Goal: Transaction & Acquisition: Purchase product/service

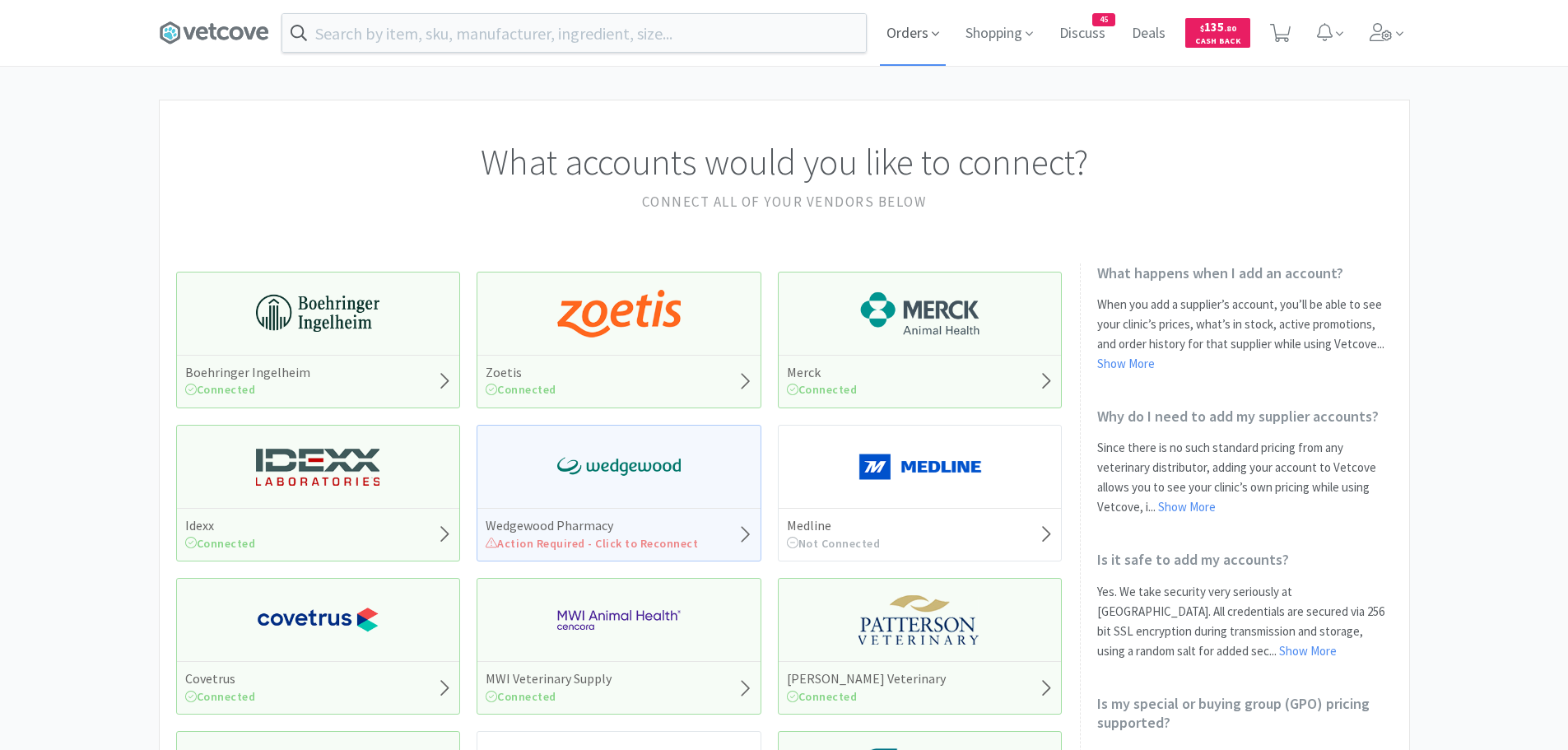
click at [925, 33] on span "Orders" at bounding box center [913, 33] width 66 height 66
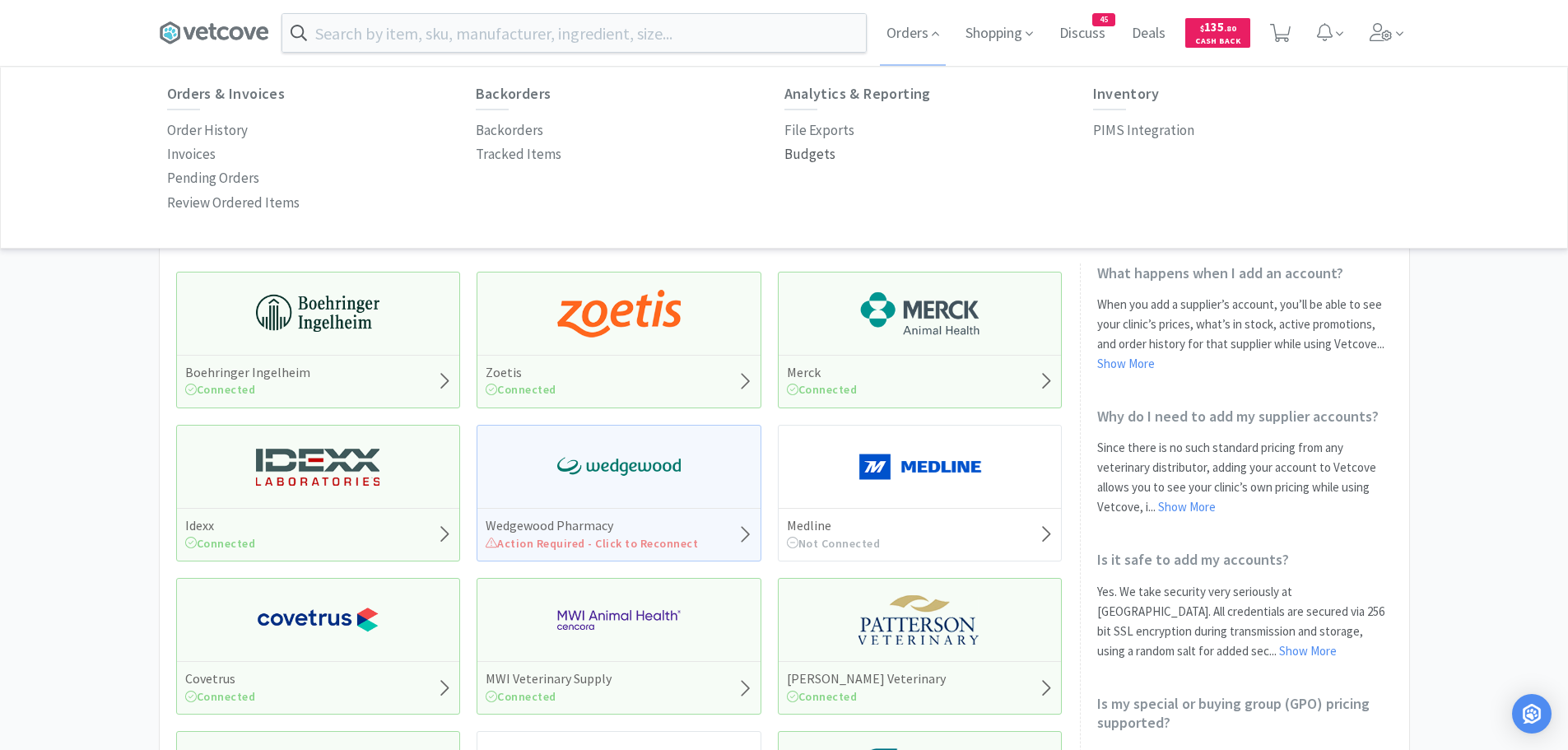
click at [808, 149] on p "Budgets" at bounding box center [810, 154] width 51 height 23
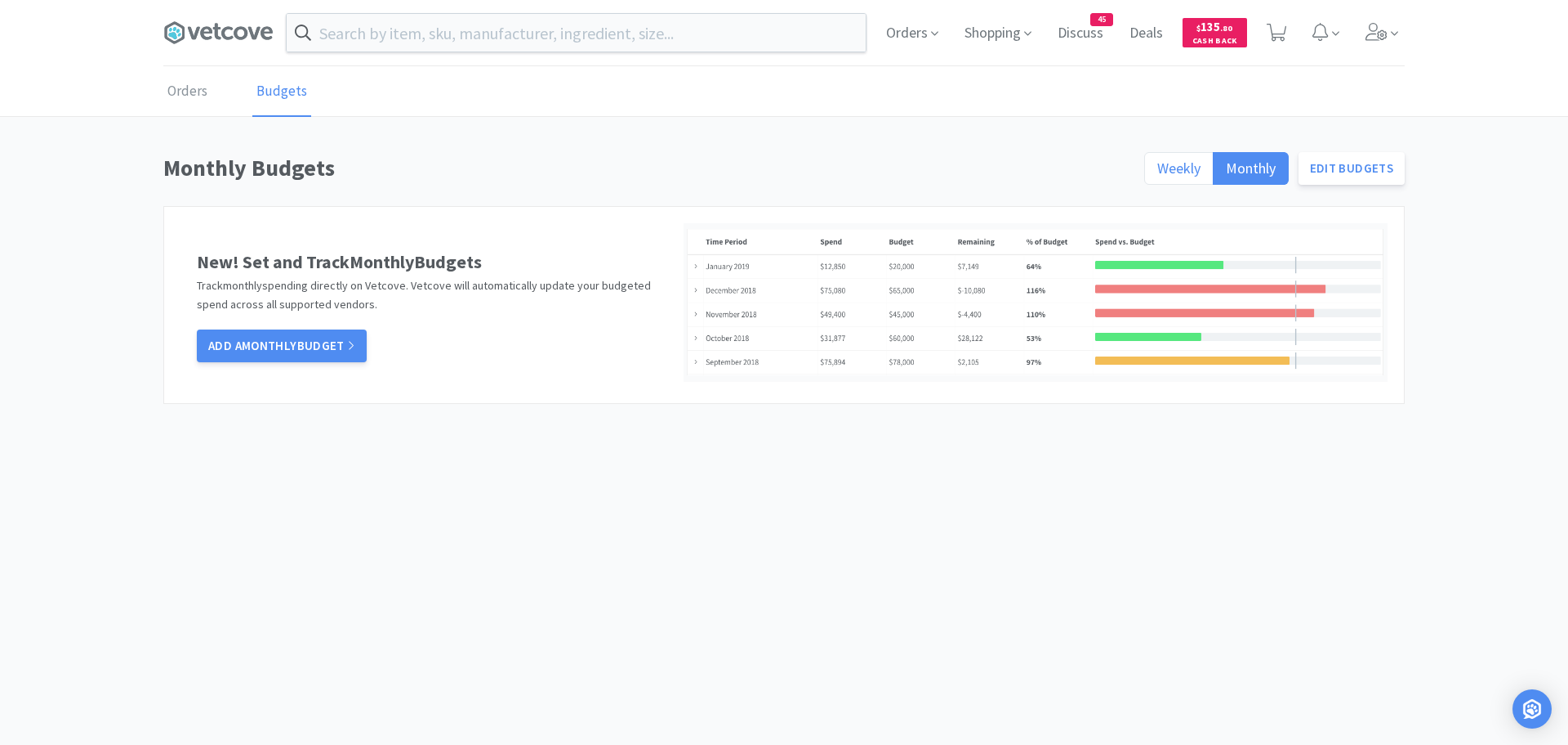
click at [1169, 165] on span "Weekly" at bounding box center [1179, 168] width 43 height 19
click at [1158, 173] on input "Weekly" at bounding box center [1158, 173] width 0 height 0
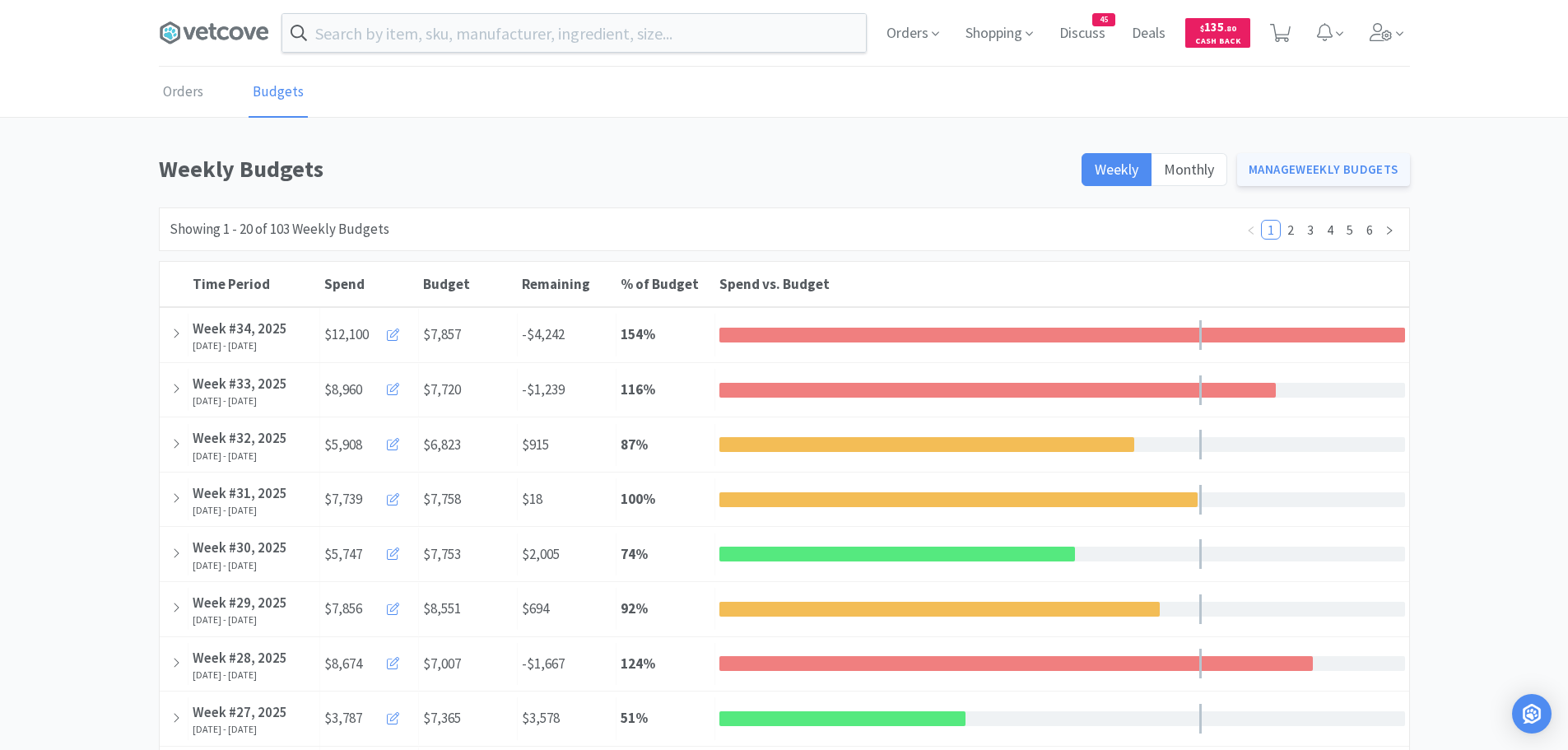
click at [1304, 168] on link "Manage Weekly Budgets" at bounding box center [1323, 169] width 172 height 33
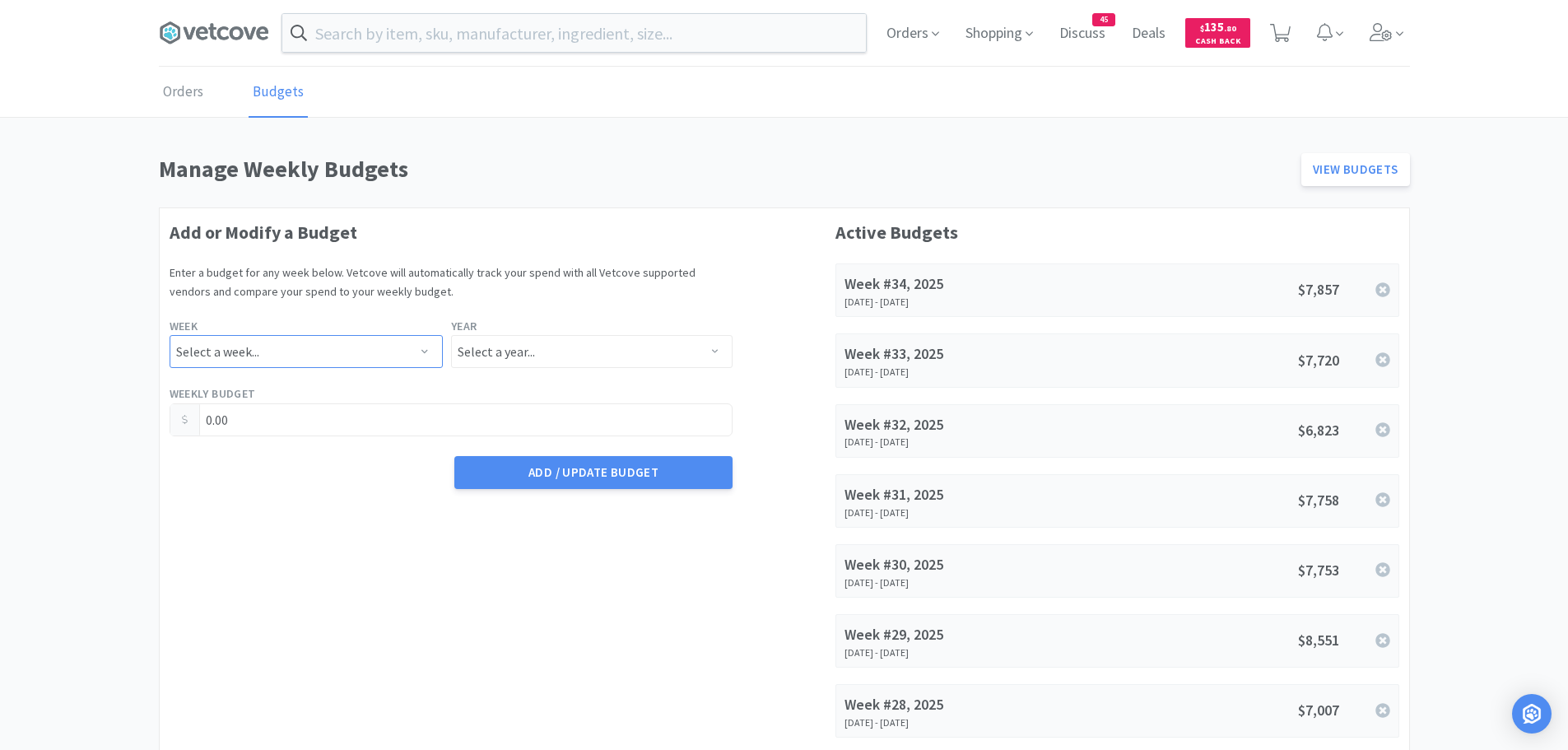
click at [421, 352] on select "Select a week... Week 1 ([DATE] - [DATE]) Week 2 ([DATE] - [DATE]) Week 3 ([DAT…" at bounding box center [306, 351] width 273 height 33
select select "35"
click at [169, 335] on select "Select a week... Week 1 ([DATE] - [DATE]) Week 2 ([DATE] - [DATE]) Week 3 ([DAT…" at bounding box center [306, 351] width 273 height 33
click at [518, 347] on select "Select a year... 2023 2024 2025 2026 2027 2028 2029 2030 2031 2032 2033 2034" at bounding box center [592, 351] width 281 height 33
select select "2025"
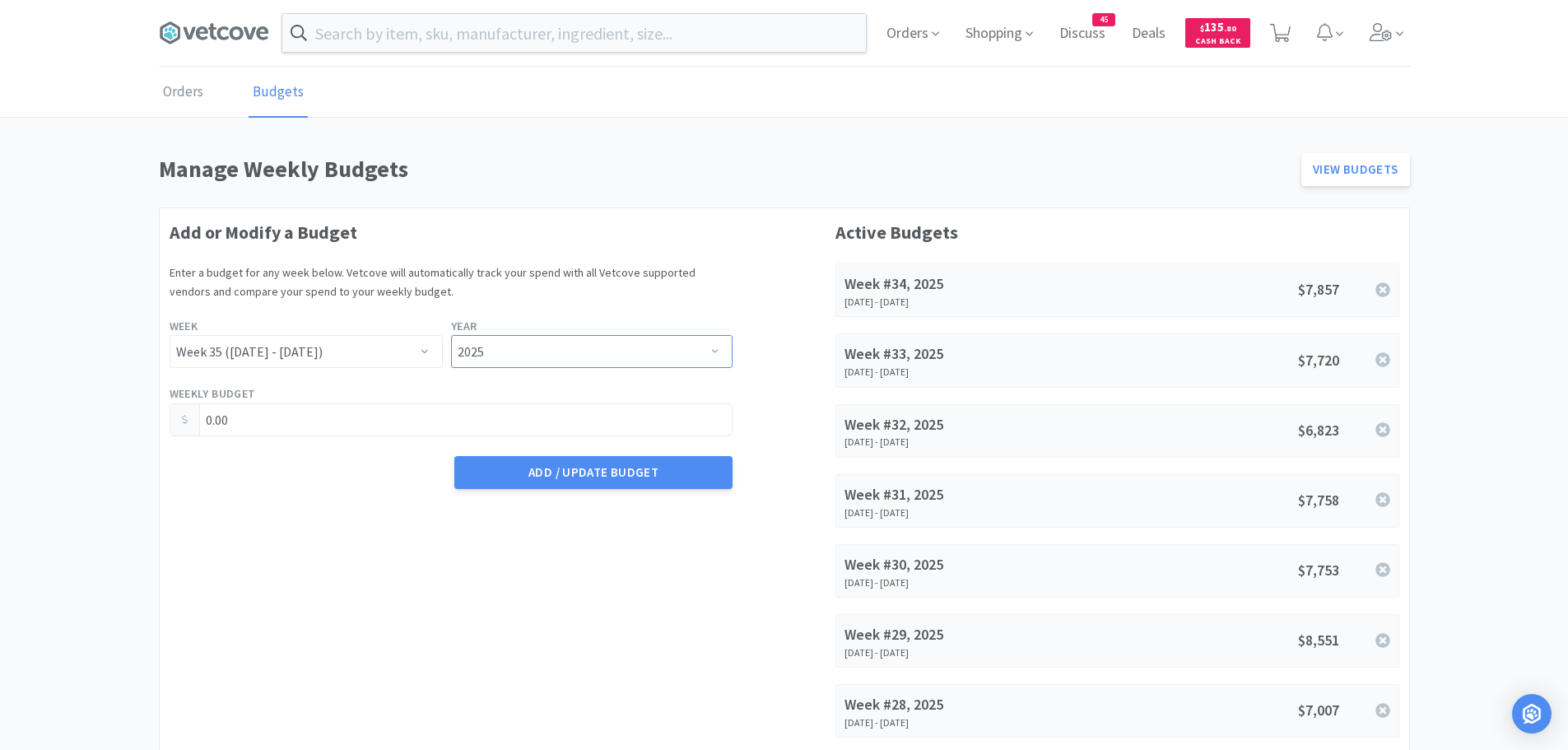
click at [451, 335] on select "Select a year... 2023 2024 2025 2026 2027 2028 2029 2030 2031 2032 2033 2034" at bounding box center [592, 351] width 281 height 33
click at [450, 418] on input "0.00" at bounding box center [450, 419] width 562 height 31
type input "0"
type input "7,189.63"
click at [602, 471] on button "Add / Update Budget" at bounding box center [594, 472] width 278 height 33
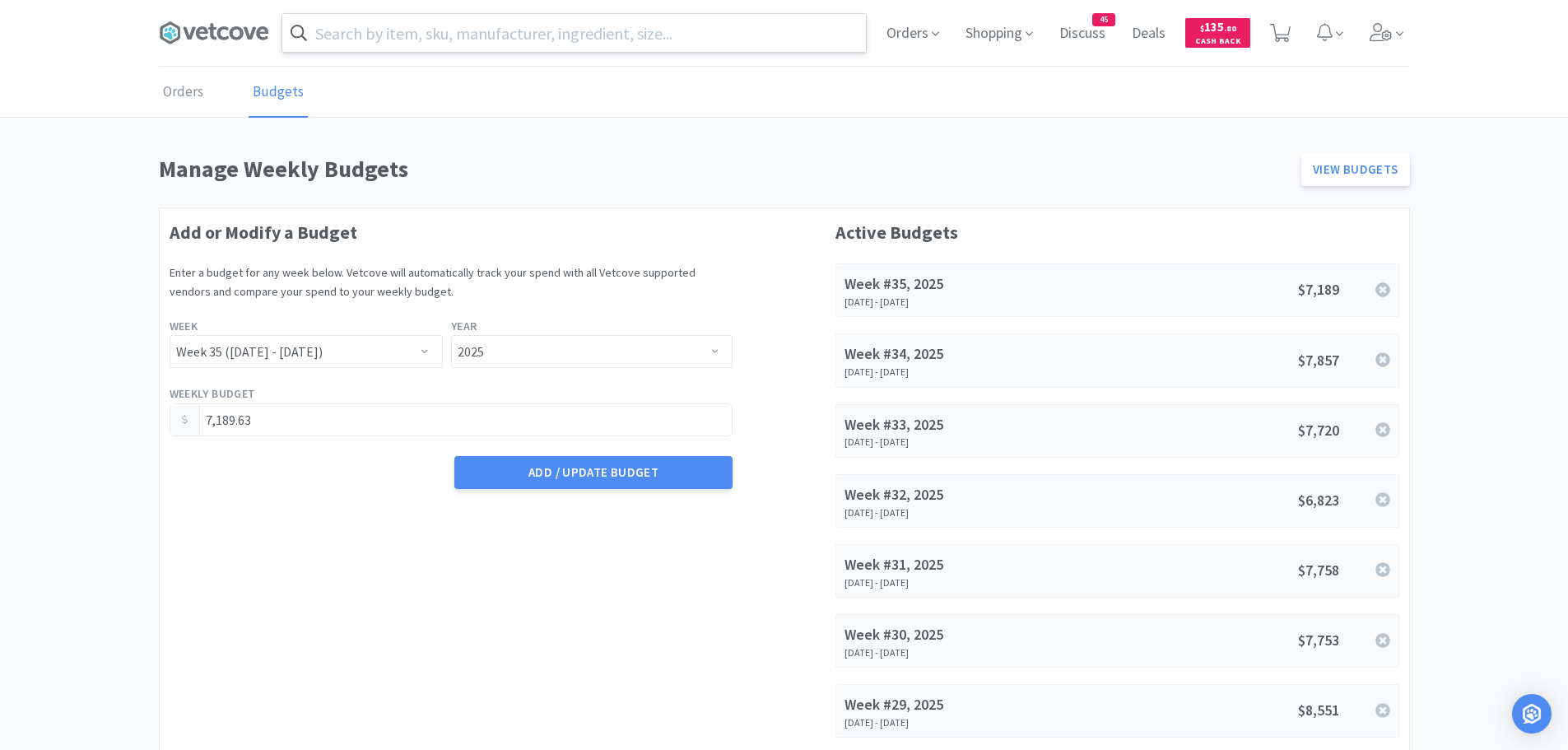
click at [370, 35] on input "text" at bounding box center [573, 33] width 584 height 38
click at [916, 37] on span "Orders" at bounding box center [913, 33] width 66 height 66
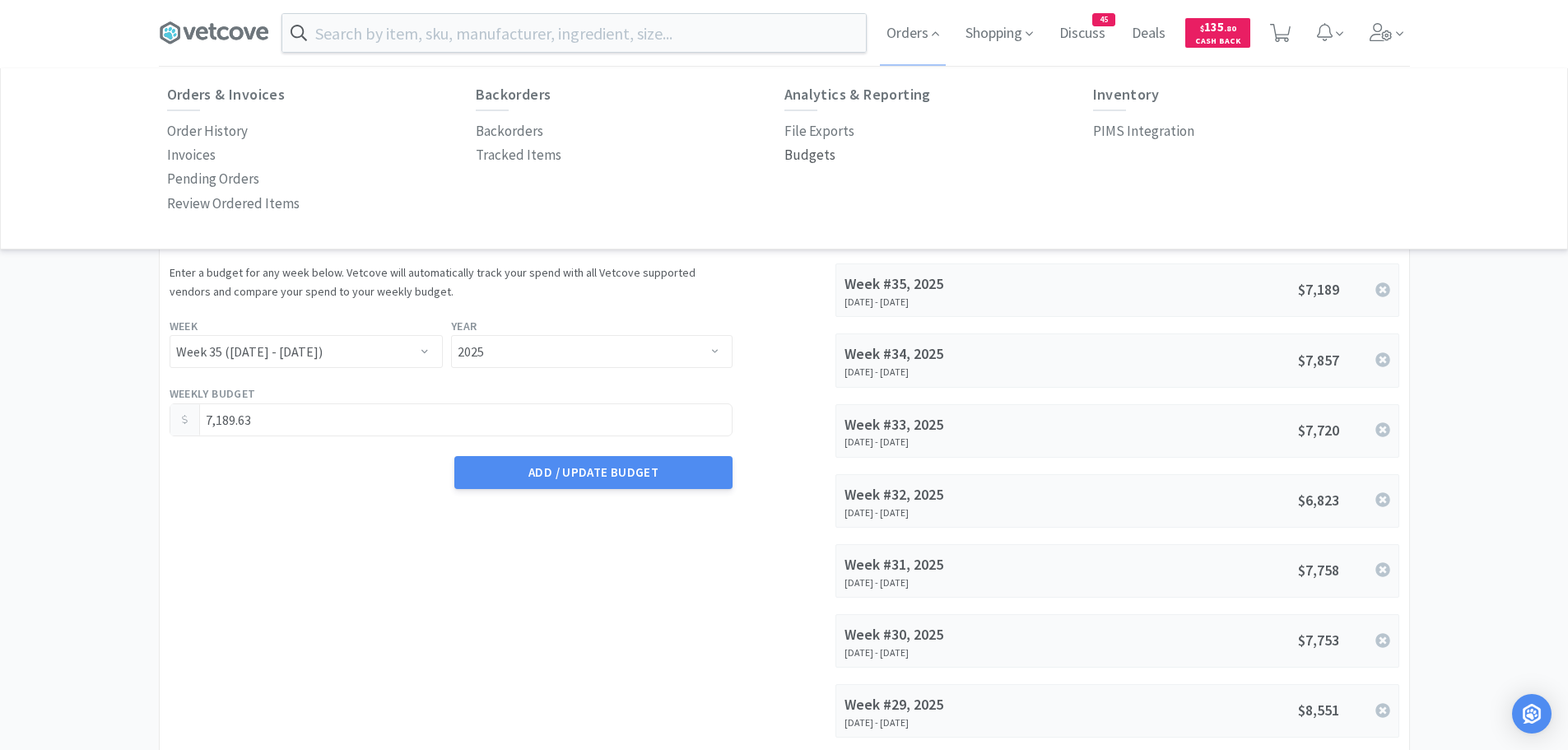
click at [794, 158] on p "Budgets" at bounding box center [810, 155] width 51 height 23
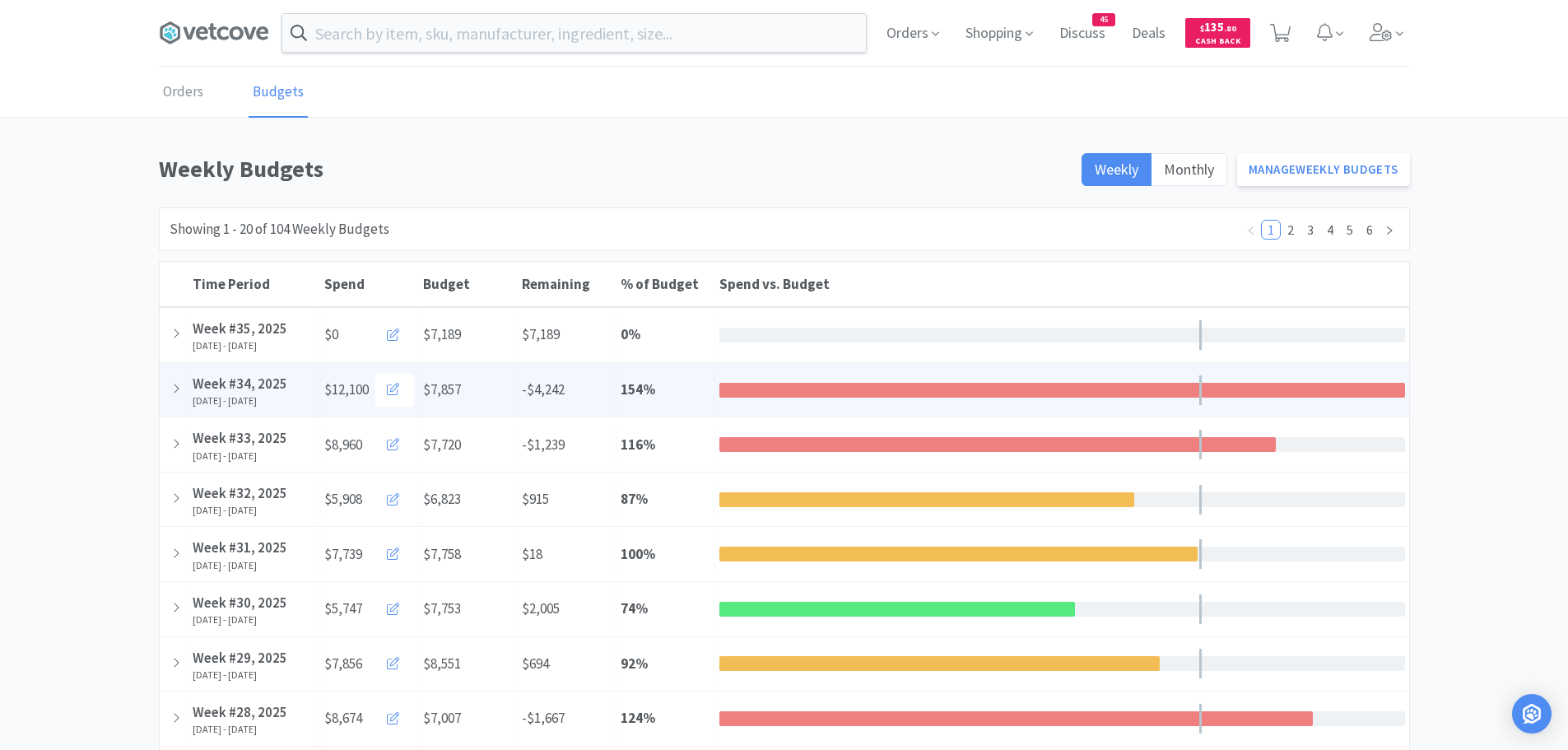
click at [805, 389] on div at bounding box center [1062, 390] width 686 height 15
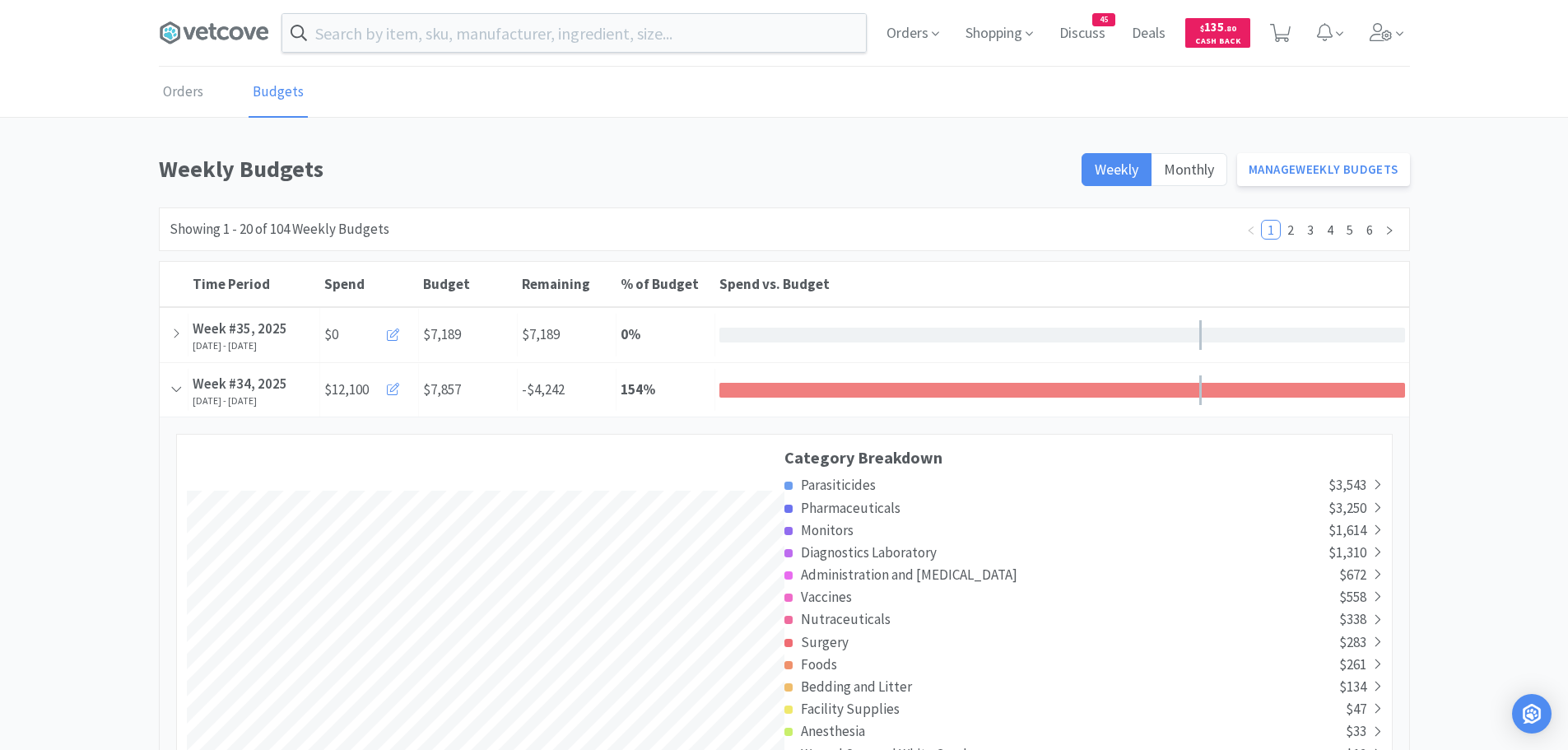
scroll to position [2982, 1249]
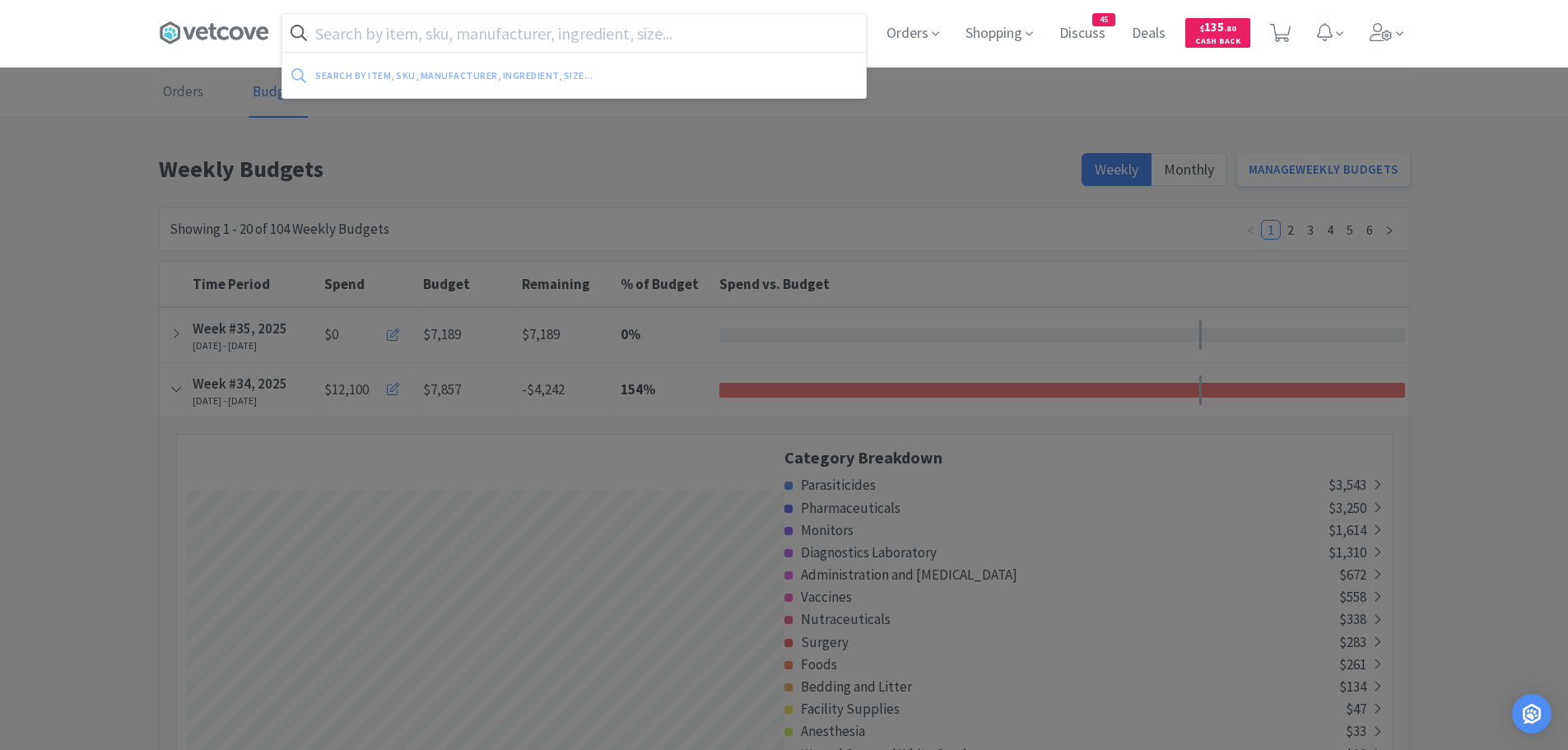
click at [394, 39] on input "text" at bounding box center [573, 33] width 584 height 38
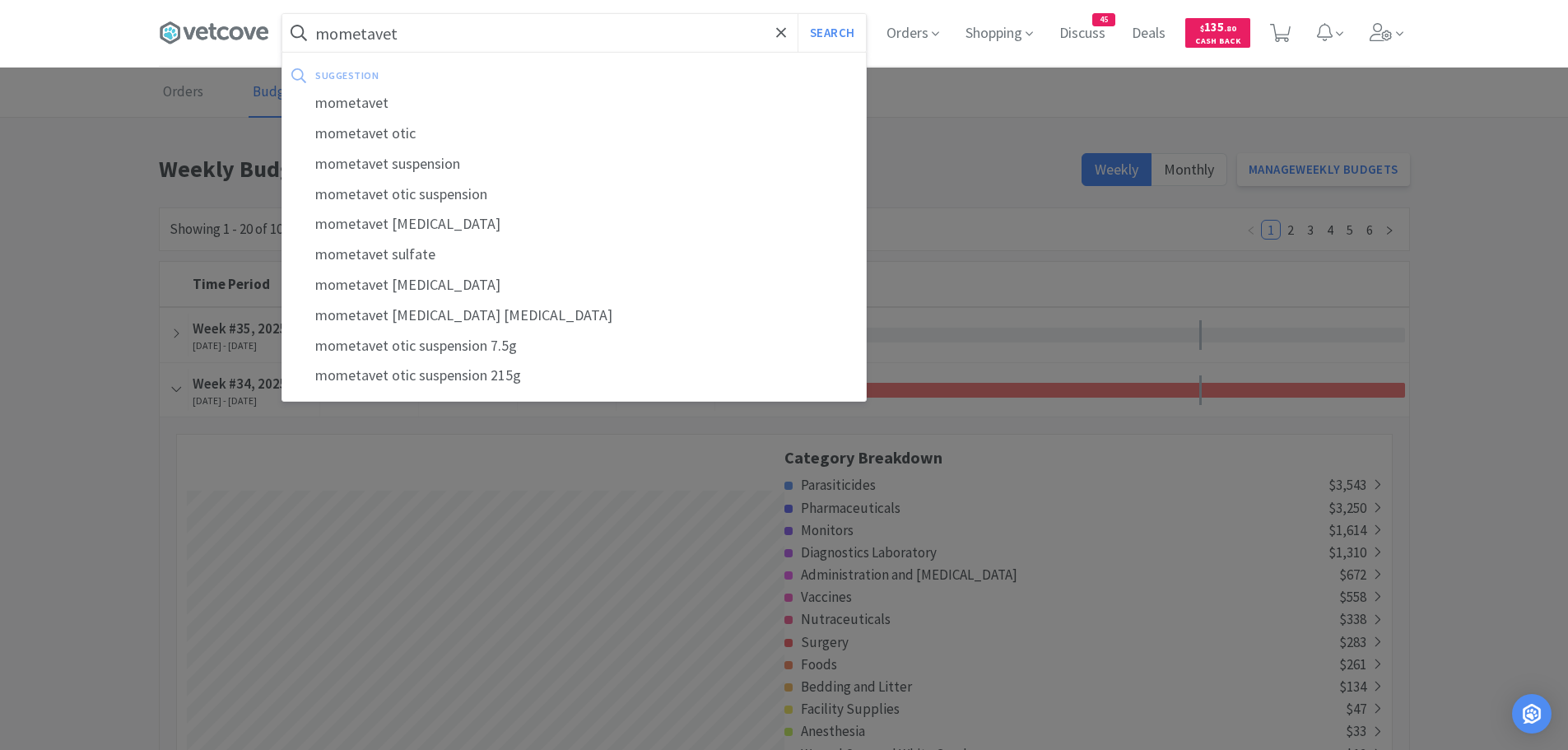
type input "mometavet"
click at [798, 14] on button "Search" at bounding box center [832, 33] width 69 height 38
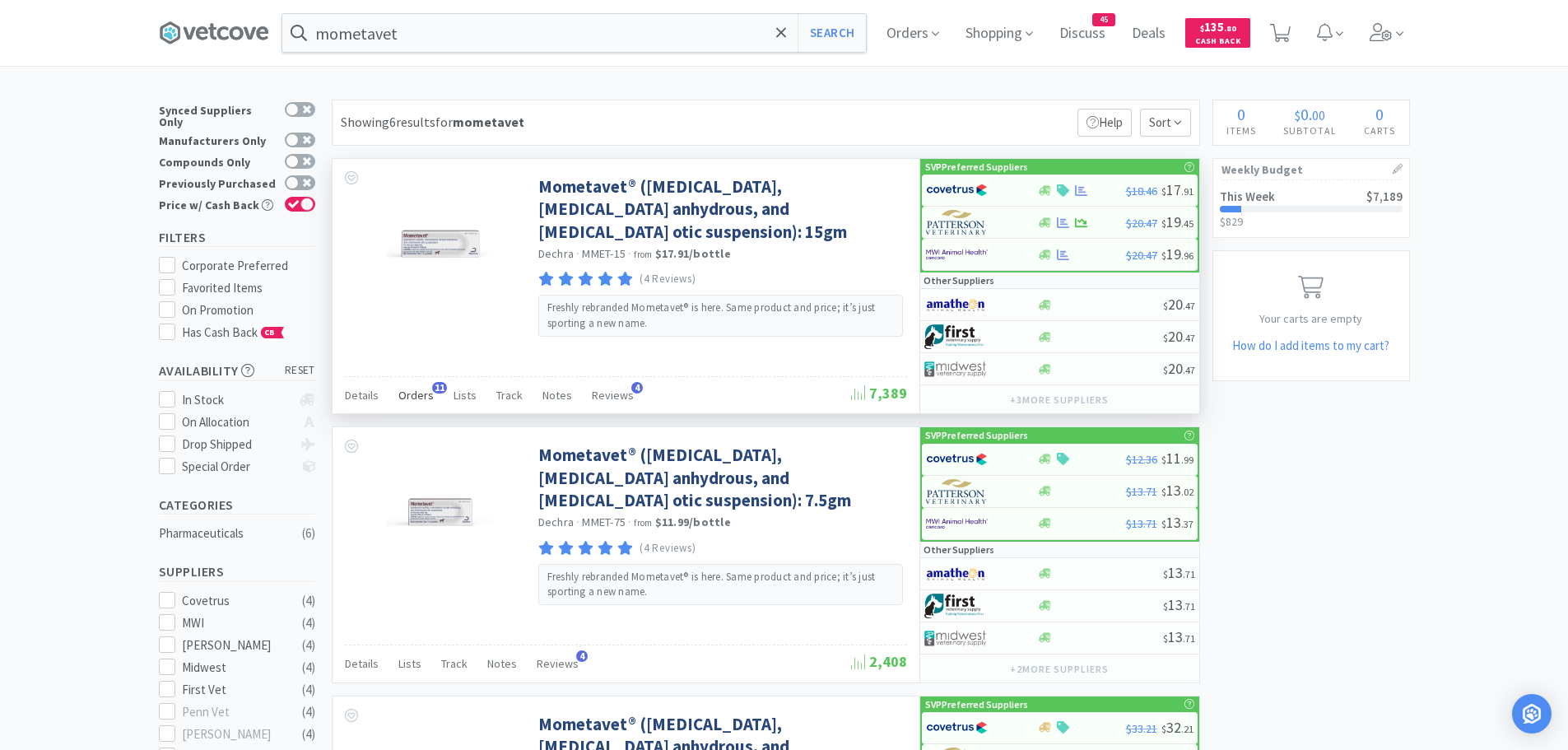
click at [424, 392] on span "Orders" at bounding box center [416, 395] width 35 height 15
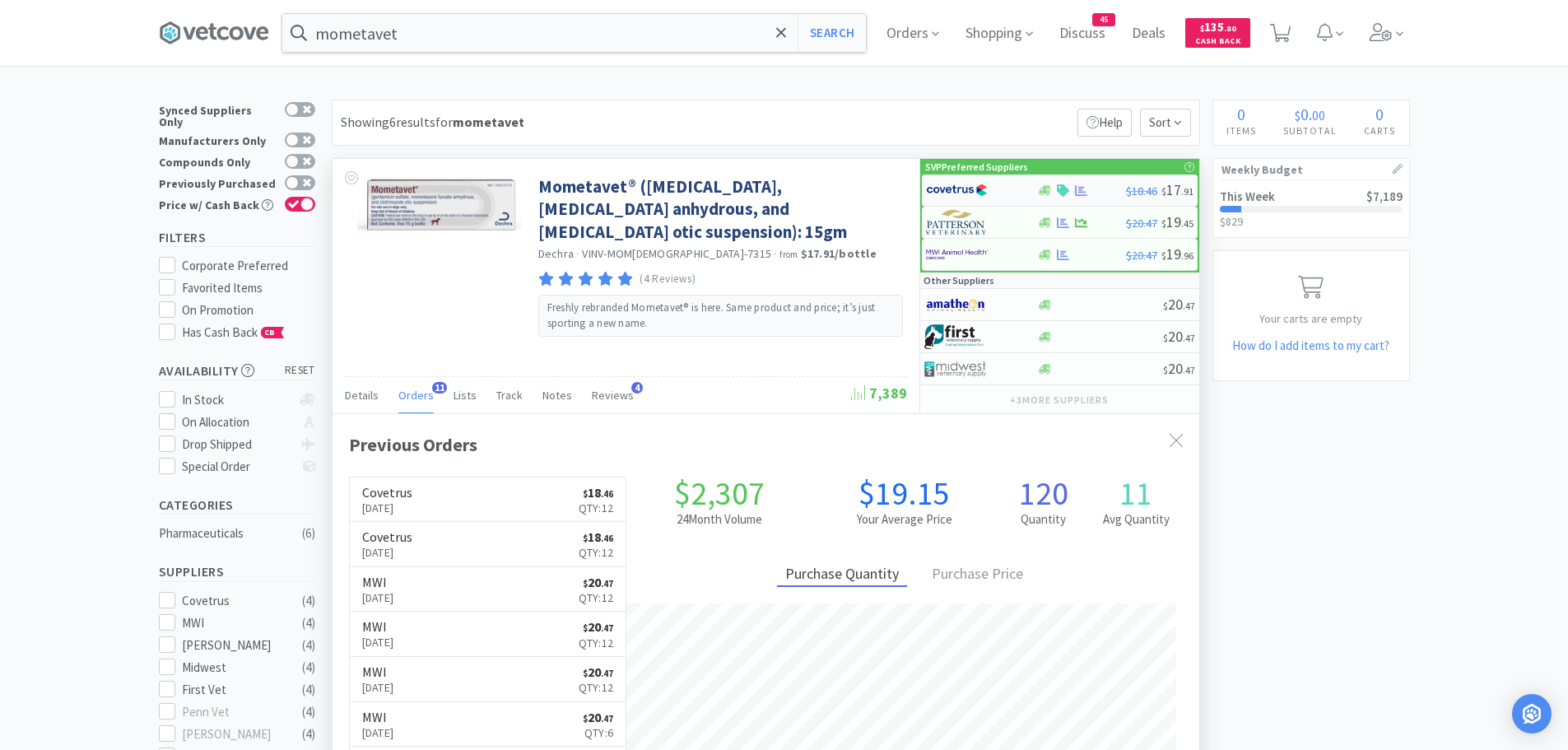
click at [953, 186] on img at bounding box center [957, 189] width 62 height 24
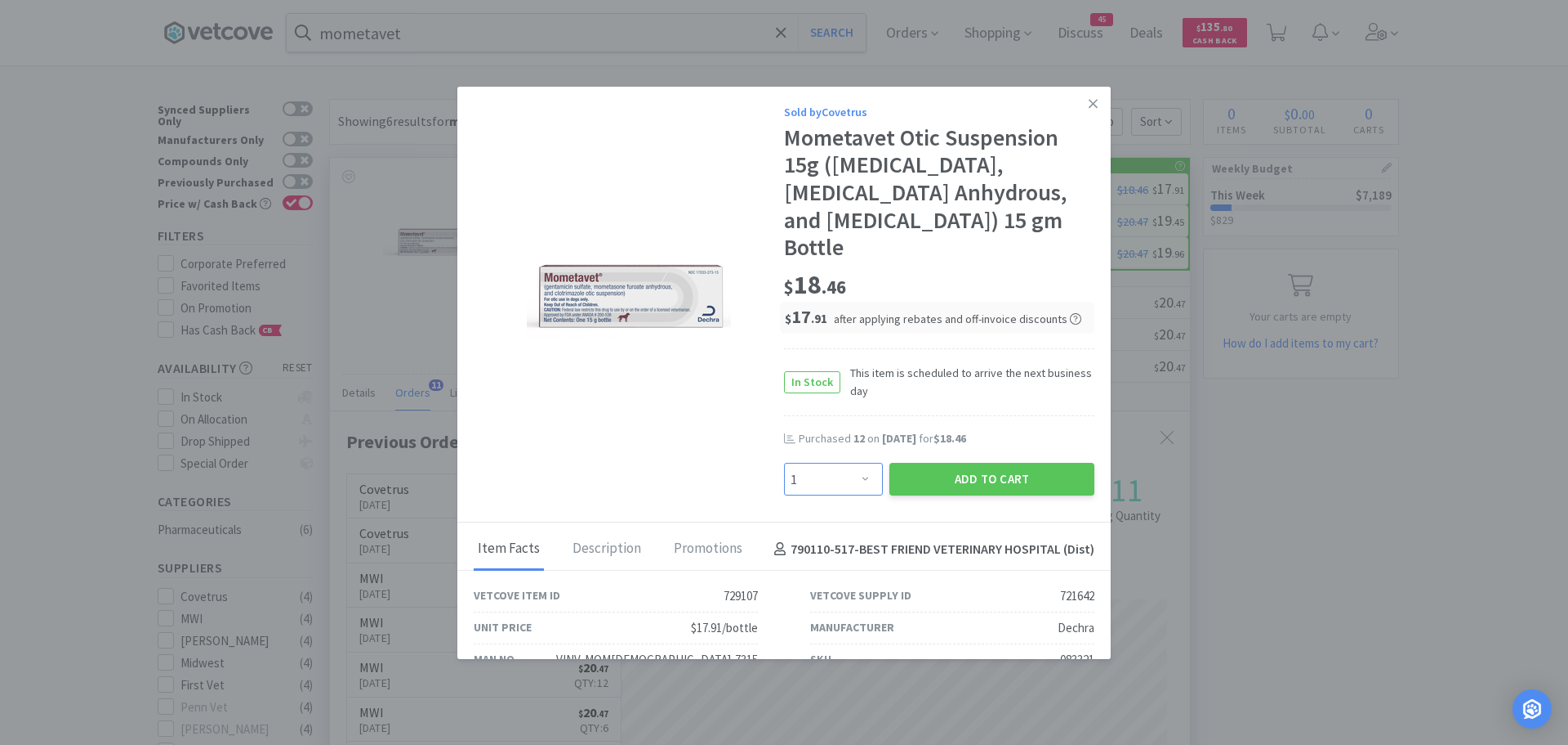
click at [823, 486] on select "Enter Quantity 1 2 3 4 5 6 7 8 9 10 11 12 13 14 15 16 17 18 19 20 Enter Quantity" at bounding box center [833, 478] width 99 height 32
select select "12"
click at [784, 462] on select "Enter Quantity 1 2 3 4 5 6 7 8 9 10 11 12 13 14 15 16 17 18 19 20 Enter Quantity" at bounding box center [833, 478] width 99 height 32
click at [915, 474] on button "Add to Cart" at bounding box center [991, 478] width 205 height 32
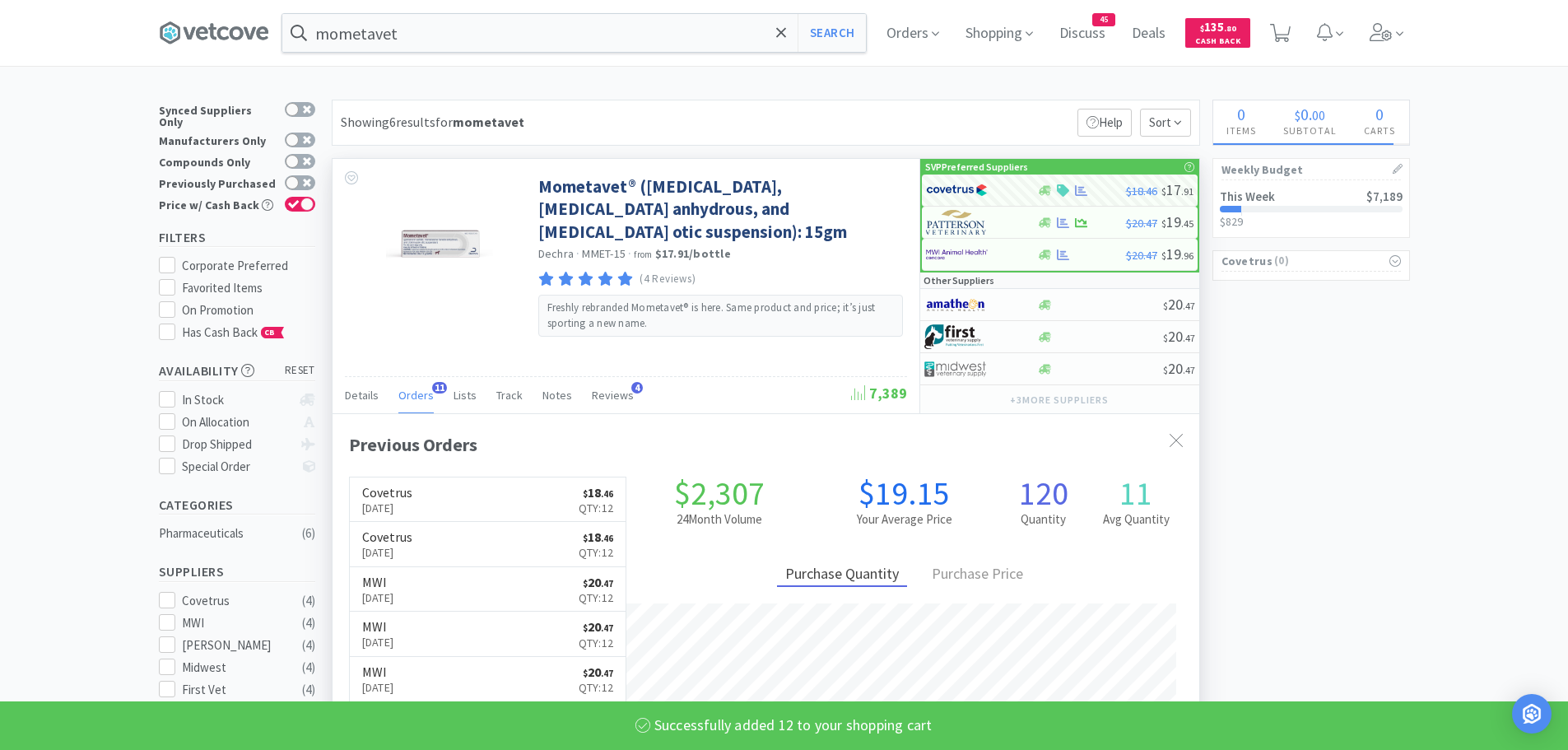
select select "12"
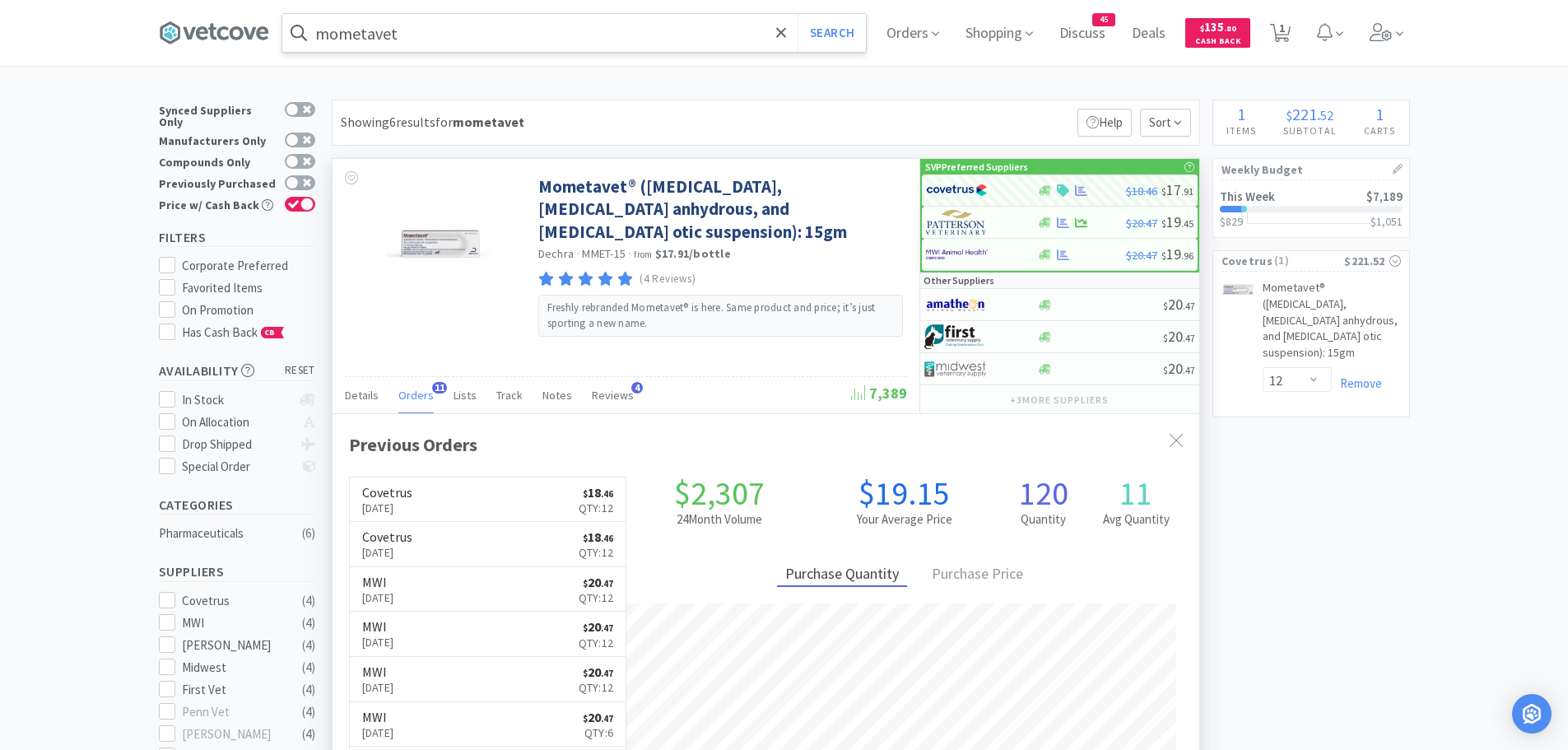
click at [460, 37] on input "mometavet" at bounding box center [573, 33] width 584 height 38
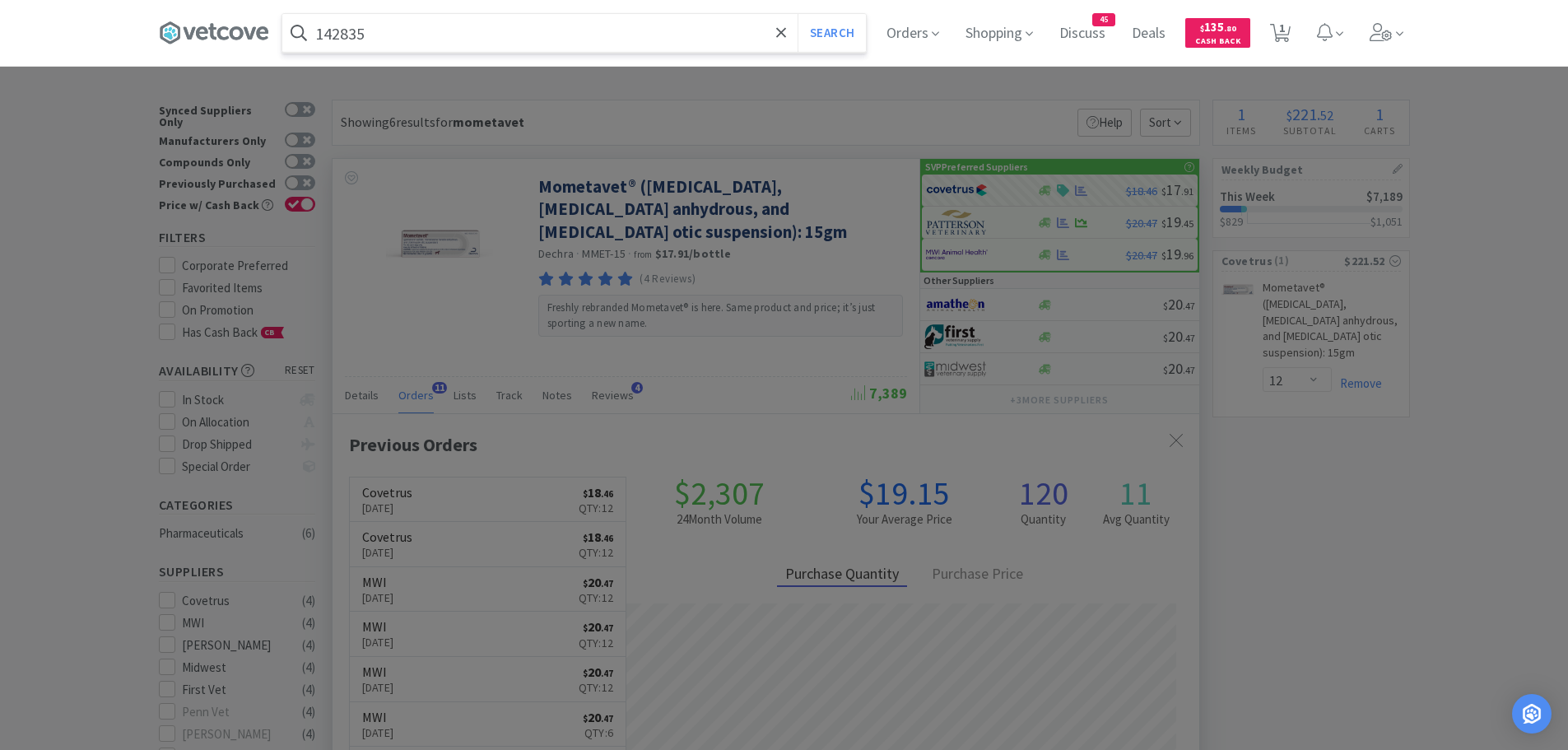
type input "142835"
click at [798, 14] on button "Search" at bounding box center [832, 33] width 69 height 38
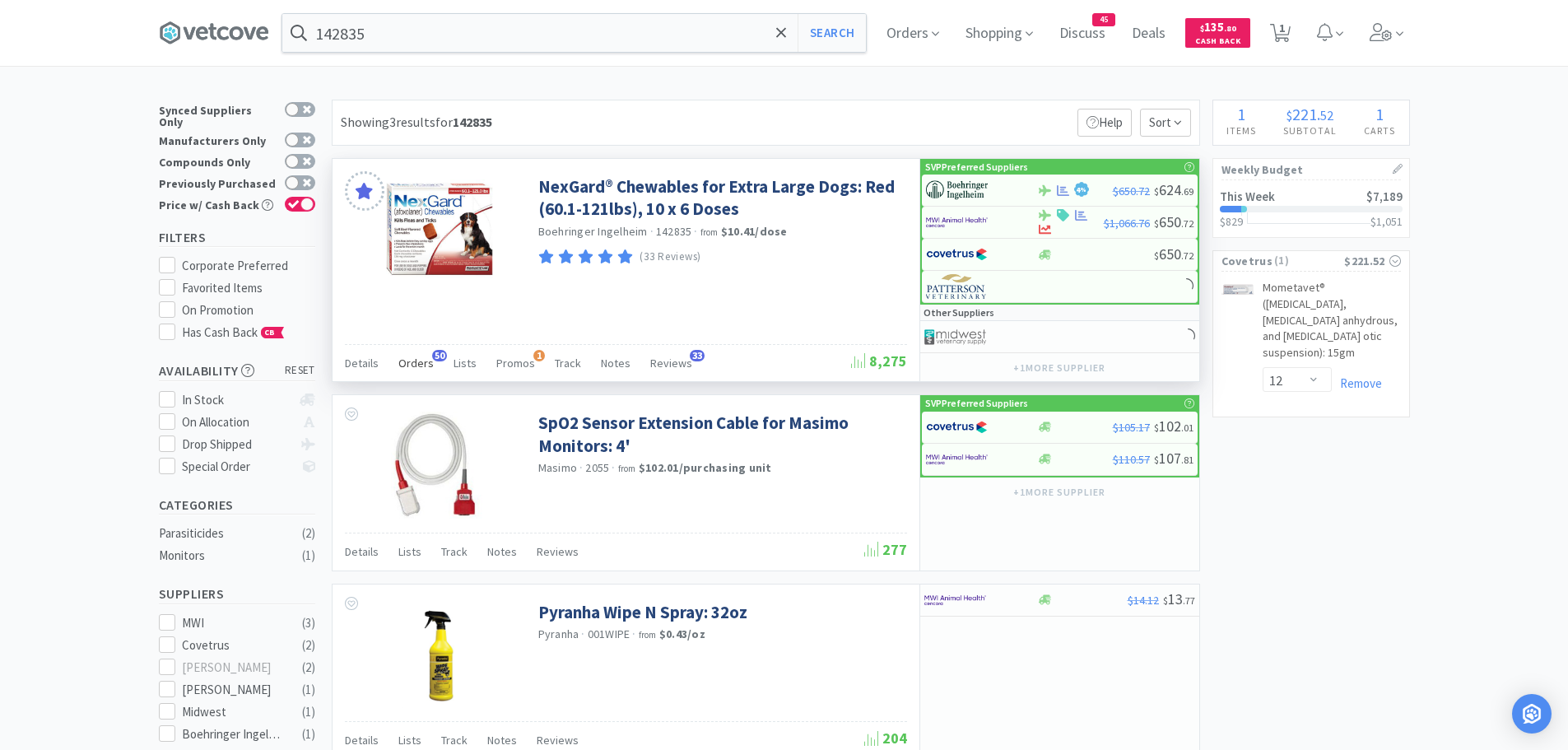
click at [409, 353] on div "Orders 50" at bounding box center [416, 365] width 35 height 31
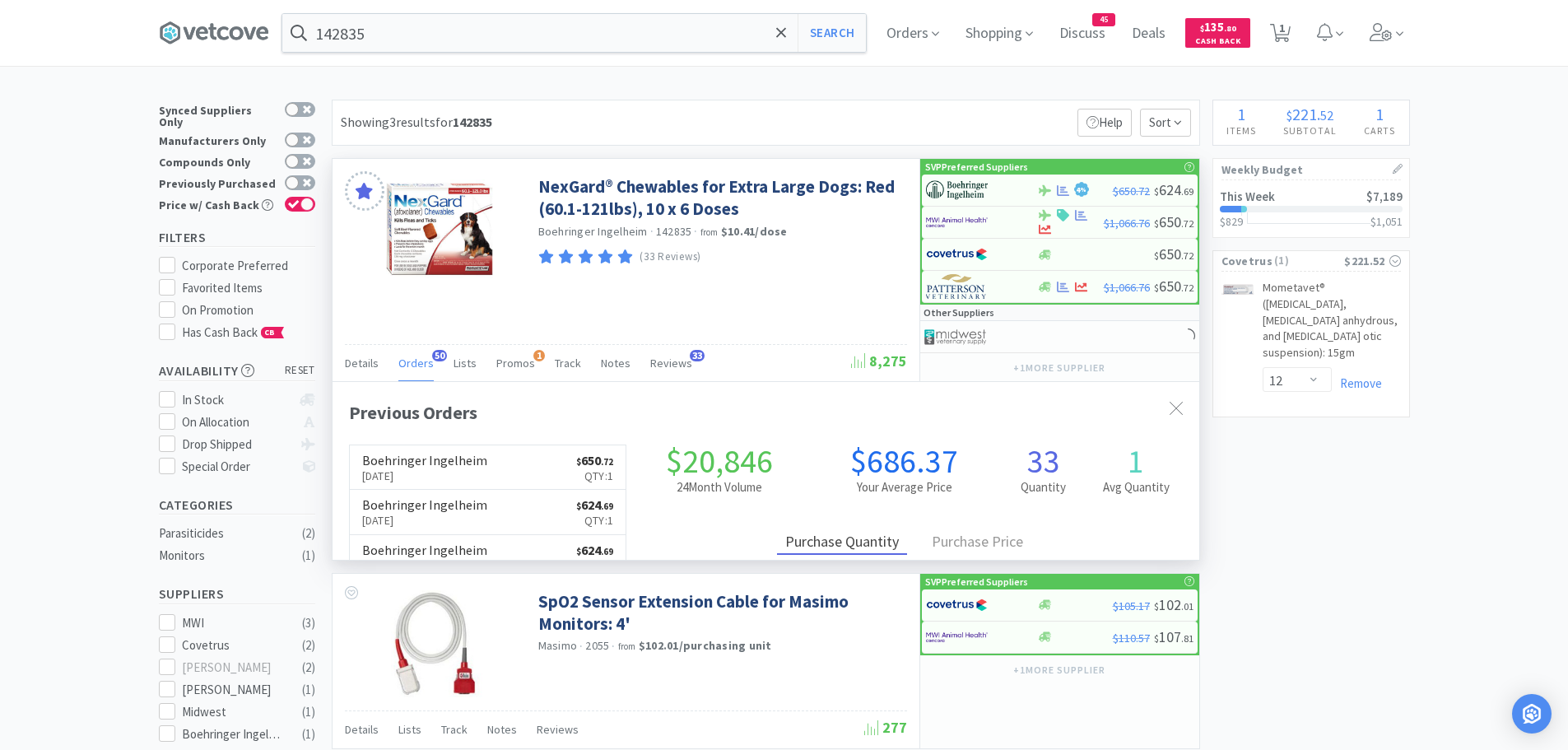
scroll to position [441, 866]
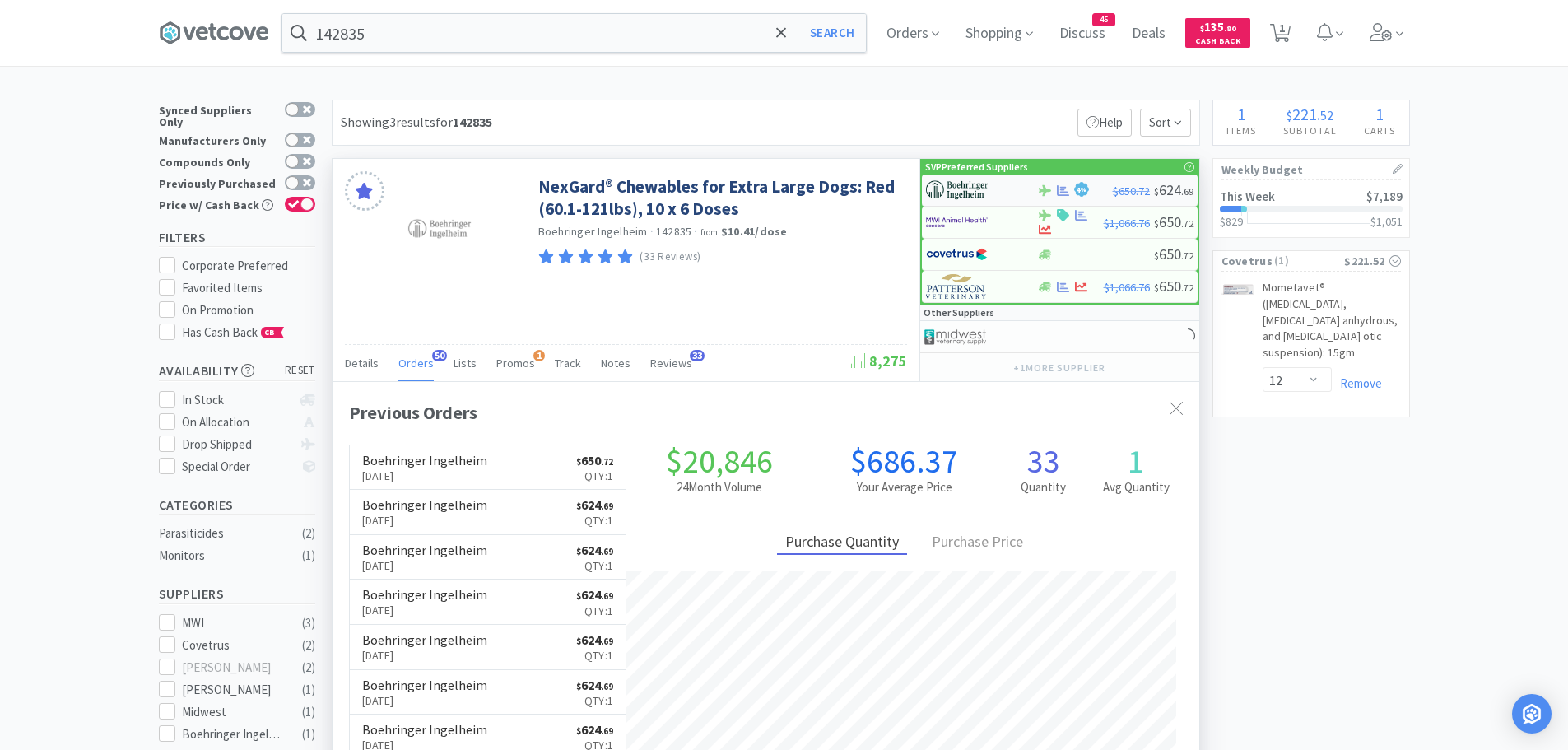
click at [982, 188] on img at bounding box center [957, 189] width 62 height 24
select select "1"
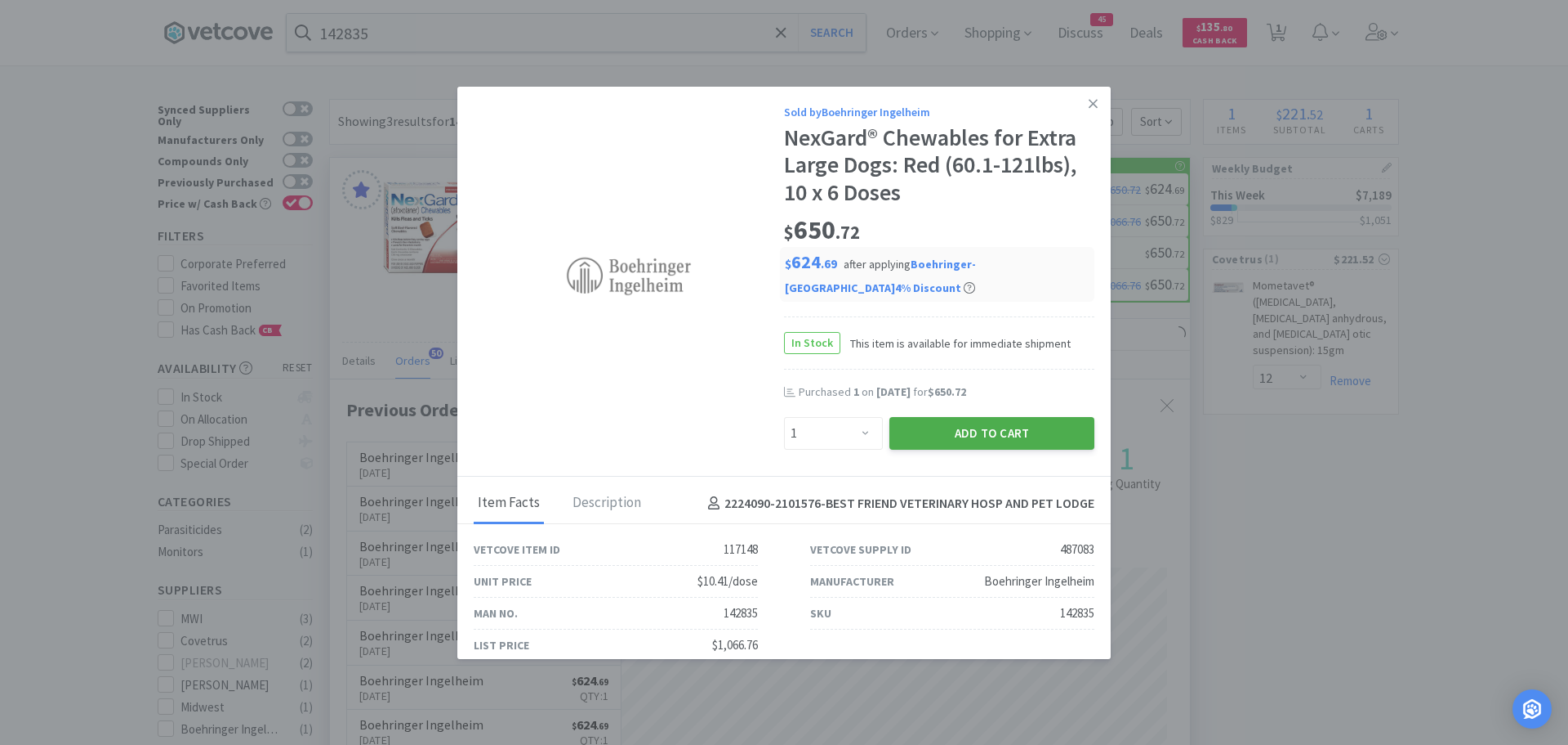
click at [978, 424] on button "Add to Cart" at bounding box center [991, 432] width 205 height 32
select select "1"
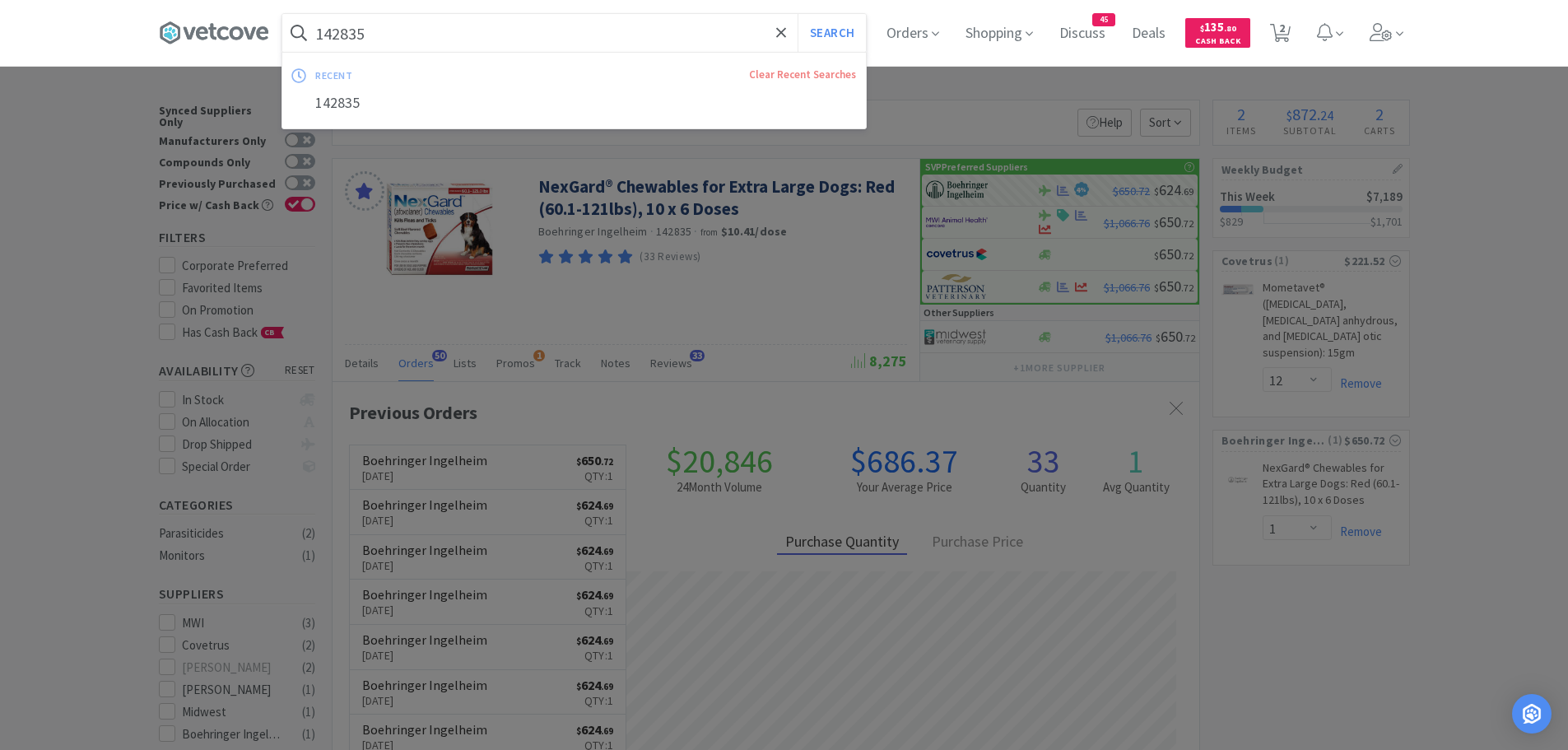
click at [402, 33] on input "142835" at bounding box center [573, 33] width 584 height 38
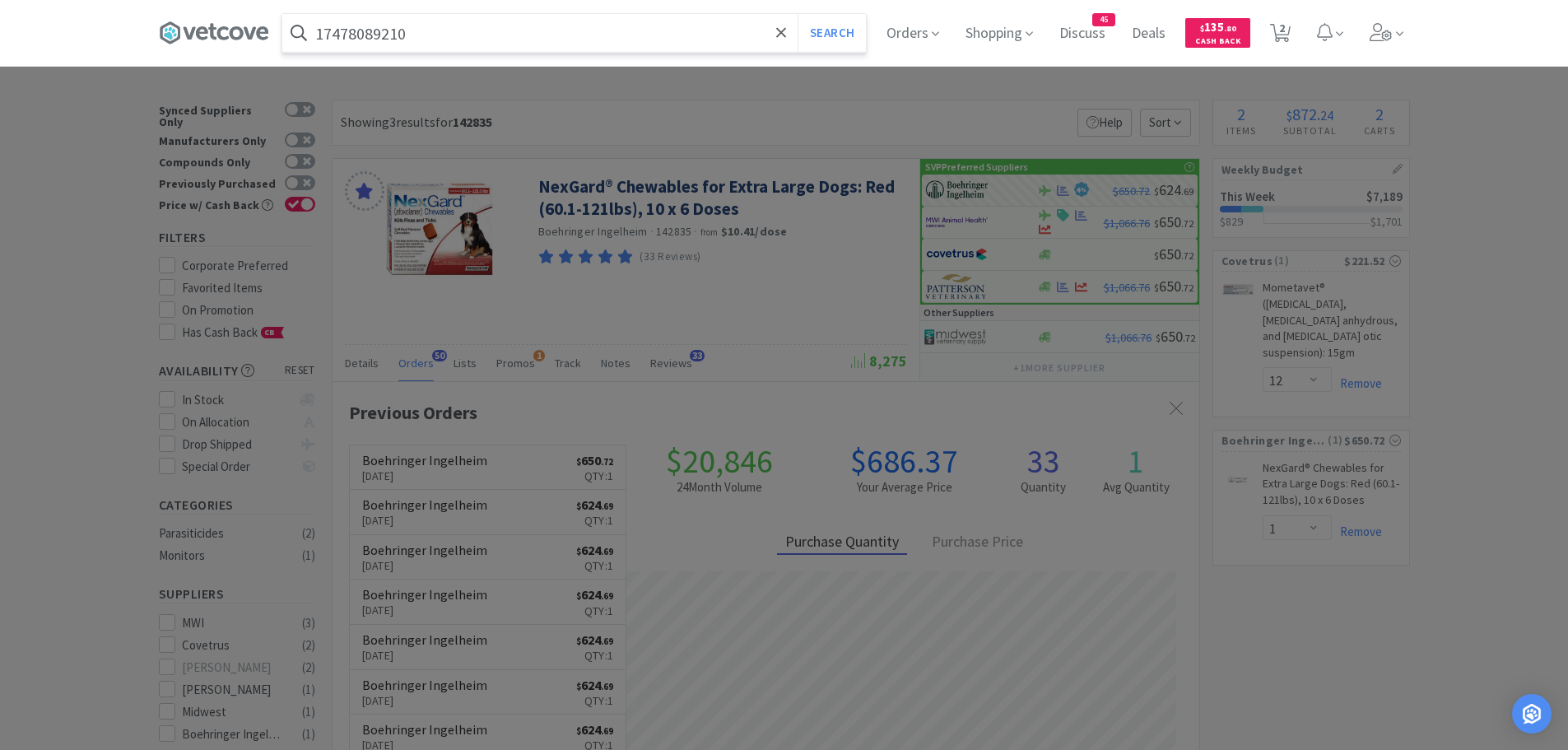
type input "17478089210"
click at [798, 14] on button "Search" at bounding box center [832, 33] width 69 height 38
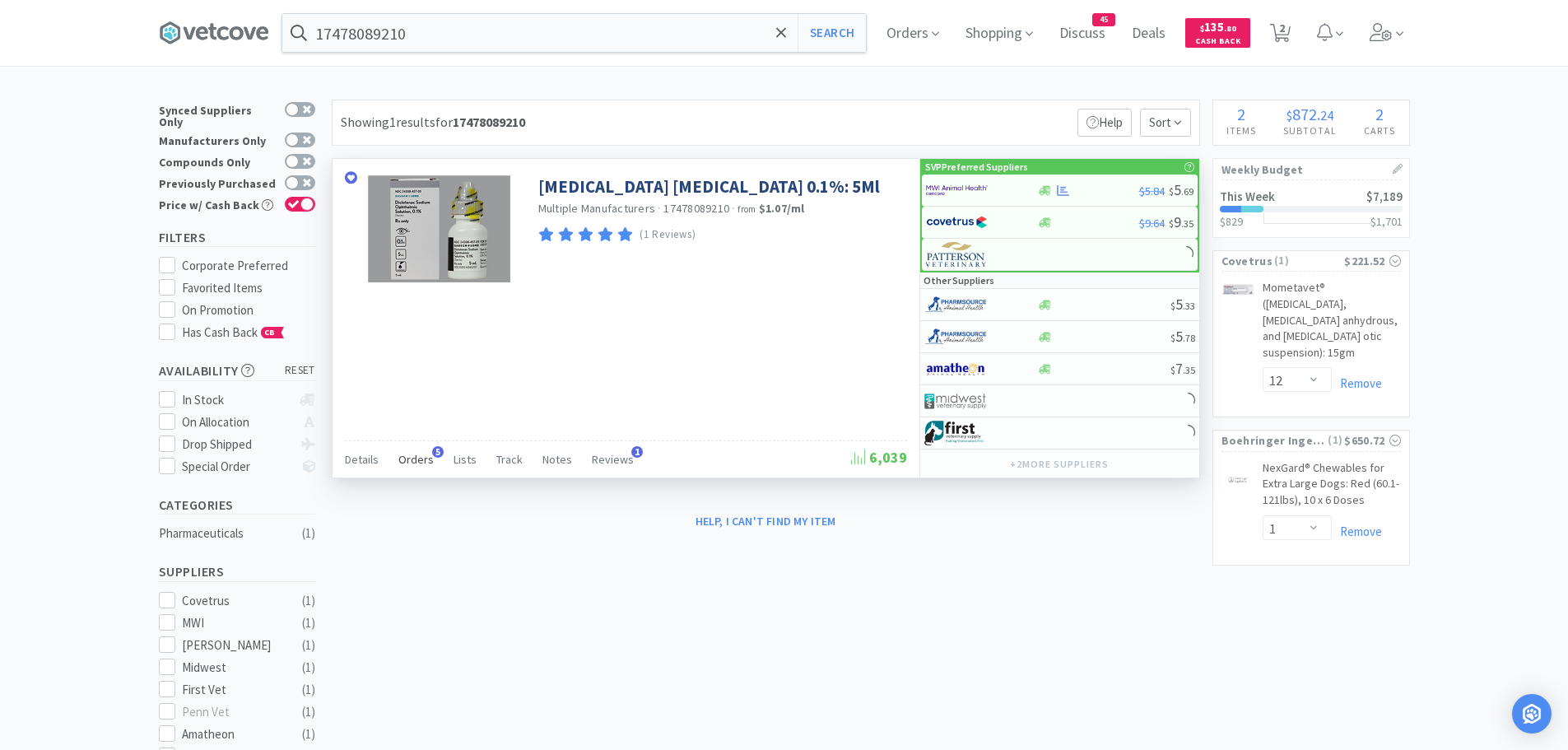
click at [413, 455] on span "Orders" at bounding box center [416, 460] width 35 height 15
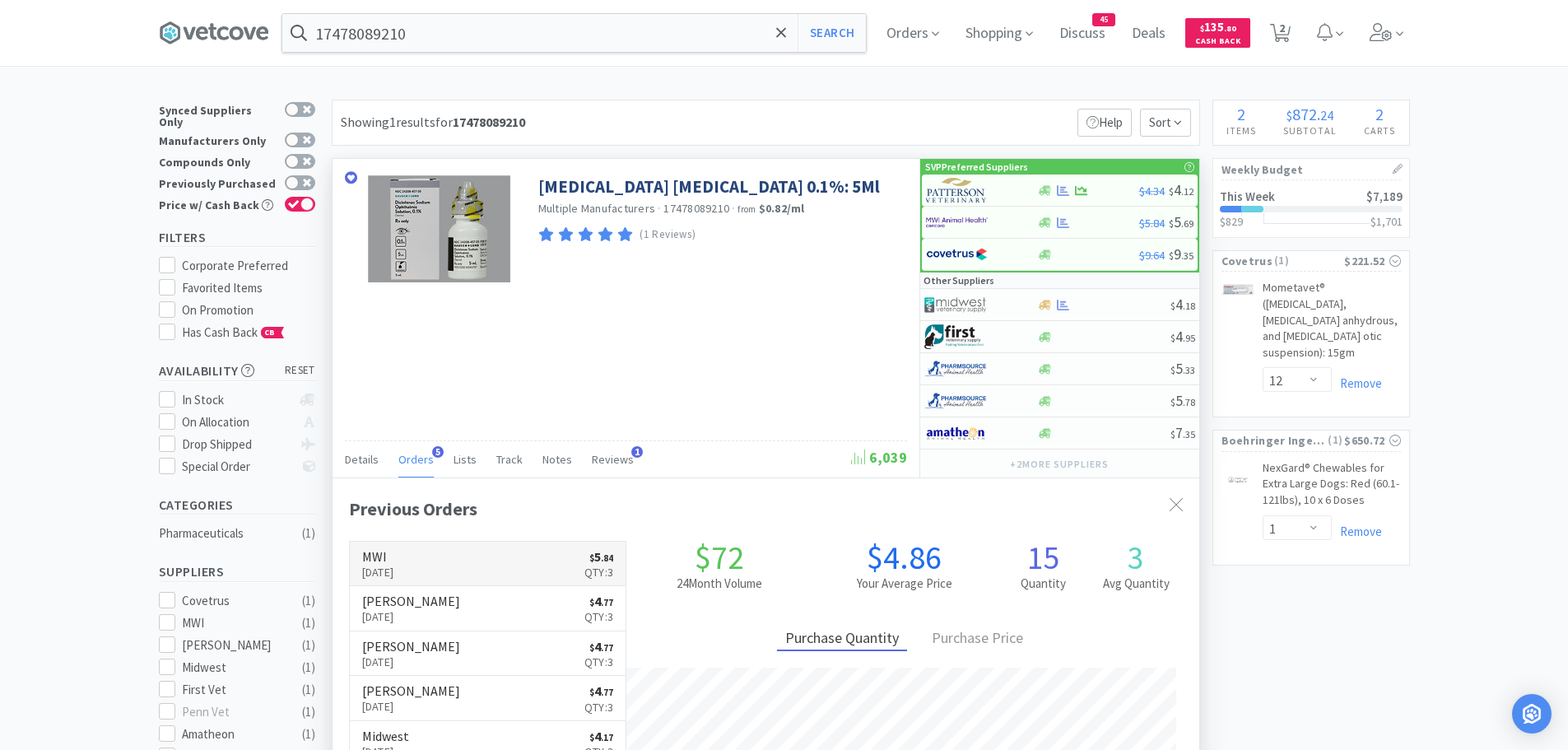
scroll to position [426, 866]
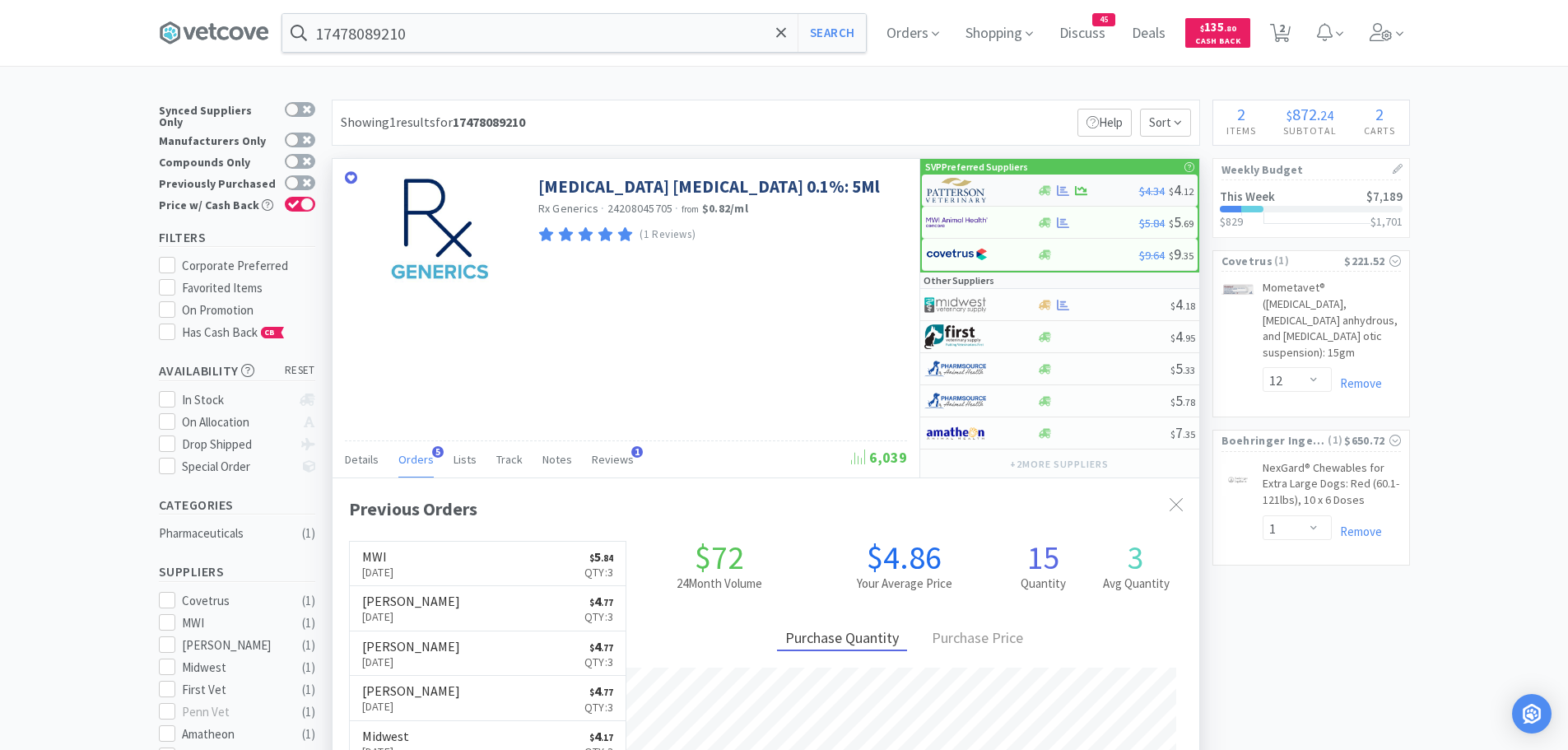
click at [955, 182] on img at bounding box center [957, 189] width 62 height 24
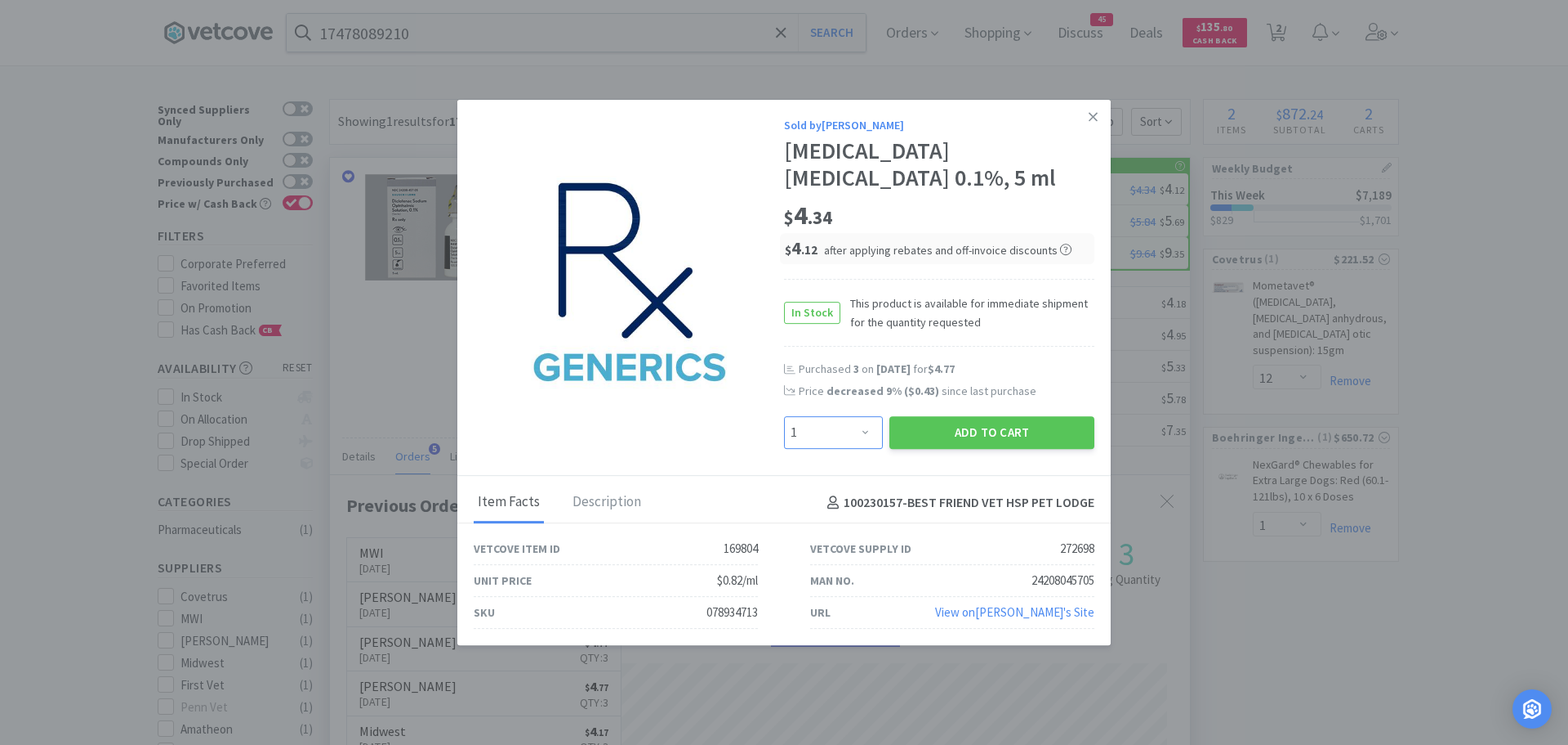
click at [863, 429] on select "Enter Quantity 1 2 3 4 5 6 7 8 9 10 11 12 13 14 15 16 17 18 19 20 Enter Quantity" at bounding box center [833, 432] width 99 height 32
select select "3"
click at [784, 416] on select "Enter Quantity 1 2 3 4 5 6 7 8 9 10 11 12 13 14 15 16 17 18 19 20 Enter Quantity" at bounding box center [833, 432] width 99 height 32
click at [949, 435] on button "Add to Cart" at bounding box center [991, 432] width 205 height 32
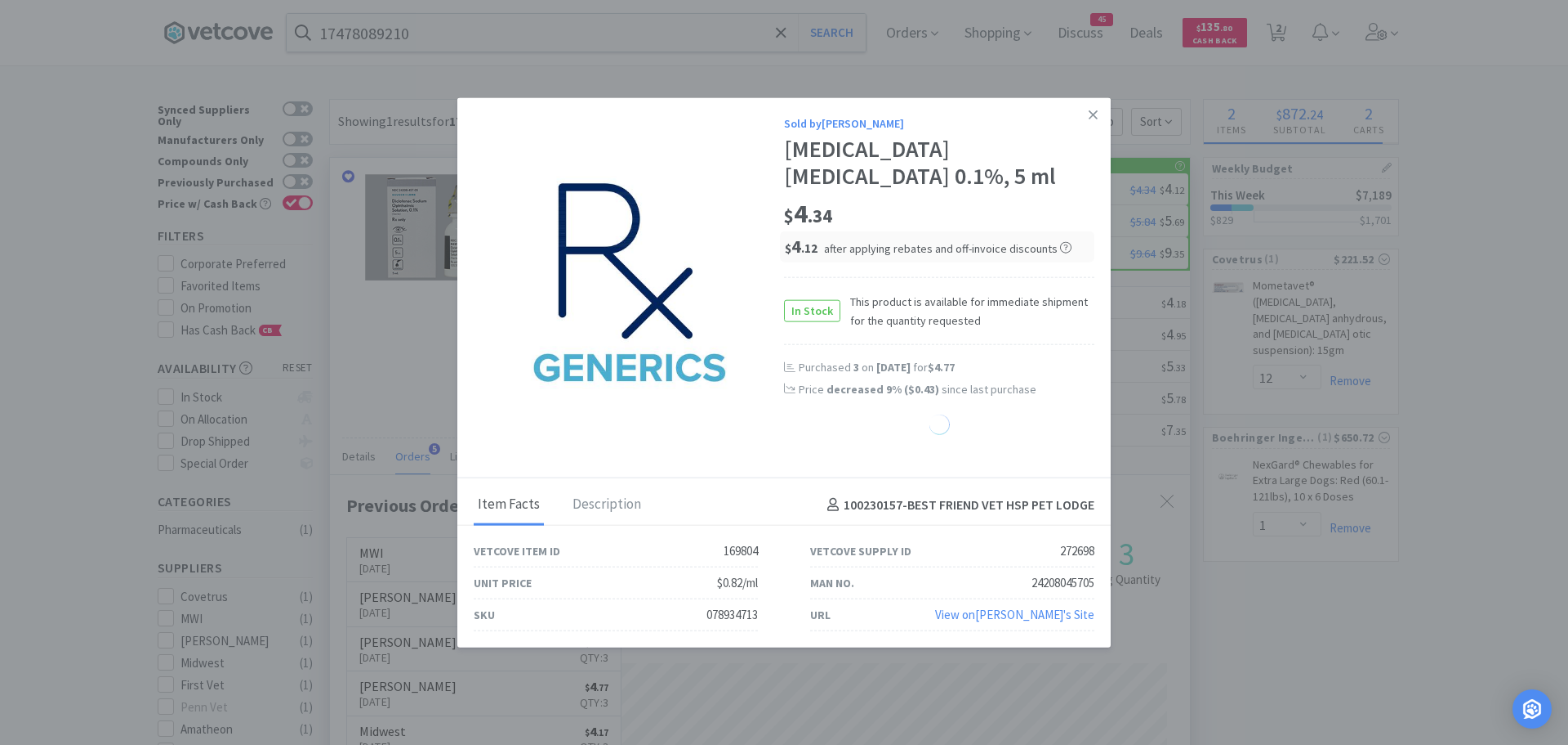
select select "3"
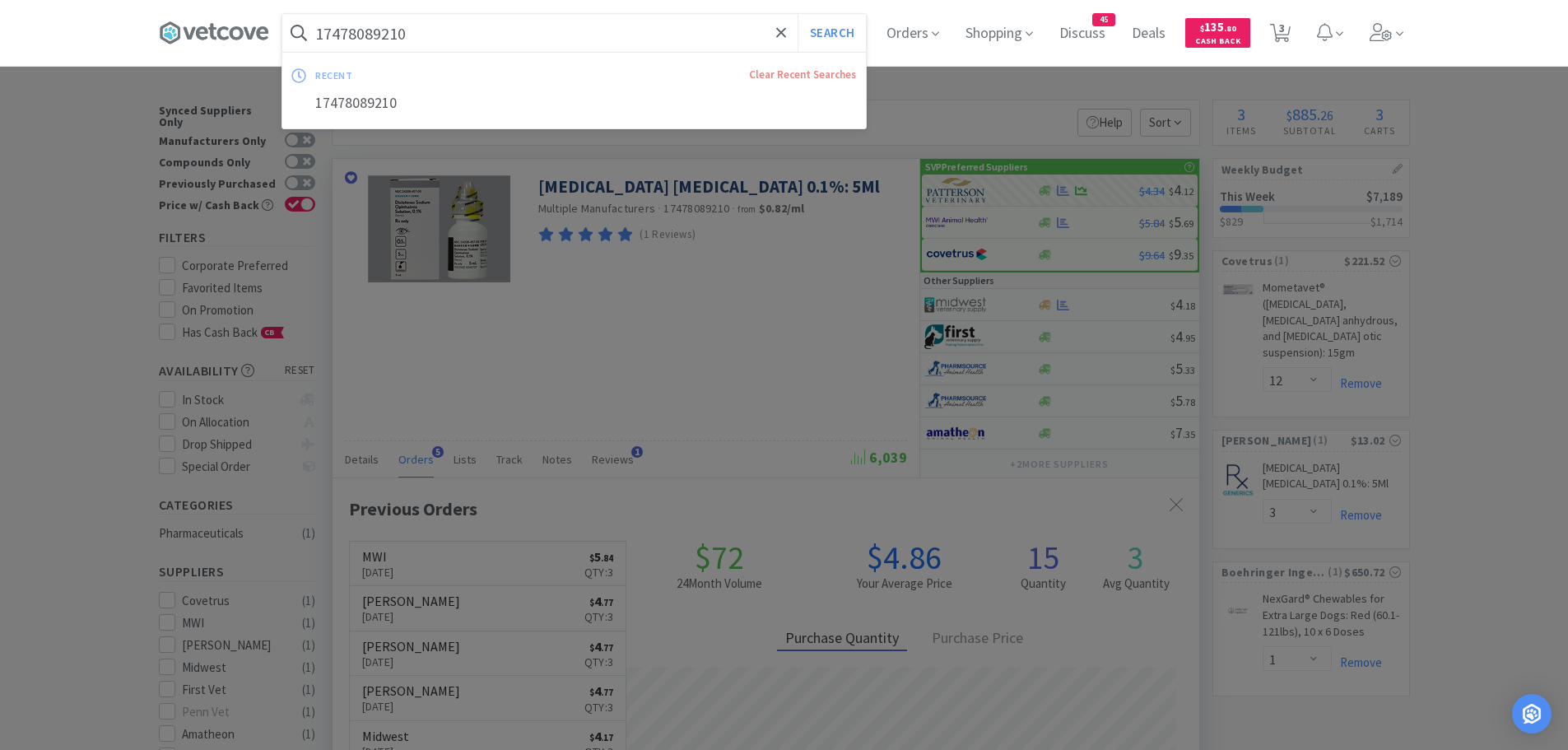
click at [454, 33] on input "17478089210" at bounding box center [573, 33] width 584 height 38
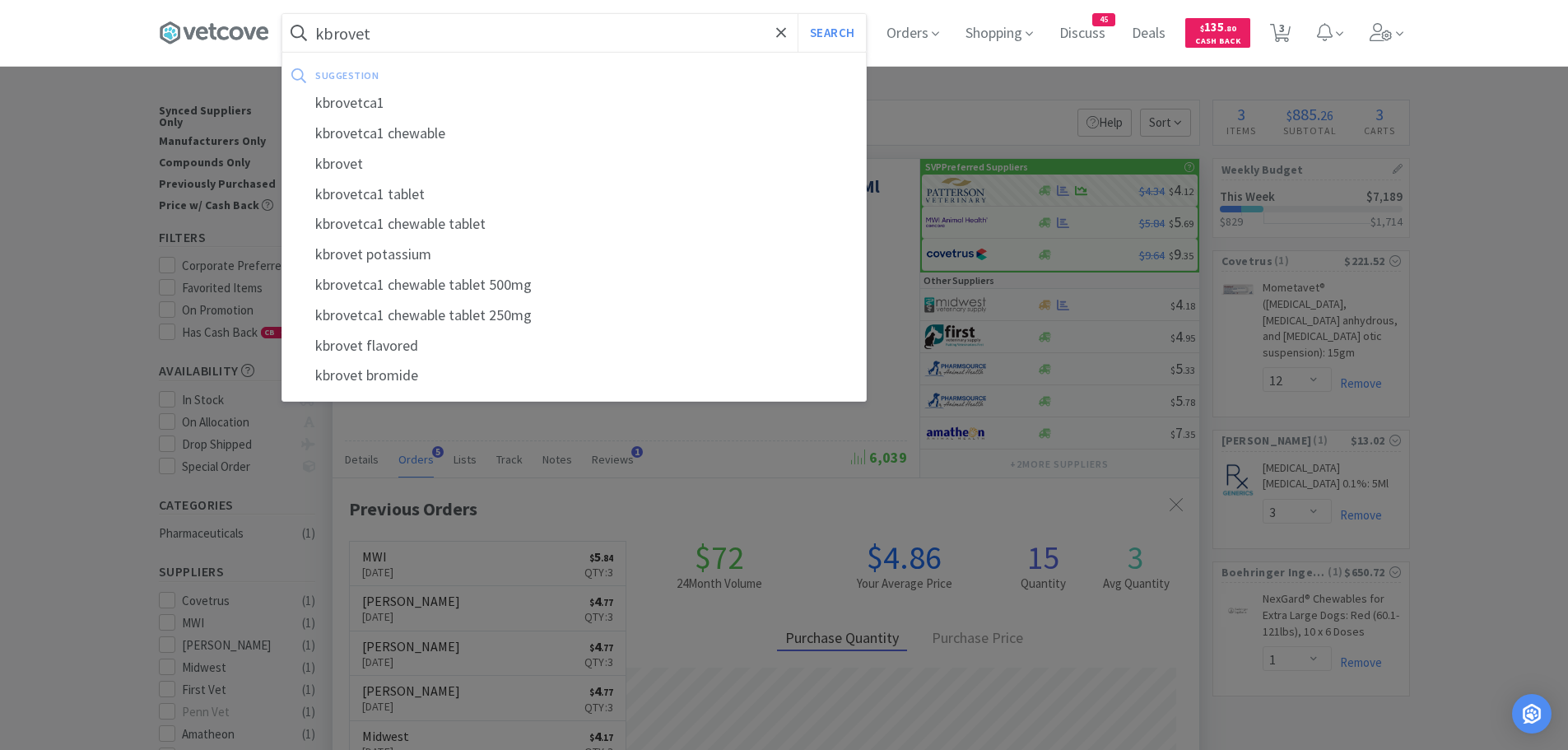
type input "kbrovet"
click at [798, 14] on button "Search" at bounding box center [832, 33] width 69 height 38
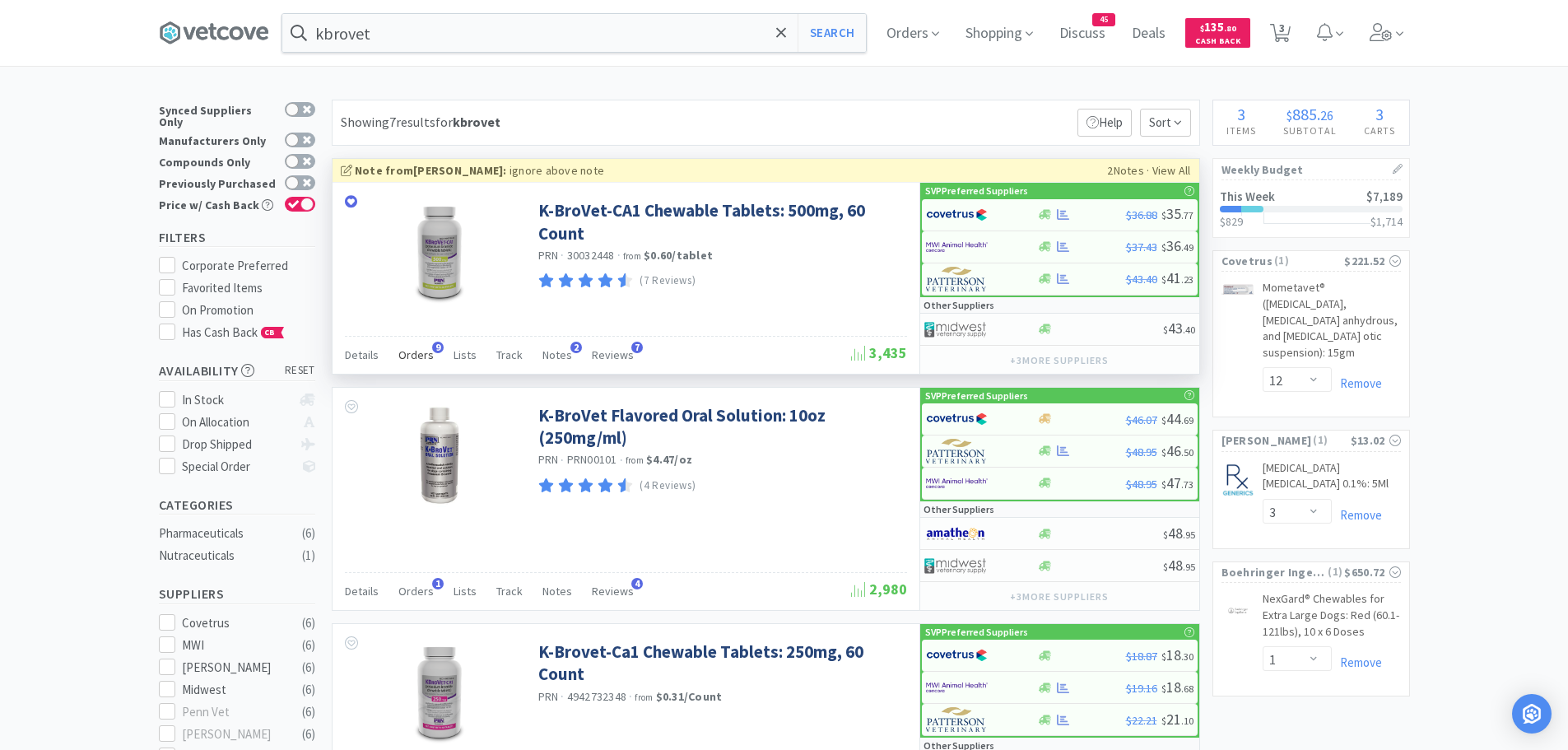
click at [413, 356] on span "Orders" at bounding box center [416, 355] width 35 height 15
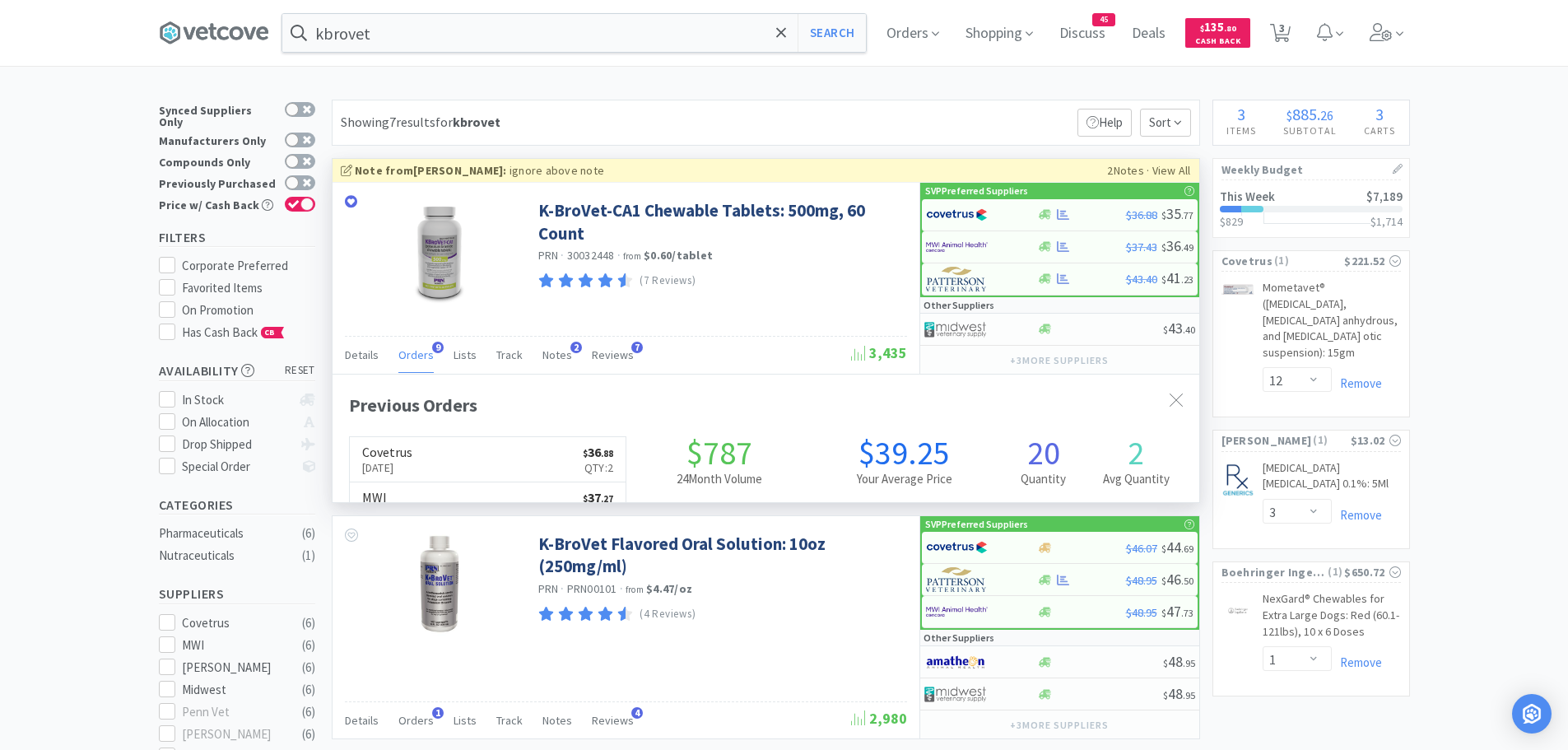
scroll to position [441, 866]
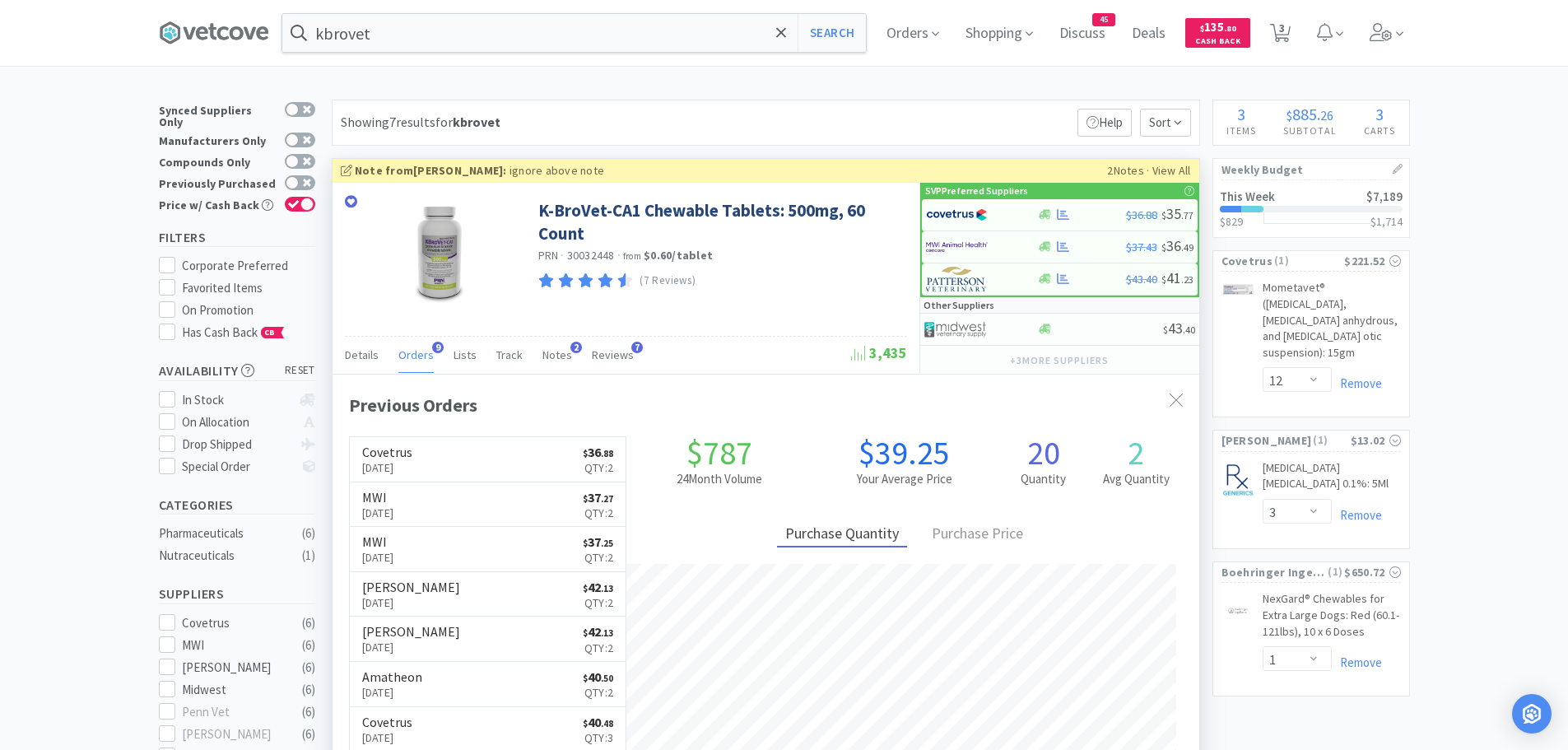
click at [342, 173] on icon at bounding box center [347, 171] width 12 height 12
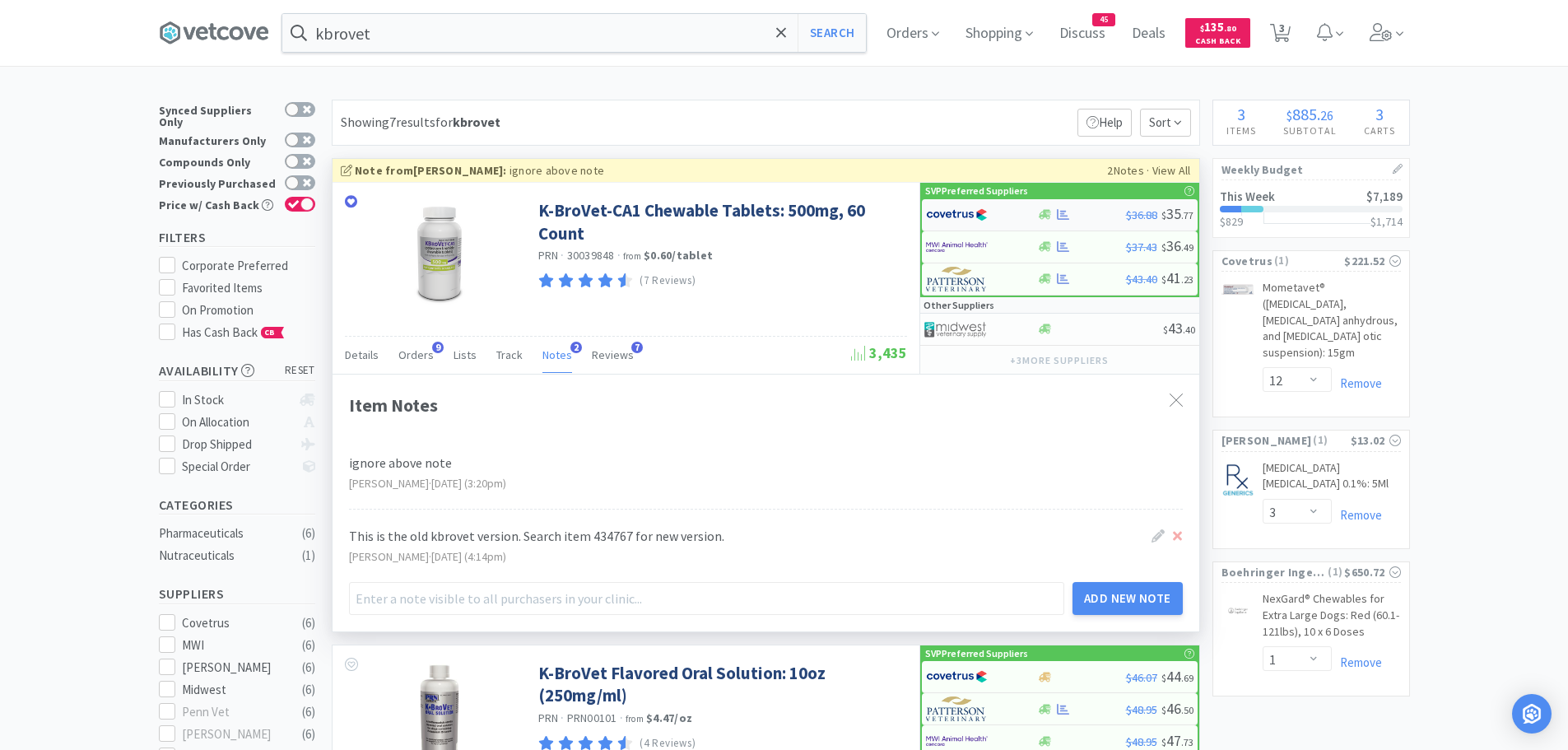
click at [969, 218] on img at bounding box center [957, 214] width 62 height 24
select select "1"
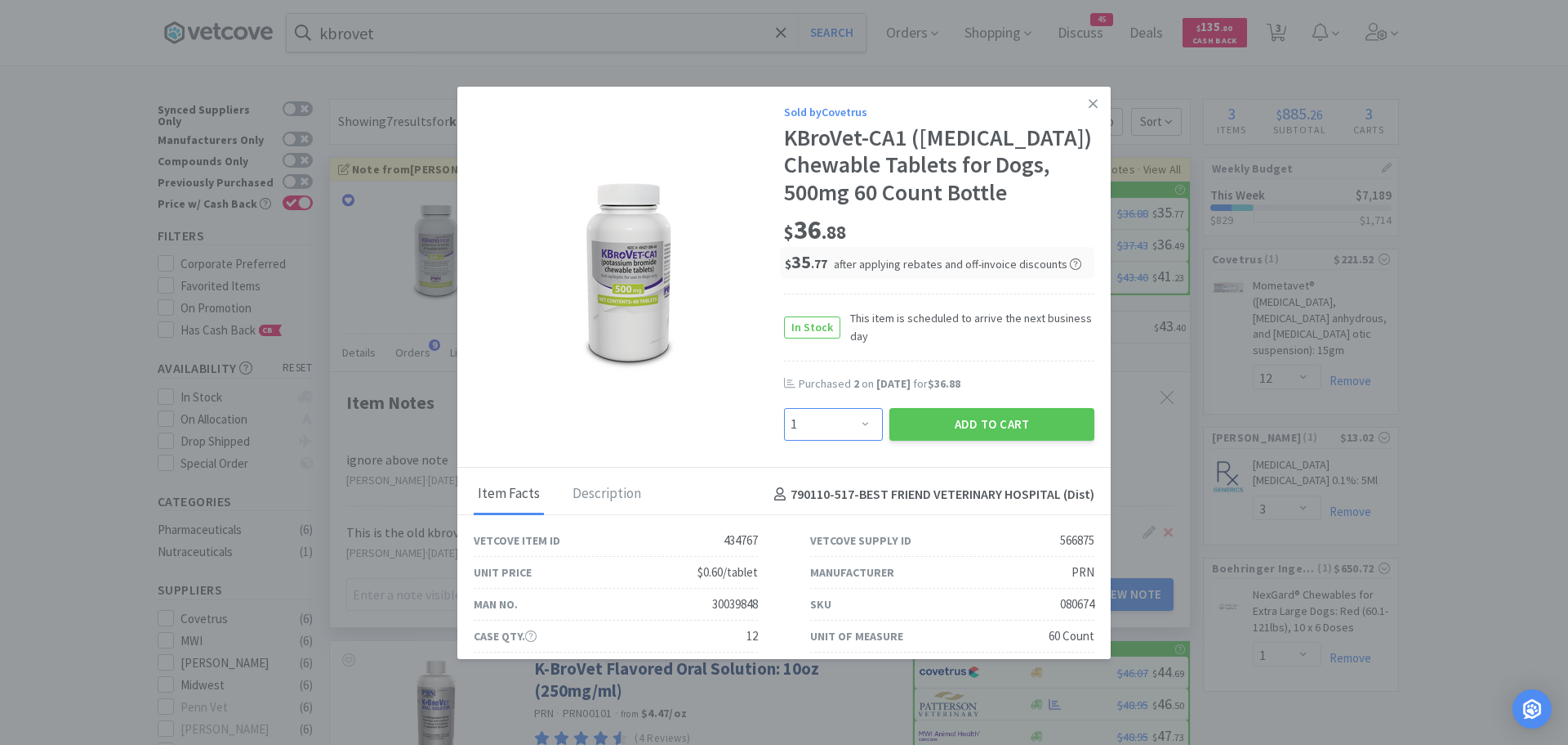
click at [857, 422] on select "Enter Quantity 1 2 3 4 5 6 7 8 9 10 11 12 13 14 15 16 17 18 19 20 Enter Quantity" at bounding box center [833, 424] width 99 height 32
click at [1089, 102] on icon at bounding box center [1093, 104] width 9 height 15
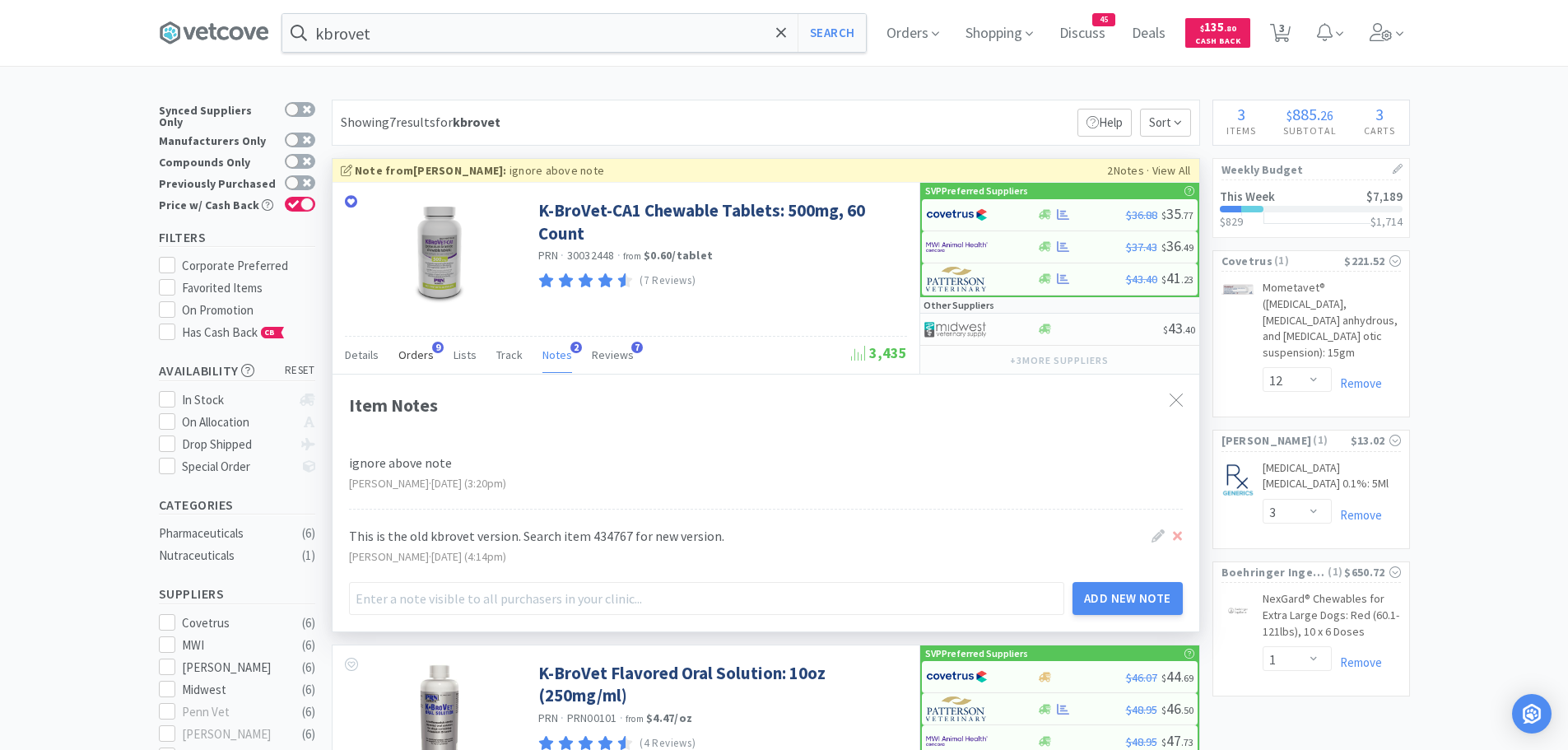
click at [419, 355] on span "Orders" at bounding box center [416, 355] width 35 height 15
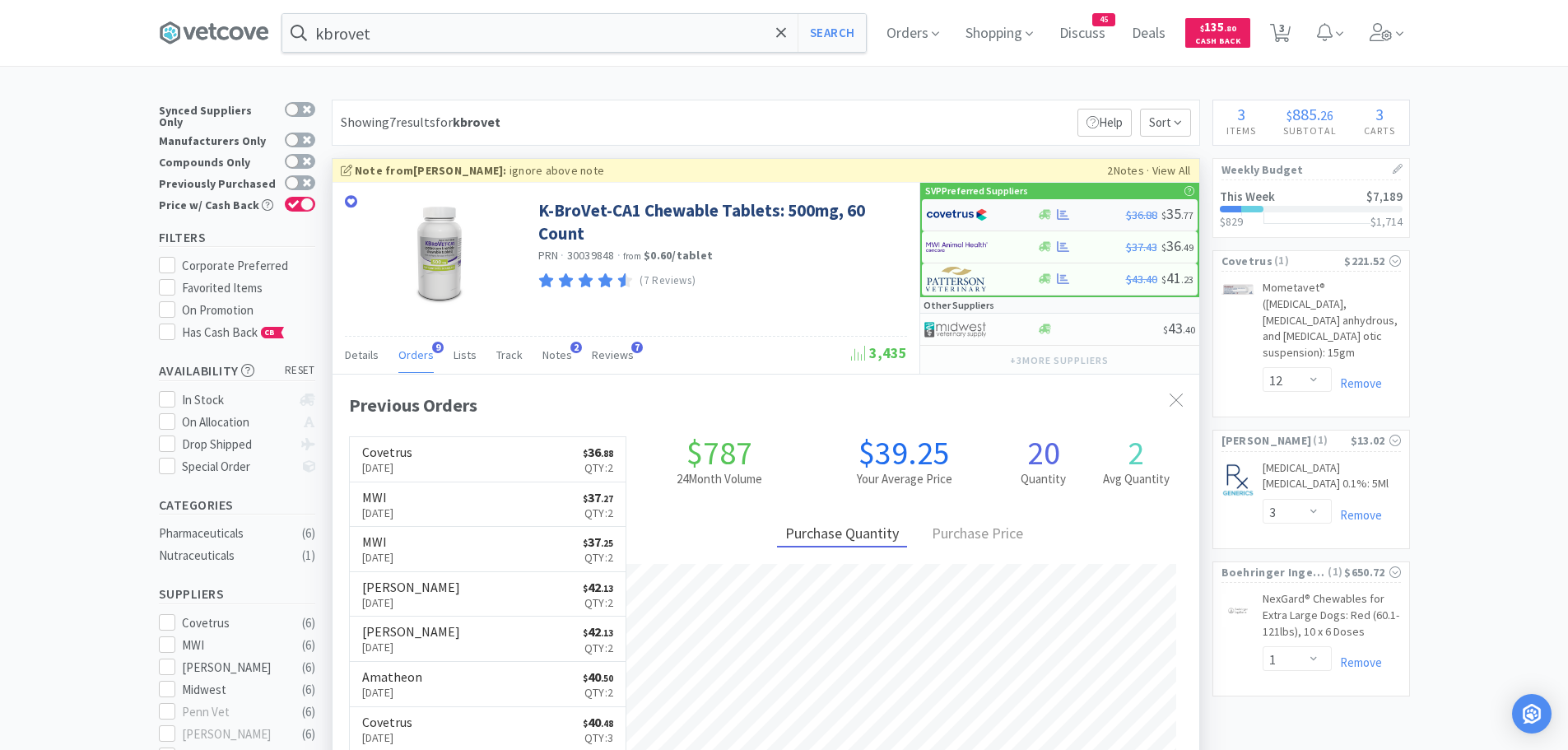
click at [943, 218] on img at bounding box center [957, 214] width 62 height 24
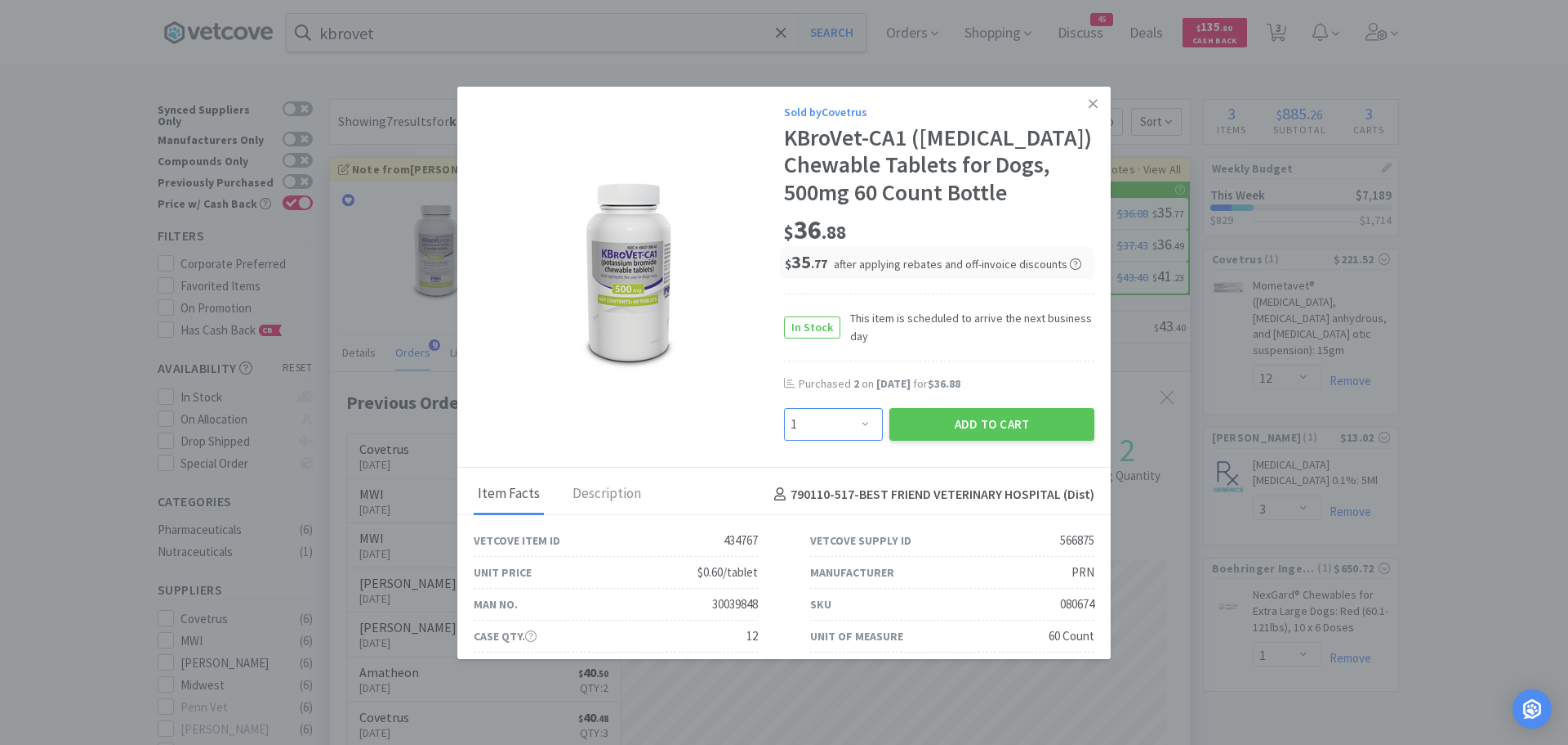
click at [819, 427] on select "Enter Quantity 1 2 3 4 5 6 7 8 9 10 11 12 13 14 15 16 17 18 19 20 Enter Quantity" at bounding box center [833, 424] width 99 height 32
select select "2"
click at [784, 408] on select "Enter Quantity 1 2 3 4 5 6 7 8 9 10 11 12 13 14 15 16 17 18 19 20 Enter Quantity" at bounding box center [833, 424] width 99 height 32
click at [937, 413] on button "Add to Cart" at bounding box center [991, 424] width 205 height 32
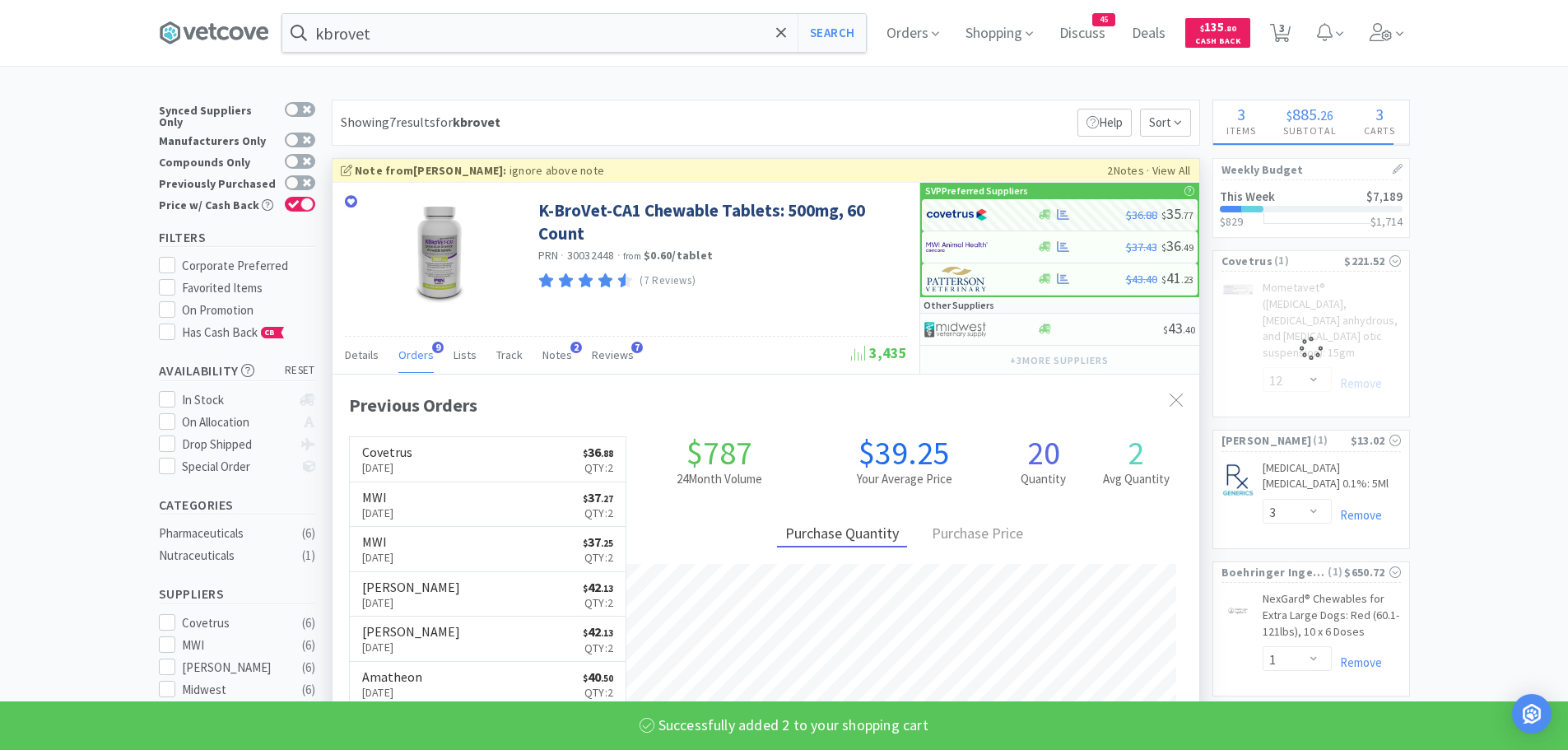
select select "2"
select select "12"
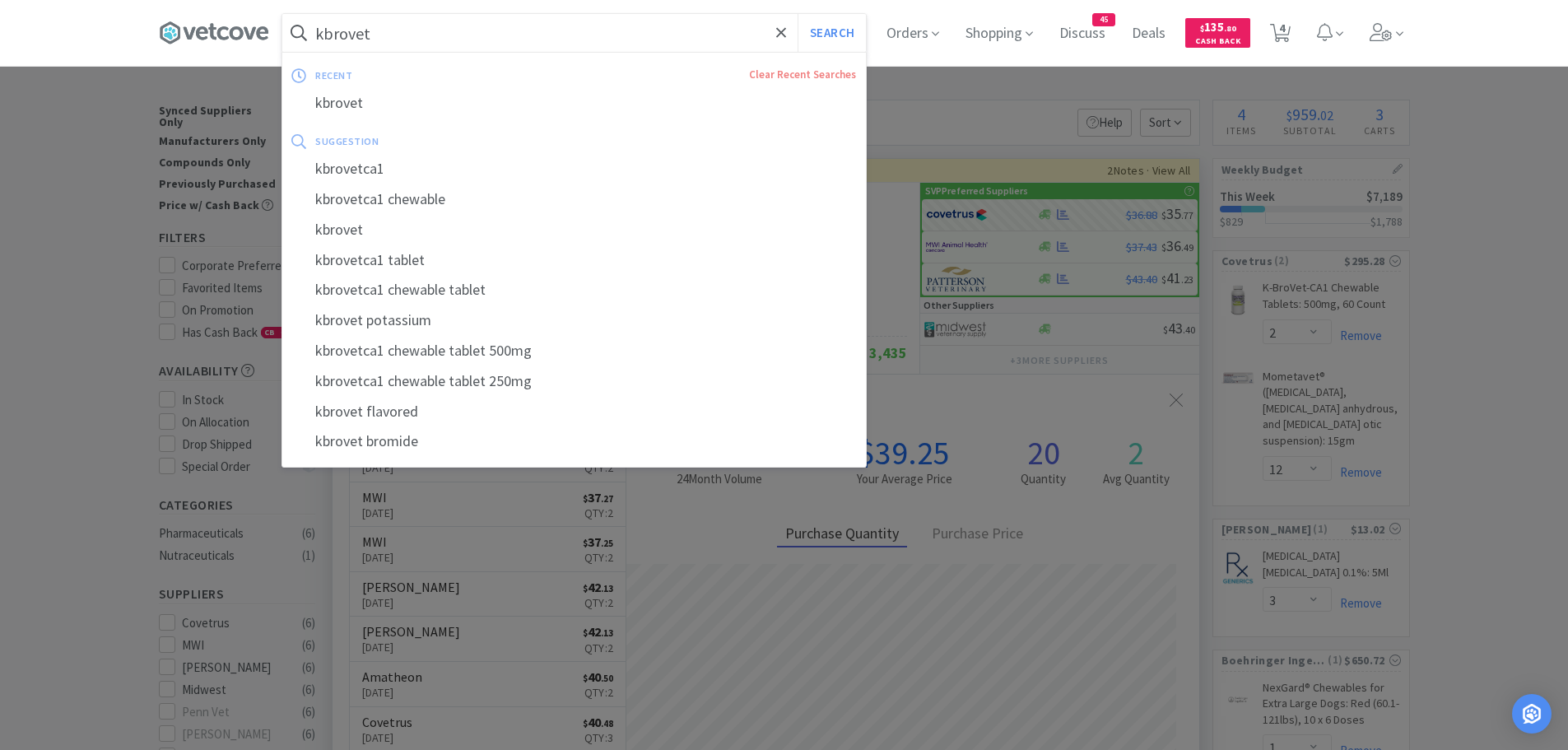
click at [424, 36] on input "kbrovet" at bounding box center [573, 33] width 584 height 38
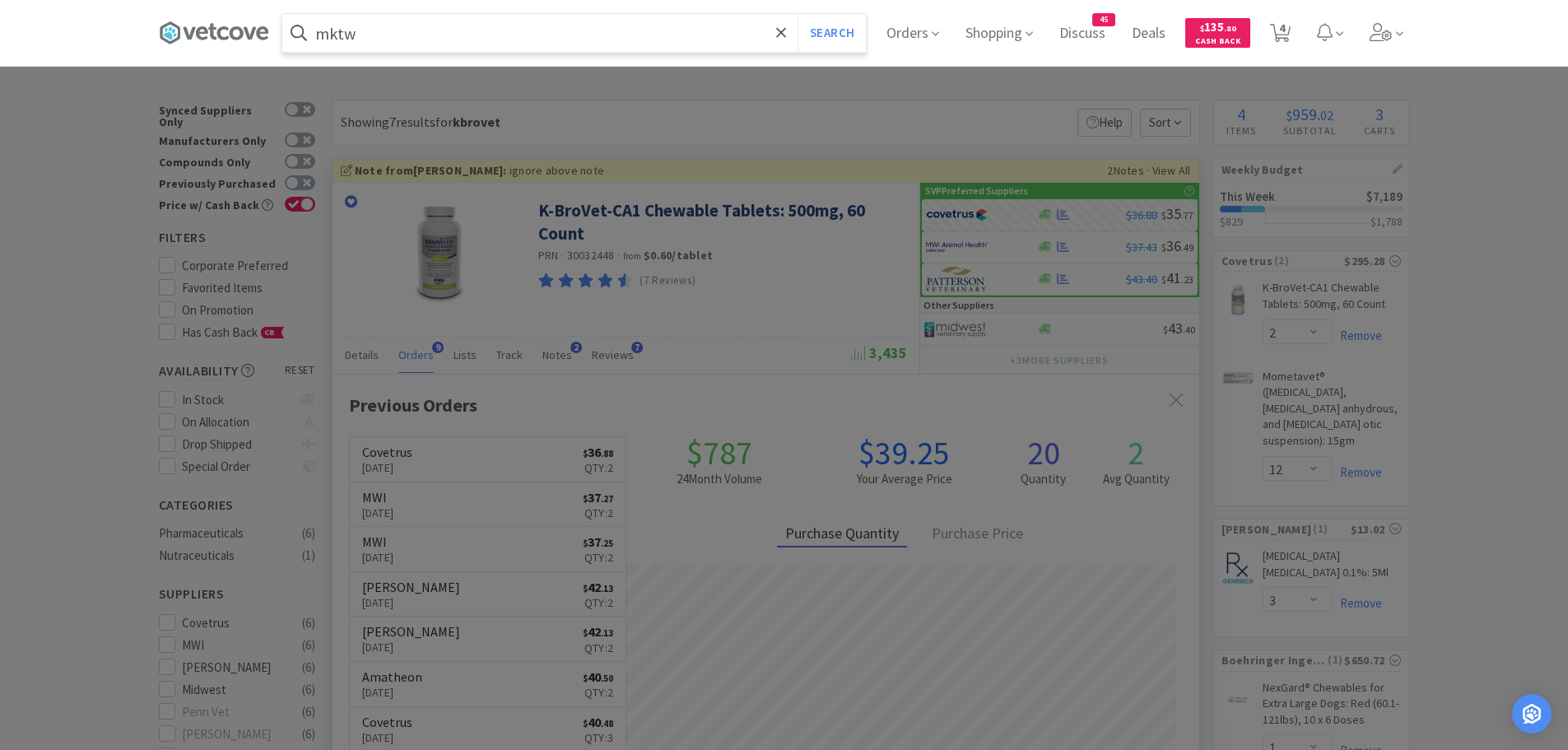
type input "mktw"
click at [798, 14] on button "Search" at bounding box center [832, 33] width 69 height 38
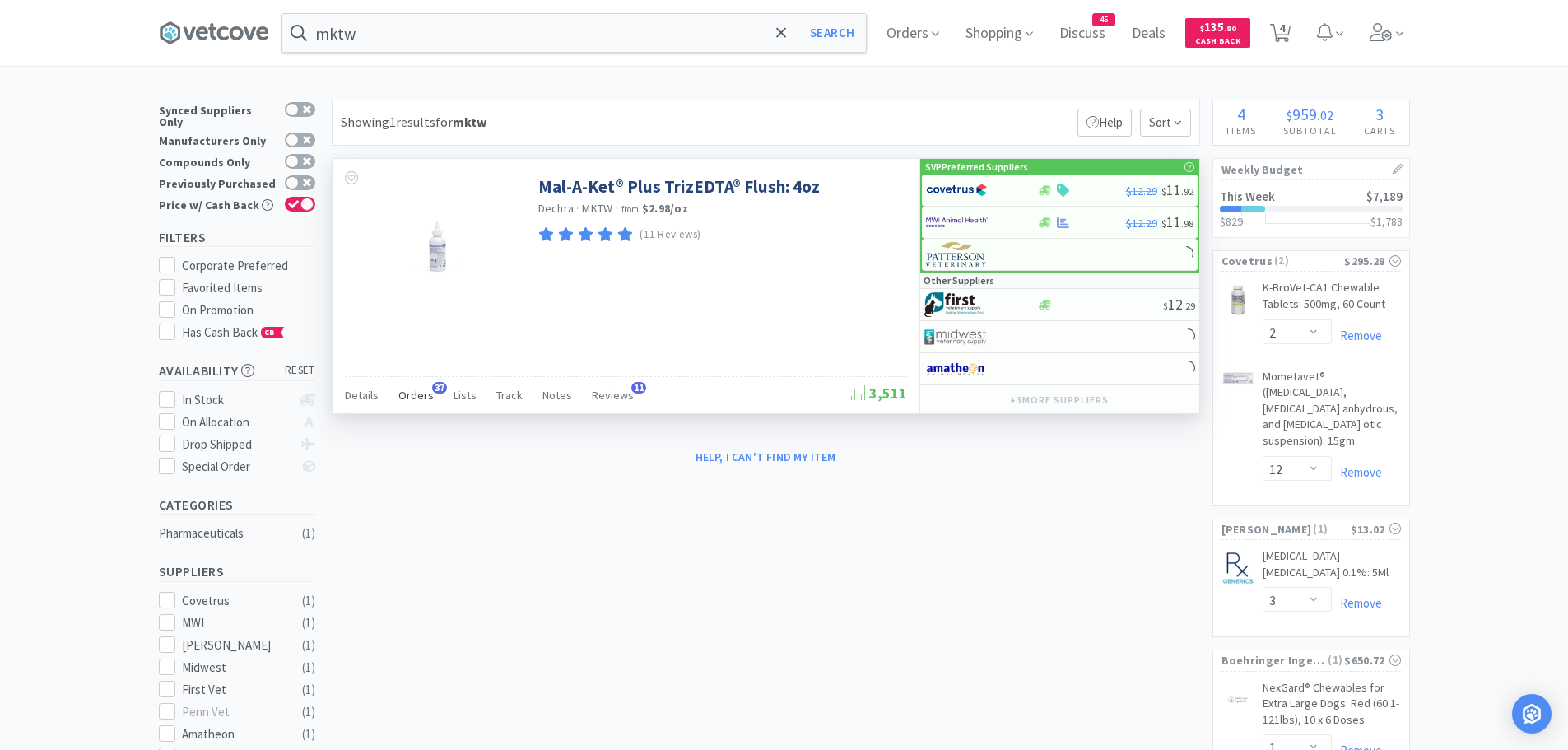
click at [420, 393] on span "Orders" at bounding box center [416, 395] width 35 height 15
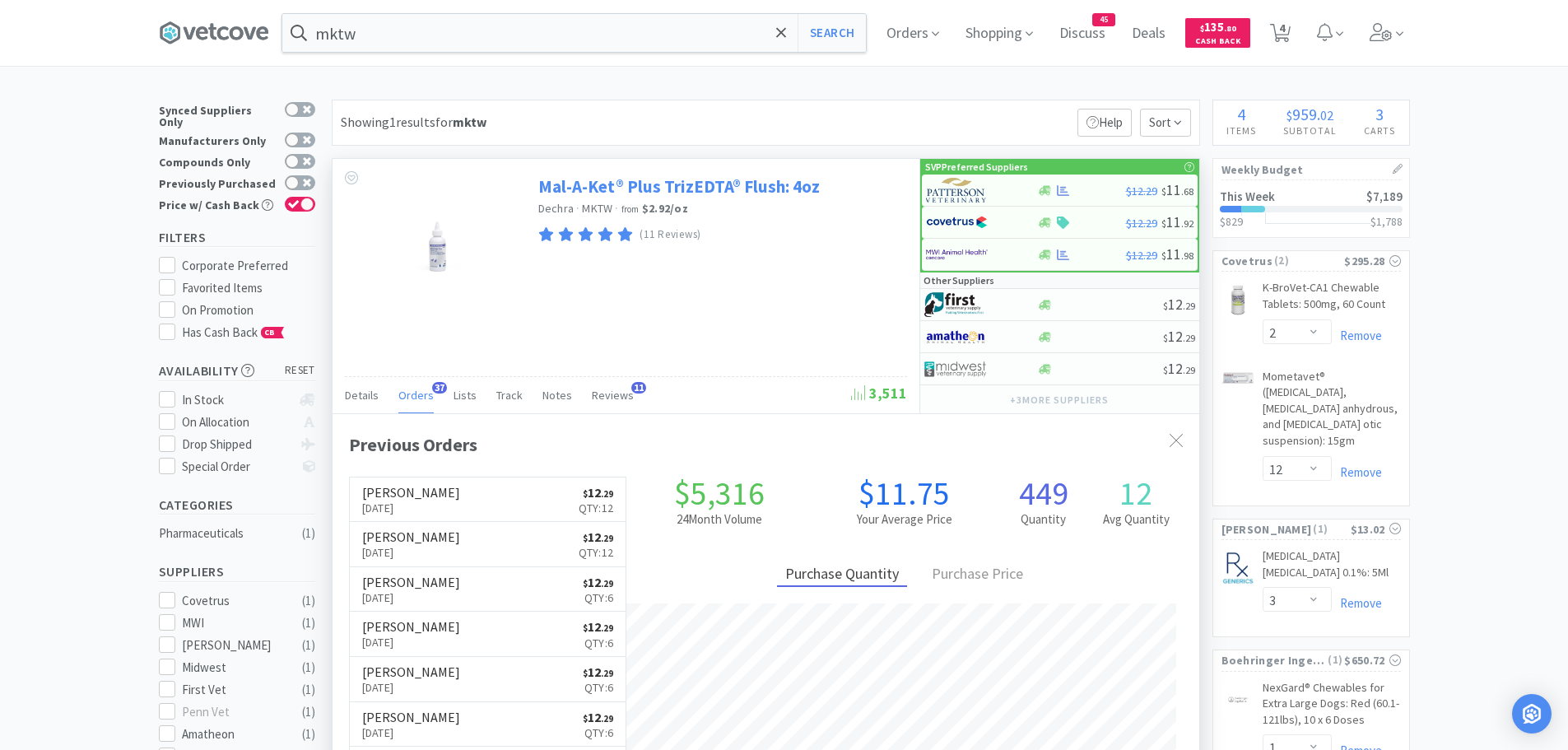
scroll to position [441, 866]
click at [993, 189] on div at bounding box center [971, 189] width 90 height 28
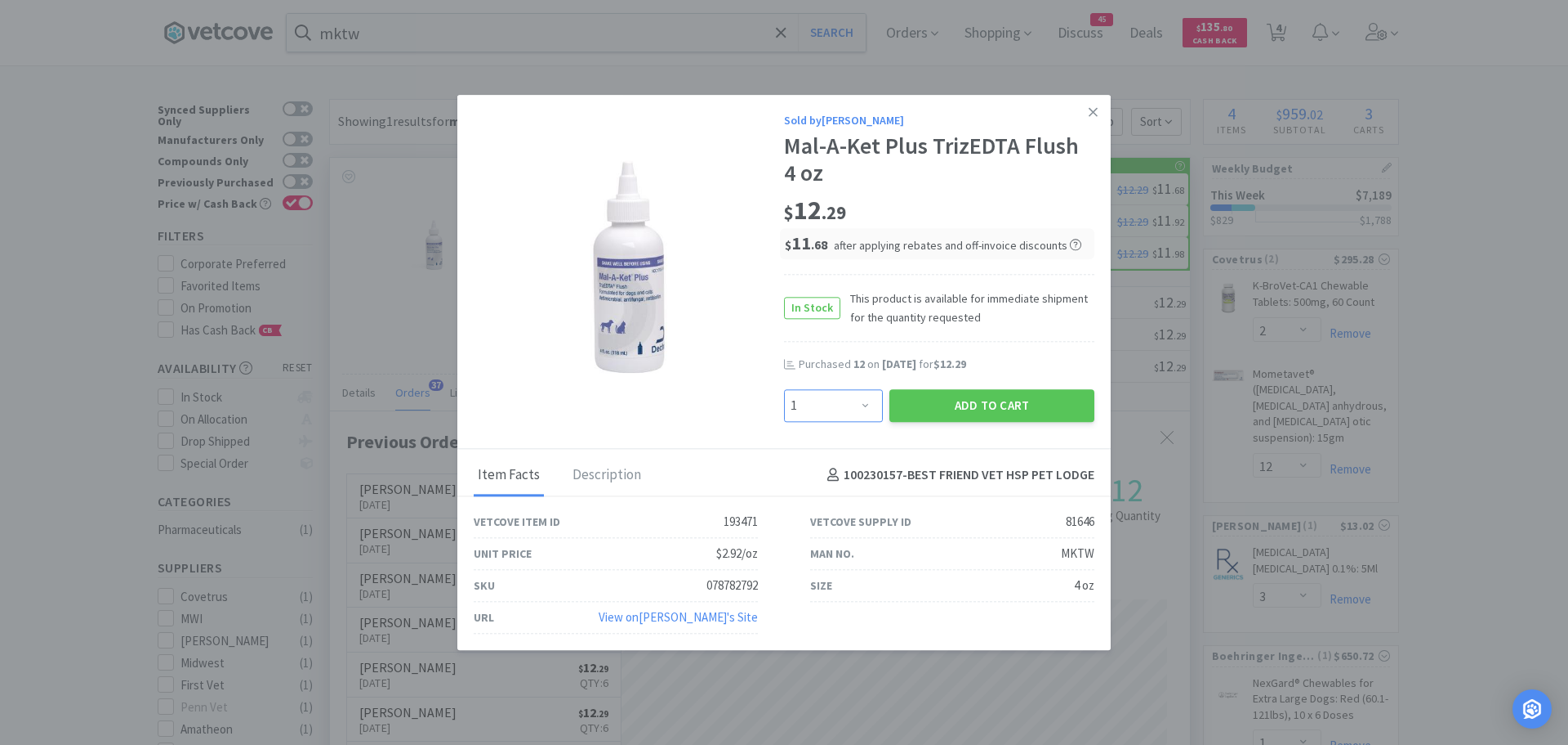
click at [870, 401] on select "Enter Quantity 1 2 3 4 5 6 7 8 9 10 11 12 13 14 15 16 17 18 19 20 Enter Quantity" at bounding box center [833, 405] width 99 height 32
select select "12"
click at [784, 389] on select "Enter Quantity 1 2 3 4 5 6 7 8 9 10 11 12 13 14 15 16 17 18 19 20 Enter Quantity" at bounding box center [833, 405] width 99 height 32
drag, startPoint x: 922, startPoint y: 402, endPoint x: 922, endPoint y: 380, distance: 22.0
click at [922, 401] on button "Add to Cart" at bounding box center [991, 405] width 205 height 32
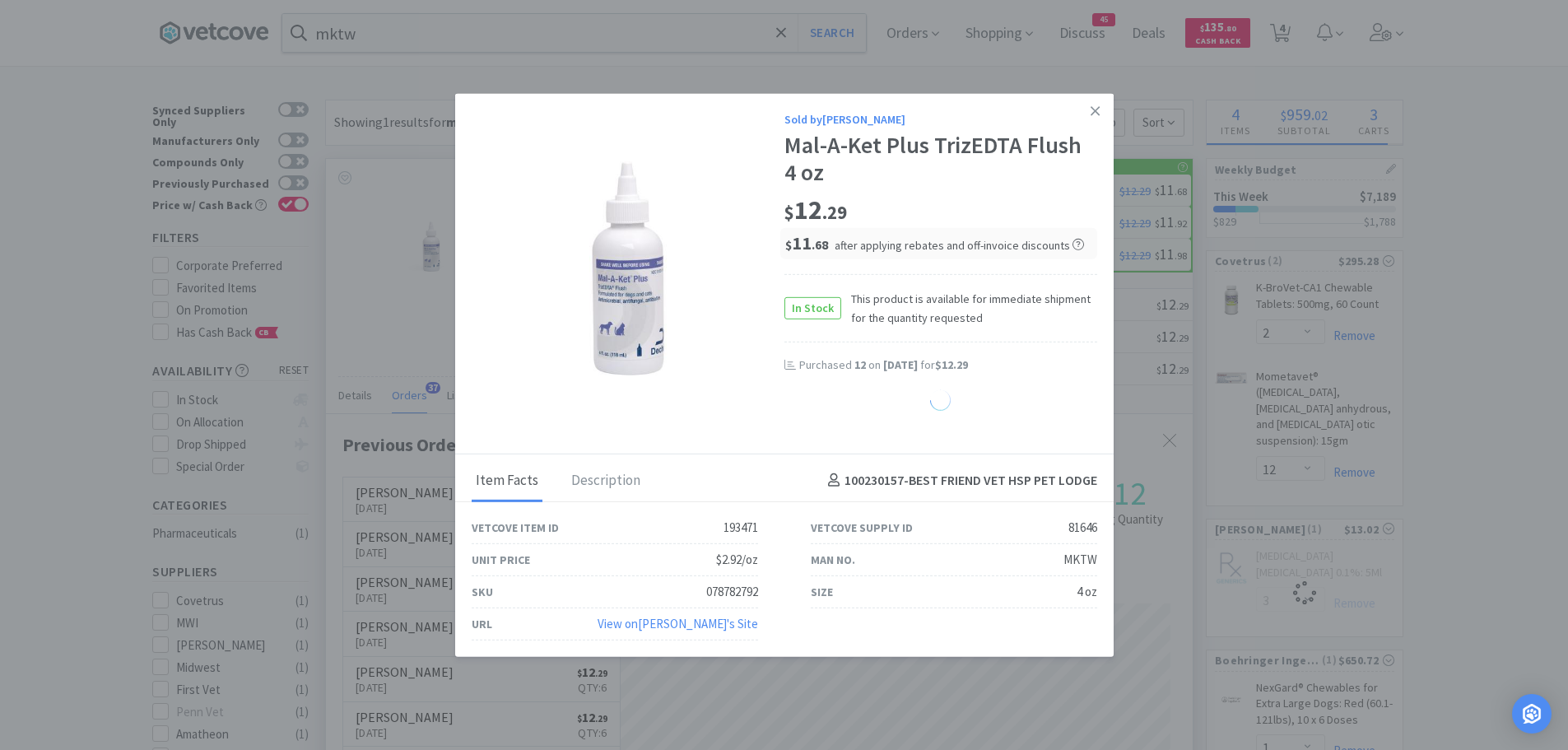
select select "12"
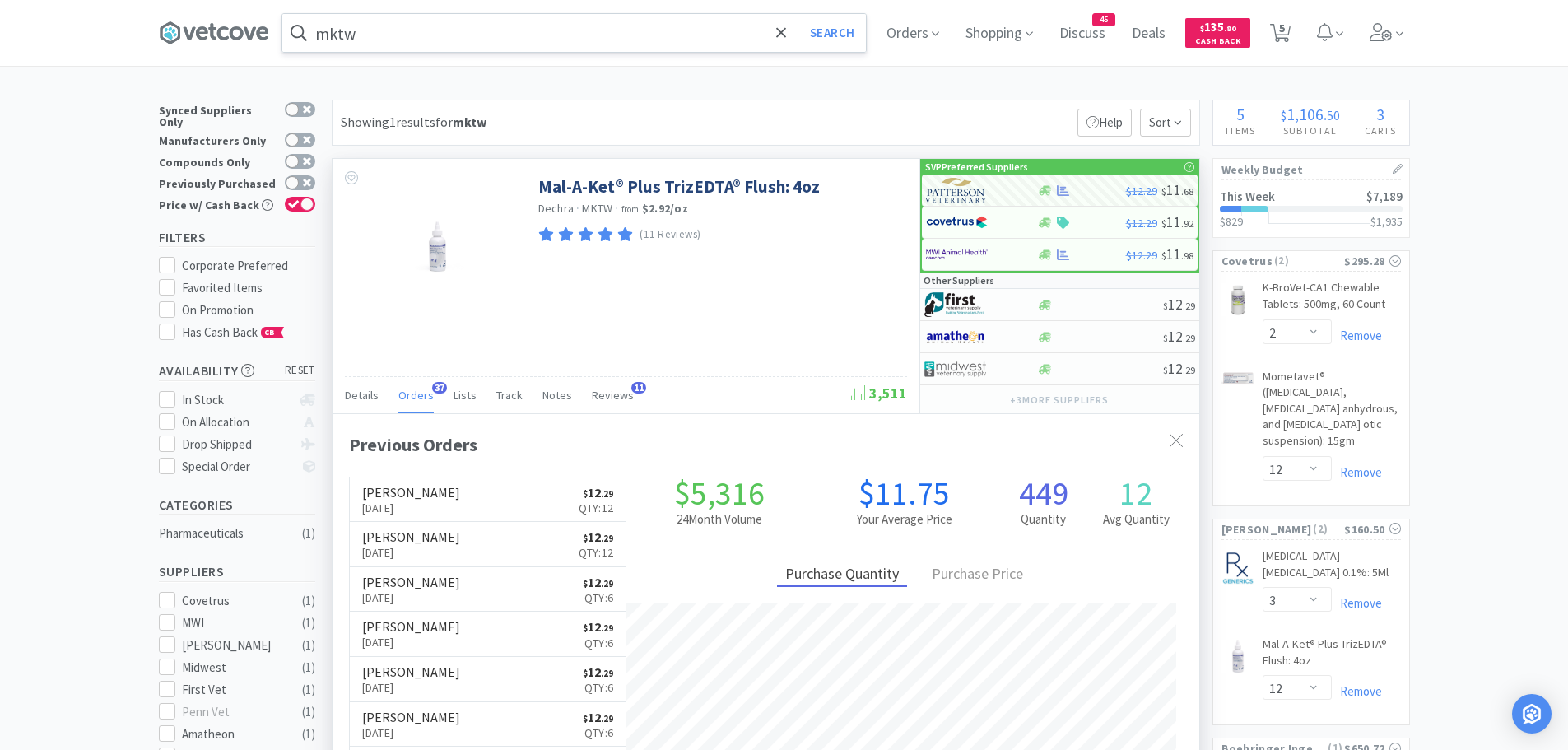
click at [366, 37] on input "mktw" at bounding box center [573, 33] width 584 height 38
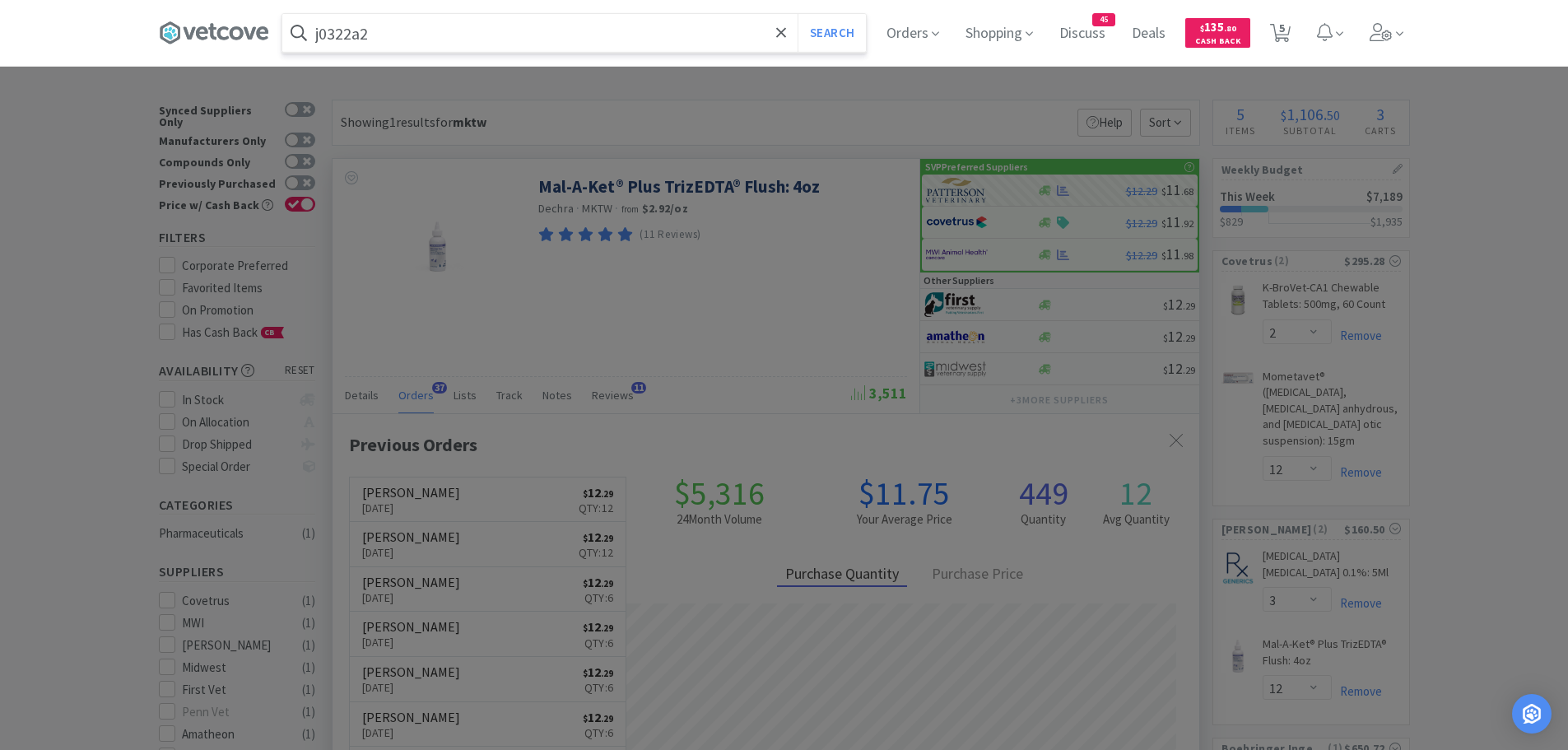
type input "j0322a2"
click at [798, 14] on button "Search" at bounding box center [832, 33] width 69 height 38
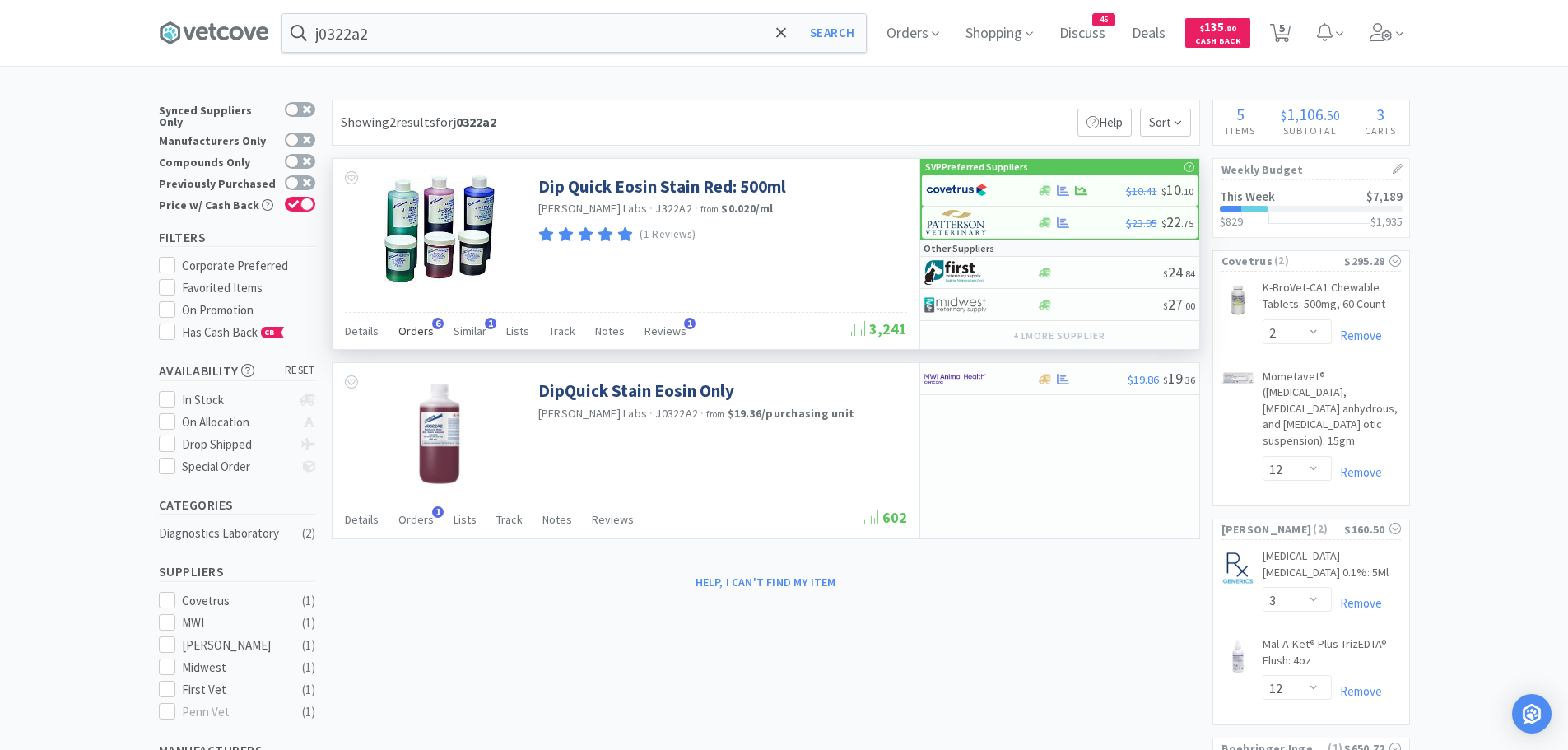
click at [429, 331] on span "Orders" at bounding box center [416, 331] width 35 height 15
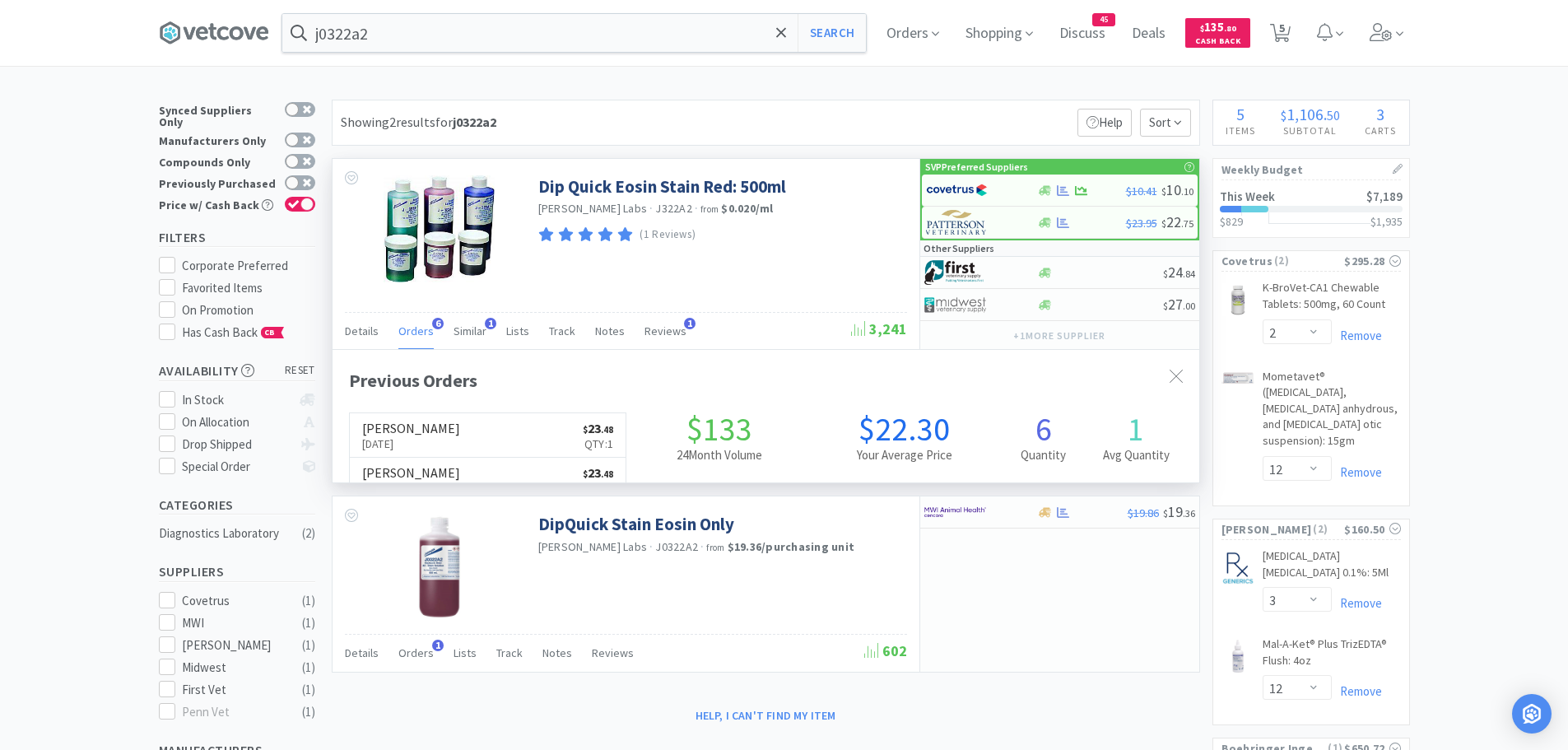
scroll to position [426, 866]
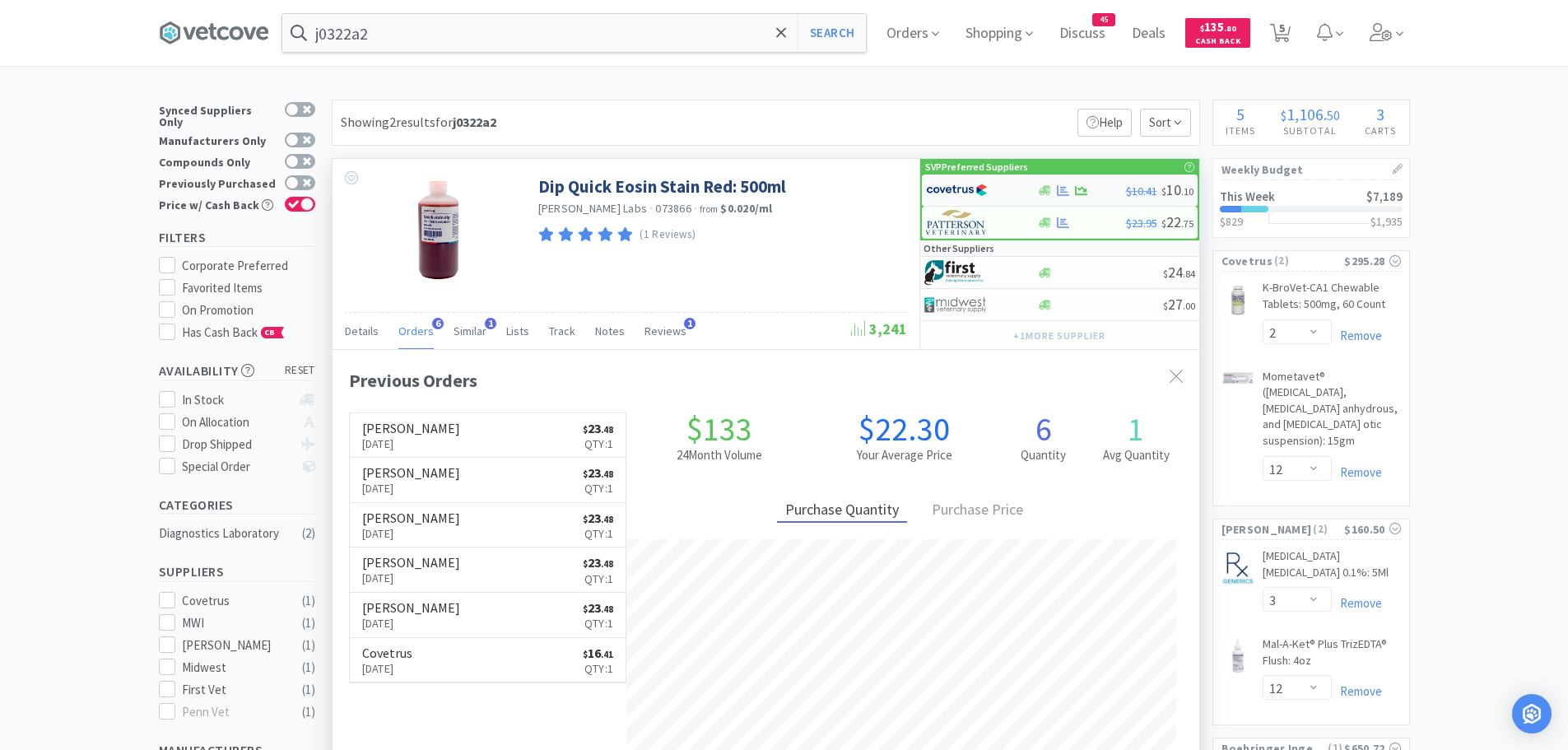
click at [969, 191] on img at bounding box center [957, 189] width 62 height 24
select select "1"
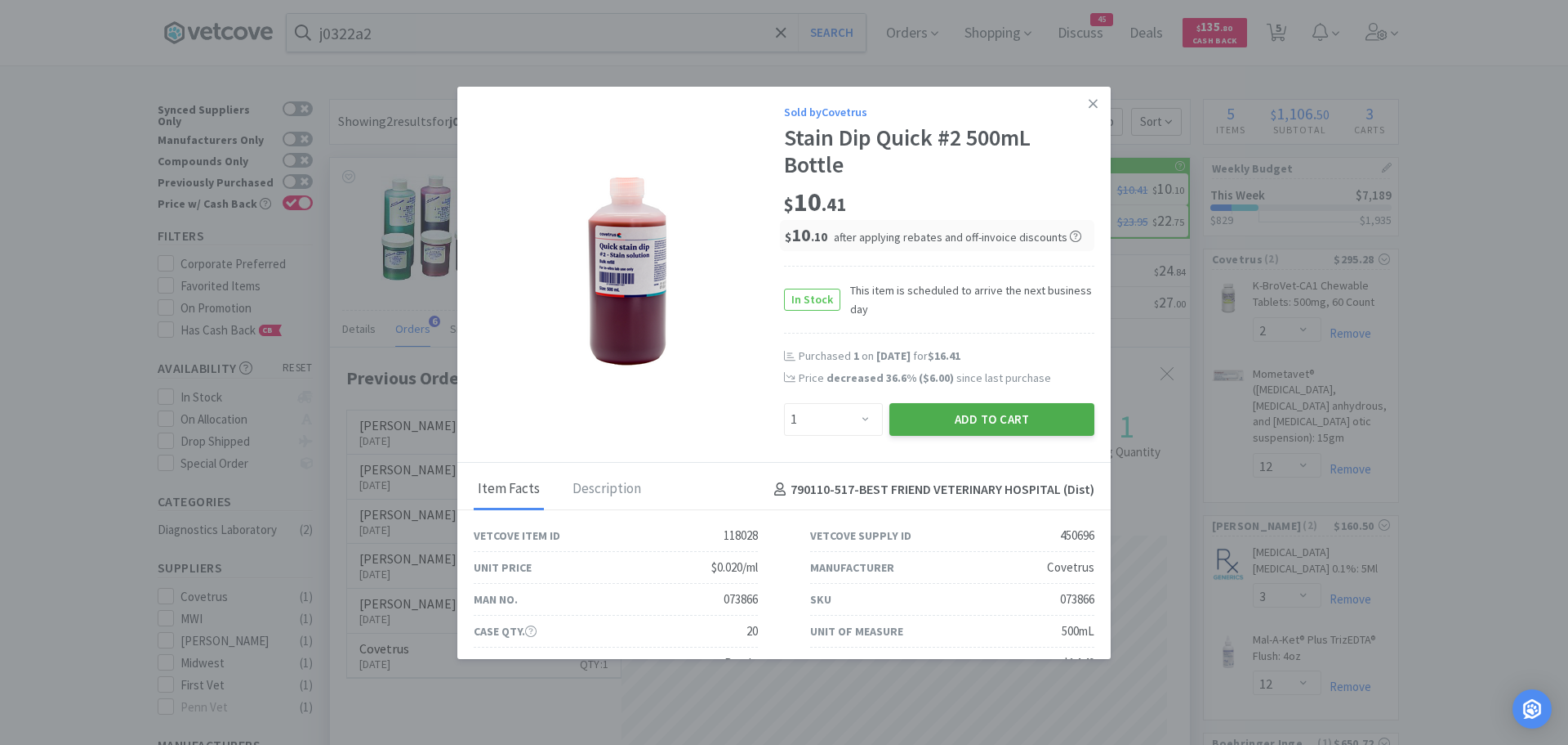
click at [963, 414] on button "Add to Cart" at bounding box center [991, 419] width 205 height 32
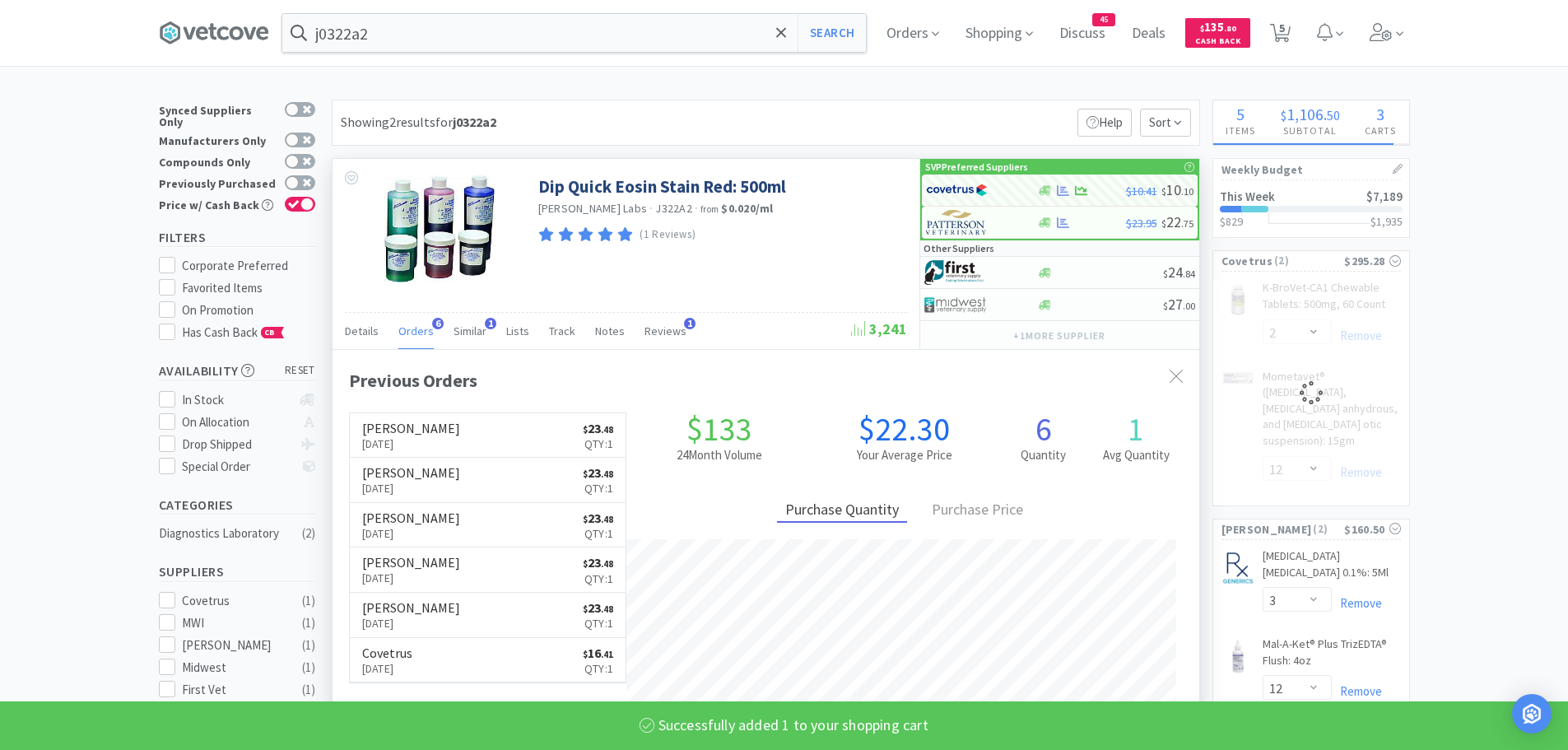
select select "1"
select select "2"
select select "12"
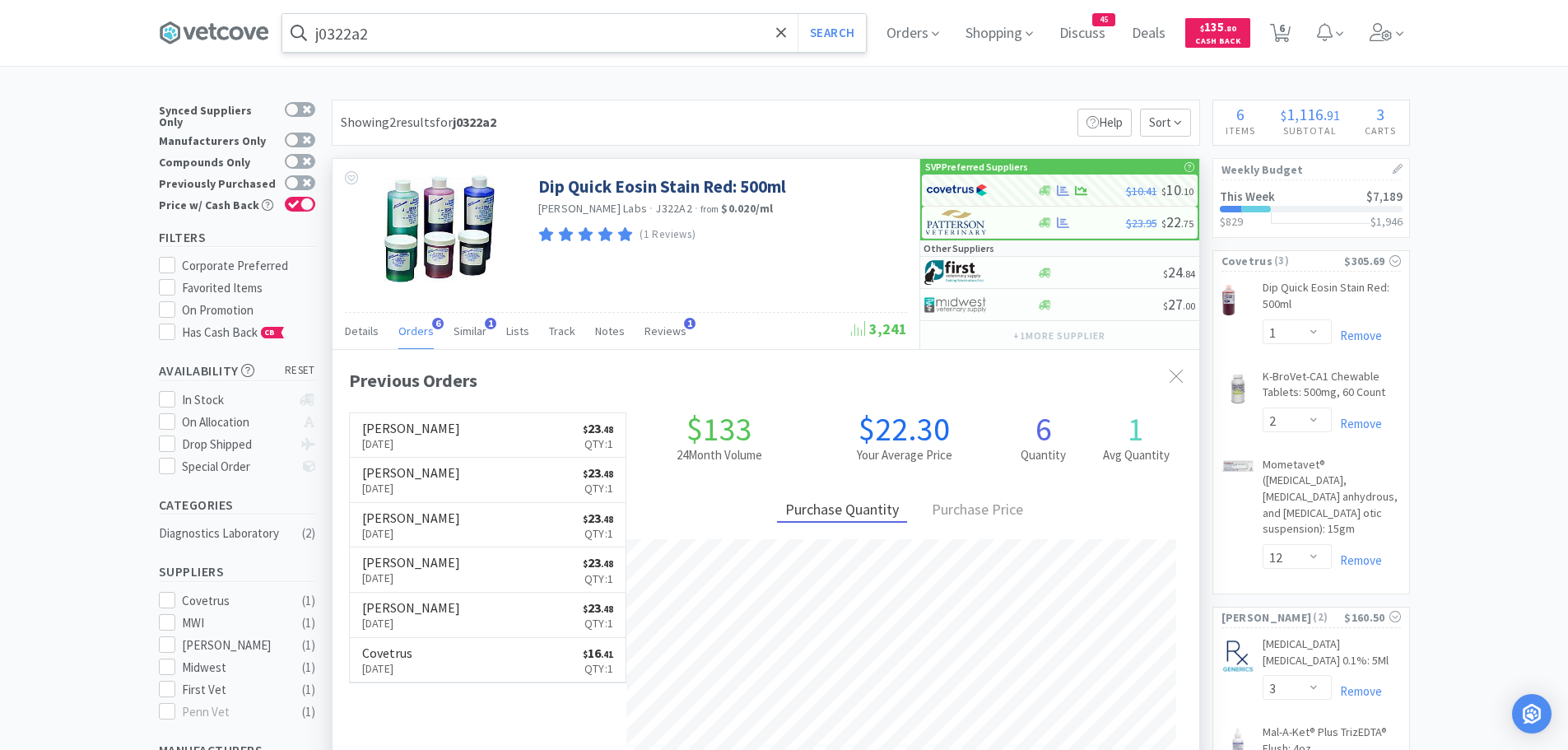
click at [445, 33] on input "j0322a2" at bounding box center [573, 33] width 584 height 38
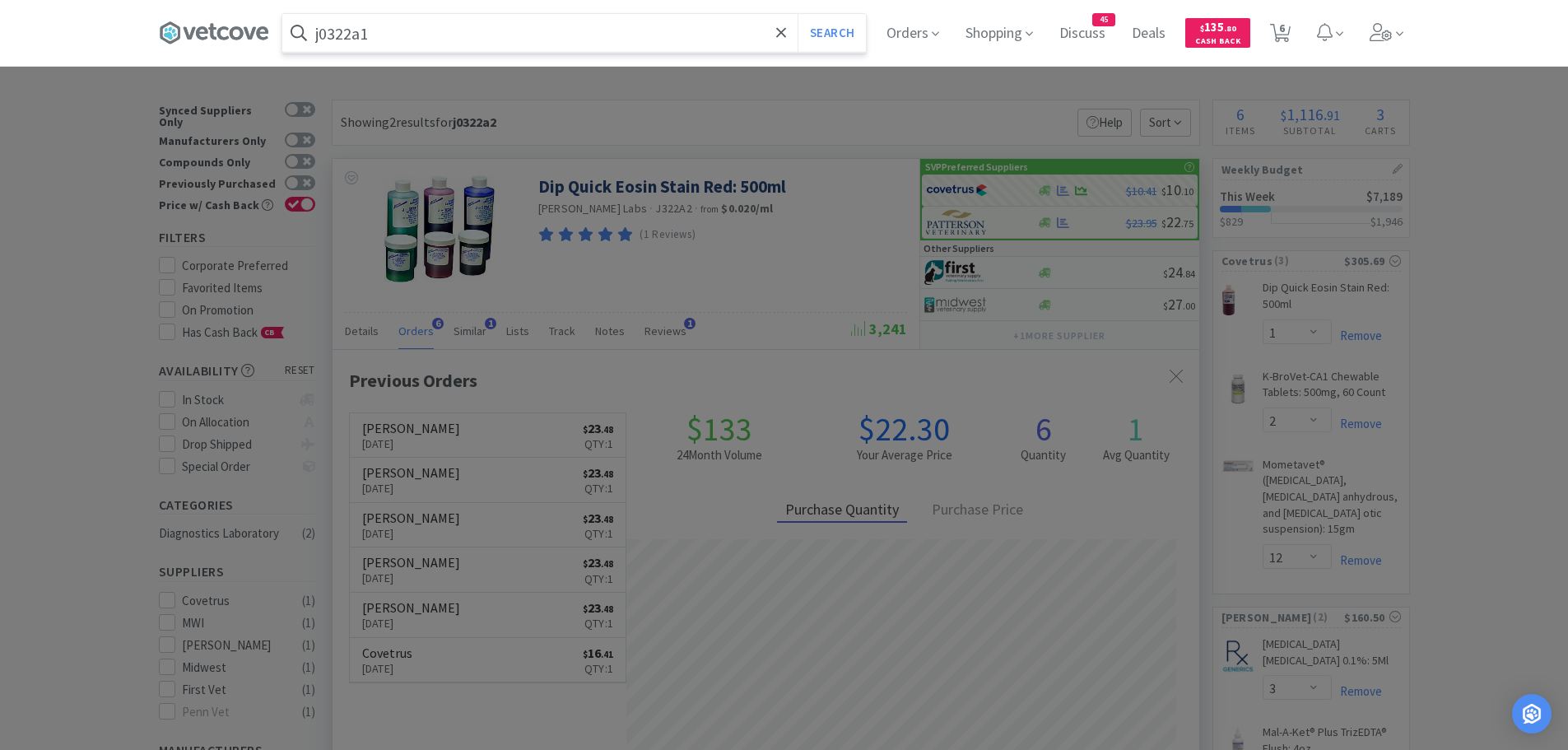
type input "j0322a1"
click at [798, 14] on button "Search" at bounding box center [832, 33] width 69 height 38
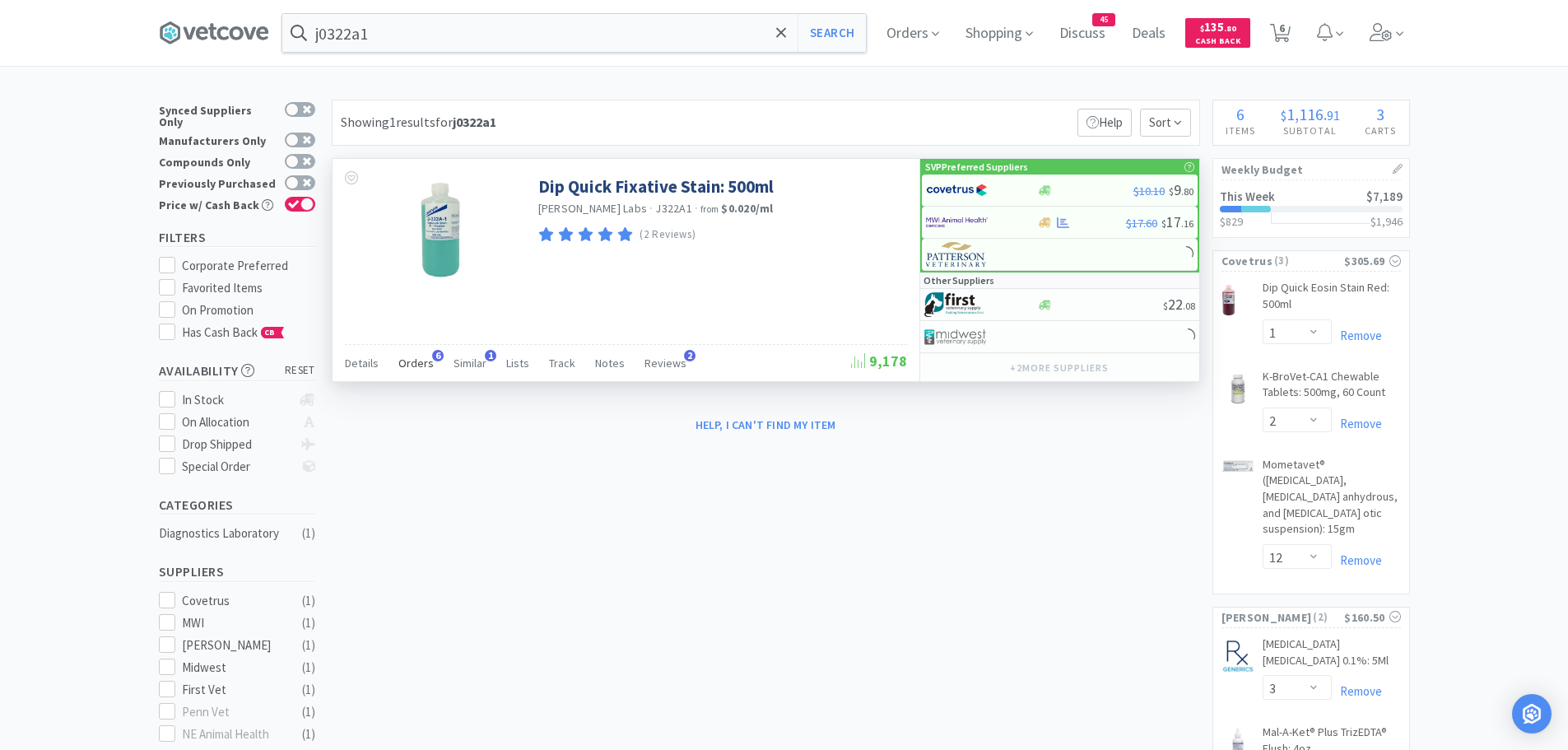
click at [421, 357] on span "Orders" at bounding box center [416, 363] width 35 height 15
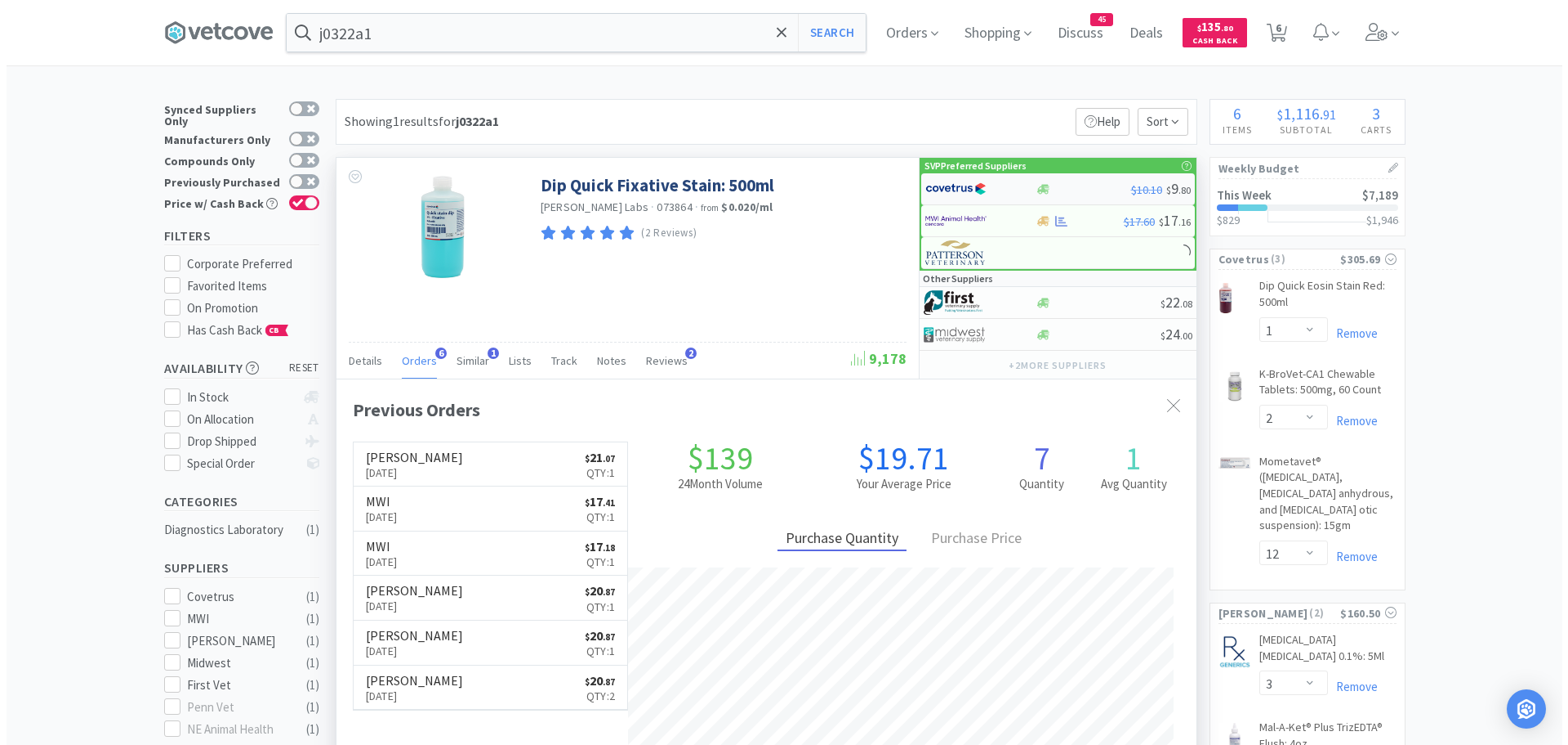
scroll to position [423, 860]
click at [964, 192] on img at bounding box center [950, 188] width 61 height 24
select select "1"
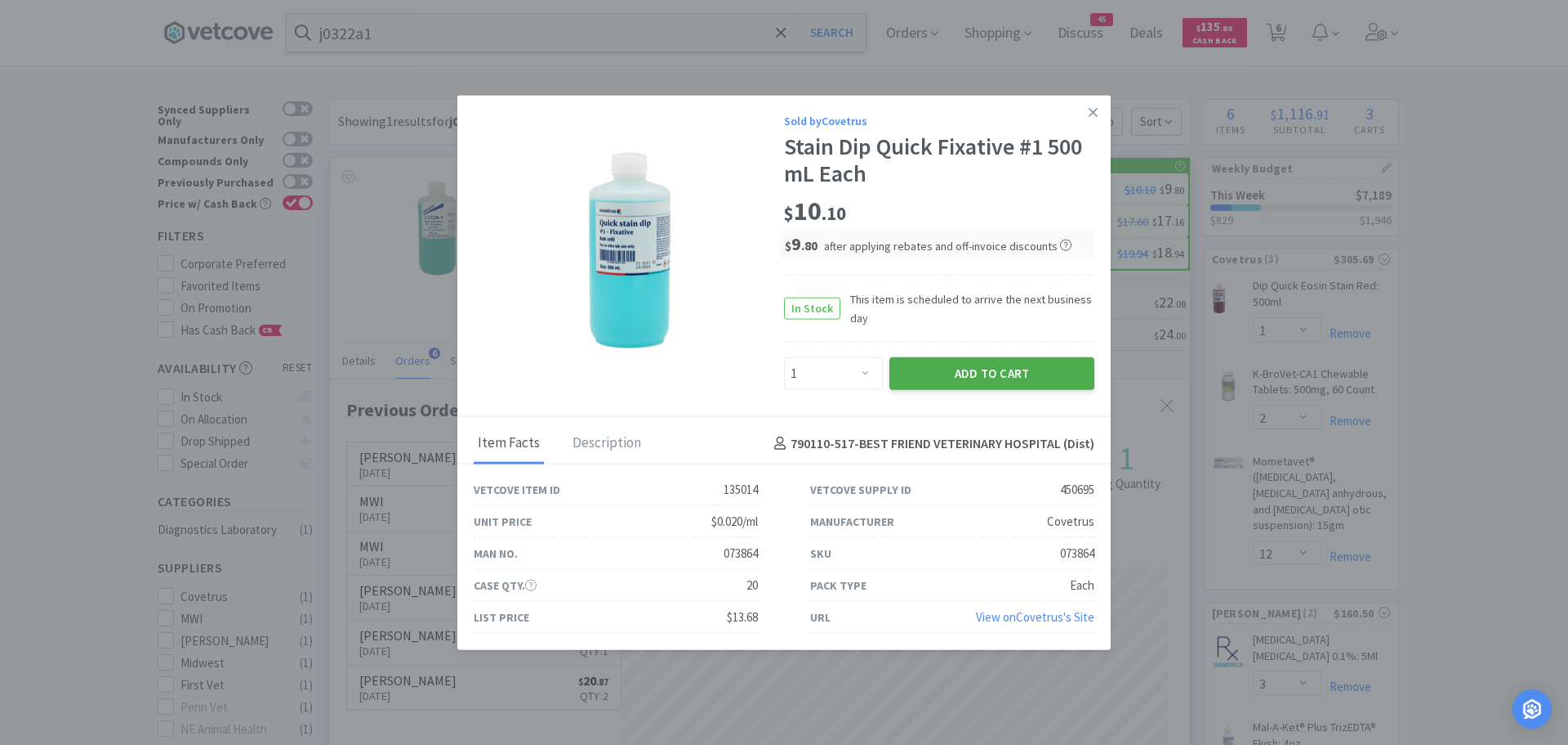
click at [986, 366] on button "Add to Cart" at bounding box center [991, 373] width 205 height 32
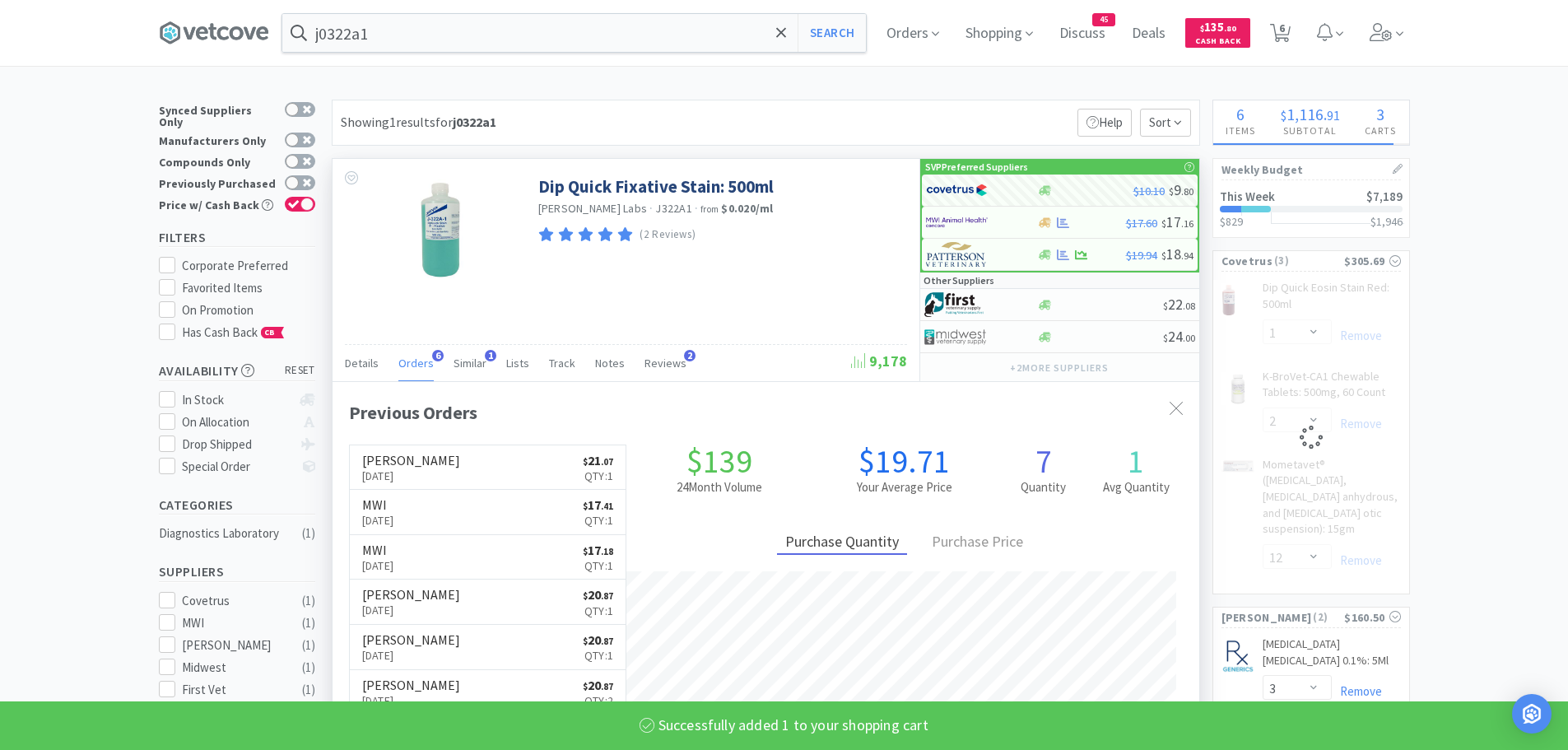
select select "1"
select select "2"
select select "12"
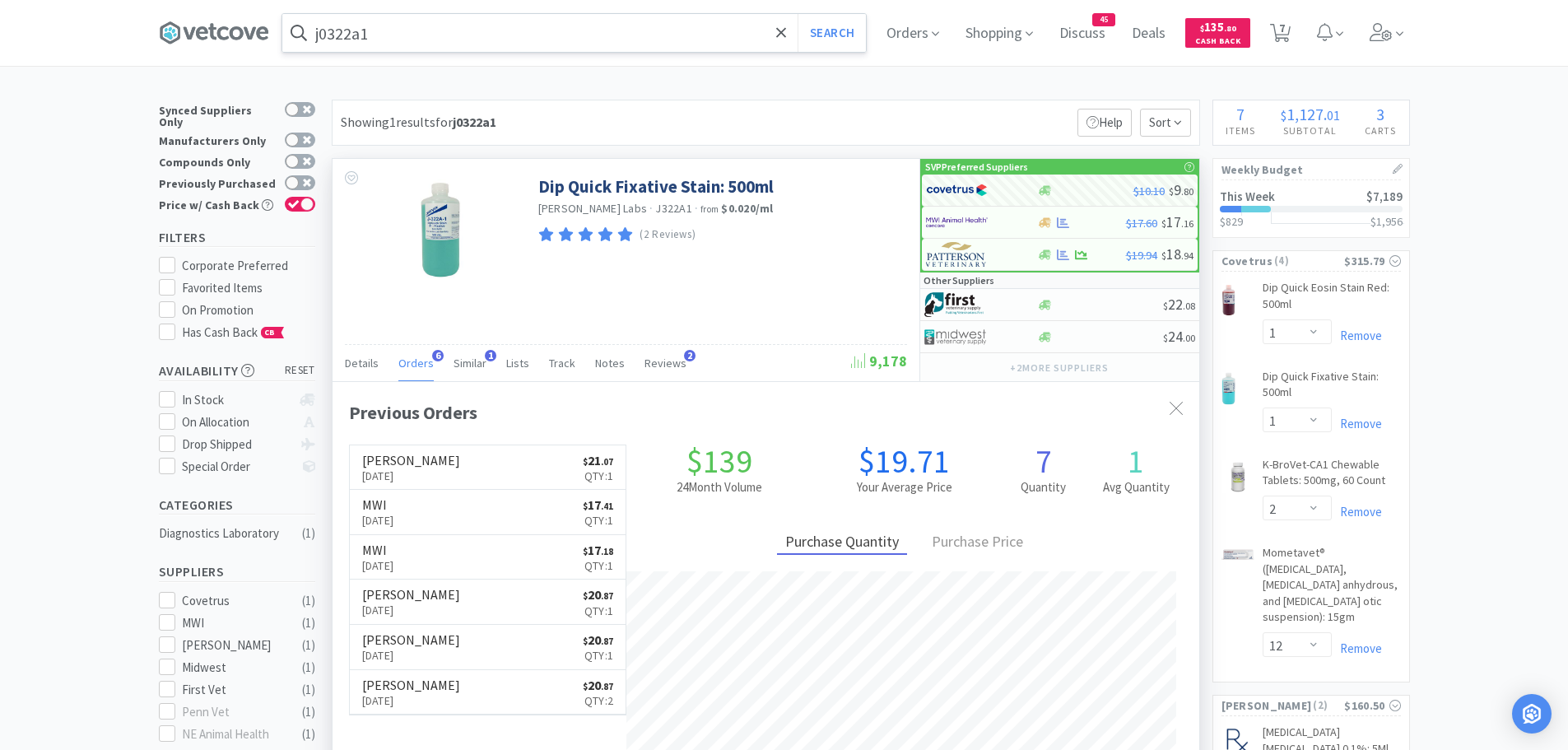
click at [427, 39] on input "j0322a1" at bounding box center [573, 33] width 584 height 38
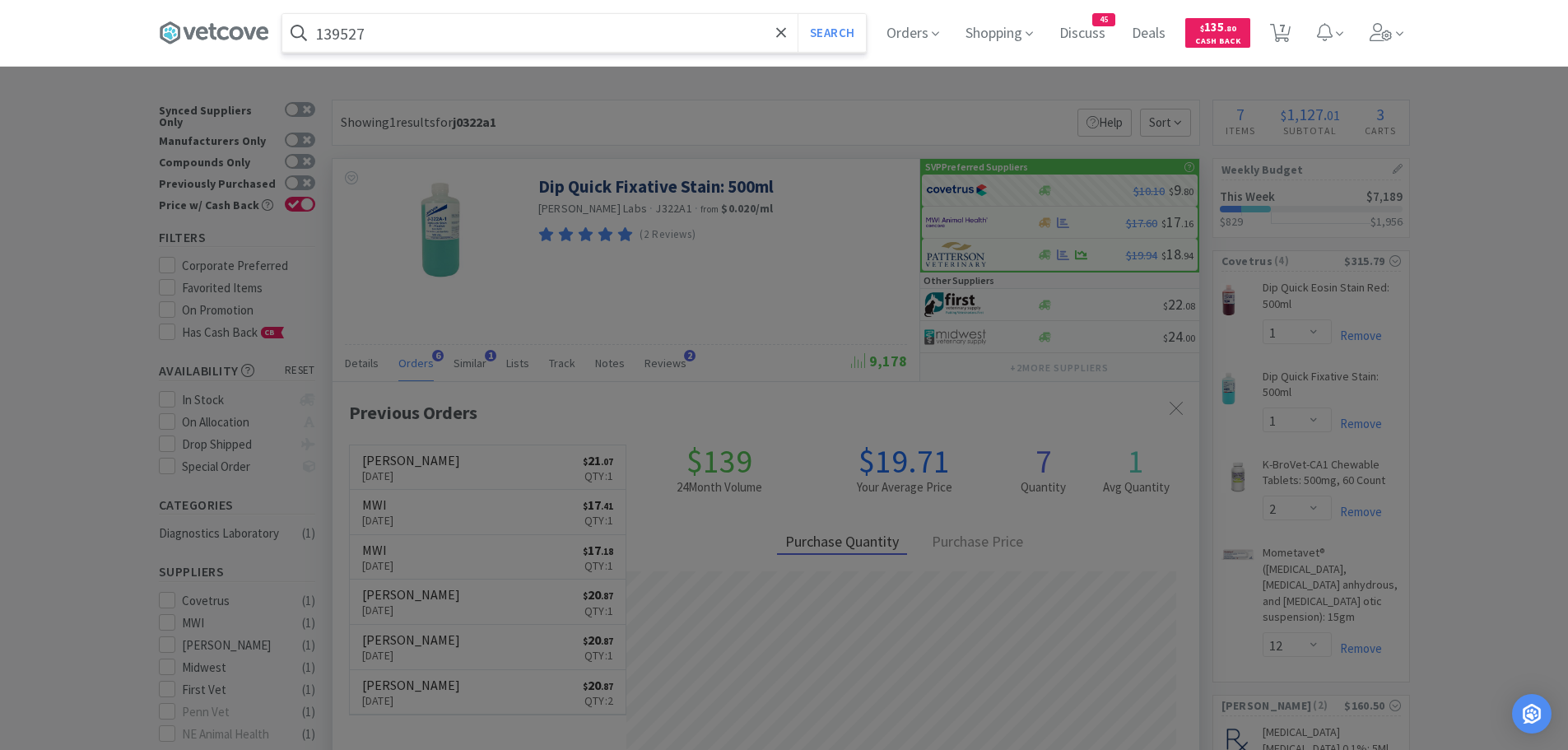
type input "139527"
click at [798, 14] on button "Search" at bounding box center [832, 33] width 69 height 38
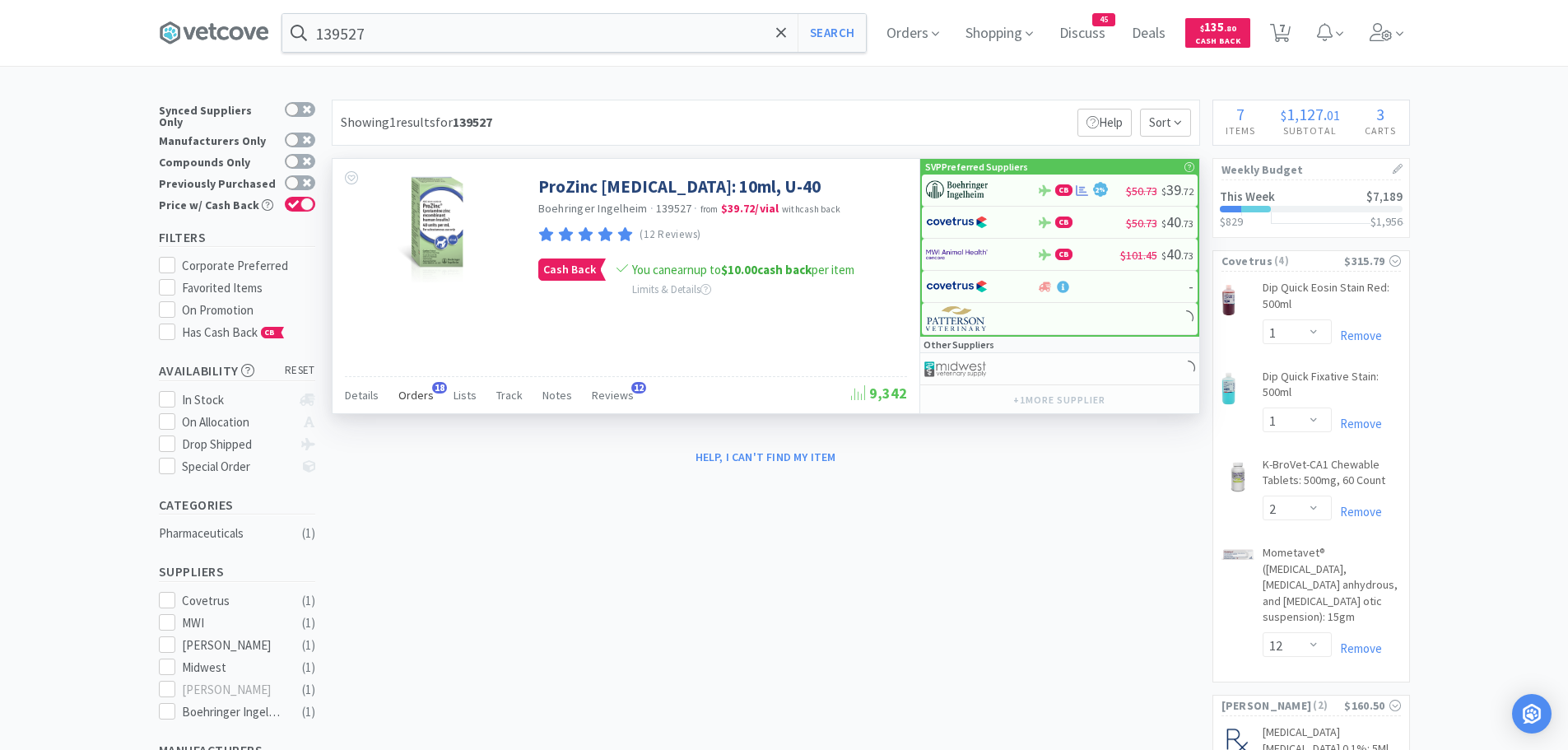
click at [428, 396] on span "Orders" at bounding box center [416, 395] width 35 height 15
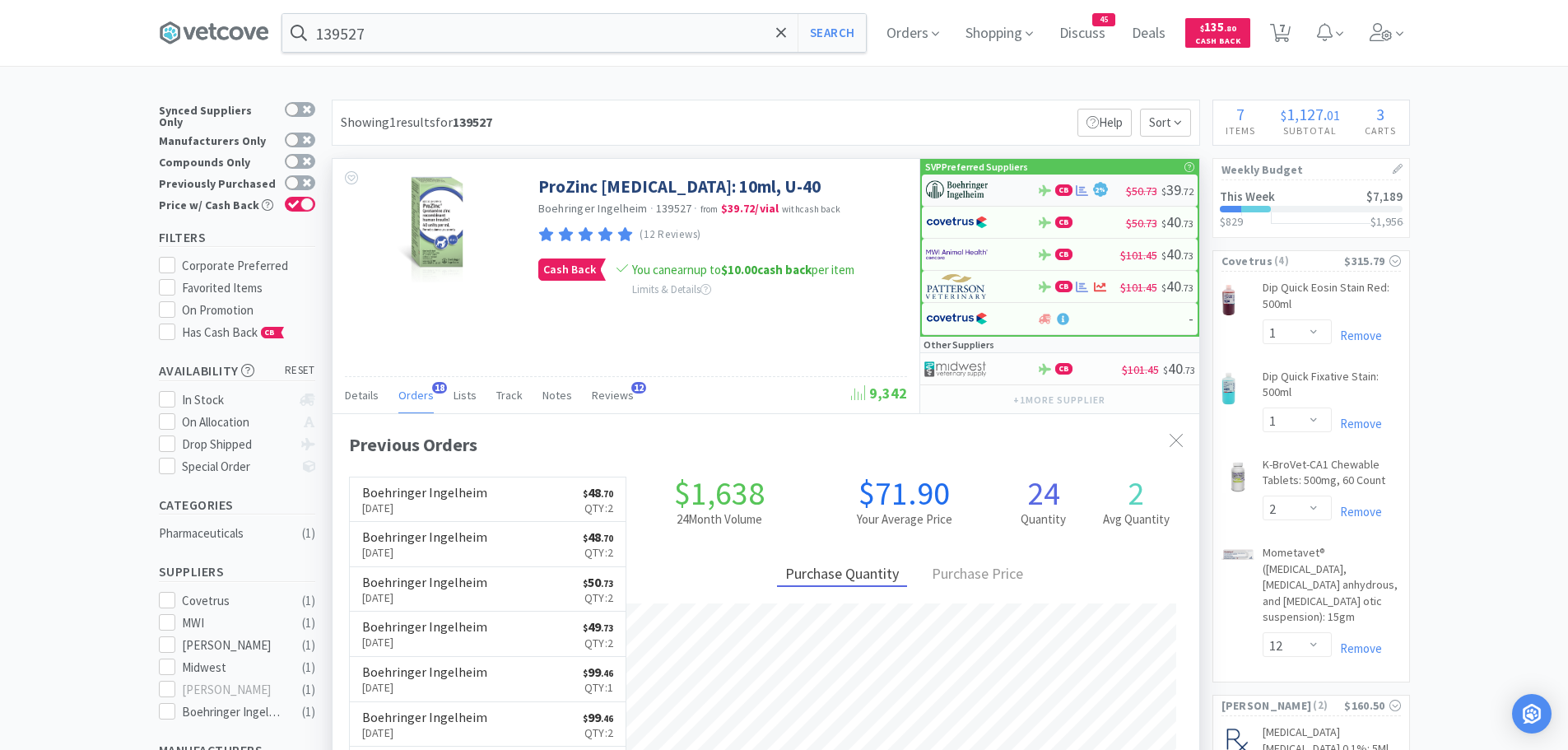
scroll to position [441, 866]
click at [971, 190] on img at bounding box center [957, 189] width 62 height 24
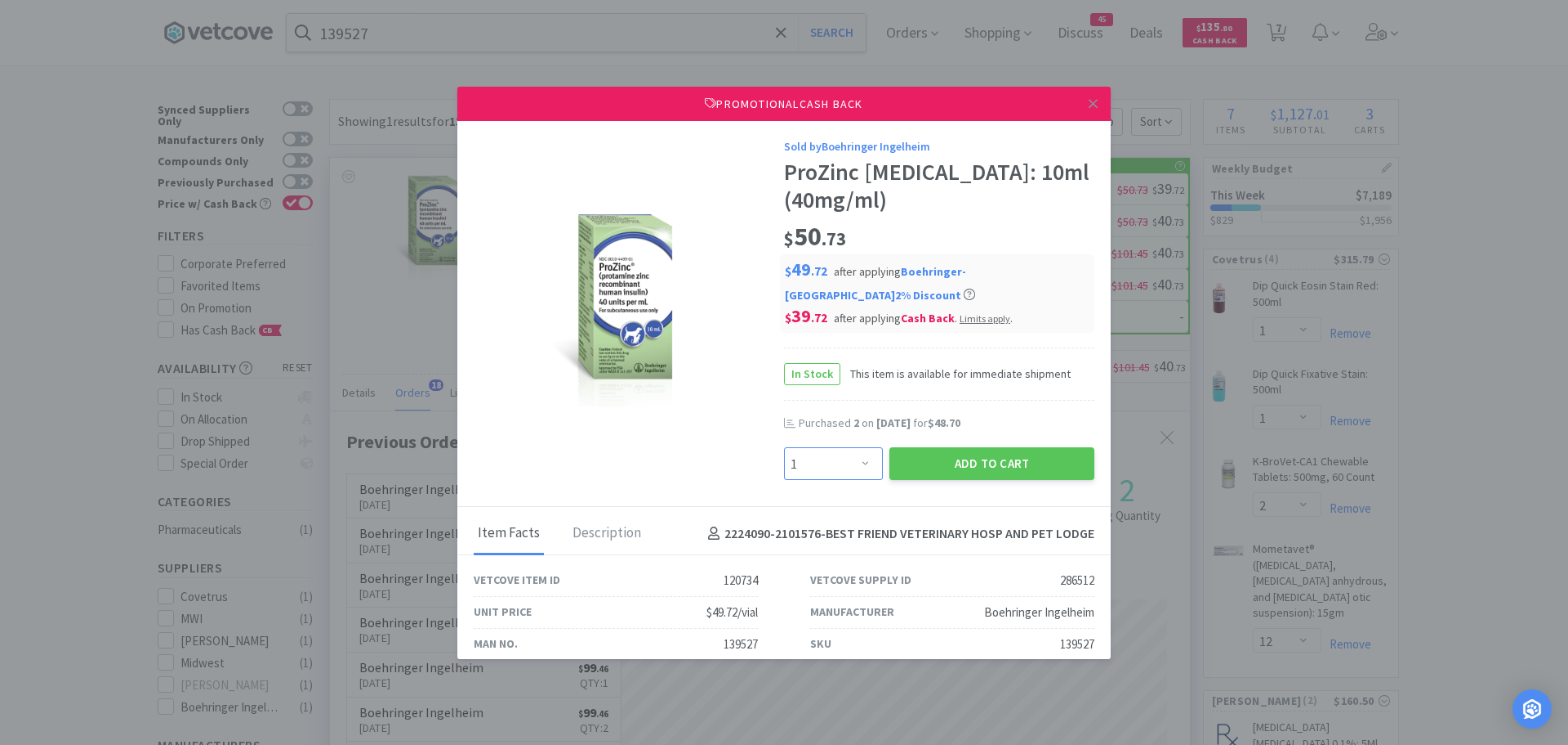
click at [857, 458] on select "Enter Quantity 1 2 3 4 5 6 7 8 9 10 11 12 13 14 15 16 17 18 19 20 Enter Quantity" at bounding box center [833, 463] width 99 height 32
select select "2"
click at [784, 447] on select "Enter Quantity 1 2 3 4 5 6 7 8 9 10 11 12 13 14 15 16 17 18 19 20 Enter Quantity" at bounding box center [833, 463] width 99 height 32
click at [907, 456] on button "Add to Cart" at bounding box center [991, 463] width 205 height 32
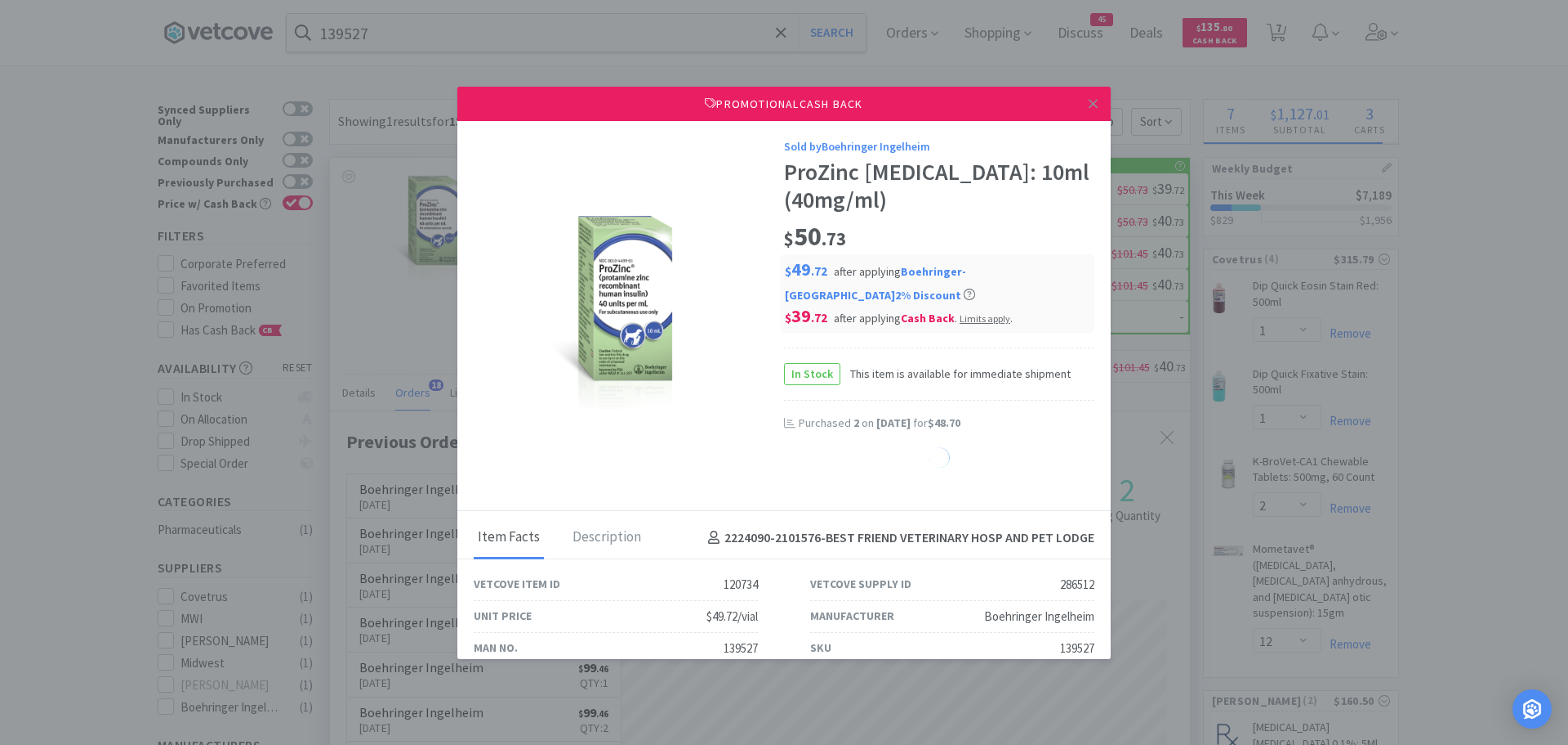
select select "2"
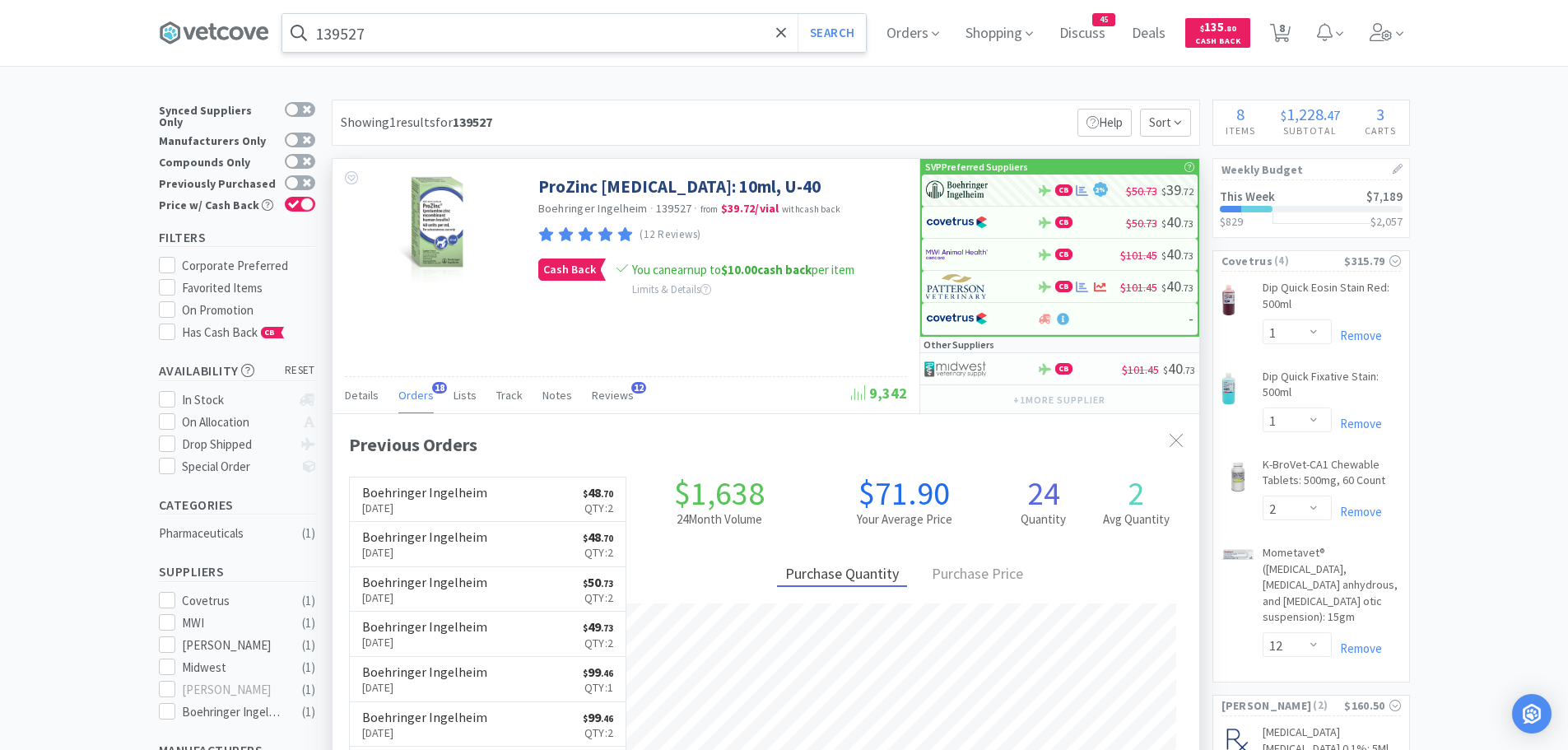
click at [428, 48] on input "139527" at bounding box center [573, 33] width 584 height 38
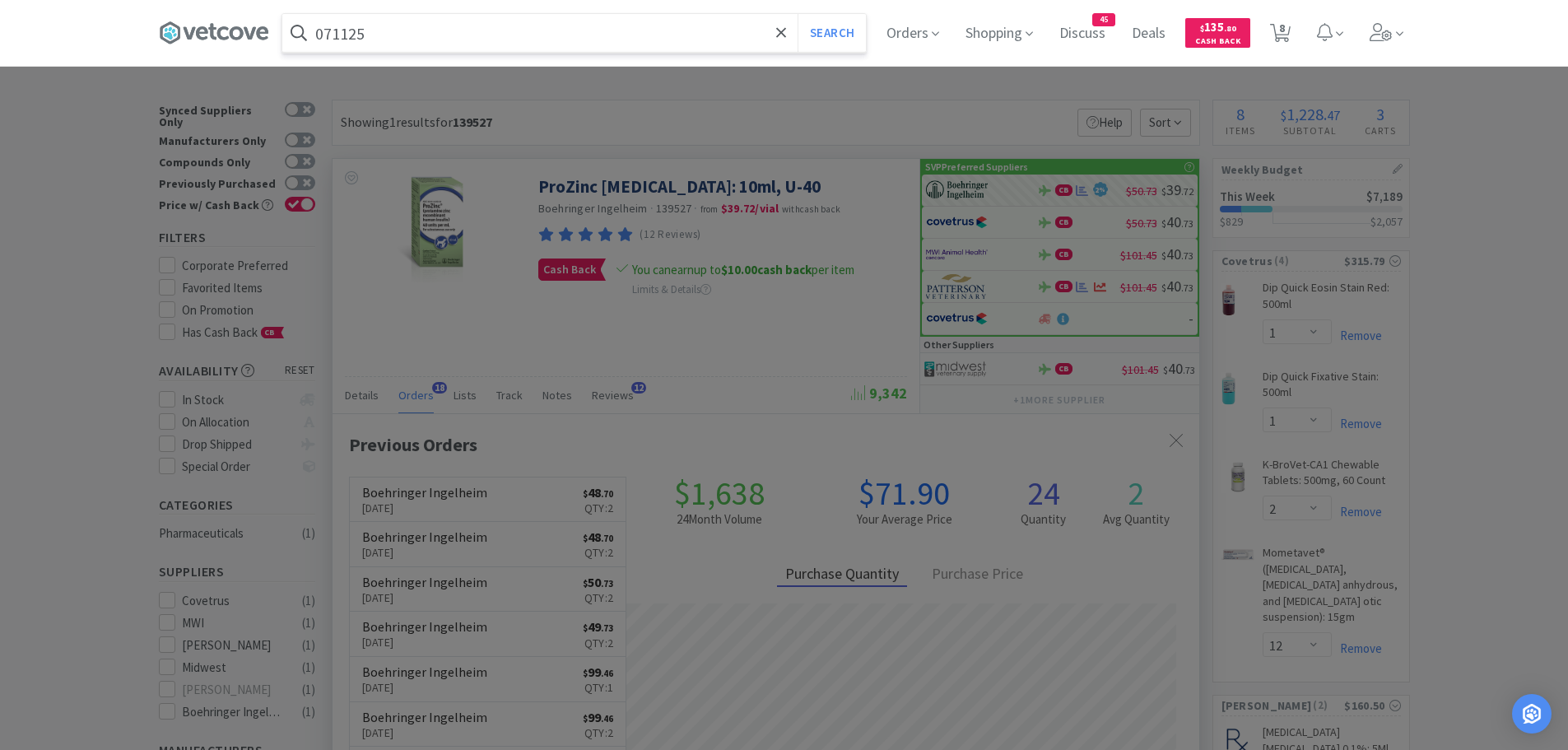
click at [798, 14] on button "Search" at bounding box center [832, 33] width 69 height 38
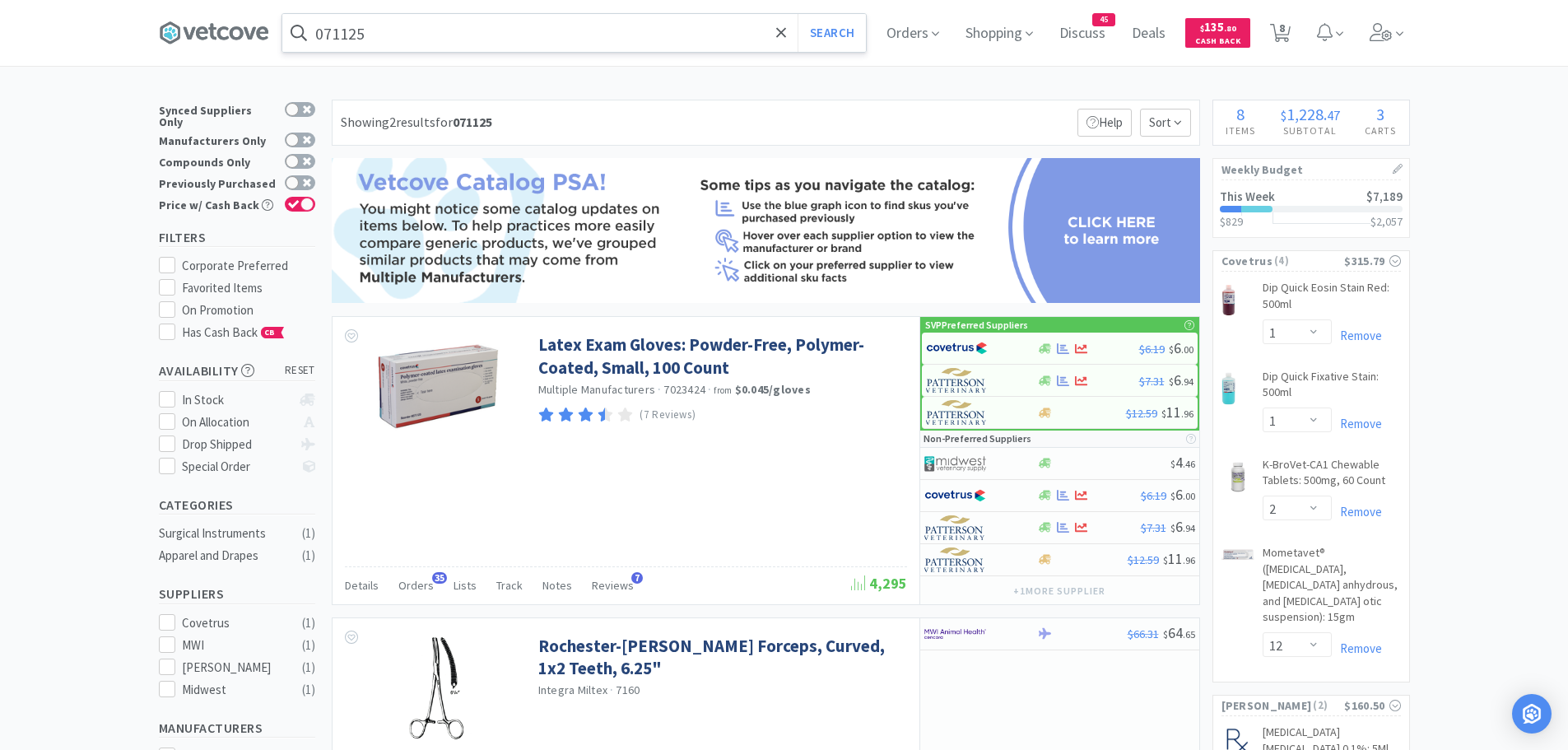
click at [410, 27] on input "071125" at bounding box center [573, 33] width 584 height 38
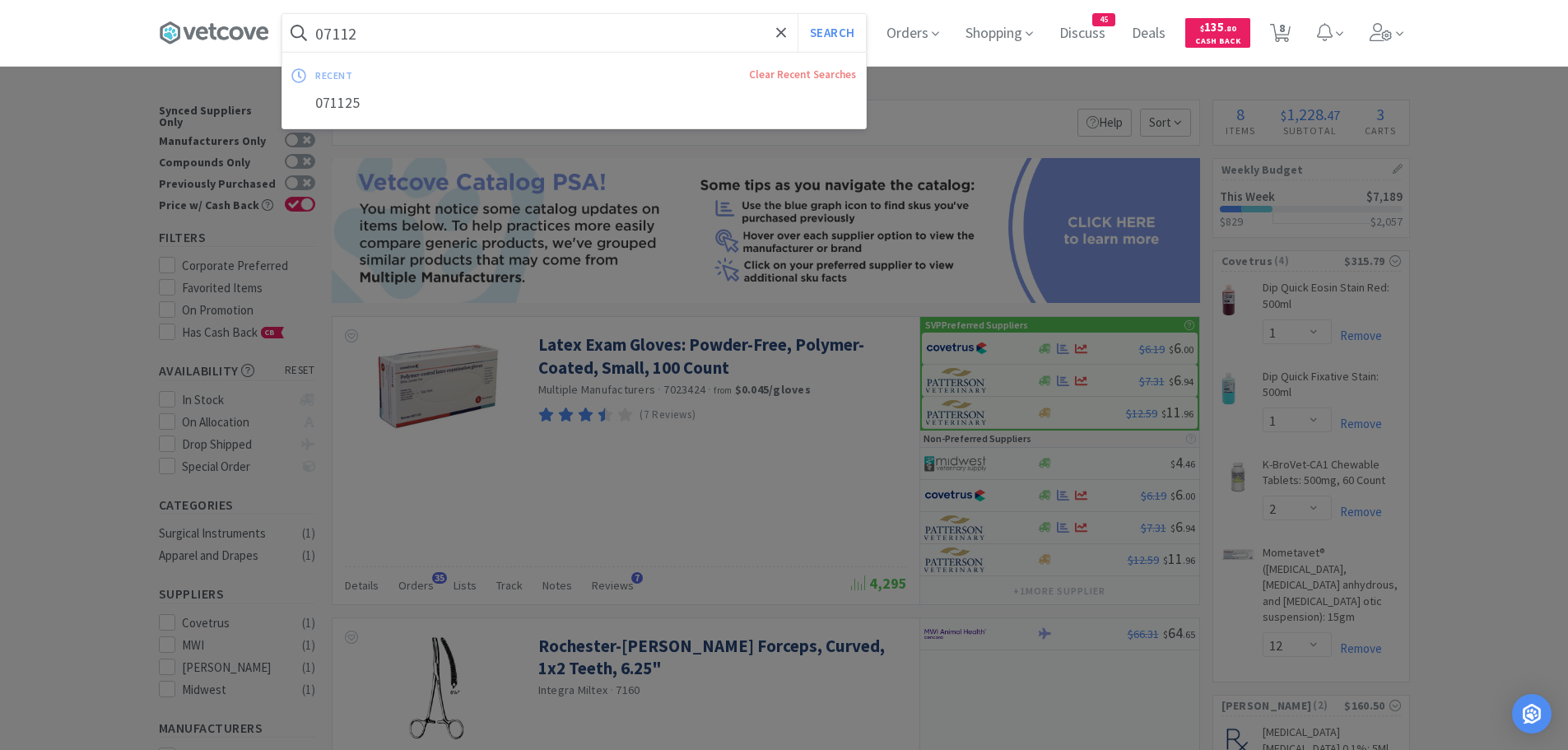
type input "071125"
click at [798, 14] on button "Search" at bounding box center [832, 33] width 69 height 38
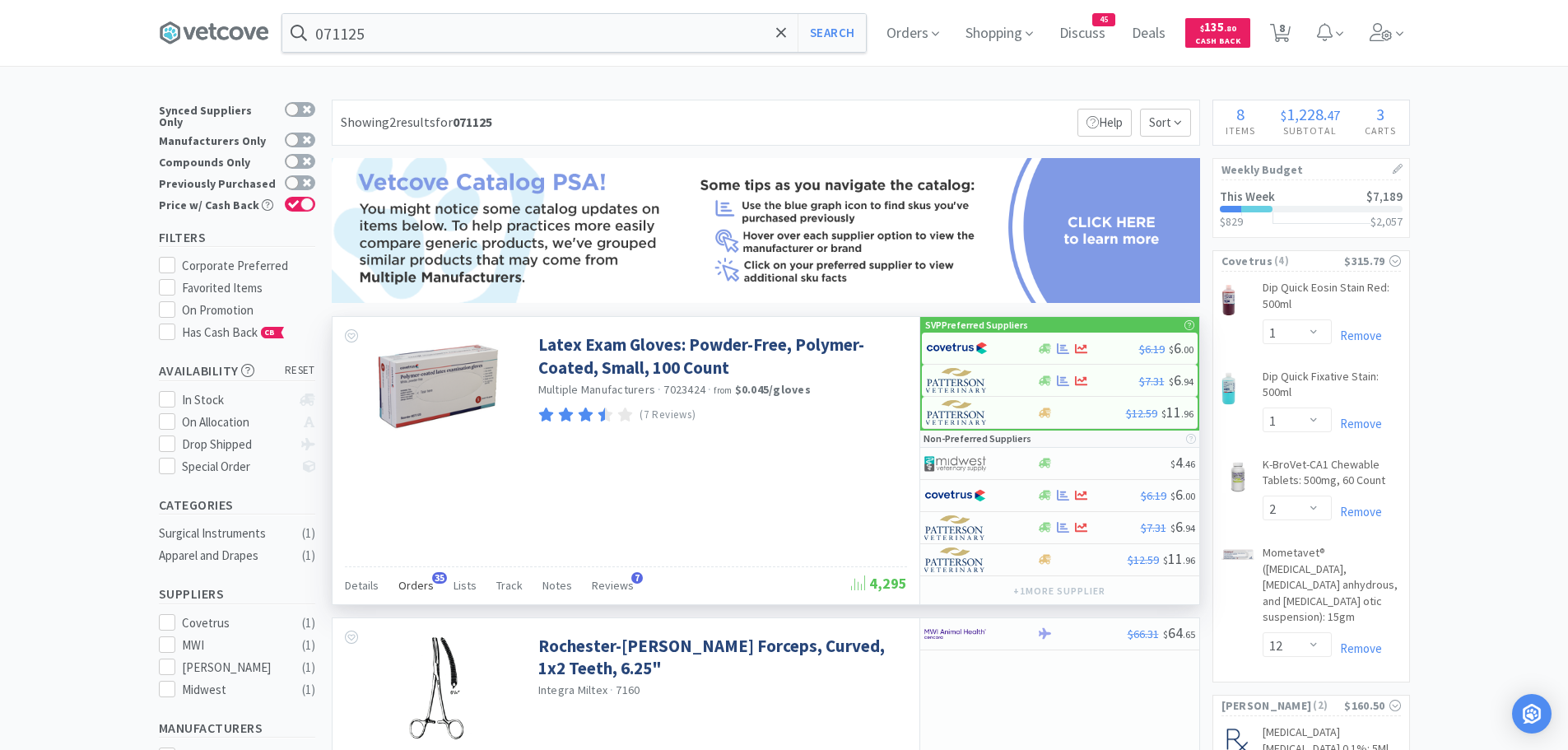
click at [414, 588] on span "Orders" at bounding box center [416, 585] width 35 height 15
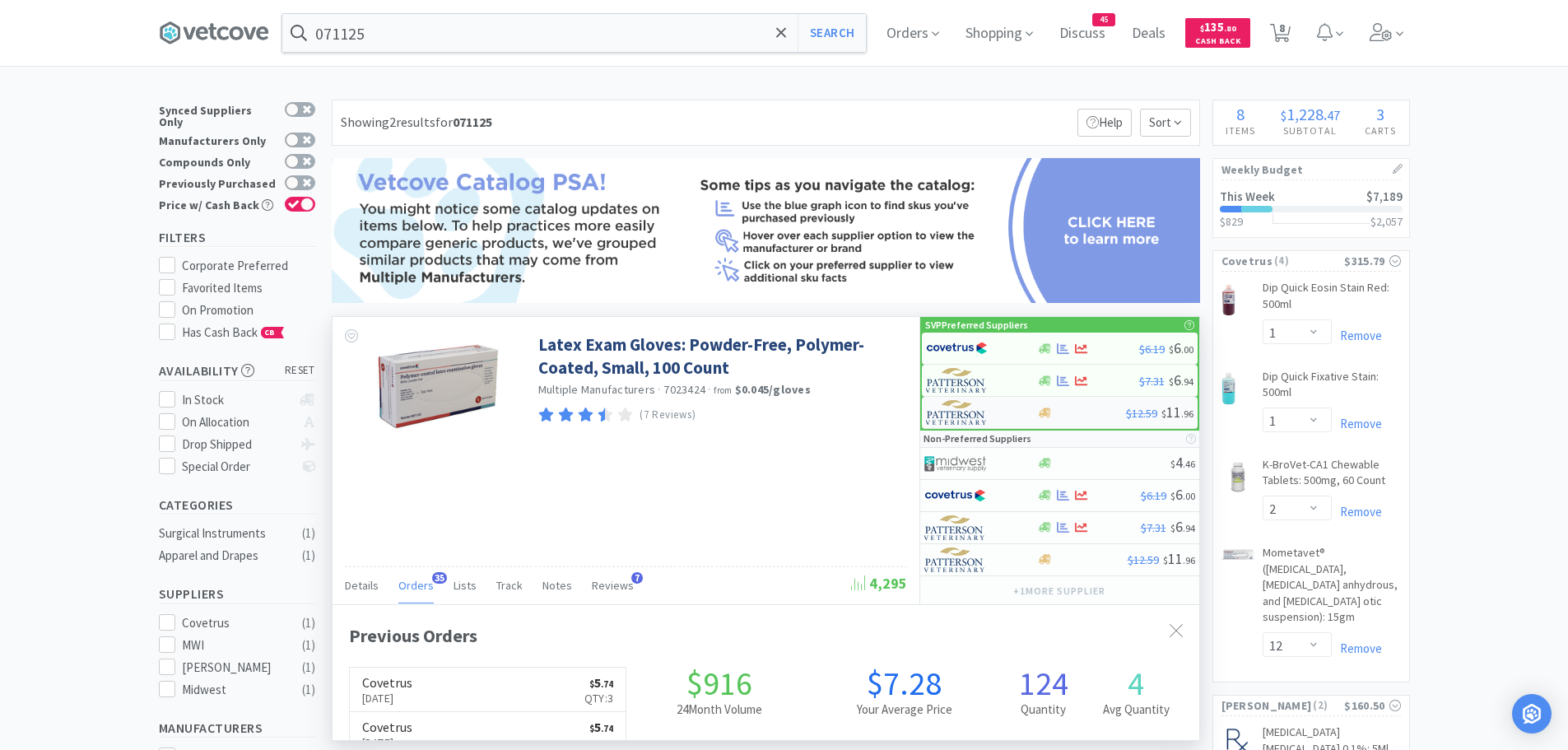
scroll to position [441, 866]
click at [968, 345] on img at bounding box center [957, 347] width 62 height 24
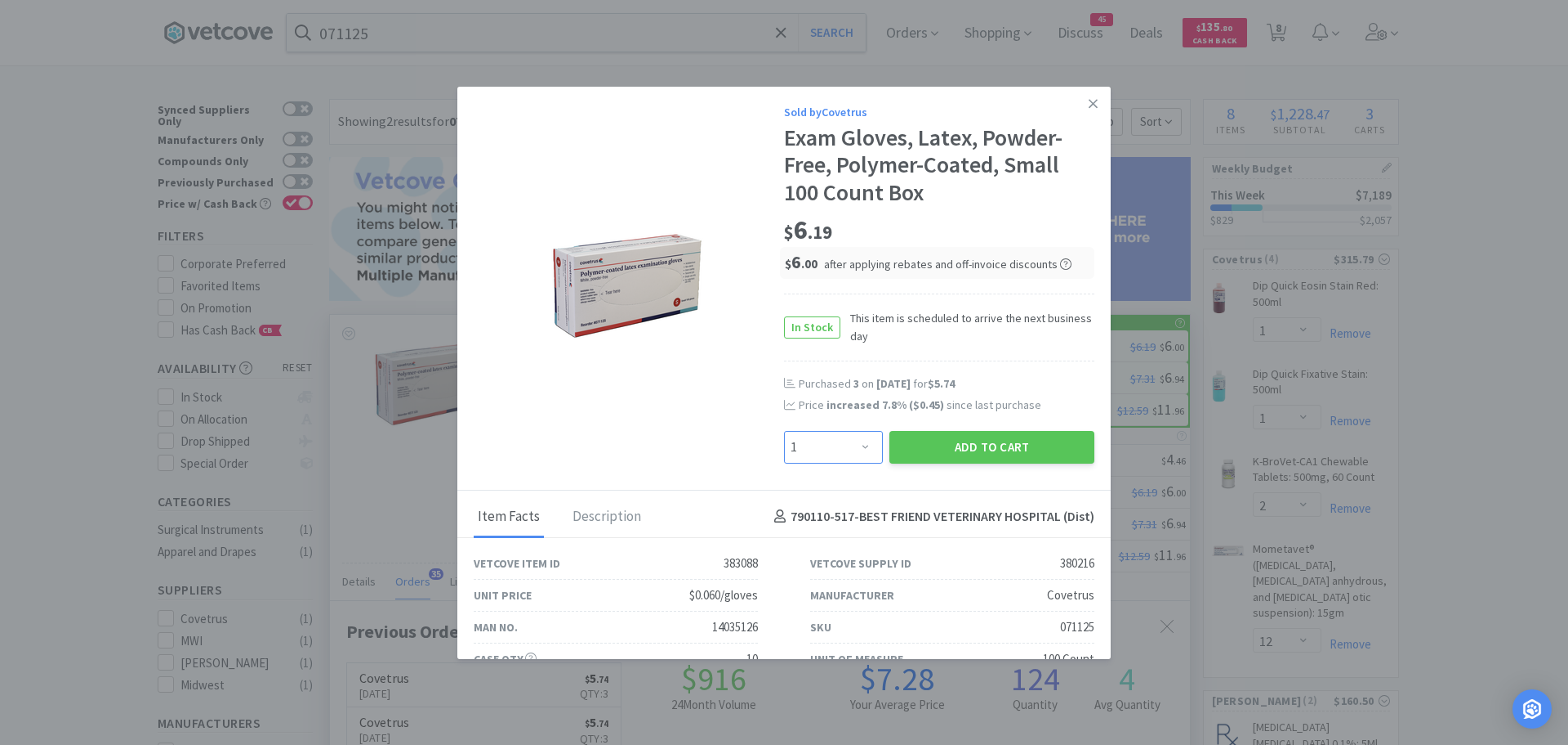
click at [817, 440] on select "Enter Quantity 1 2 3 4 5 6 7 8 9 10 11 12 13 14 15 16 17 18 19 20 Enter Quantity" at bounding box center [833, 447] width 99 height 32
select select "3"
click at [784, 431] on select "Enter Quantity 1 2 3 4 5 6 7 8 9 10 11 12 13 14 15 16 17 18 19 20 Enter Quantity" at bounding box center [833, 447] width 99 height 32
click at [912, 447] on button "Add to Cart" at bounding box center [991, 447] width 205 height 32
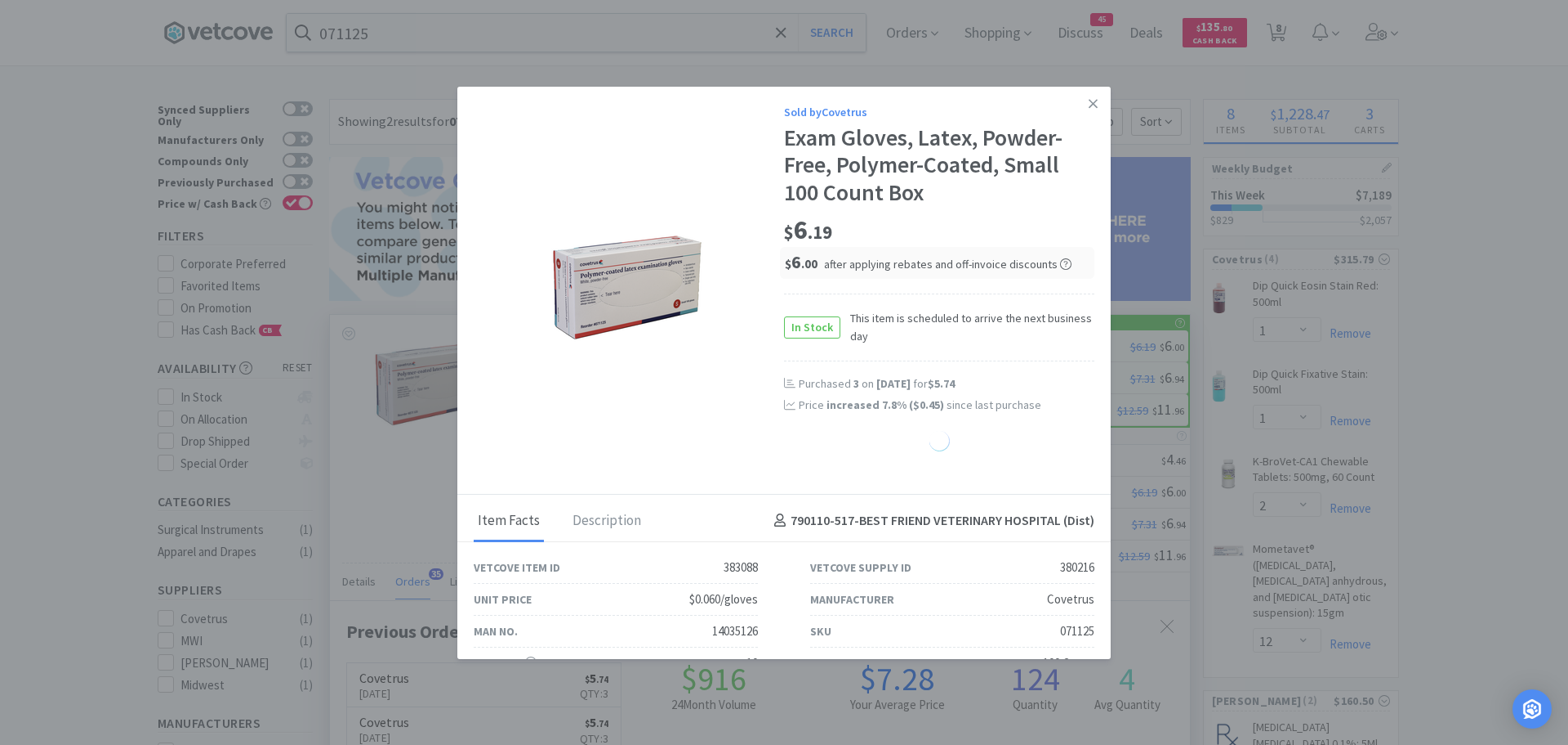
select select "3"
select select "12"
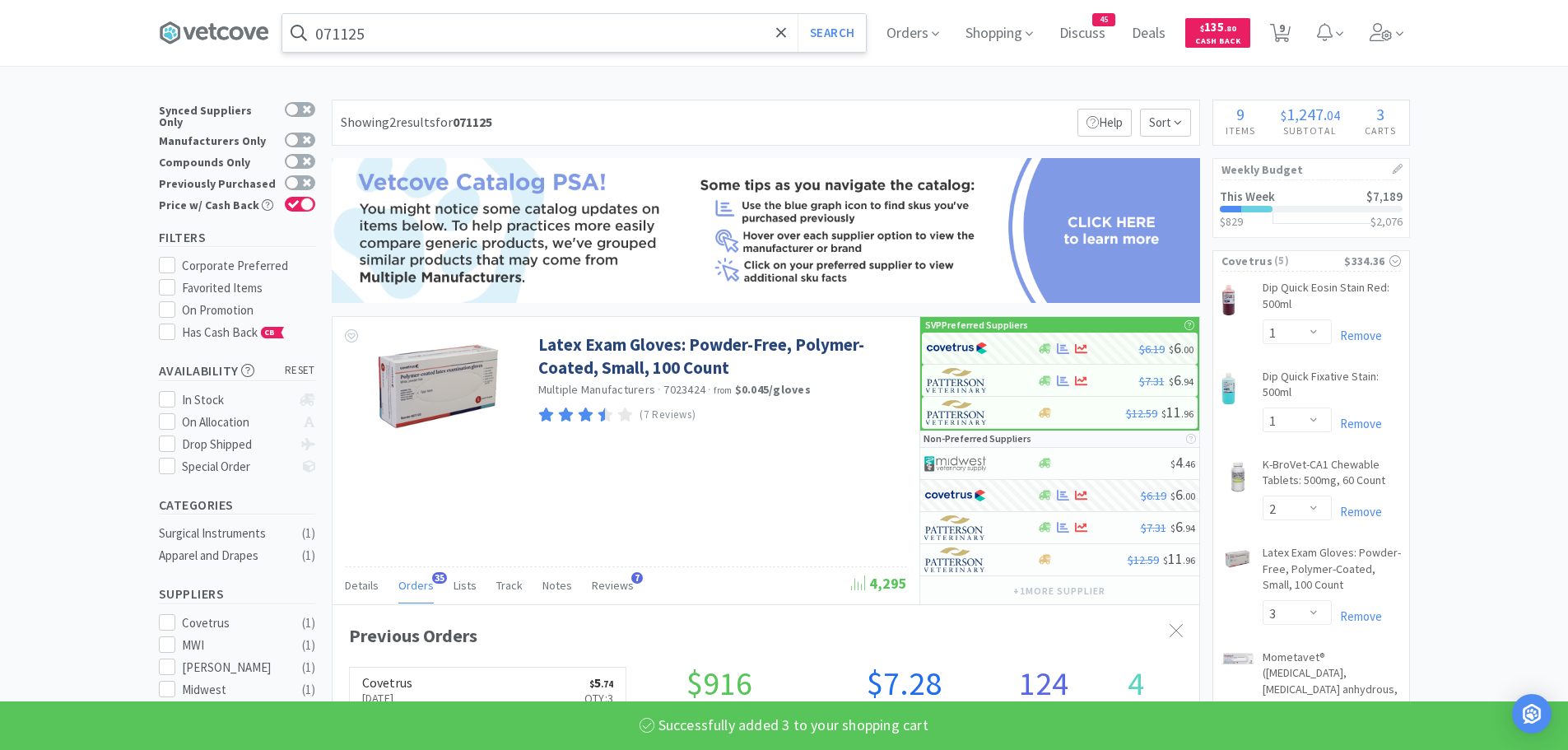
click at [429, 50] on input "071125" at bounding box center [573, 33] width 584 height 38
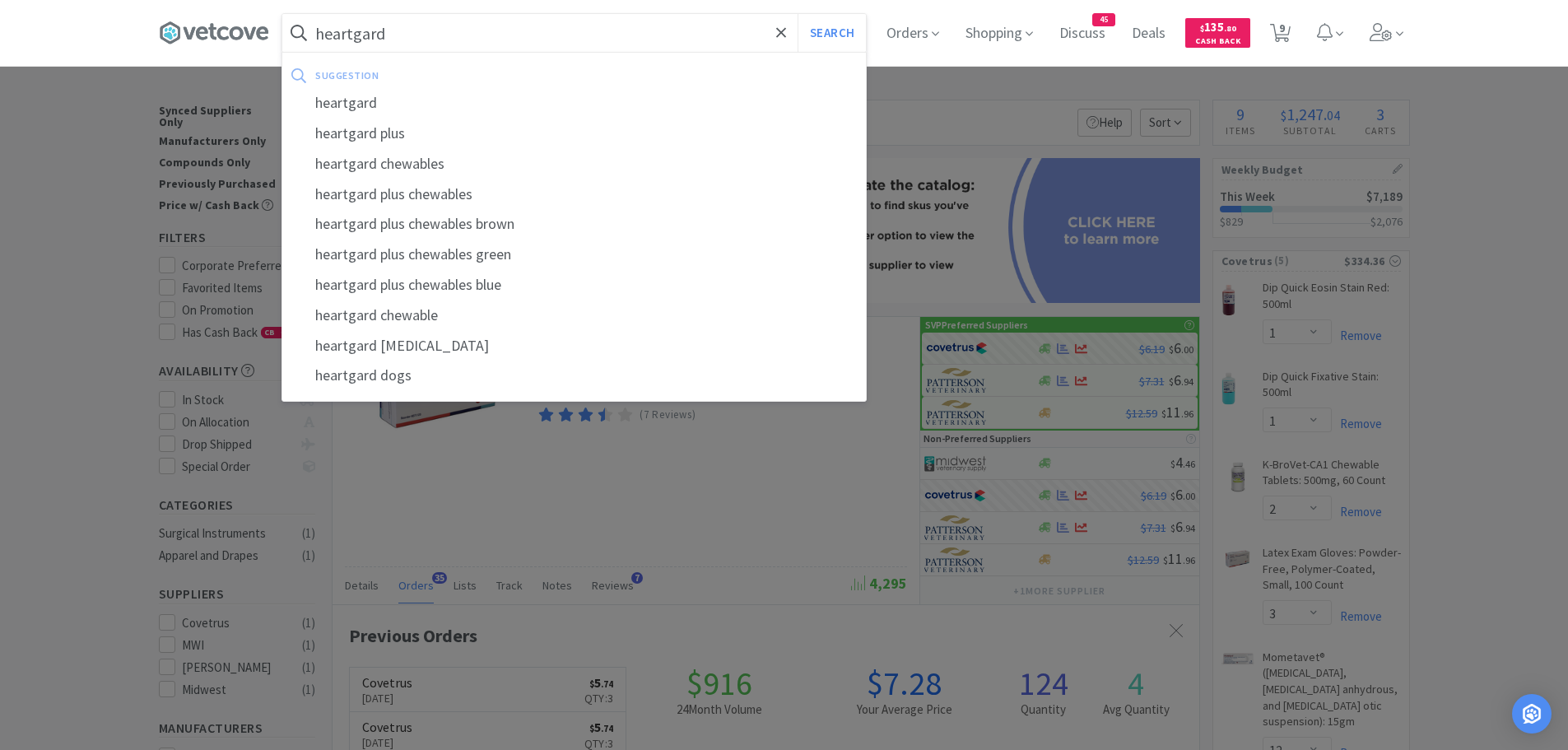
type input "heartgard"
click at [798, 14] on button "Search" at bounding box center [832, 33] width 69 height 38
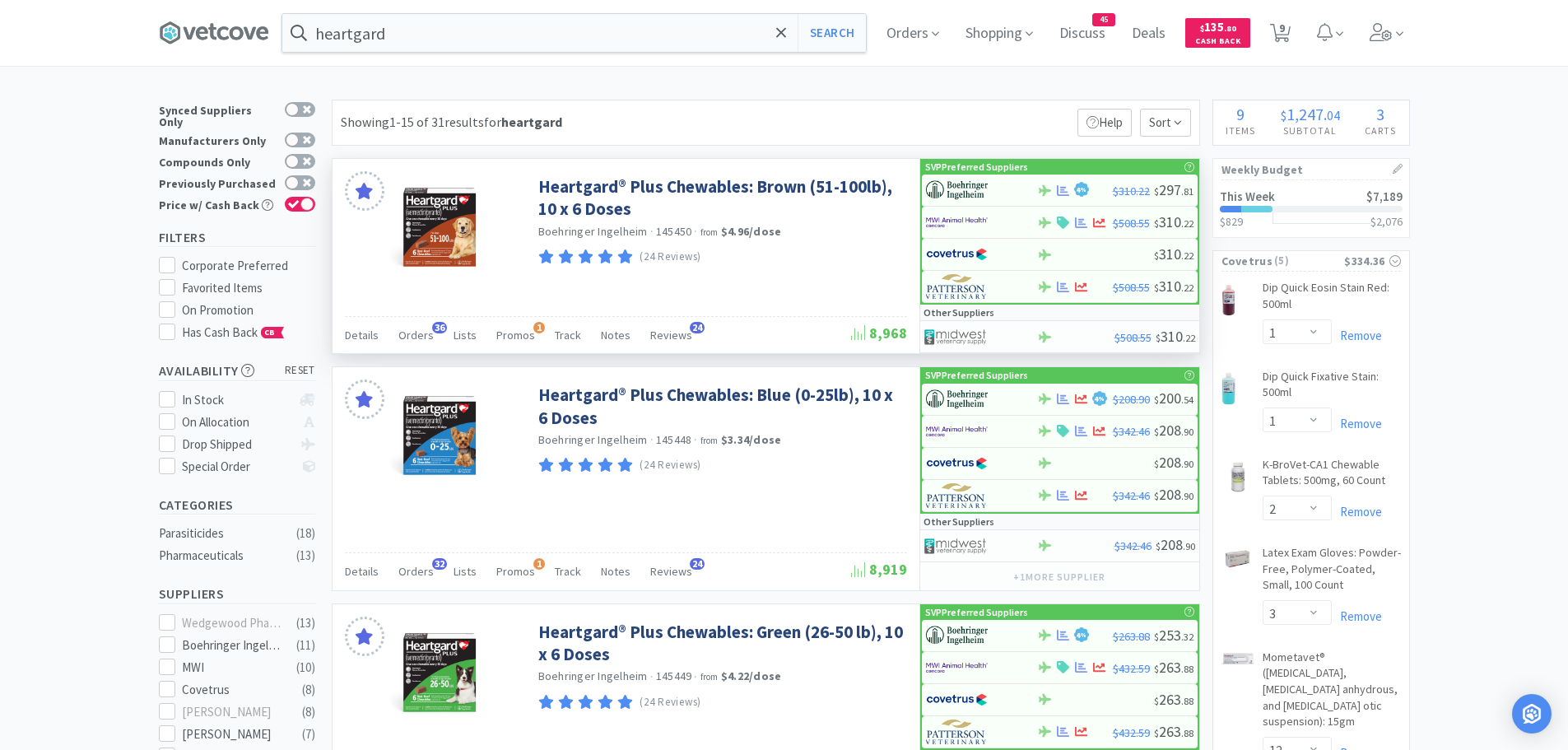
click at [429, 336] on div "Details Orders 36 Lists Promos 1 Track Notes Reviews 24" at bounding box center [598, 336] width 506 height 31
click at [428, 336] on span "Orders" at bounding box center [416, 335] width 35 height 15
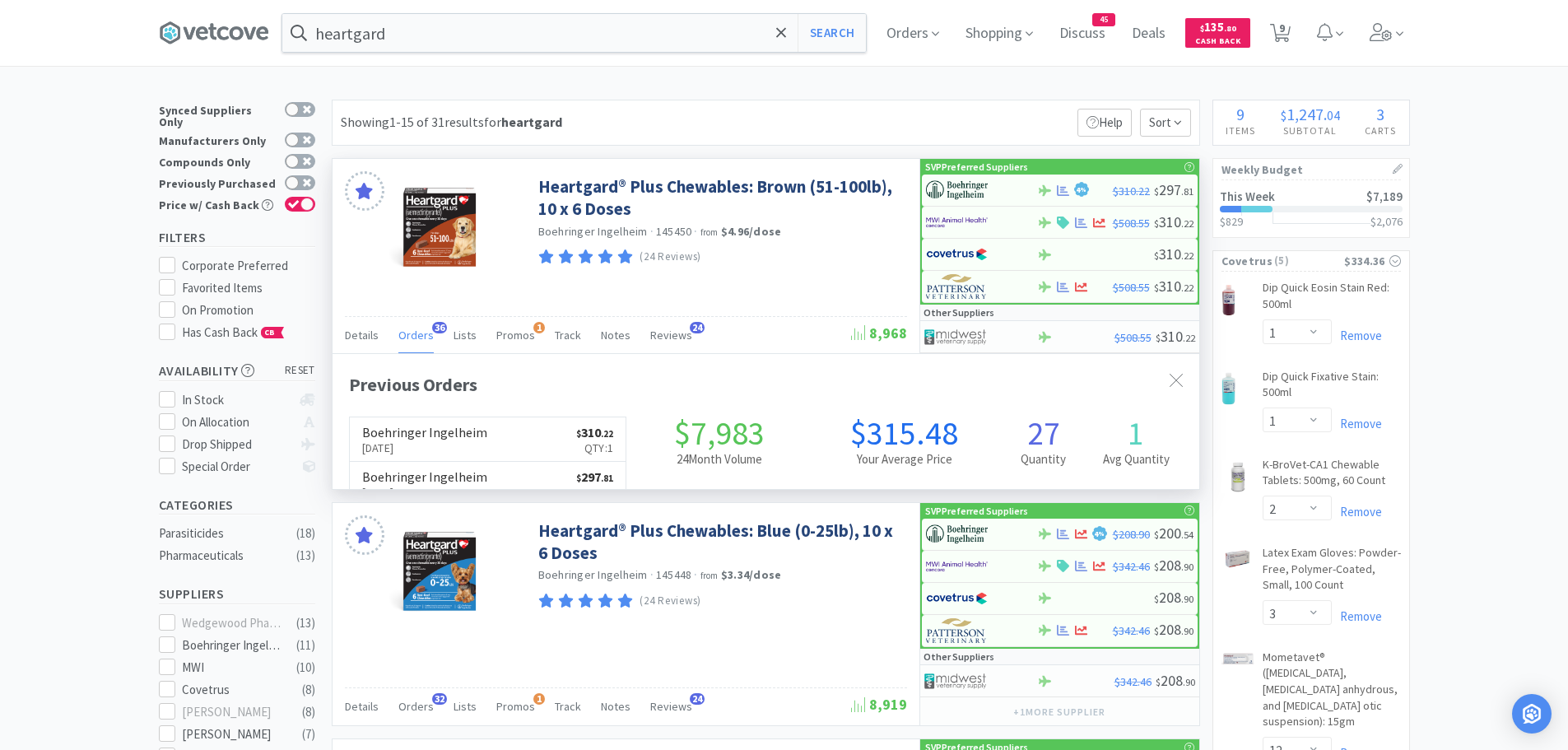
scroll to position [441, 866]
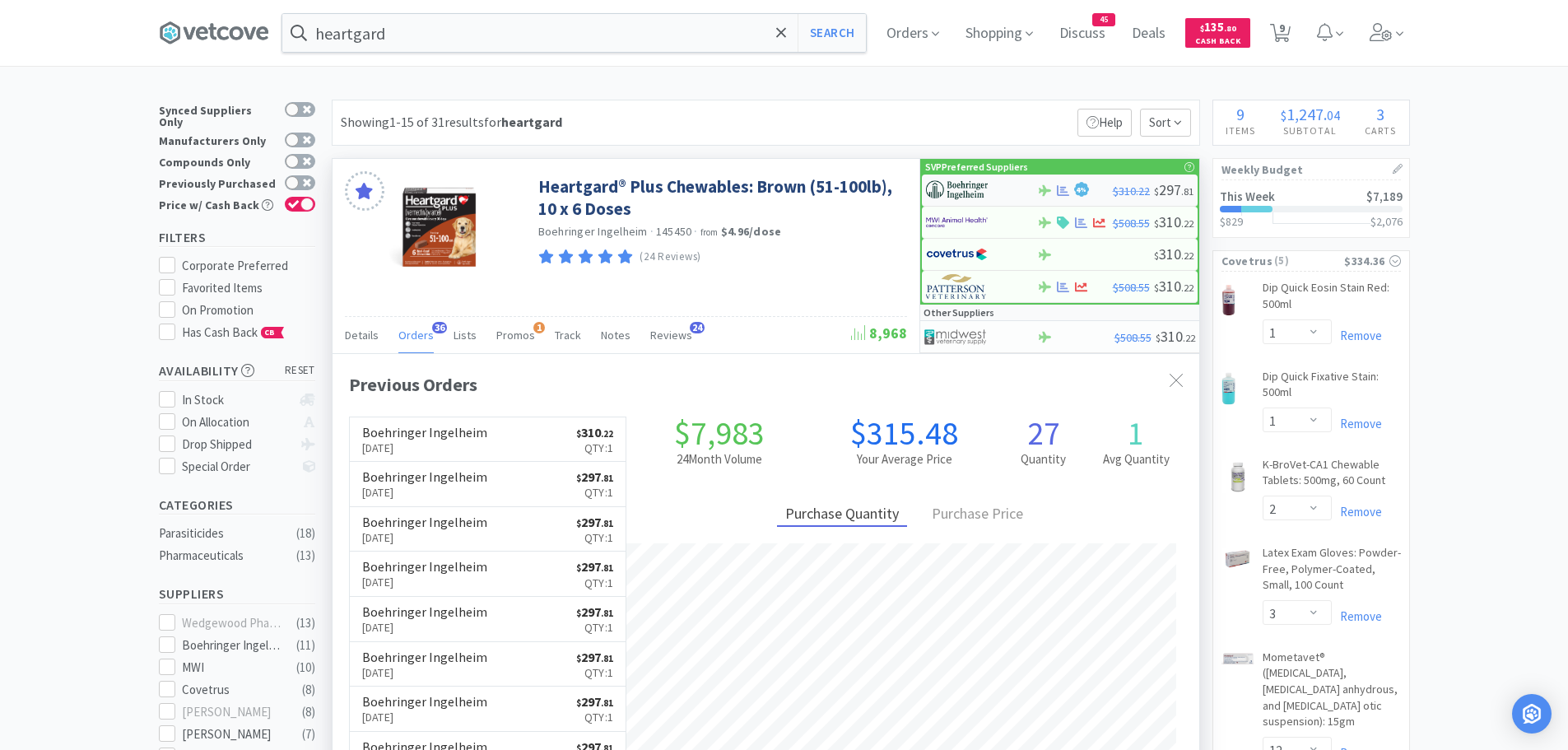
click at [974, 190] on img at bounding box center [957, 189] width 62 height 24
select select "1"
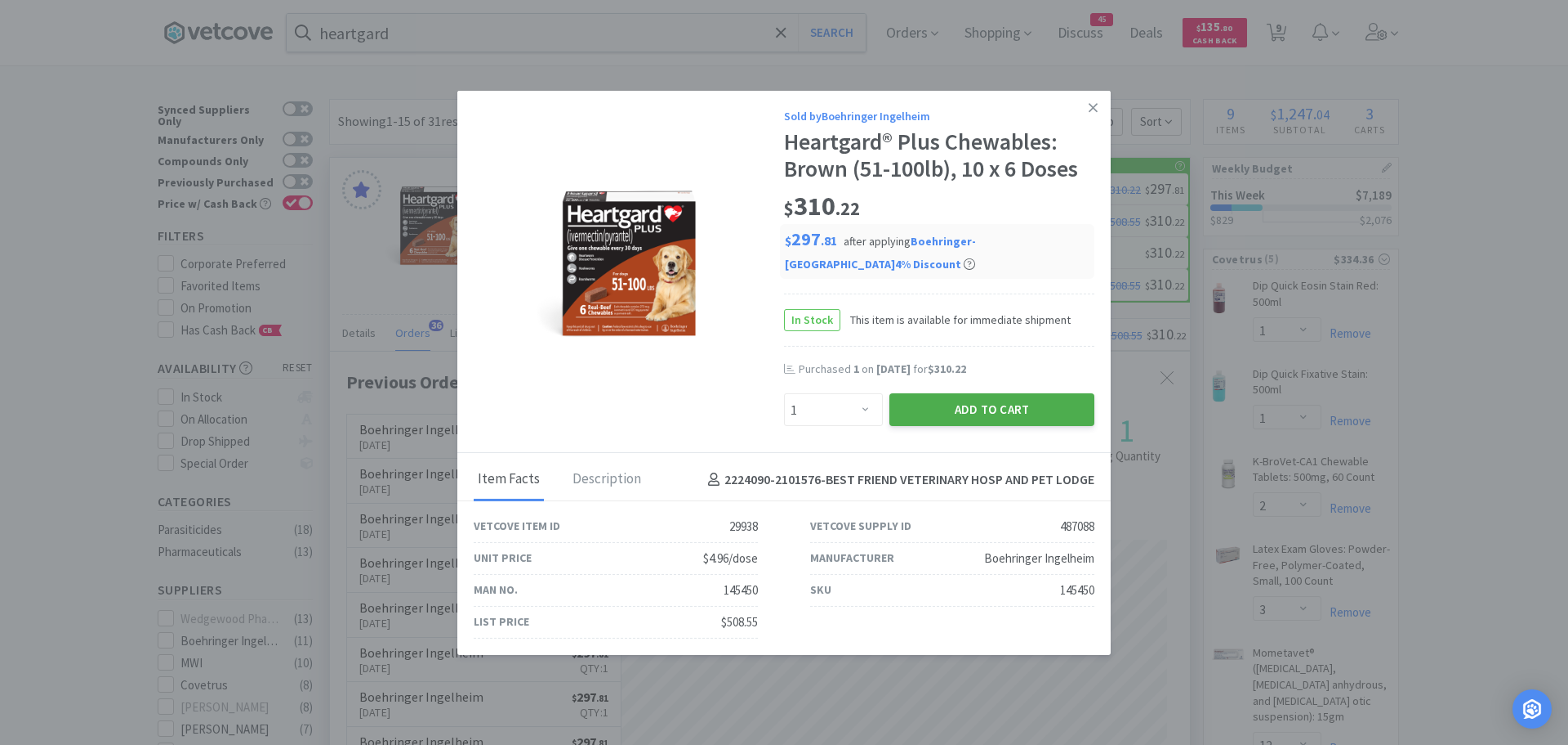
click at [964, 401] on button "Add to Cart" at bounding box center [991, 409] width 205 height 32
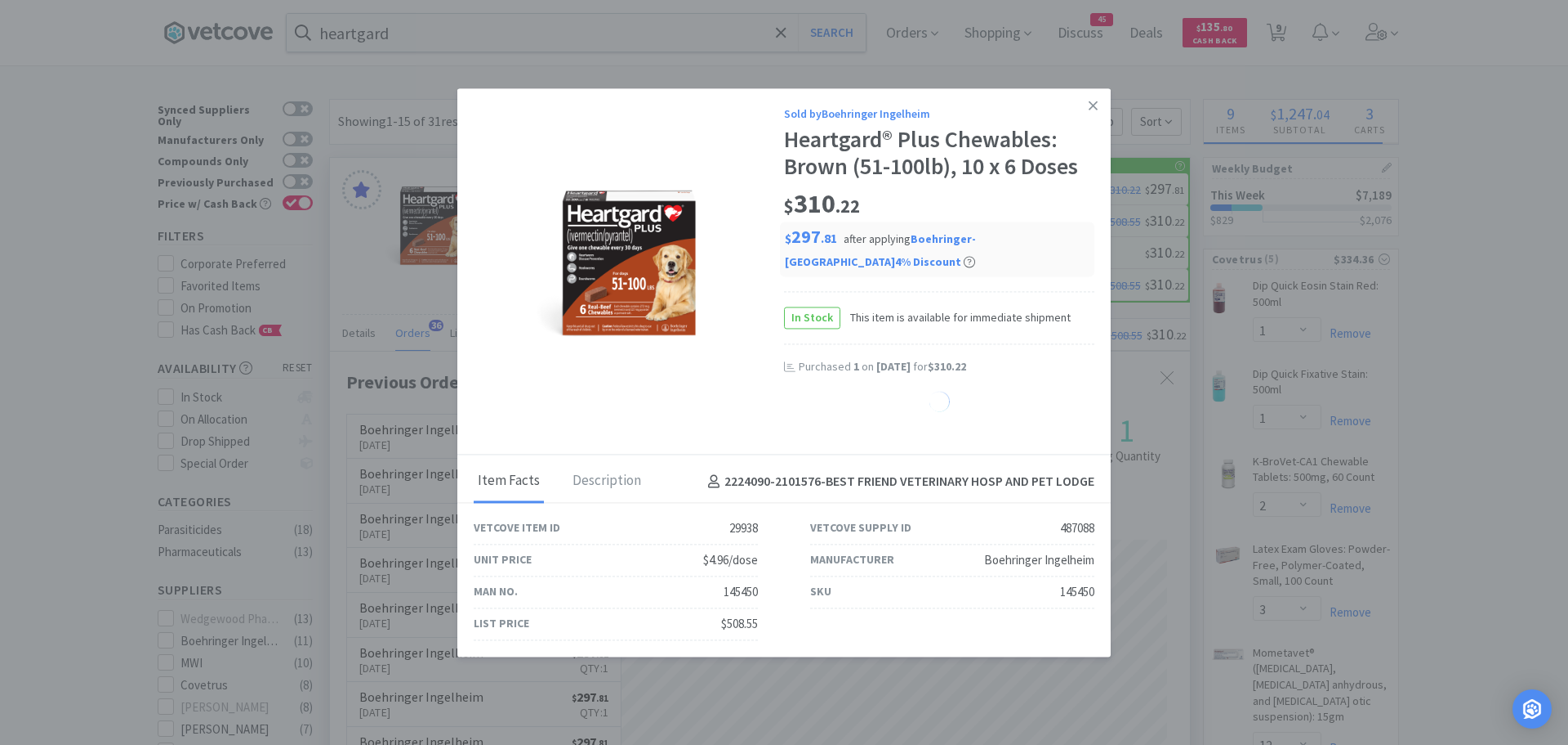
select select "1"
select select "2"
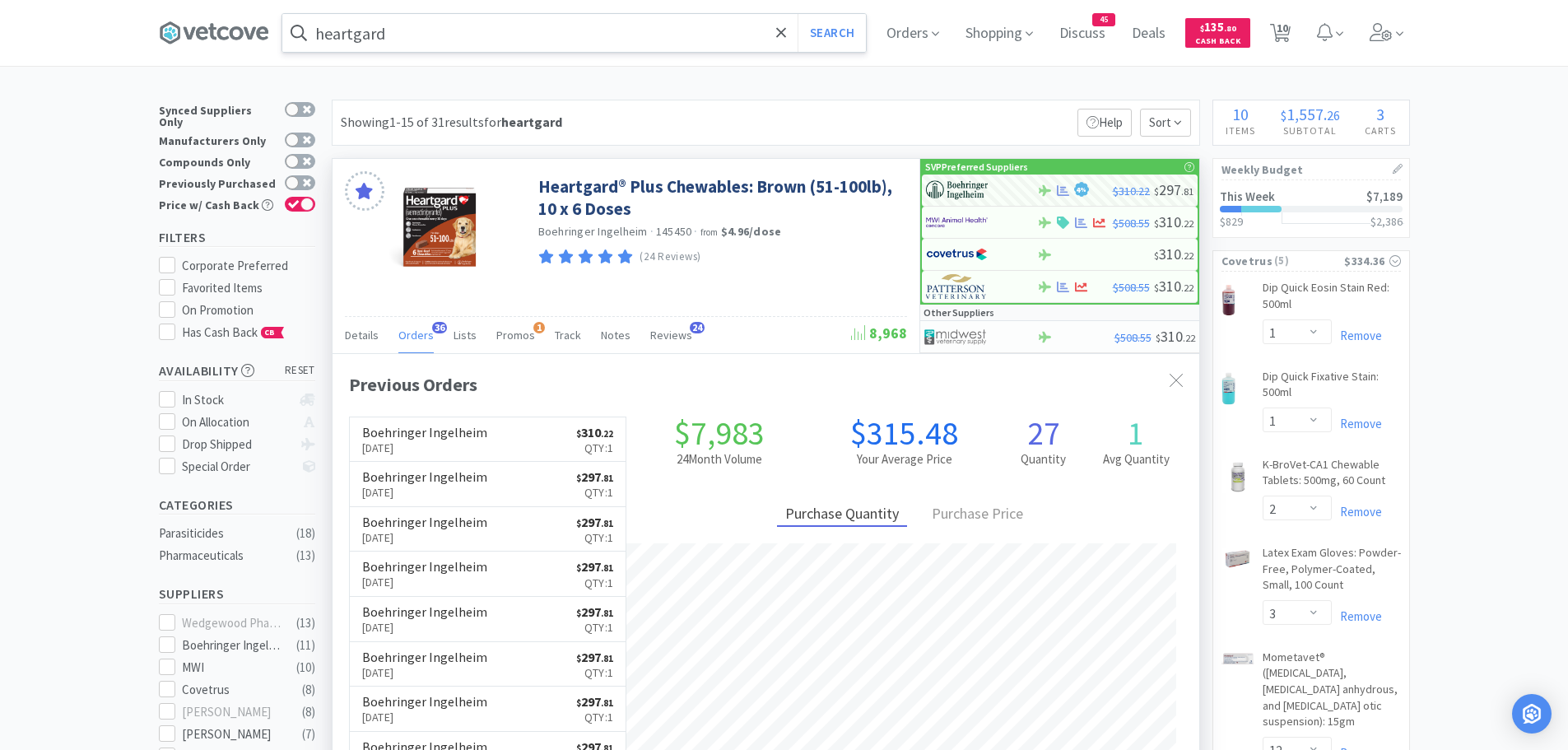
click at [460, 39] on input "heartgard" at bounding box center [573, 33] width 584 height 38
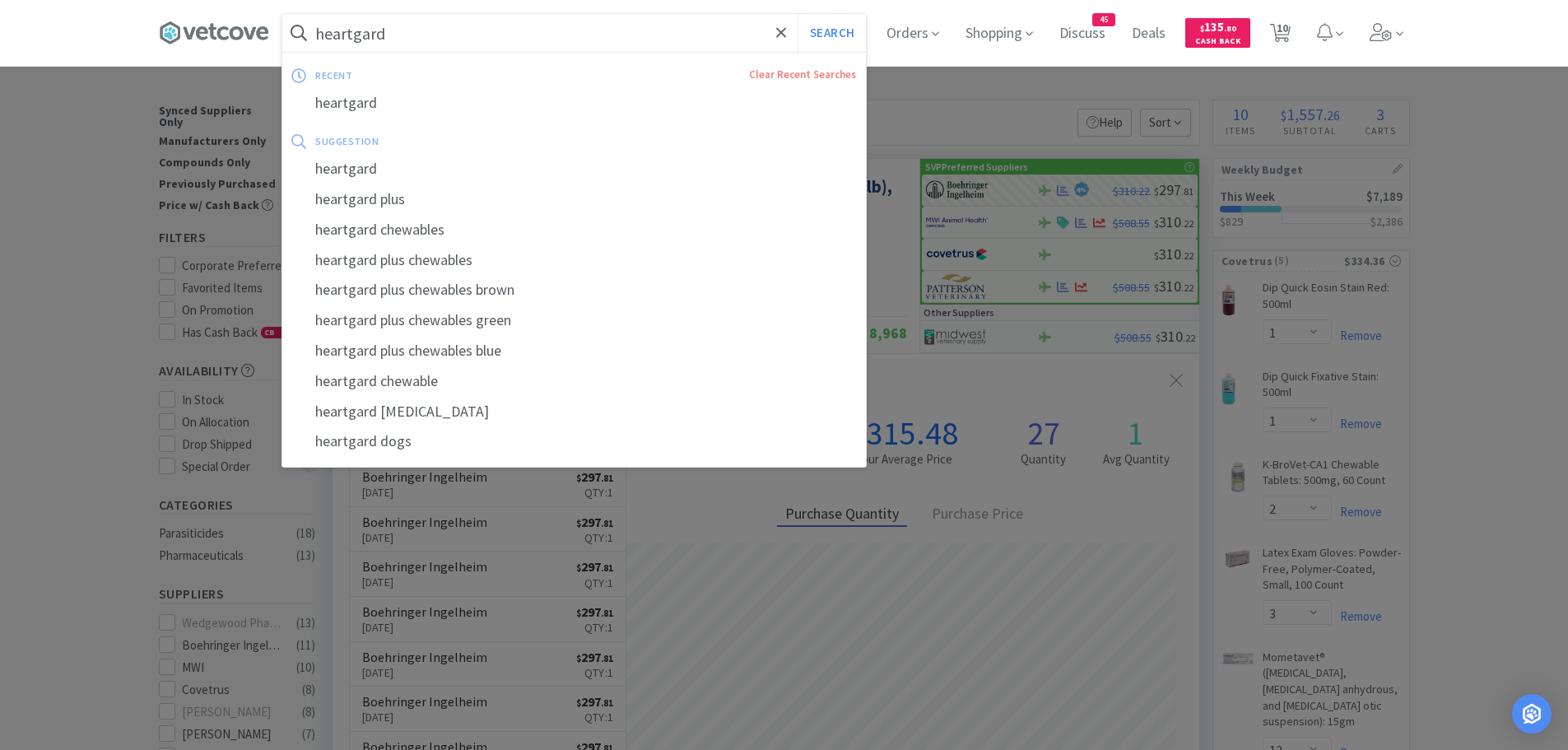
click at [1424, 207] on div at bounding box center [784, 375] width 1568 height 750
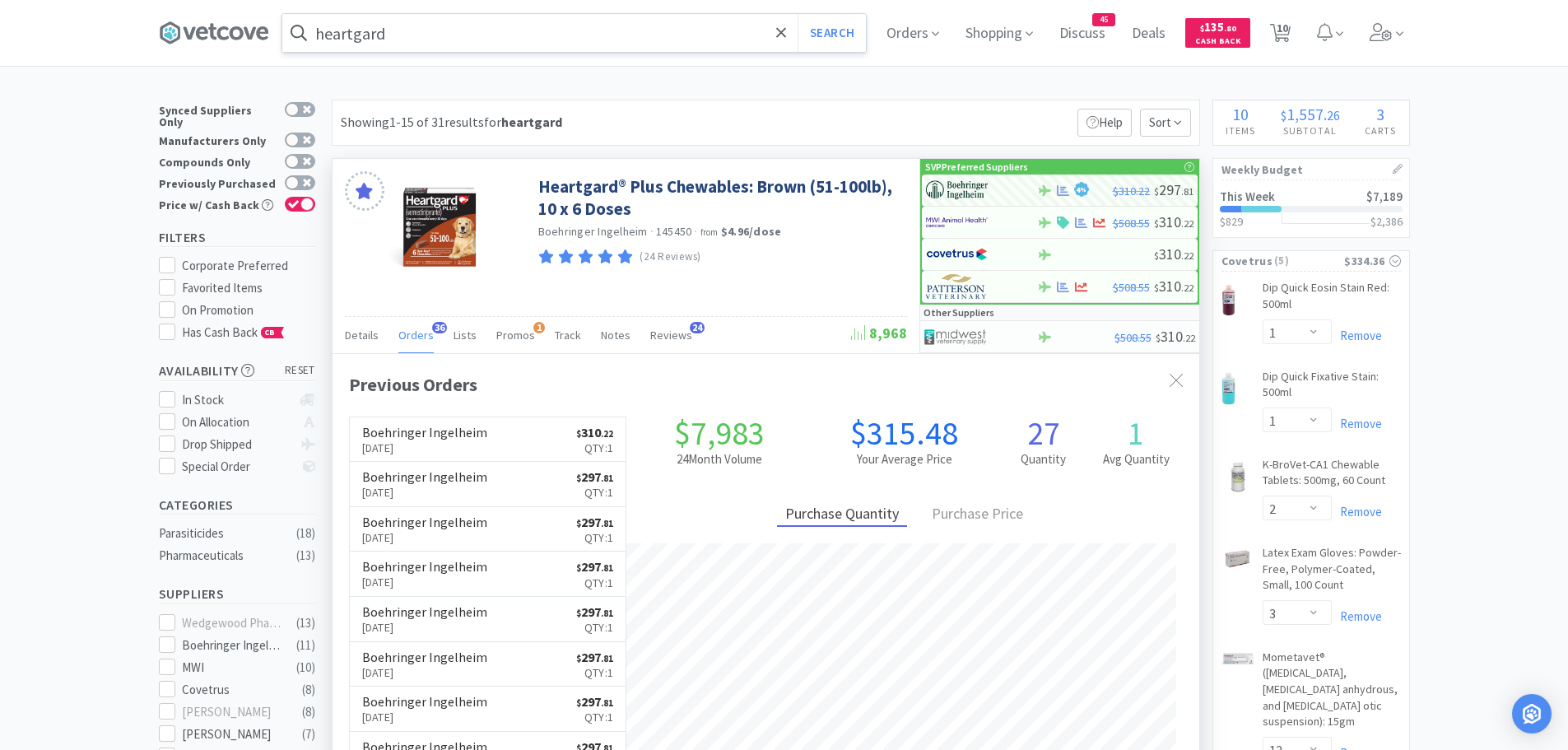
click at [438, 38] on input "heartgard" at bounding box center [573, 33] width 584 height 38
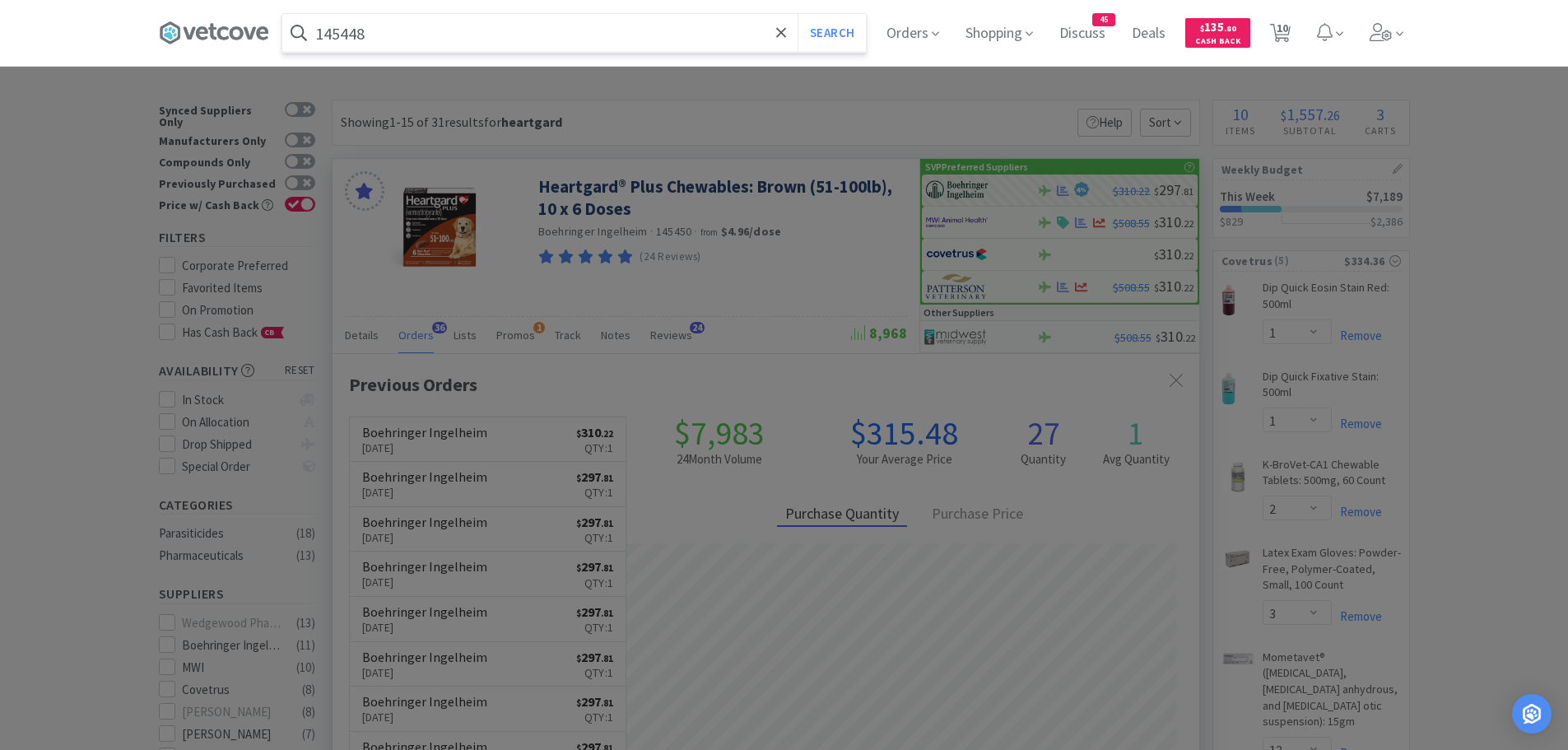
type input "145448"
click at [798, 14] on button "Search" at bounding box center [832, 33] width 69 height 38
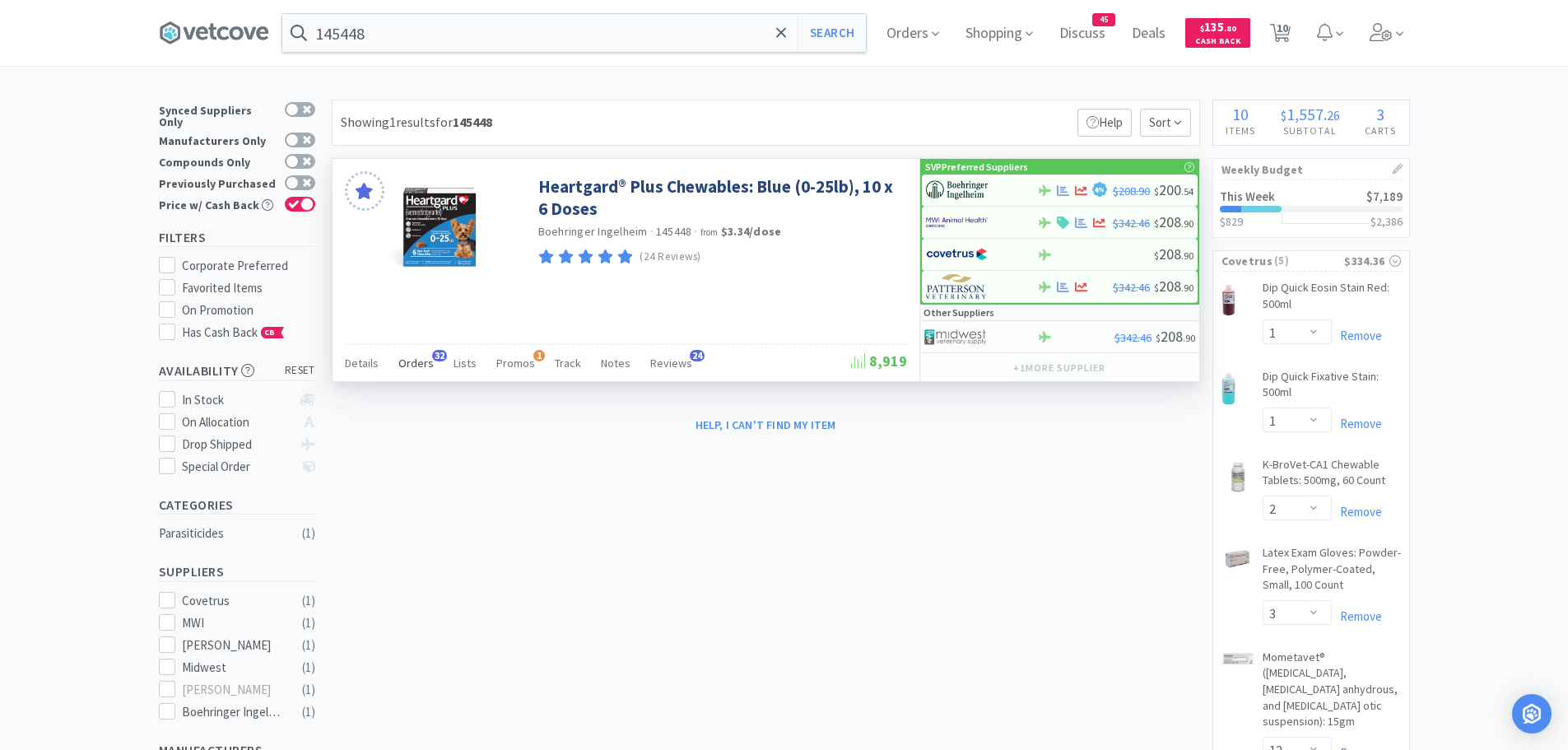
click at [412, 362] on span "Orders" at bounding box center [416, 363] width 35 height 15
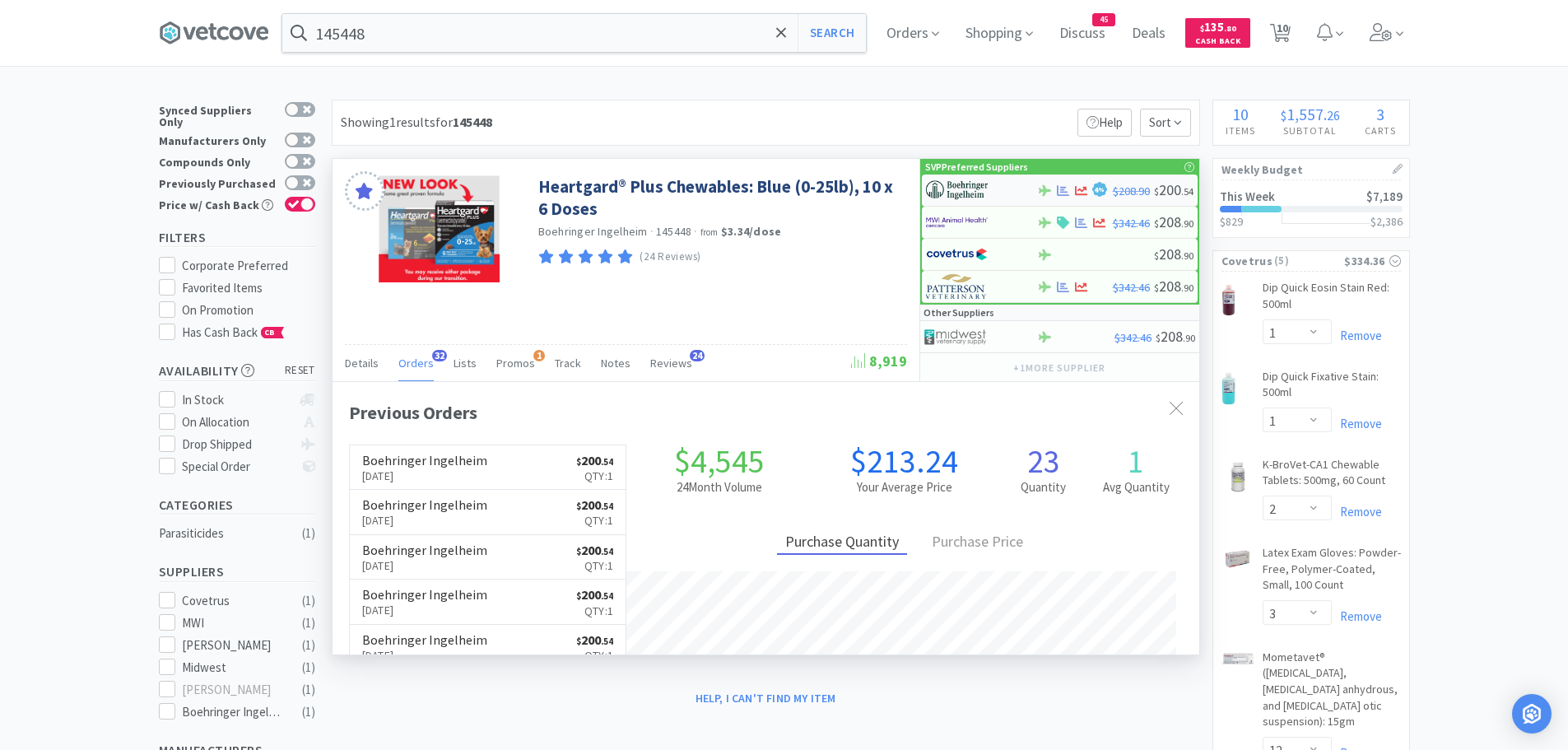
scroll to position [441, 866]
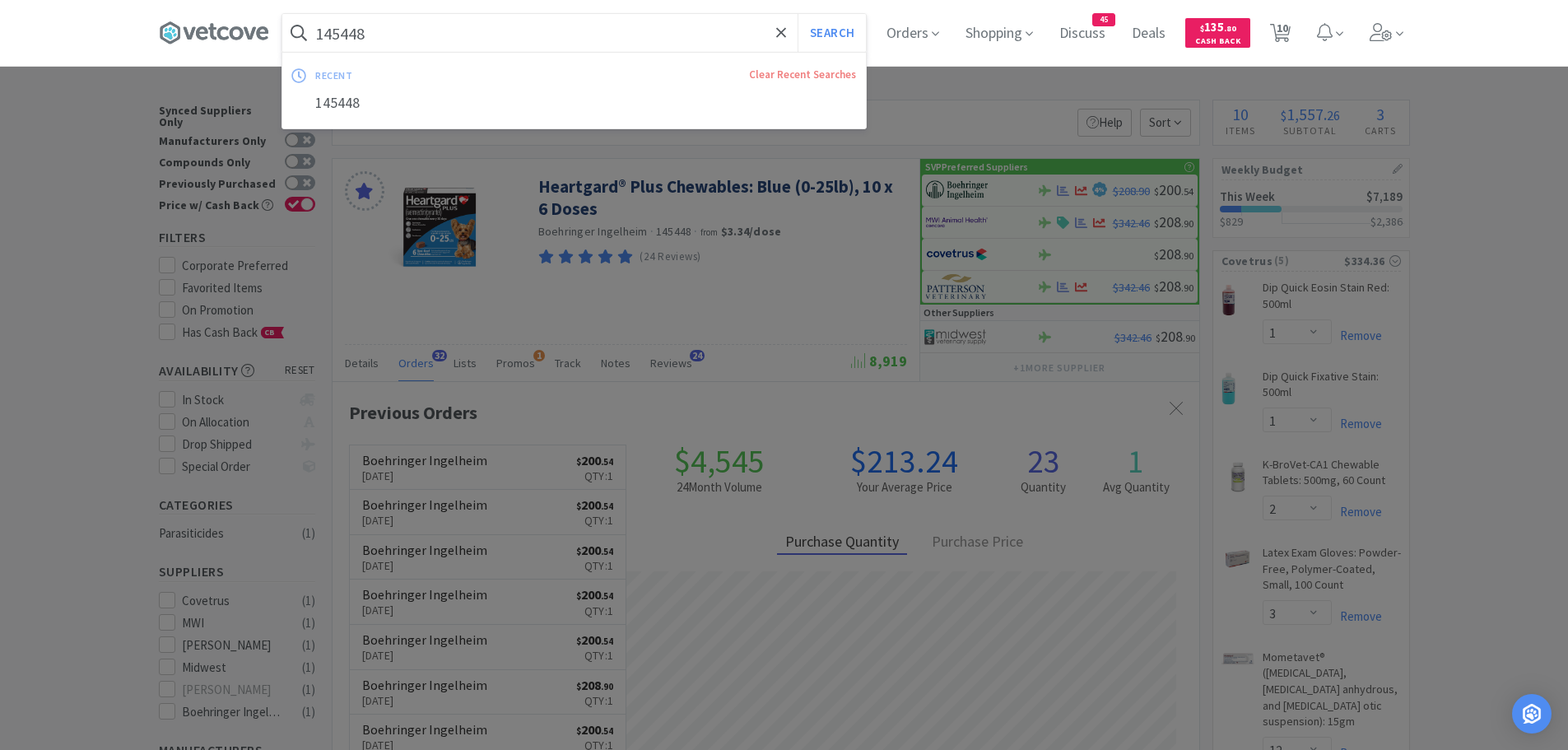
click at [393, 31] on input "145448" at bounding box center [573, 33] width 584 height 38
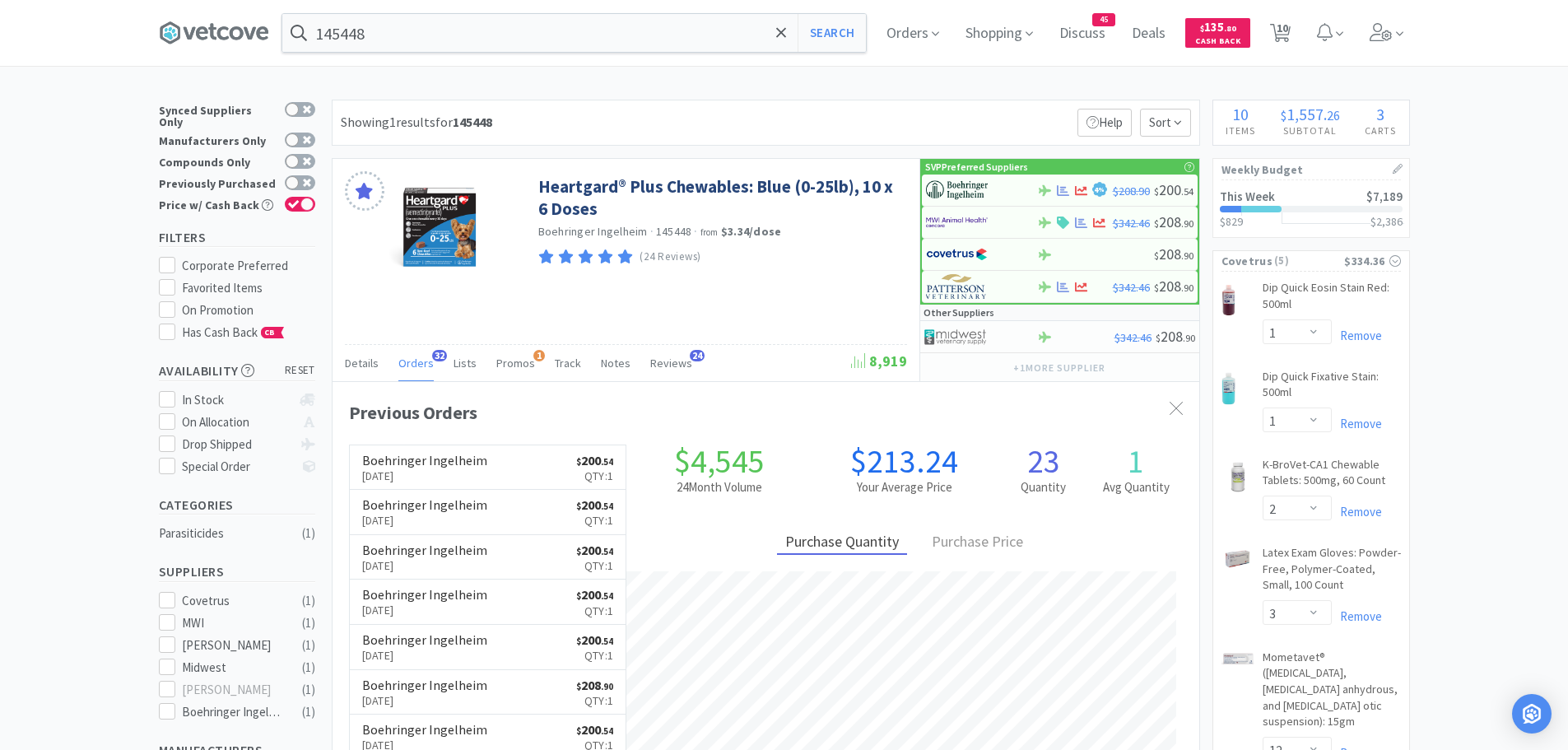
click at [1476, 197] on div at bounding box center [784, 375] width 1568 height 750
click at [959, 190] on img at bounding box center [957, 189] width 62 height 24
select select "1"
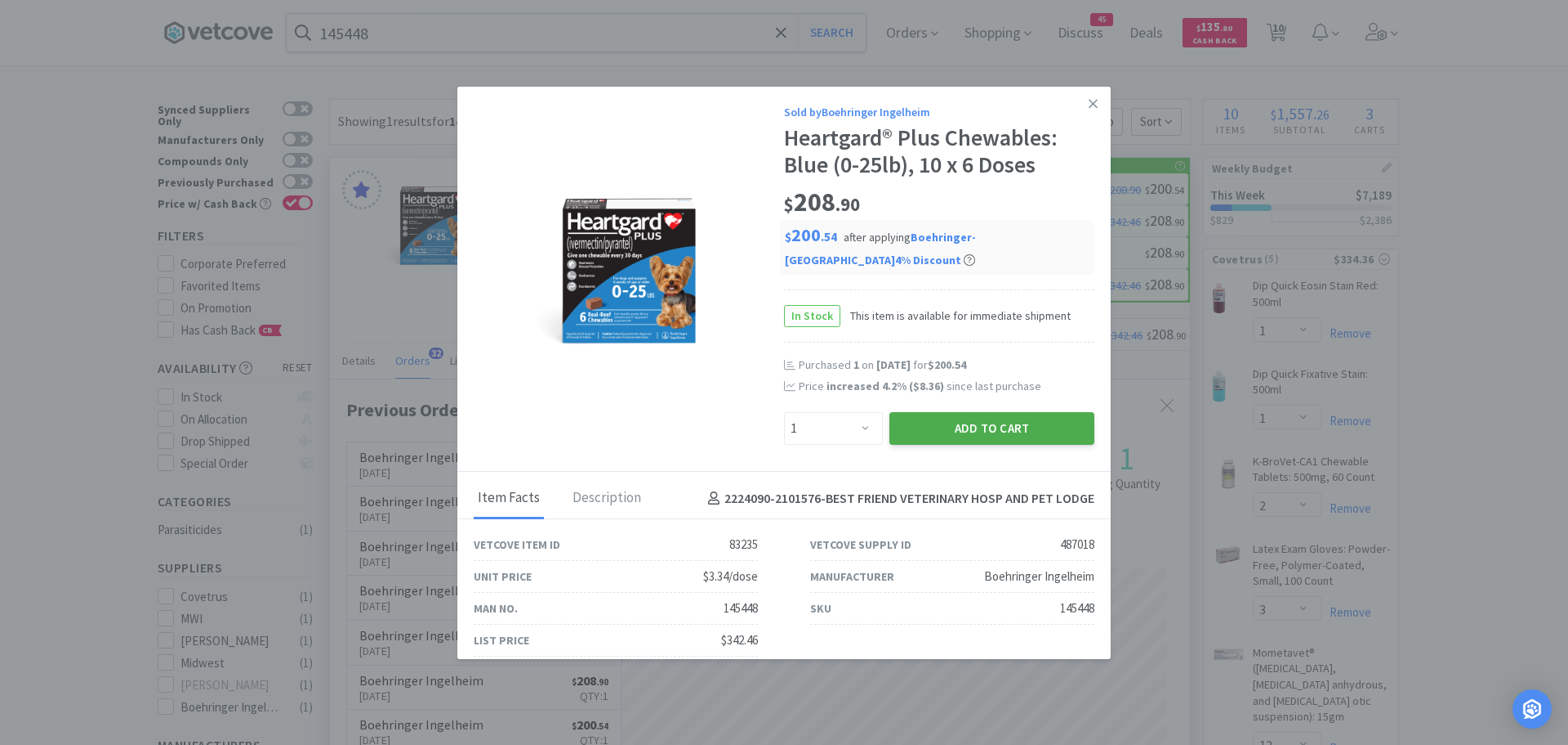
click at [936, 421] on button "Add to Cart" at bounding box center [991, 427] width 205 height 32
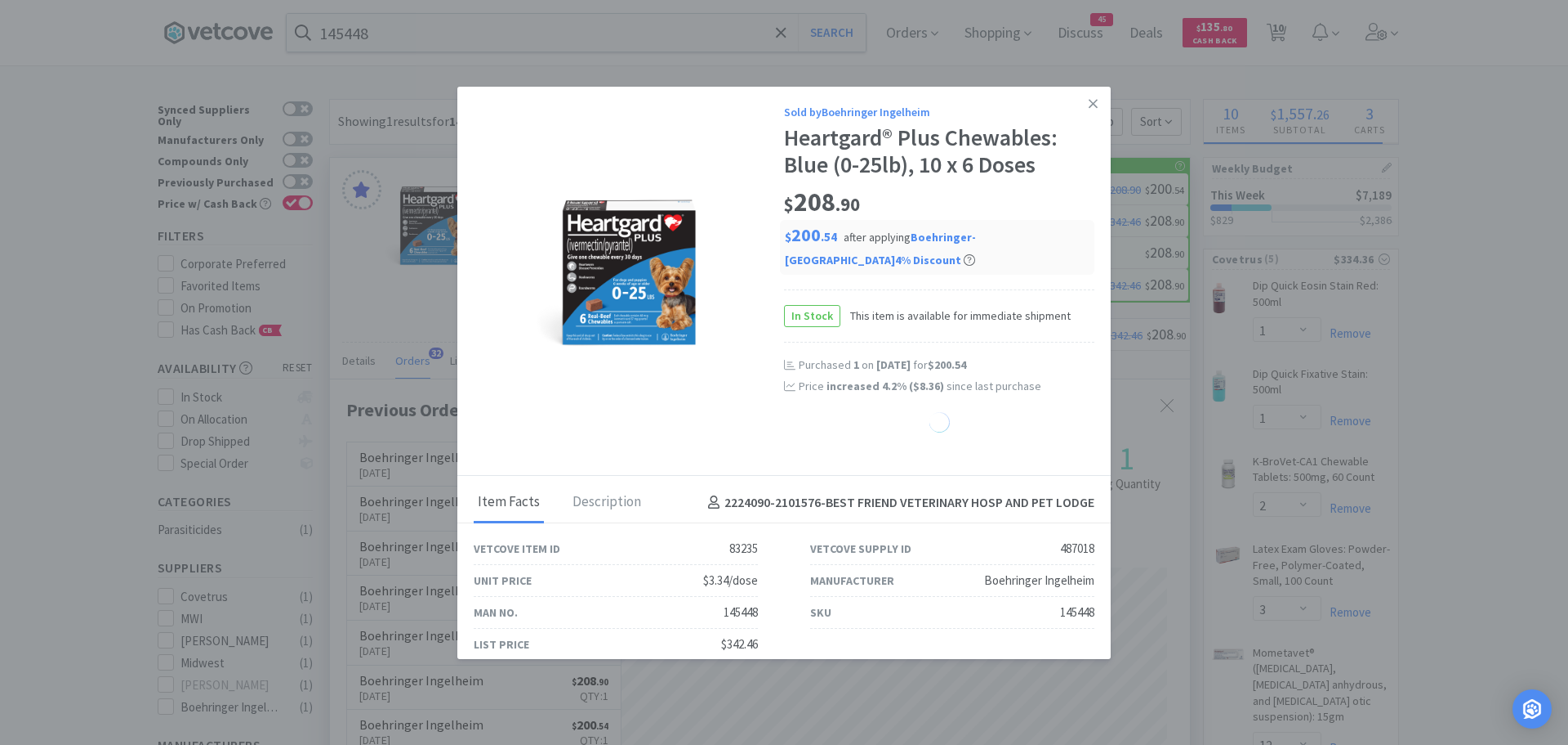
select select "1"
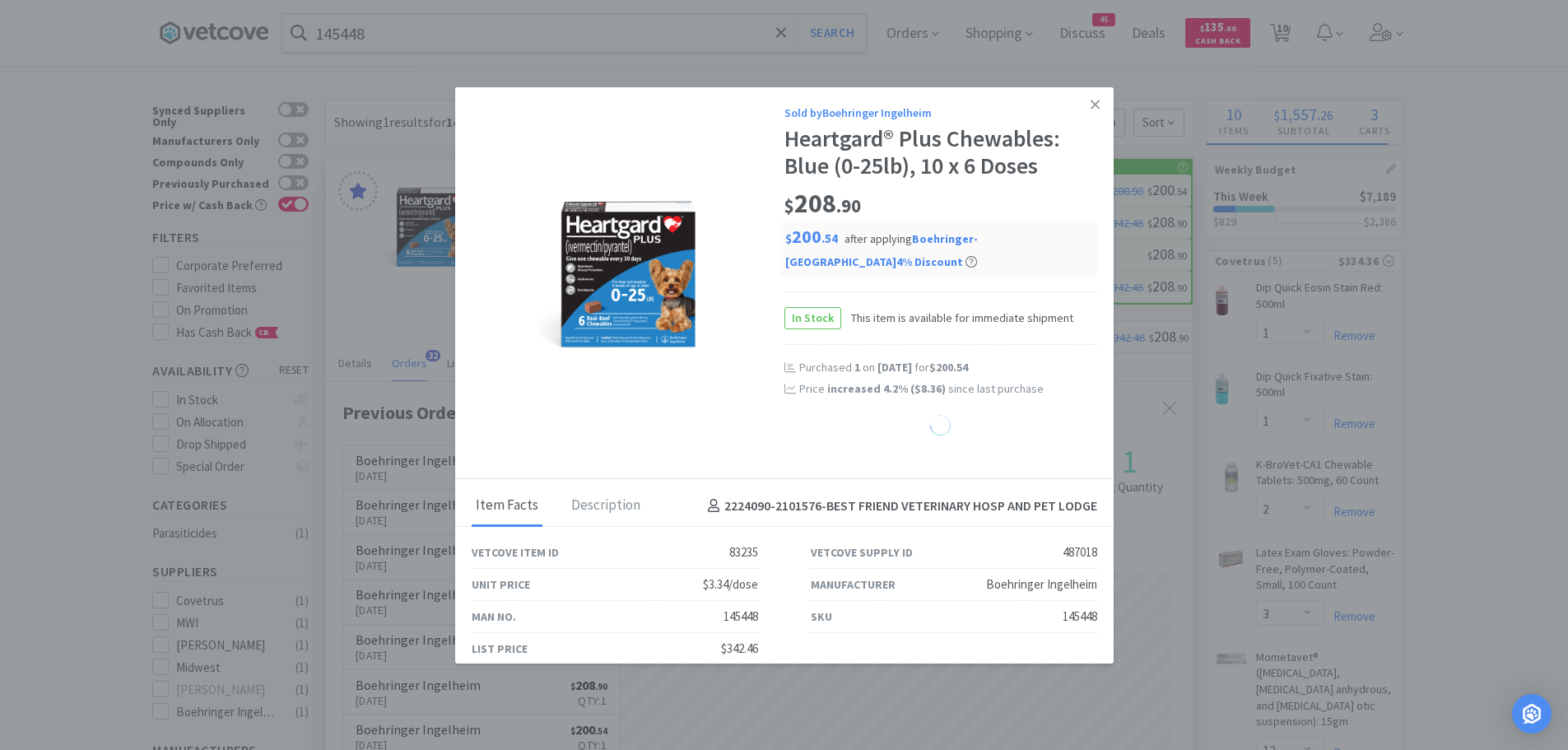
select select "2"
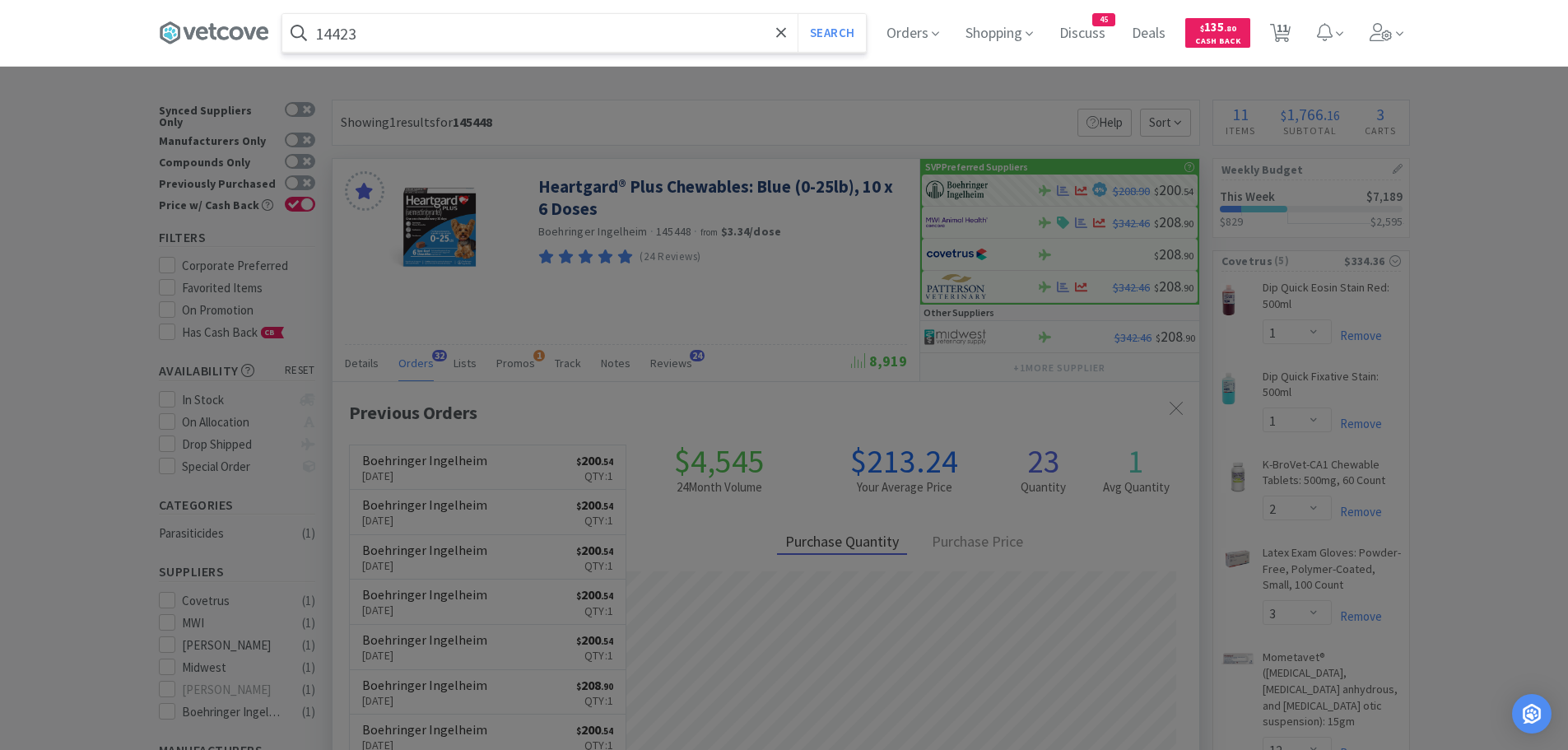
type input "14423"
click at [798, 14] on button "Search" at bounding box center [832, 33] width 69 height 38
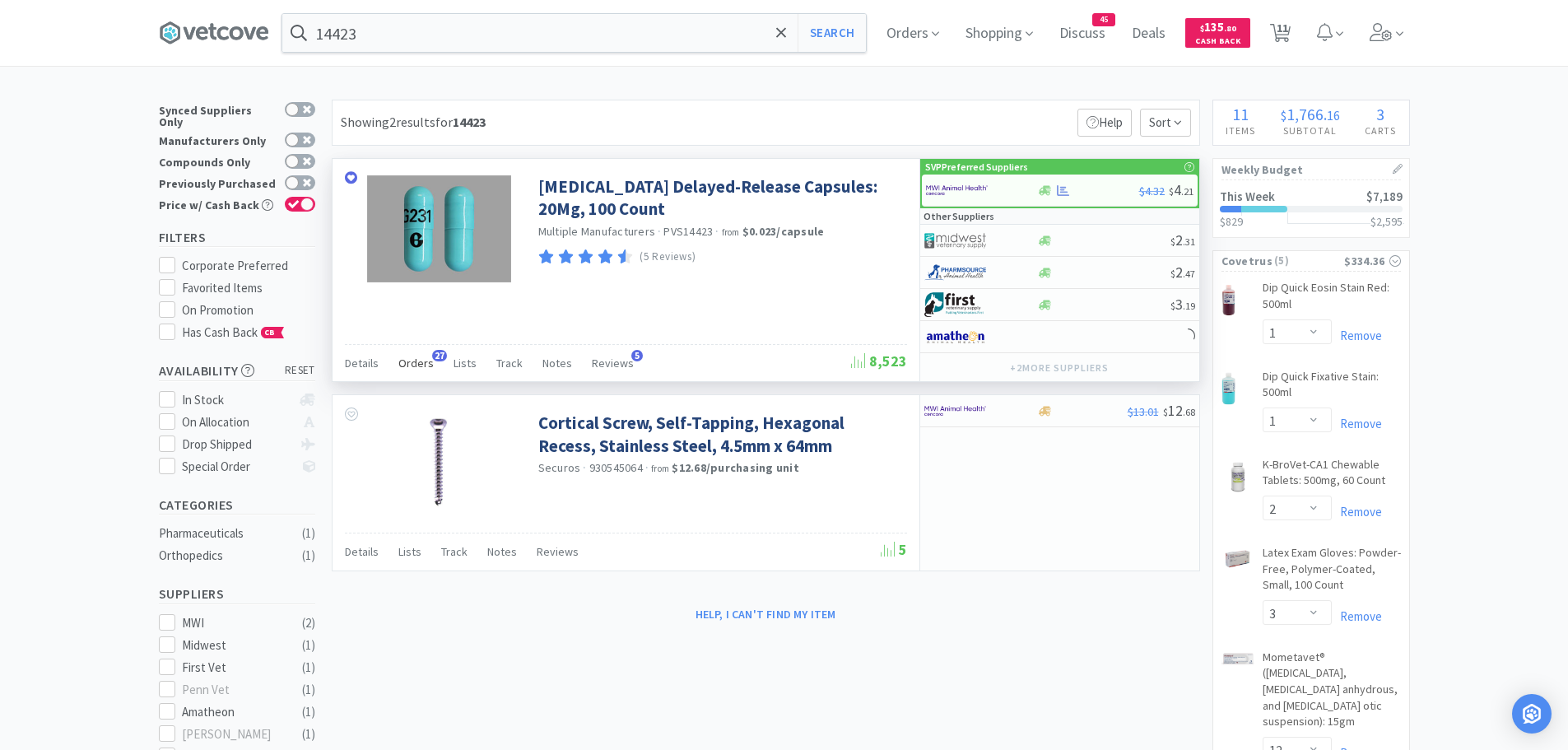
click at [421, 357] on span "Orders" at bounding box center [416, 363] width 35 height 15
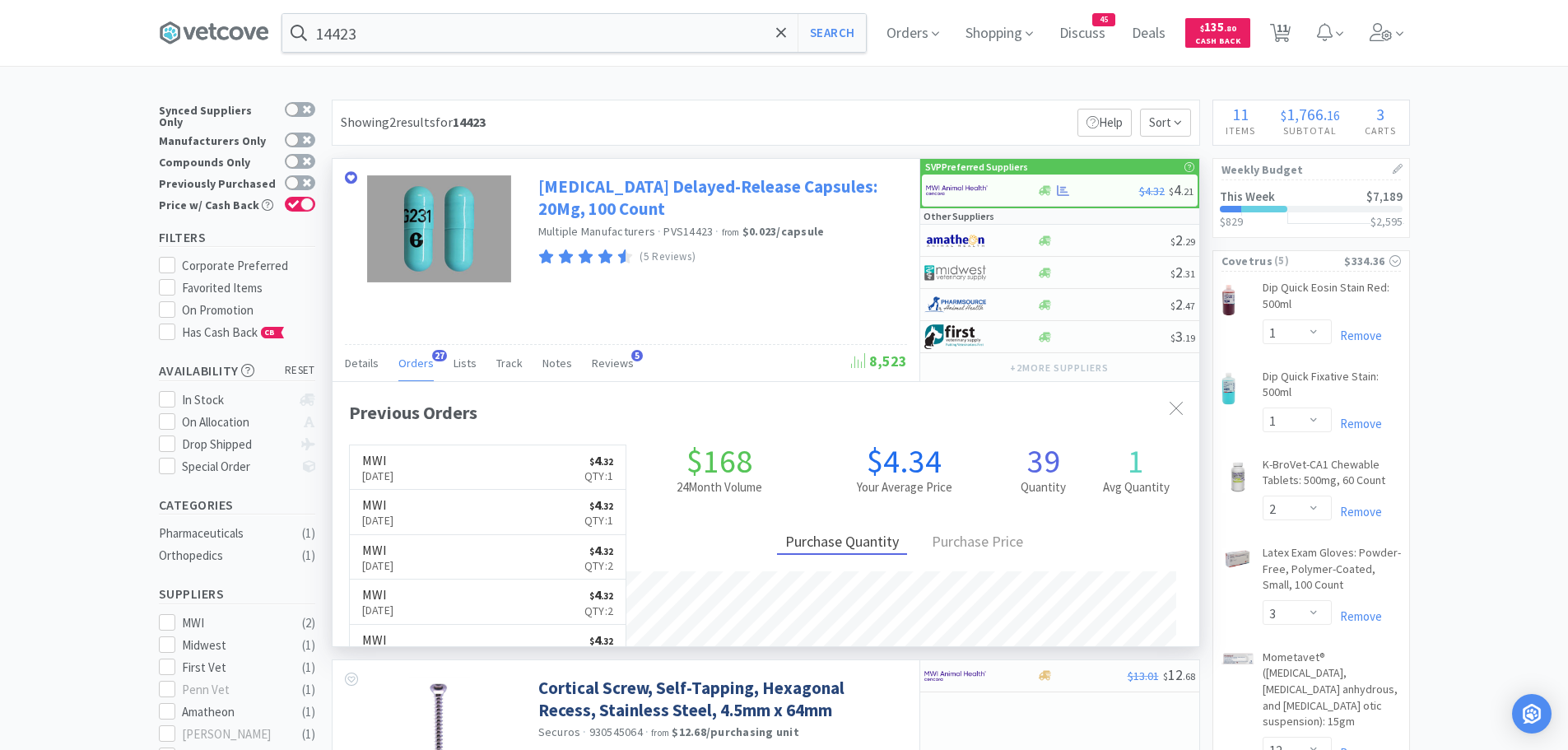
scroll to position [441, 866]
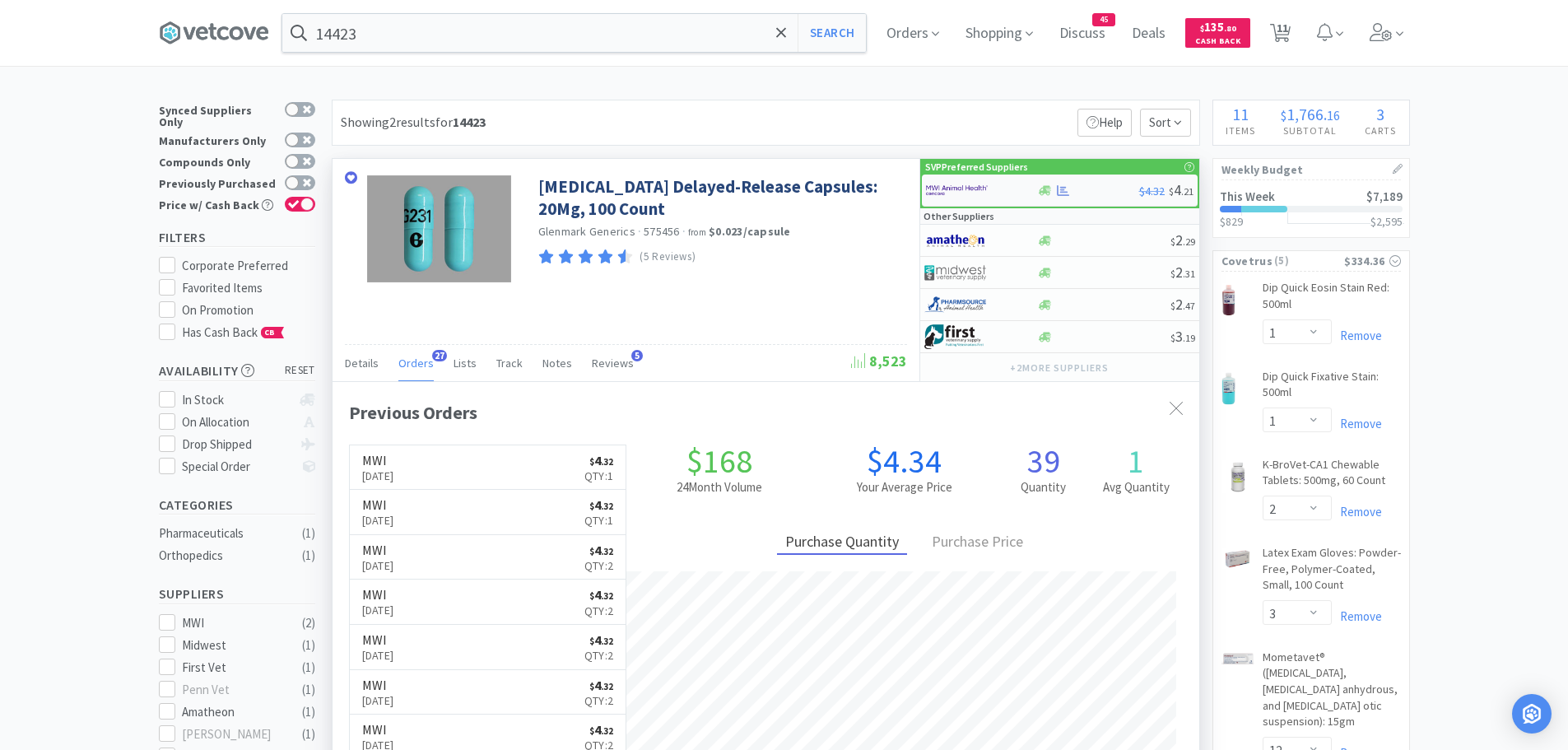
click at [954, 183] on img at bounding box center [957, 189] width 62 height 24
select select "1"
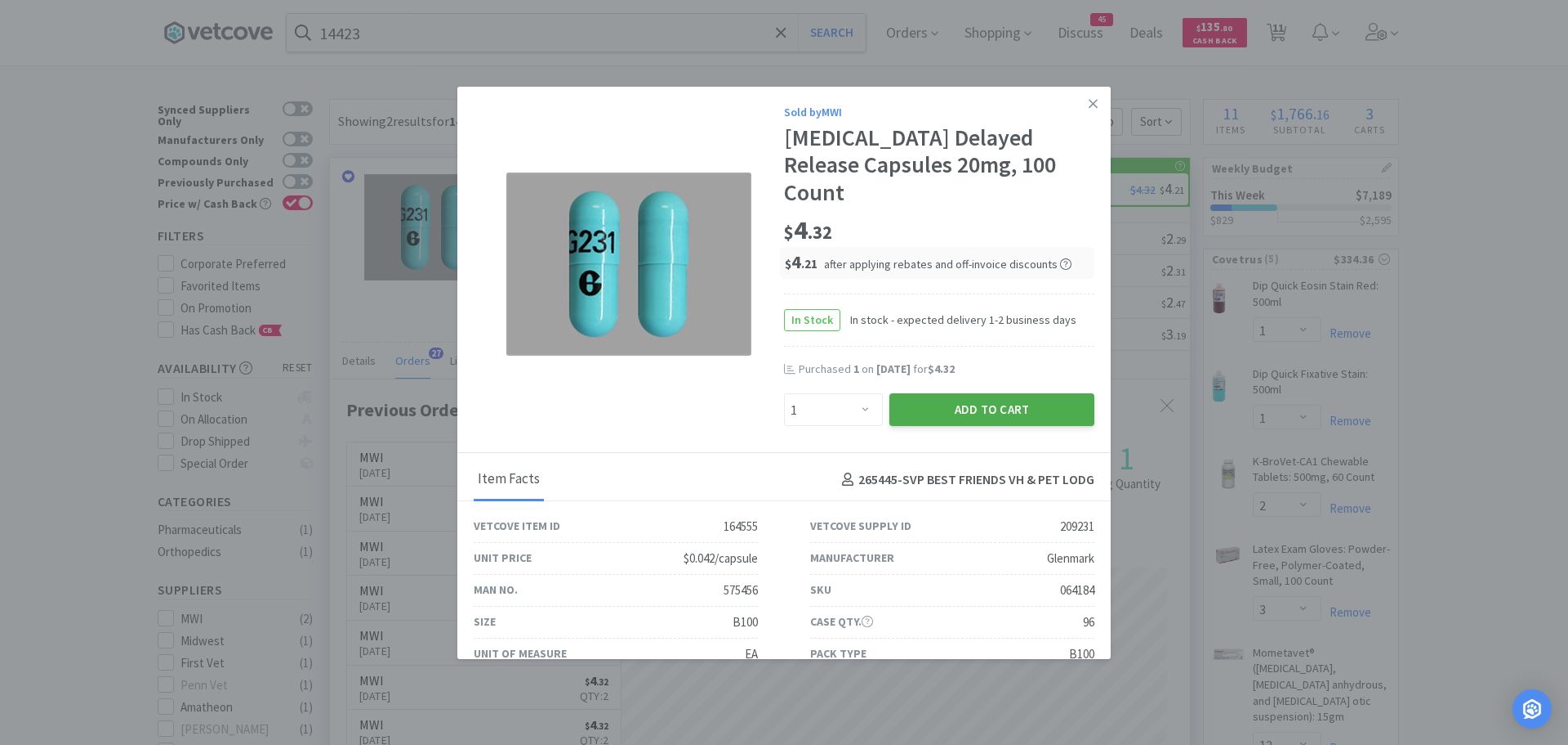
click at [983, 393] on button "Add to Cart" at bounding box center [991, 409] width 205 height 32
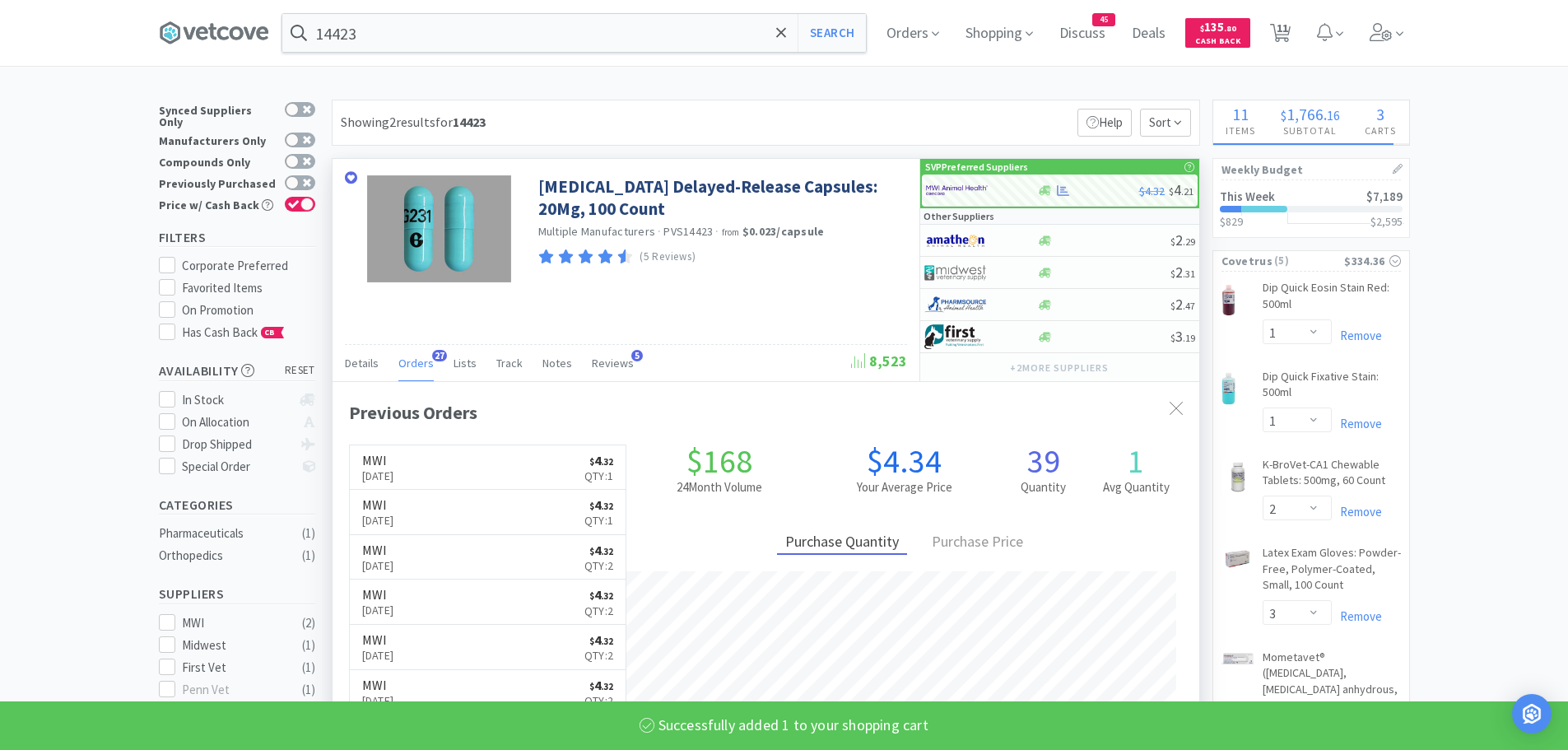
select select "1"
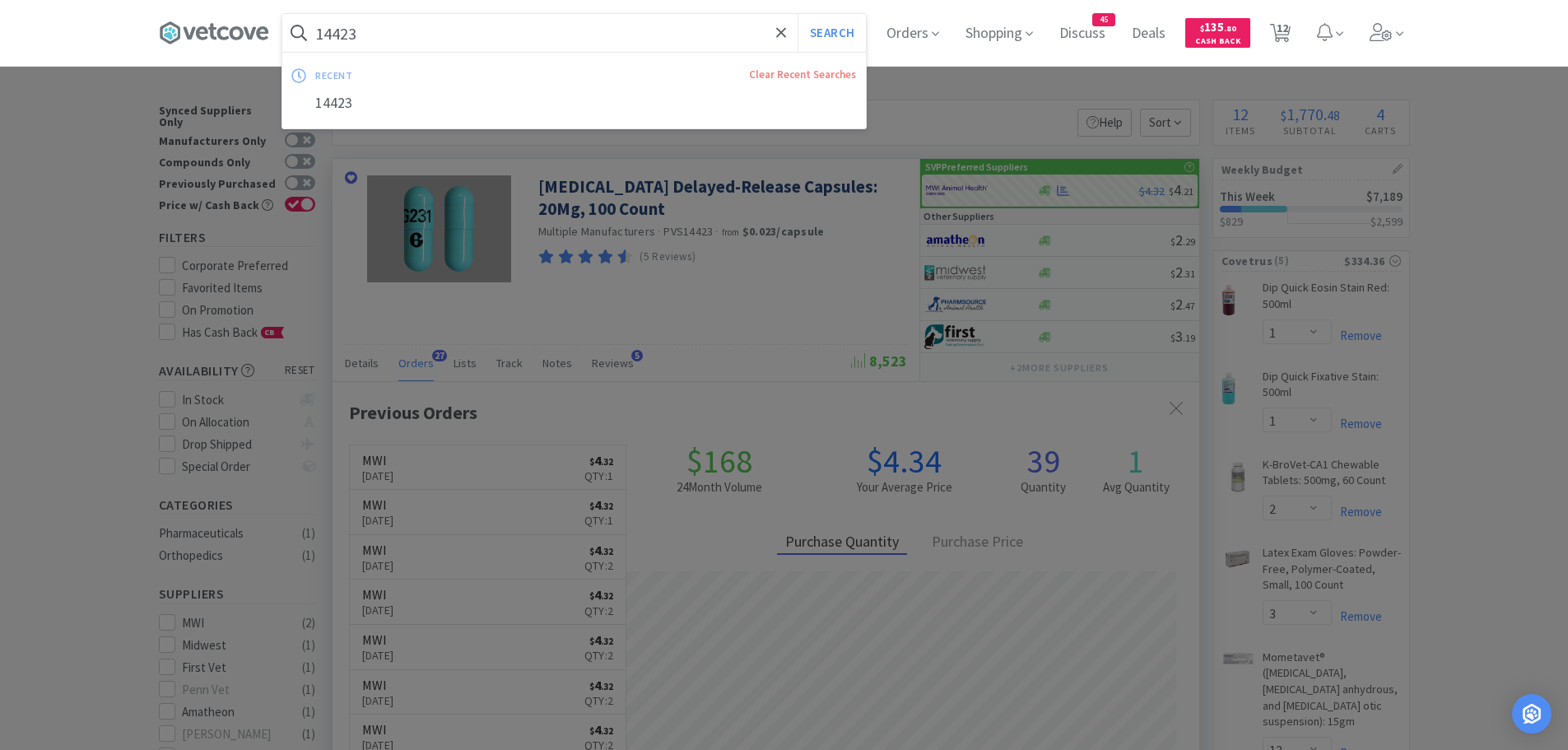
click at [514, 43] on input "14423" at bounding box center [573, 33] width 584 height 38
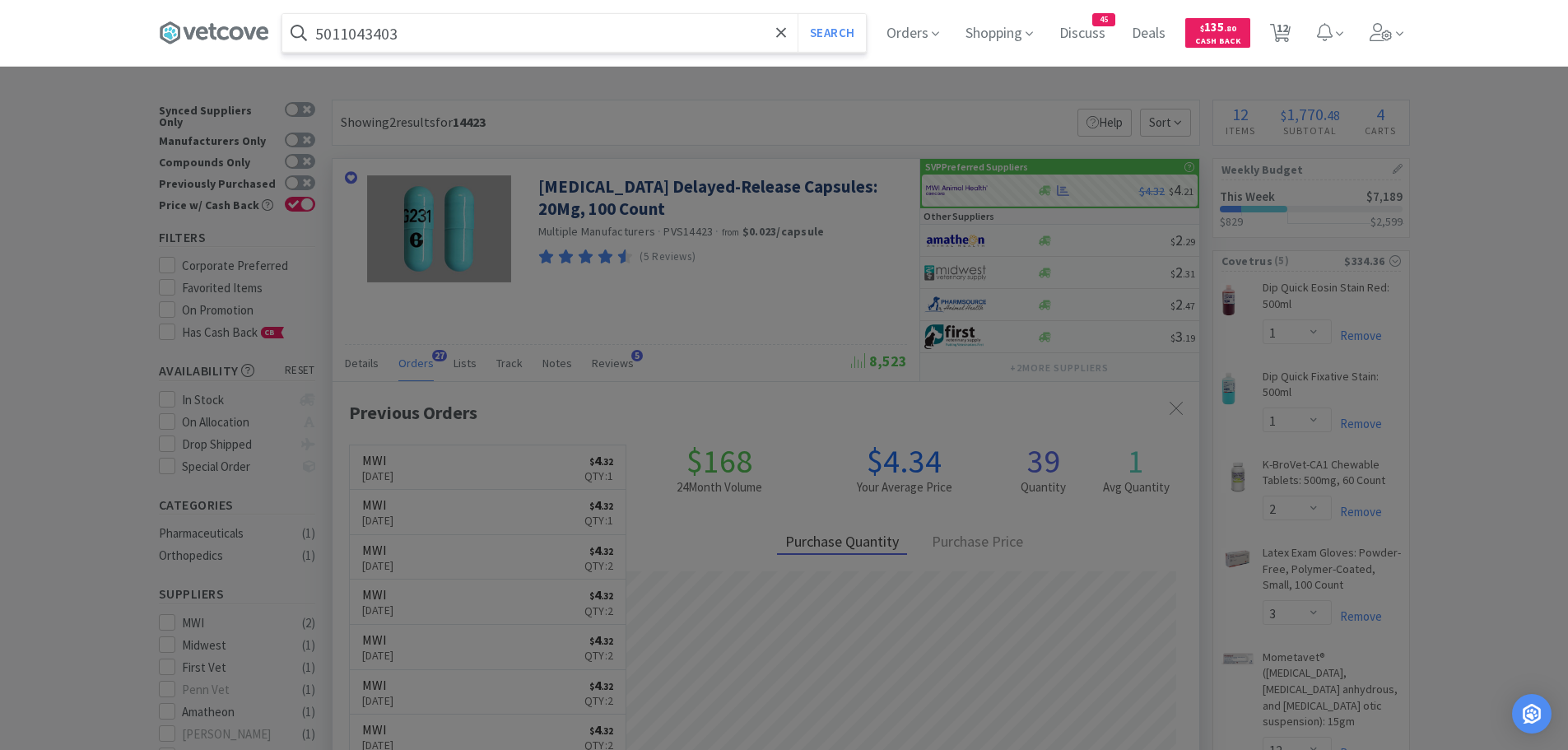
type input "5011043403"
click at [798, 14] on button "Search" at bounding box center [832, 33] width 69 height 38
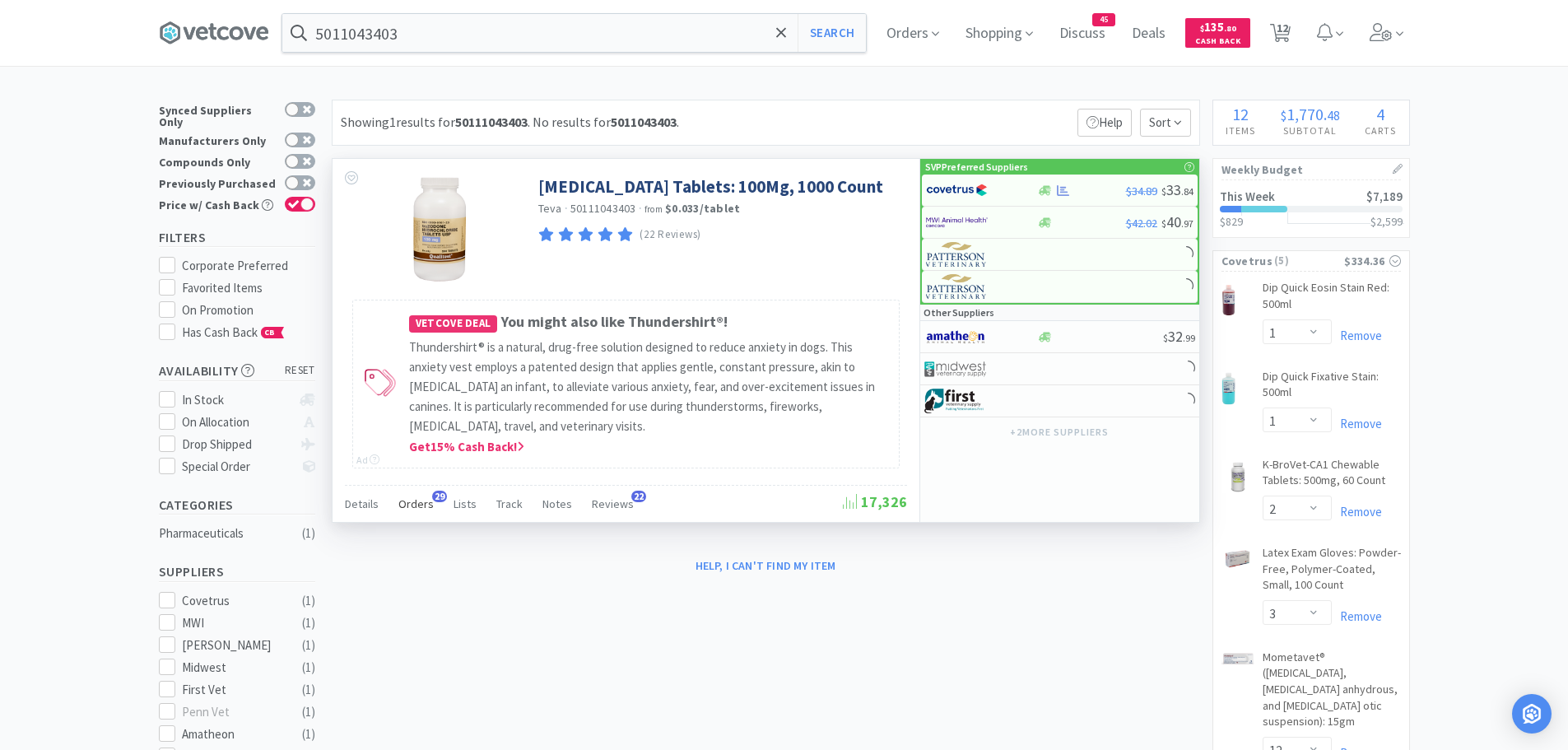
click at [417, 498] on span "Orders" at bounding box center [416, 504] width 35 height 15
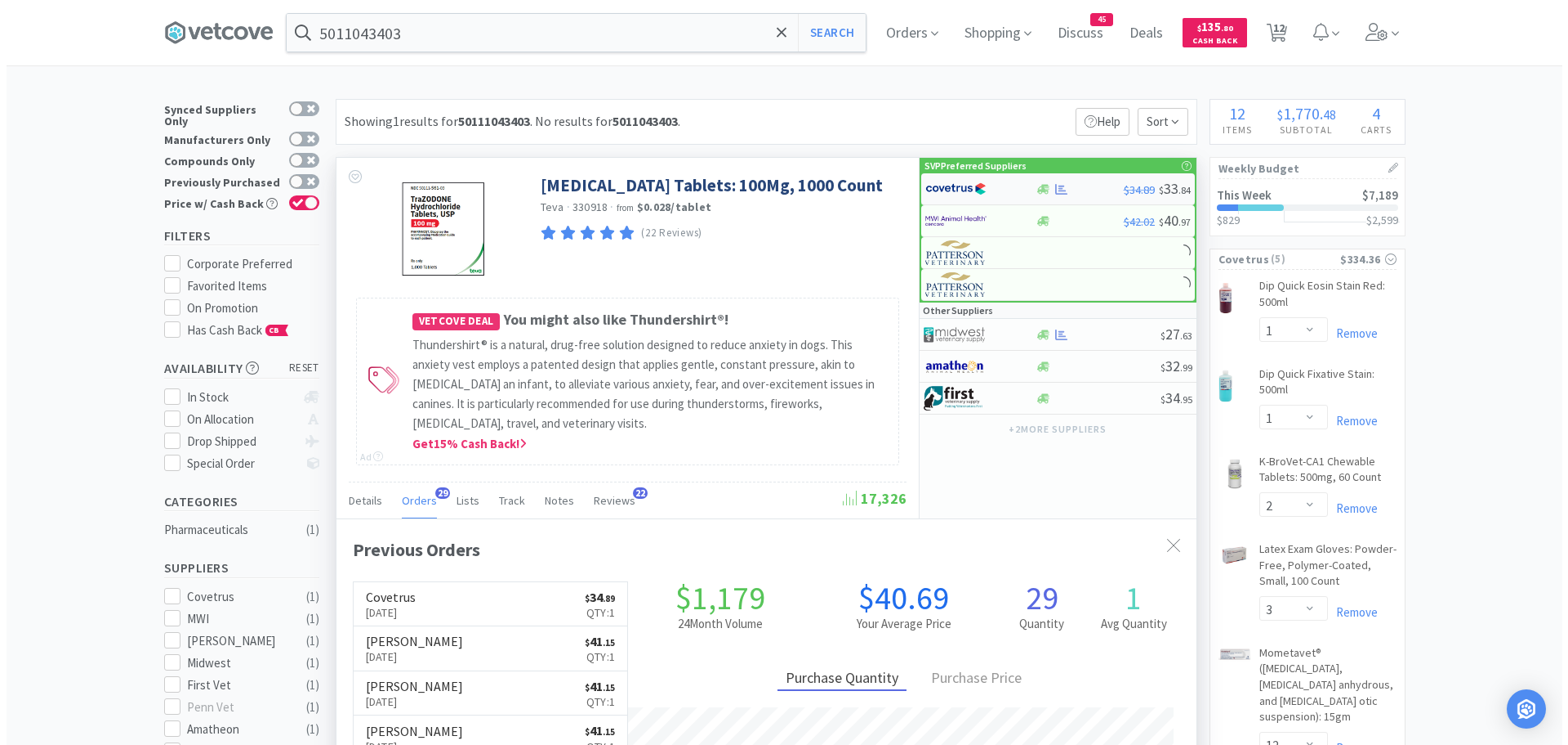
scroll to position [438, 860]
click at [945, 185] on img at bounding box center [950, 188] width 61 height 24
select select "1"
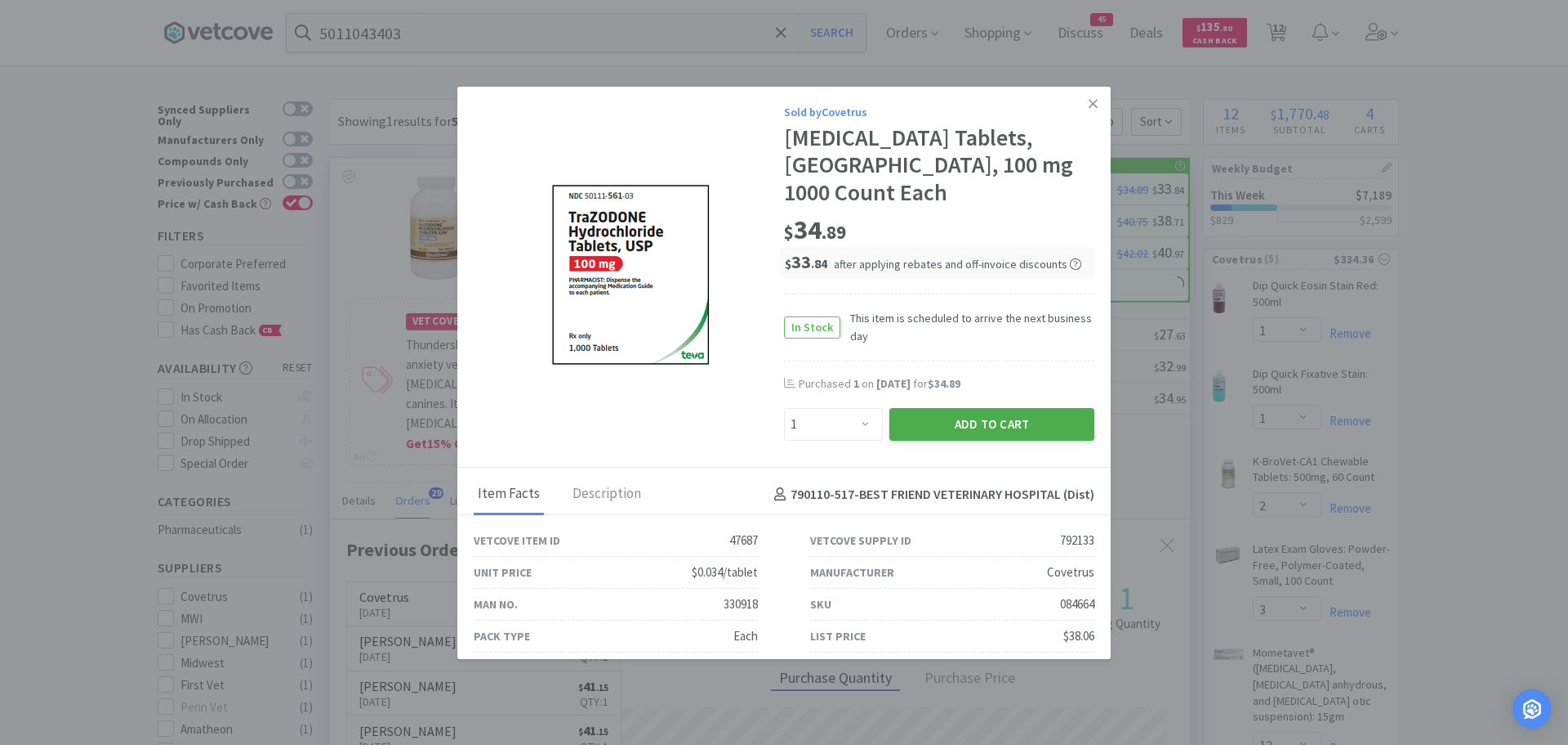
click at [907, 418] on button "Add to Cart" at bounding box center [991, 424] width 205 height 32
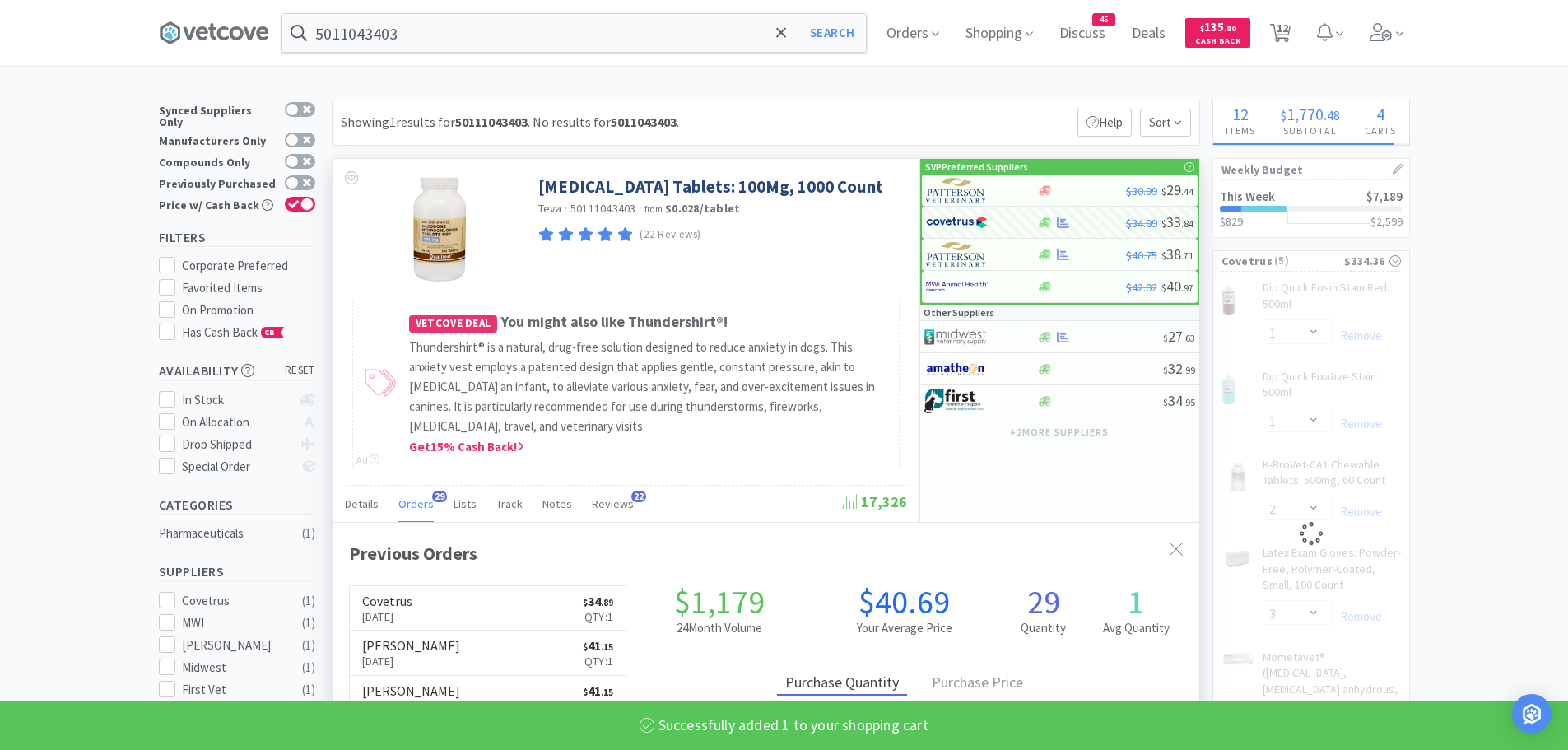
select select "1"
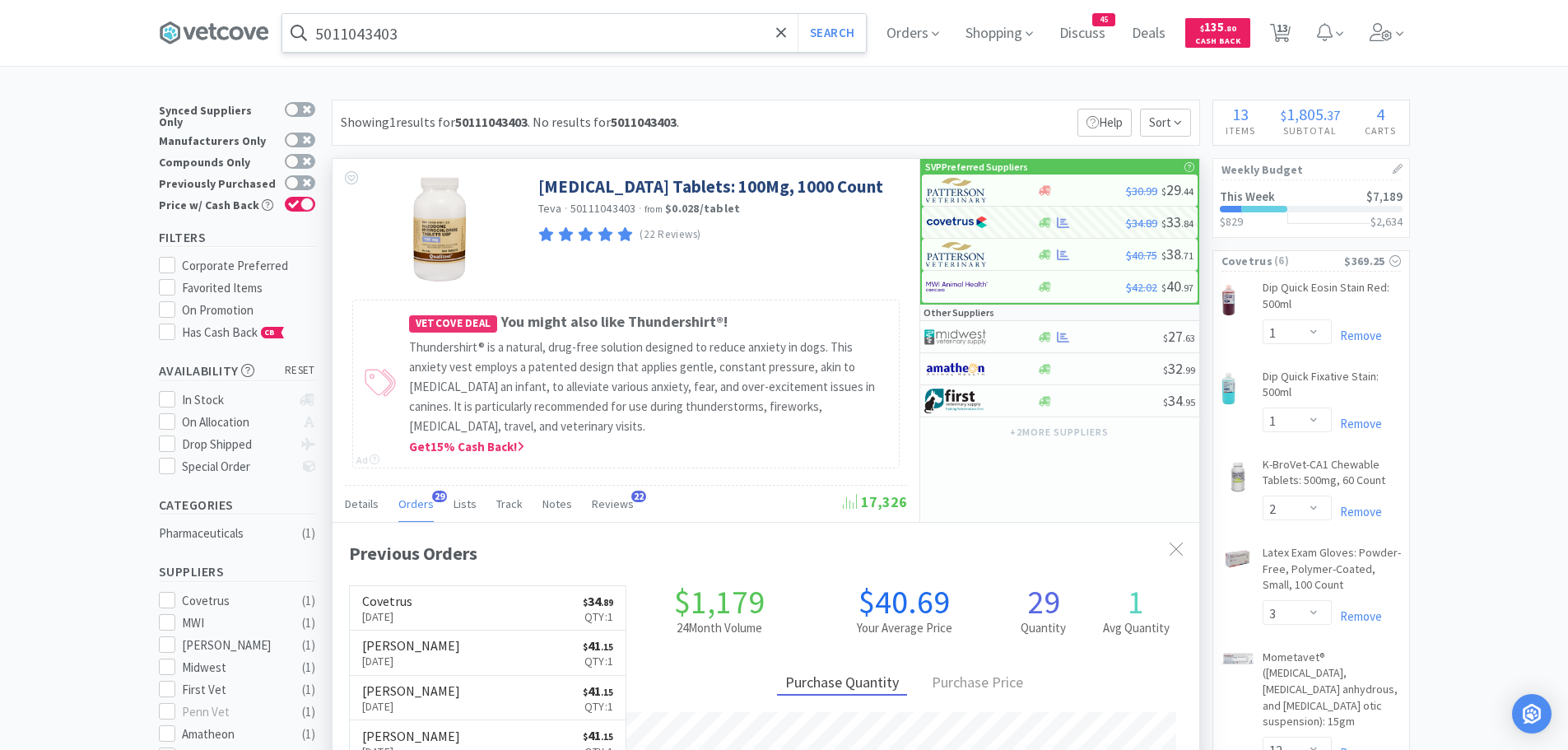
click at [473, 34] on input "5011043403" at bounding box center [573, 33] width 584 height 38
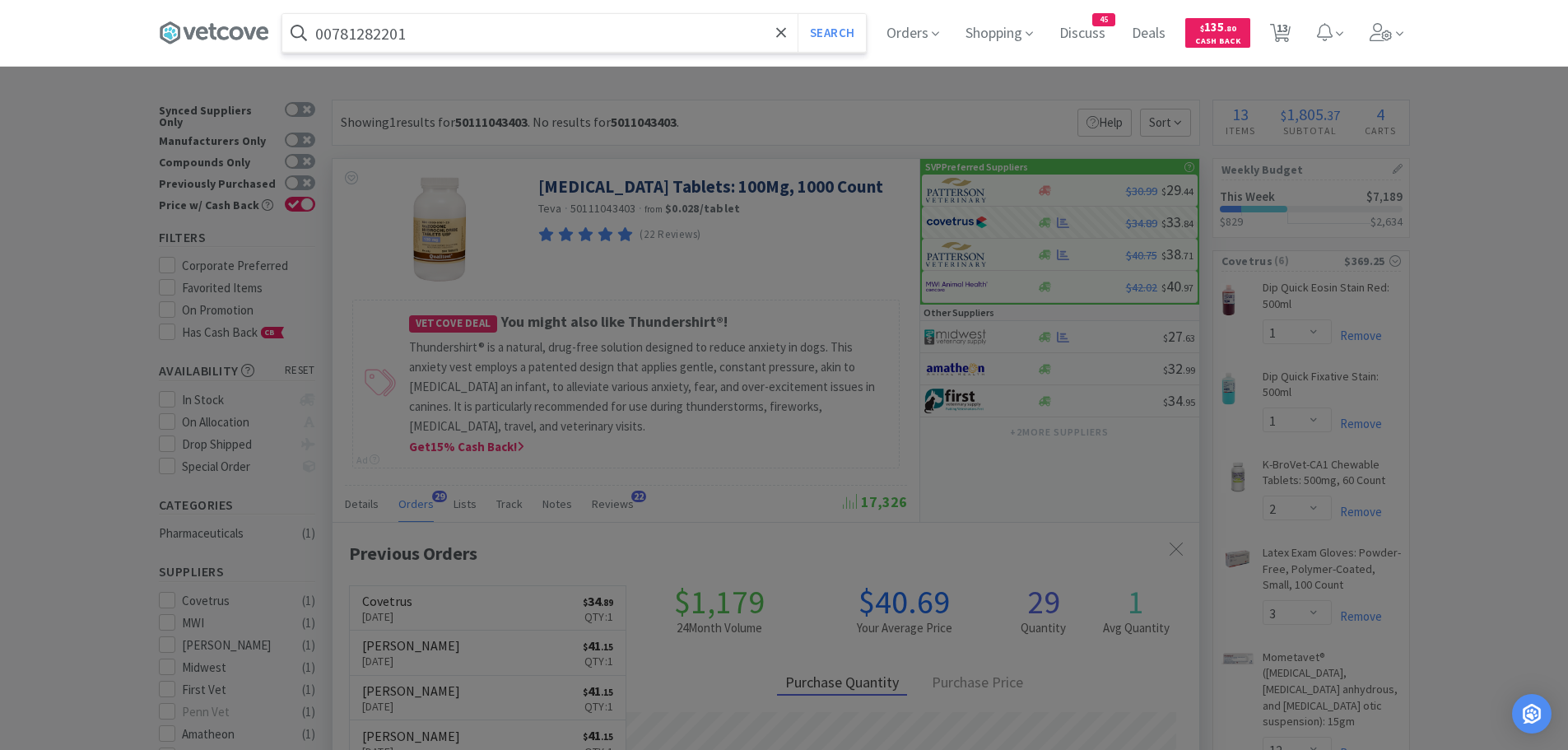
type input "00781282201"
click at [798, 14] on button "Search" at bounding box center [832, 33] width 69 height 38
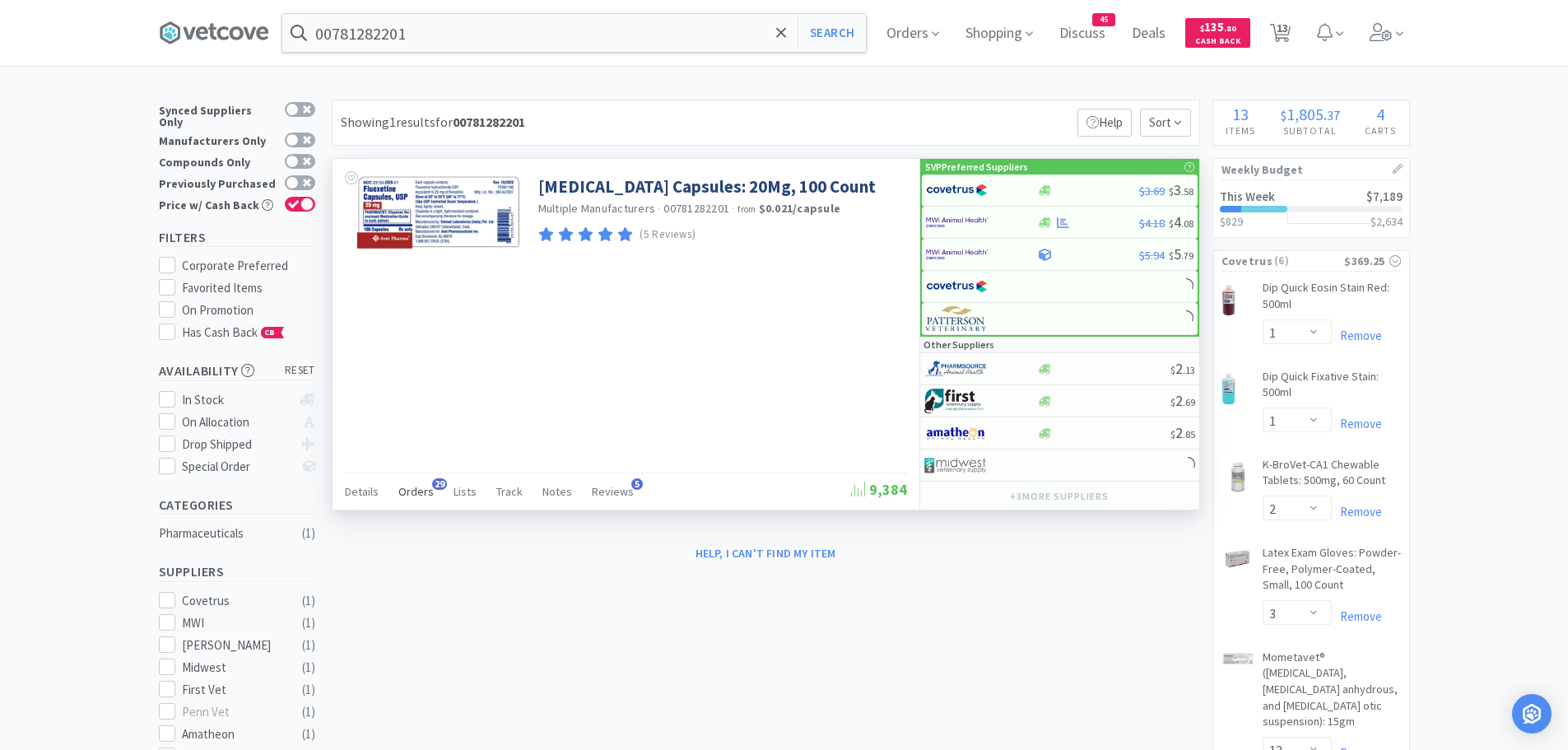
click at [409, 491] on span "Orders" at bounding box center [416, 491] width 35 height 15
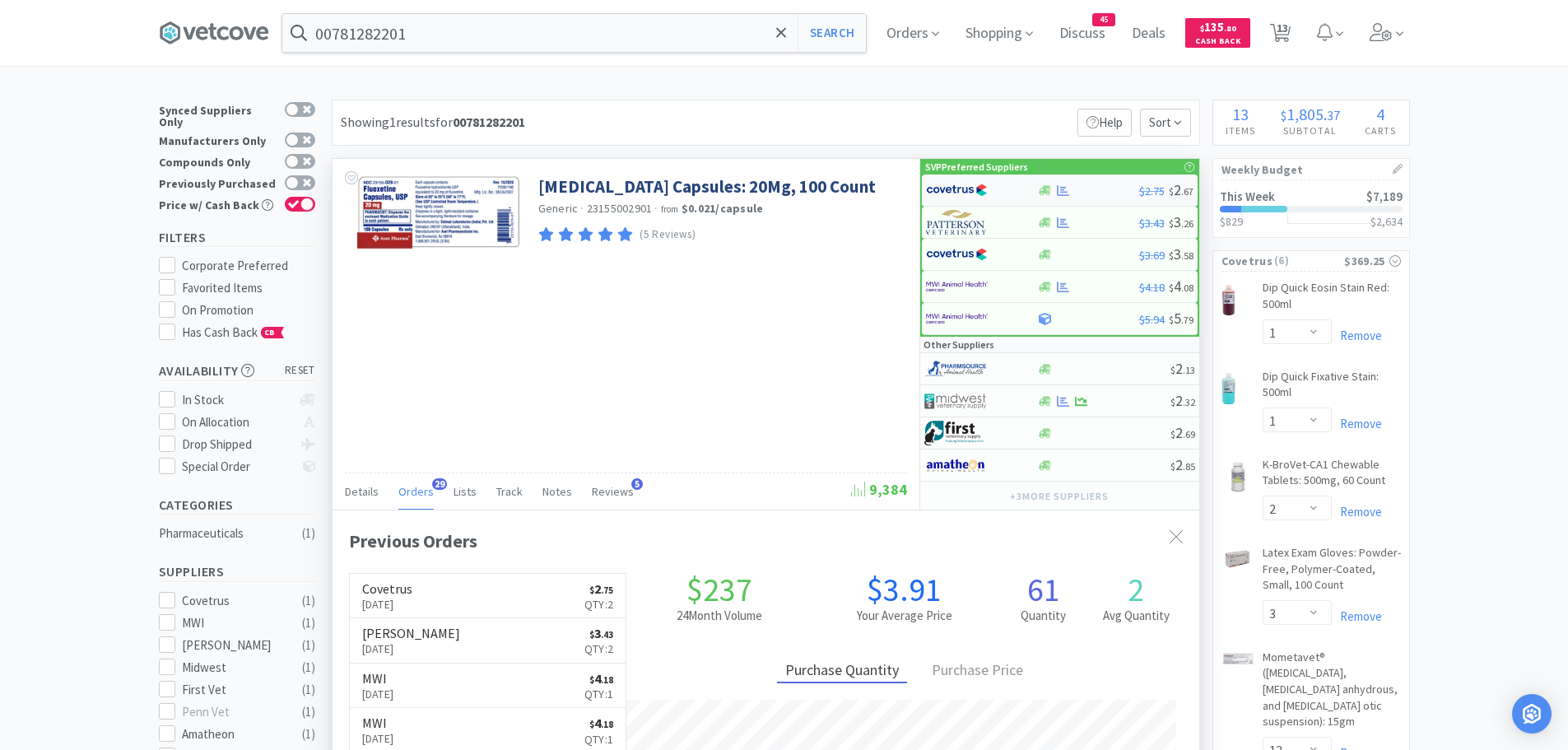
scroll to position [441, 866]
click at [956, 193] on img at bounding box center [957, 189] width 62 height 24
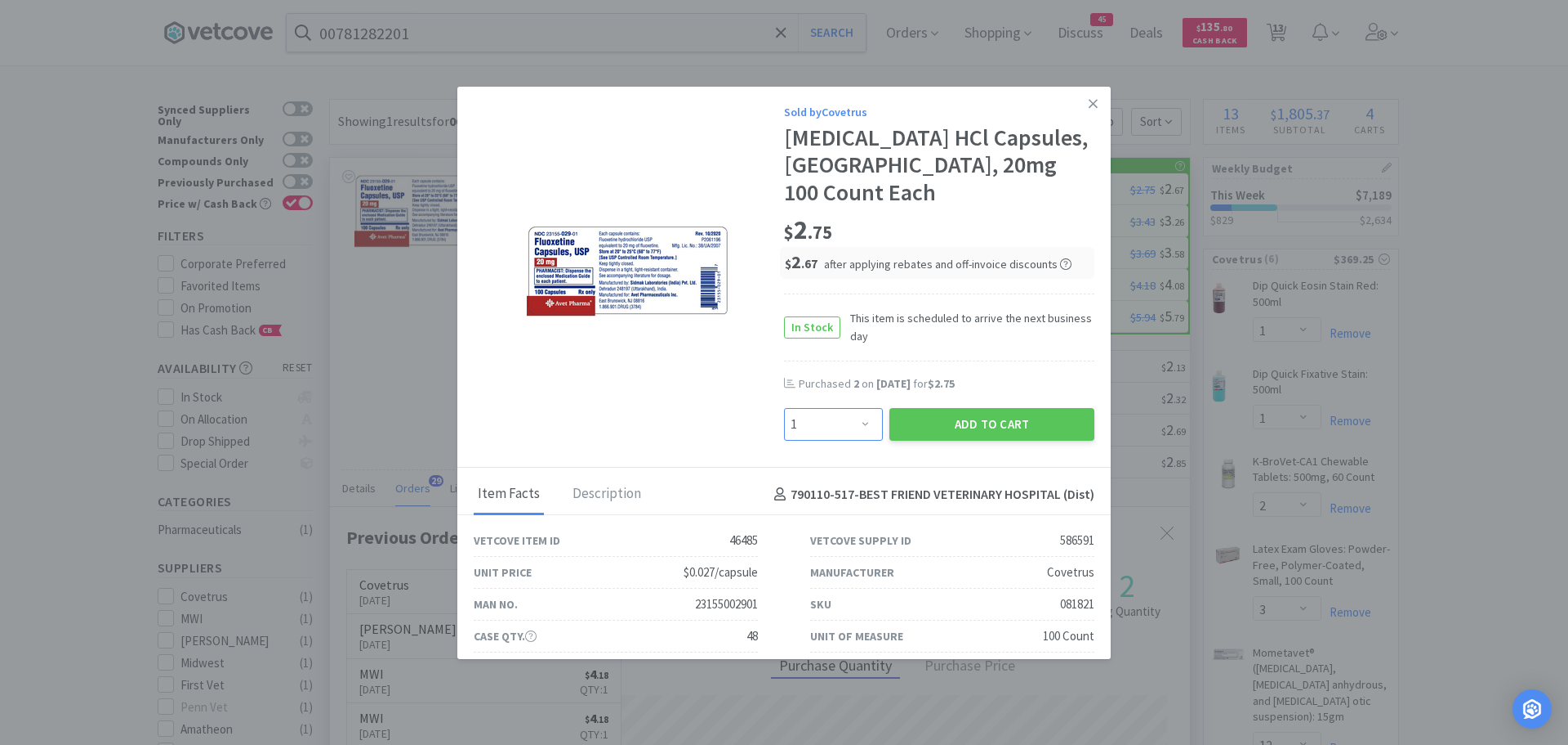
click at [853, 408] on select "Enter Quantity 1 2 3 4 5 6 7 8 9 10 11 12 13 14 15 16 17 18 19 20 Enter Quantity" at bounding box center [833, 424] width 99 height 32
select select "2"
click at [784, 408] on select "Enter Quantity 1 2 3 4 5 6 7 8 9 10 11 12 13 14 15 16 17 18 19 20 Enter Quantity" at bounding box center [833, 424] width 99 height 32
click at [929, 408] on button "Add to Cart" at bounding box center [991, 424] width 205 height 32
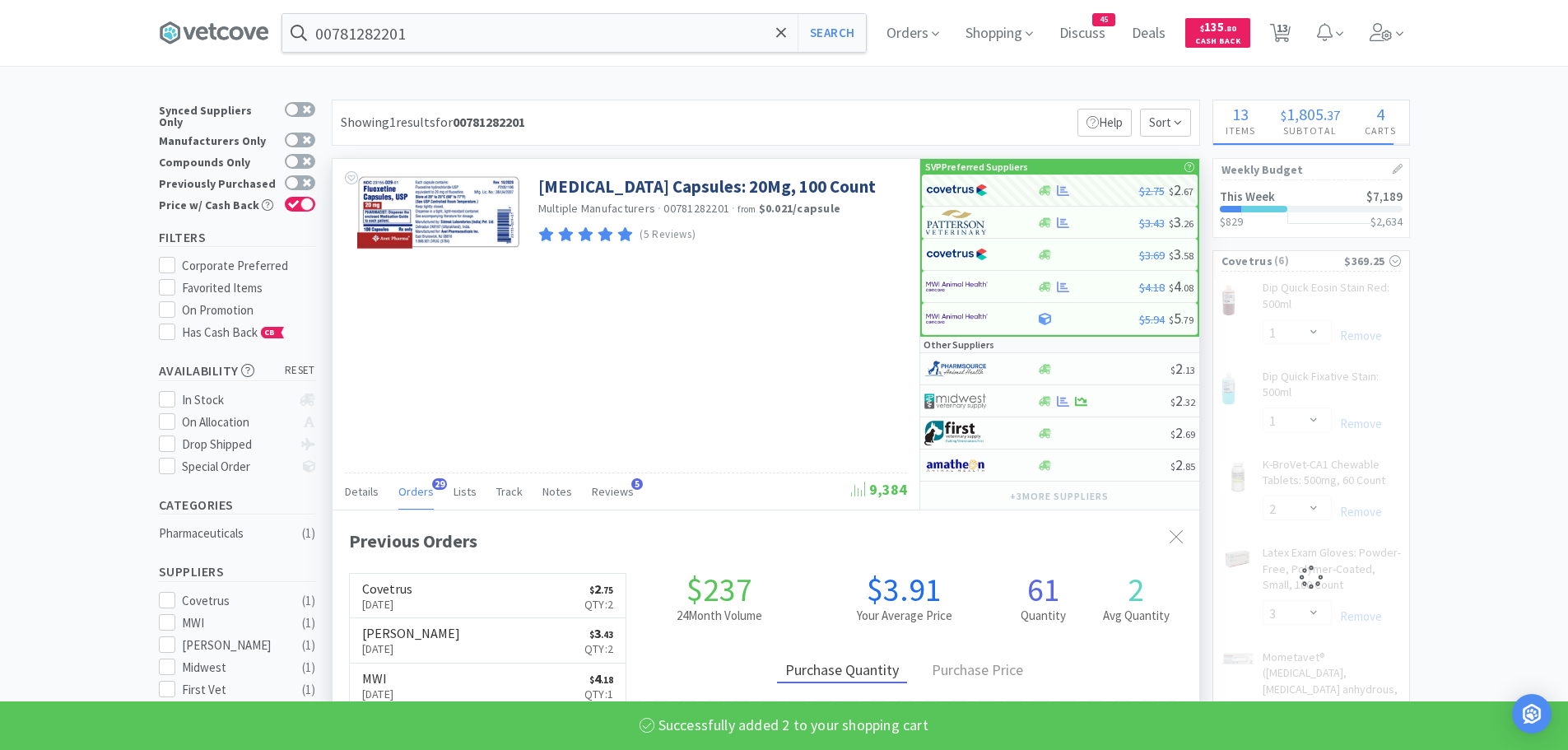
select select "2"
select select "3"
select select "12"
select select "1"
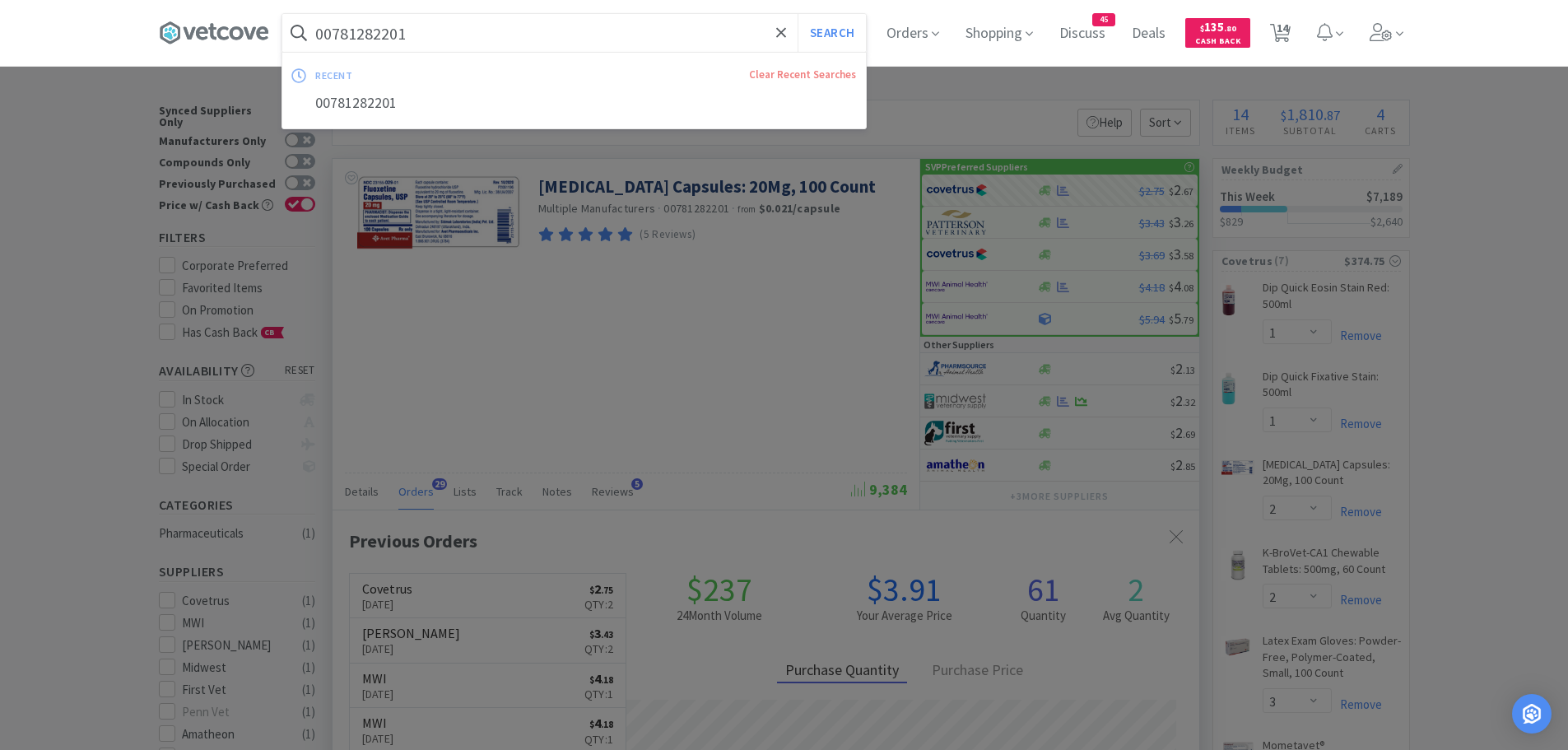
click at [440, 36] on input "00781282201" at bounding box center [573, 33] width 584 height 38
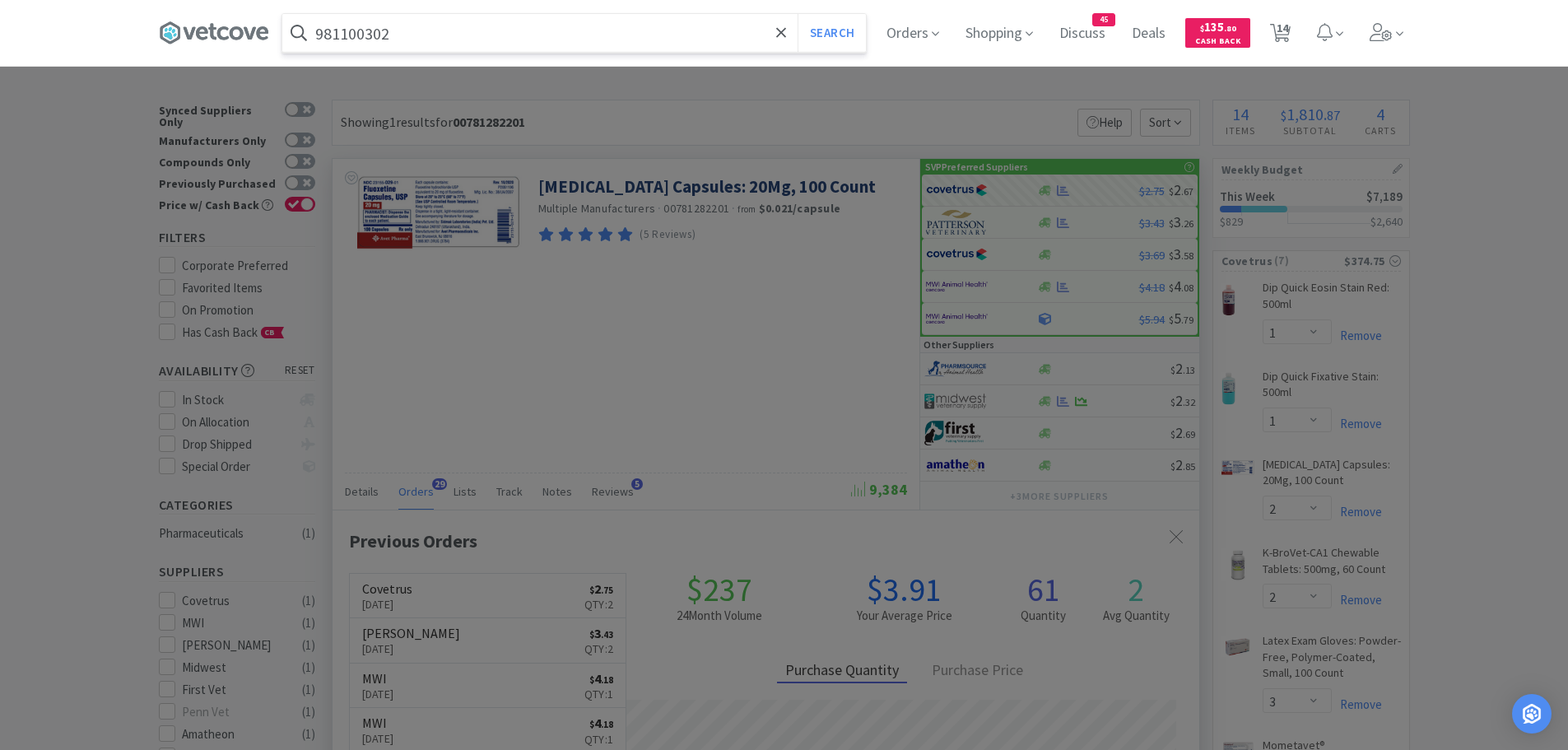
type input "981100302"
click at [798, 14] on button "Search" at bounding box center [832, 33] width 69 height 38
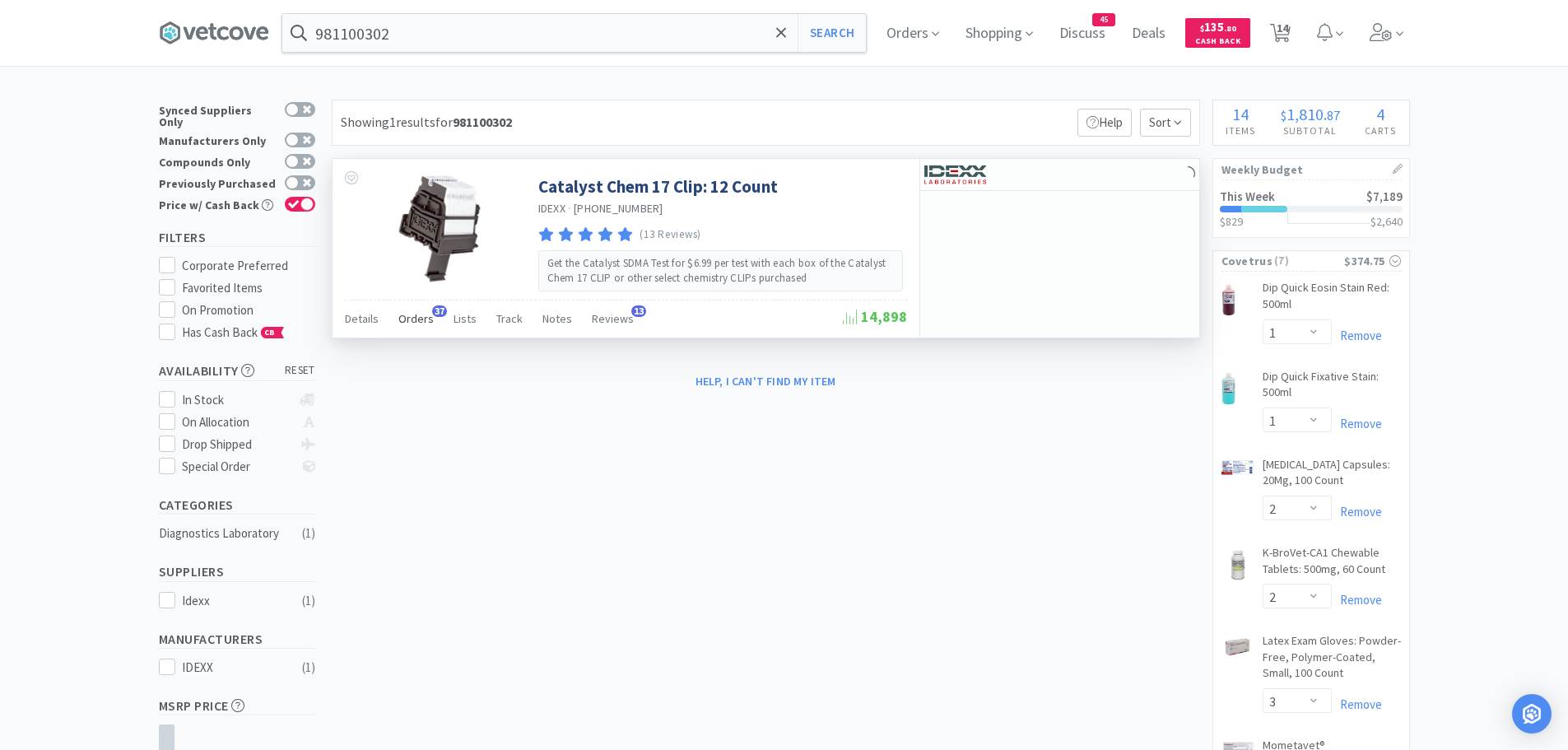
click at [423, 312] on span "Orders" at bounding box center [416, 319] width 35 height 15
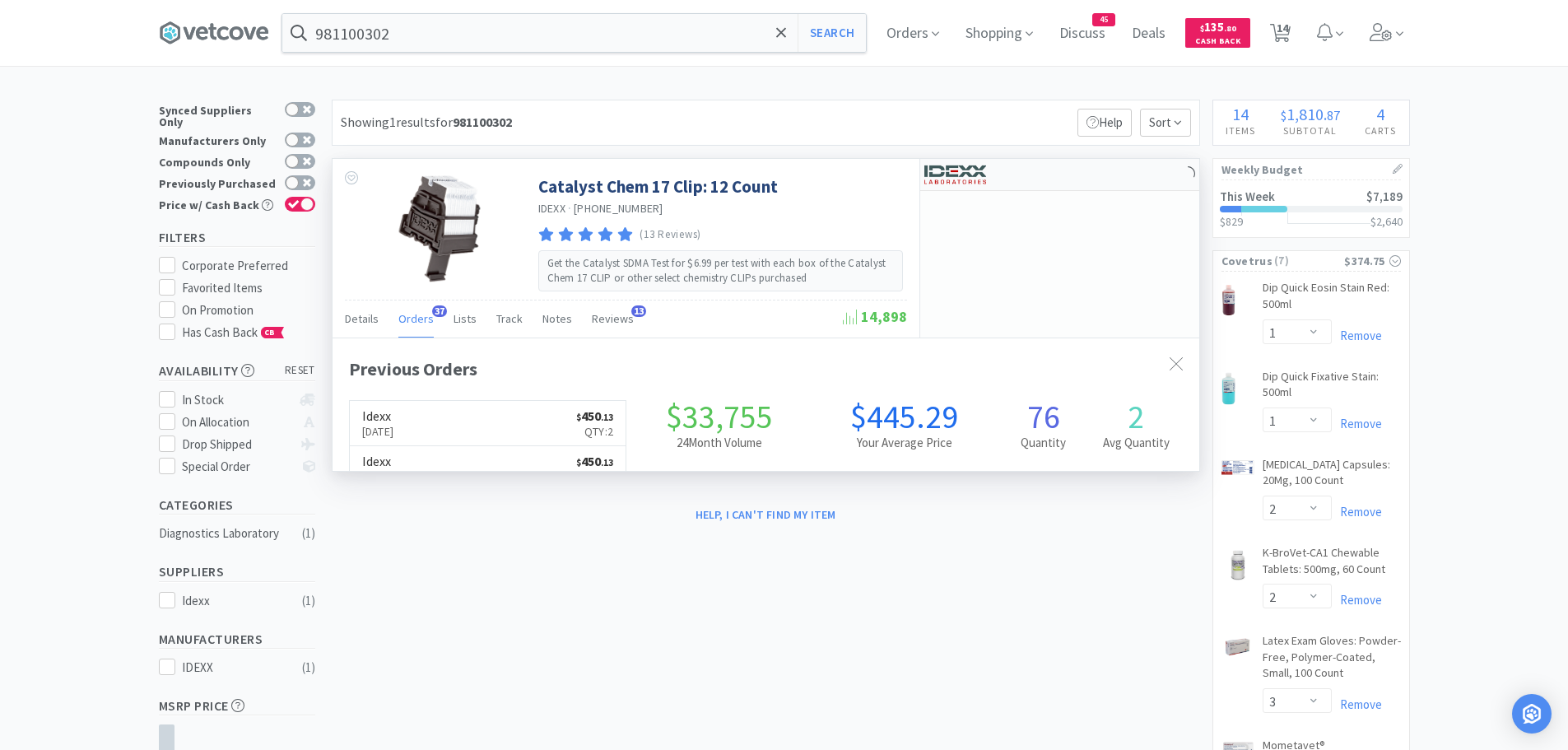
scroll to position [441, 866]
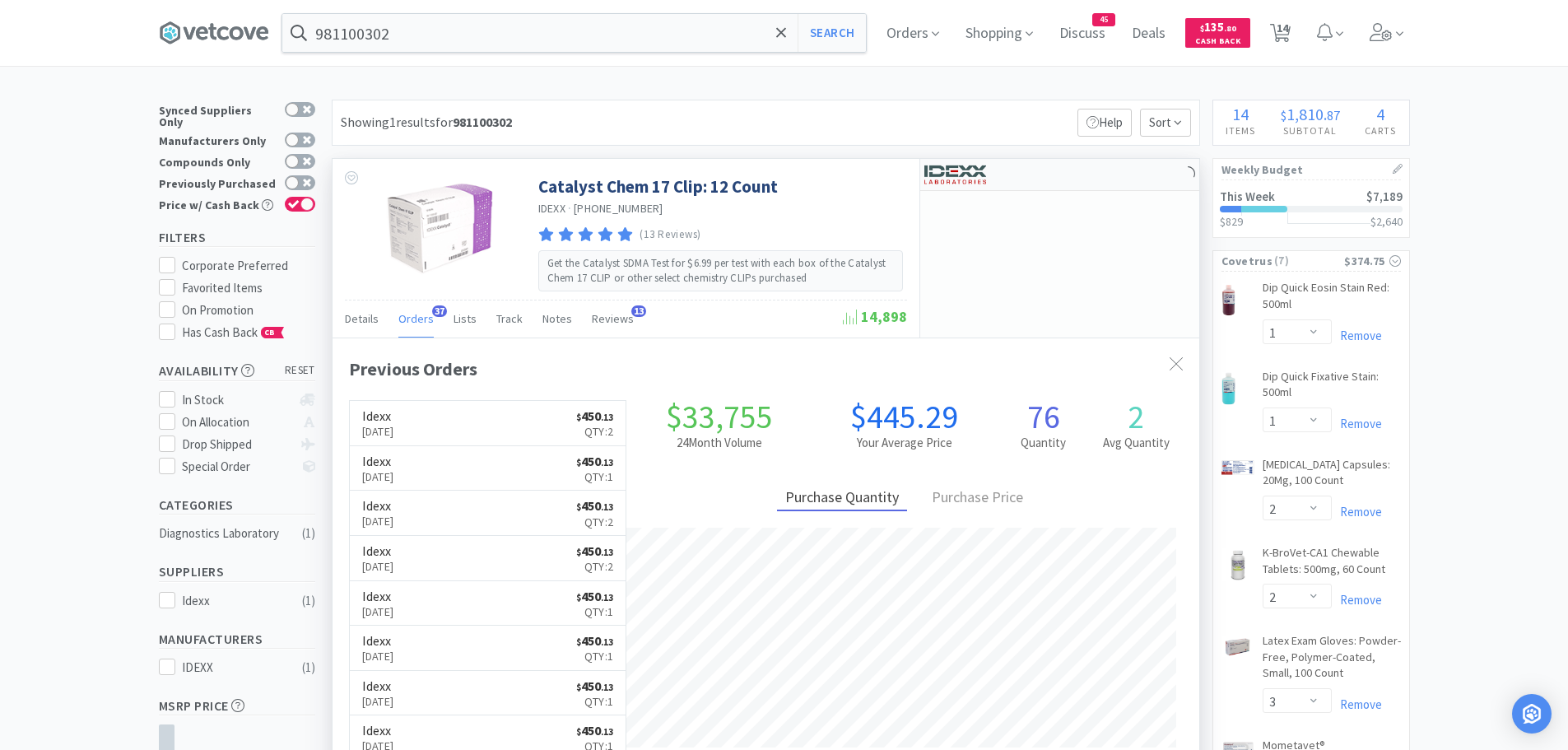
click at [984, 167] on img at bounding box center [955, 174] width 62 height 24
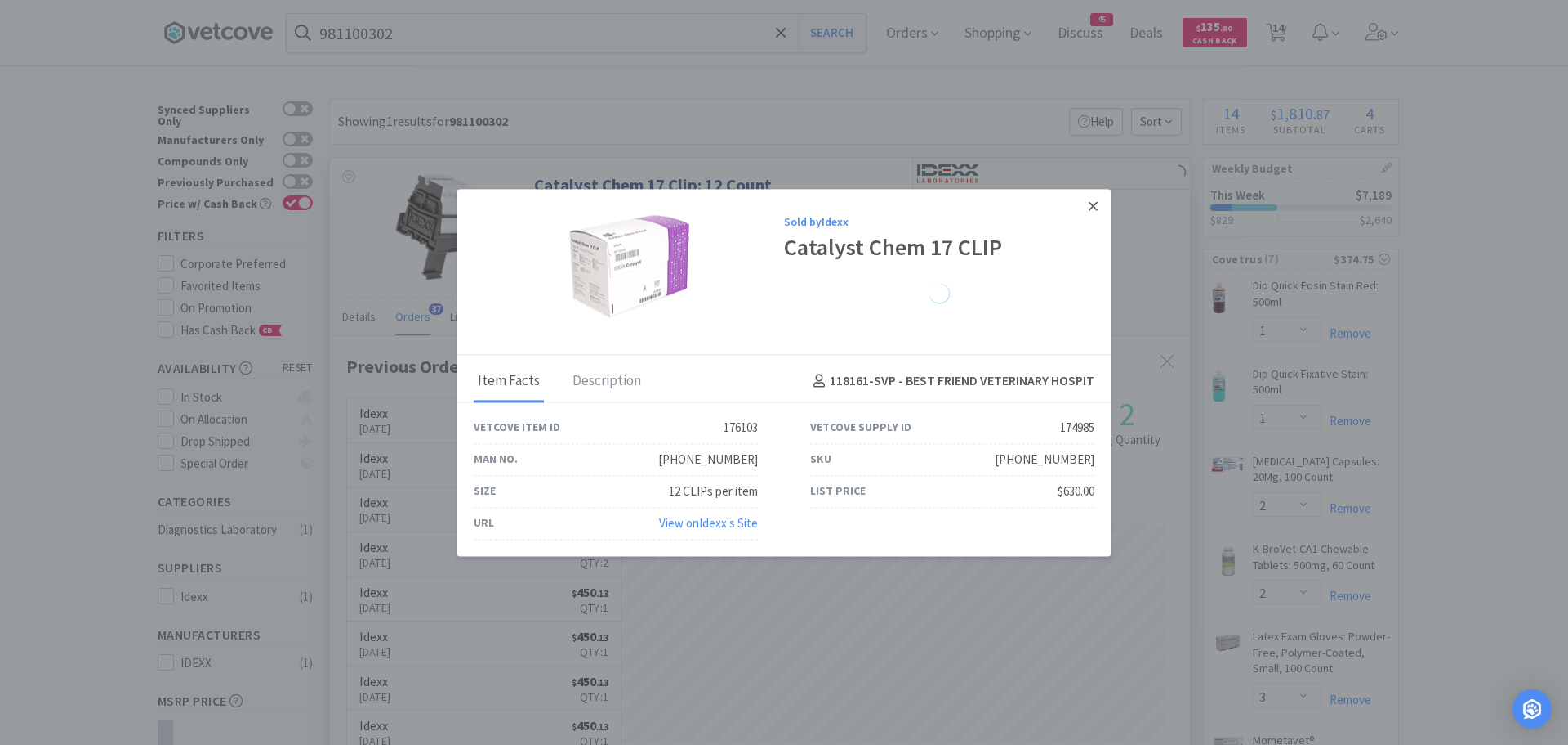
click at [1084, 205] on link at bounding box center [1094, 206] width 28 height 35
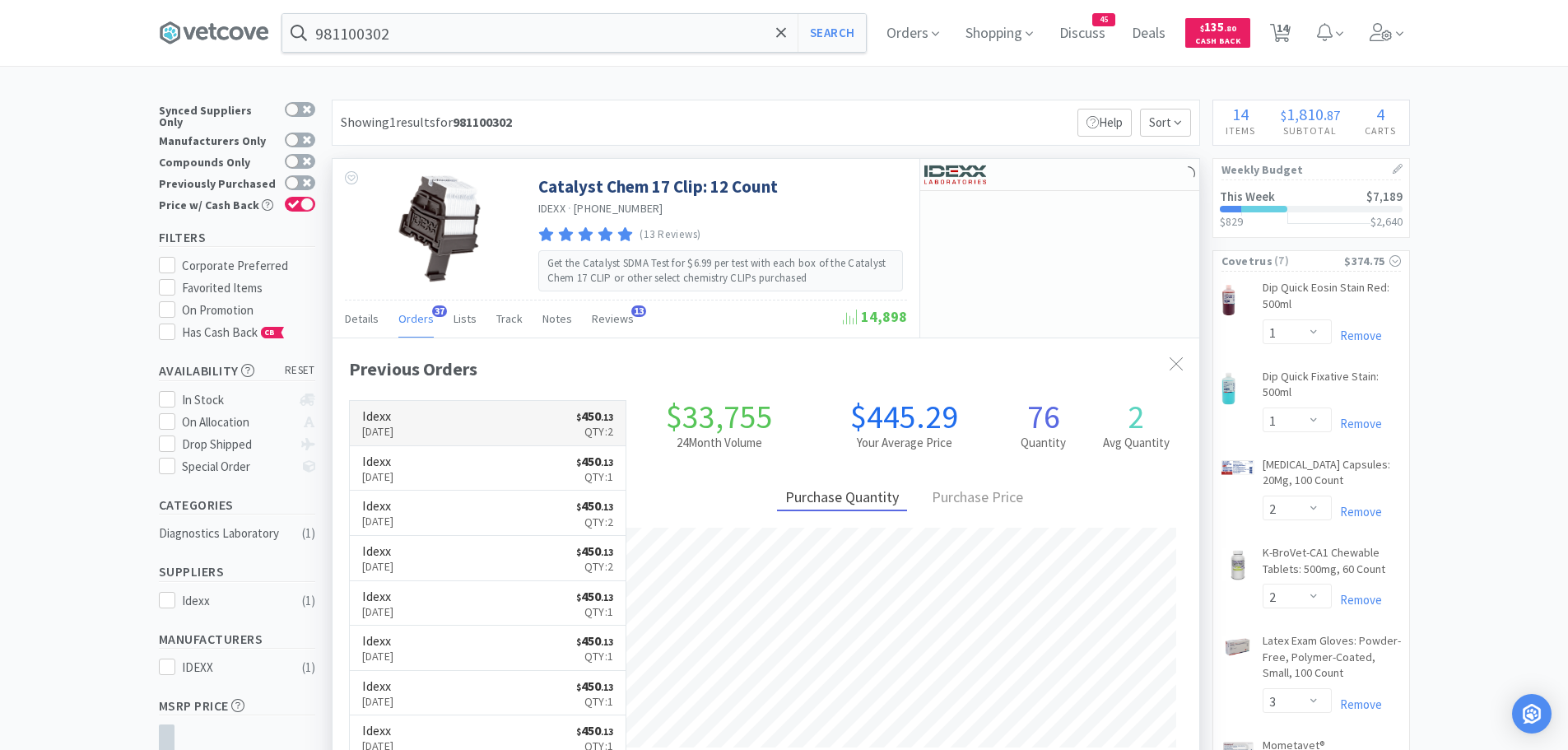
click at [542, 435] on link "Idexx [DATE] $ 450 . 13 Qty: 2" at bounding box center [488, 424] width 276 height 45
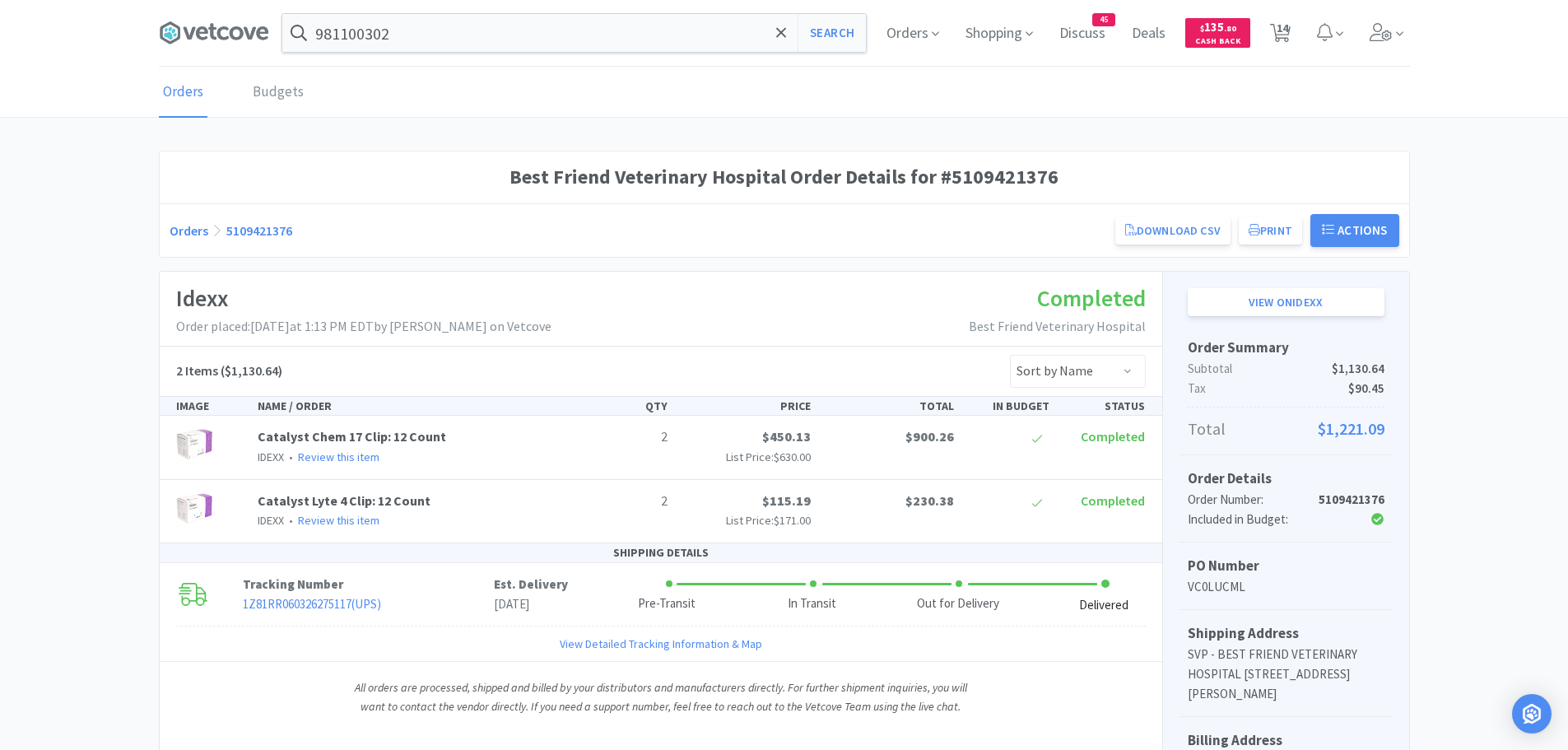
select select "1"
select select "2"
select select "3"
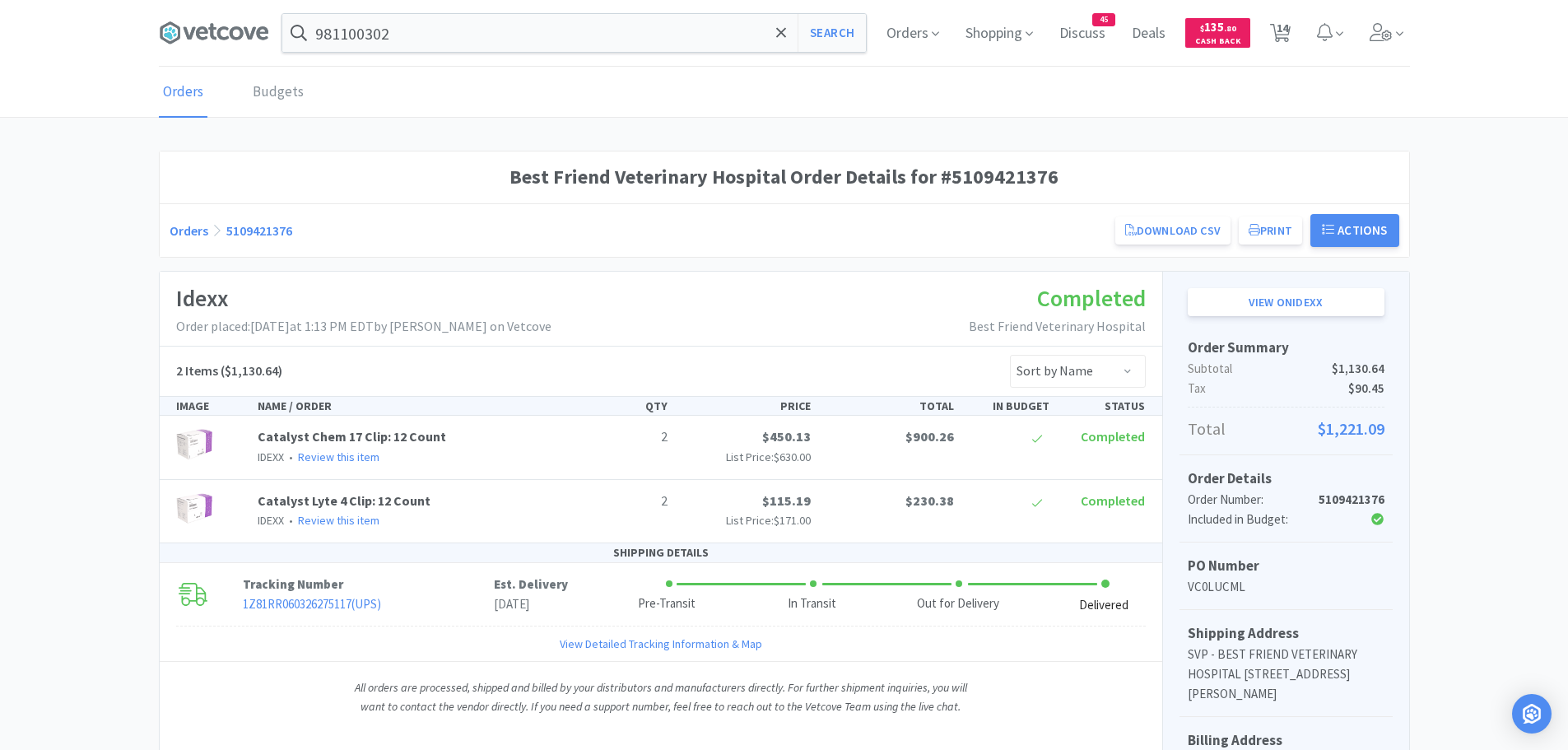
select select "12"
select select "1"
select select "3"
select select "12"
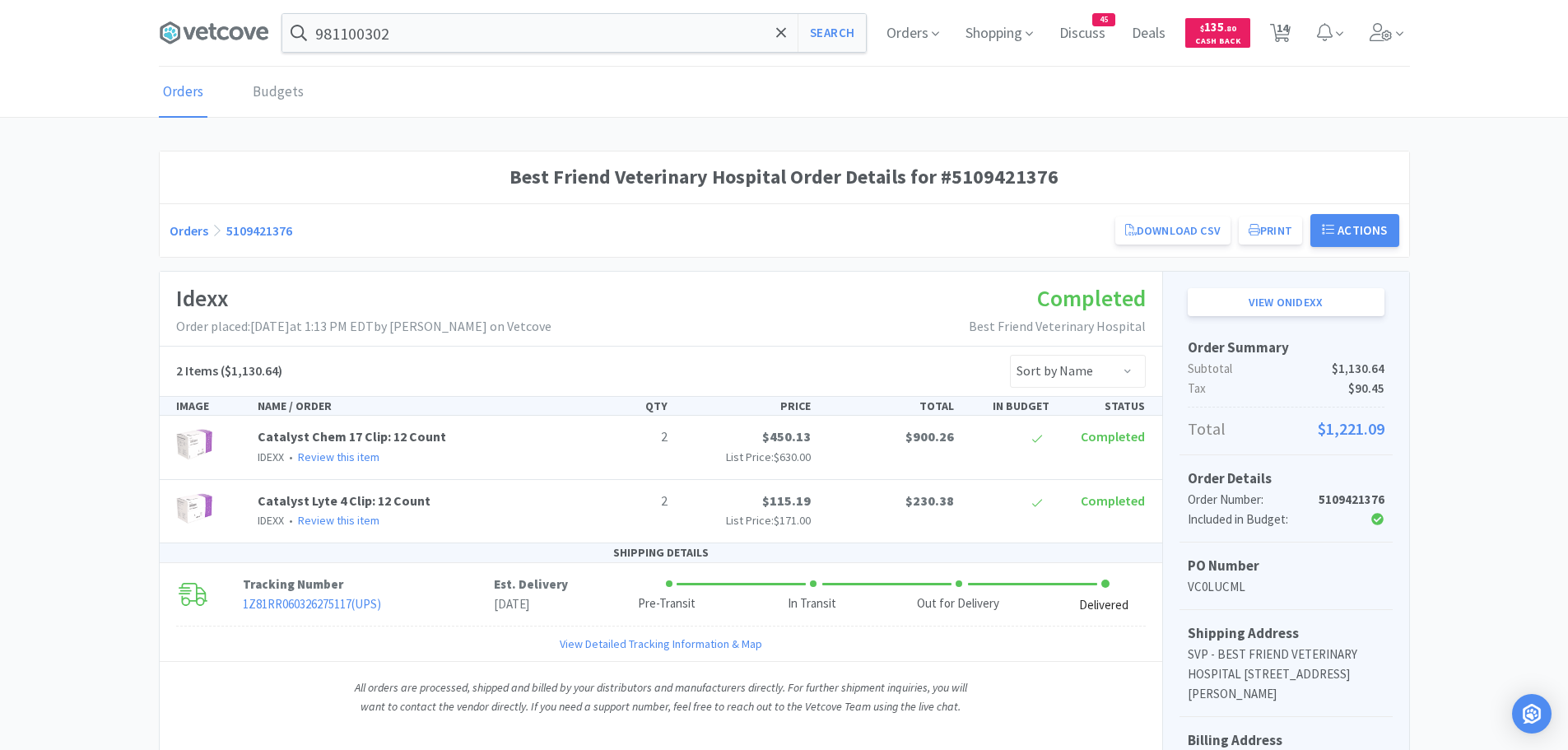
select select "1"
select select "2"
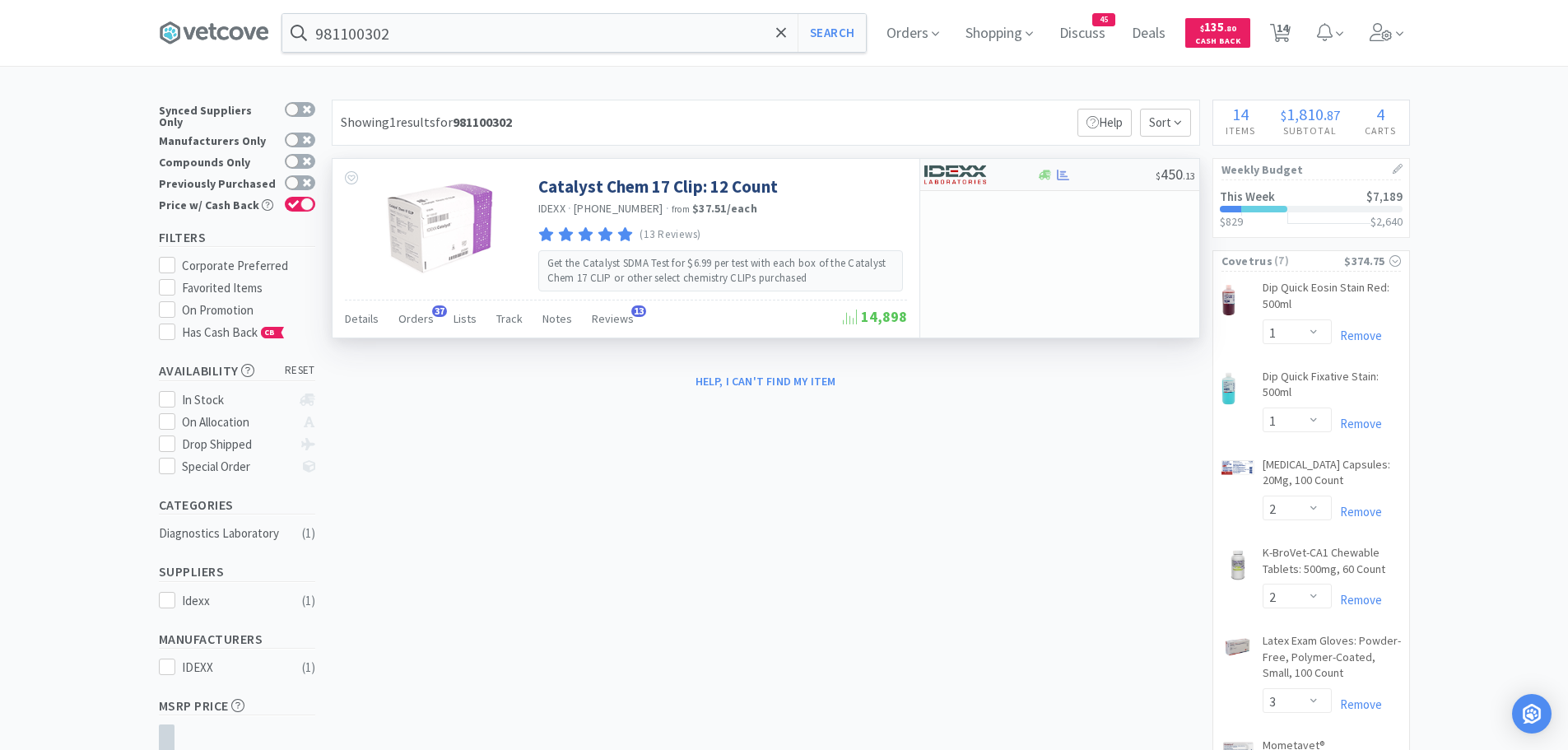
click at [974, 177] on img at bounding box center [955, 174] width 62 height 24
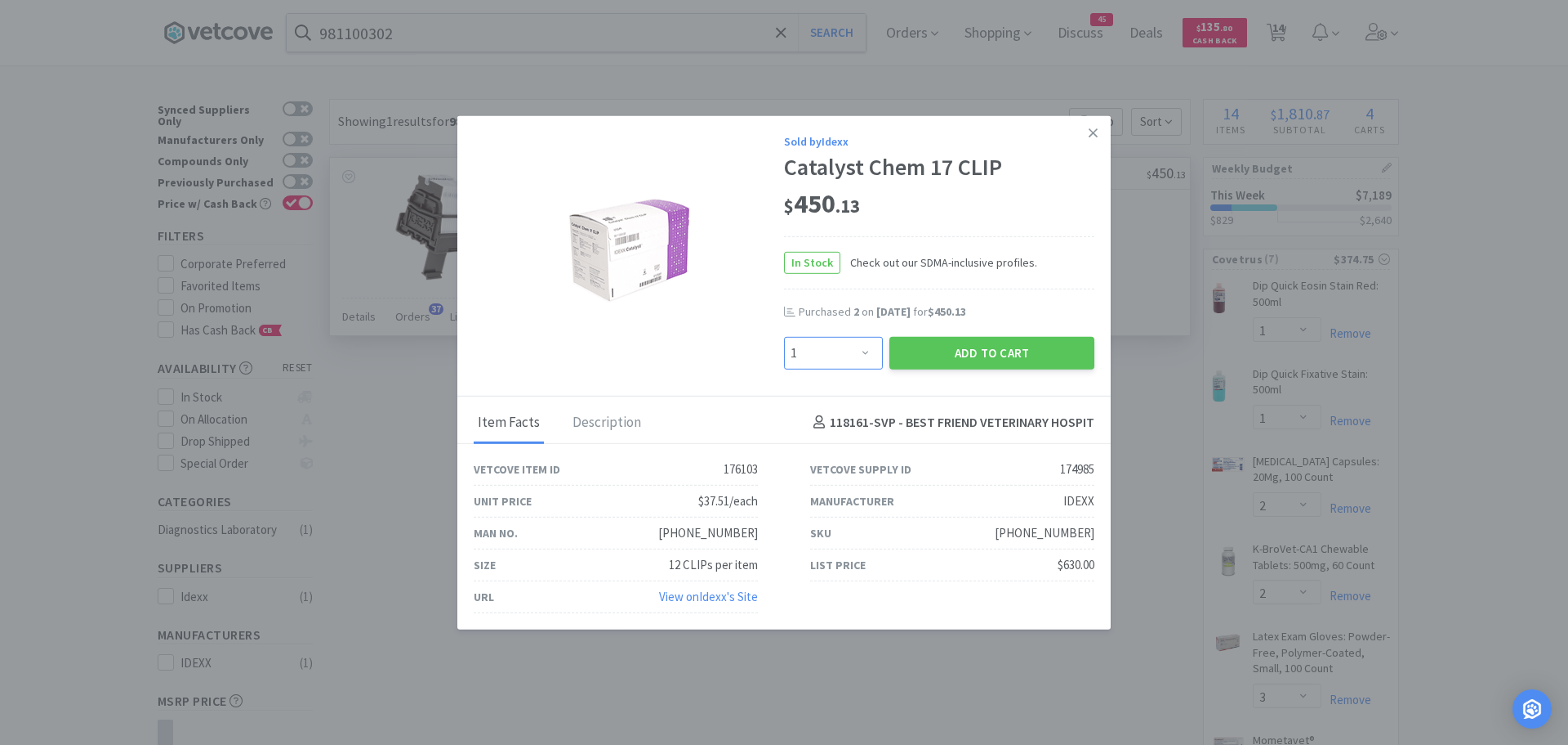
click at [868, 350] on select "Enter Quantity 1 2 3 4 5 6 7 8 9 10 11 12 13 14 15 16 17 18 19 20 Enter Quantity" at bounding box center [833, 352] width 99 height 32
select select "2"
click at [784, 336] on select "Enter Quantity 1 2 3 4 5 6 7 8 9 10 11 12 13 14 15 16 17 18 19 20 Enter Quantity" at bounding box center [833, 352] width 99 height 32
click at [938, 353] on button "Add to Cart" at bounding box center [991, 352] width 205 height 32
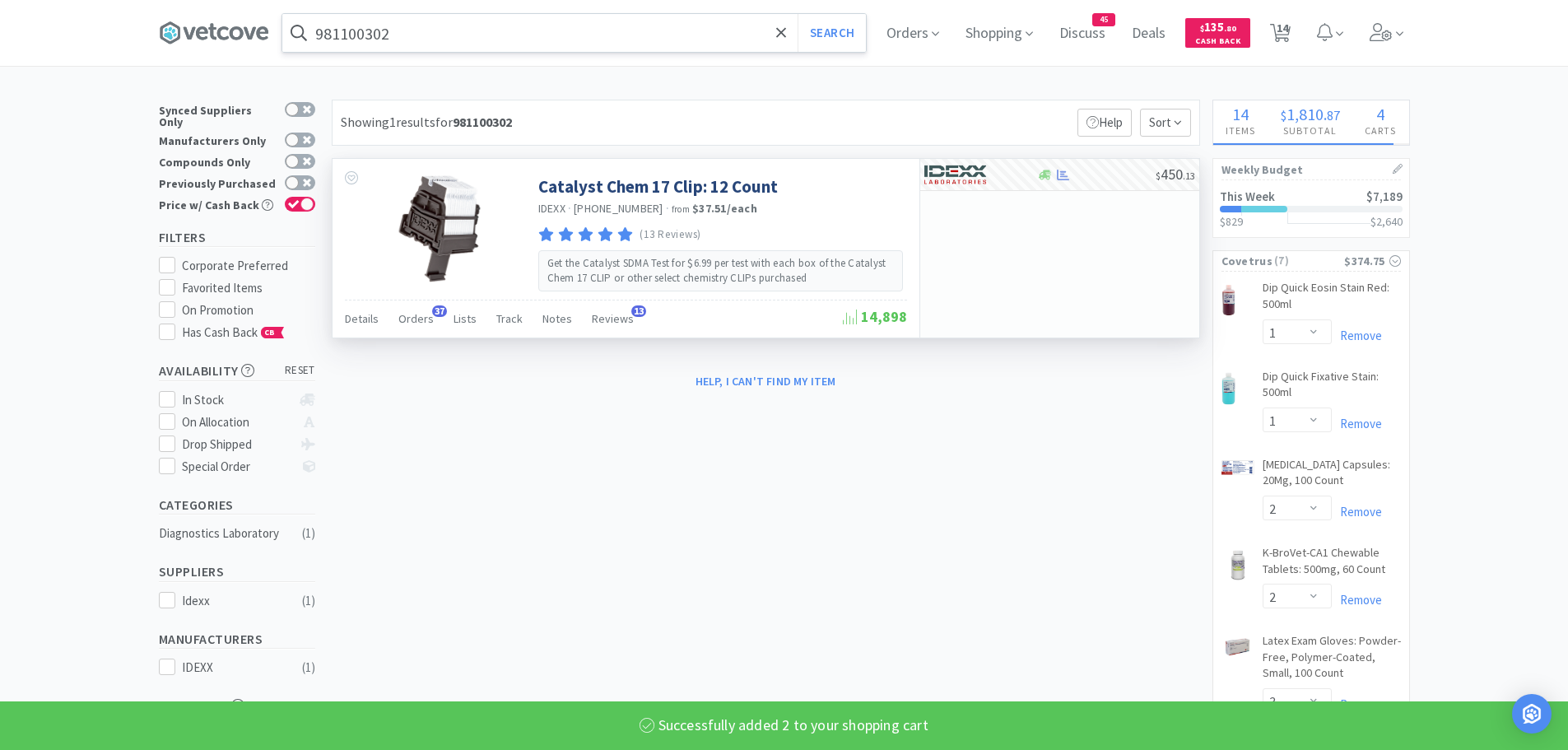
select select "2"
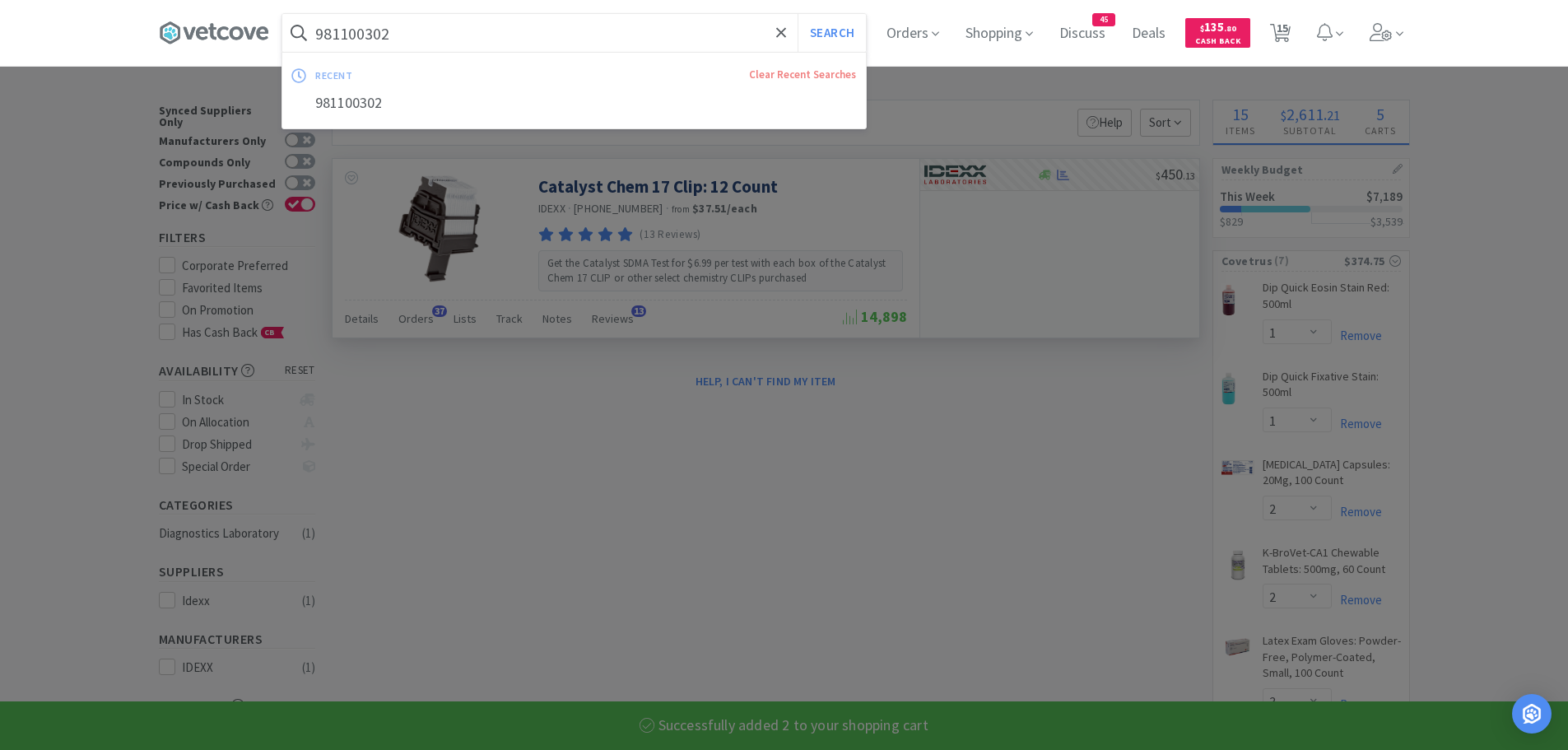
click at [418, 33] on input "981100302" at bounding box center [573, 33] width 584 height 38
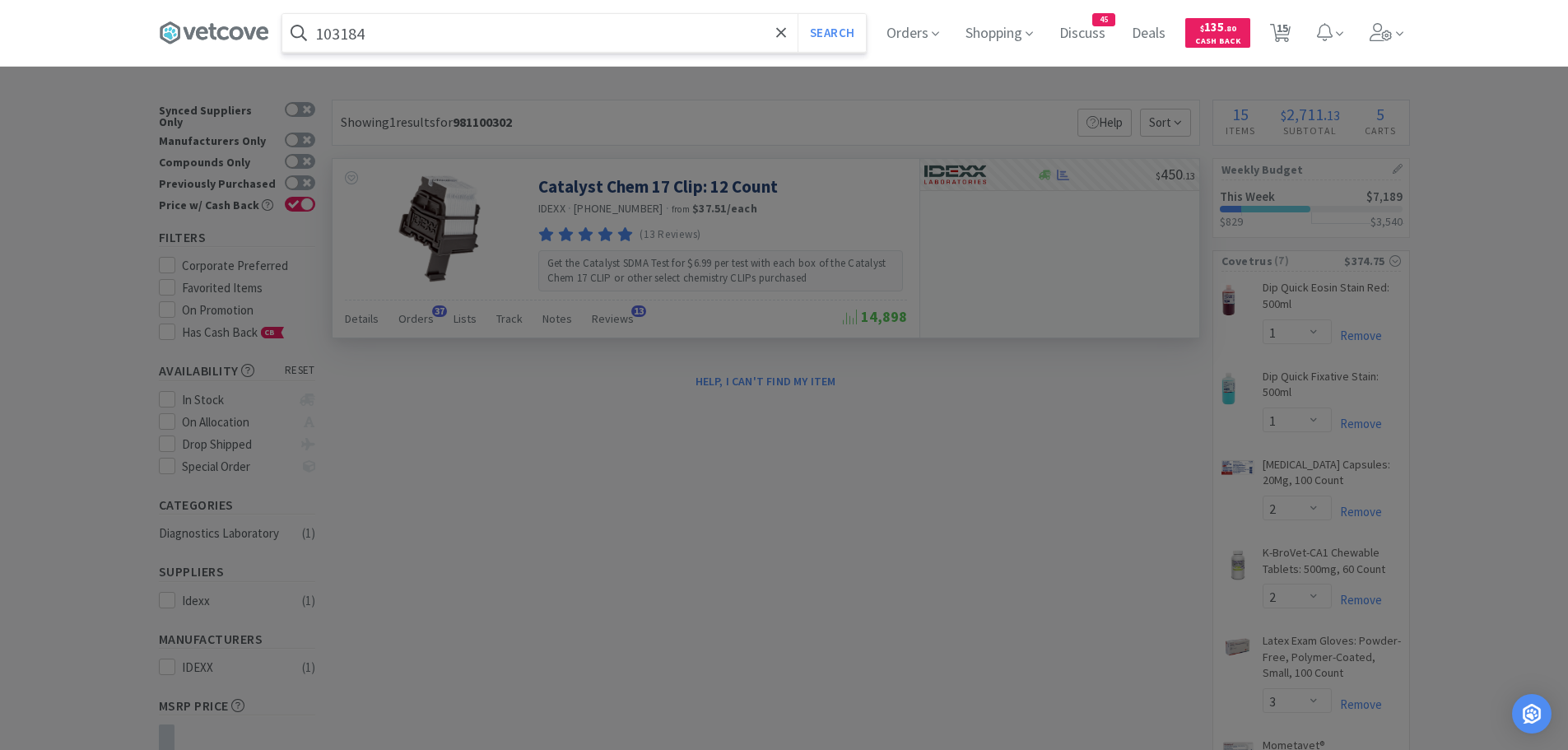
type input "103184"
click at [798, 14] on button "Search" at bounding box center [832, 33] width 69 height 38
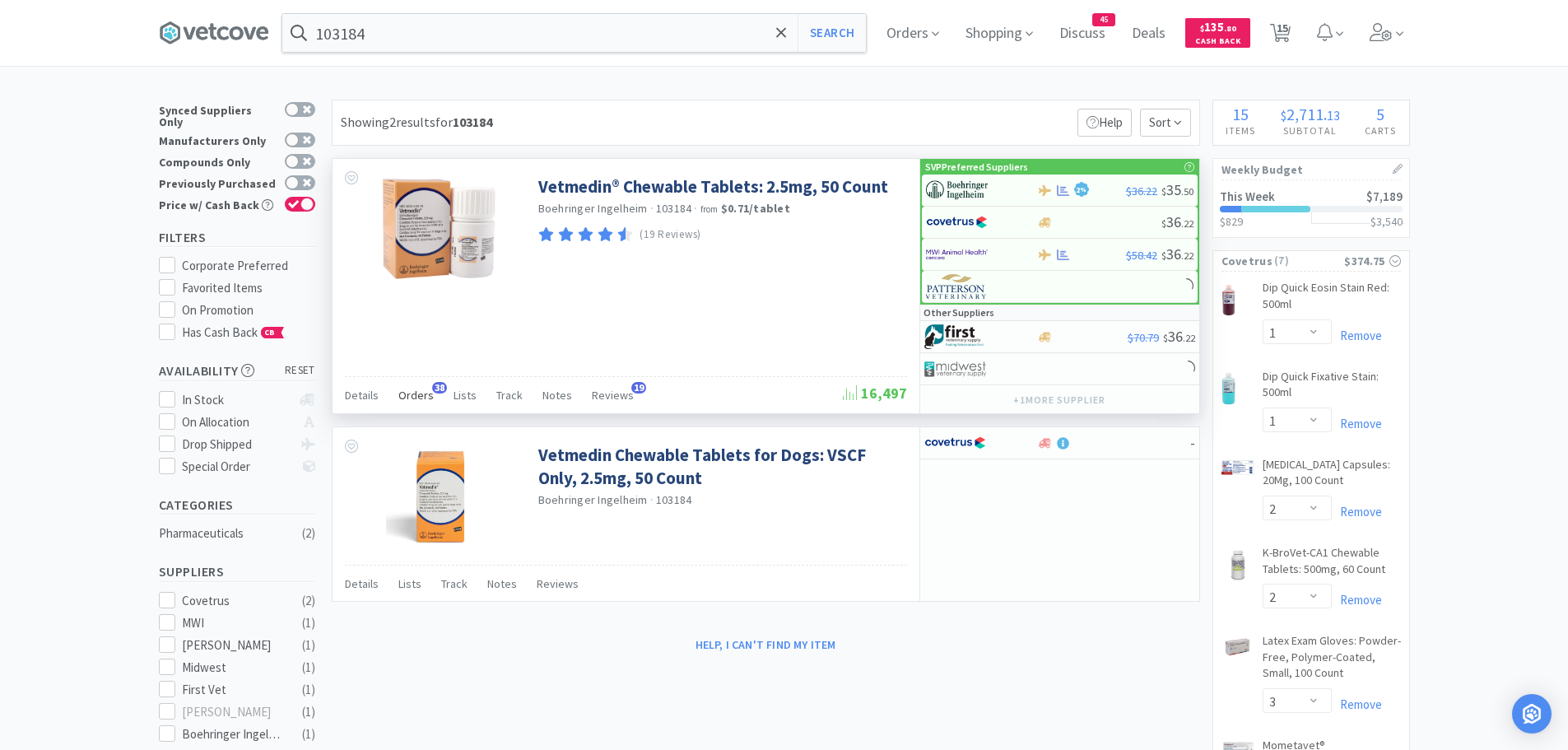
click at [417, 394] on span "Orders" at bounding box center [416, 395] width 35 height 15
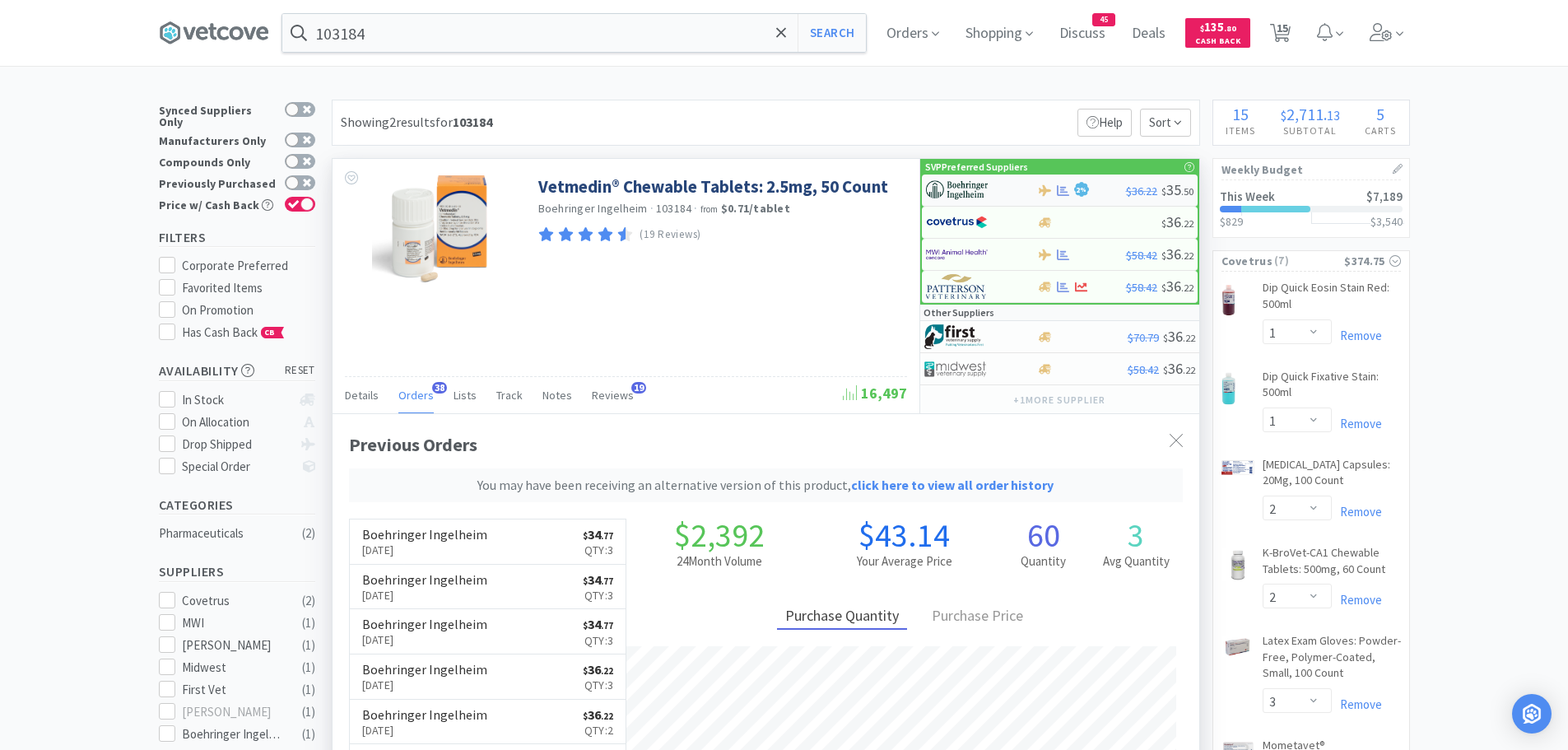
scroll to position [484, 866]
click at [957, 193] on img at bounding box center [957, 189] width 62 height 24
select select "1"
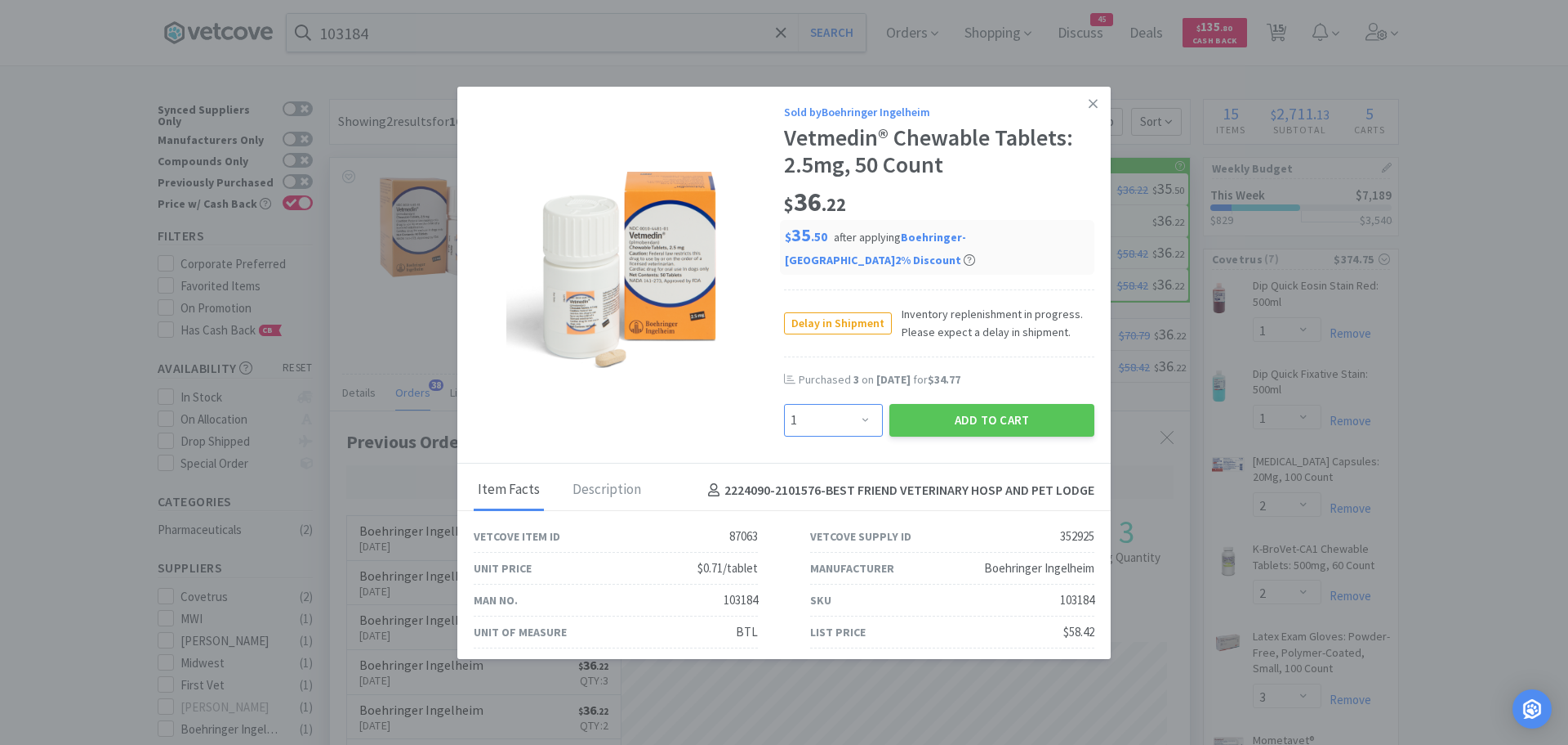
click at [847, 422] on select "Enter Quantity 1 2 3 4 5 6 7 8 9 10 11 12 13 14 15 16 17 18 19 20 Enter Quantity" at bounding box center [833, 420] width 99 height 32
click at [1079, 103] on link at bounding box center [1094, 104] width 28 height 35
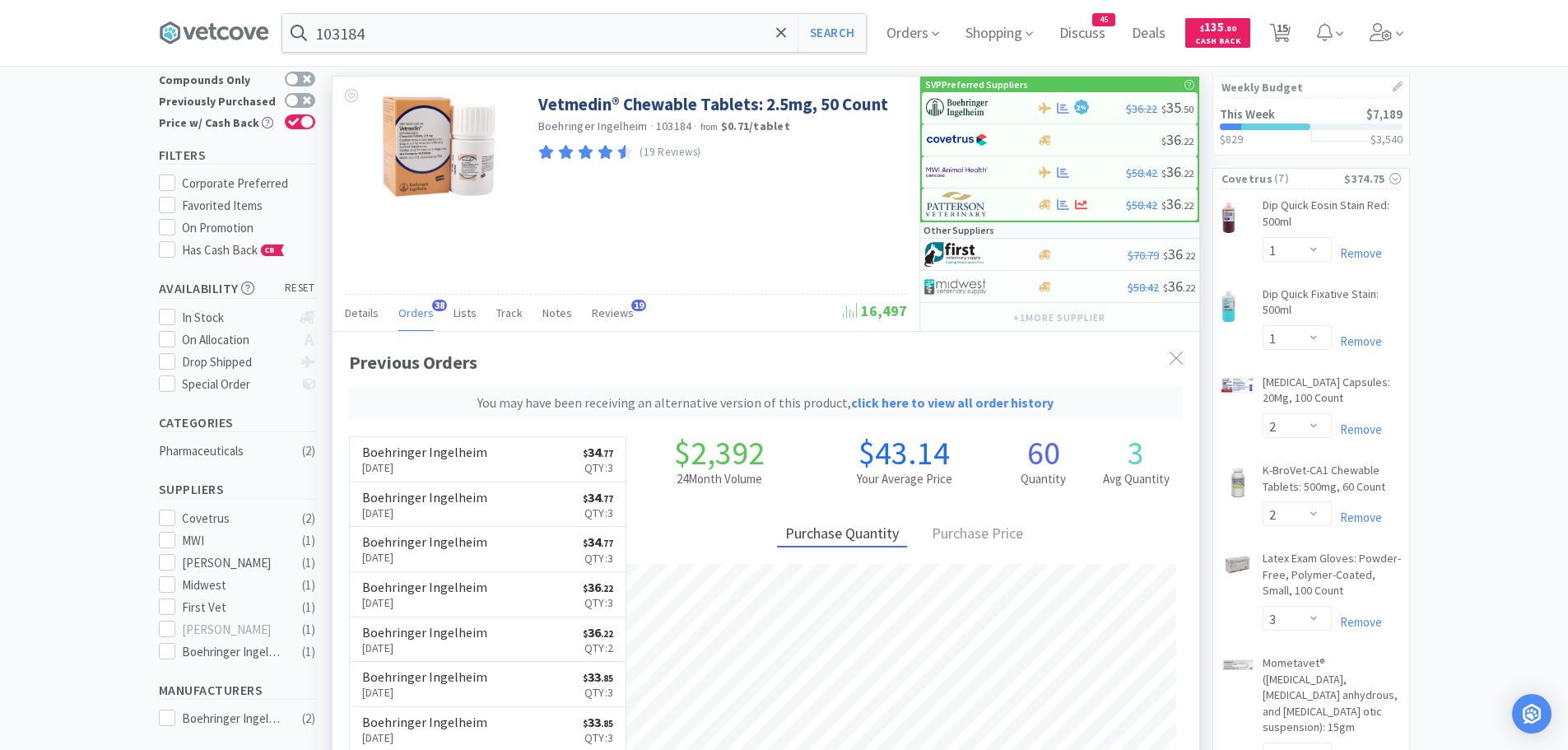
scroll to position [0, 0]
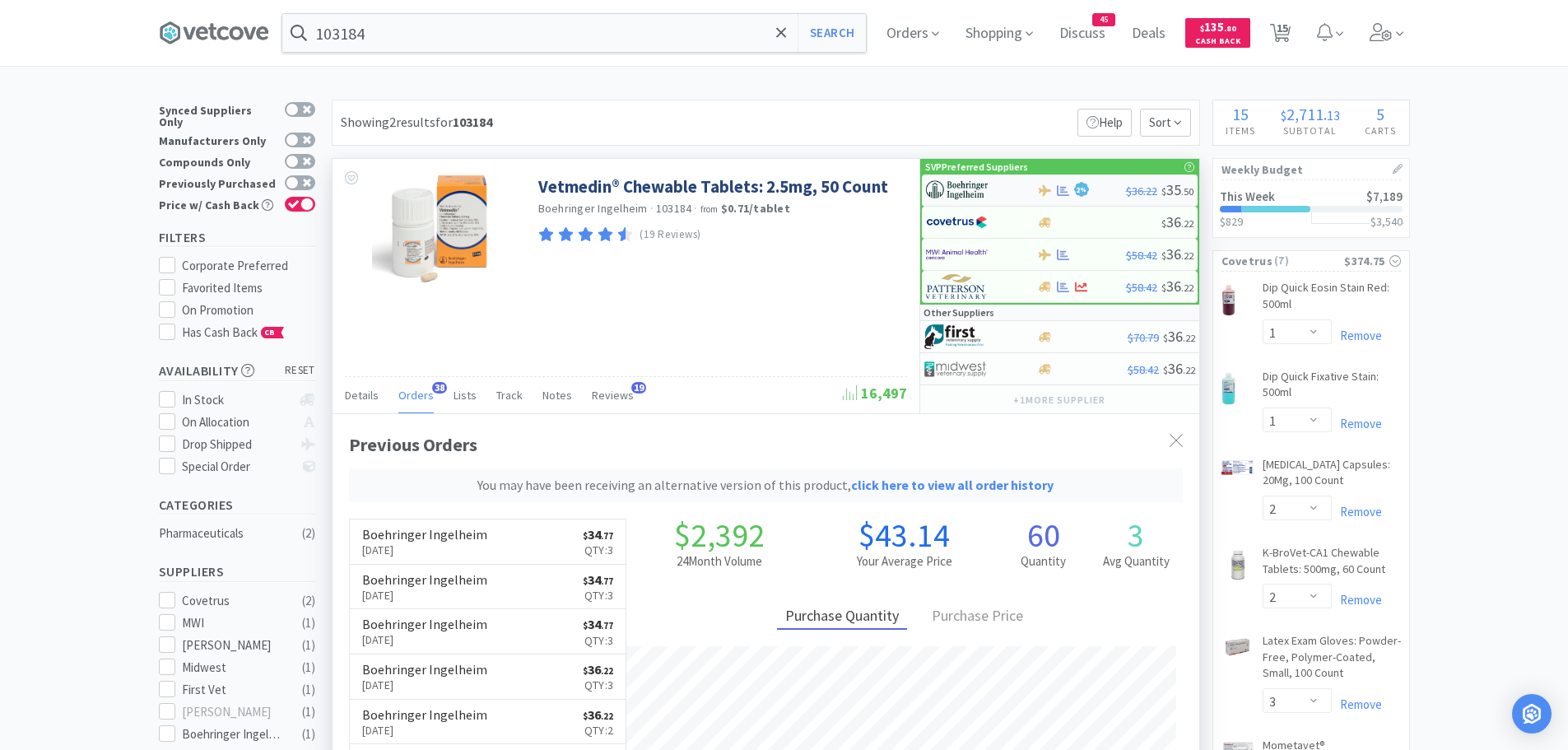
click at [969, 188] on img at bounding box center [957, 189] width 62 height 24
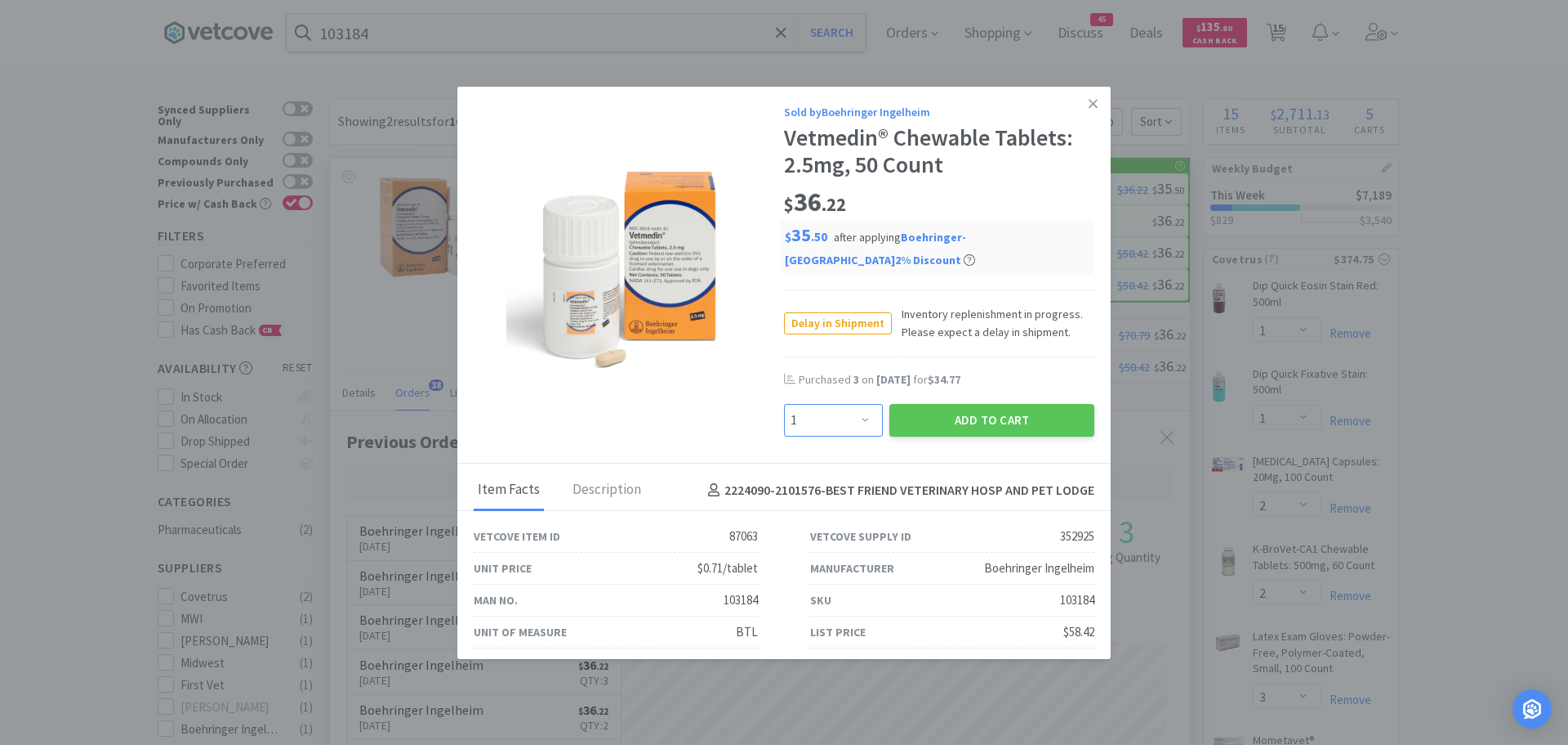
click at [849, 421] on select "Enter Quantity 1 2 3 4 5 6 7 8 9 10 11 12 13 14 15 16 17 18 19 20 Enter Quantity" at bounding box center [833, 420] width 99 height 32
select select "3"
click at [784, 404] on select "Enter Quantity 1 2 3 4 5 6 7 8 9 10 11 12 13 14 15 16 17 18 19 20 Enter Quantity" at bounding box center [833, 420] width 99 height 32
click at [934, 411] on button "Add to Cart" at bounding box center [991, 420] width 205 height 32
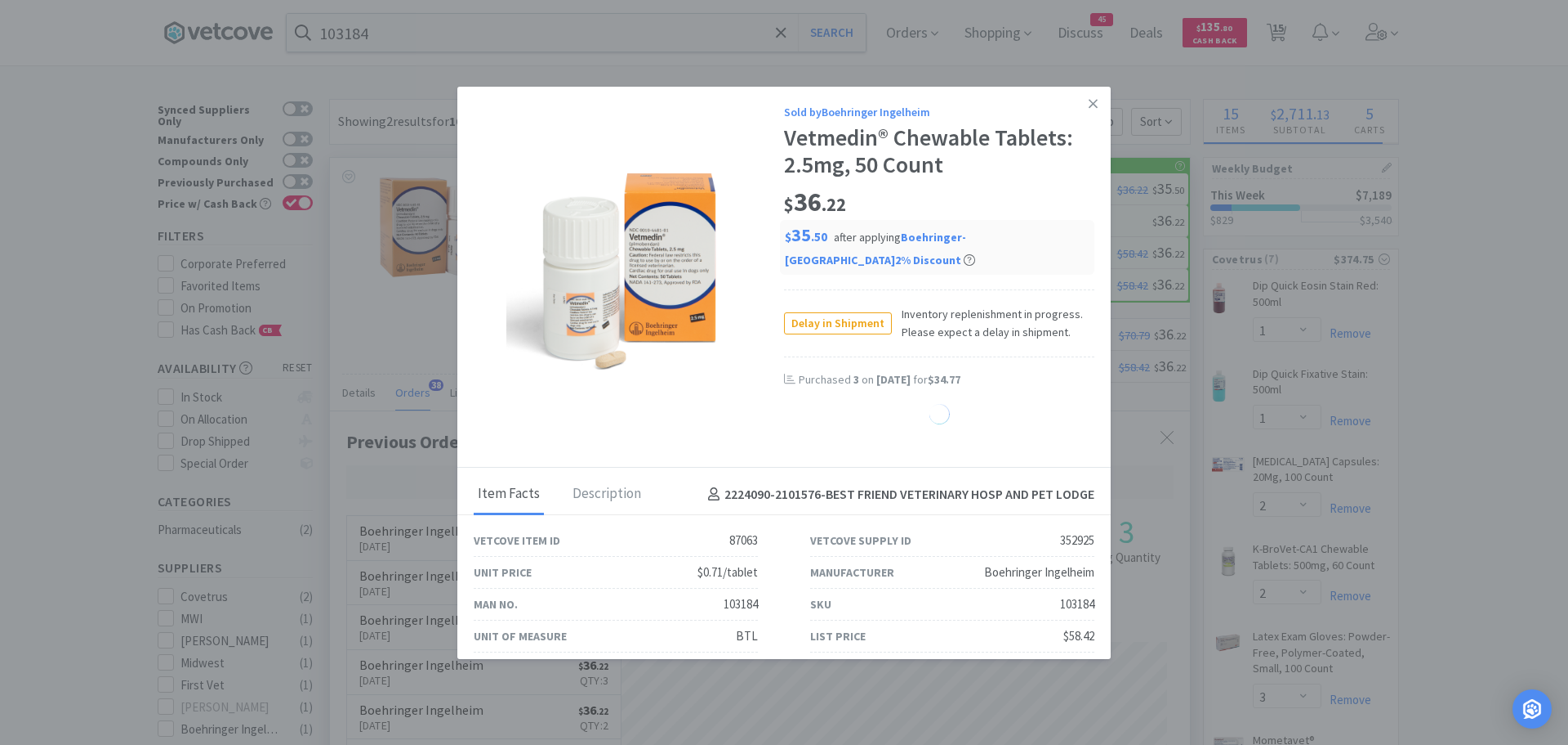
select select "3"
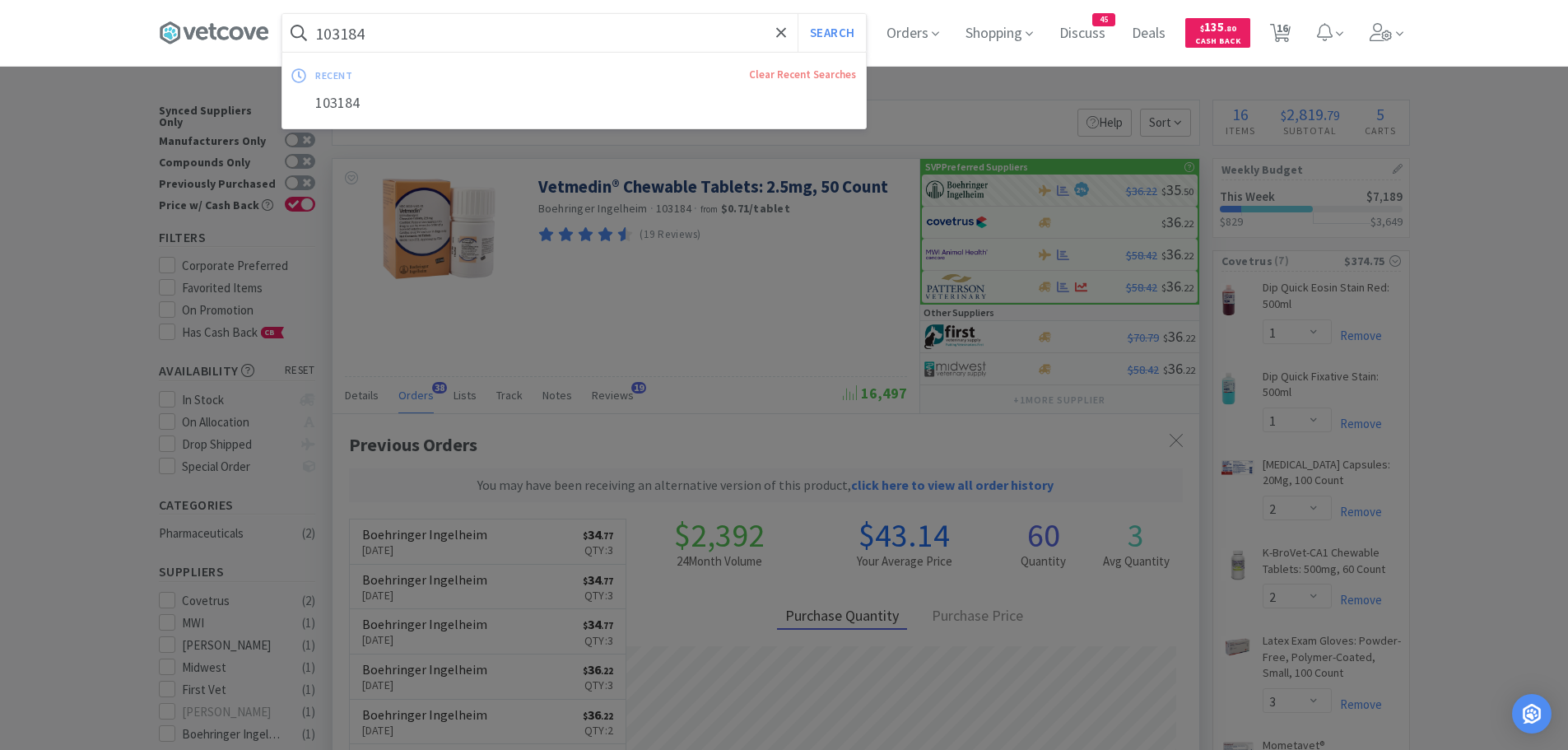
click at [405, 30] on input "103184" at bounding box center [573, 33] width 584 height 38
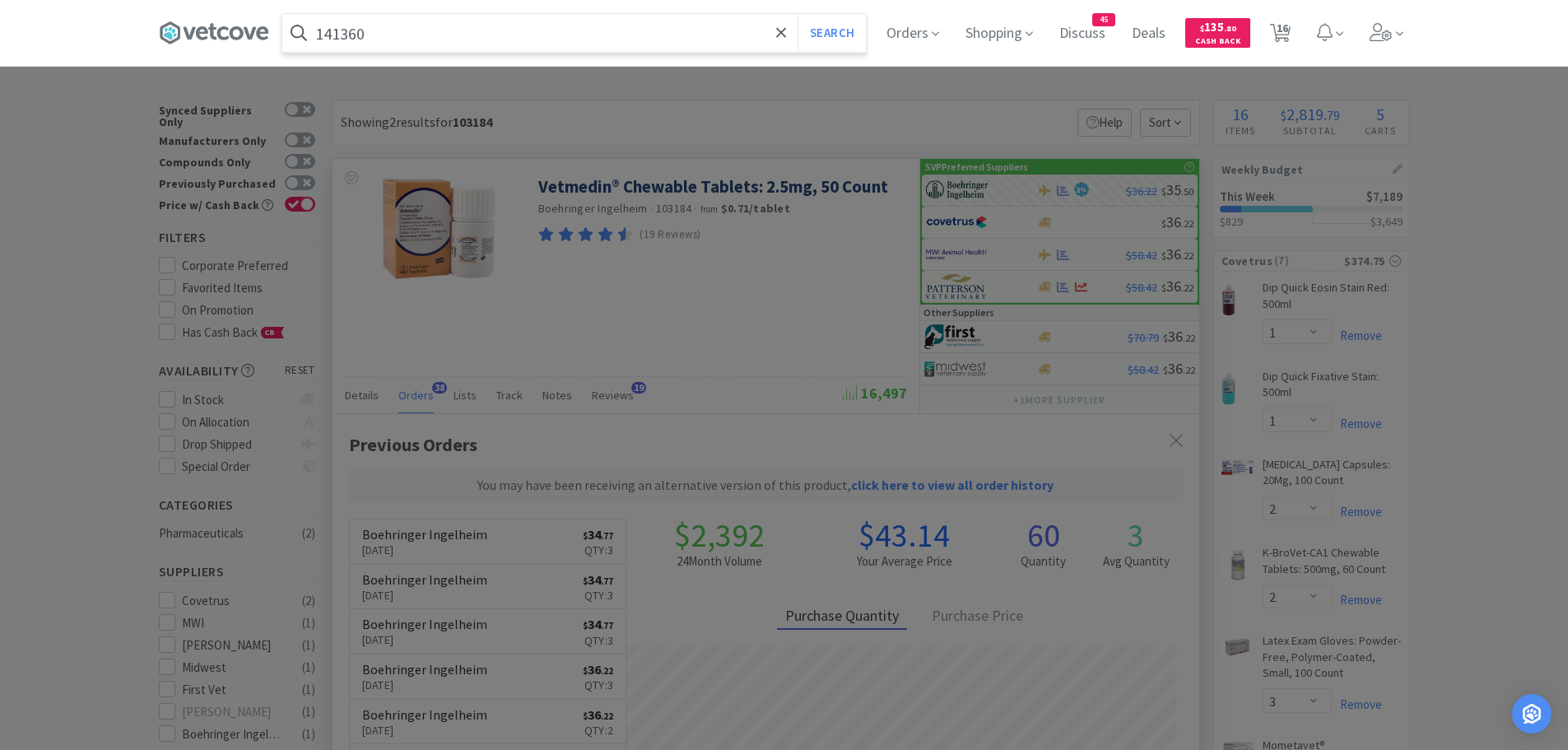
type input "141360"
click at [798, 14] on button "Search" at bounding box center [832, 33] width 69 height 38
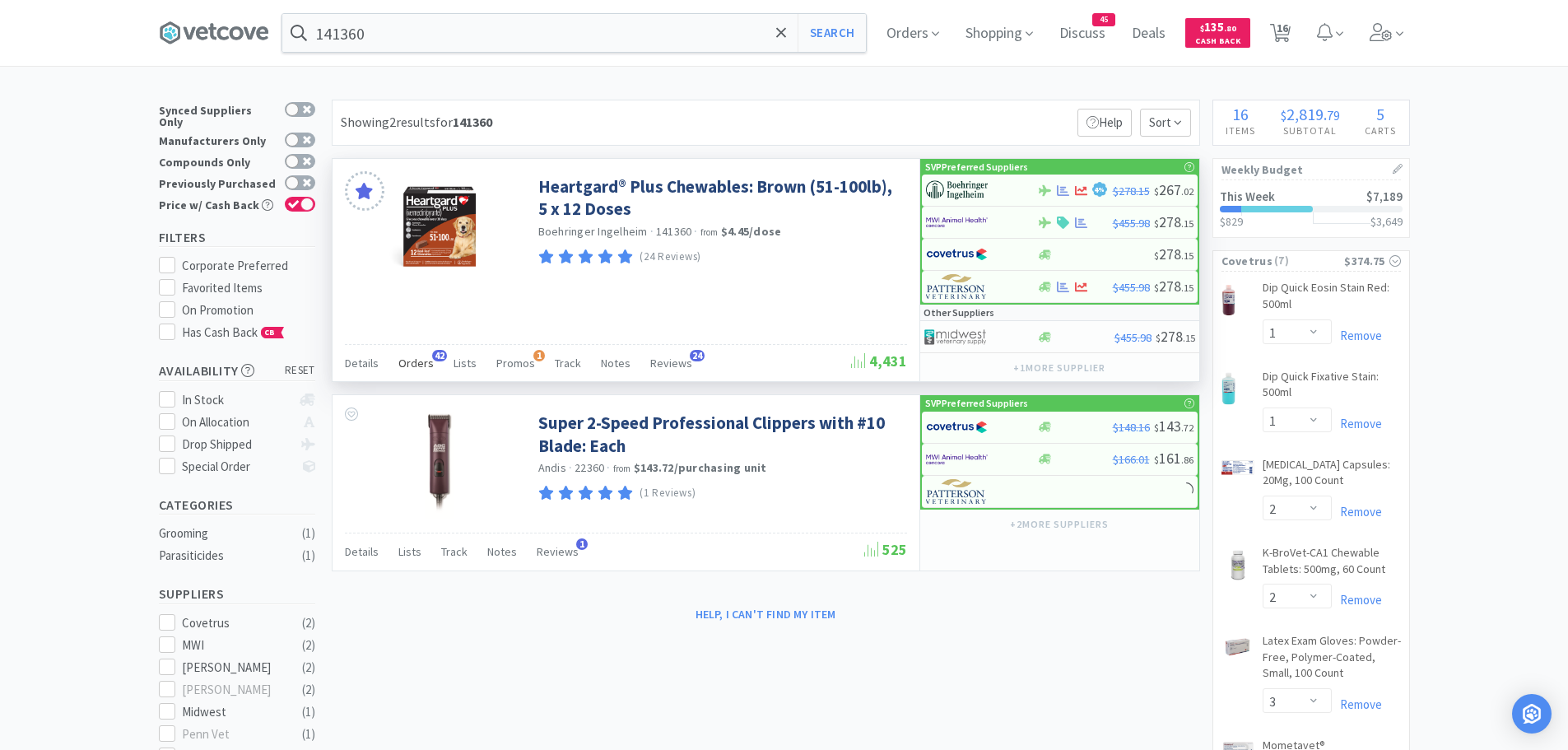
click at [410, 360] on span "Orders" at bounding box center [416, 363] width 35 height 15
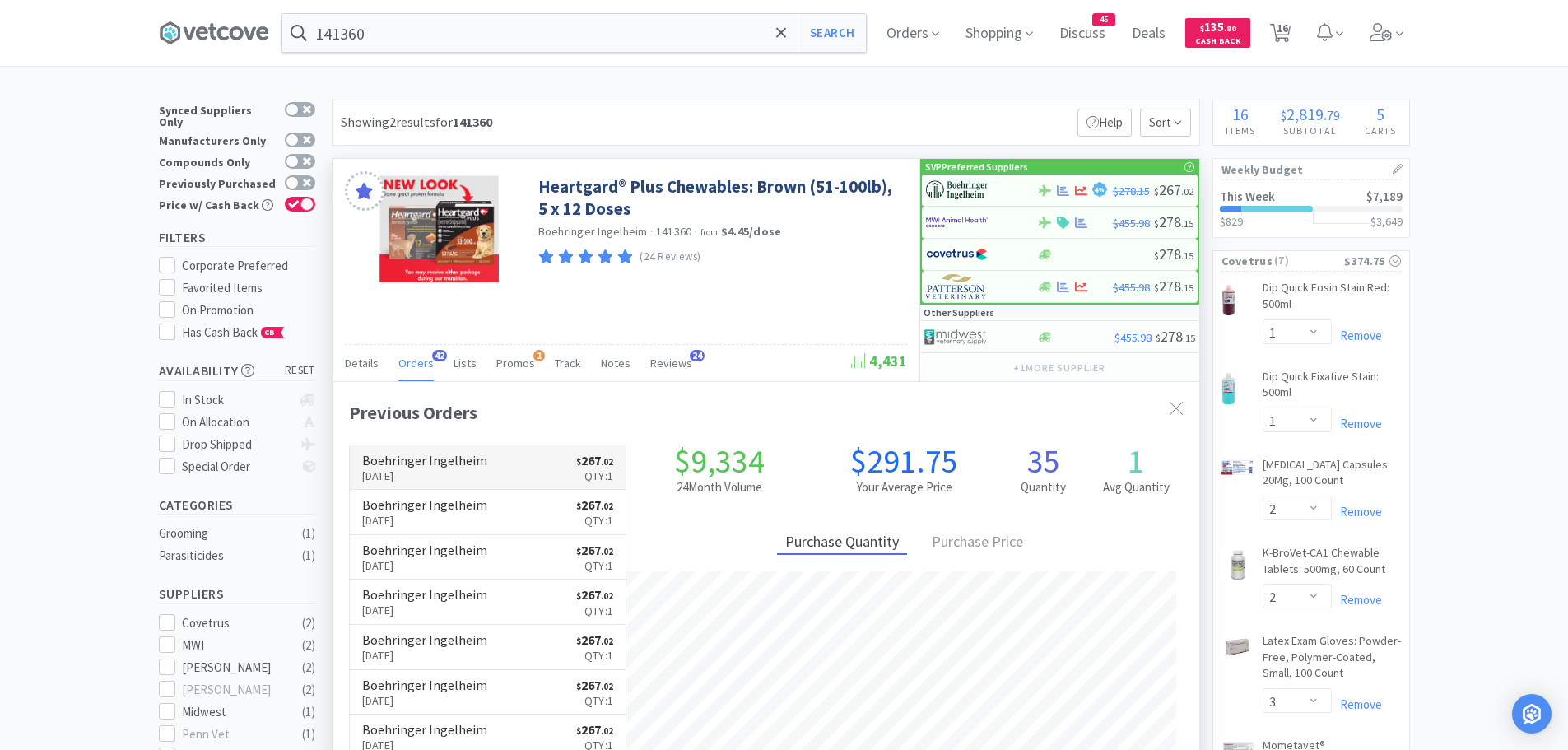
scroll to position [441, 866]
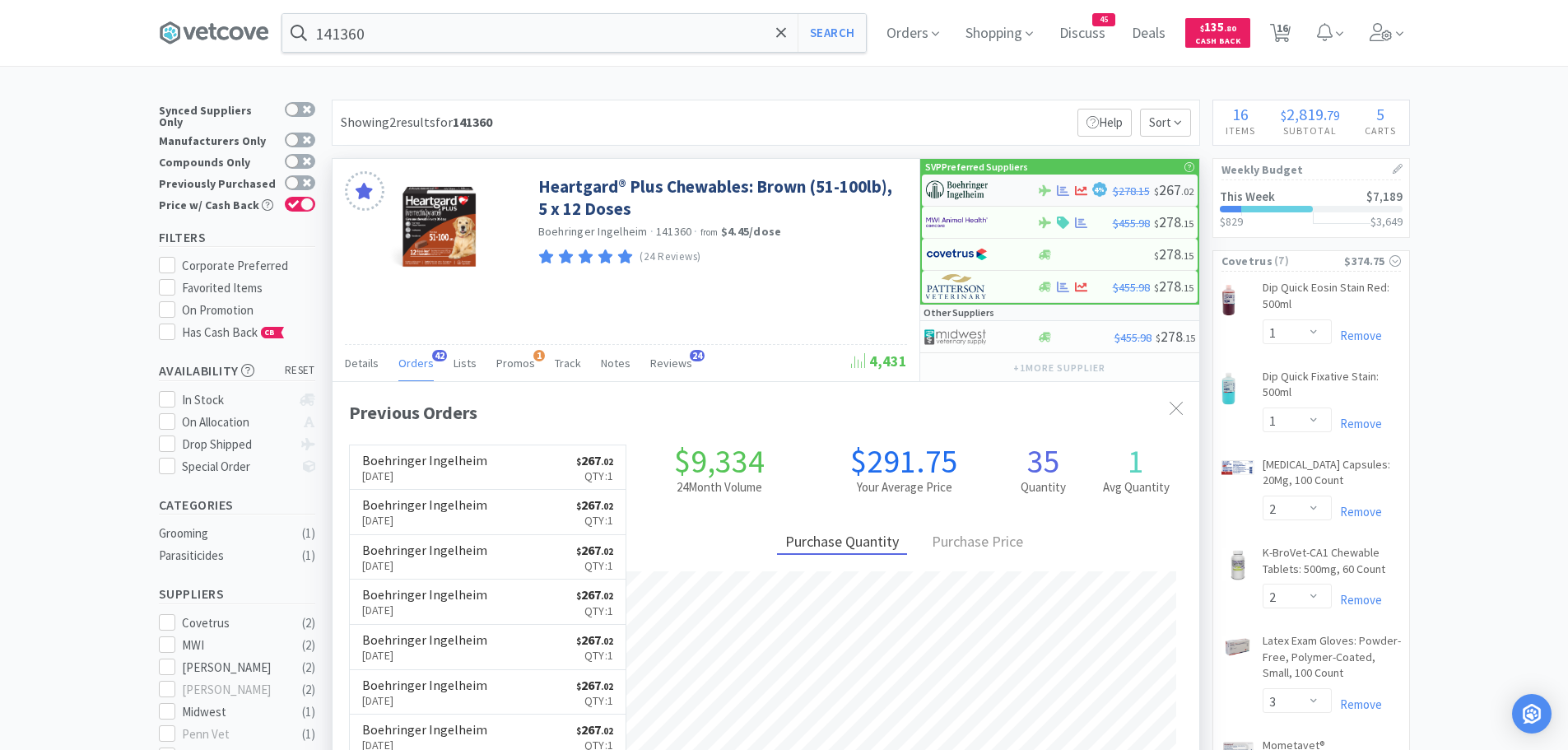
click at [954, 191] on img at bounding box center [957, 189] width 62 height 24
select select "1"
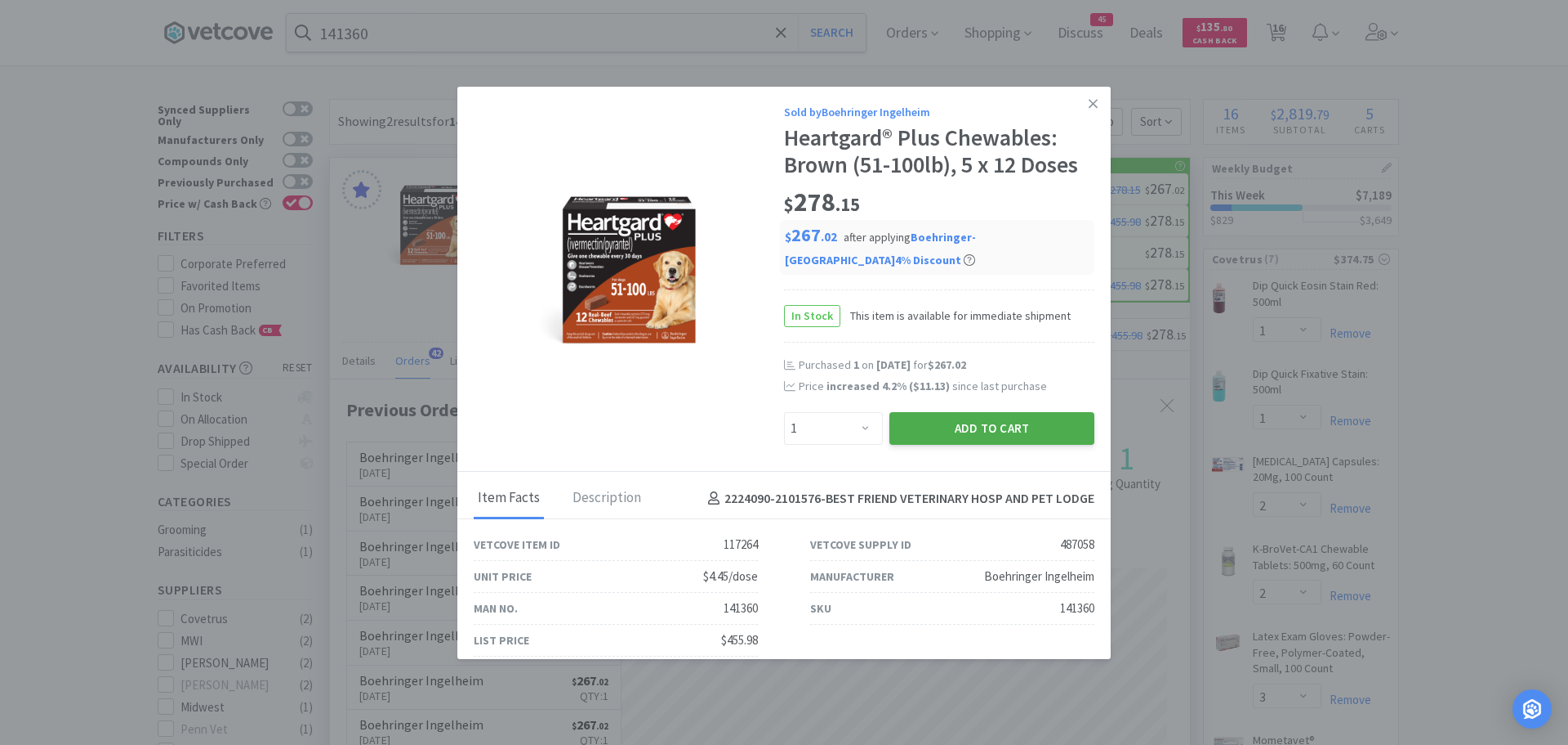
click at [918, 425] on button "Add to Cart" at bounding box center [991, 427] width 205 height 32
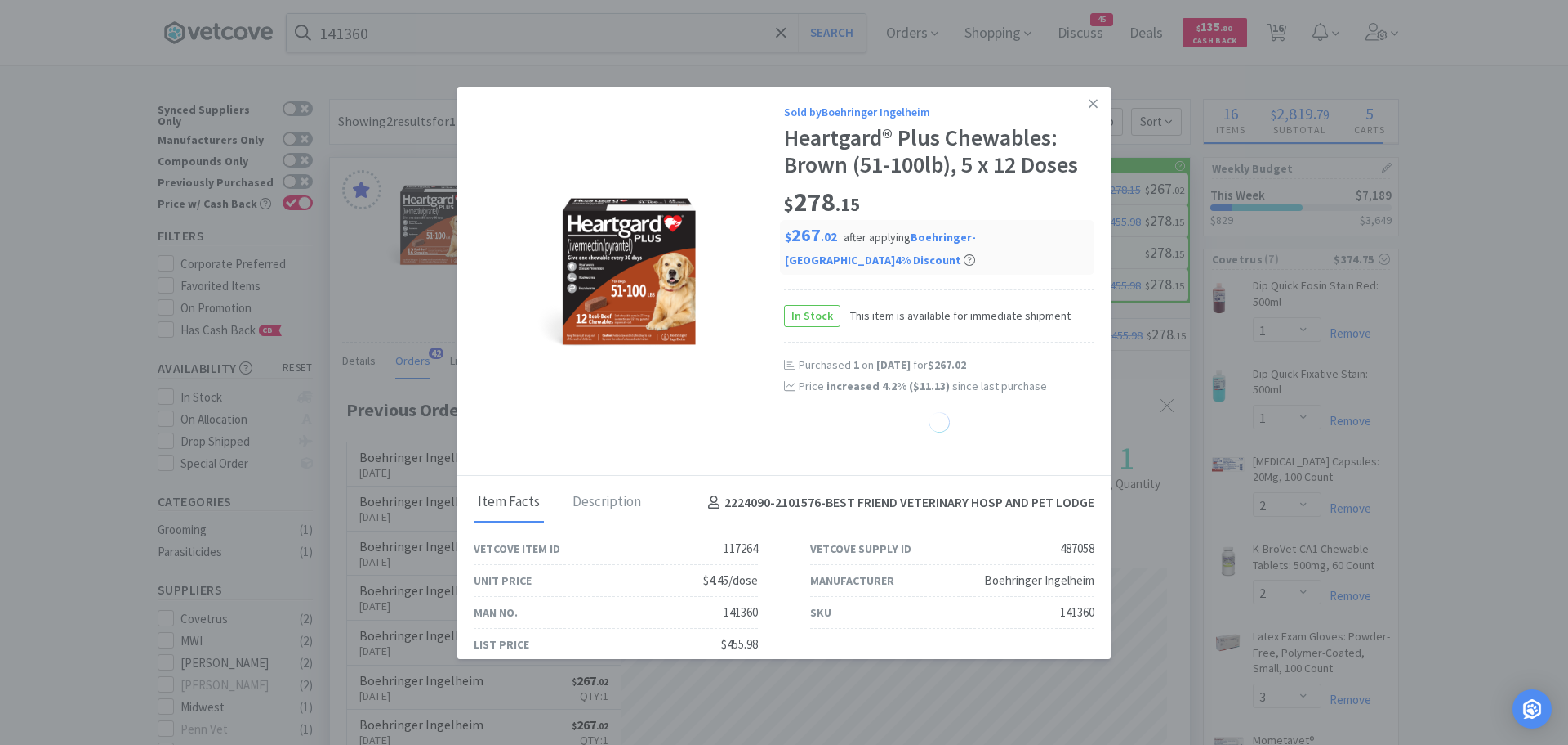
select select "1"
select select "2"
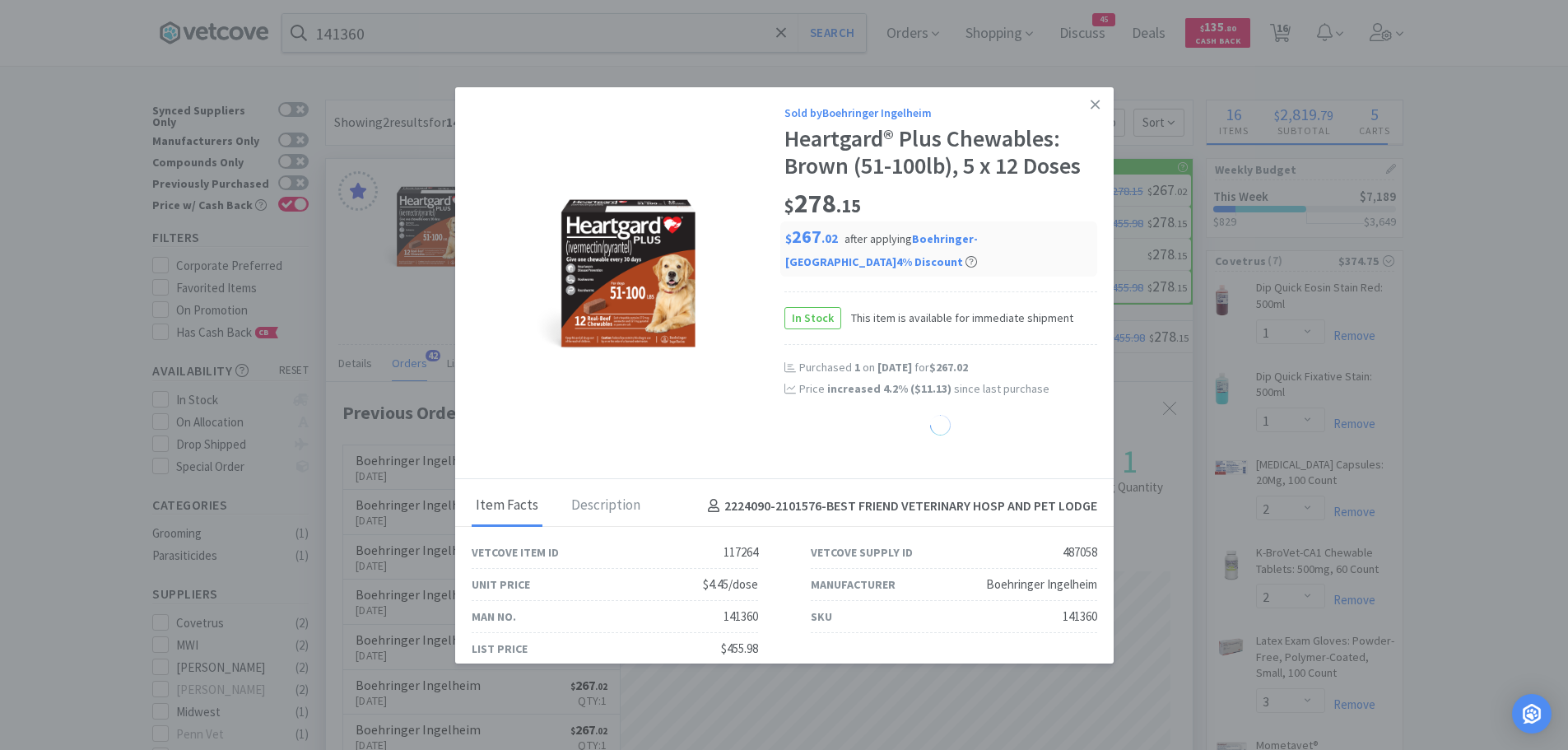
select select "3"
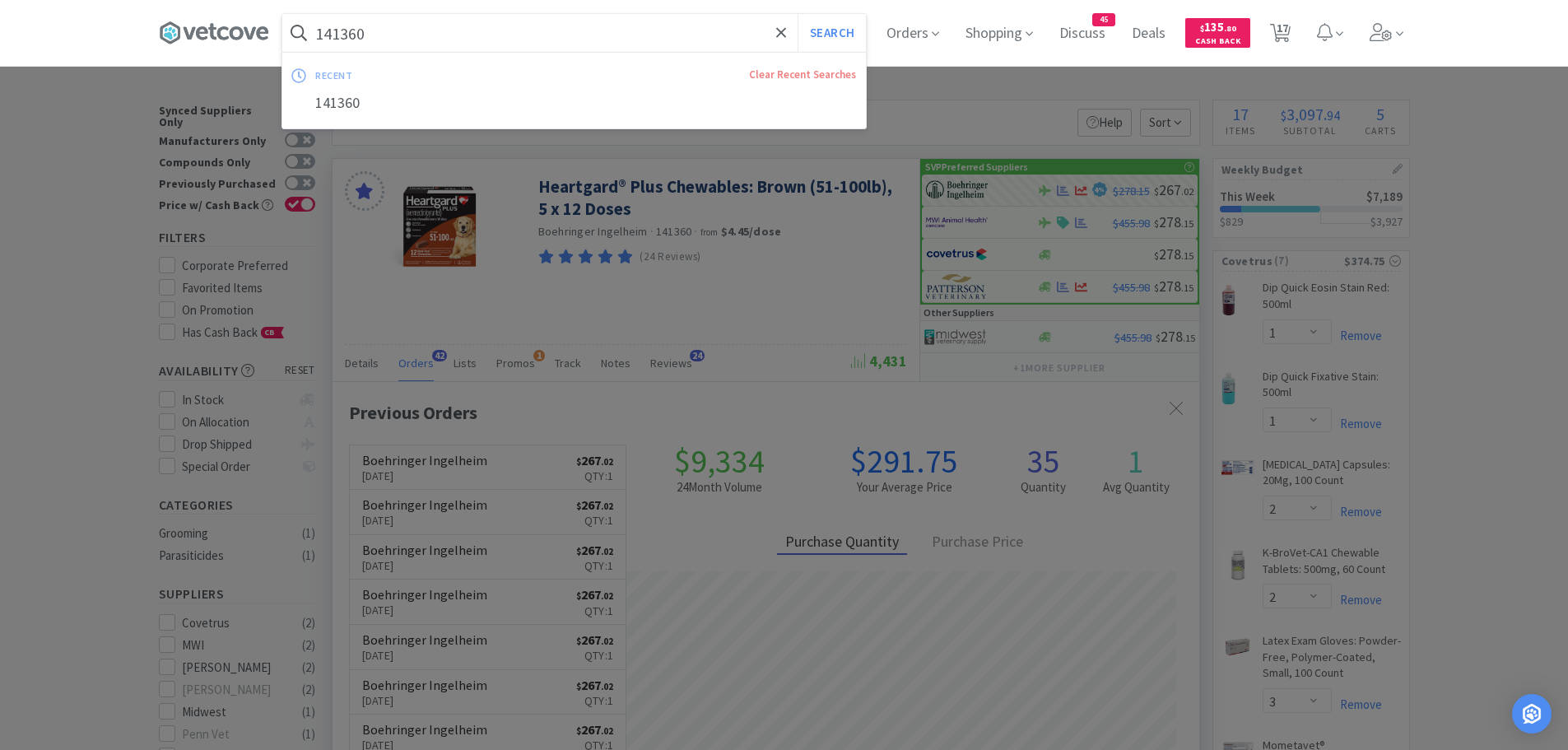
click at [578, 40] on input "141360" at bounding box center [573, 33] width 584 height 38
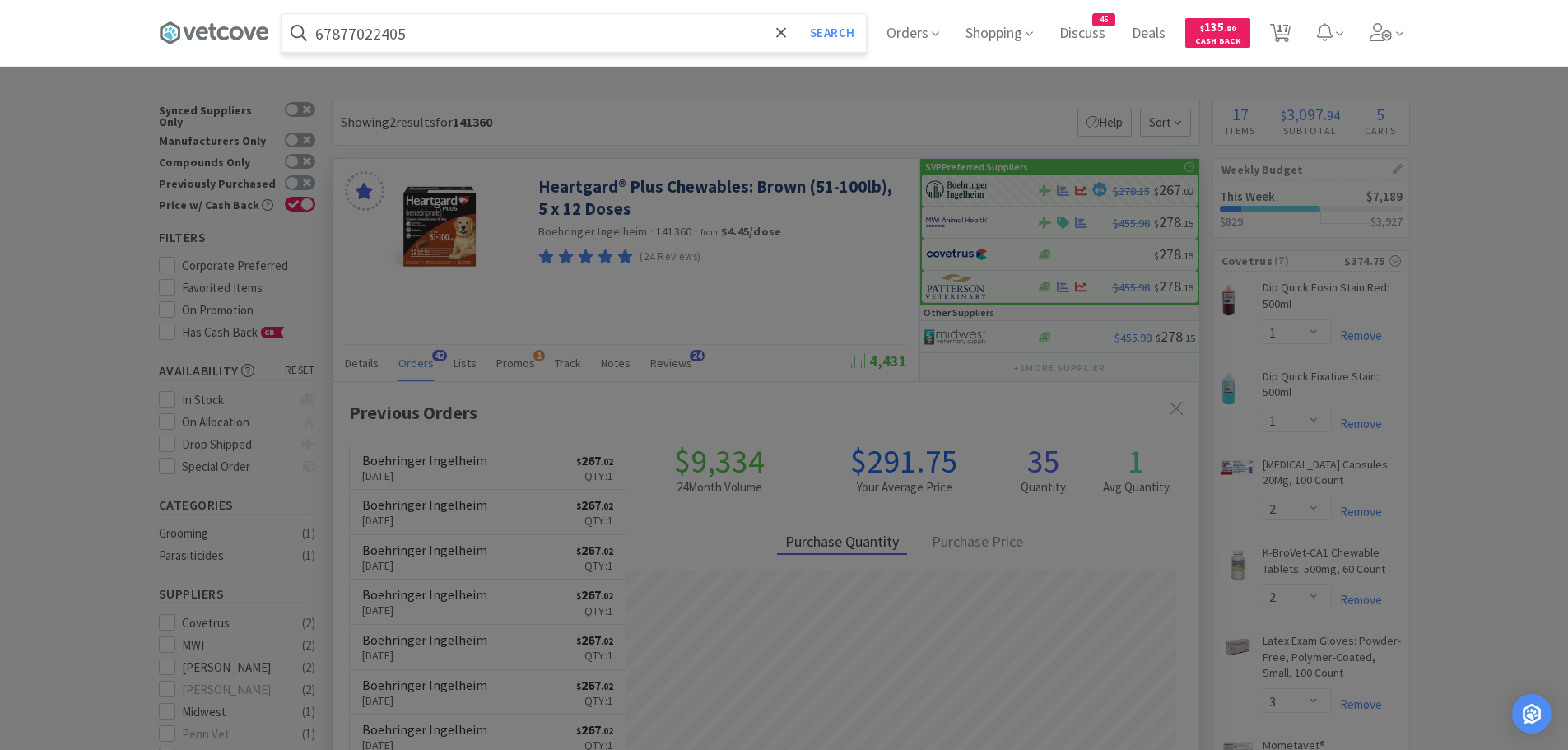
type input "67877022405"
click at [798, 14] on button "Search" at bounding box center [832, 33] width 69 height 38
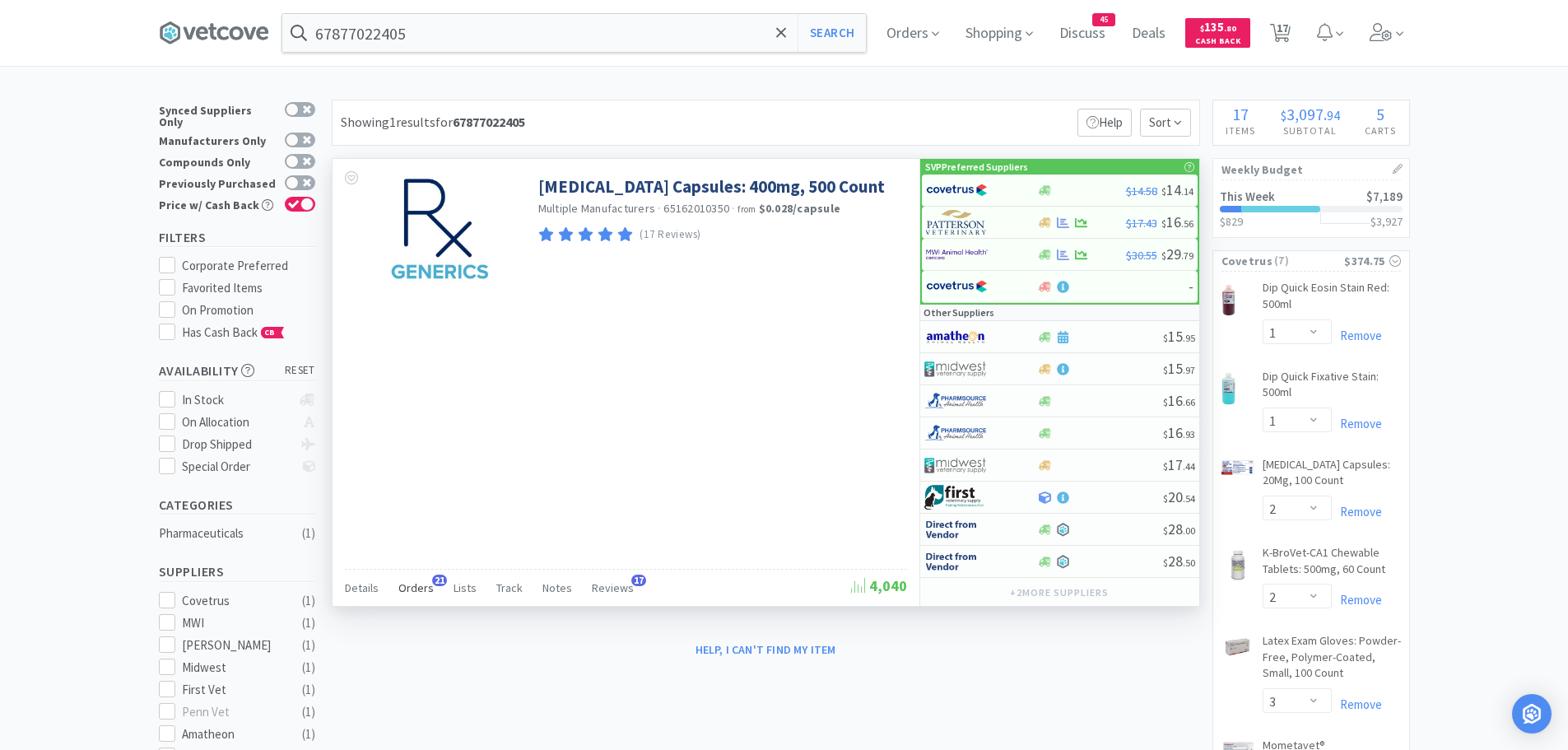
click at [409, 580] on span "Orders" at bounding box center [416, 588] width 35 height 15
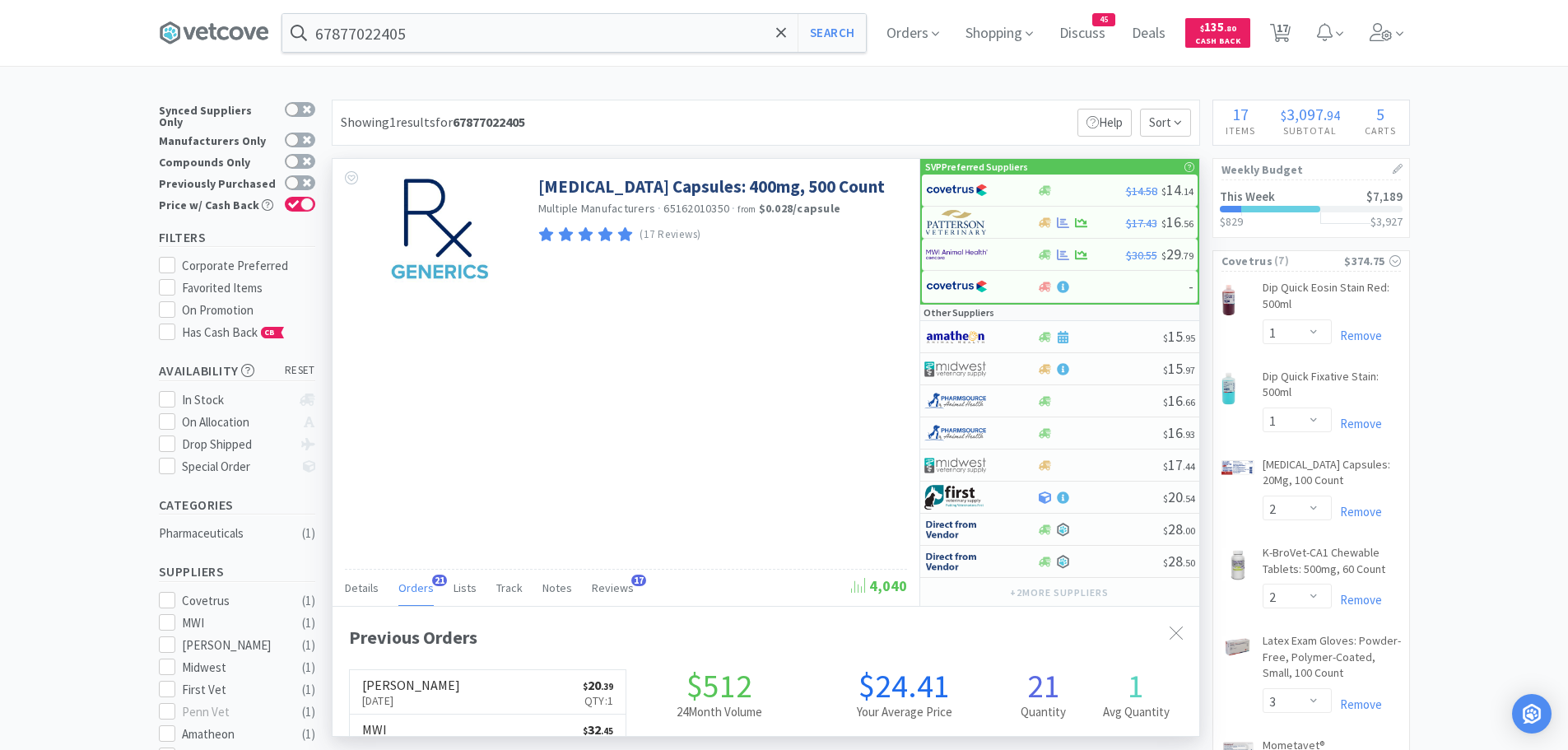
scroll to position [441, 866]
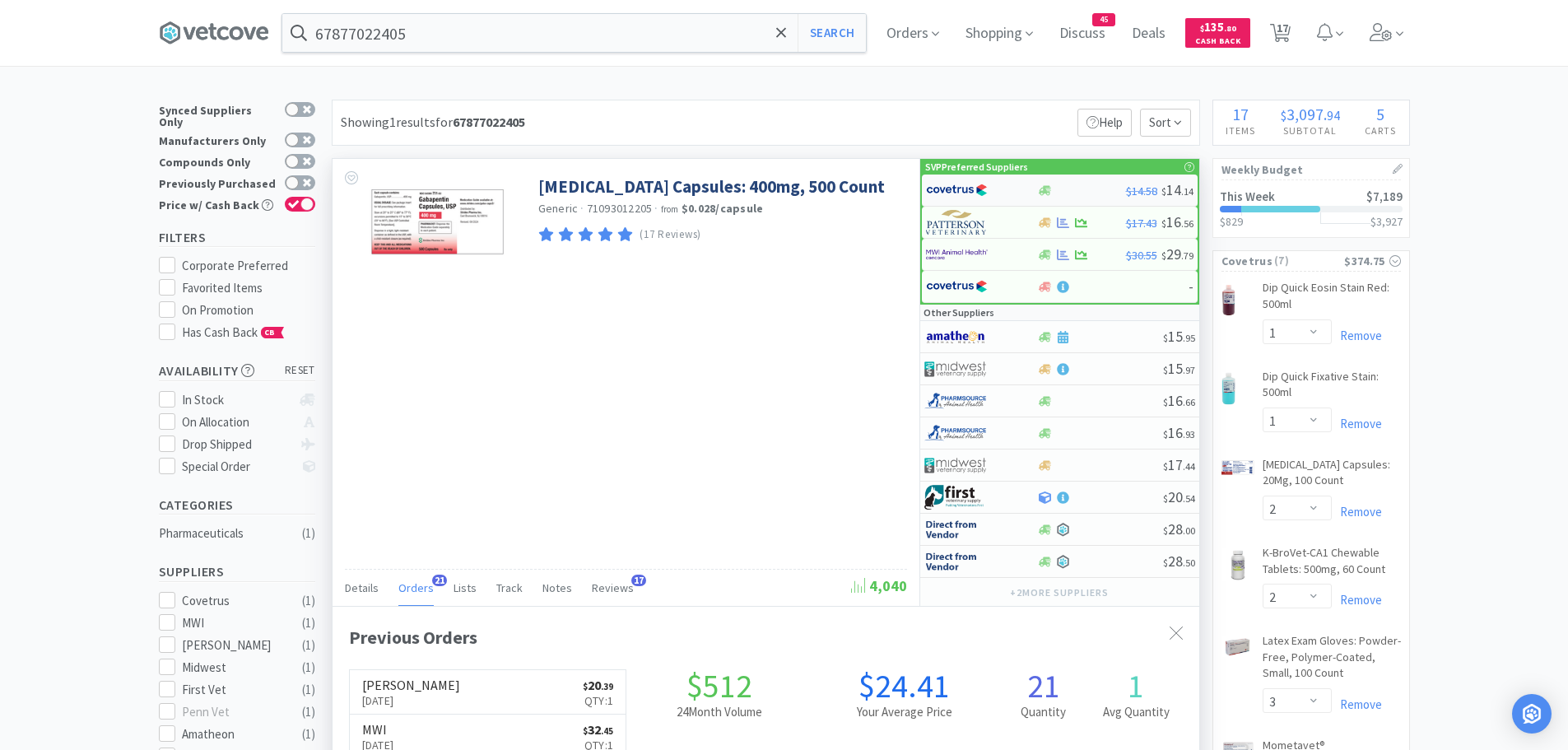
click at [944, 193] on img at bounding box center [957, 189] width 62 height 24
select select "1"
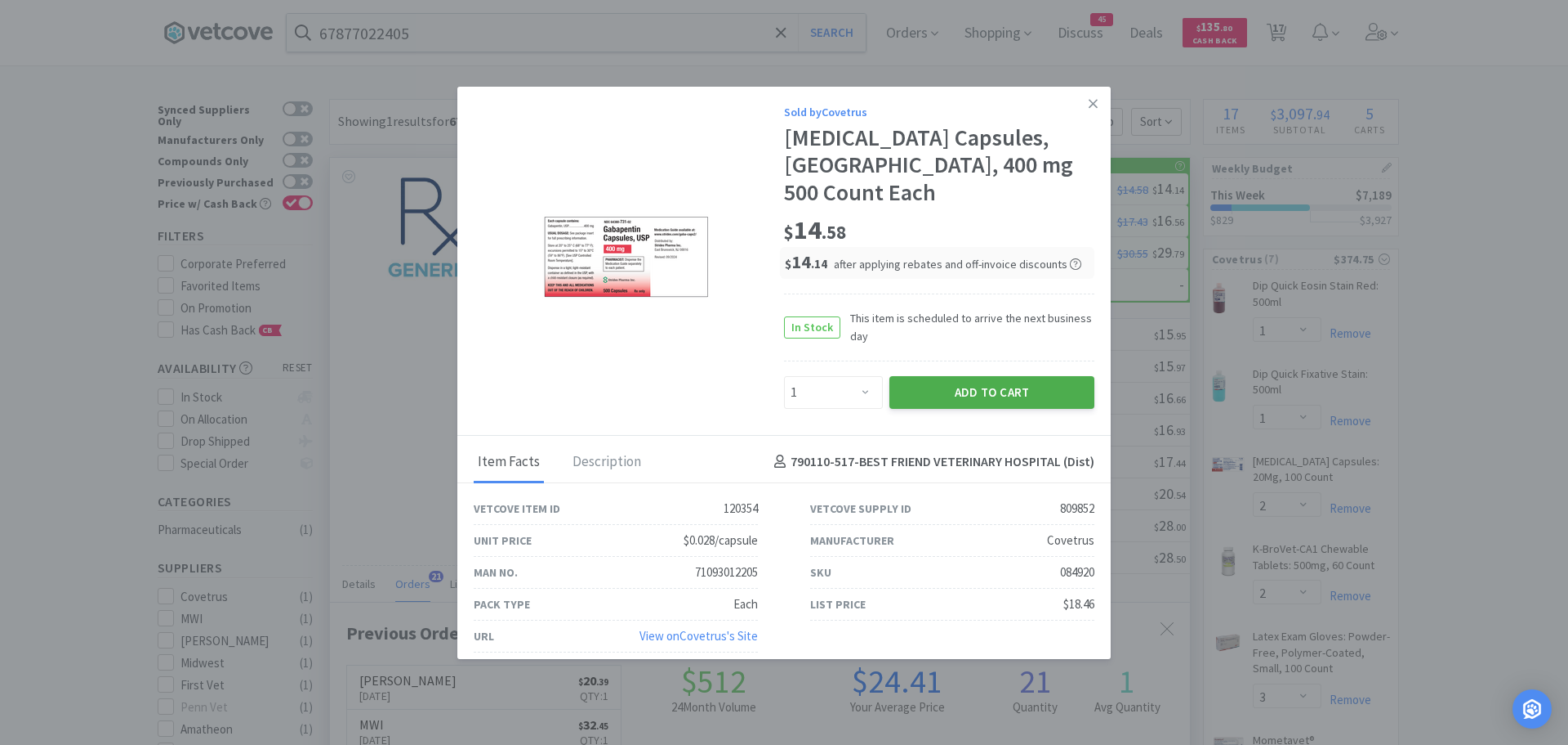
click at [919, 376] on button "Add to Cart" at bounding box center [991, 392] width 205 height 32
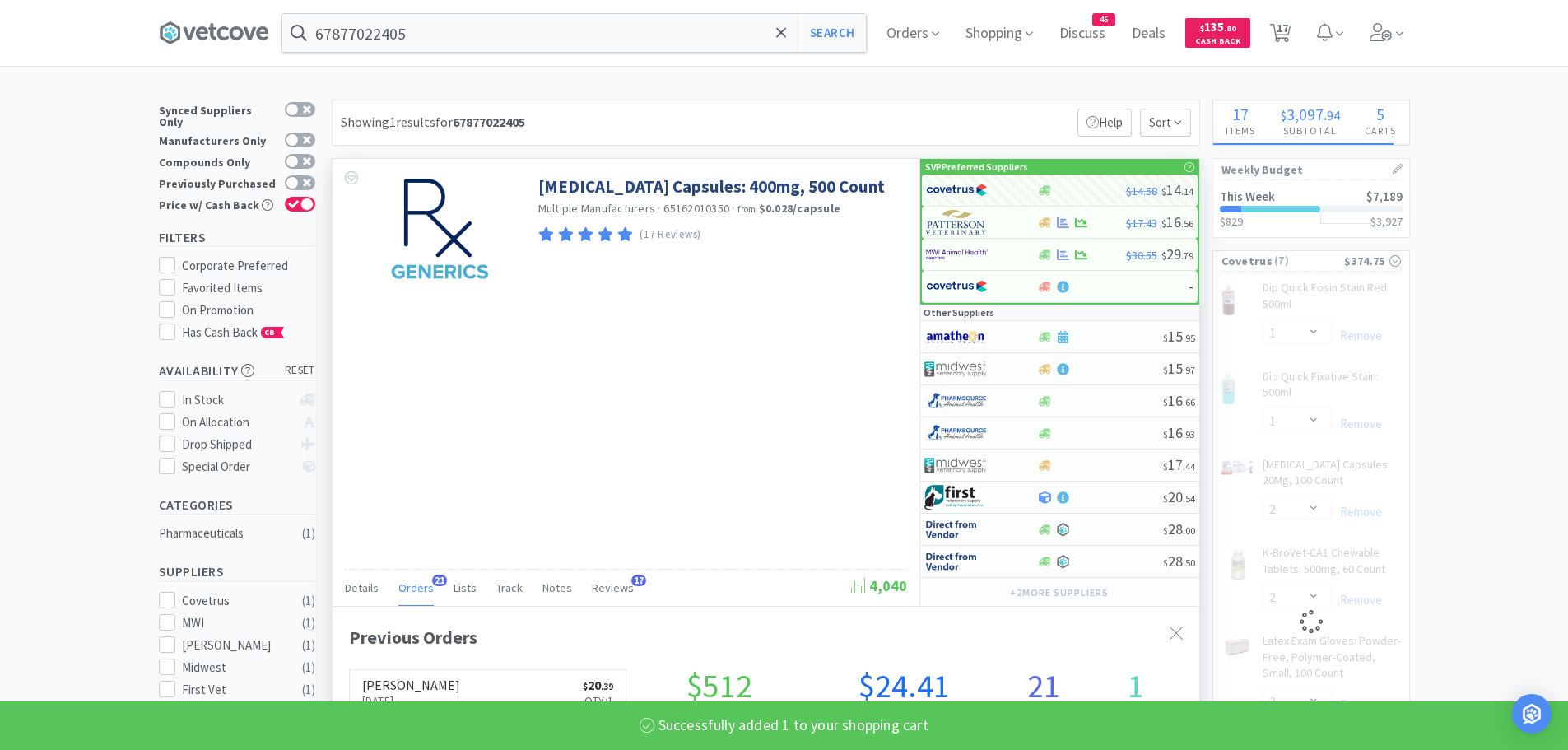
select select "1"
select select "2"
select select "3"
select select "12"
select select "1"
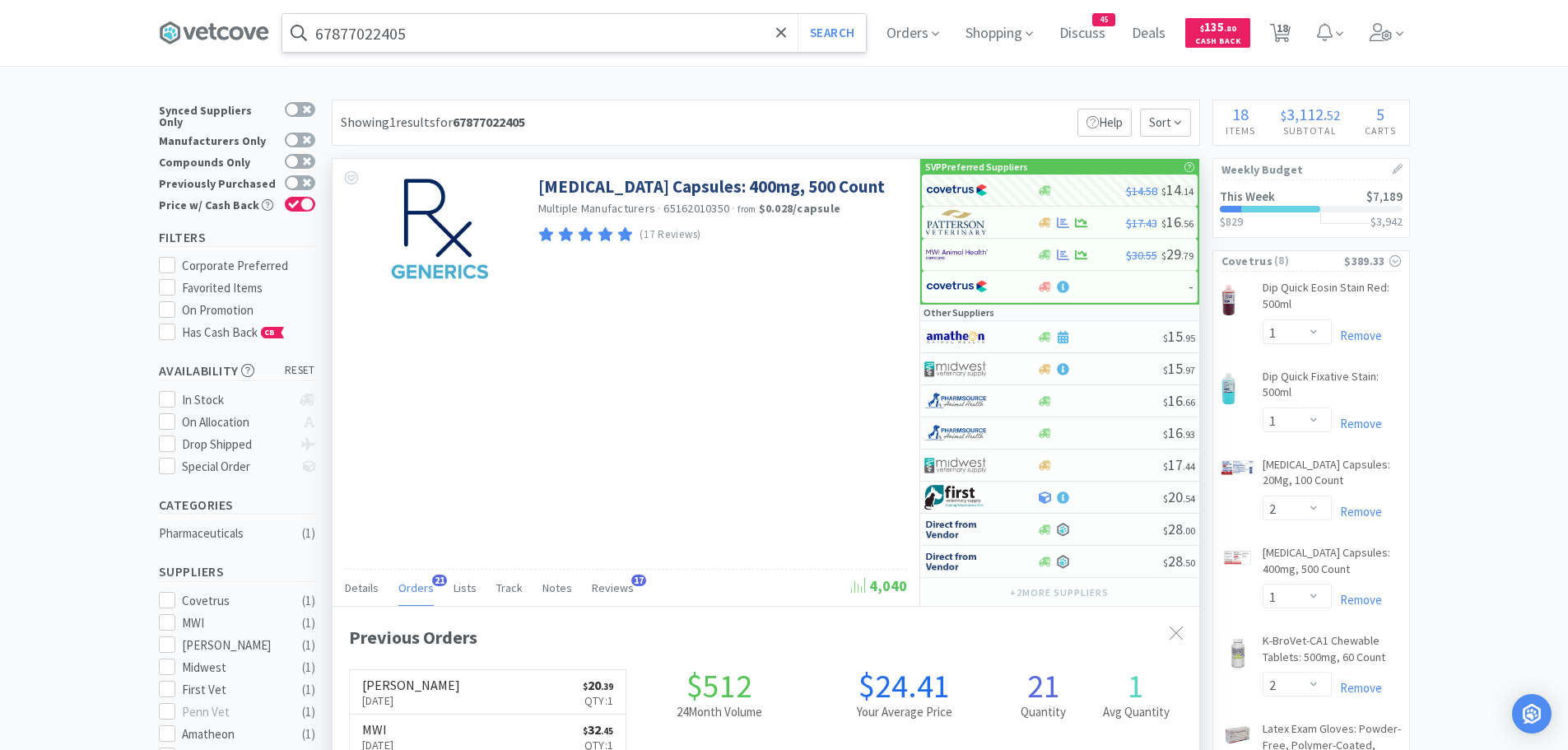
click at [452, 33] on input "67877022405" at bounding box center [573, 33] width 584 height 38
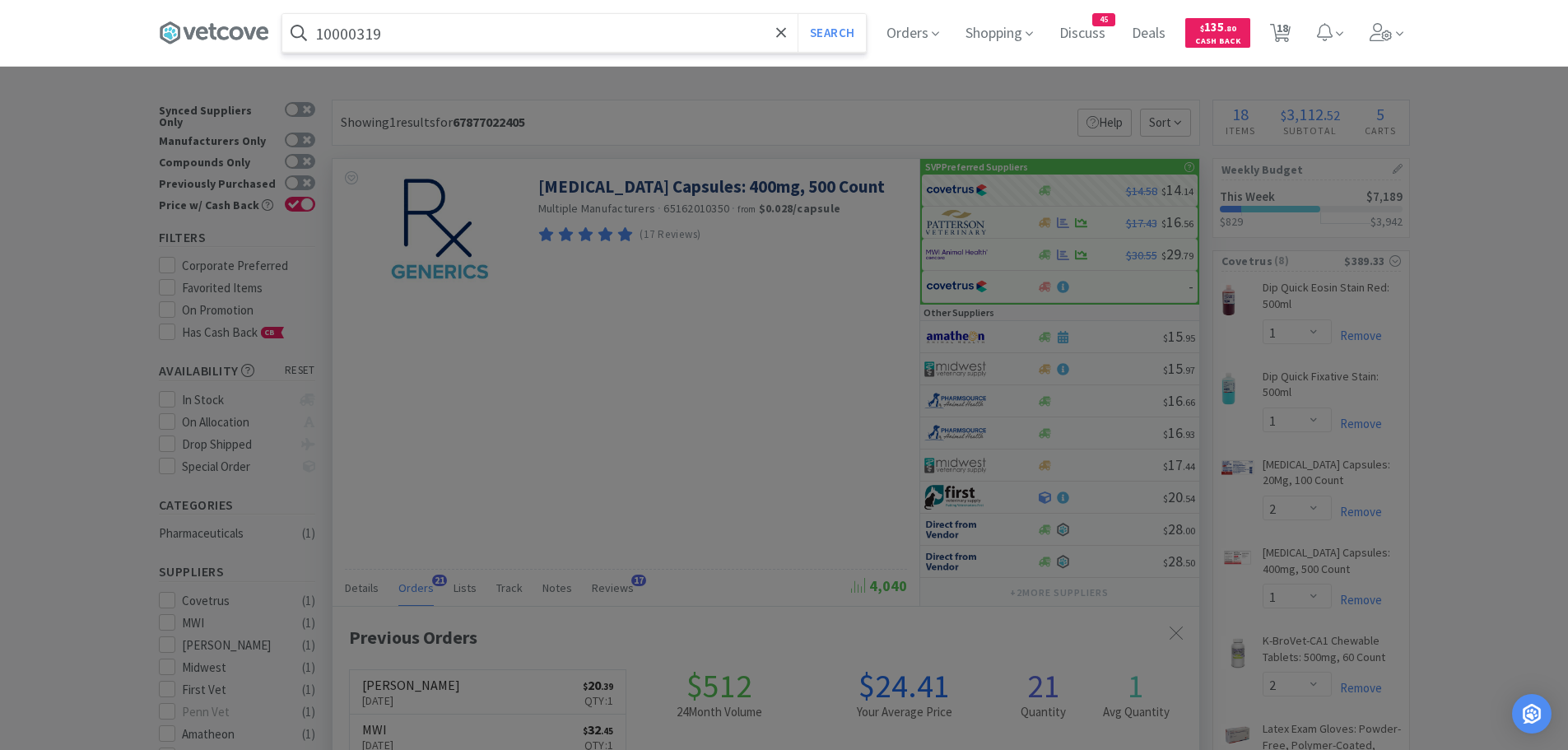
type input "10000319"
click at [798, 14] on button "Search" at bounding box center [832, 33] width 69 height 38
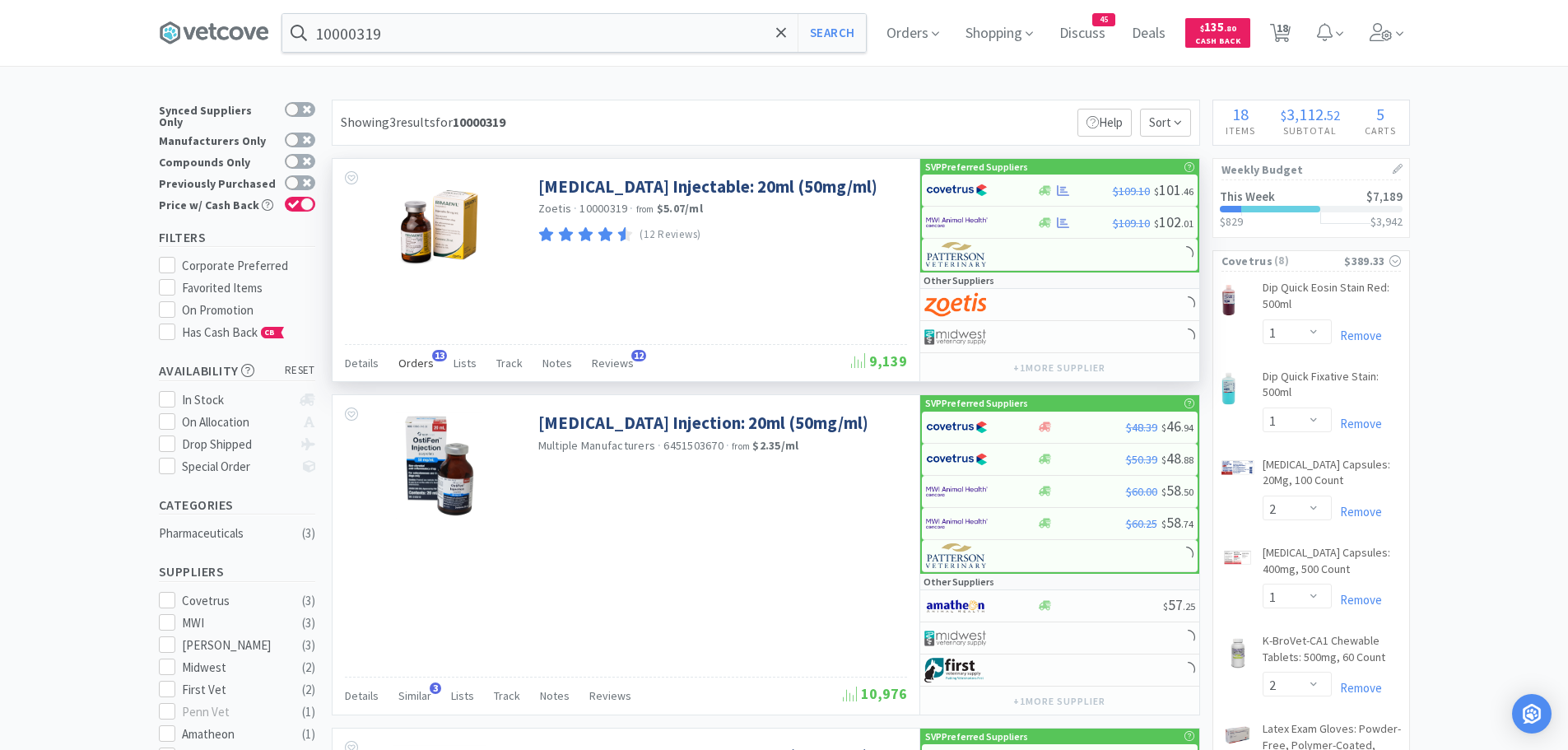
click at [411, 362] on span "Orders" at bounding box center [416, 363] width 35 height 15
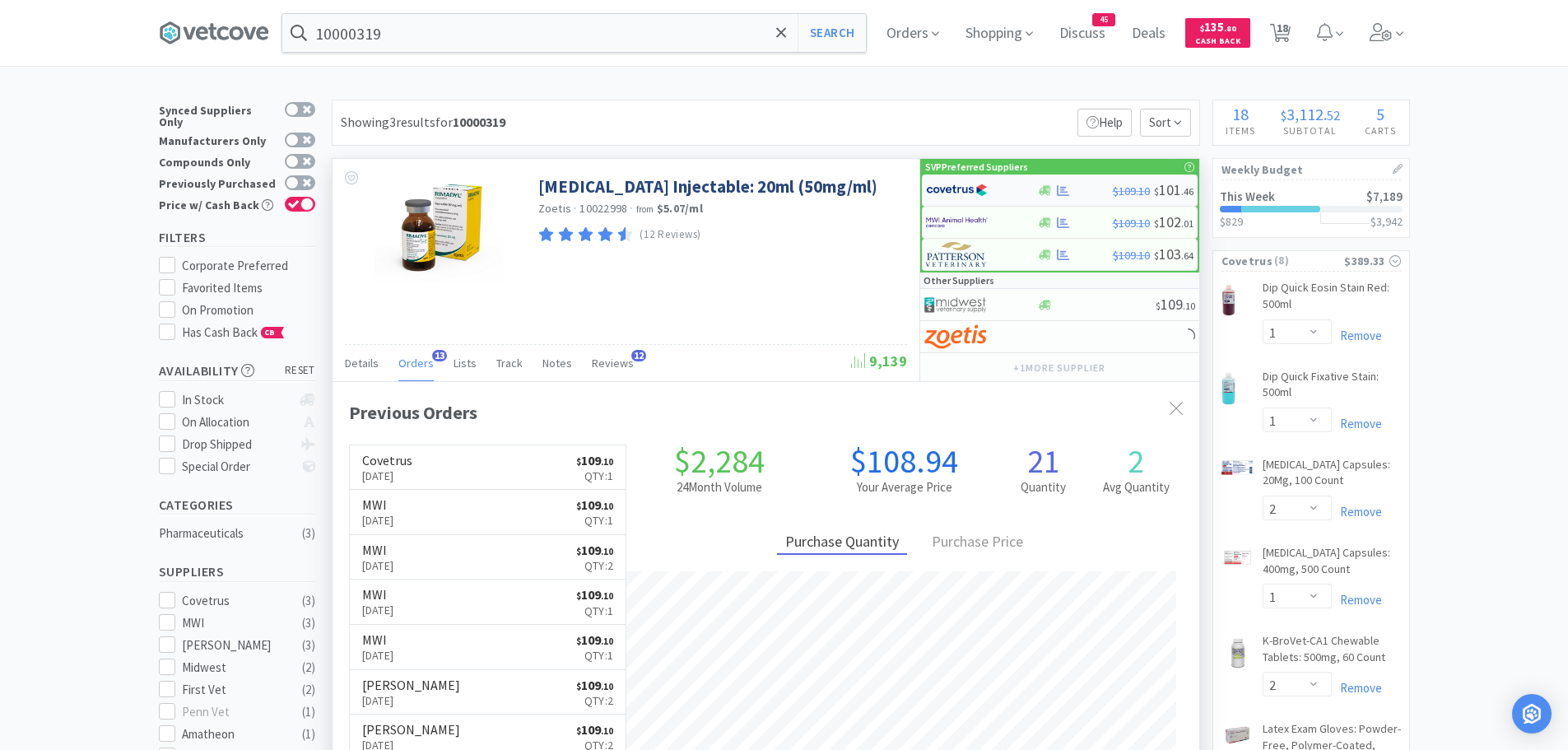
scroll to position [441, 866]
click at [983, 189] on img at bounding box center [957, 189] width 62 height 24
select select "1"
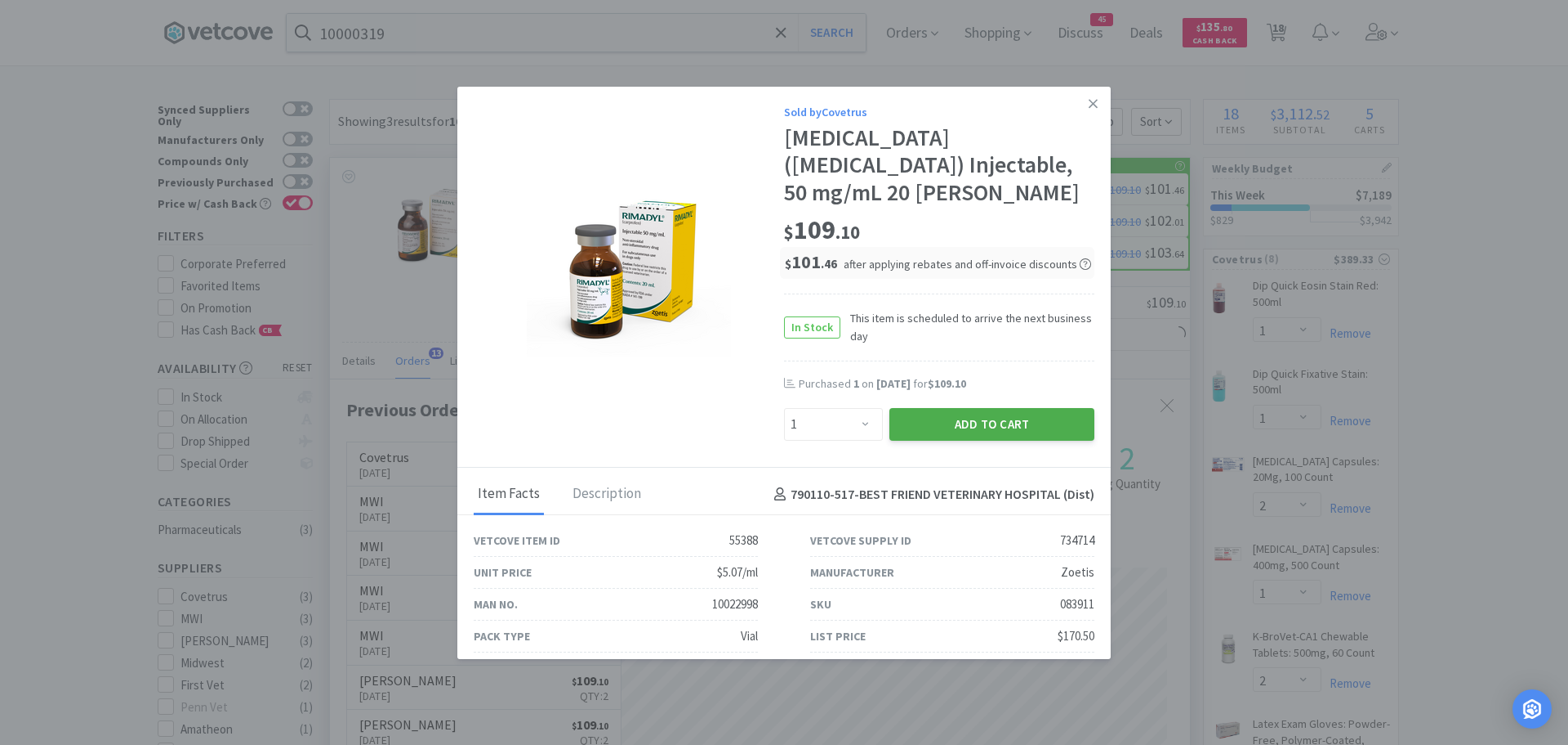
click at [915, 418] on button "Add to Cart" at bounding box center [991, 424] width 205 height 32
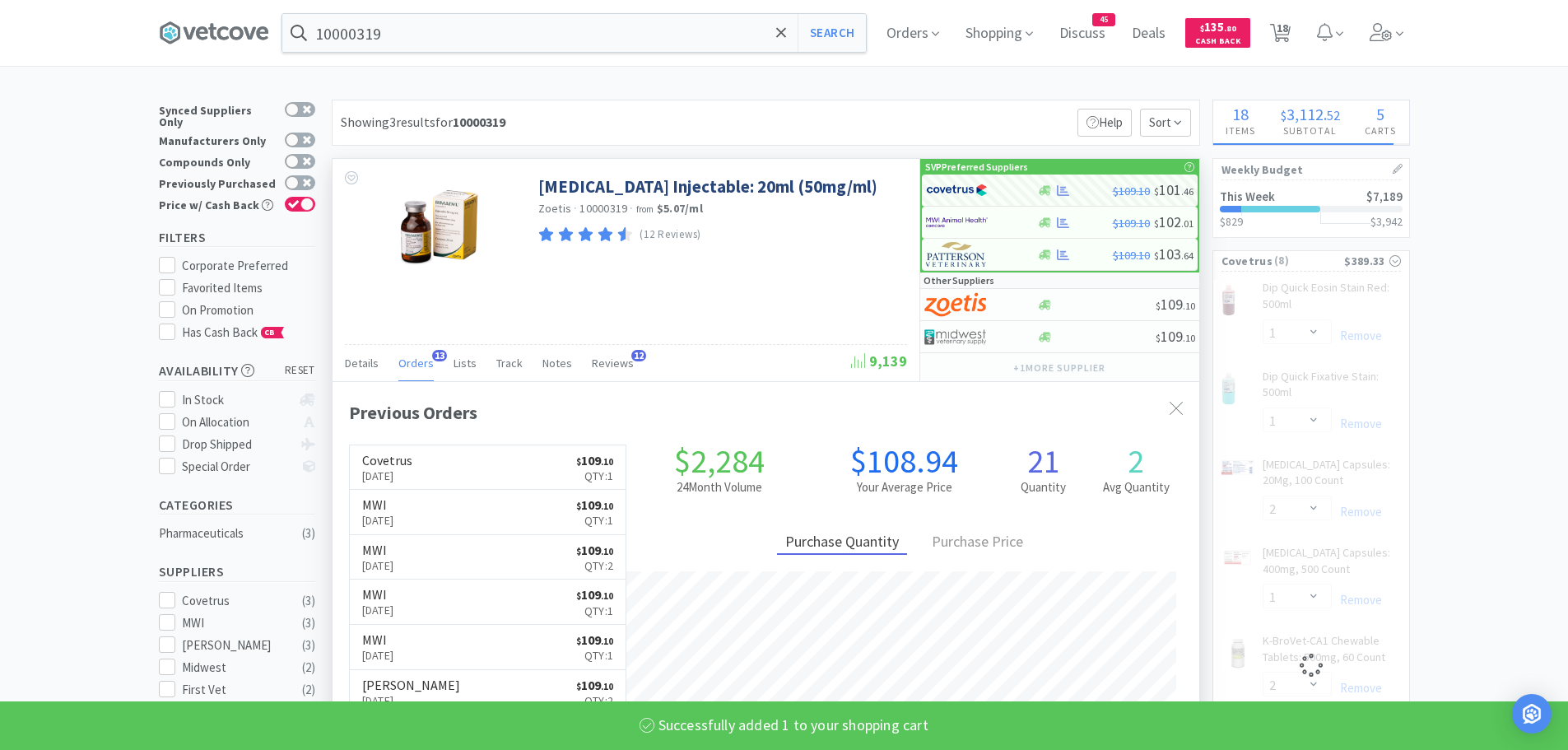
select select "1"
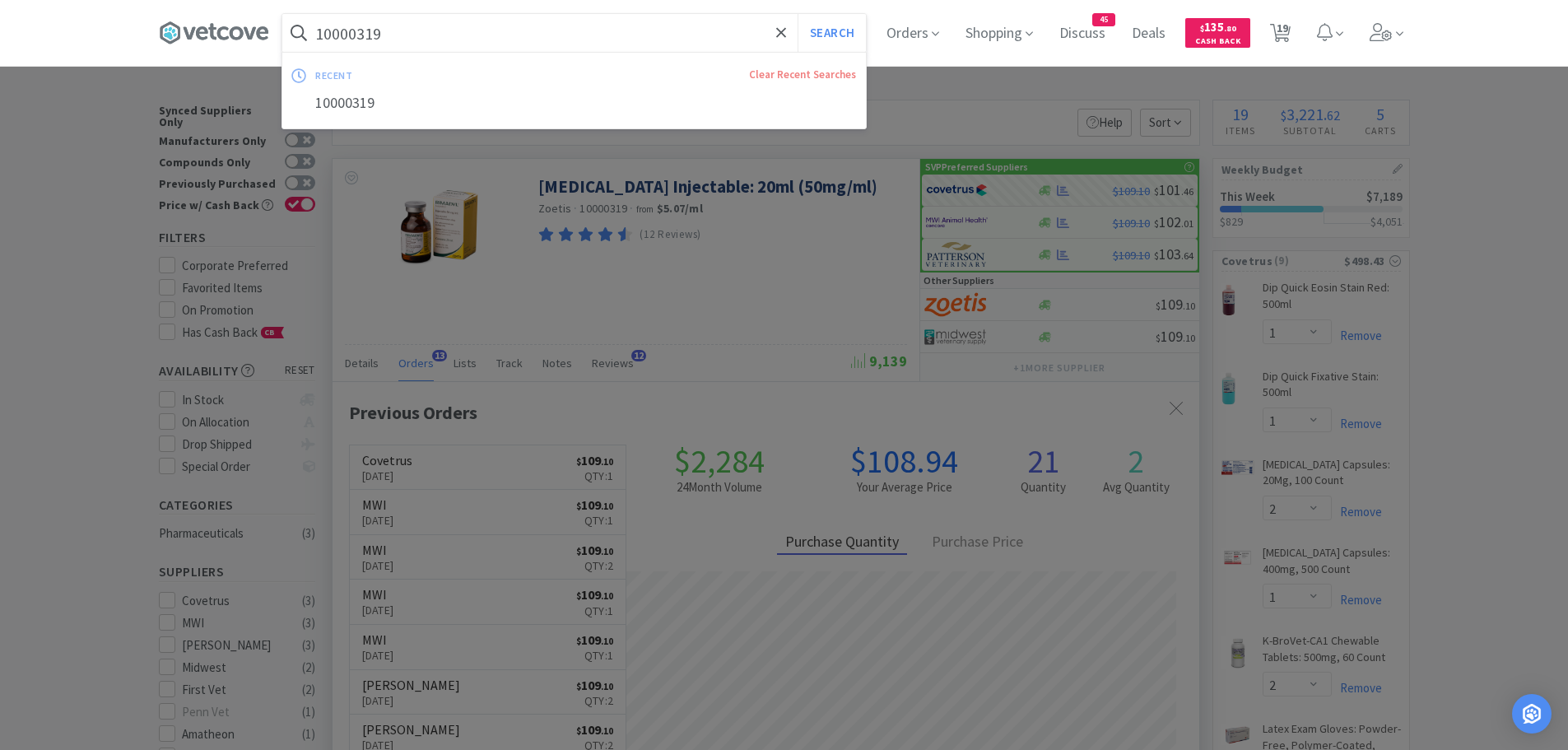
click at [429, 41] on input "10000319" at bounding box center [573, 33] width 584 height 38
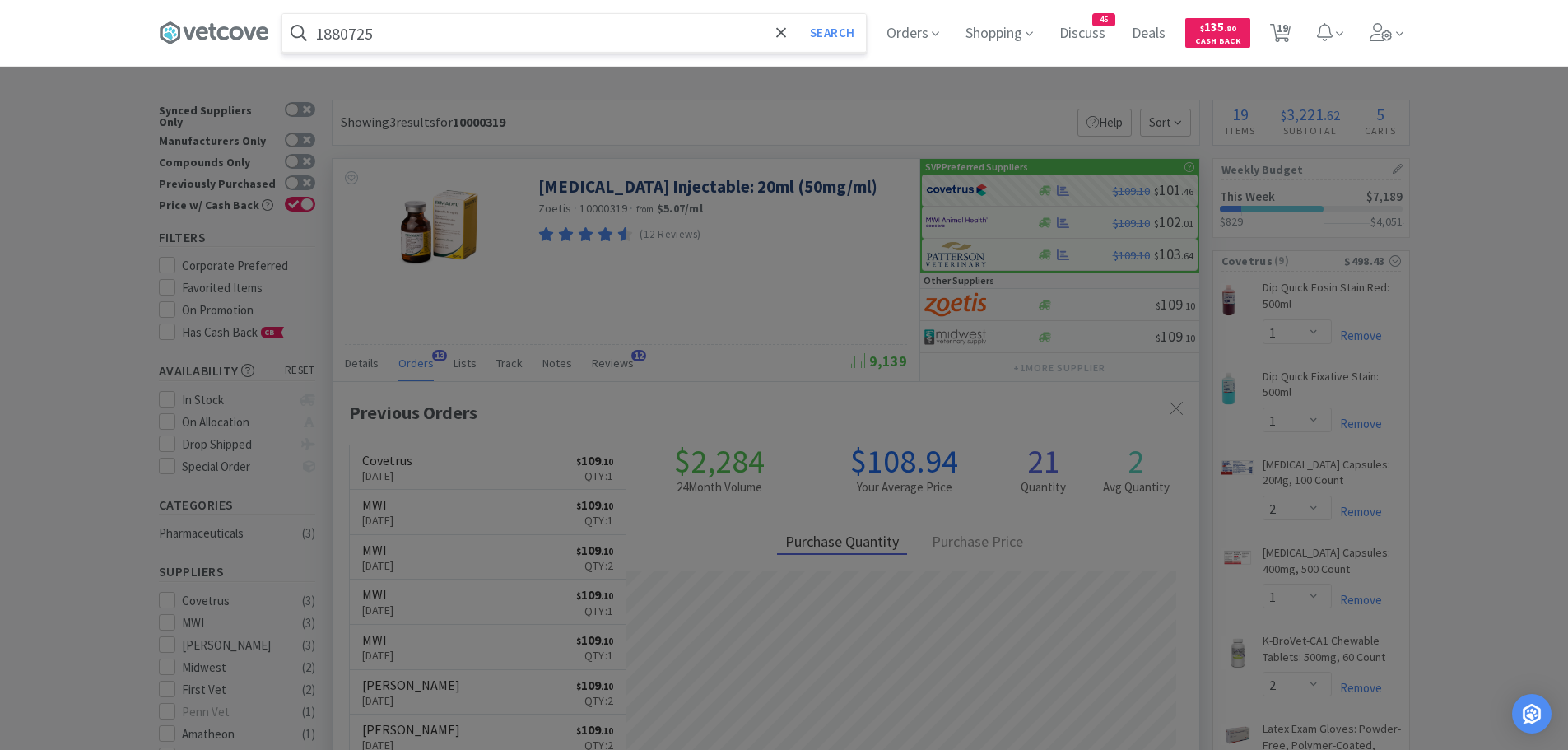
type input "1880725"
click at [798, 14] on button "Search" at bounding box center [832, 33] width 69 height 38
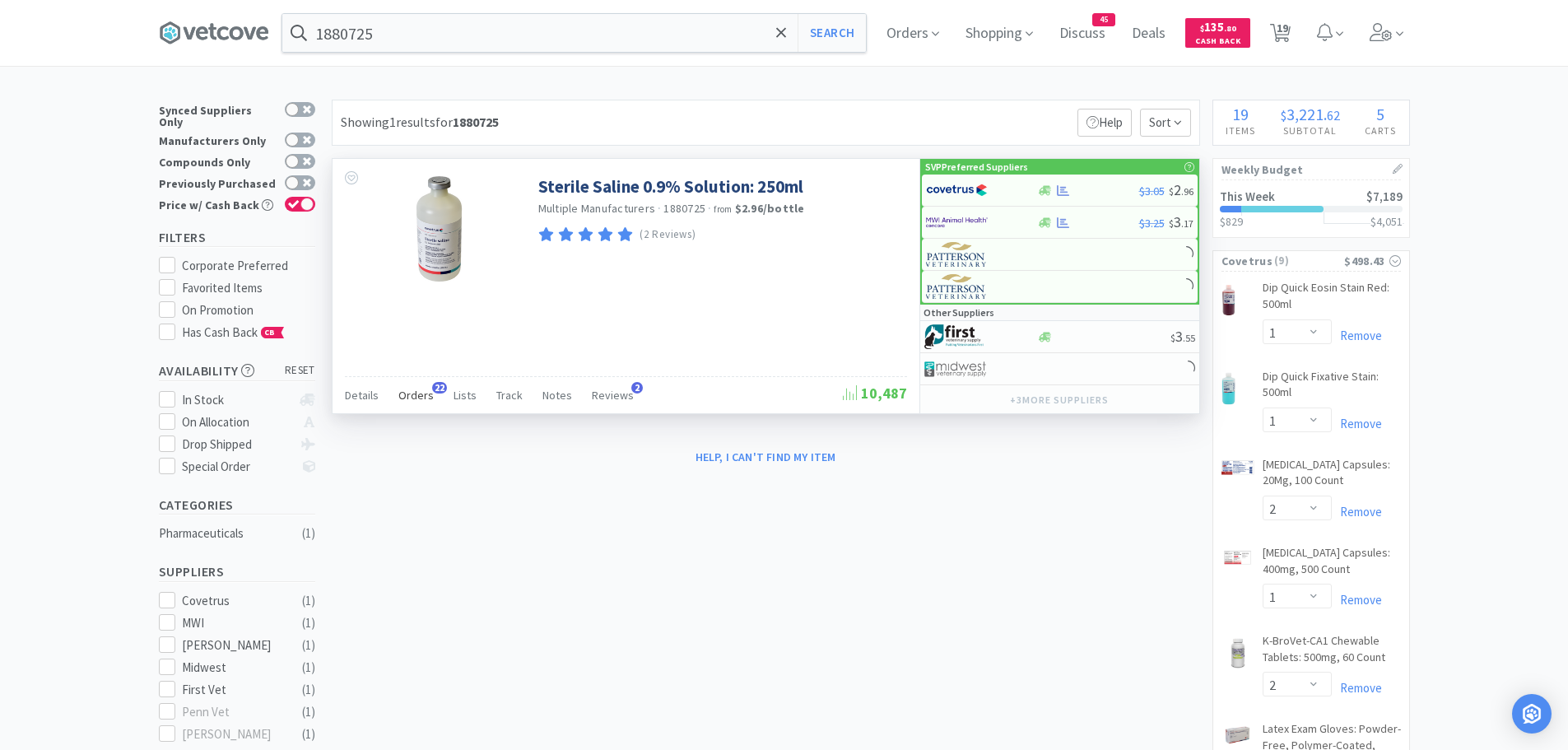
click at [419, 388] on span "Orders" at bounding box center [416, 395] width 35 height 15
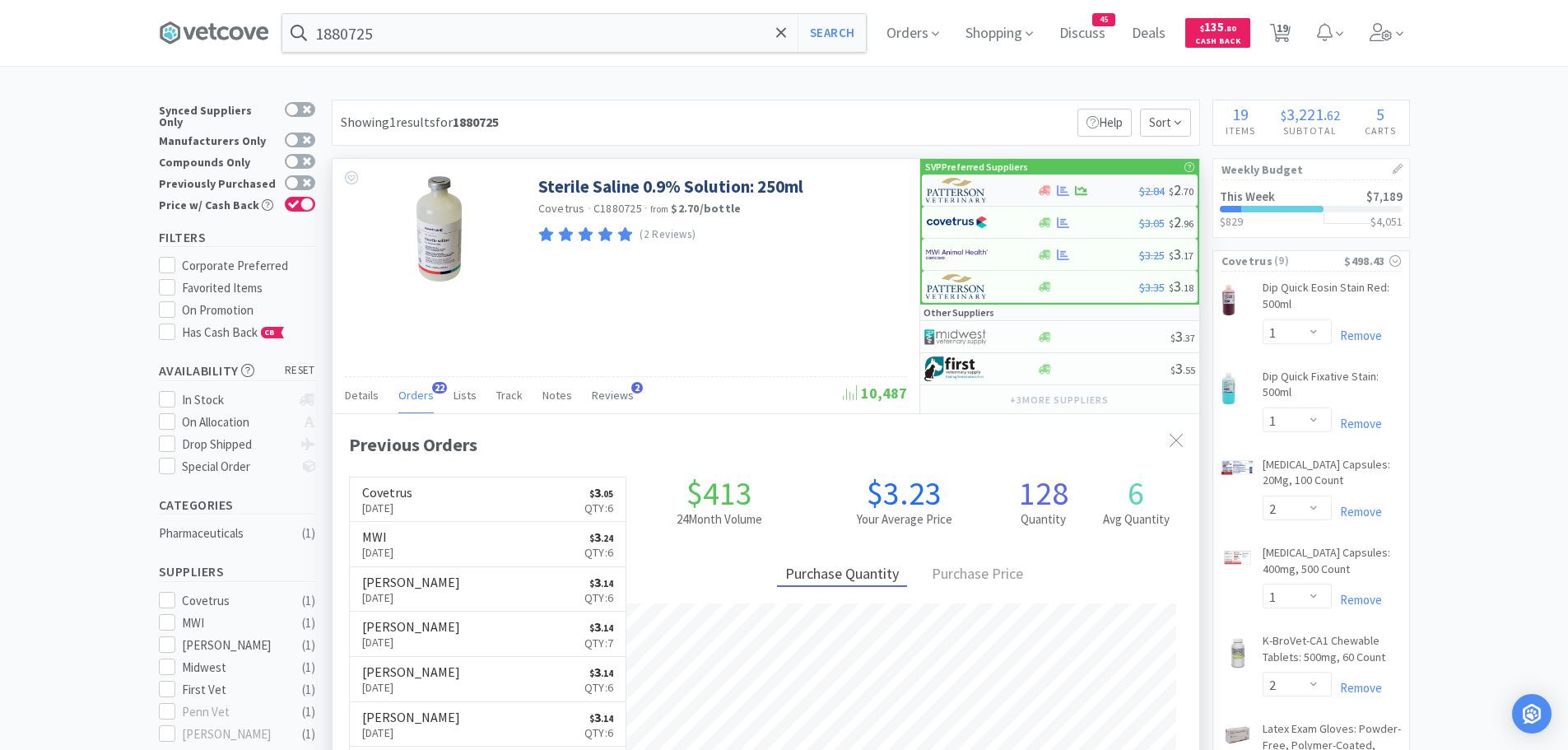
scroll to position [441, 866]
click at [964, 224] on img at bounding box center [957, 222] width 62 height 24
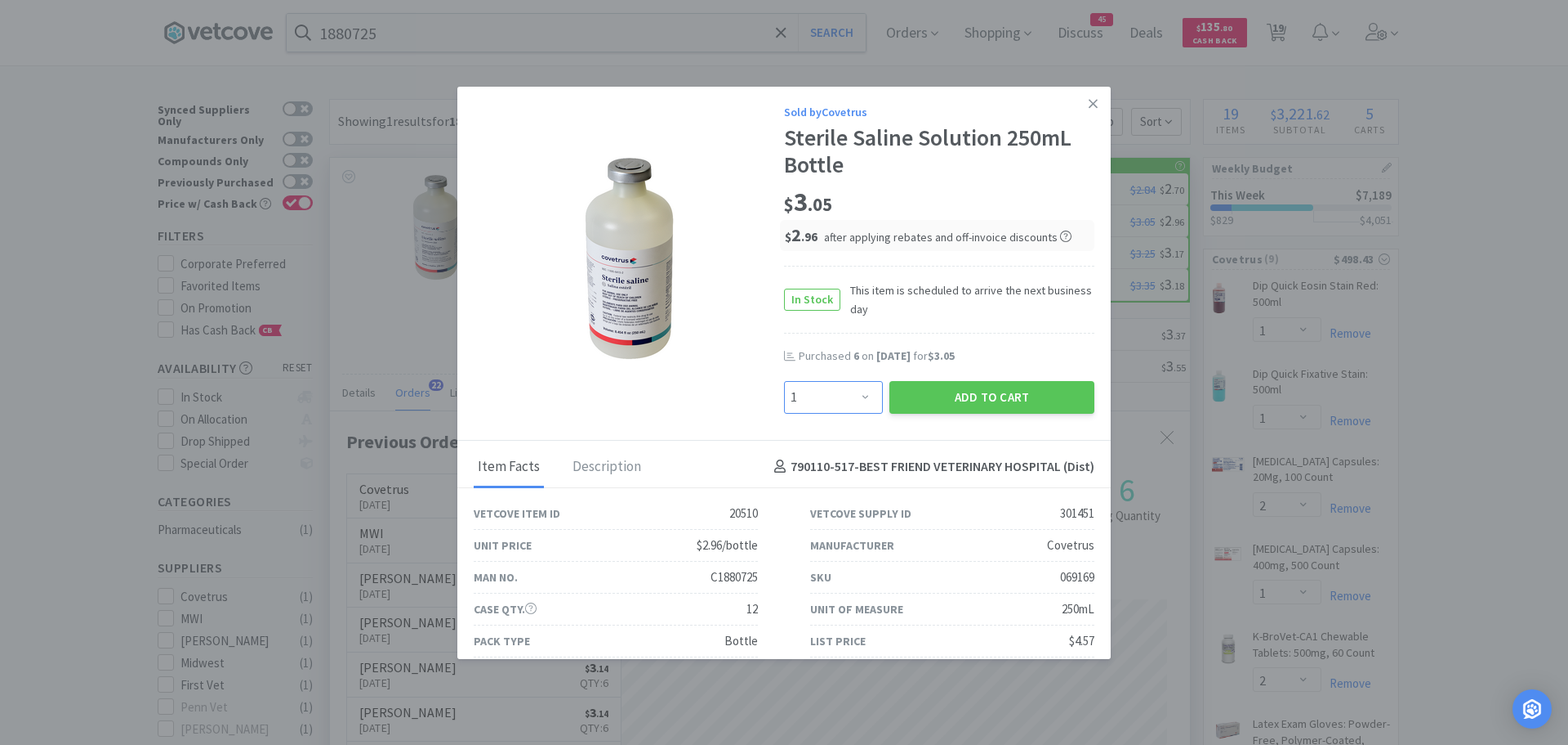
click at [845, 401] on select "Enter Quantity 1 2 3 4 5 6 7 8 9 10 11 12 13 14 15 16 17 18 19 20 Enter Quantity" at bounding box center [833, 397] width 99 height 32
select select "6"
click at [784, 381] on select "Enter Quantity 1 2 3 4 5 6 7 8 9 10 11 12 13 14 15 16 17 18 19 20 Enter Quantity" at bounding box center [833, 397] width 99 height 32
click at [966, 391] on button "Add to Cart" at bounding box center [991, 397] width 205 height 32
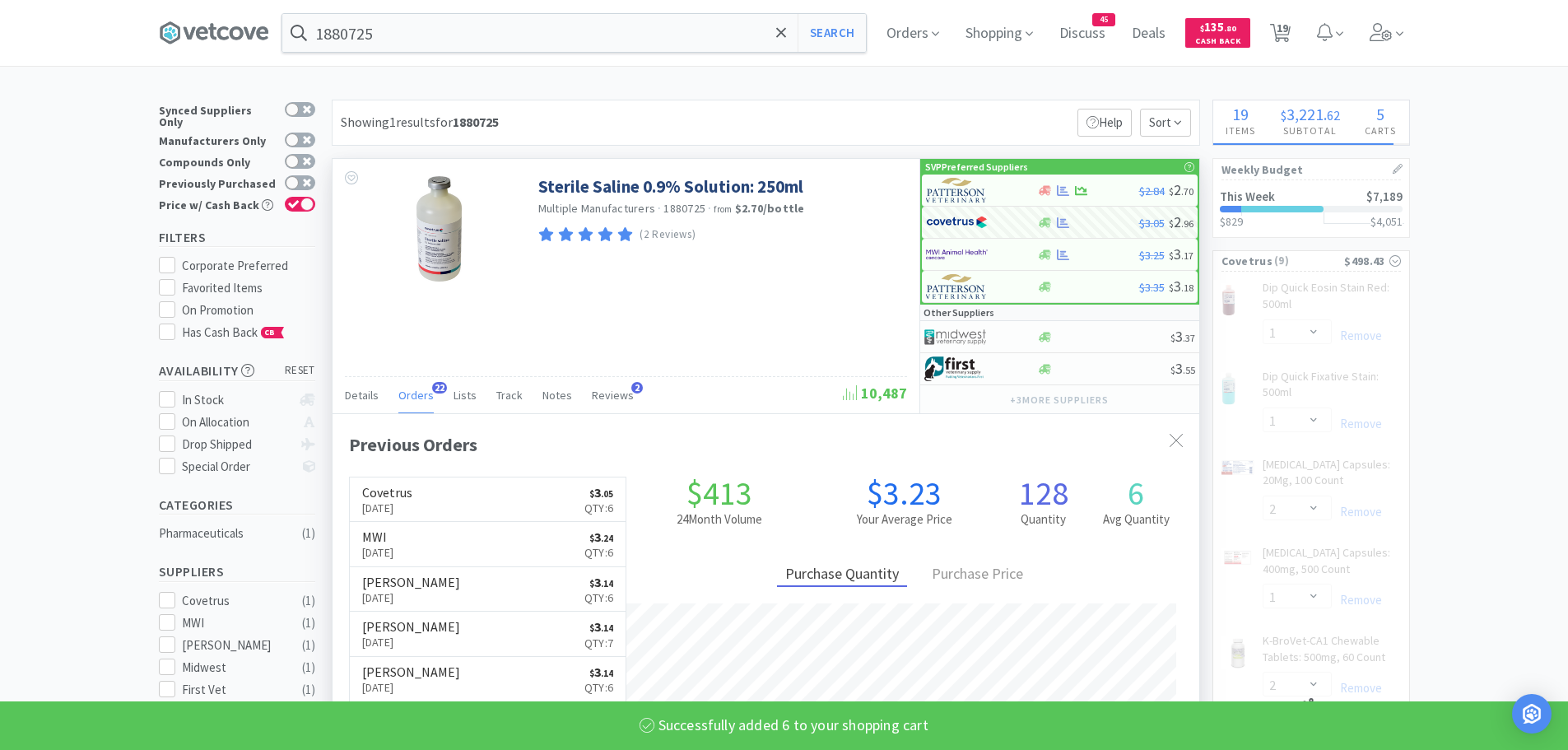
select select "6"
select select "1"
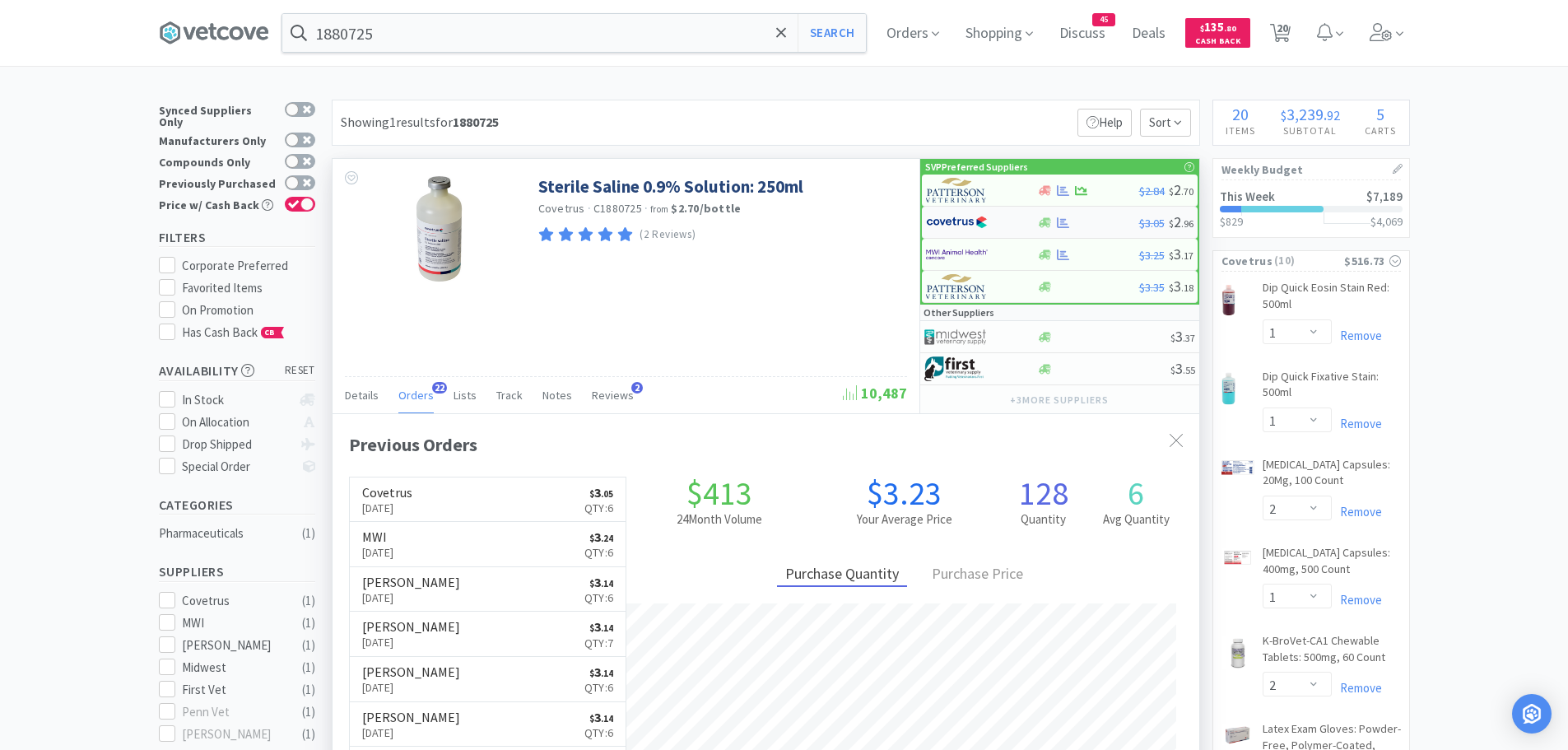
click at [955, 220] on img at bounding box center [957, 222] width 62 height 24
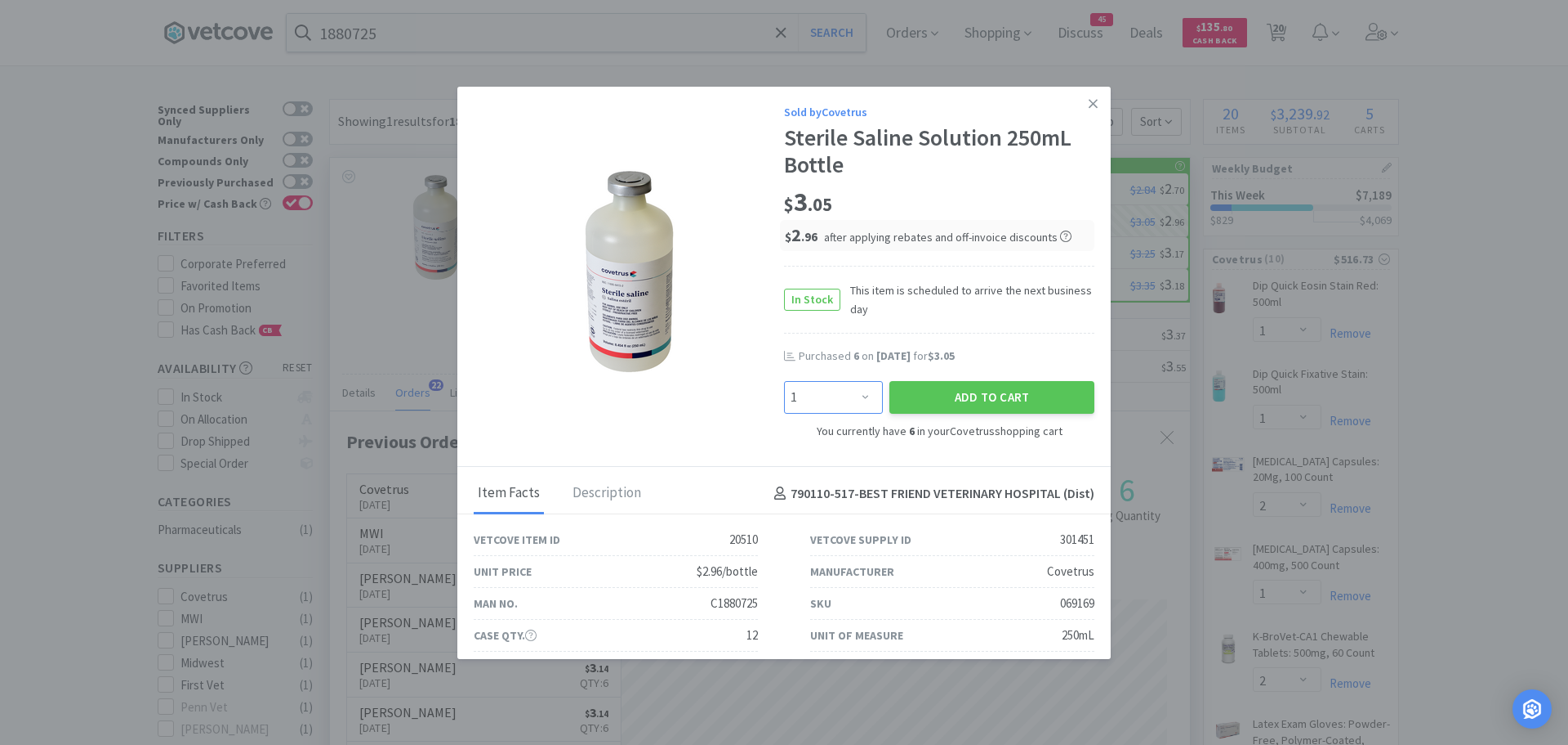
click at [839, 397] on select "Enter Quantity 1 2 3 4 5 6 7 8 9 10 11 12 13 14 15 16 17 18 19 20 Enter Quantity" at bounding box center [833, 397] width 99 height 32
select select "6"
click at [784, 381] on select "Enter Quantity 1 2 3 4 5 6 7 8 9 10 11 12 13 14 15 16 17 18 19 20 Enter Quantity" at bounding box center [833, 397] width 99 height 32
click at [918, 403] on button "Add to Cart" at bounding box center [991, 397] width 205 height 32
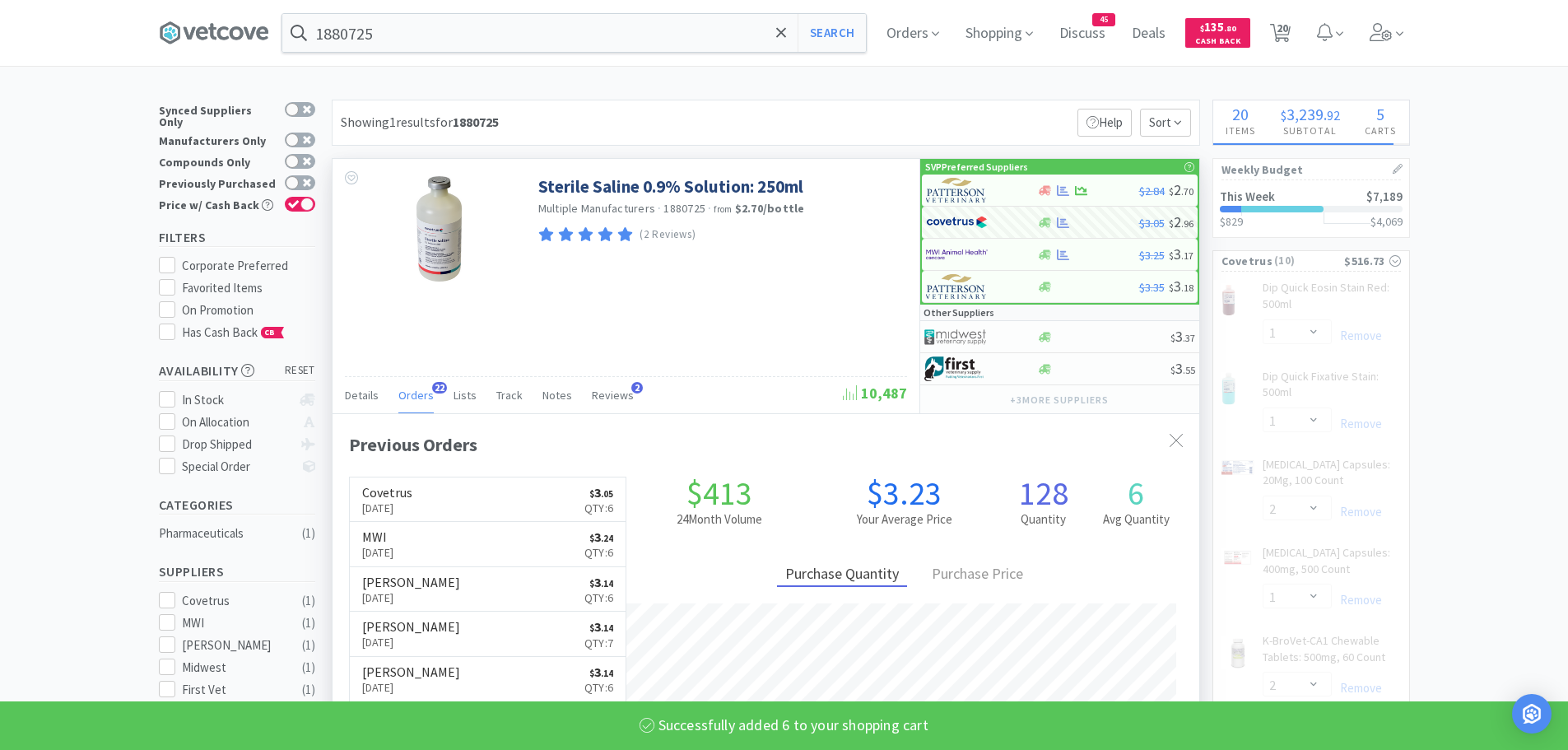
select select "12"
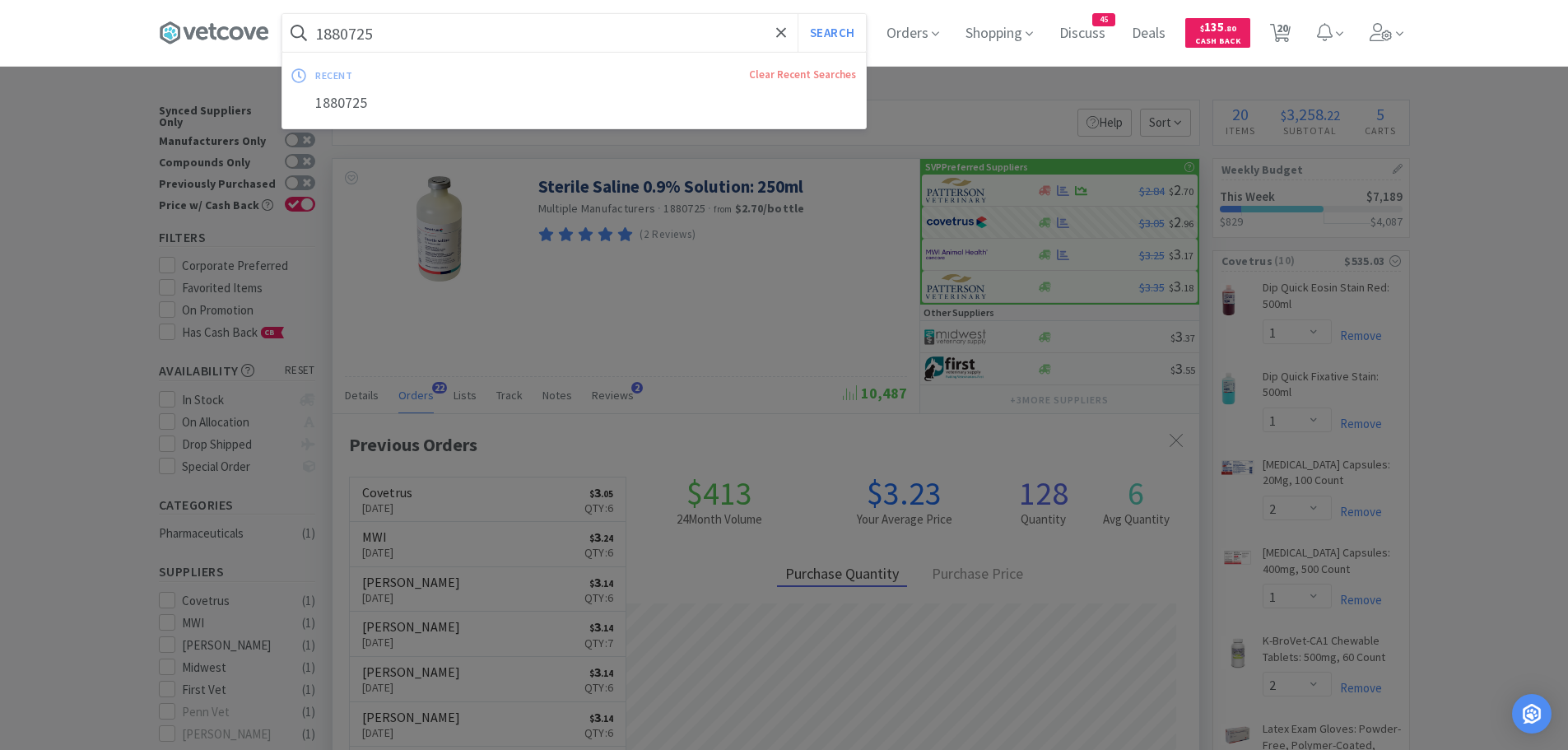
click at [411, 30] on input "1880725" at bounding box center [573, 33] width 584 height 38
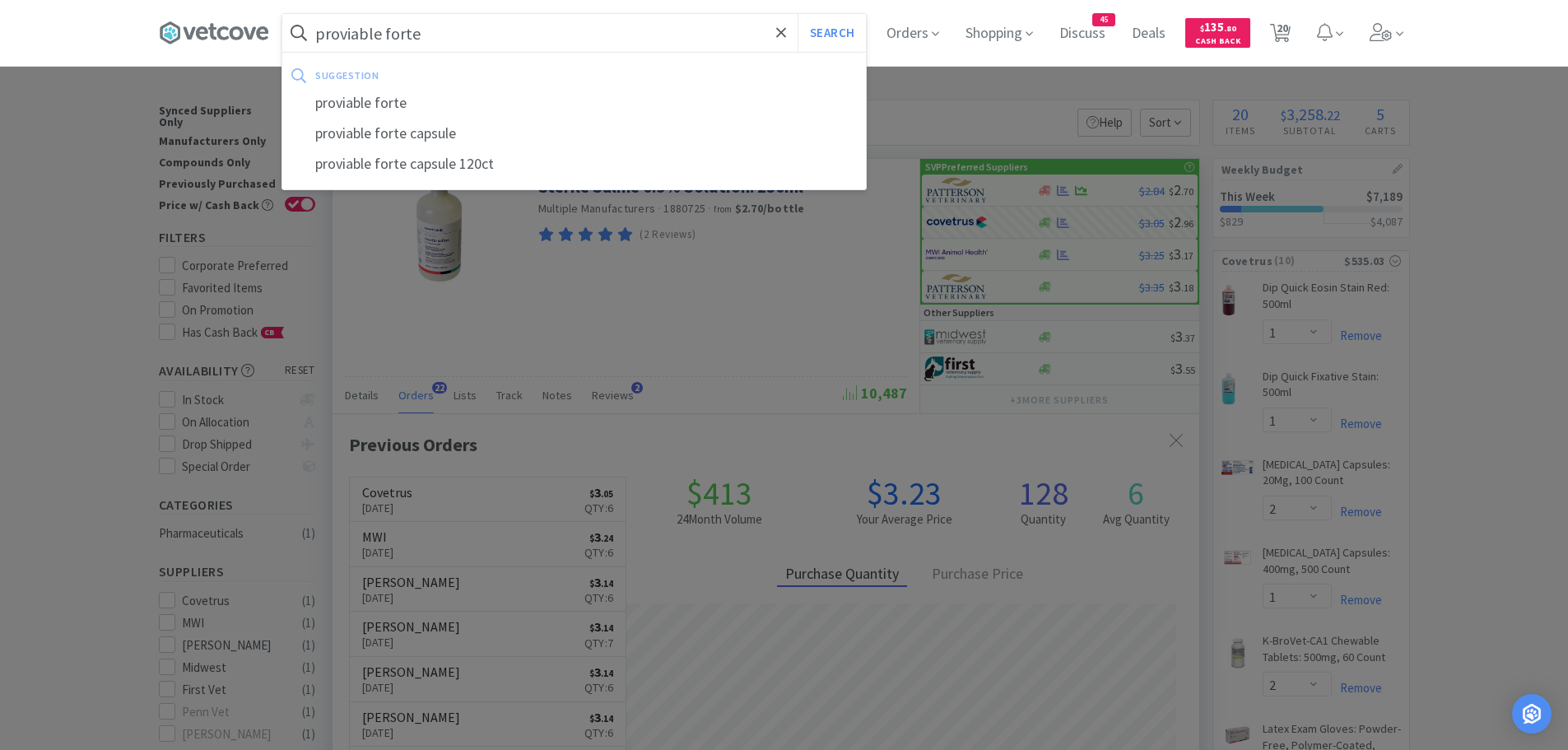
type input "proviable forte"
click at [798, 14] on button "Search" at bounding box center [832, 33] width 69 height 38
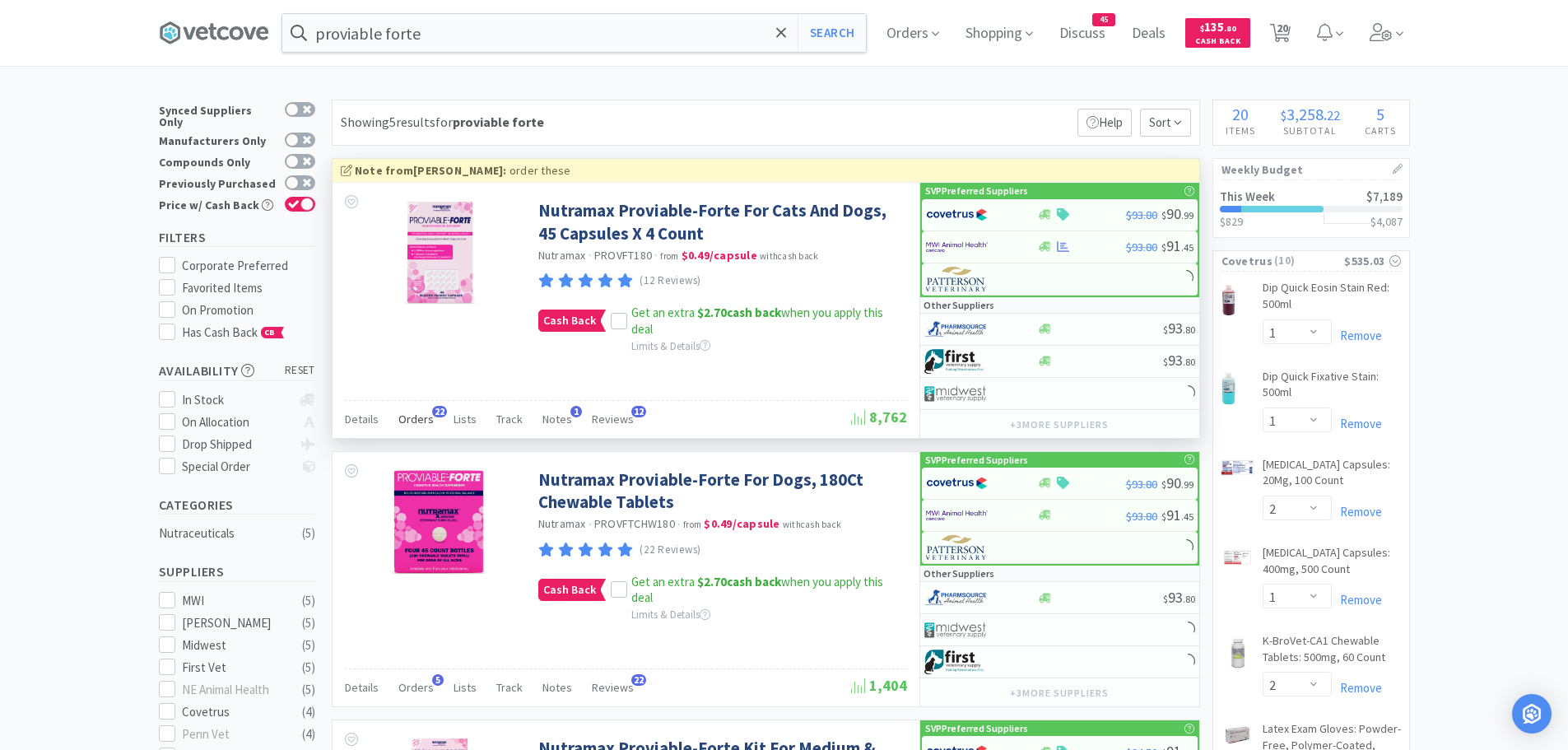
click at [414, 411] on span "Orders" at bounding box center [416, 419] width 35 height 15
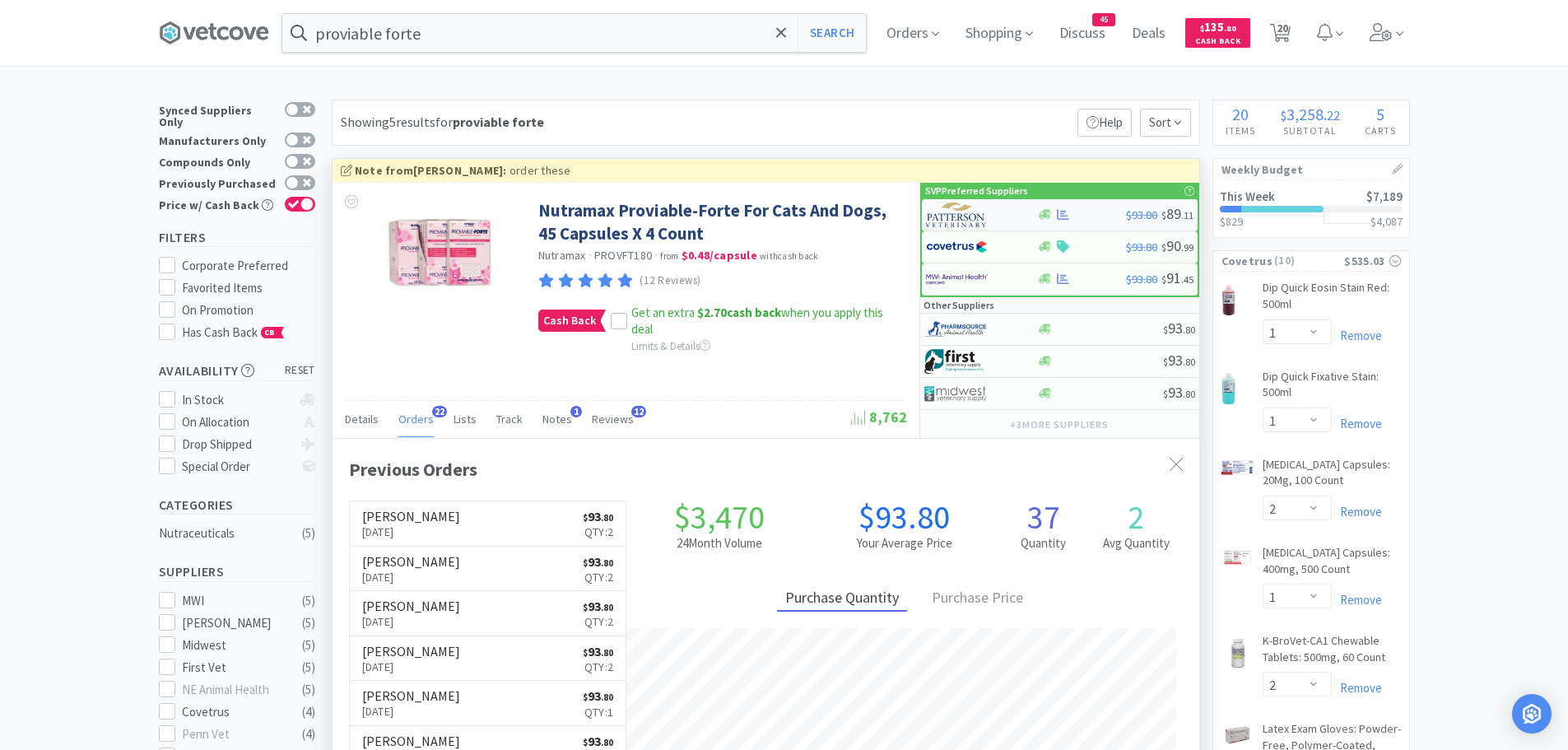
scroll to position [441, 866]
click at [967, 213] on img at bounding box center [957, 214] width 62 height 24
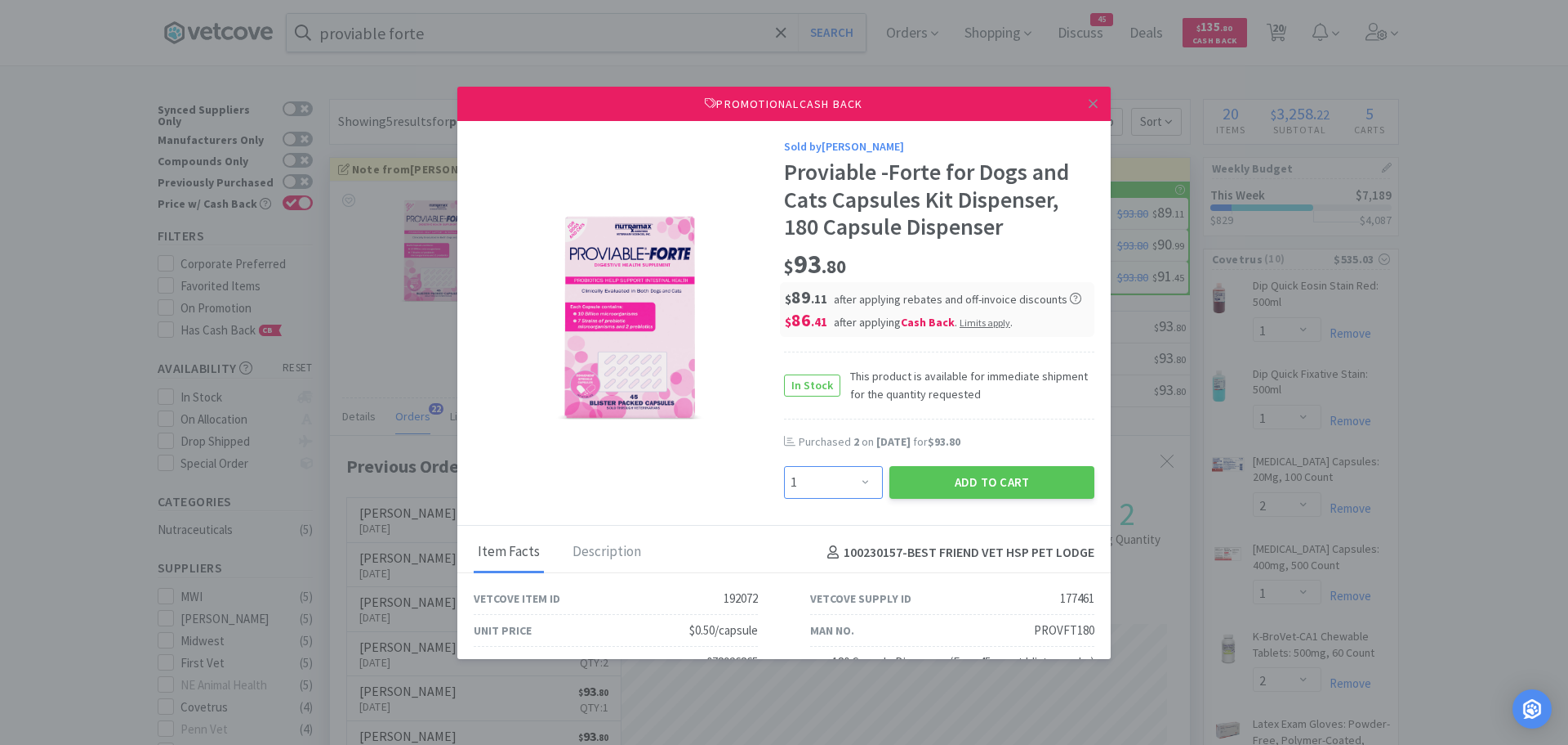
click at [846, 486] on select "Enter Quantity 1 2 3 4 5 6 7 8 9 10 11 12 13 14 15 16 17 18 19 20 Enter Quantity" at bounding box center [833, 481] width 99 height 32
select select "2"
click at [784, 466] on select "Enter Quantity 1 2 3 4 5 6 7 8 9 10 11 12 13 14 15 16 17 18 19 20 Enter Quantity" at bounding box center [833, 481] width 99 height 32
click at [923, 471] on button "Add to Cart" at bounding box center [991, 481] width 205 height 32
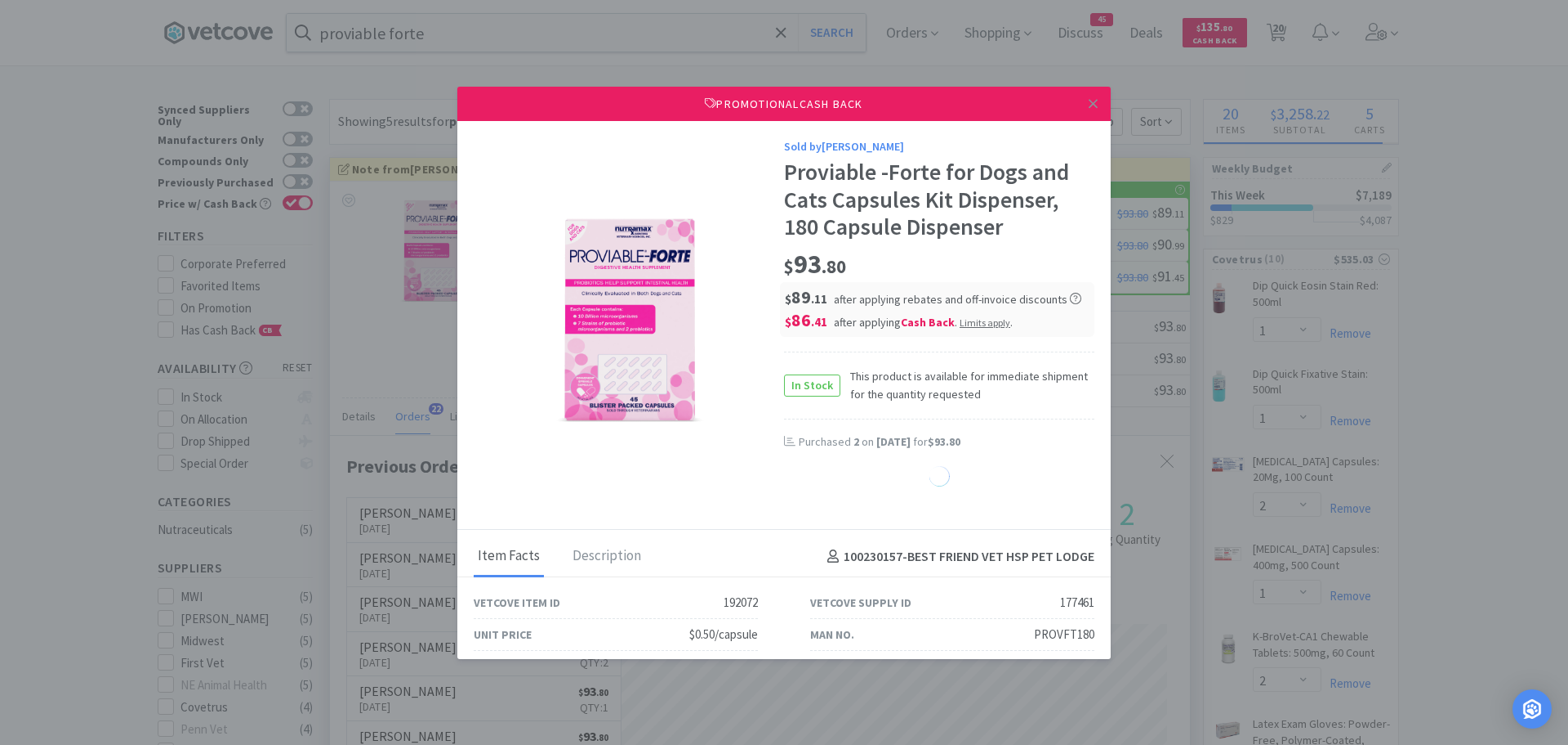
select select "2"
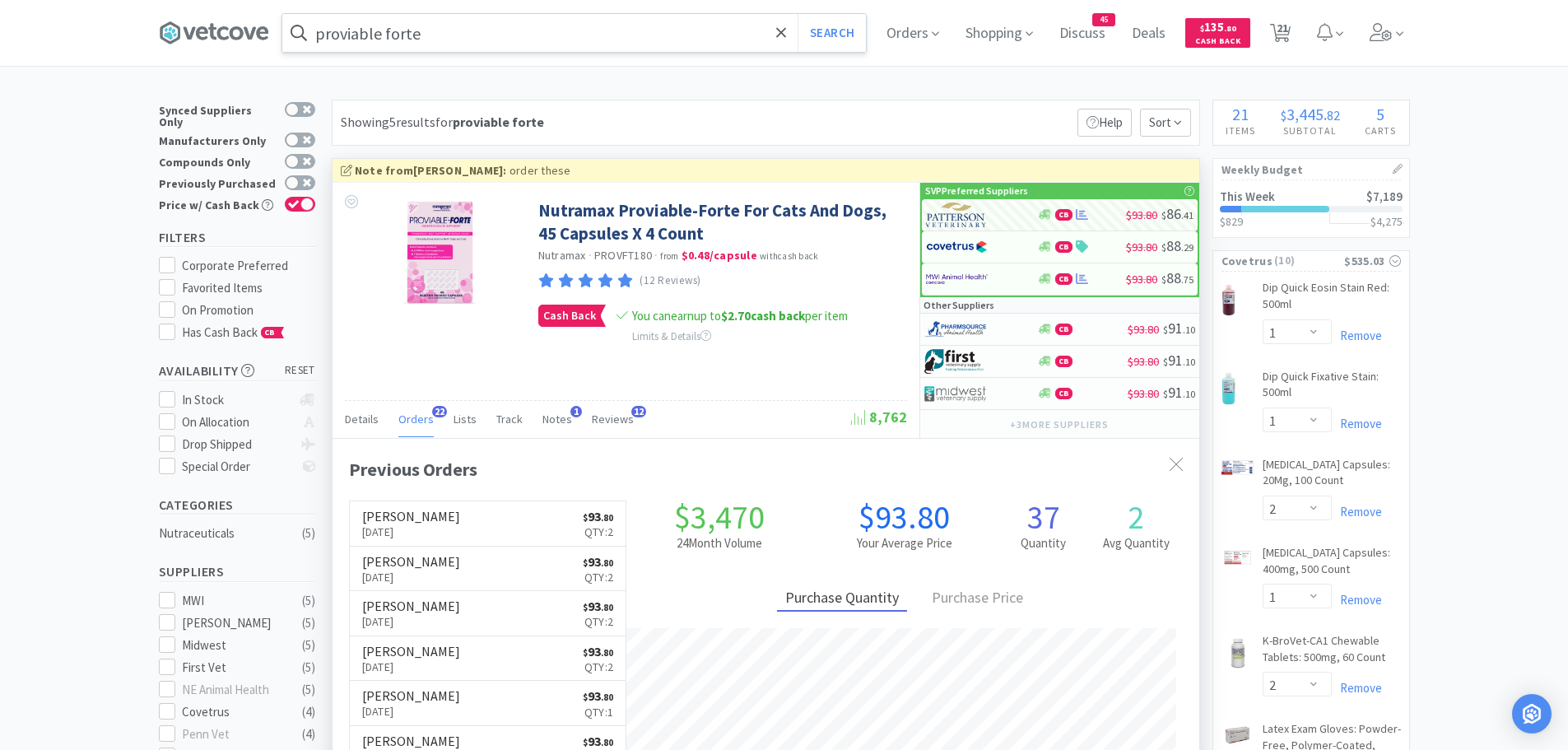
click at [443, 39] on input "proviable forte" at bounding box center [573, 33] width 584 height 38
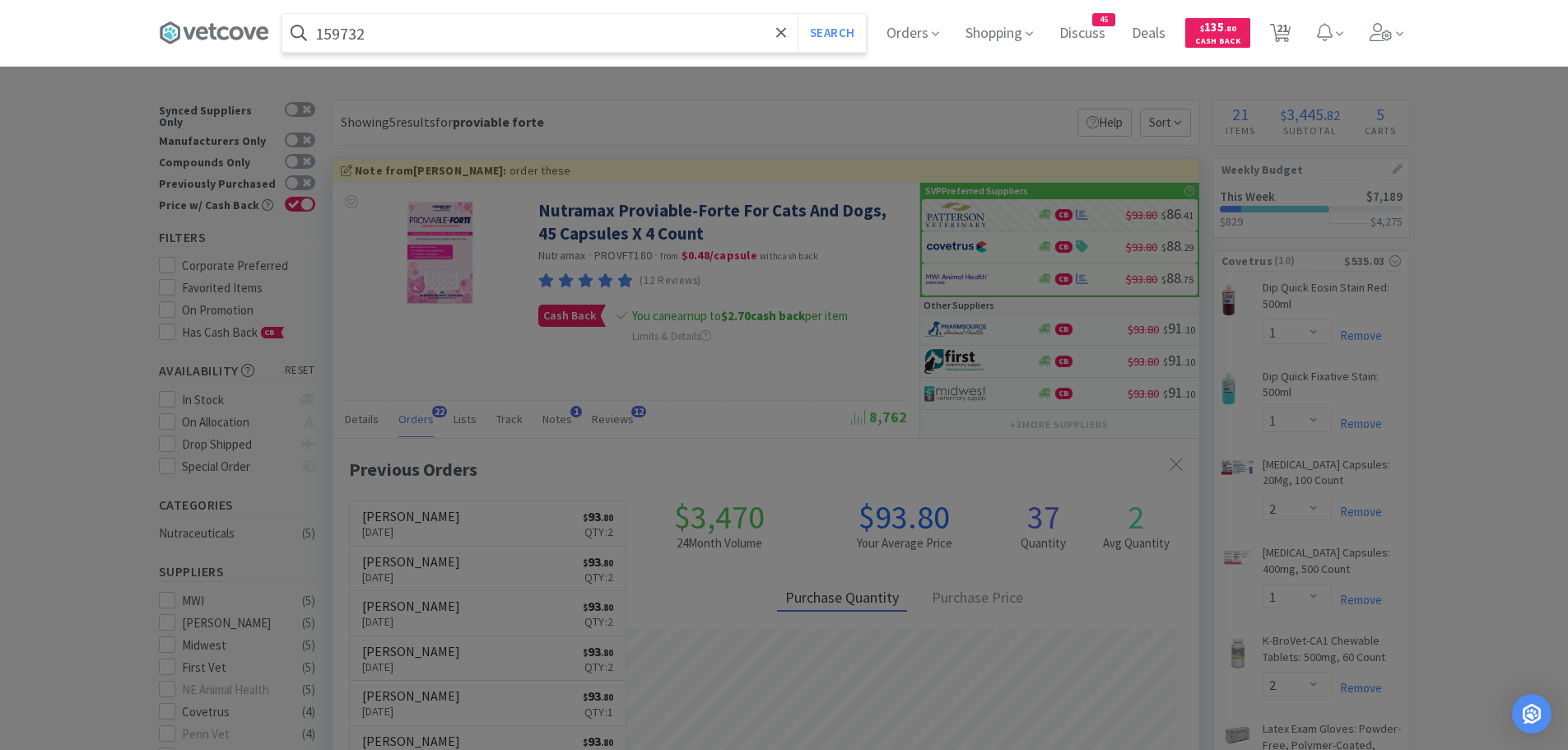
type input "159732"
click at [798, 14] on button "Search" at bounding box center [832, 33] width 69 height 38
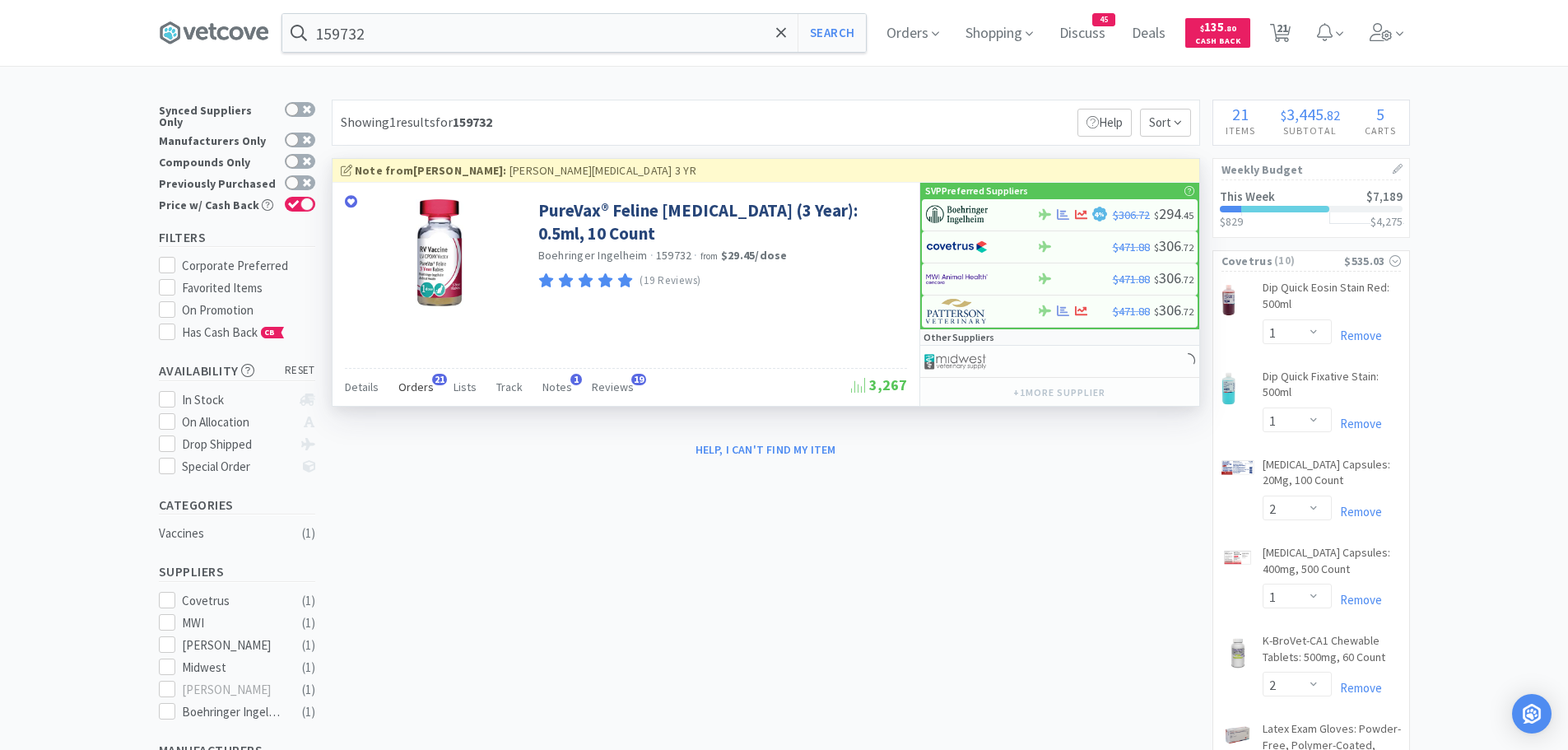
click at [404, 388] on span "Orders" at bounding box center [416, 387] width 35 height 15
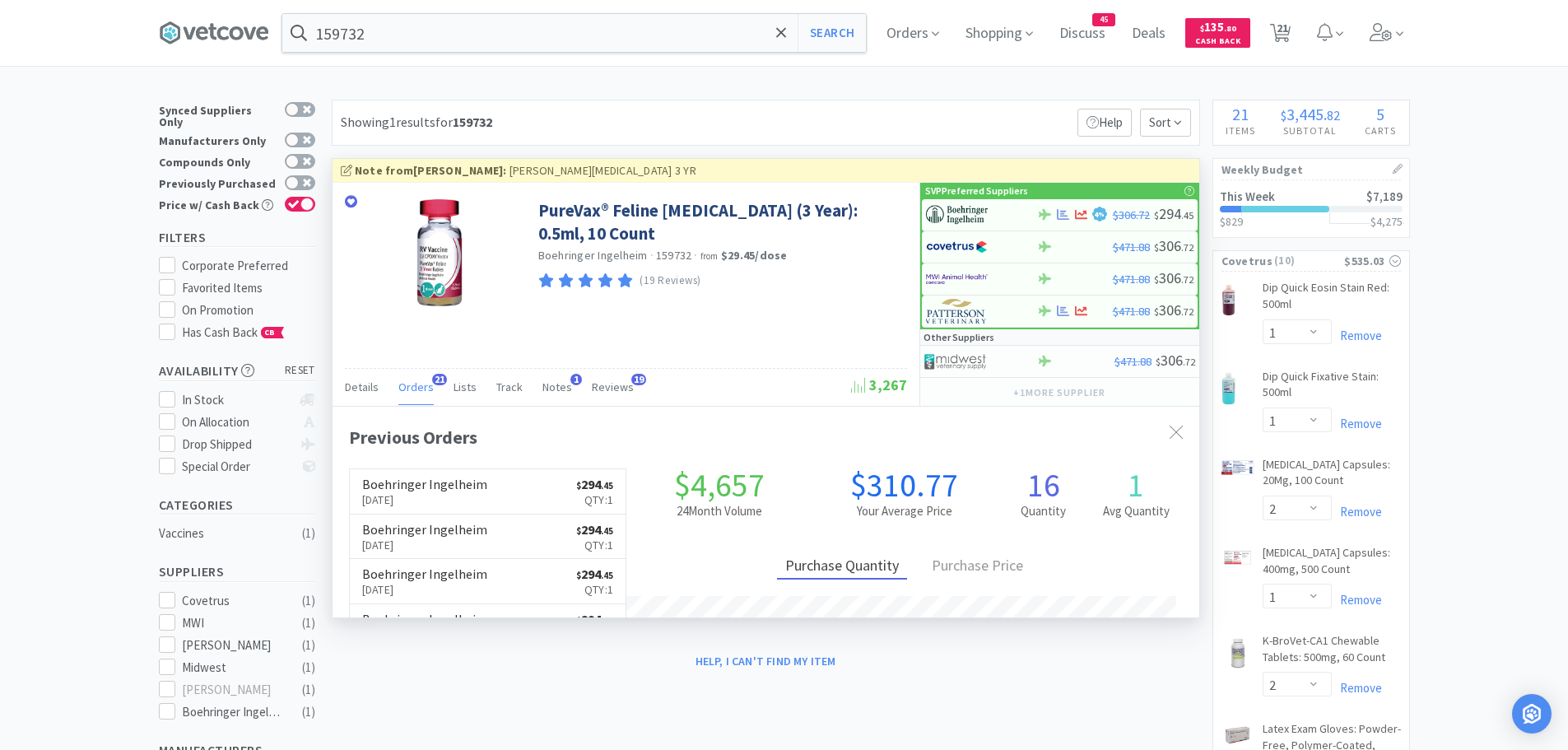
scroll to position [441, 866]
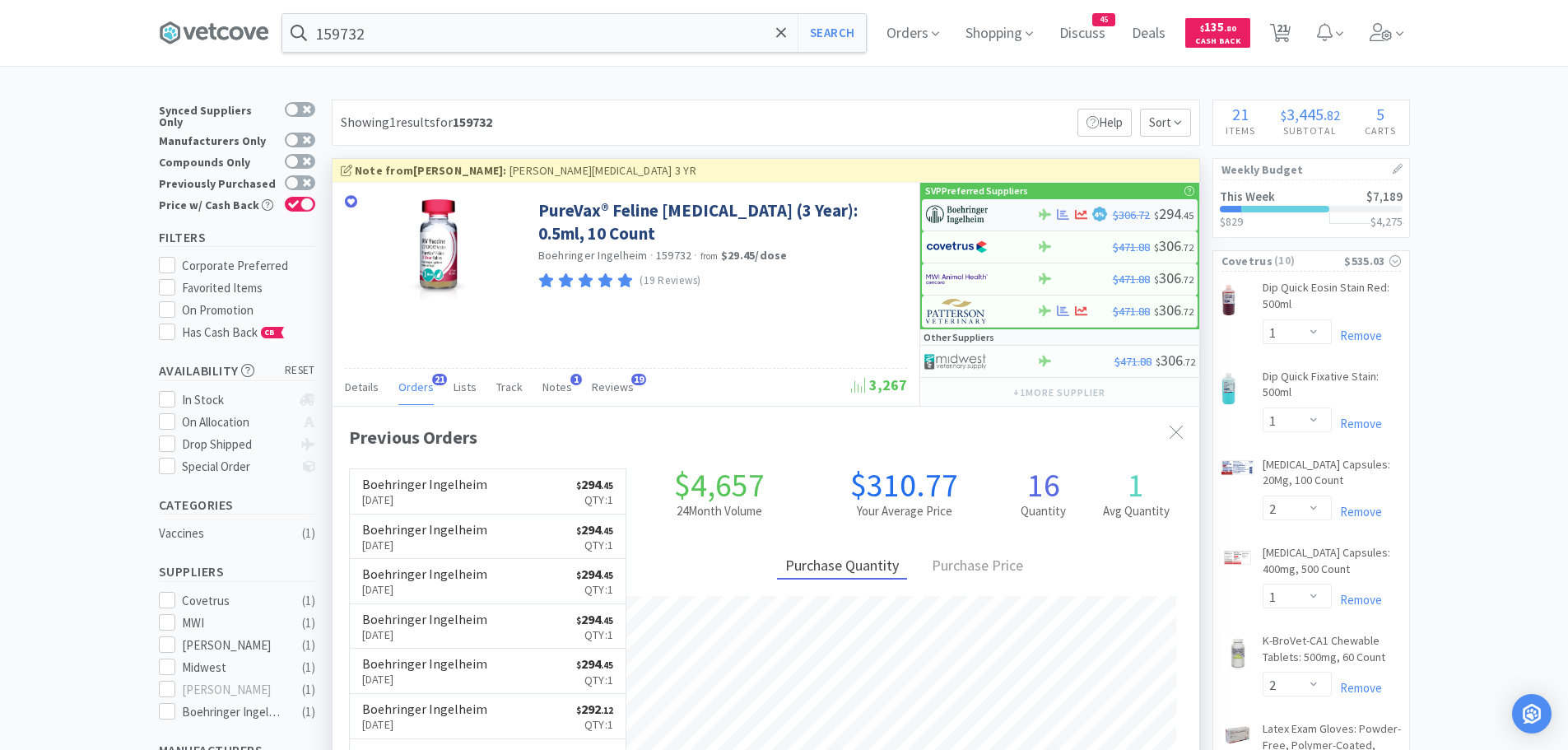
click at [984, 215] on img at bounding box center [957, 214] width 62 height 24
select select "1"
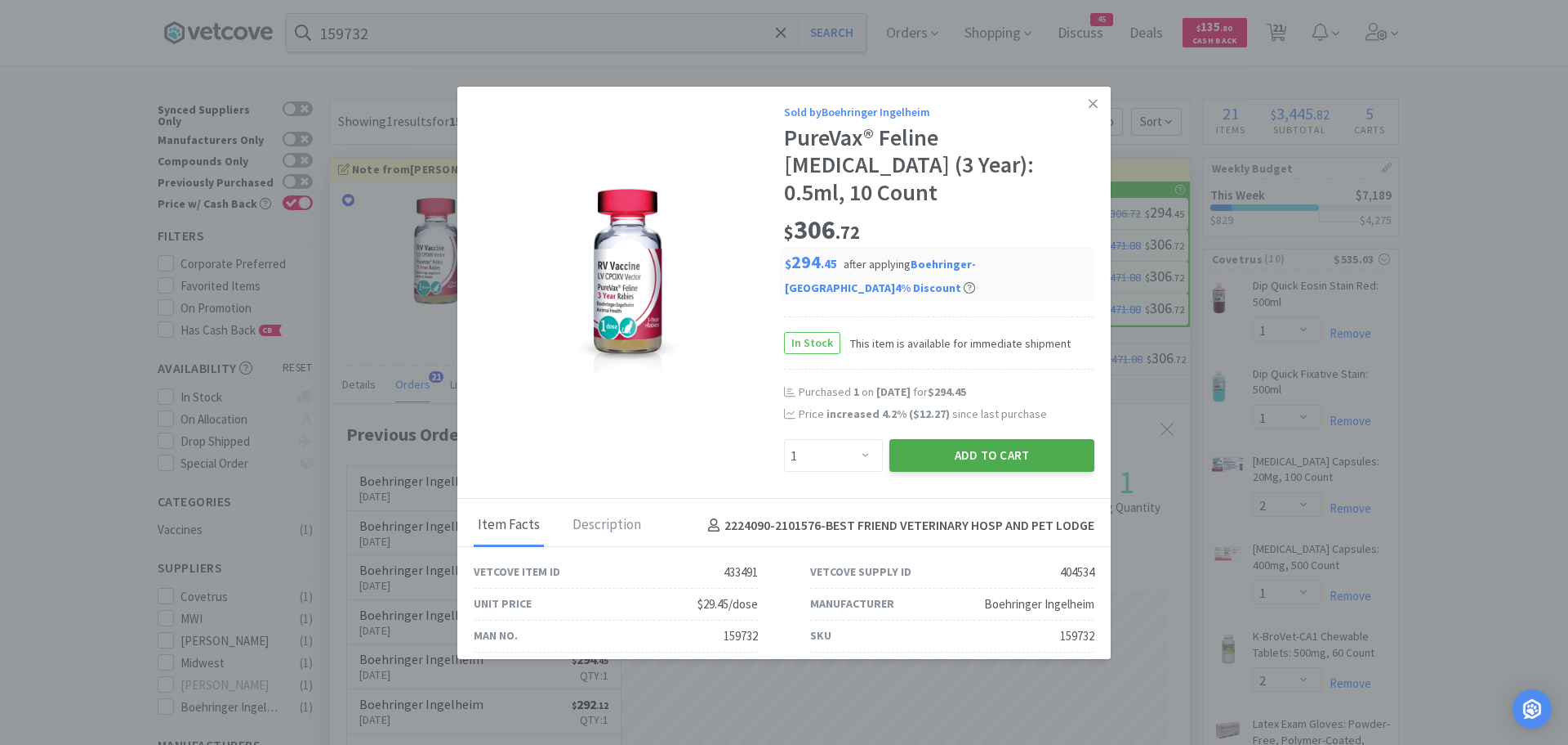
click at [917, 439] on button "Add to Cart" at bounding box center [991, 455] width 205 height 32
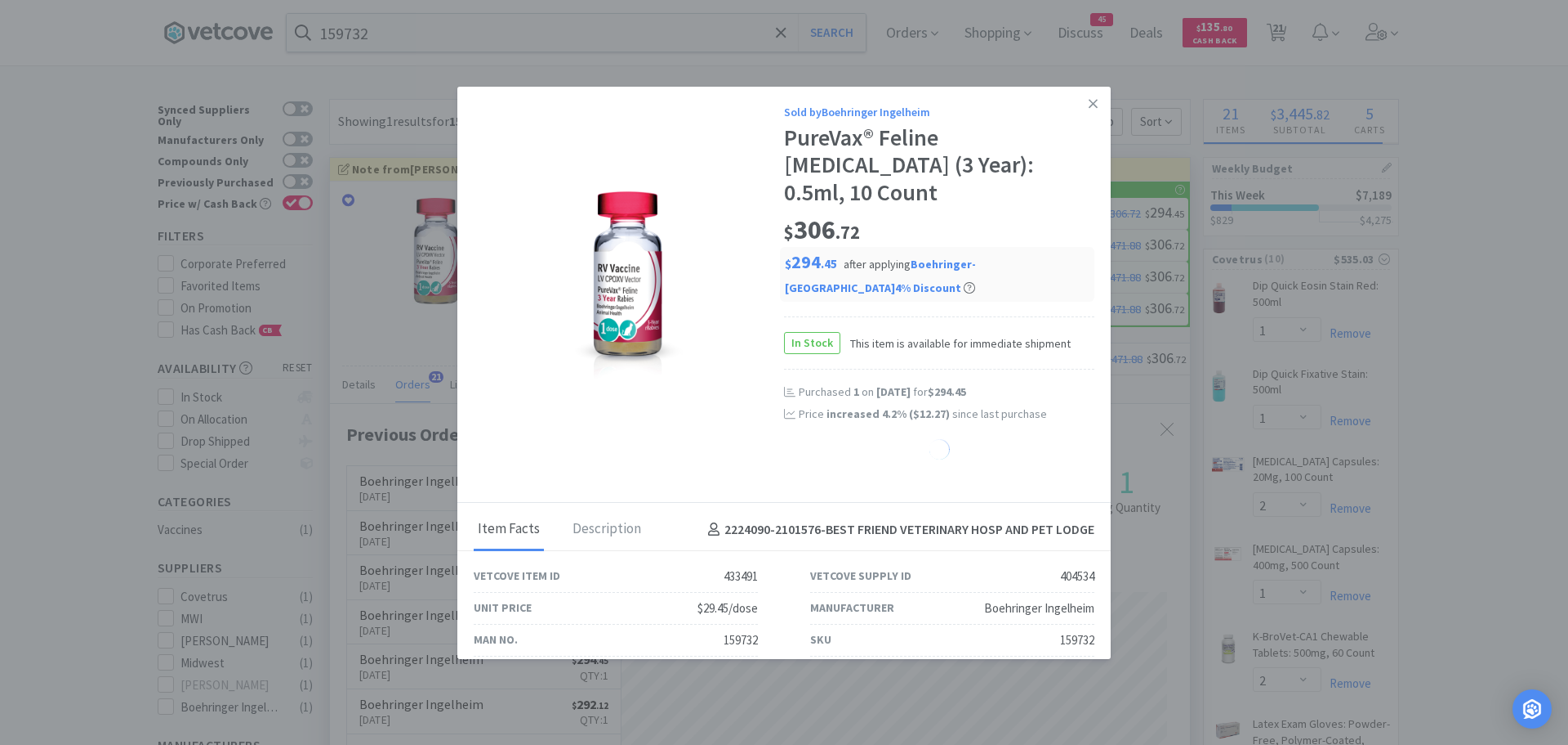
select select "1"
select select "3"
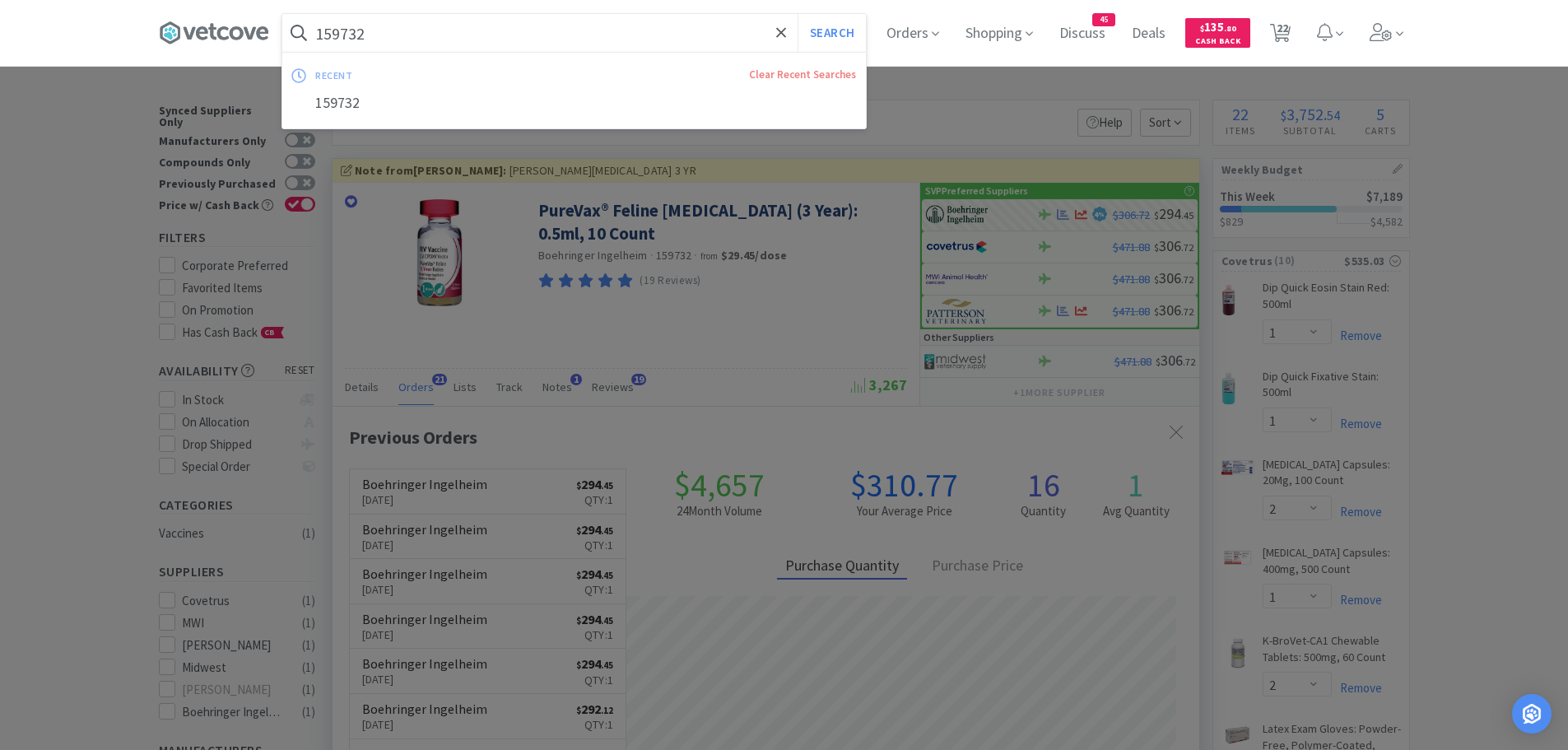
click at [480, 43] on input "159732" at bounding box center [573, 33] width 584 height 38
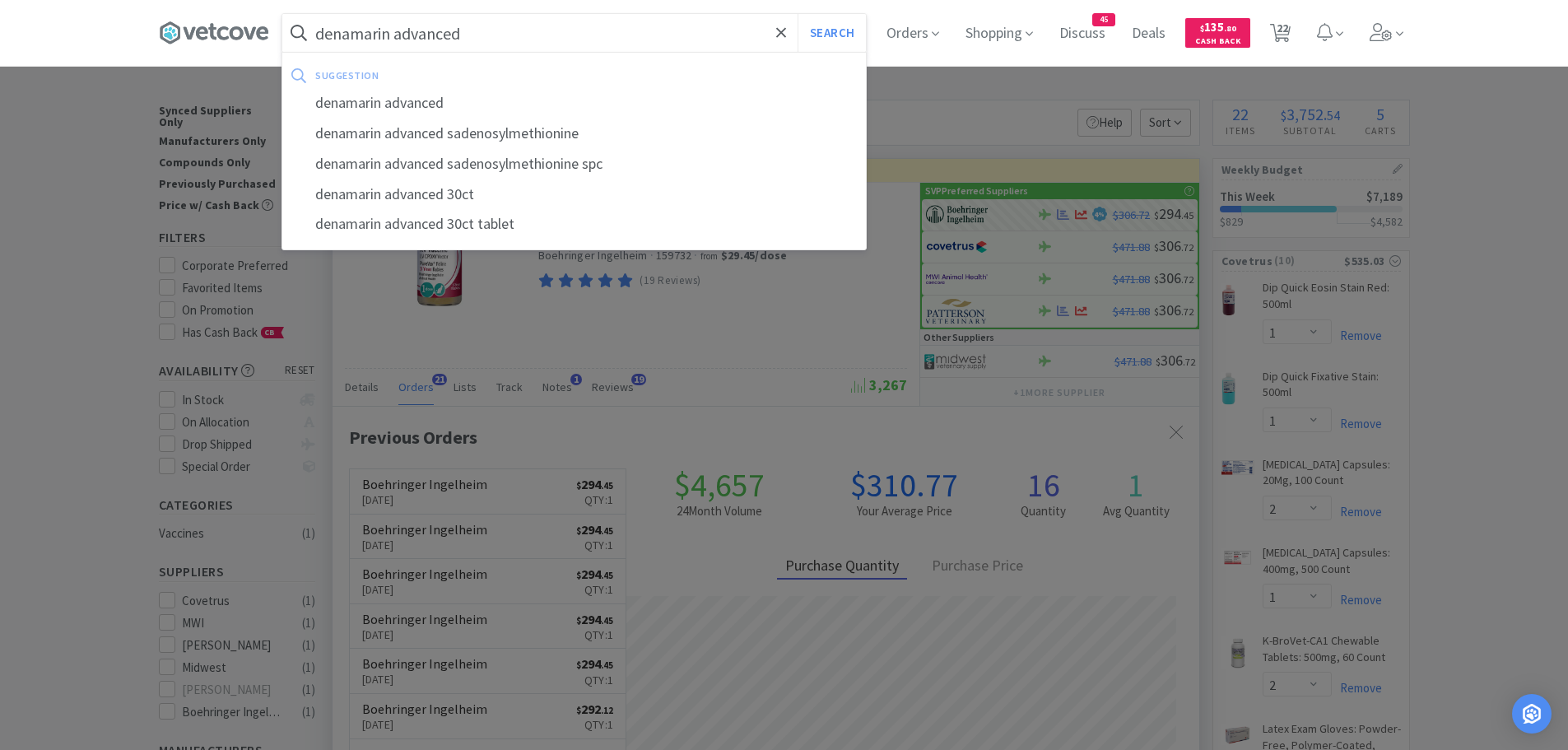
type input "denamarin advanced"
click at [798, 14] on button "Search" at bounding box center [832, 33] width 69 height 38
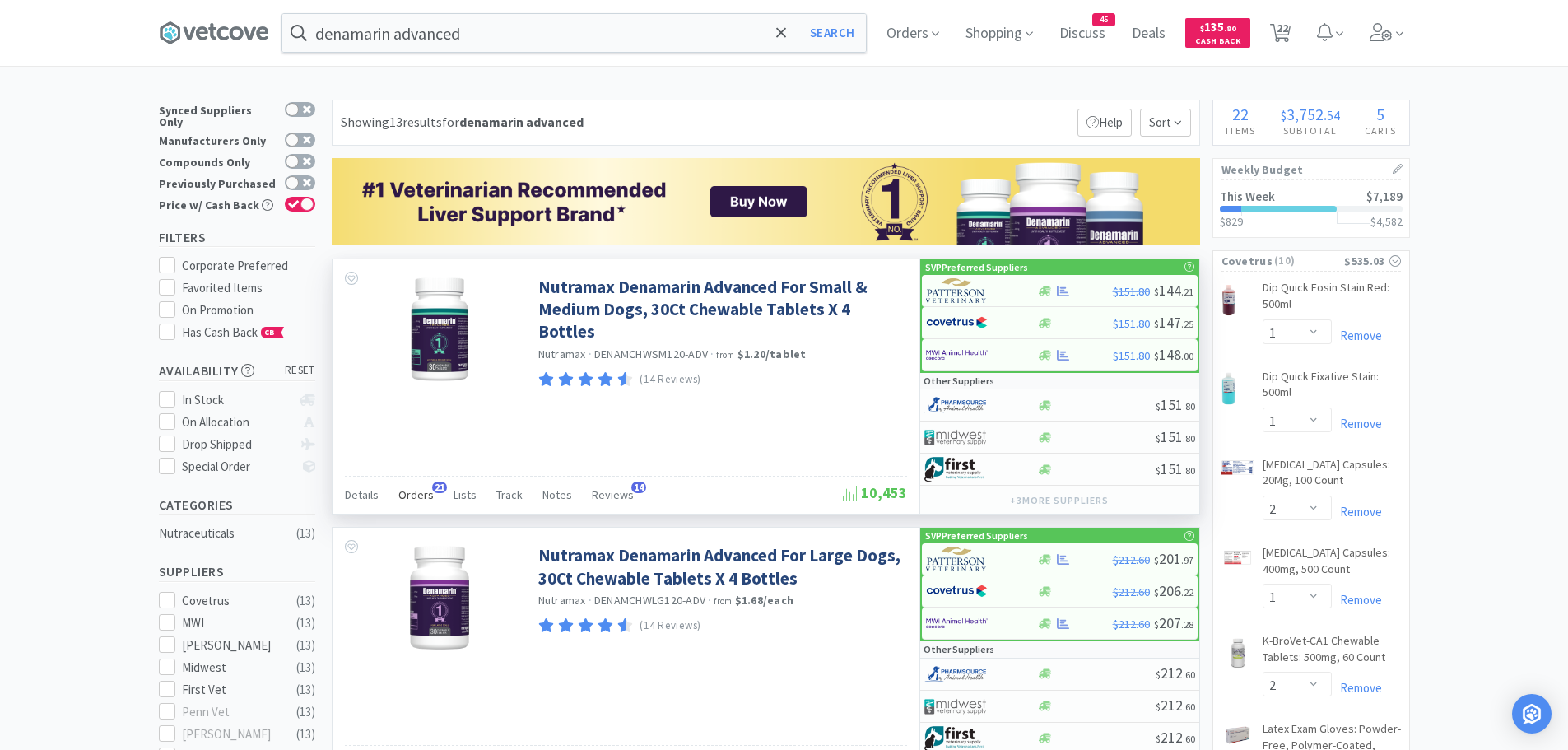
click at [412, 489] on span "Orders" at bounding box center [416, 495] width 35 height 15
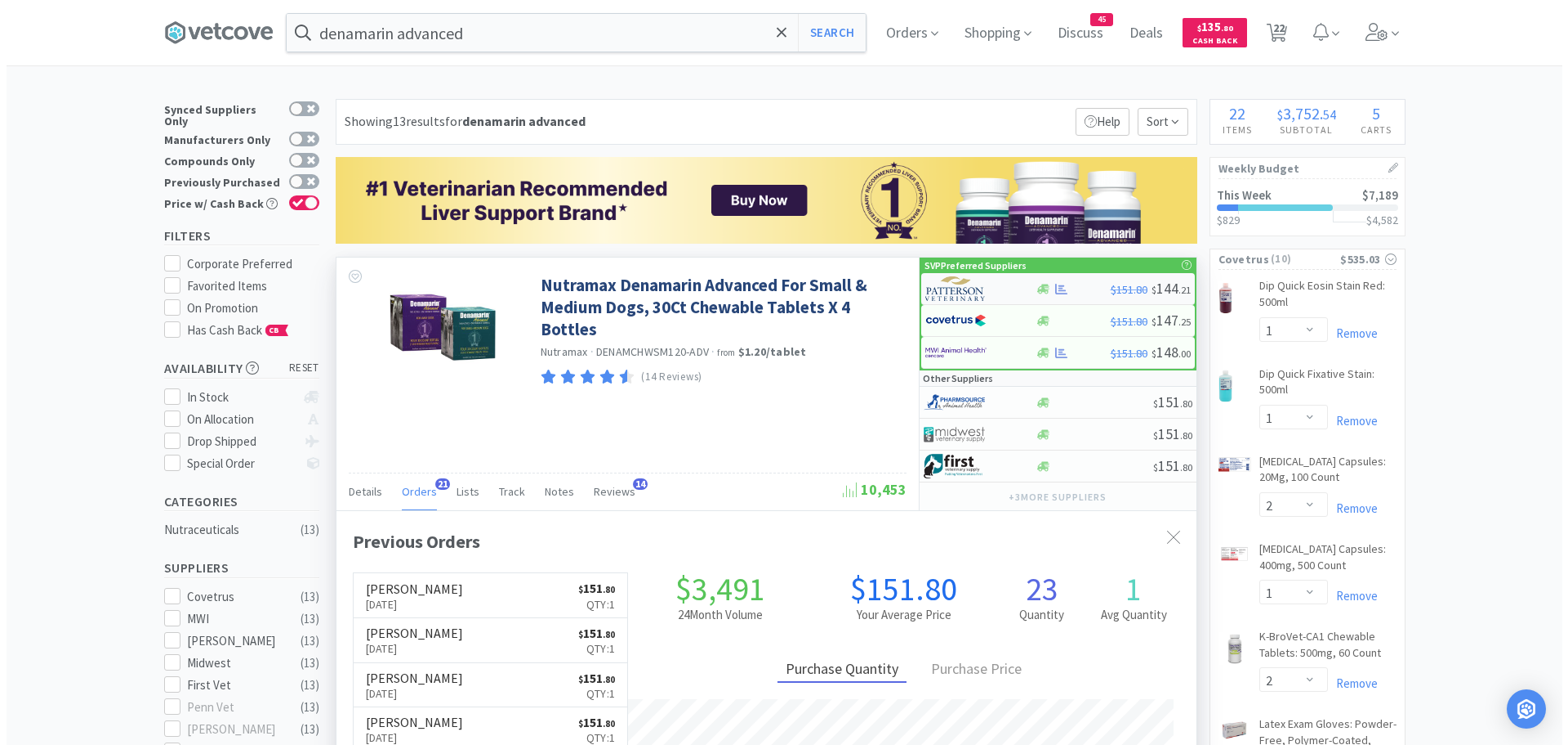
scroll to position [438, 860]
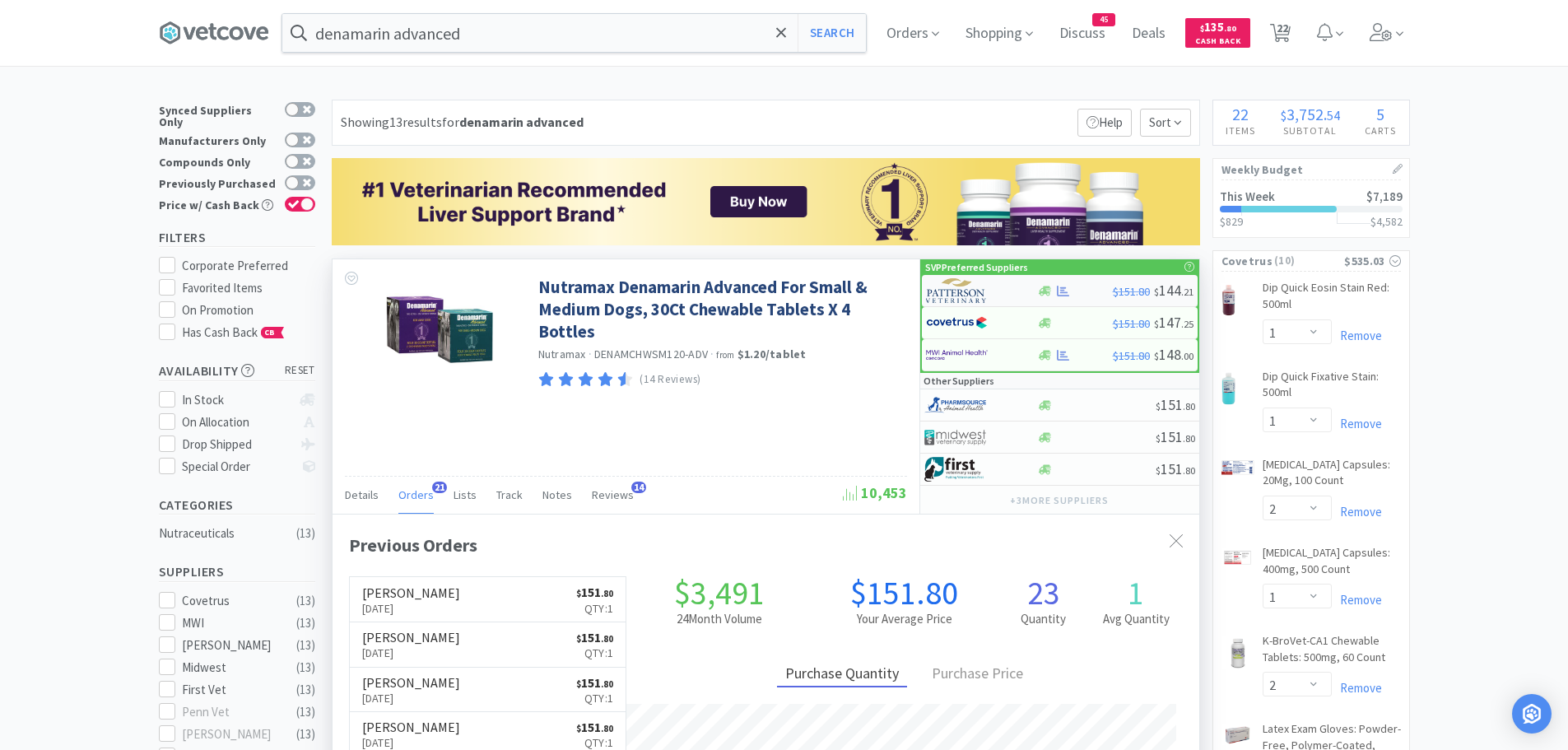
click at [992, 291] on div at bounding box center [971, 290] width 90 height 28
select select "1"
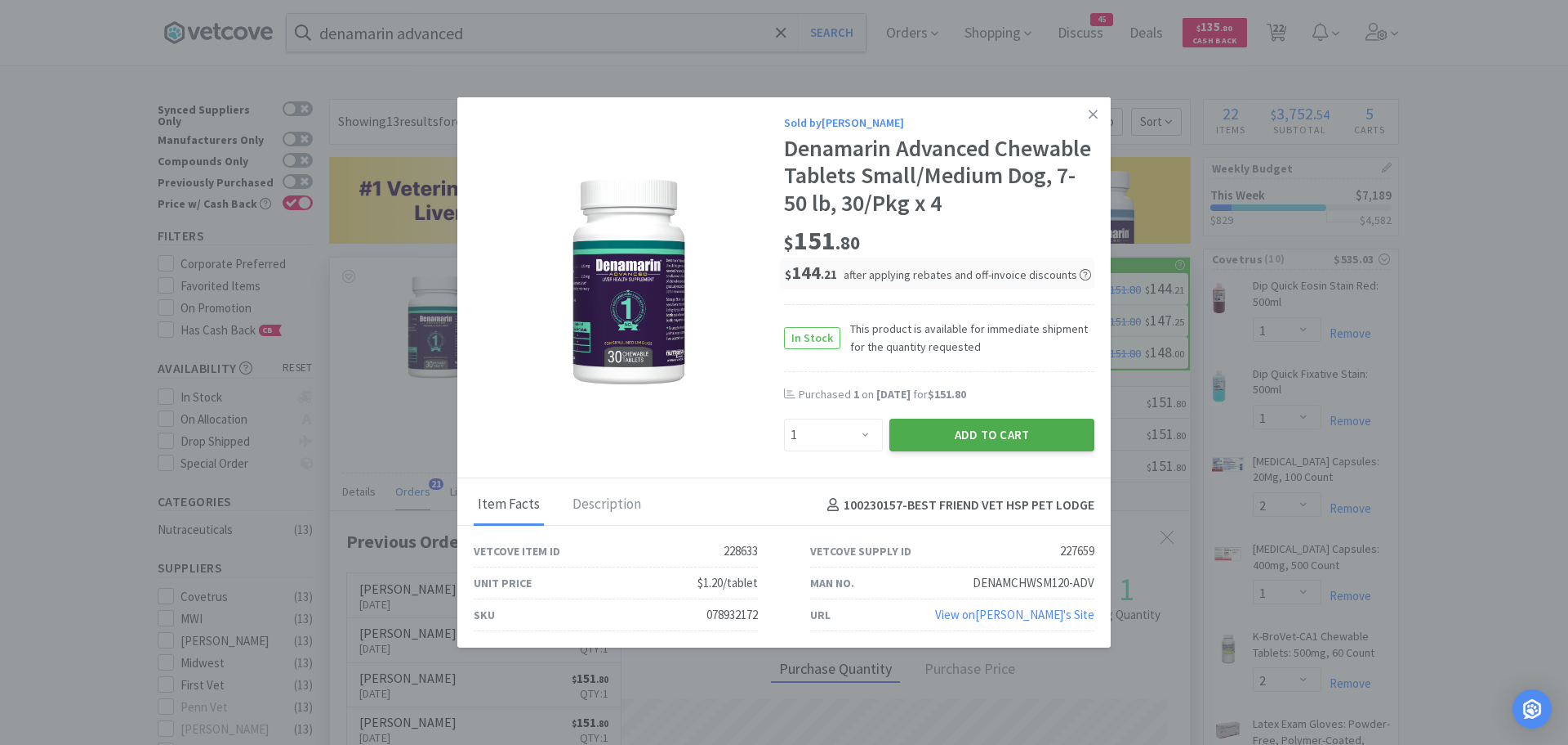
click at [921, 441] on button "Add to Cart" at bounding box center [991, 434] width 205 height 32
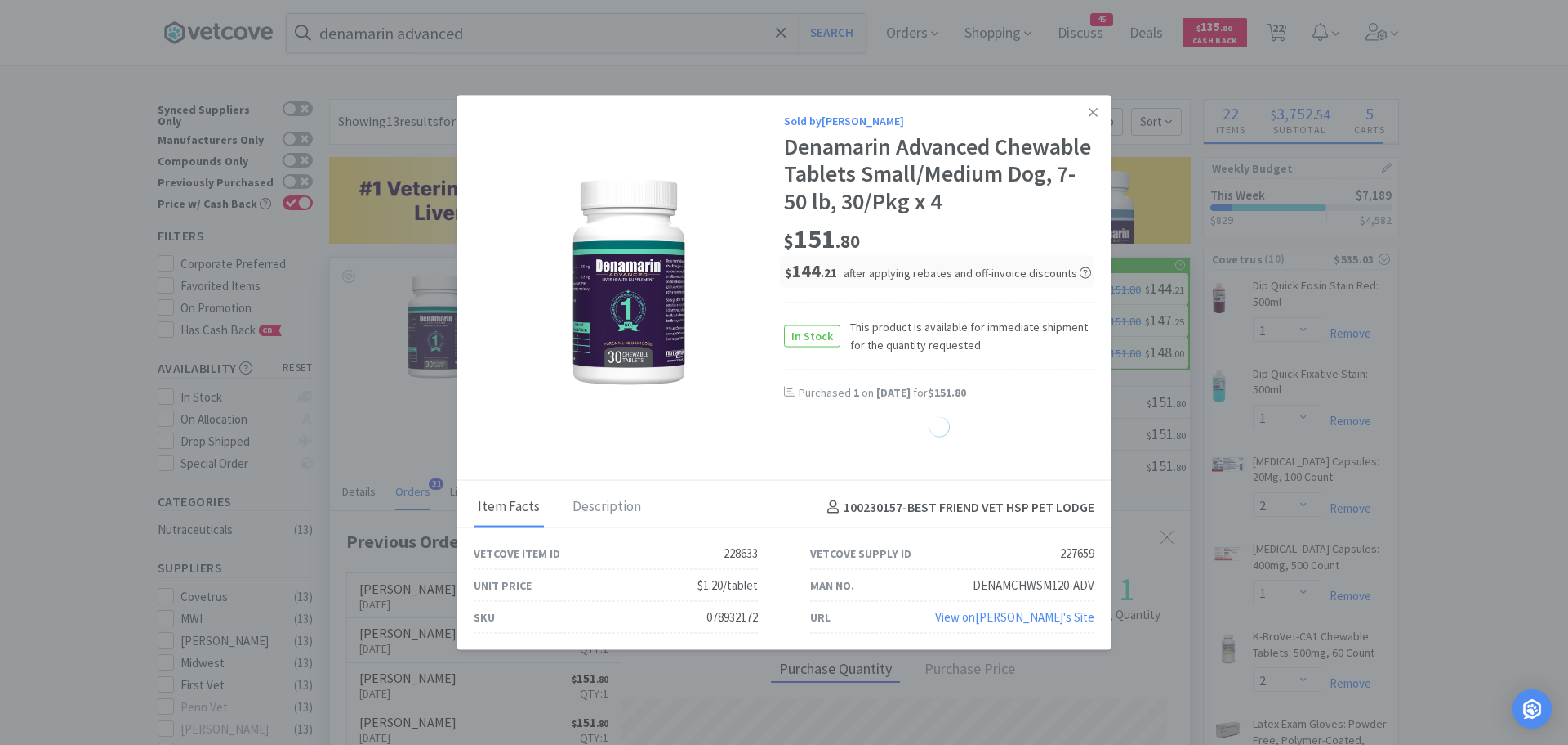
select select "1"
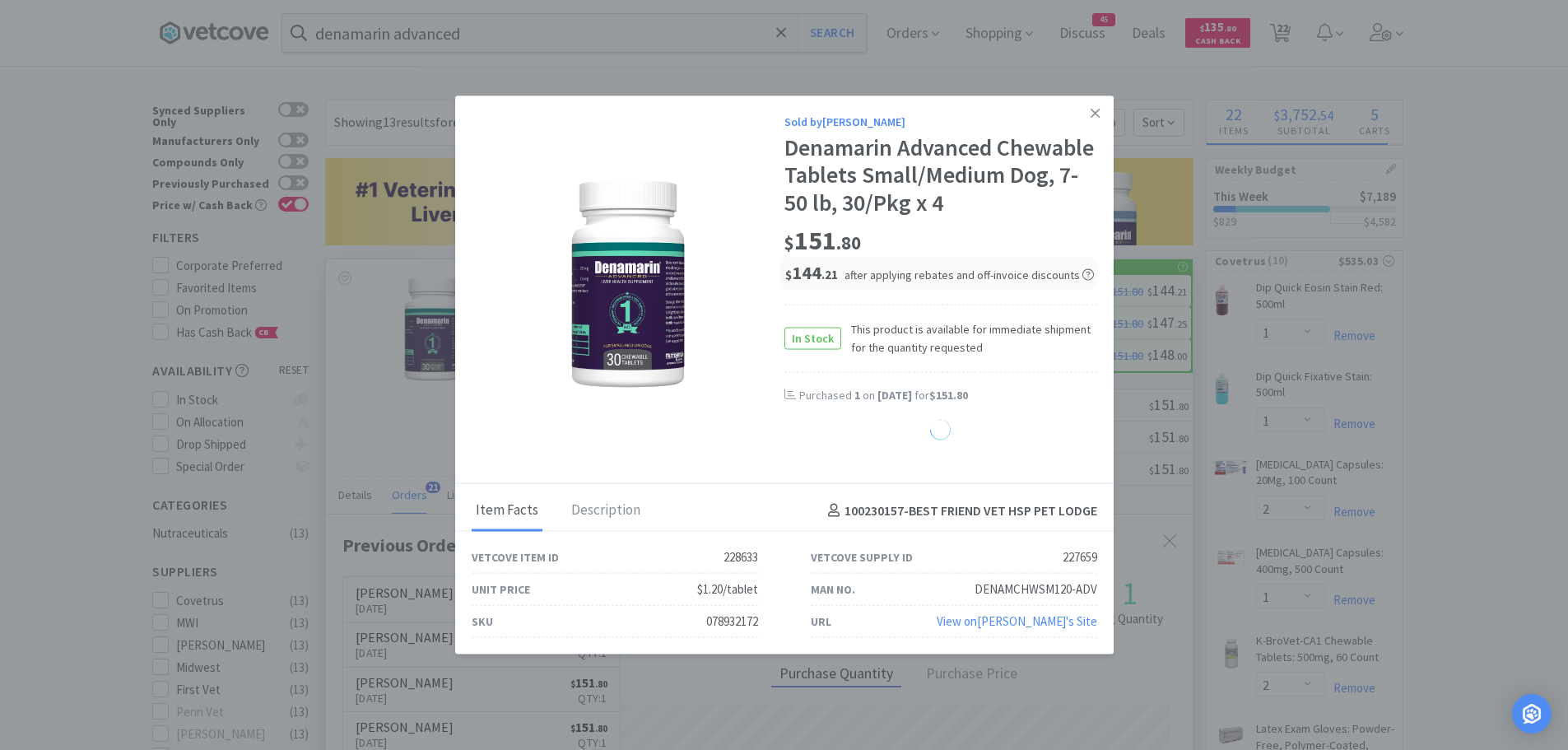
select select "2"
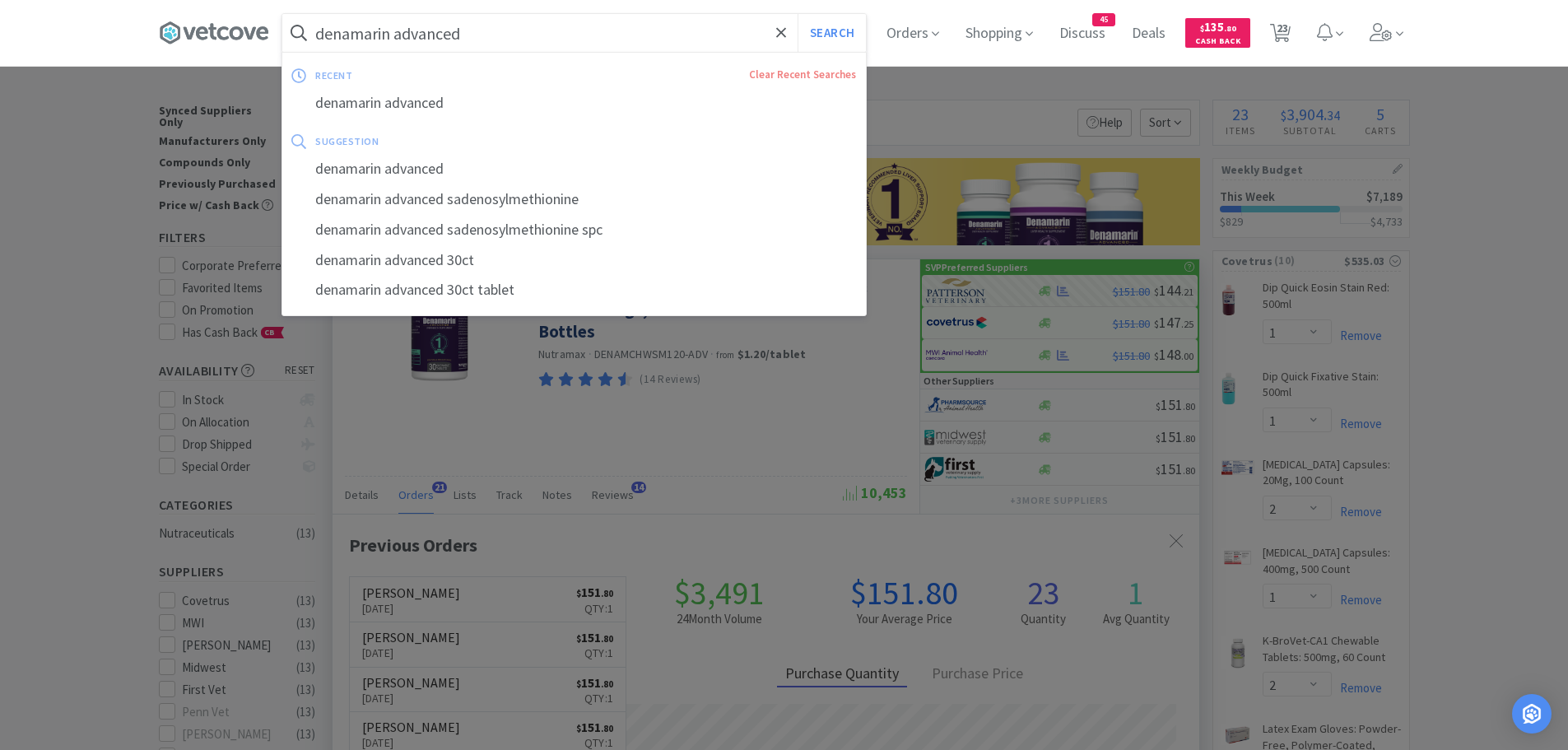
click at [509, 45] on input "denamarin advanced" at bounding box center [573, 33] width 584 height 38
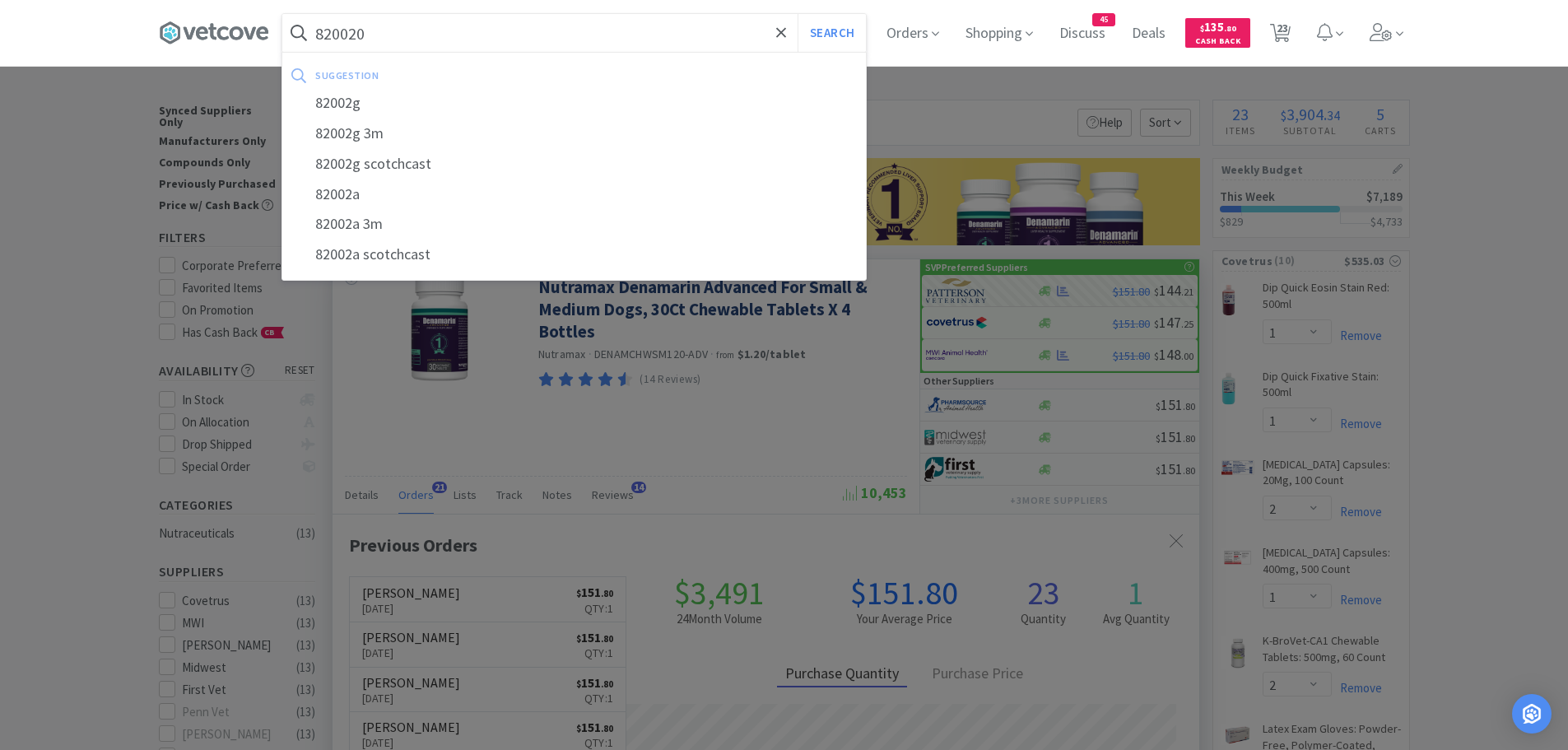
type input "820020"
click at [798, 14] on button "Search" at bounding box center [832, 33] width 69 height 38
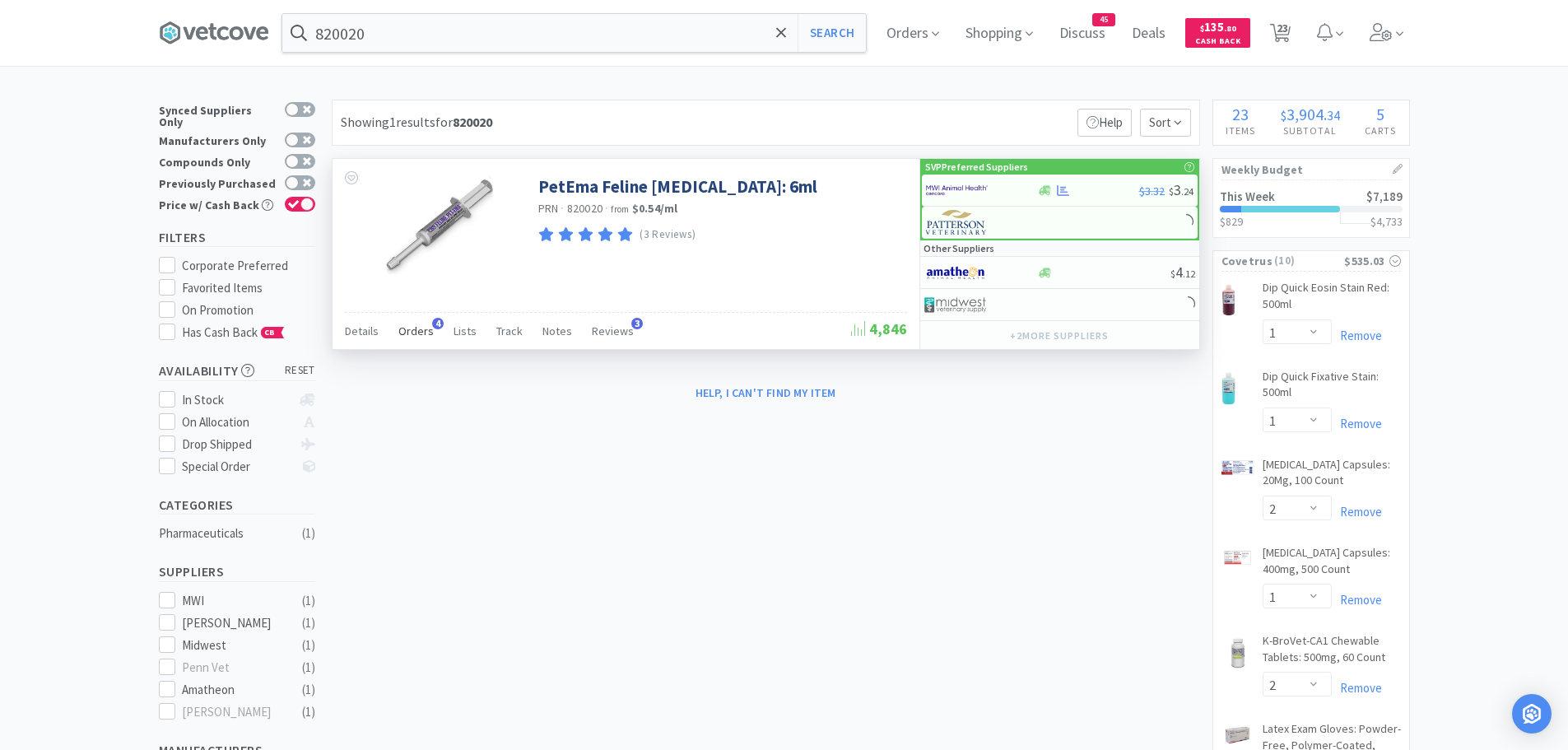
click at [419, 333] on span "Orders" at bounding box center [416, 331] width 35 height 15
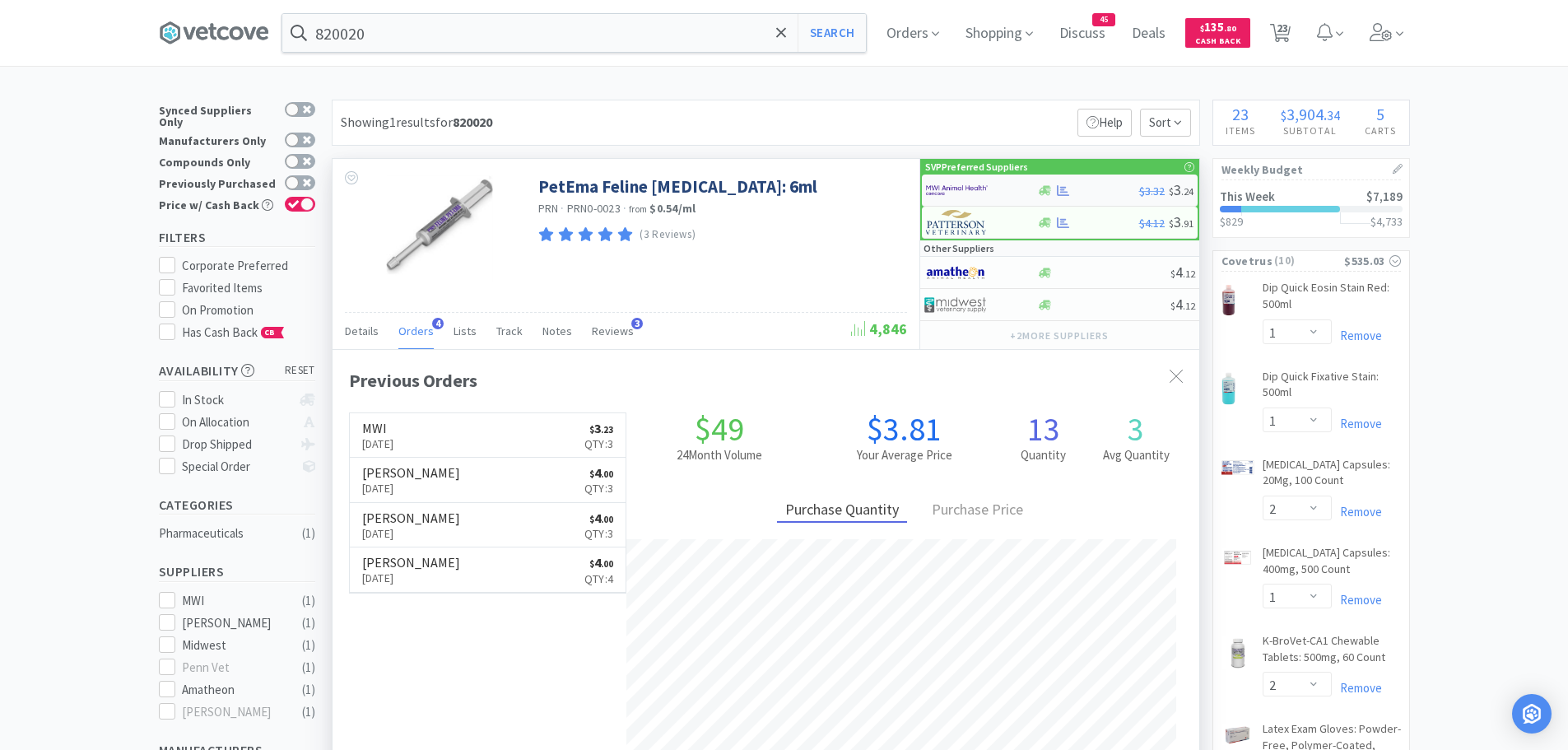
scroll to position [426, 866]
click at [959, 179] on img at bounding box center [957, 189] width 62 height 24
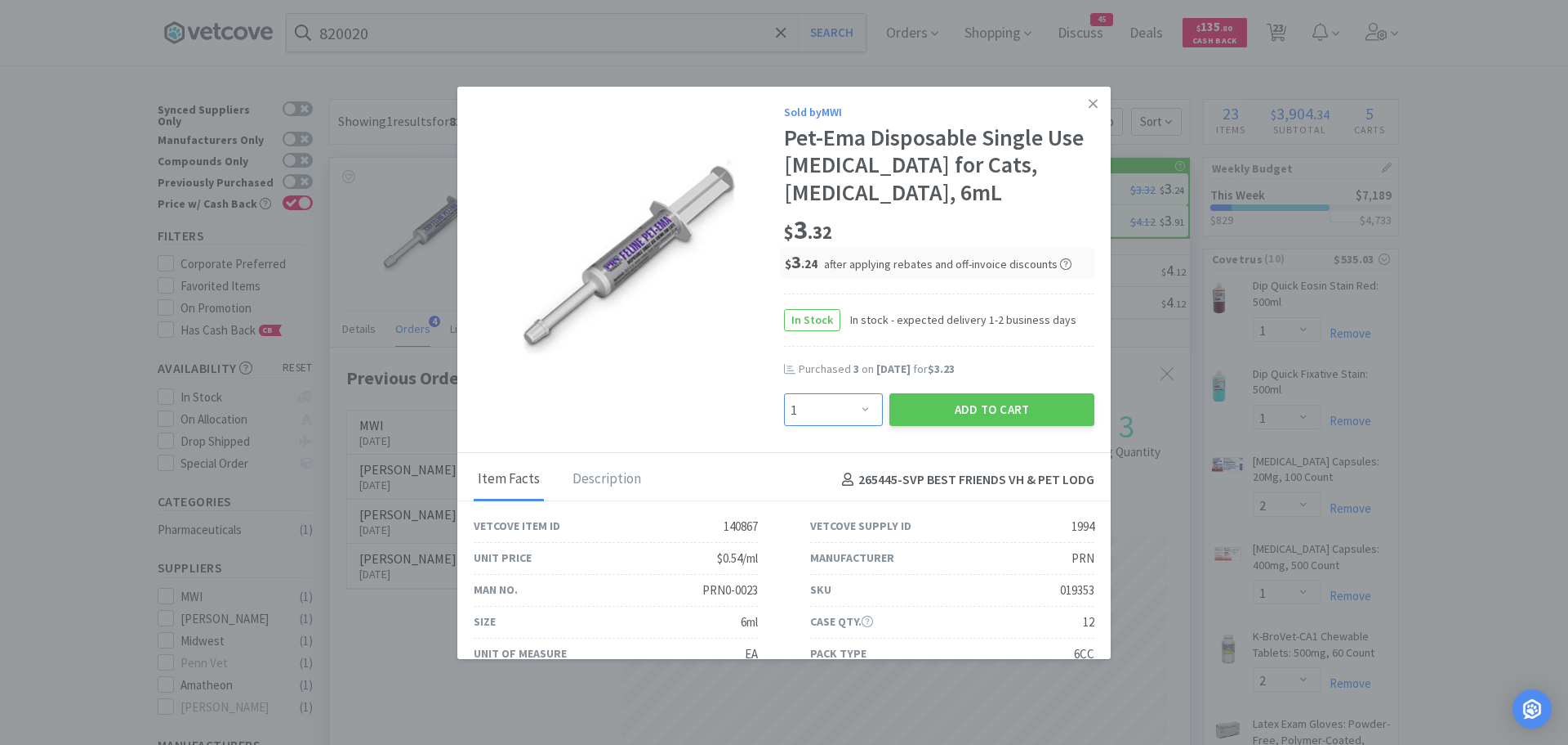
click at [840, 401] on select "Enter Quantity 1 2 3 4 5 6 7 8 9 10 11 12 13 14 15 16 17 18 19 20 Enter Quantity" at bounding box center [833, 409] width 99 height 32
select select "3"
click at [784, 393] on select "Enter Quantity 1 2 3 4 5 6 7 8 9 10 11 12 13 14 15 16 17 18 19 20 Enter Quantity" at bounding box center [833, 409] width 99 height 32
click at [956, 401] on button "Add to Cart" at bounding box center [991, 409] width 205 height 32
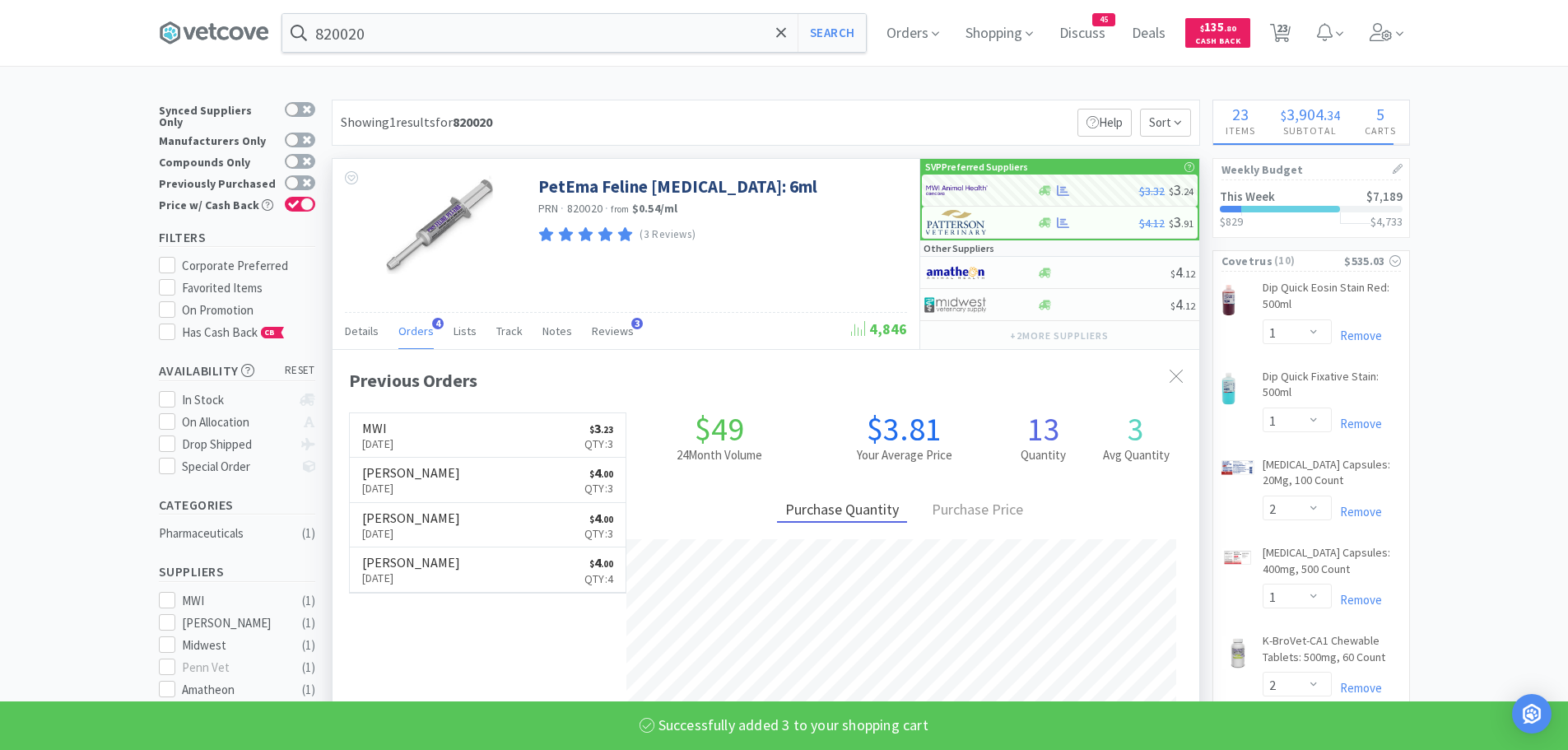
select select "3"
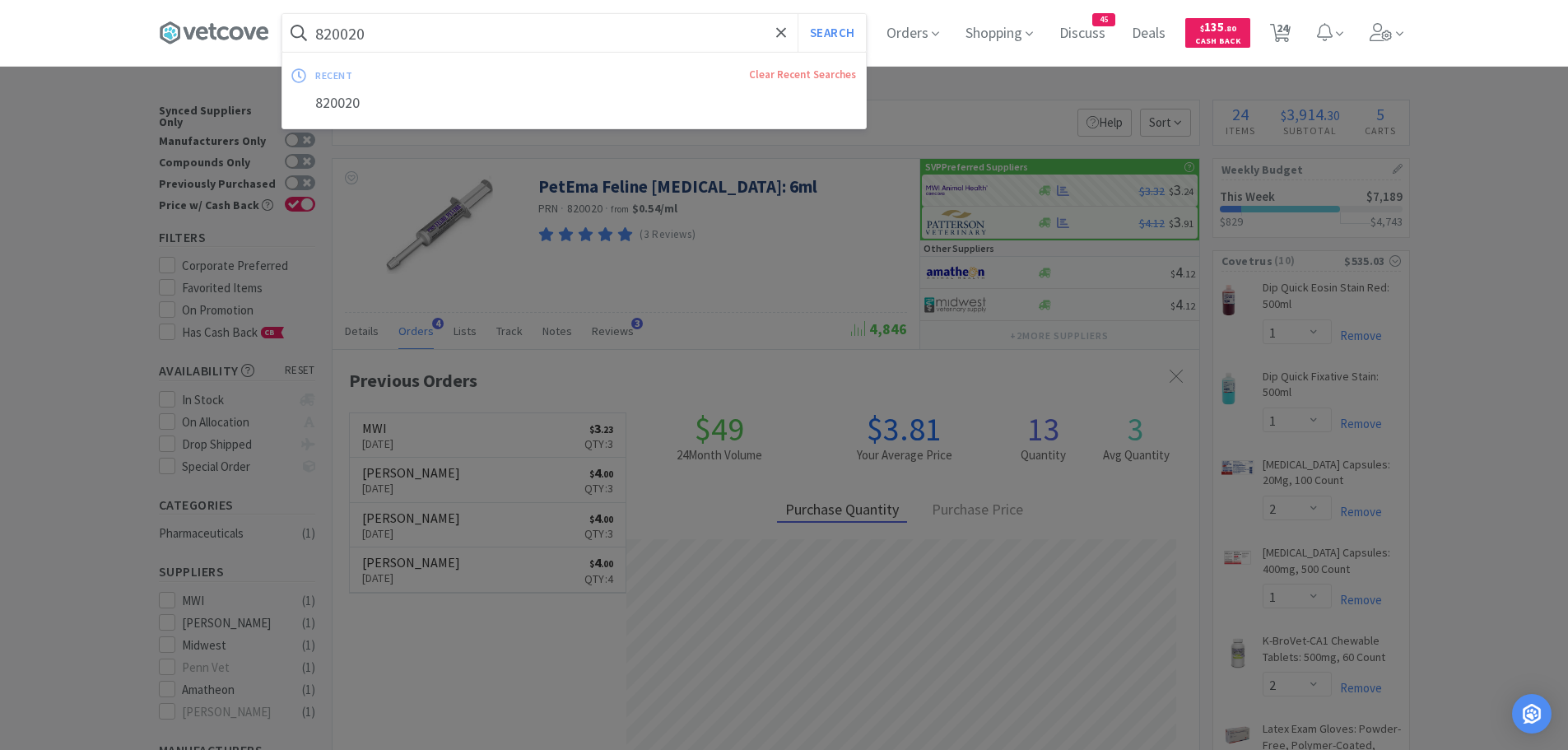
click at [425, 32] on input "820020" at bounding box center [573, 33] width 584 height 38
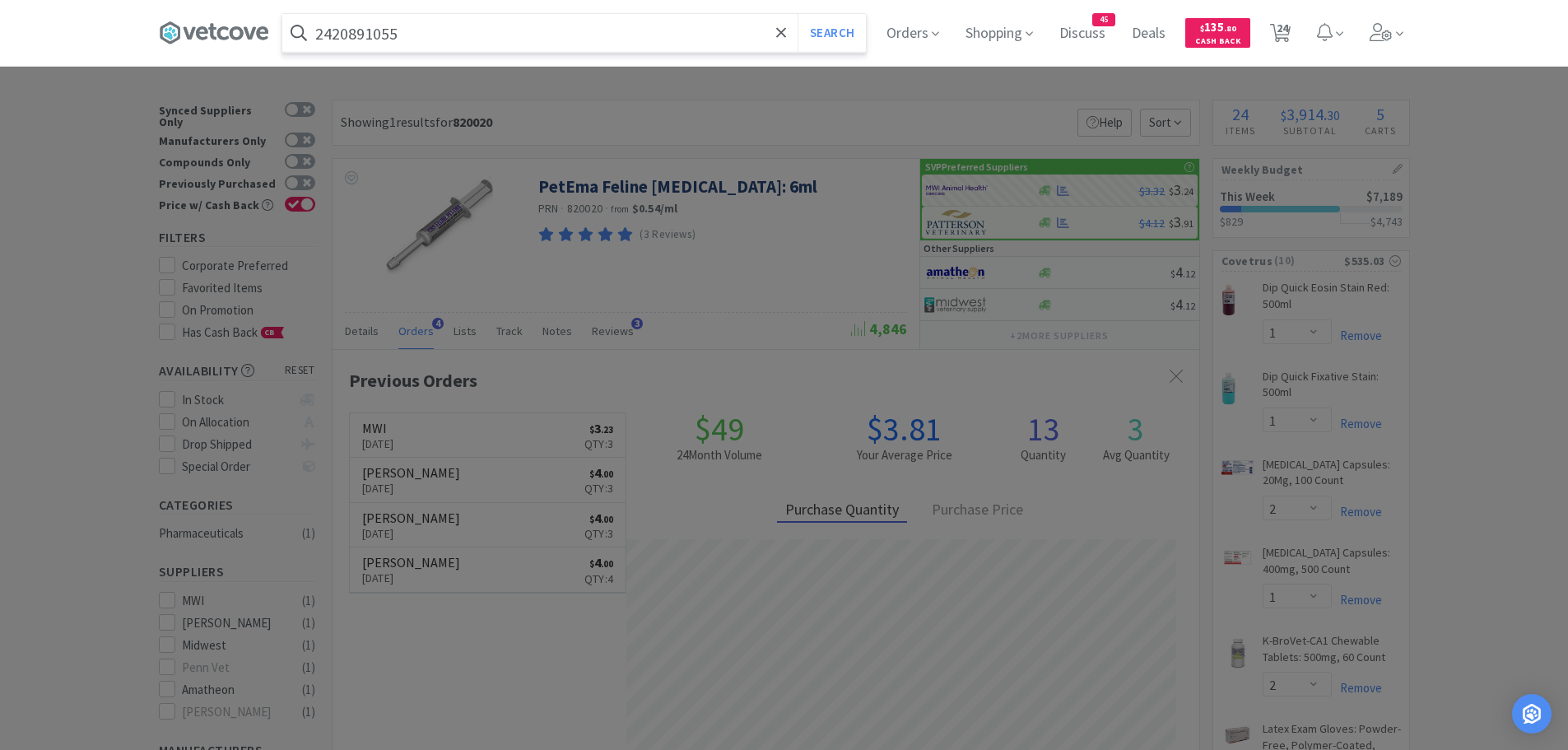
type input "2420891055"
click at [798, 14] on button "Search" at bounding box center [832, 33] width 69 height 38
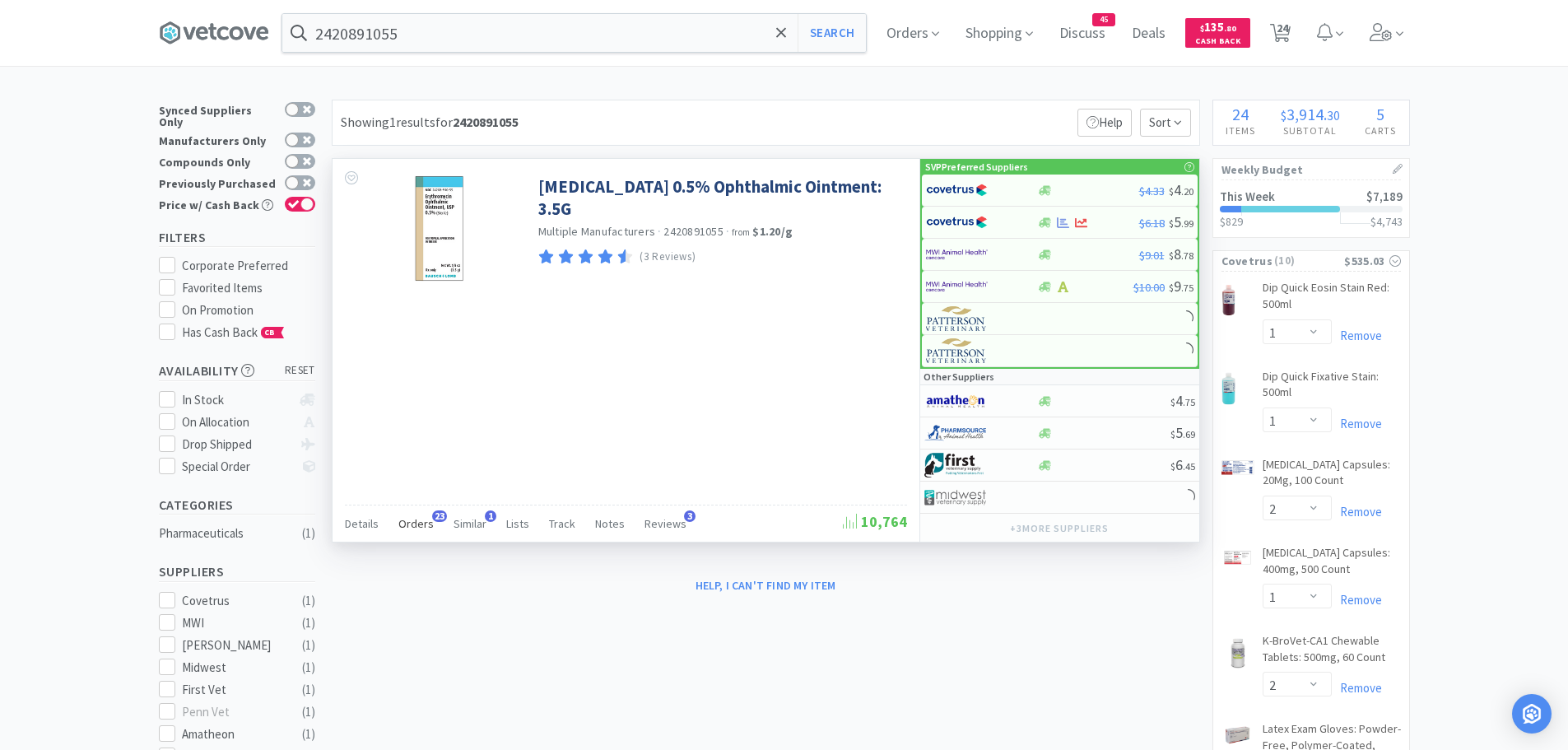
click at [416, 520] on span "Orders" at bounding box center [416, 523] width 35 height 15
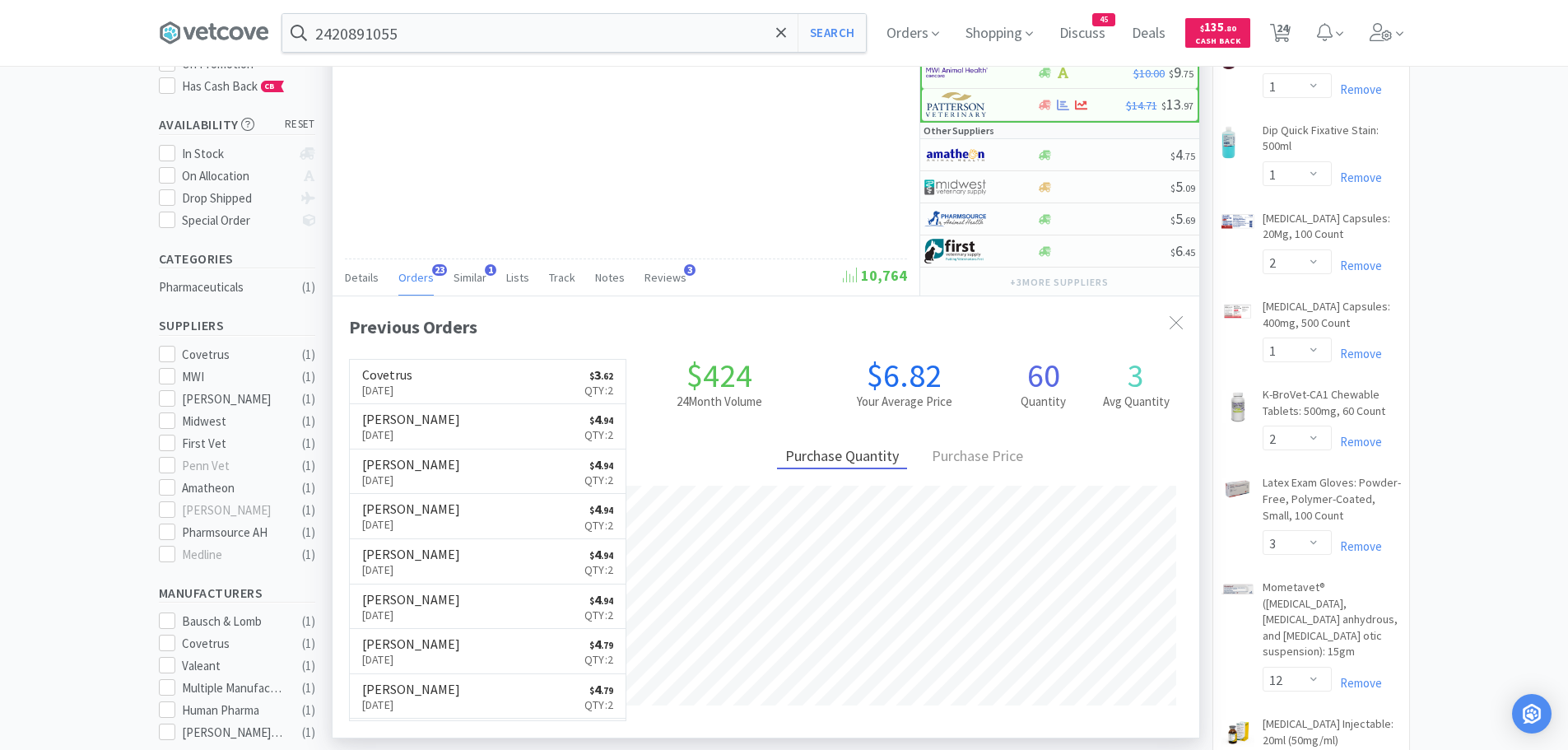
scroll to position [82, 0]
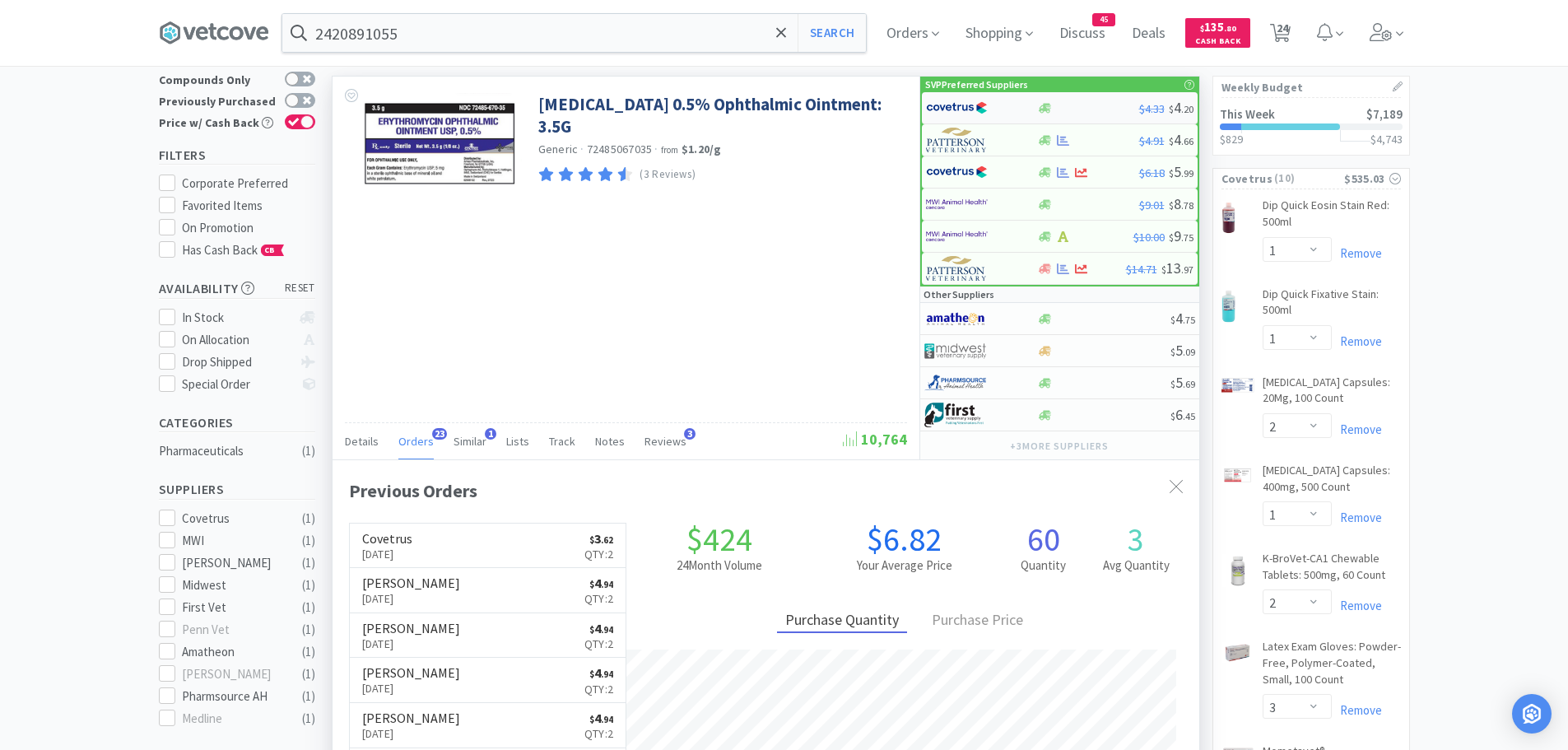
click at [950, 109] on img at bounding box center [957, 107] width 62 height 24
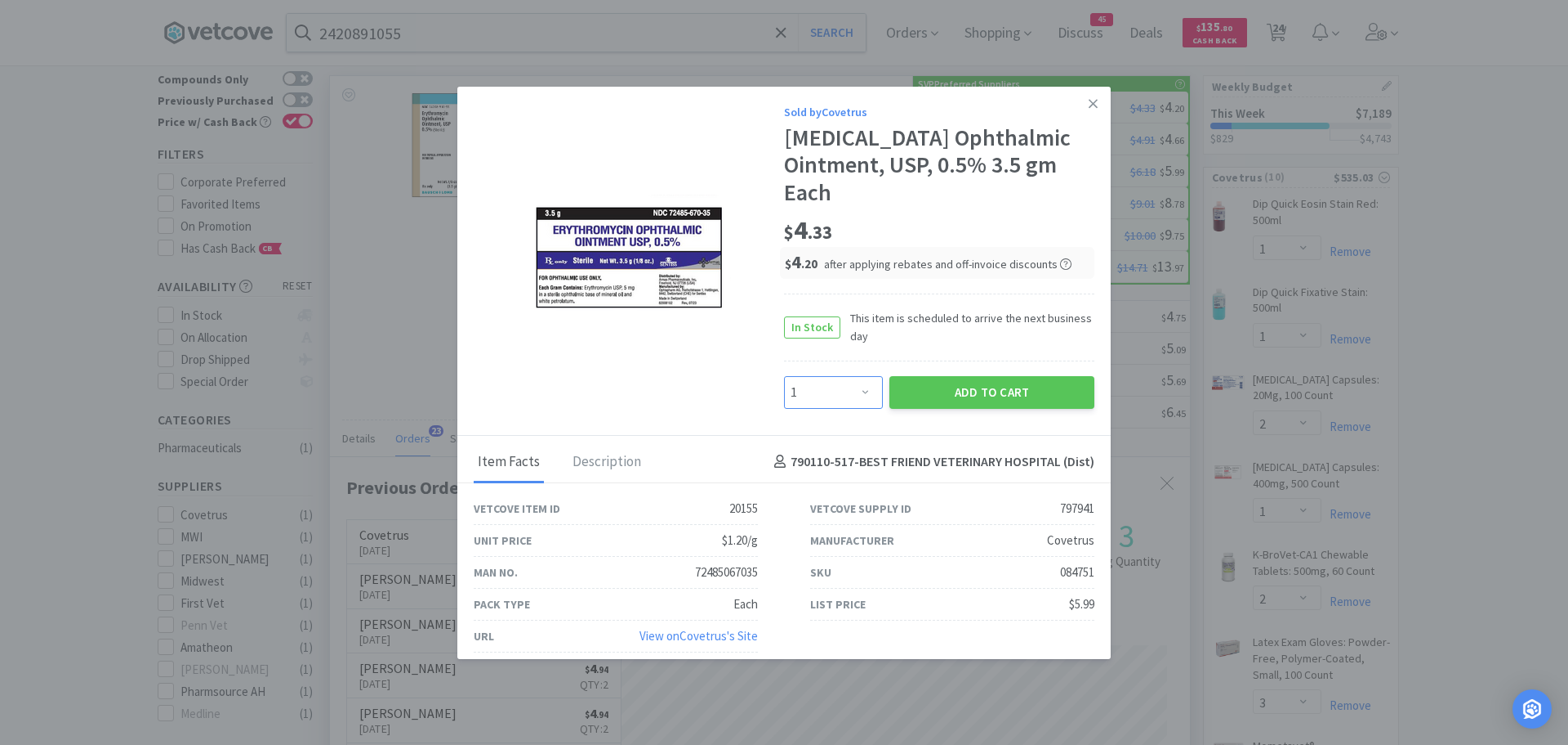
click at [868, 387] on select "Enter Quantity 1 2 3 4 5 6 7 8 9 10 11 12 13 14 15 16 17 18 19 20 Enter Quantity" at bounding box center [833, 392] width 99 height 32
select select "2"
click at [784, 376] on select "Enter Quantity 1 2 3 4 5 6 7 8 9 10 11 12 13 14 15 16 17 18 19 20 Enter Quantity" at bounding box center [833, 392] width 99 height 32
click at [919, 382] on button "Add to Cart" at bounding box center [991, 392] width 205 height 32
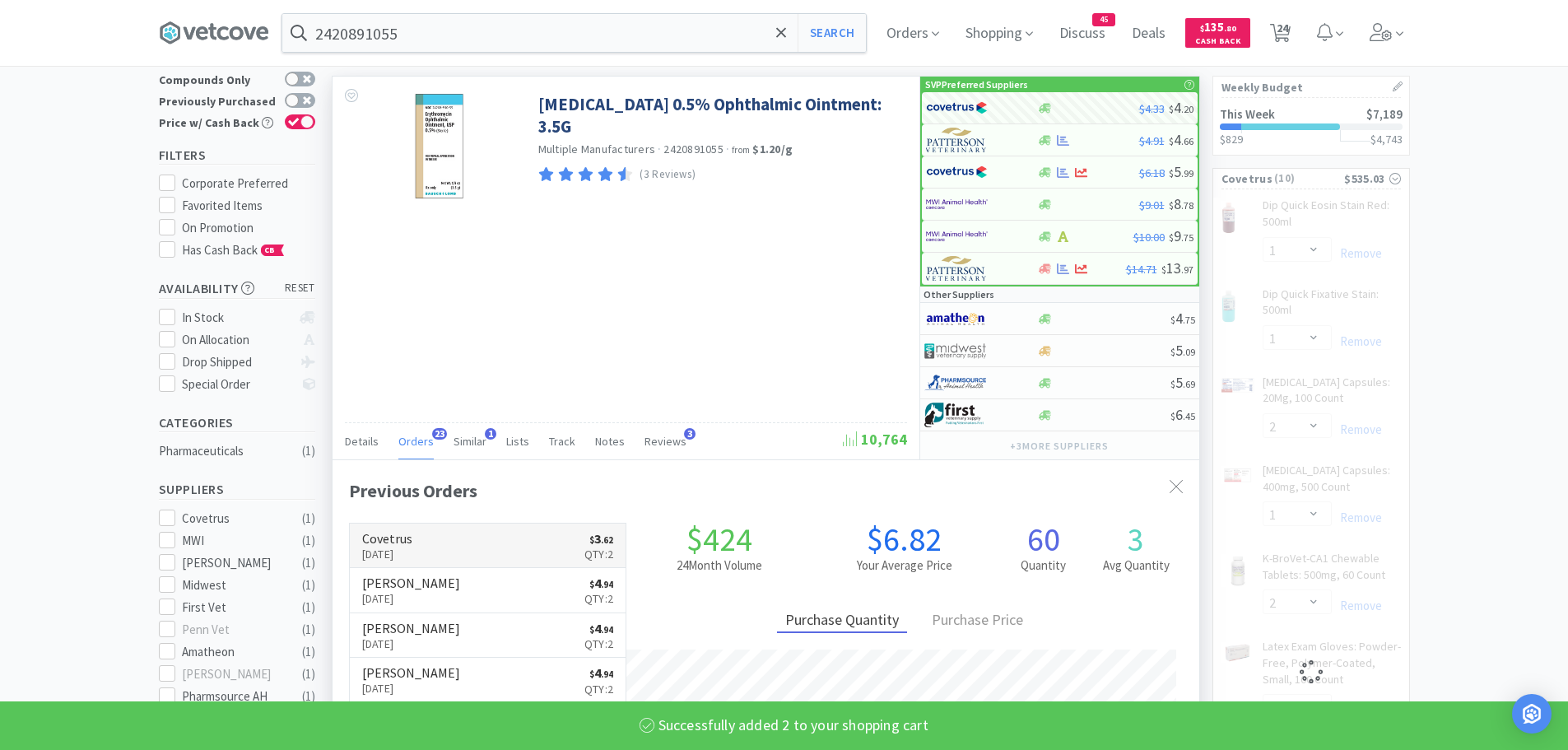
select select "2"
select select "1"
select select "2"
select select "3"
select select "12"
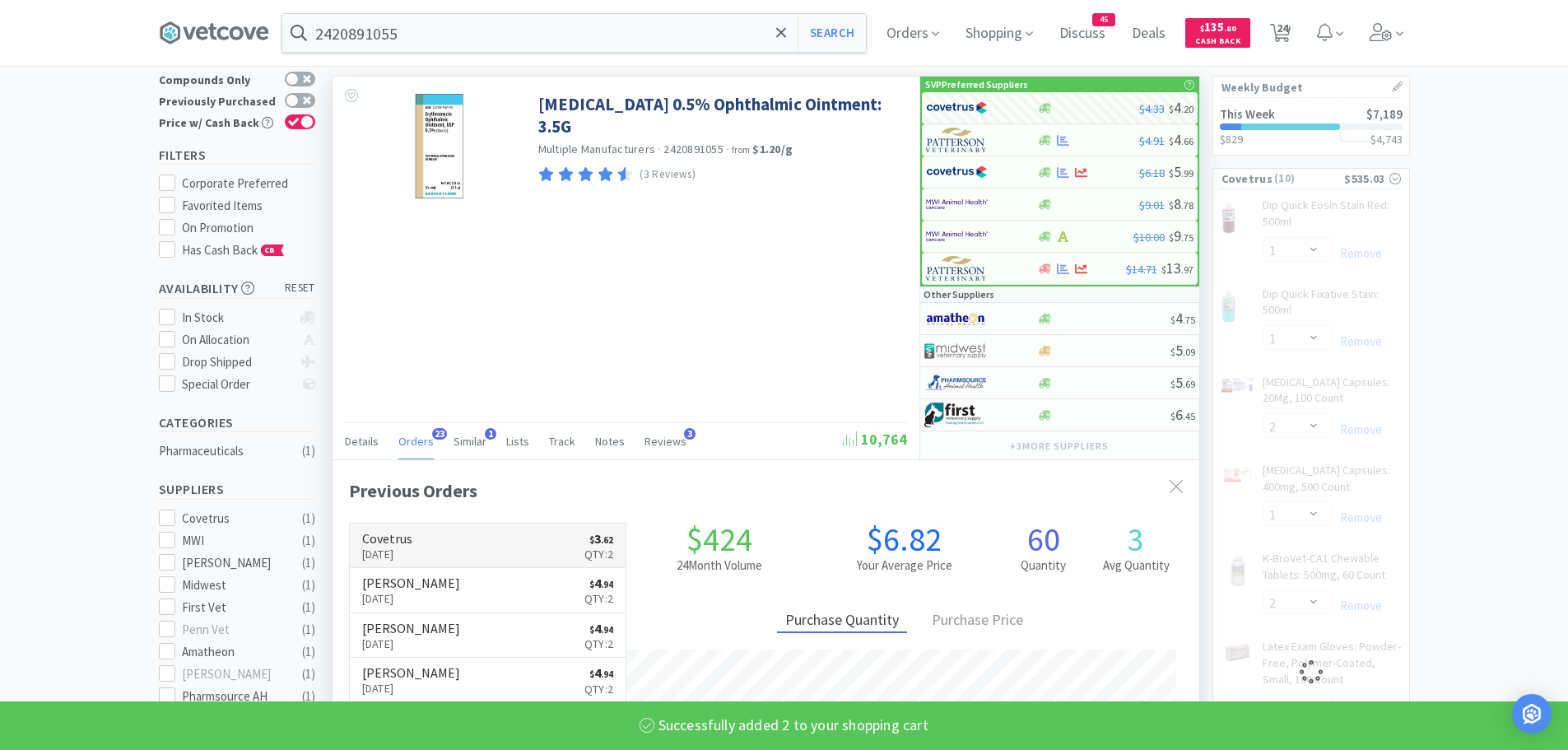
select select "1"
select select "12"
select select "1"
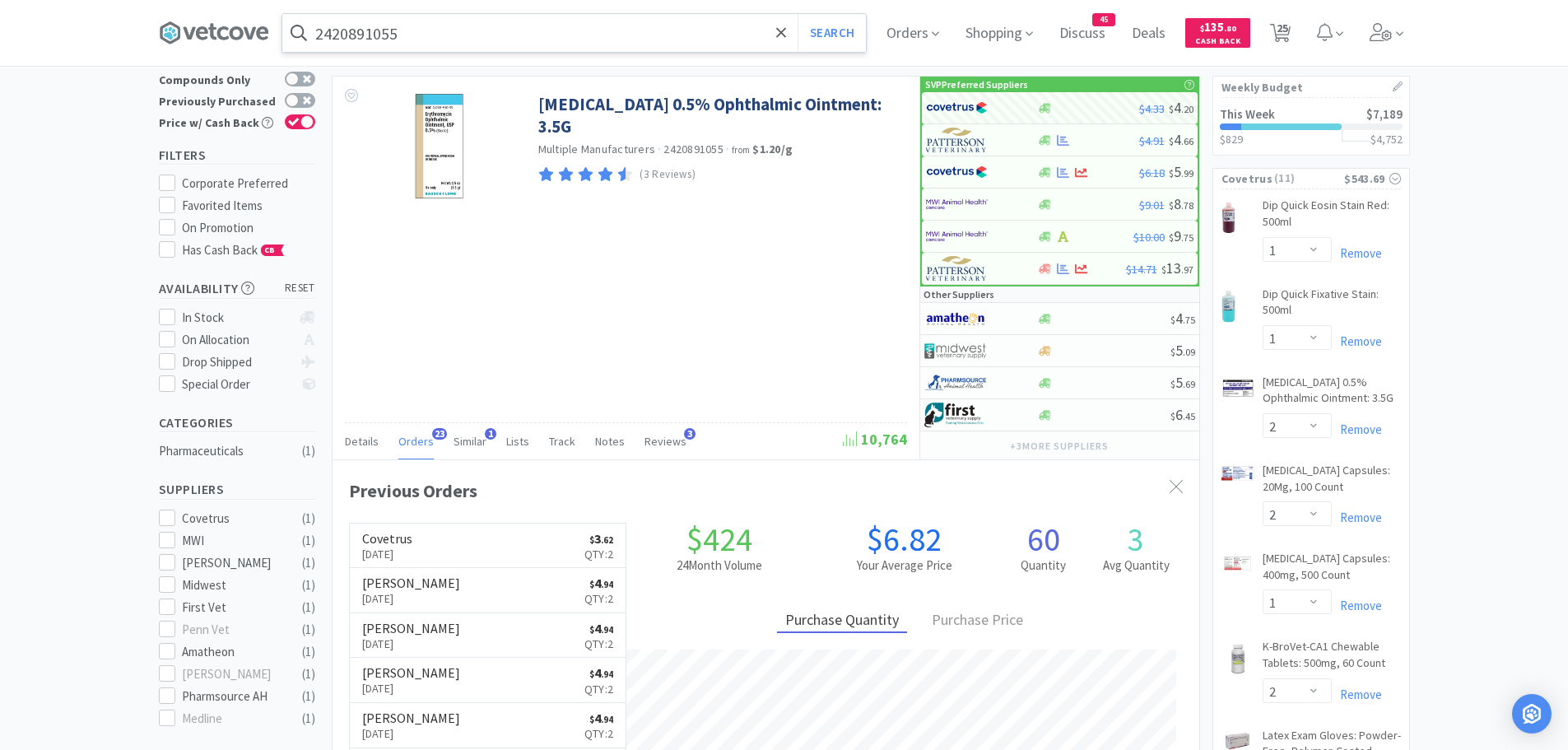
click at [455, 32] on input "2420891055" at bounding box center [573, 33] width 584 height 38
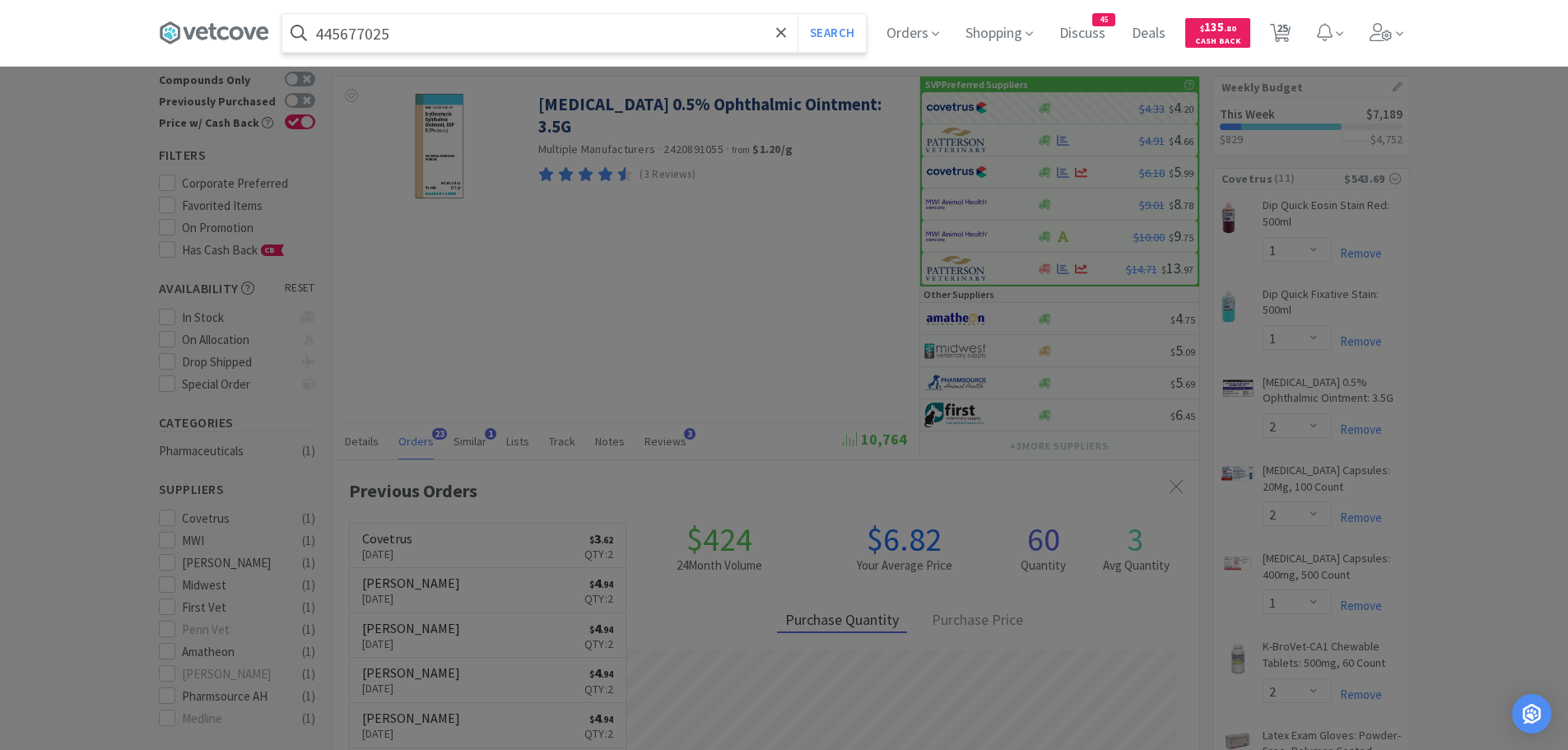
type input "445677025"
click at [798, 14] on button "Search" at bounding box center [832, 33] width 69 height 38
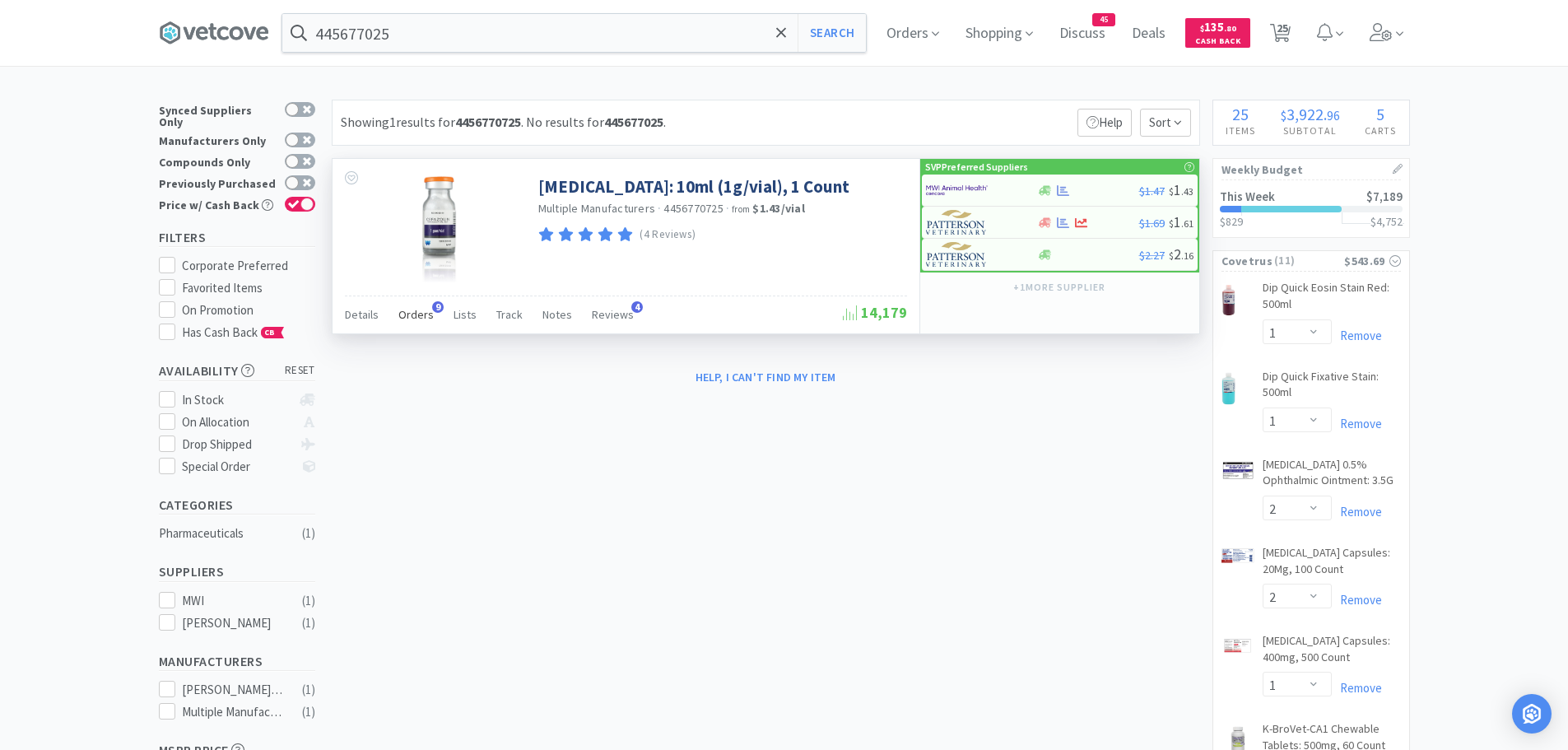
click at [416, 316] on span "Orders" at bounding box center [416, 315] width 35 height 15
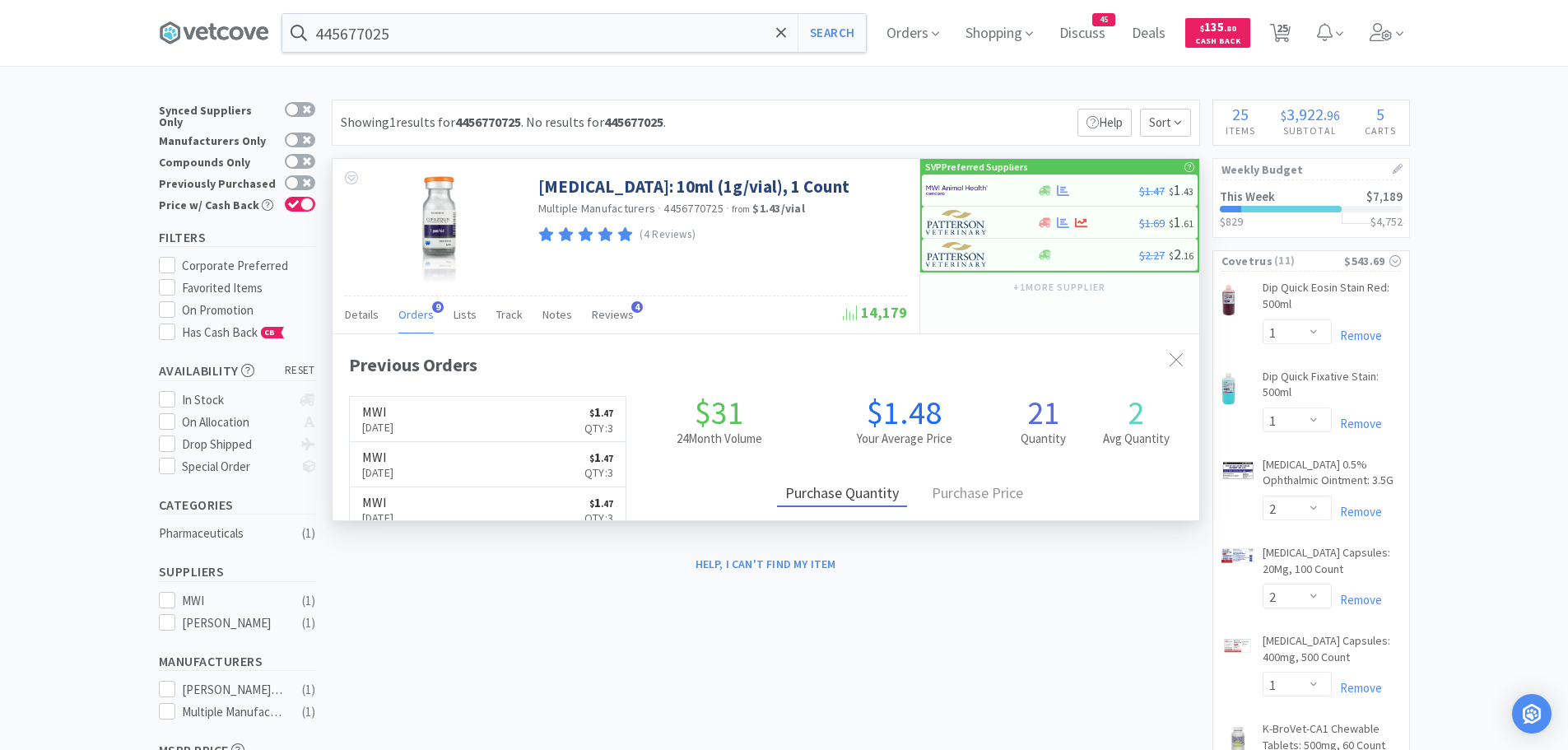
scroll to position [441, 866]
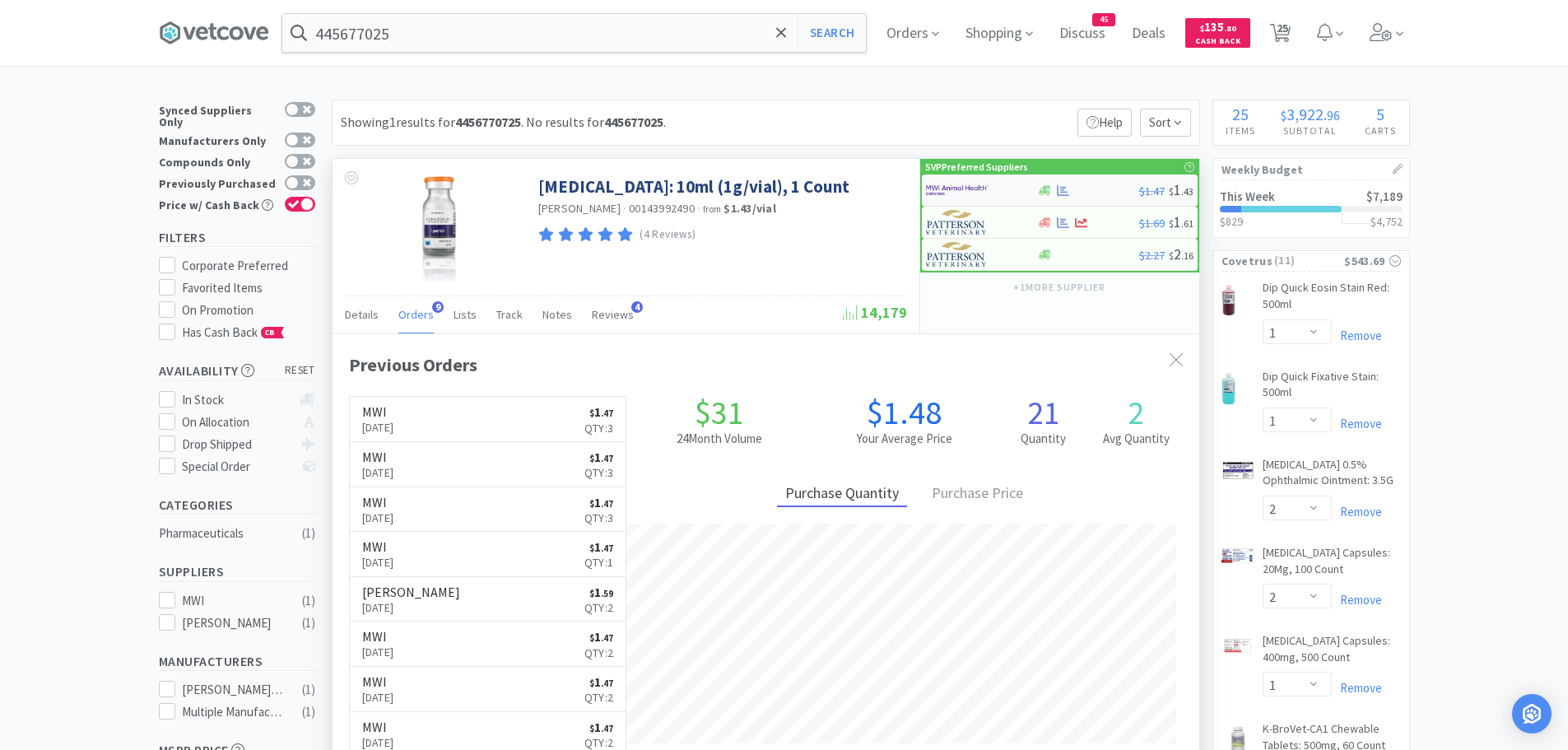
click at [955, 188] on img at bounding box center [957, 189] width 62 height 24
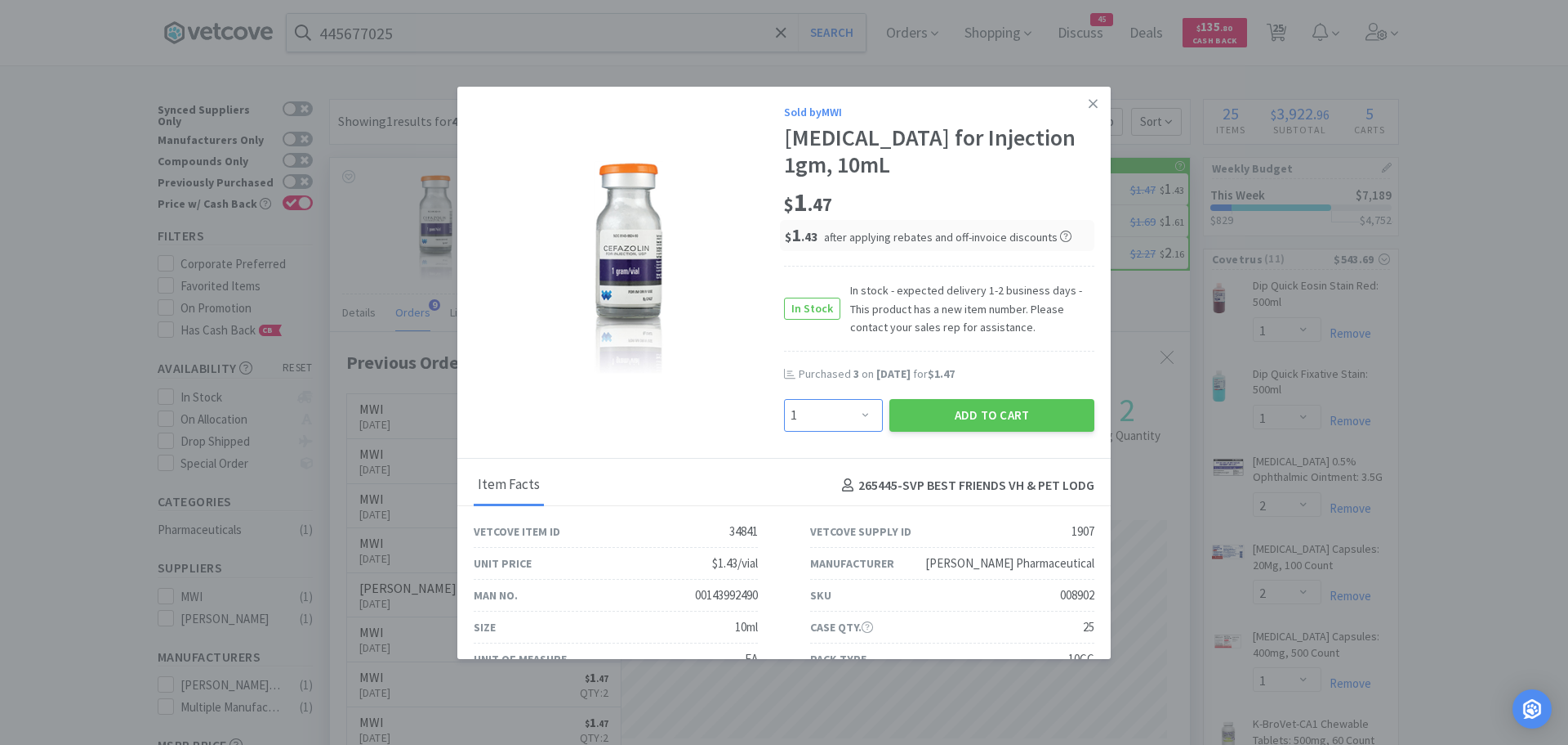
click at [860, 413] on select "Enter Quantity 1 2 3 4 5 6 7 8 9 10 11 12 13 14 15 16 17 18 19 20 Enter Quantity" at bounding box center [833, 415] width 99 height 32
select select "3"
click at [784, 399] on select "Enter Quantity 1 2 3 4 5 6 7 8 9 10 11 12 13 14 15 16 17 18 19 20 Enter Quantity" at bounding box center [833, 415] width 99 height 32
click at [920, 417] on button "Add to Cart" at bounding box center [991, 415] width 205 height 32
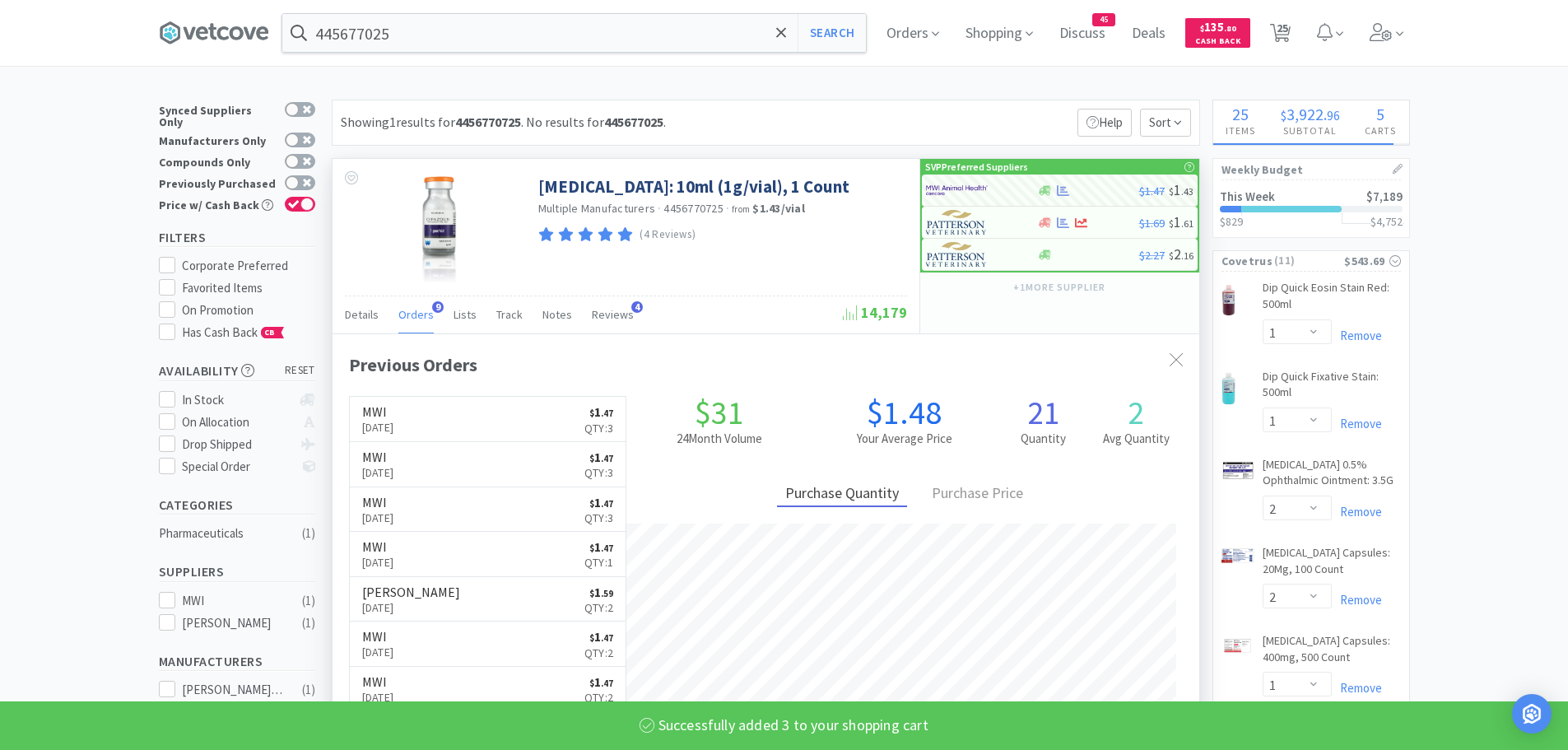
select select "3"
select select "1"
select select "3"
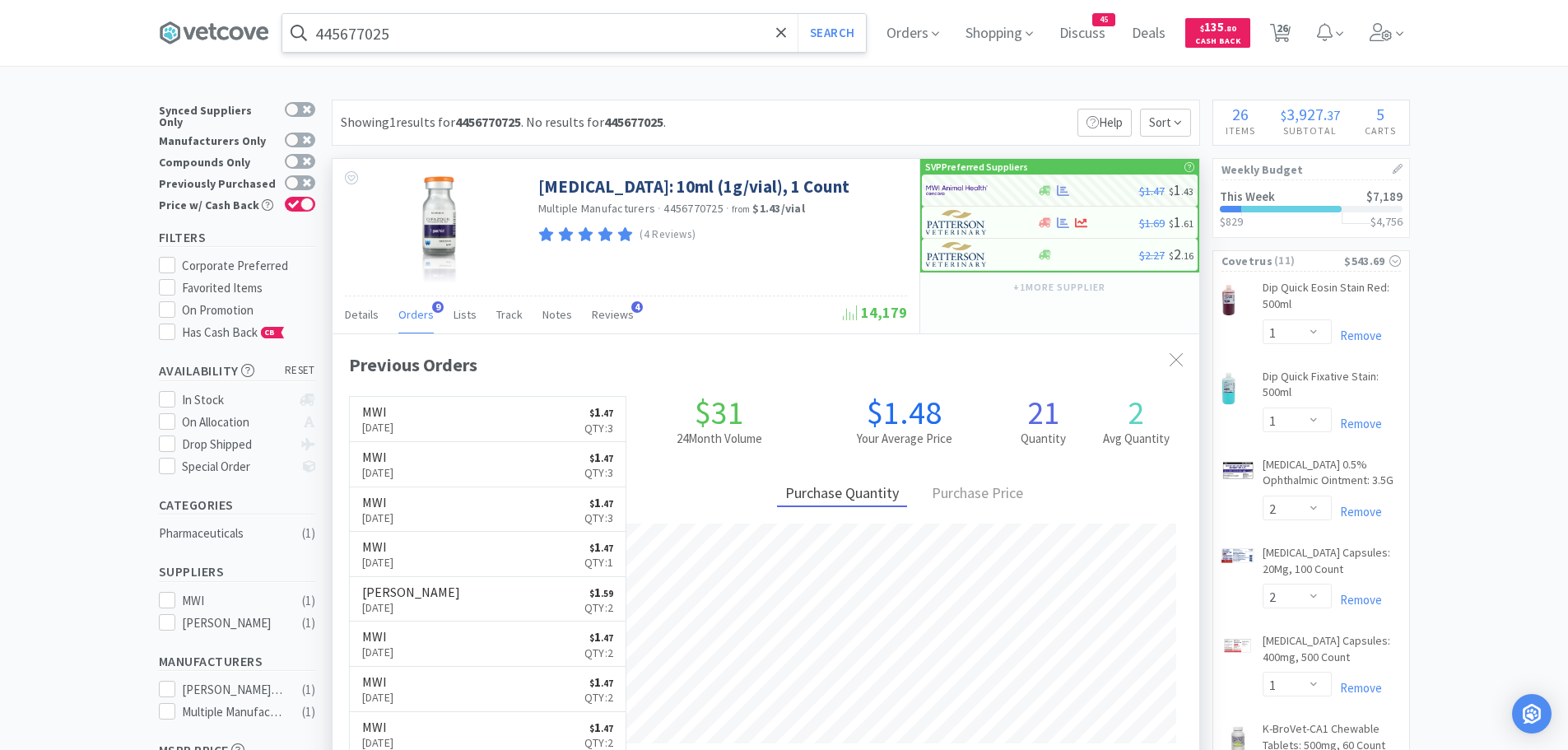
click at [466, 39] on input "445677025" at bounding box center [573, 33] width 584 height 38
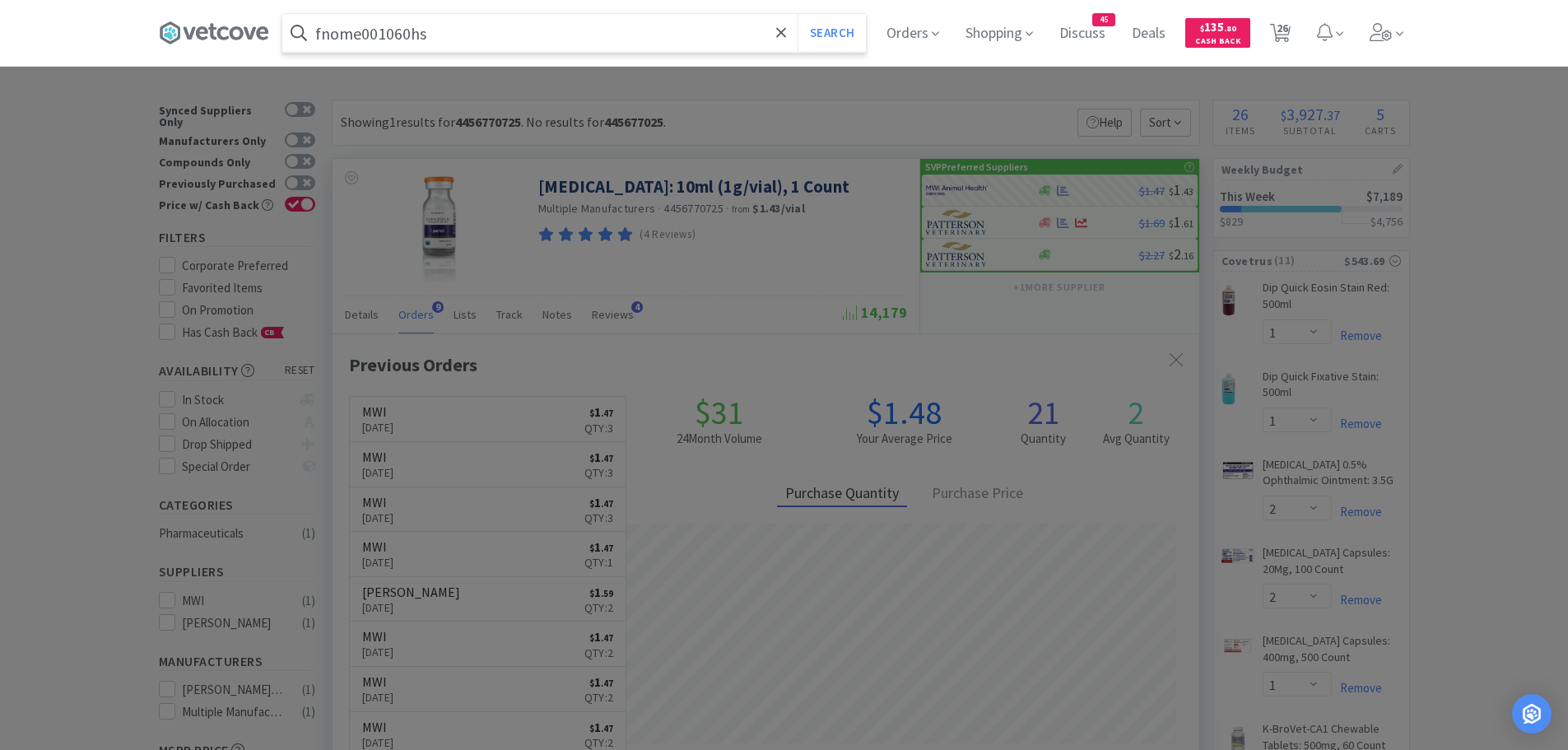
click at [798, 14] on button "Search" at bounding box center [832, 33] width 69 height 38
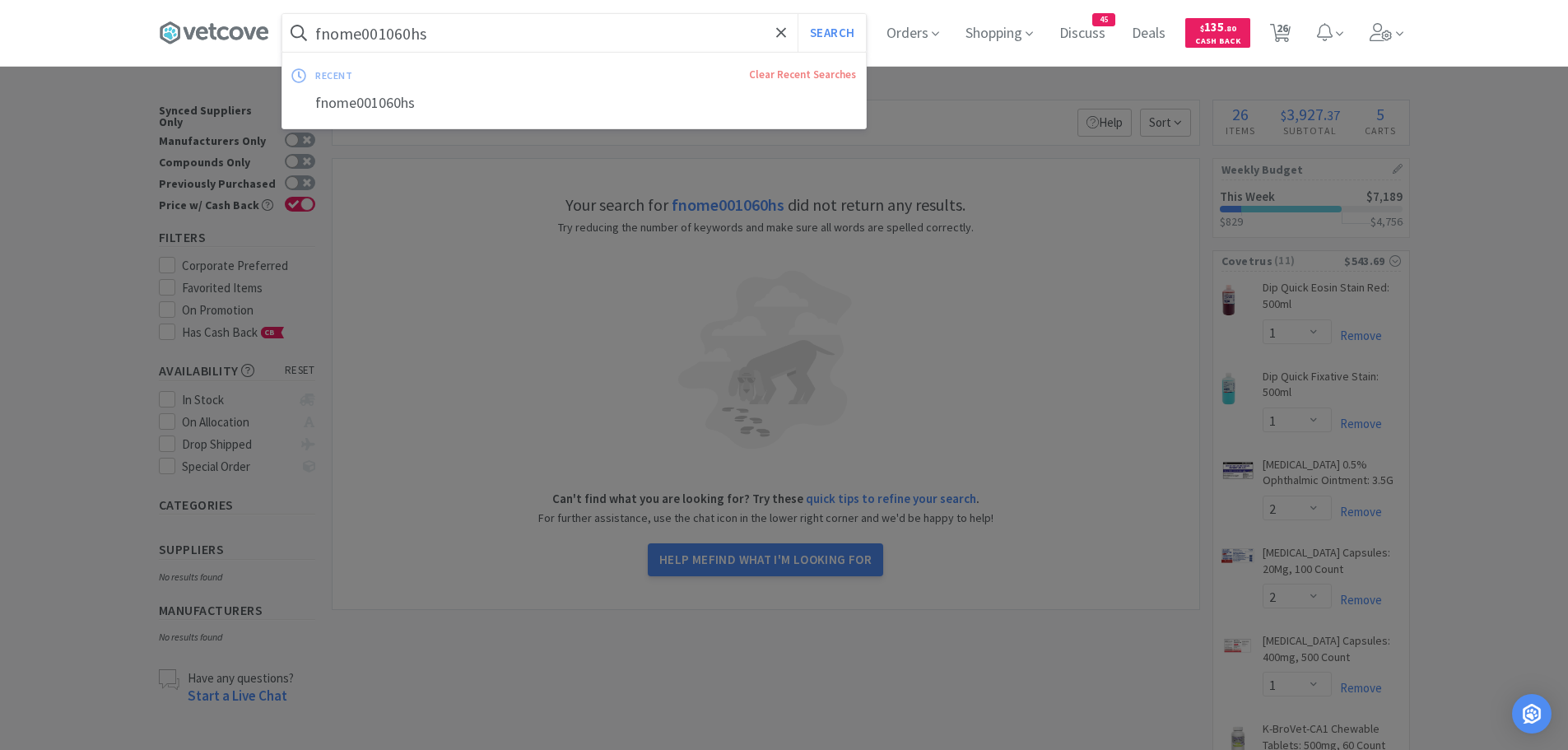
click at [469, 37] on input "fnome001060hs" at bounding box center [573, 33] width 584 height 38
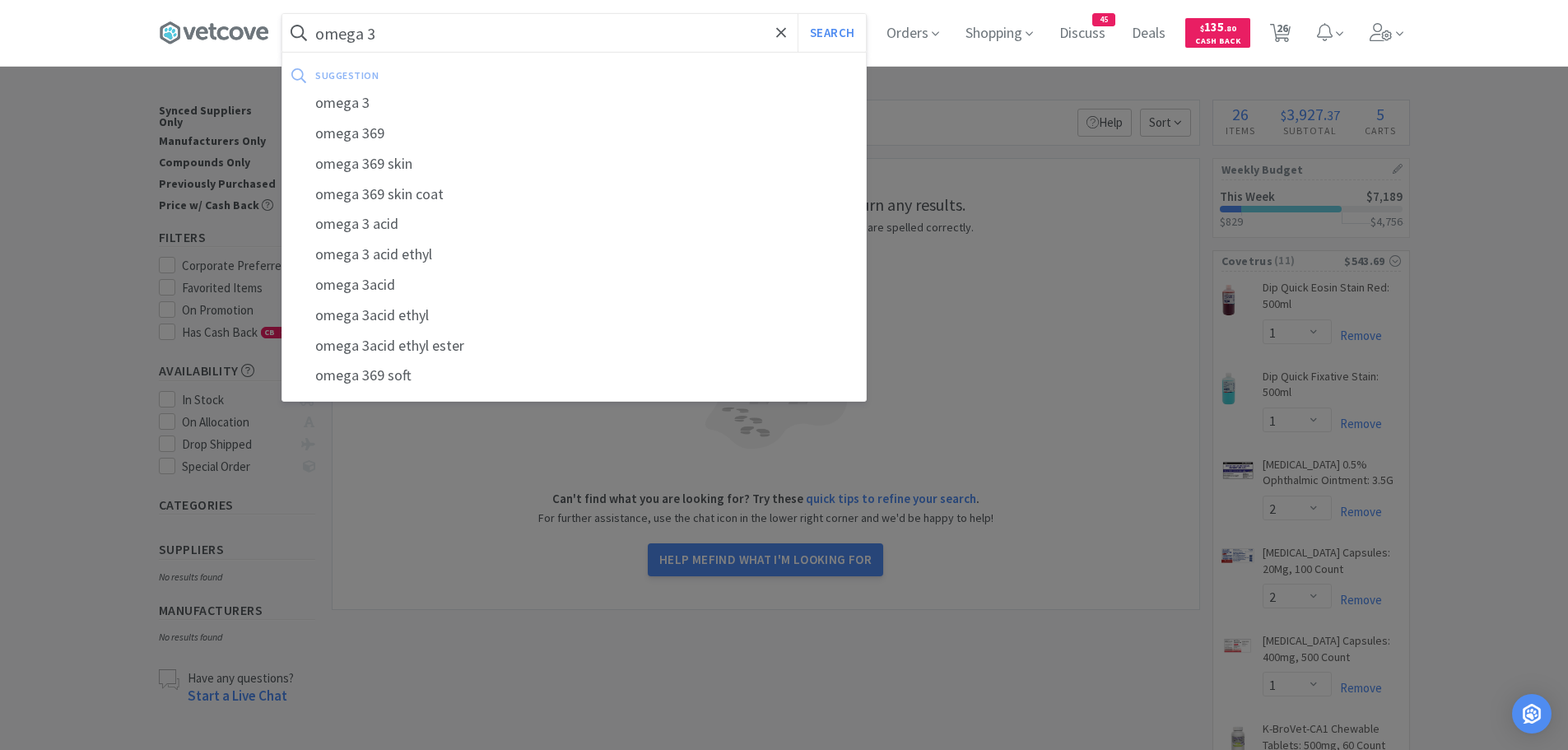
click at [798, 14] on button "Search" at bounding box center [832, 33] width 69 height 38
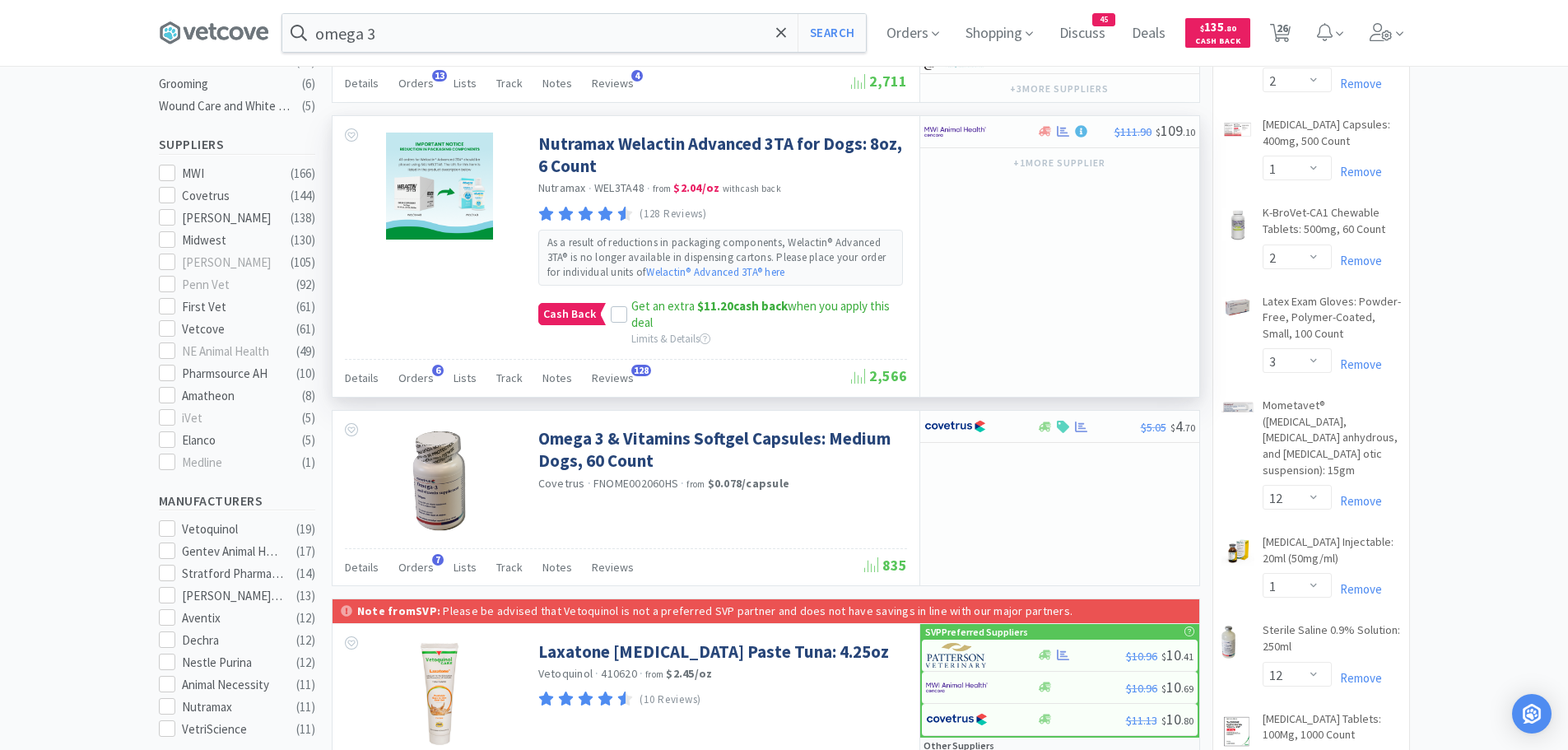
scroll to position [286, 0]
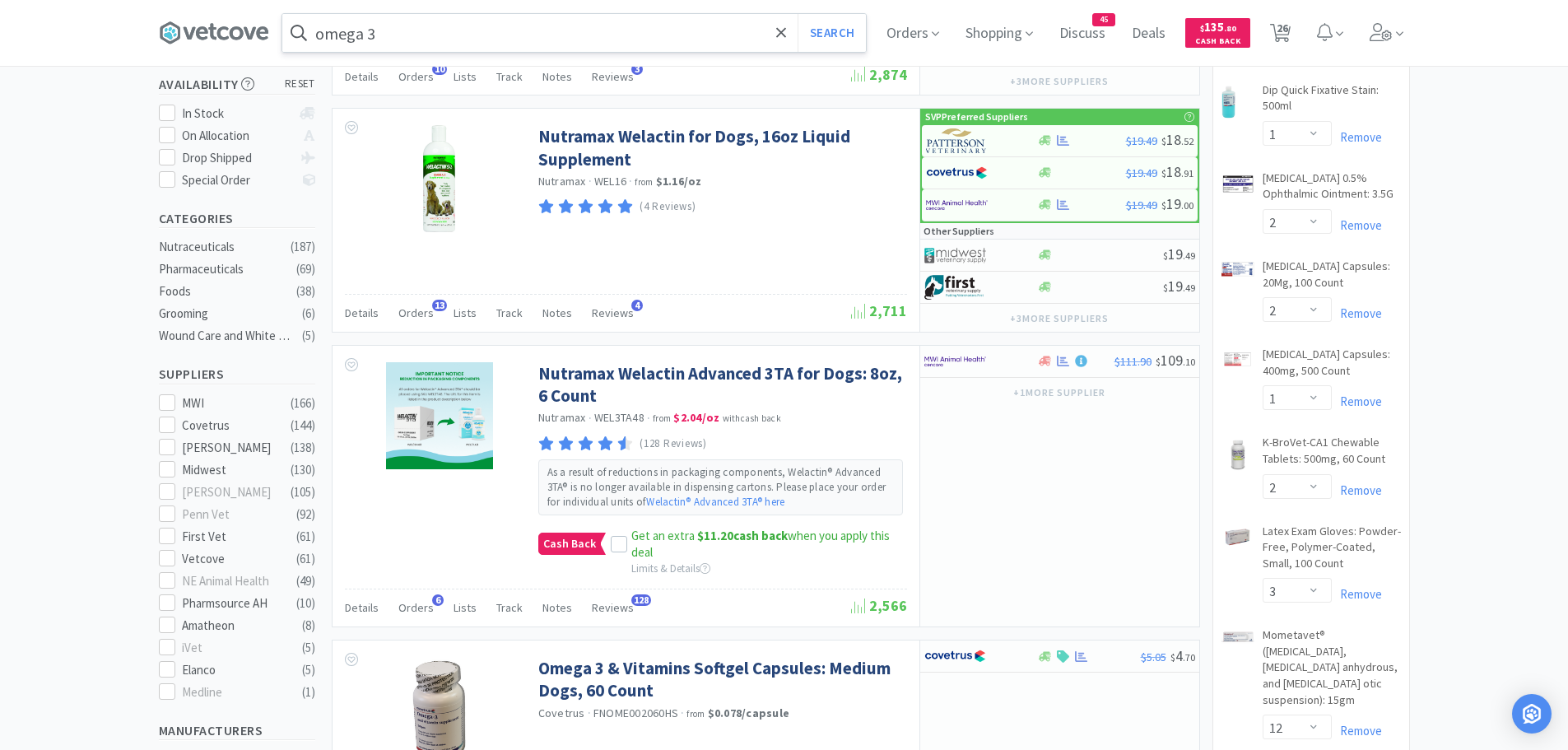
click at [440, 38] on input "omega 3" at bounding box center [573, 33] width 584 height 38
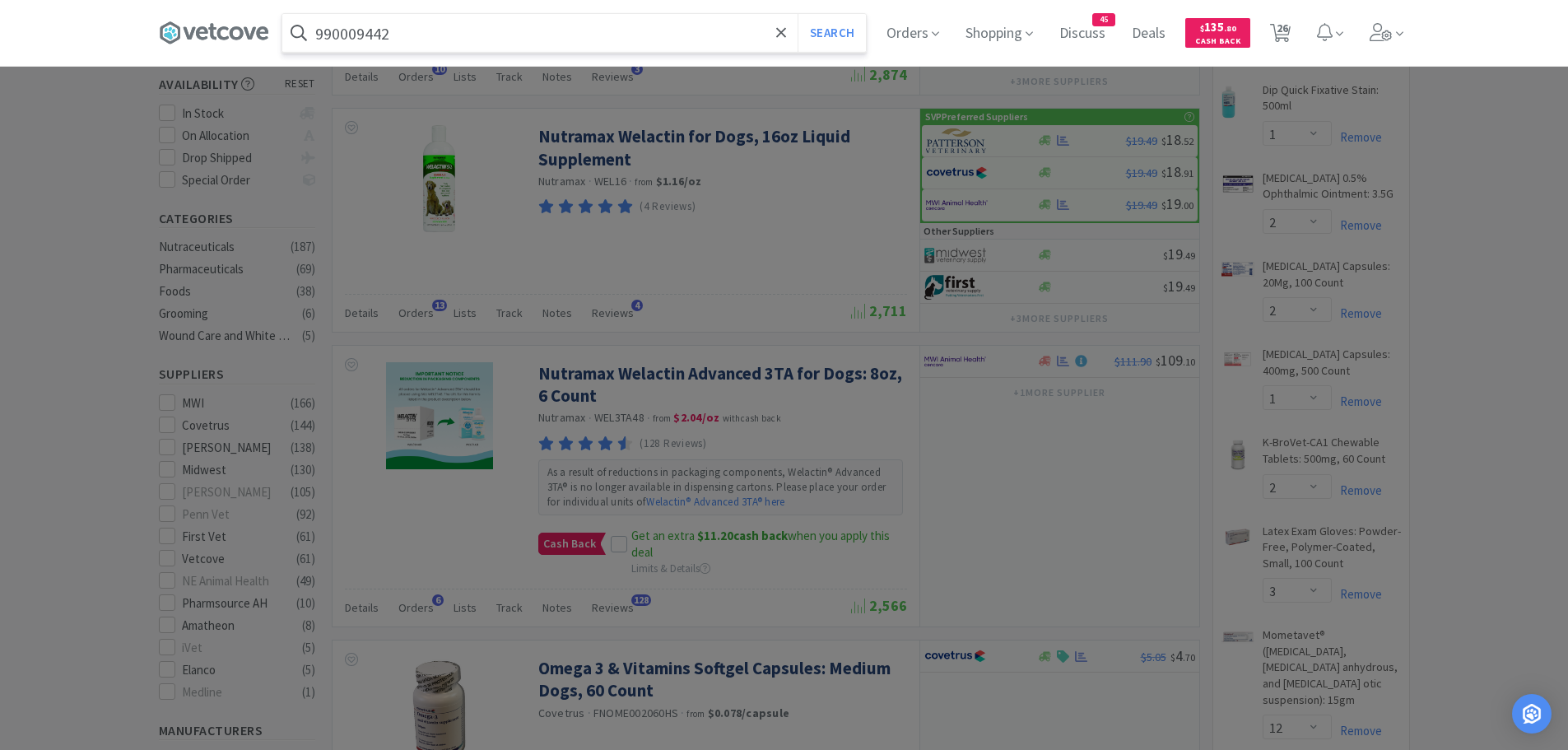
type input "990009442"
click at [798, 14] on button "Search" at bounding box center [832, 33] width 69 height 38
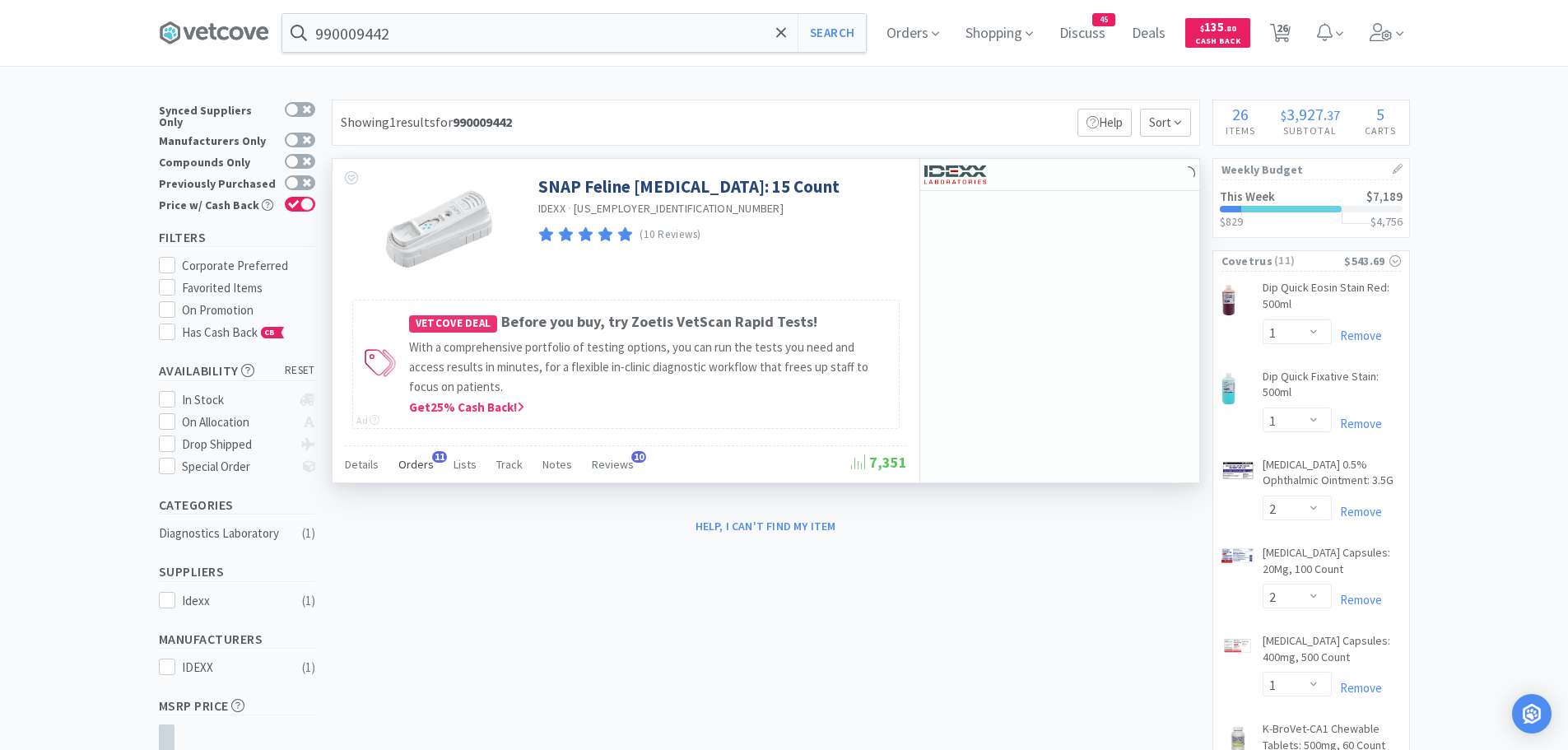
click at [411, 463] on span "Orders" at bounding box center [416, 465] width 35 height 15
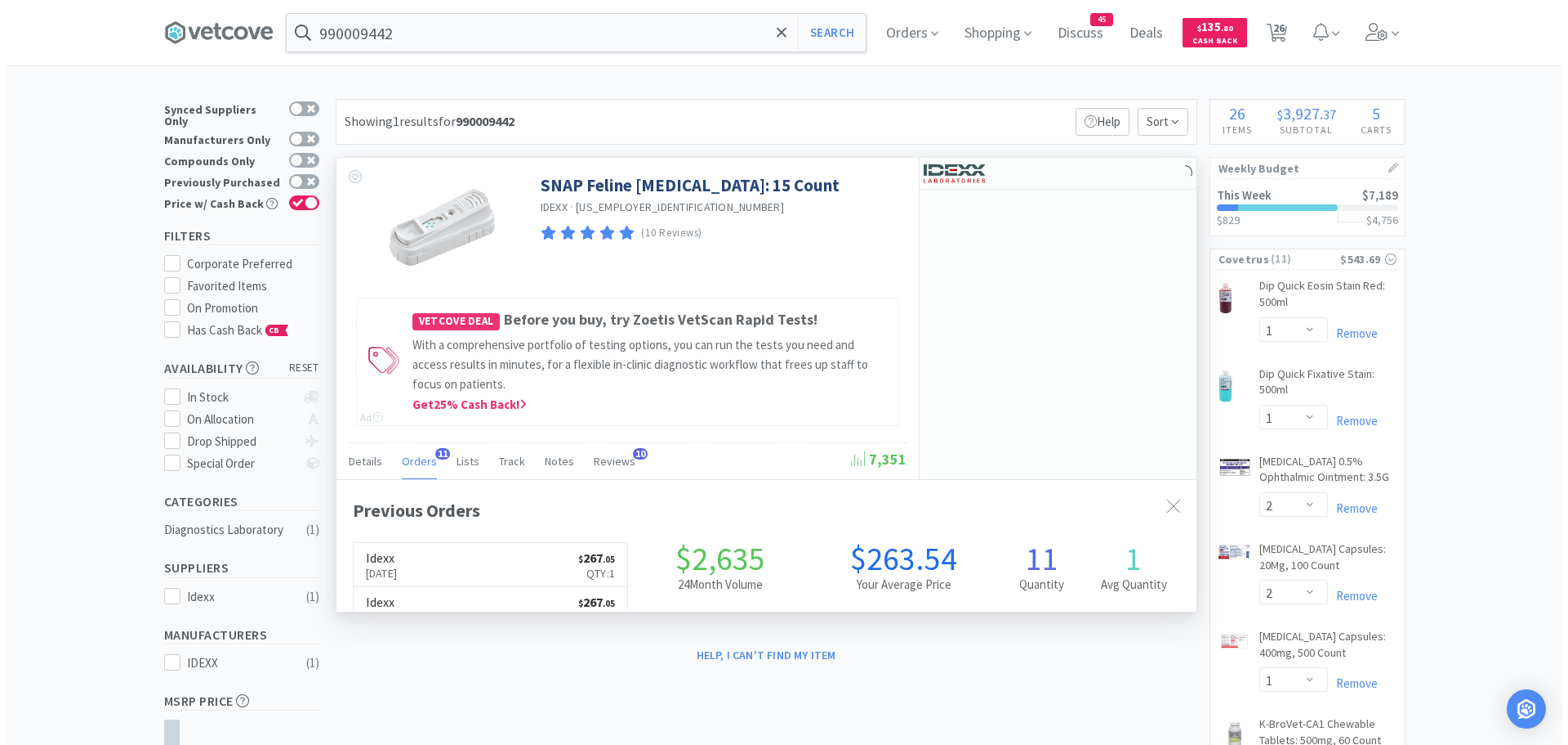
scroll to position [438, 860]
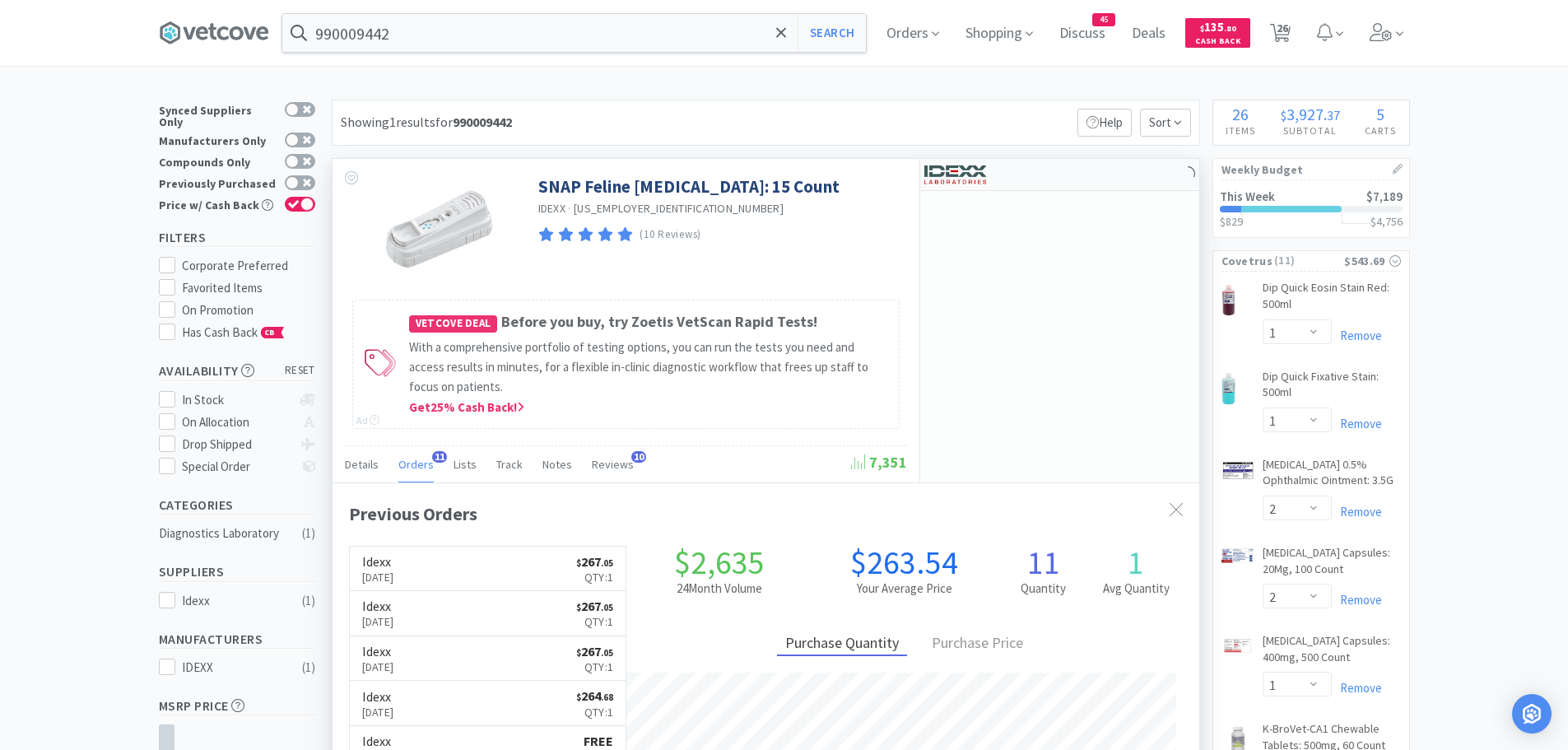
click at [959, 167] on img at bounding box center [955, 174] width 62 height 24
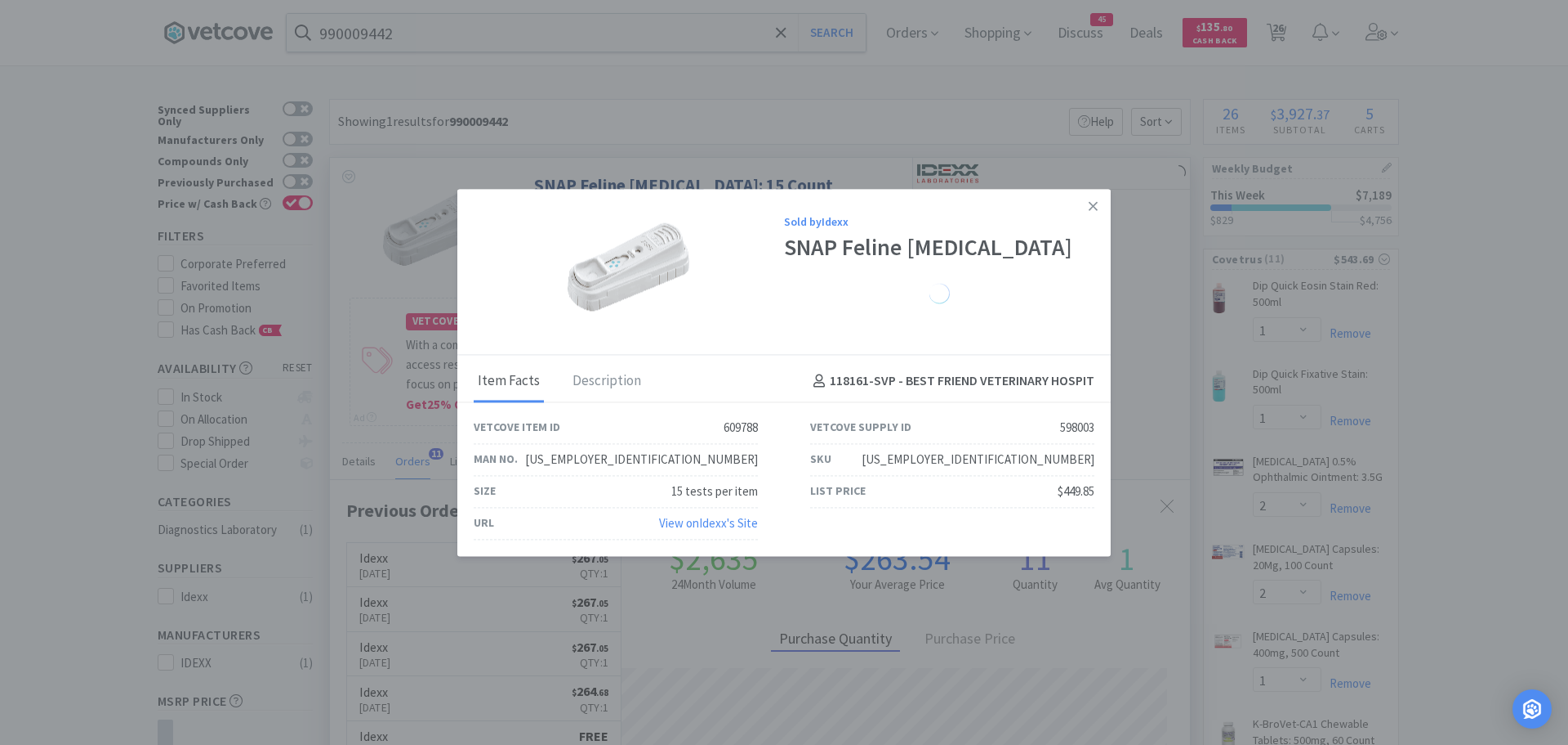
select select "1"
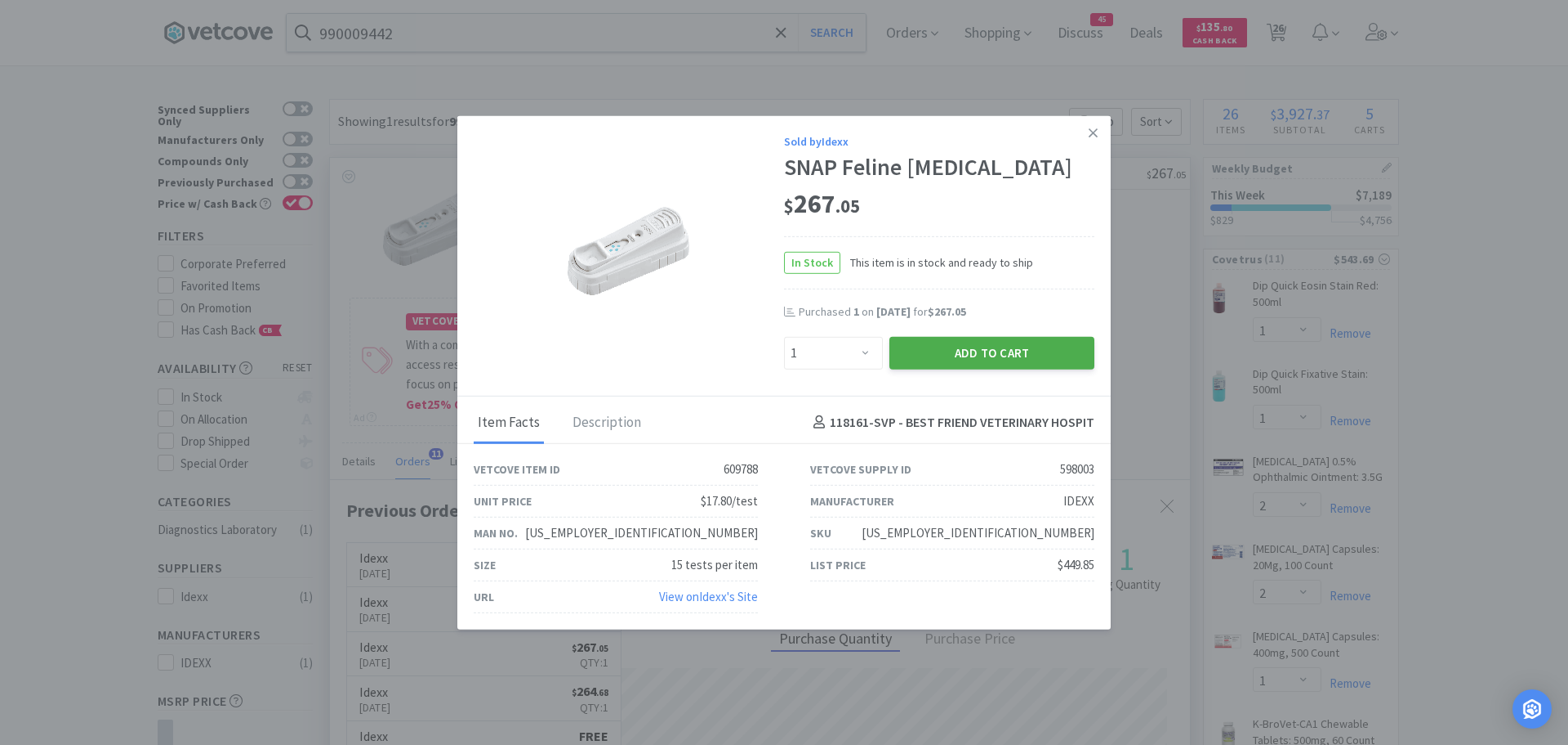
click at [952, 359] on button "Add to Cart" at bounding box center [991, 352] width 205 height 32
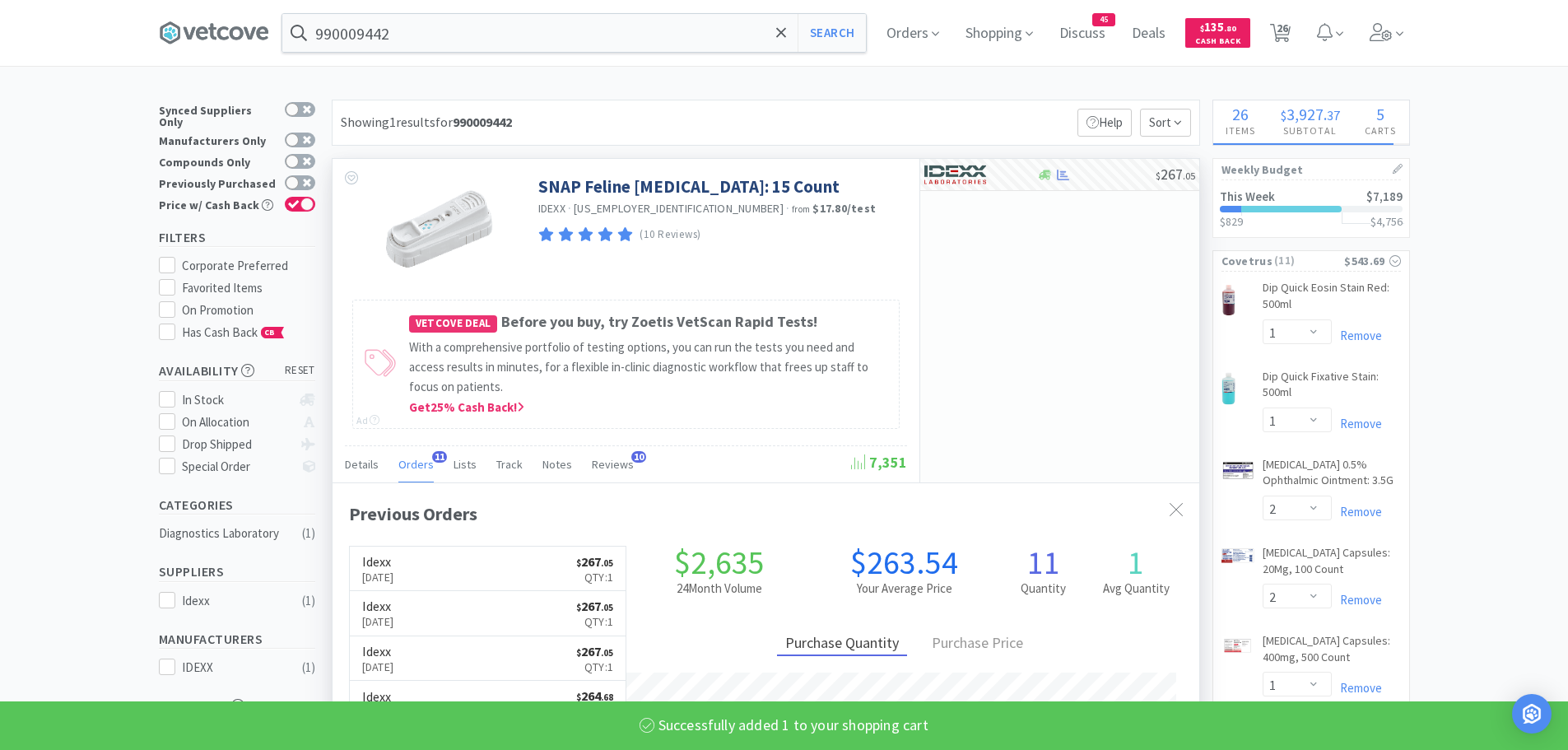
select select "1"
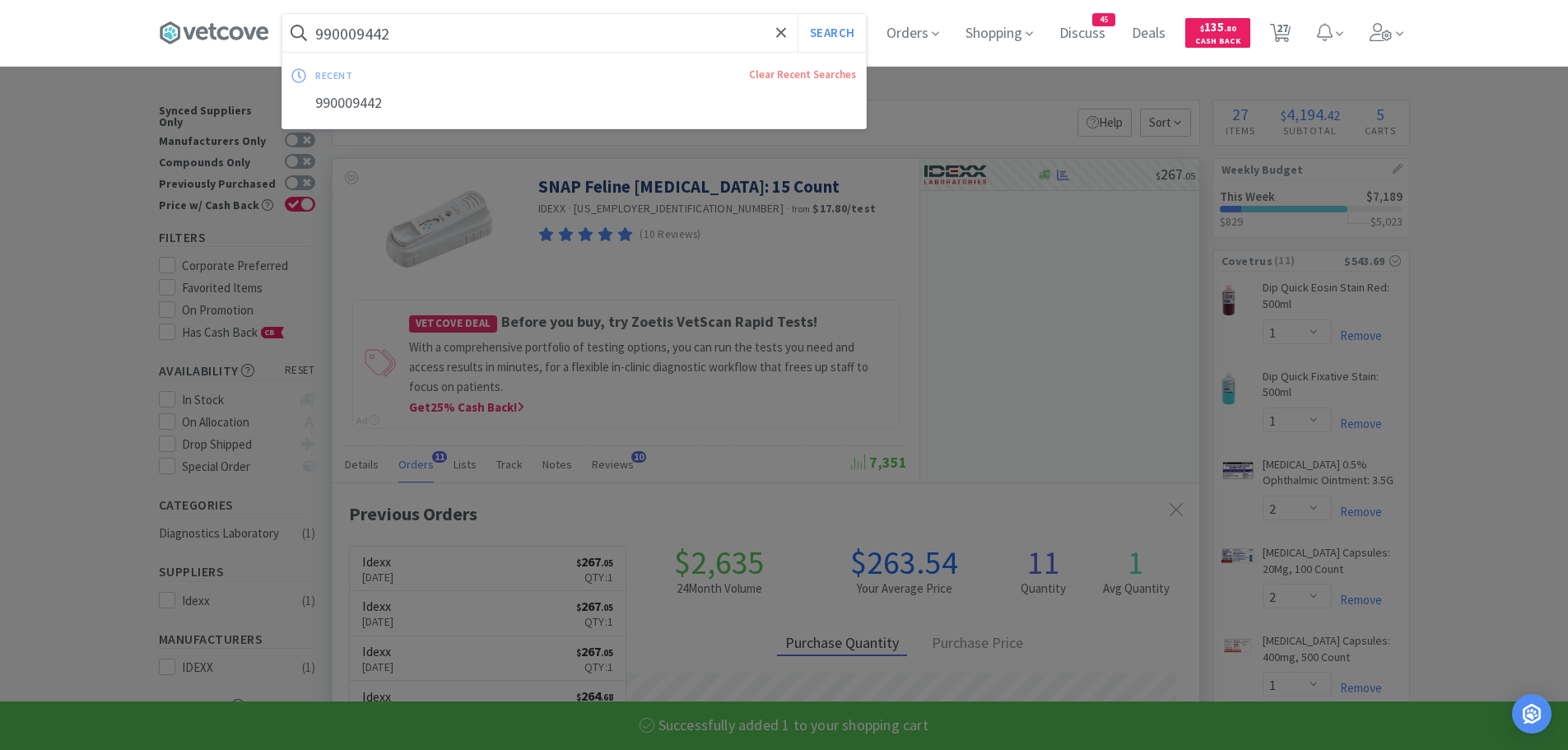
click at [447, 29] on input "990009442" at bounding box center [573, 33] width 584 height 38
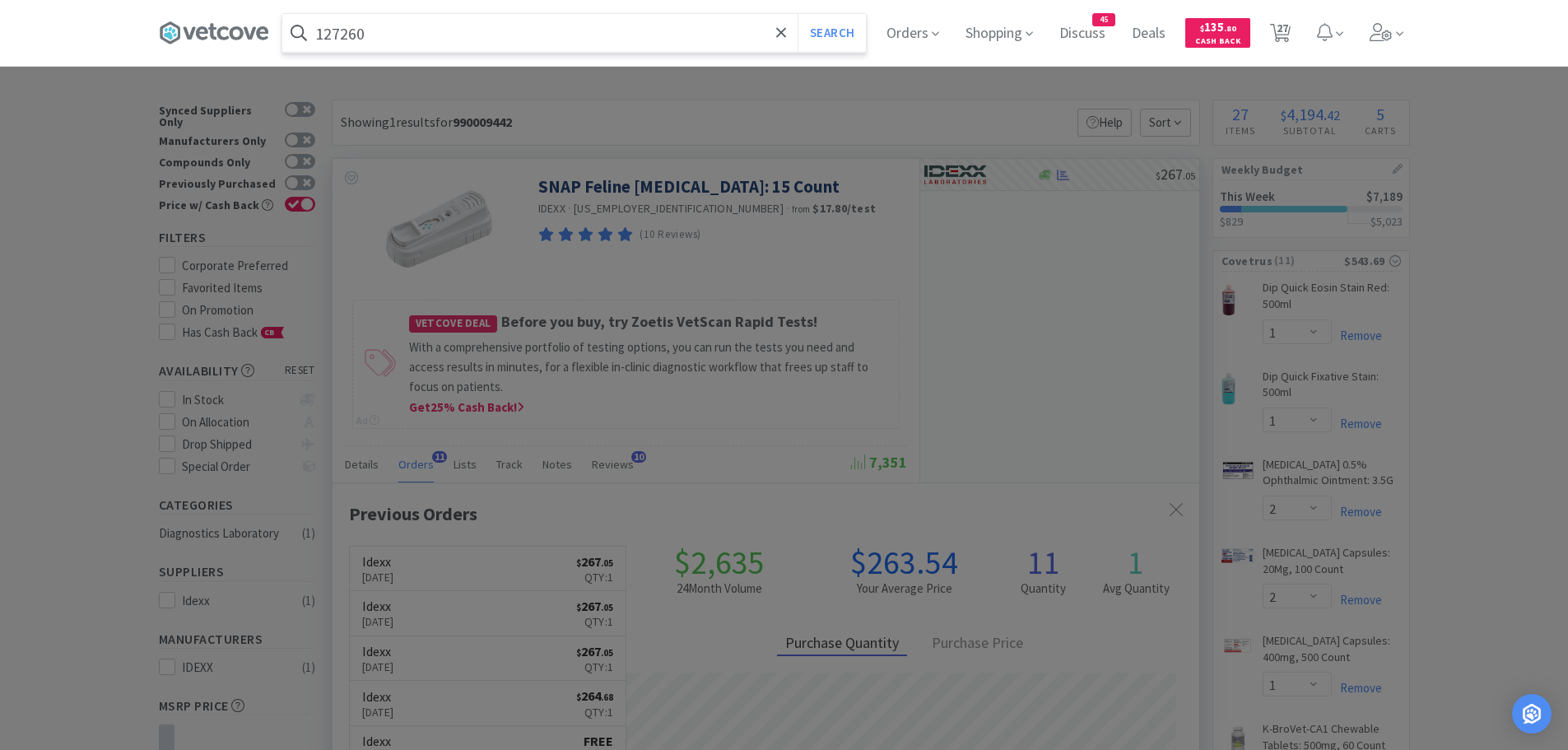
type input "127260"
click at [798, 14] on button "Search" at bounding box center [832, 33] width 69 height 38
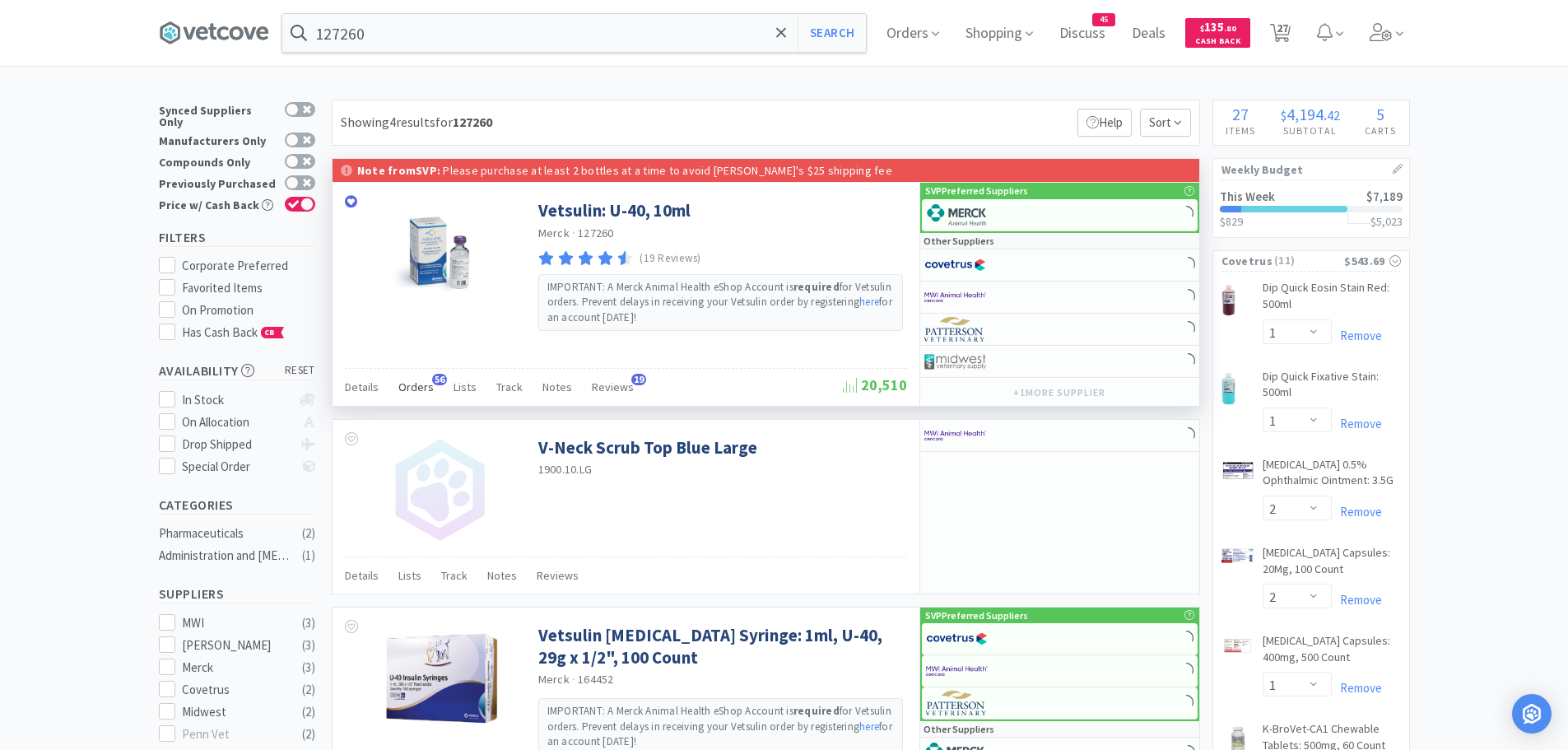
click at [425, 384] on span "Orders" at bounding box center [416, 387] width 35 height 15
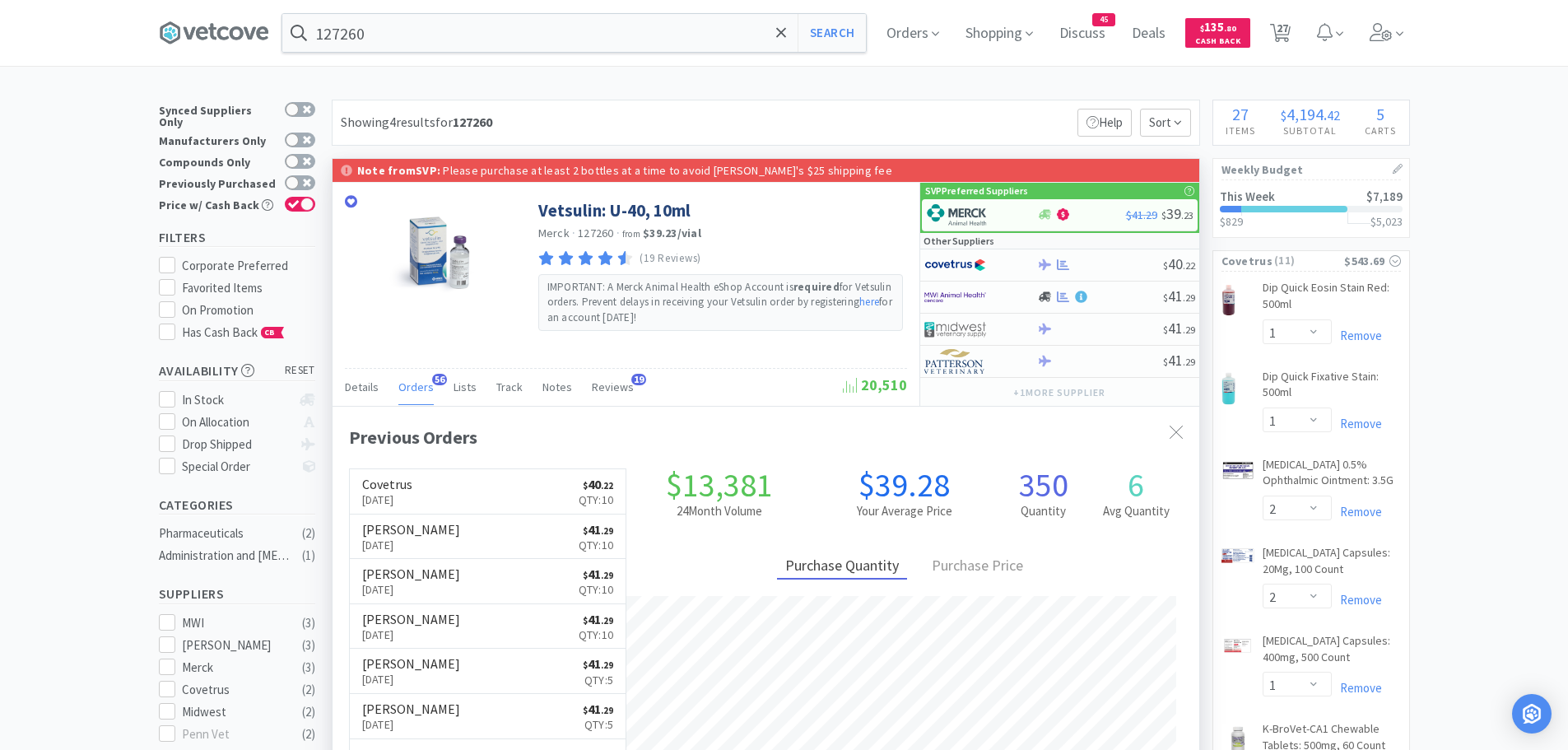
scroll to position [441, 866]
click at [559, 482] on link "Covetrus [DATE] $ 40 . 22 Qty: 10" at bounding box center [488, 491] width 276 height 45
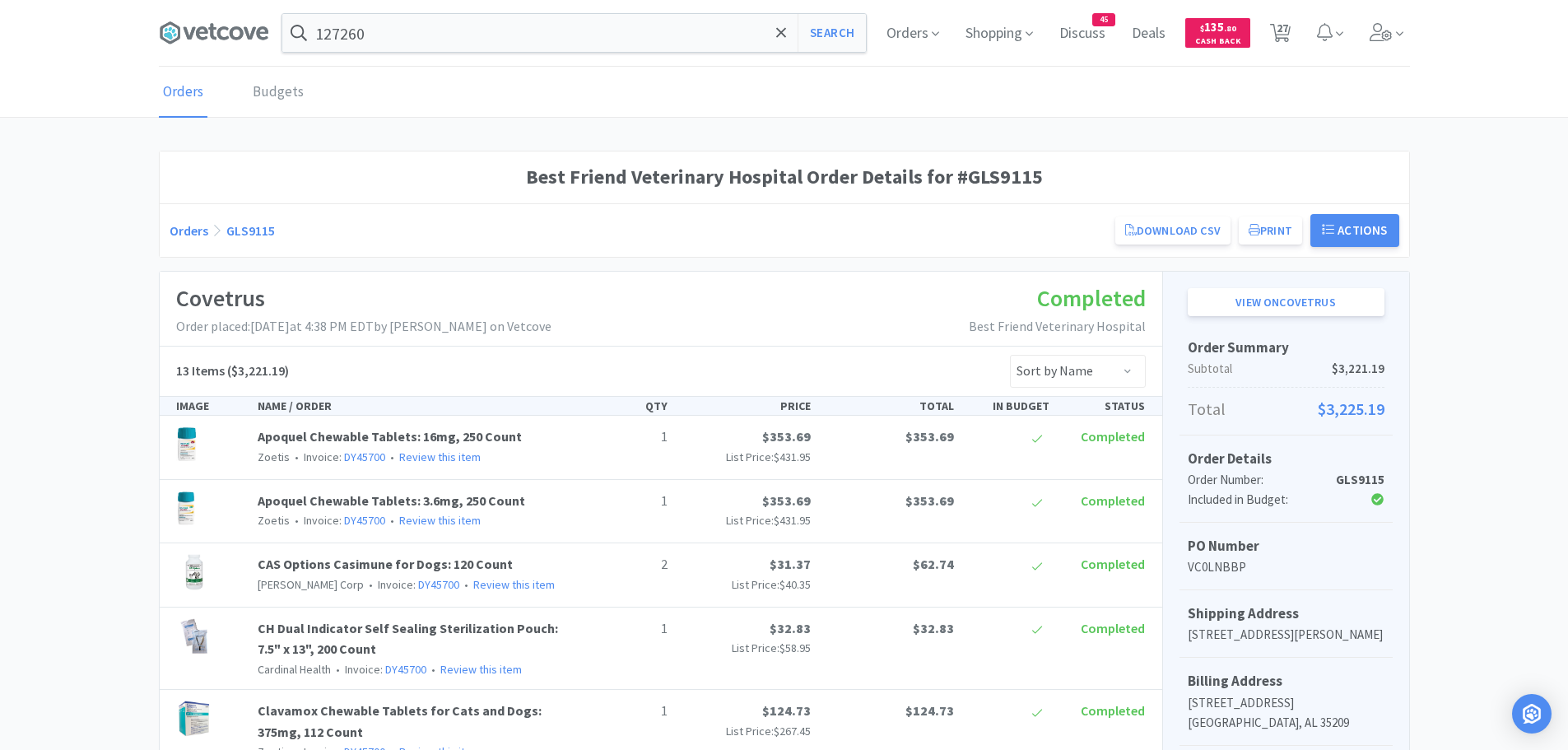
select select "1"
select select "2"
select select "1"
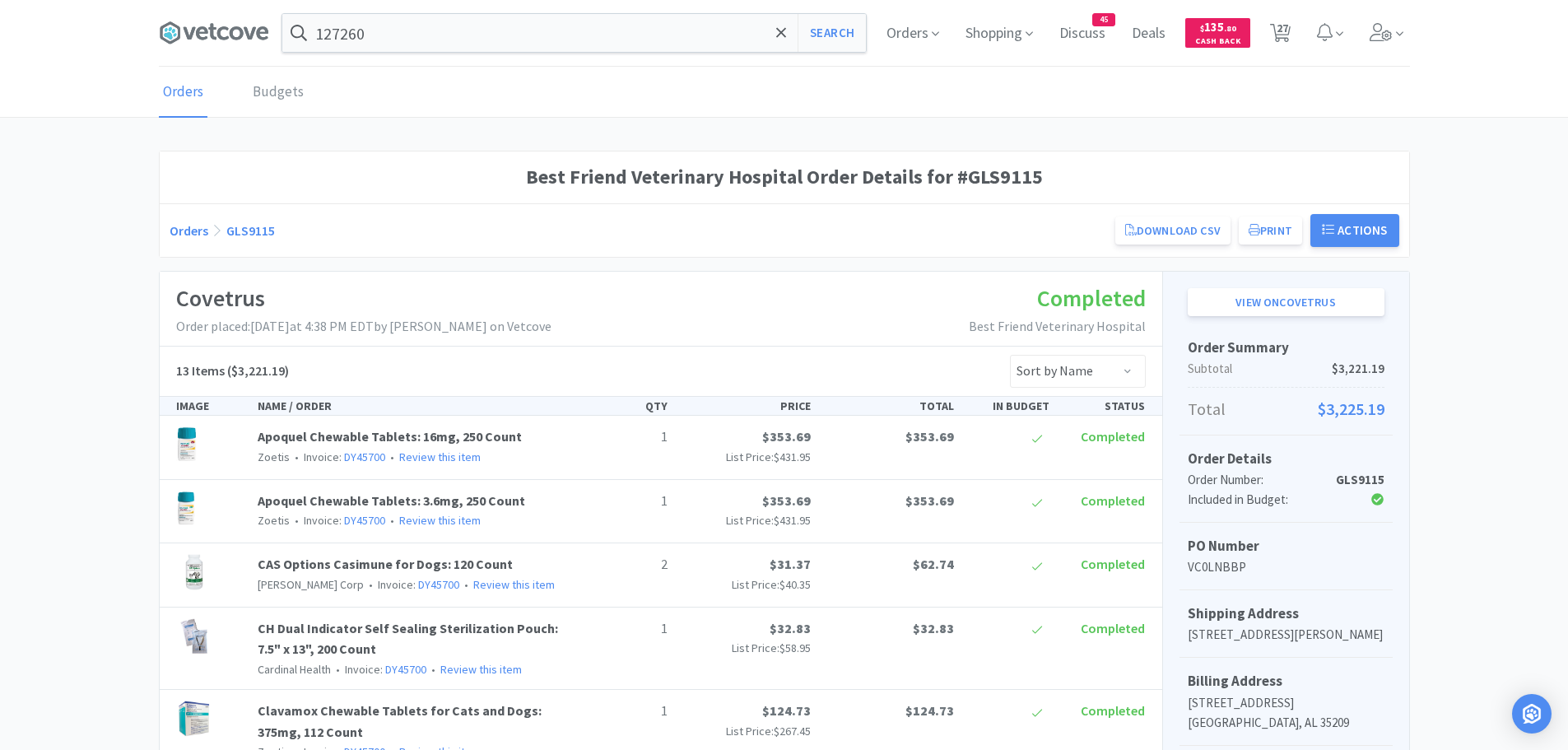
select select "2"
select select "3"
select select "12"
select select "1"
select select "12"
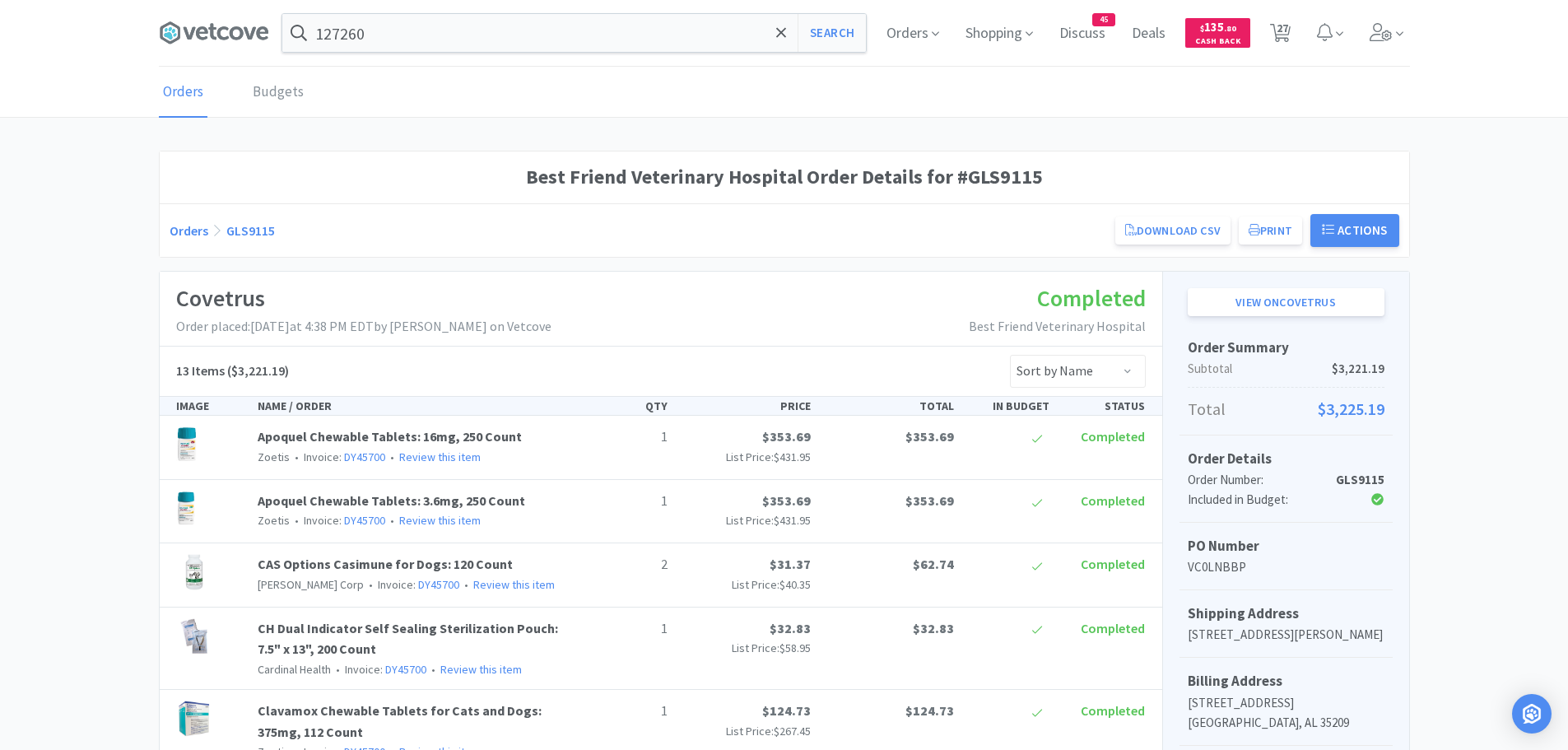
select select "1"
select select "3"
select select "1"
select select "3"
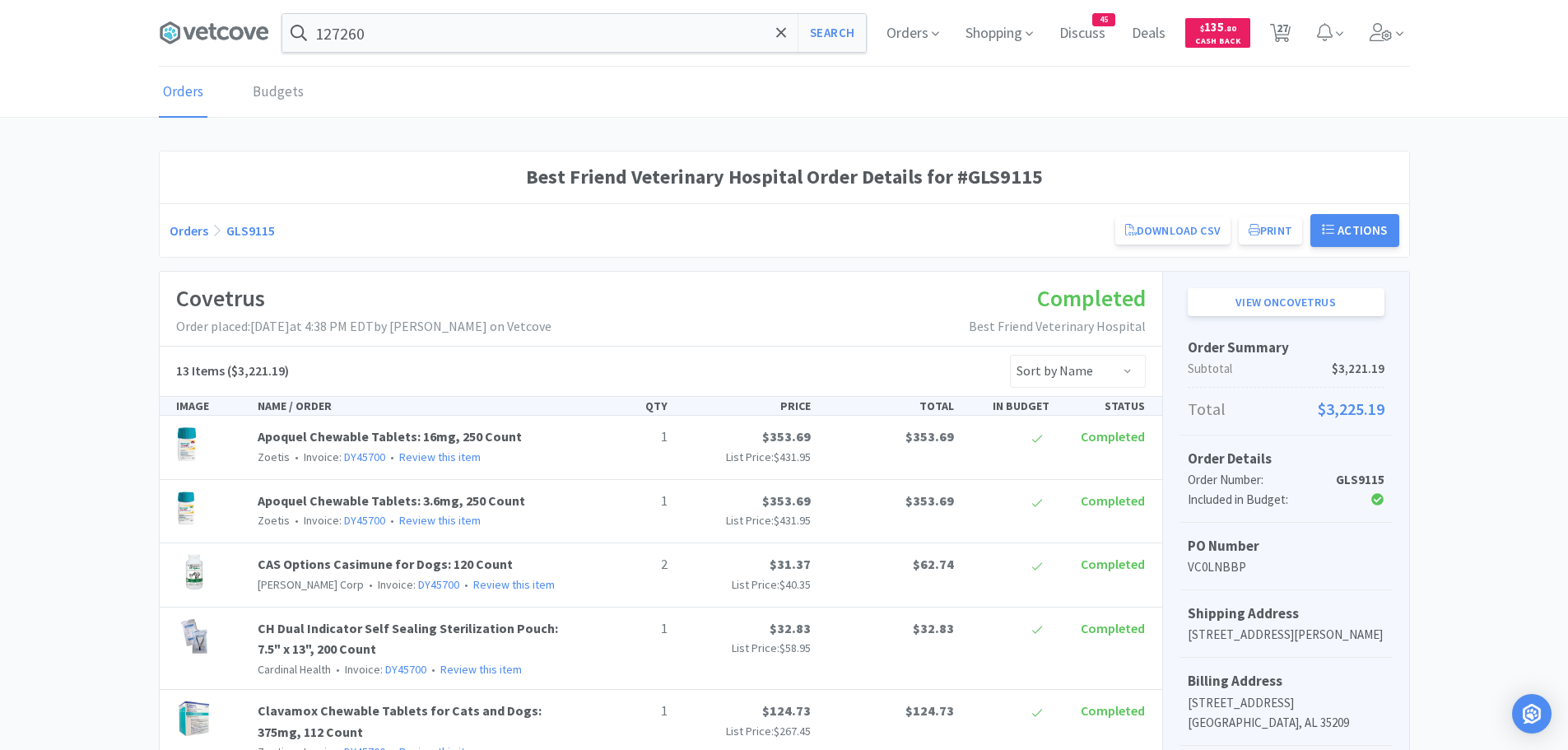
select select "12"
select select "1"
select select "2"
select select "1"
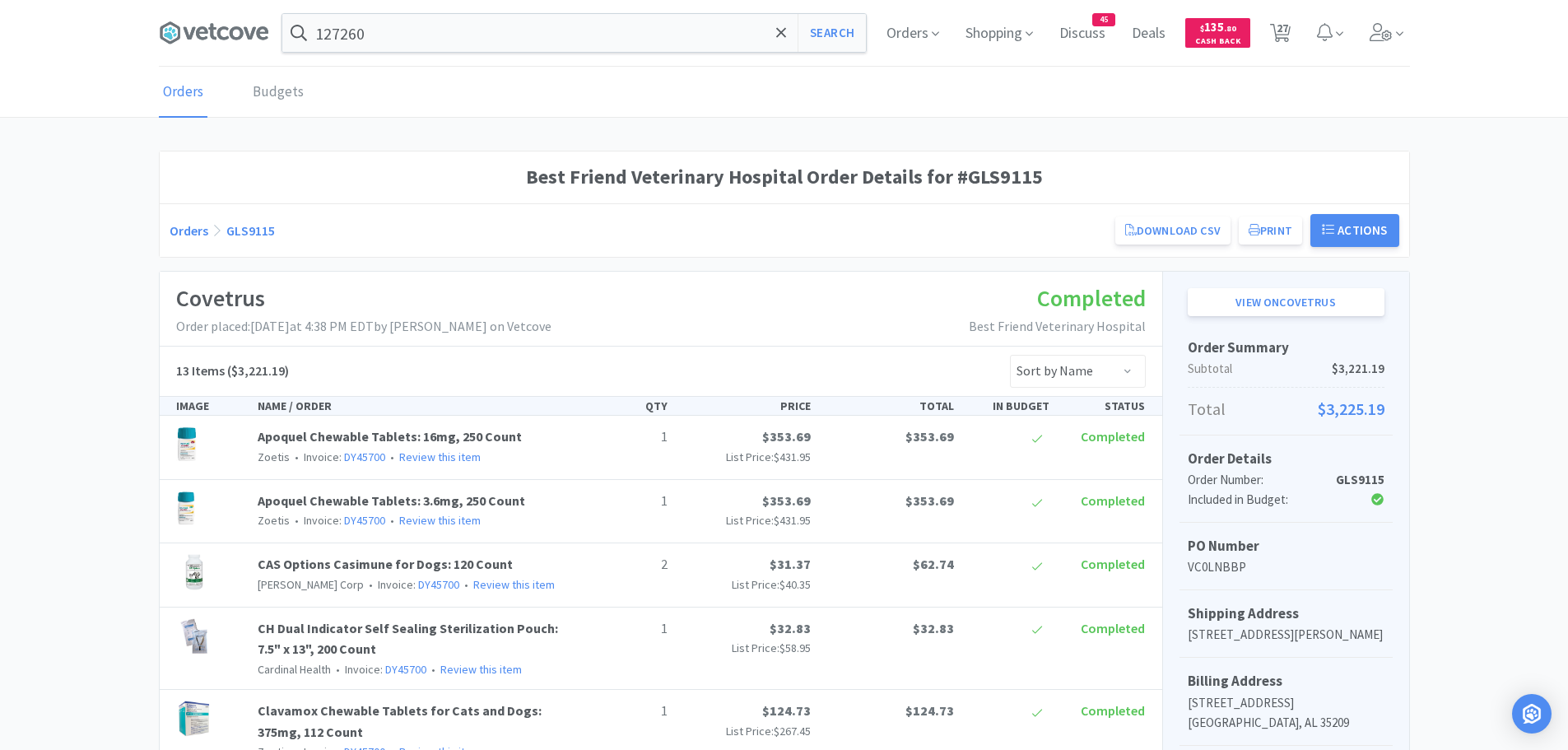
select select "1"
select select "2"
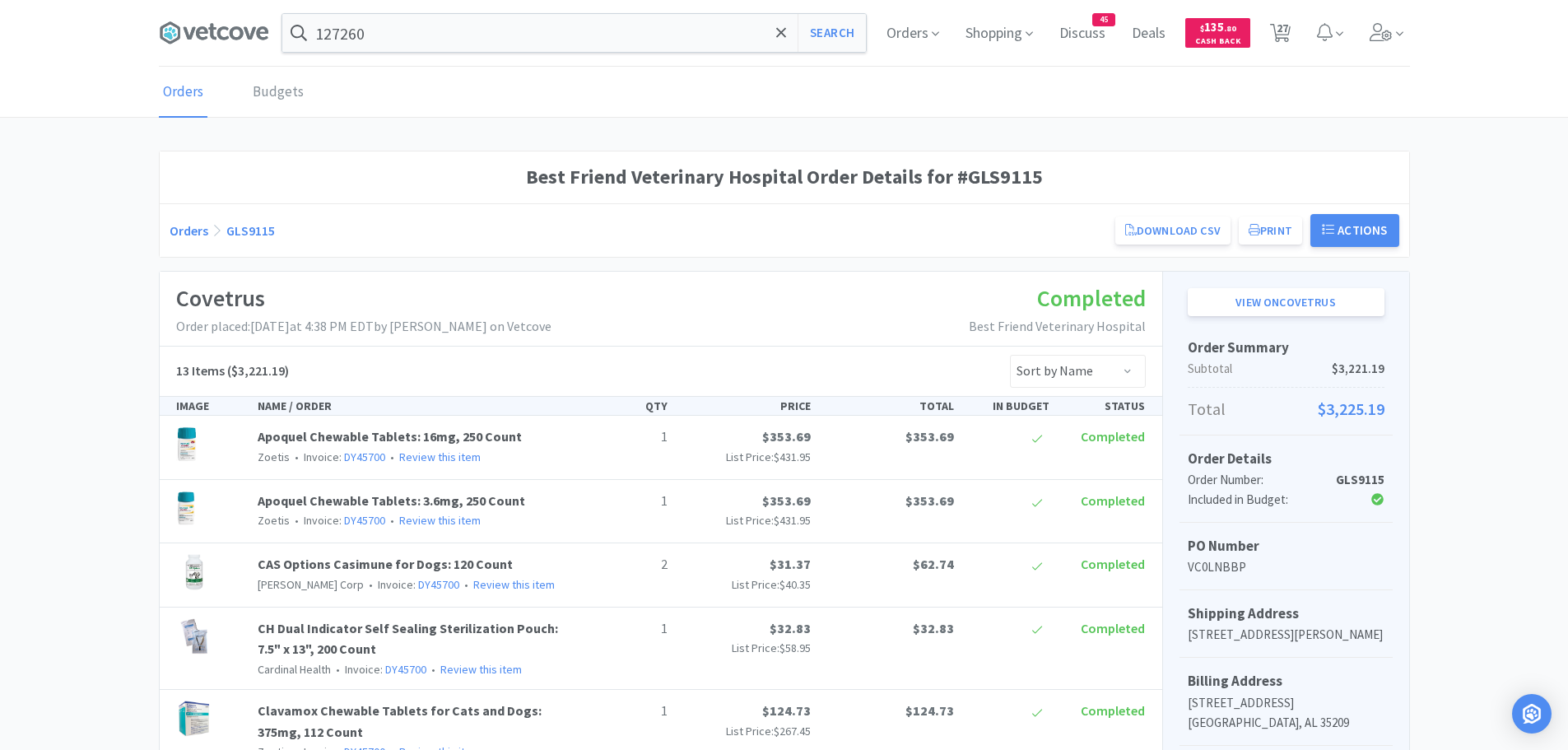
select select "1"
select select "3"
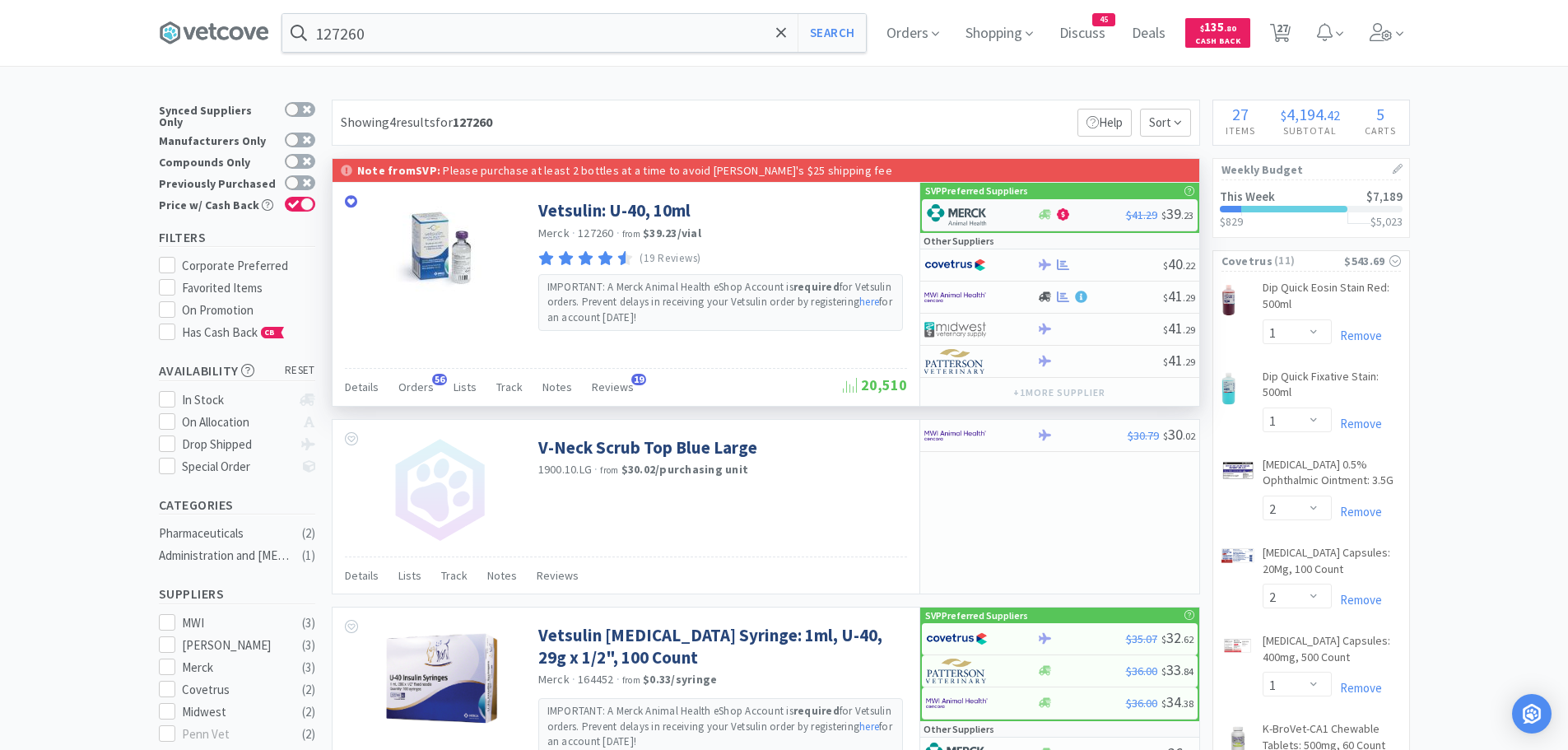
click at [986, 210] on img at bounding box center [957, 214] width 62 height 24
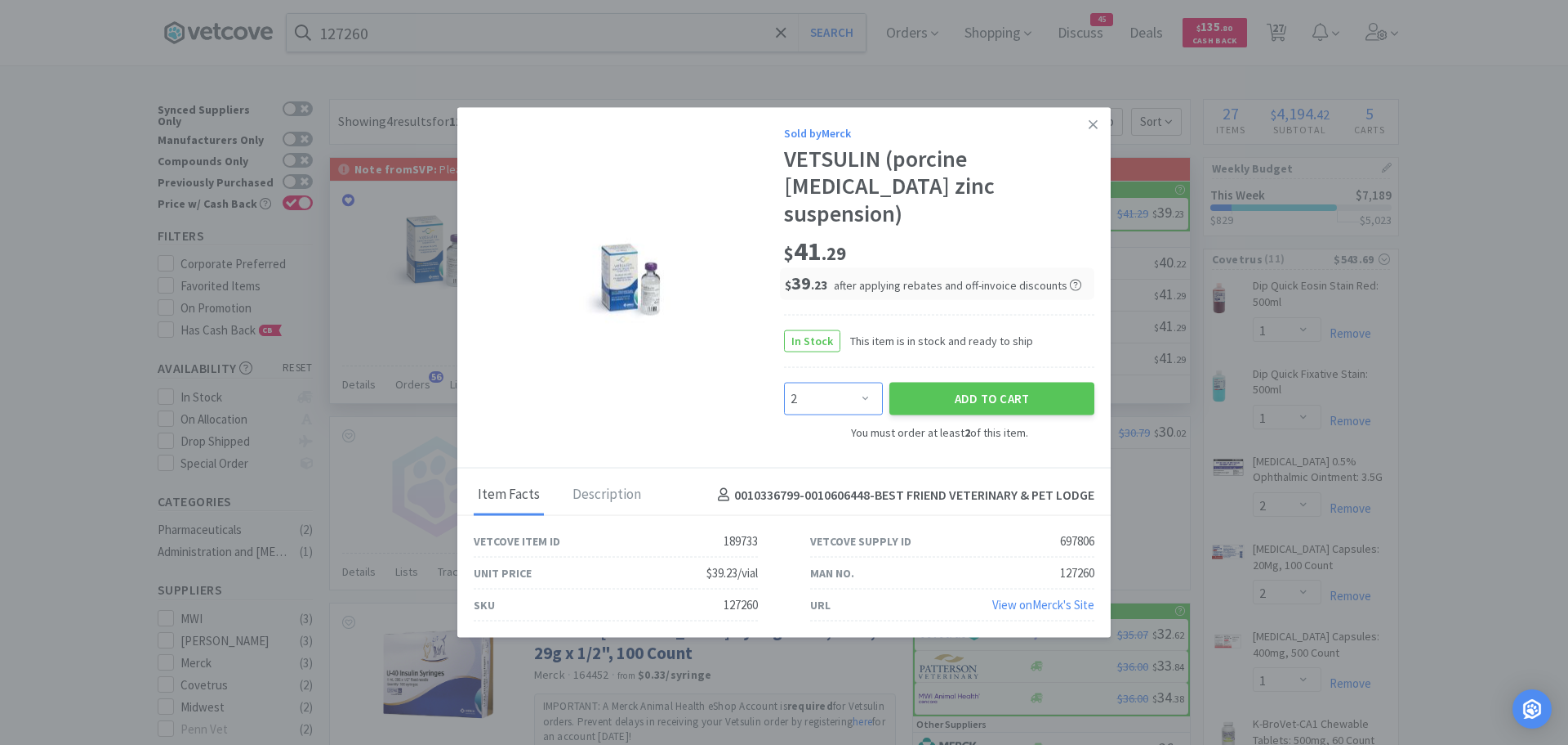
click at [858, 382] on select "Enter Quantity 2 3 4 5 6 7 8 9 10 11 12 13 14 15 16 17 18 19 20 21 Enter Quanti…" at bounding box center [833, 397] width 99 height 32
select select "10"
click at [784, 382] on select "Enter Quantity 2 3 4 5 6 7 8 9 10 11 12 13 14 15 16 17 18 19 20 21 Enter Quanti…" at bounding box center [833, 397] width 99 height 32
click at [950, 383] on button "Add to Cart" at bounding box center [991, 397] width 205 height 32
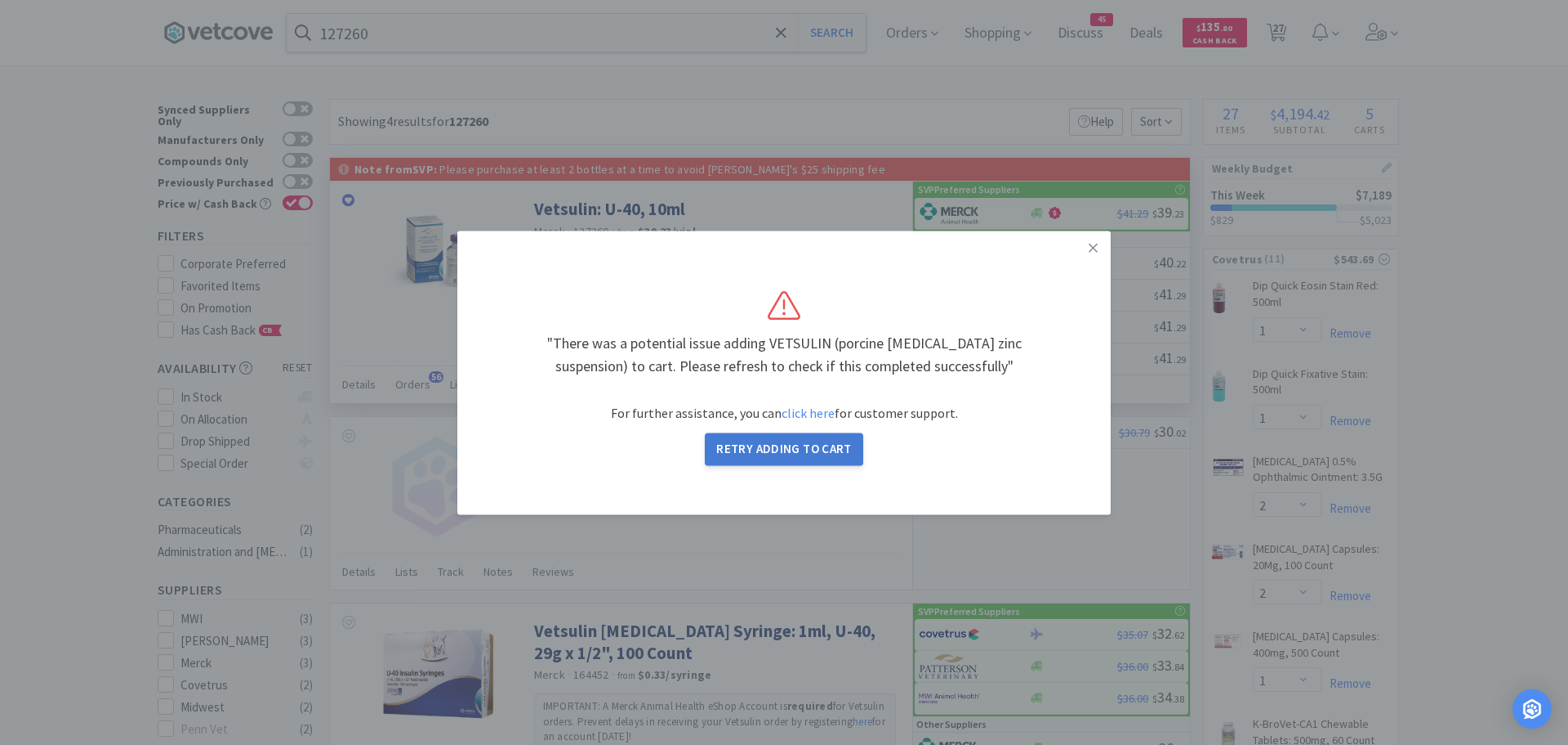
click at [809, 444] on div ""There was a potential issue adding VETSULIN (porcine [MEDICAL_DATA] zinc suspe…" at bounding box center [784, 372] width 588 height 218
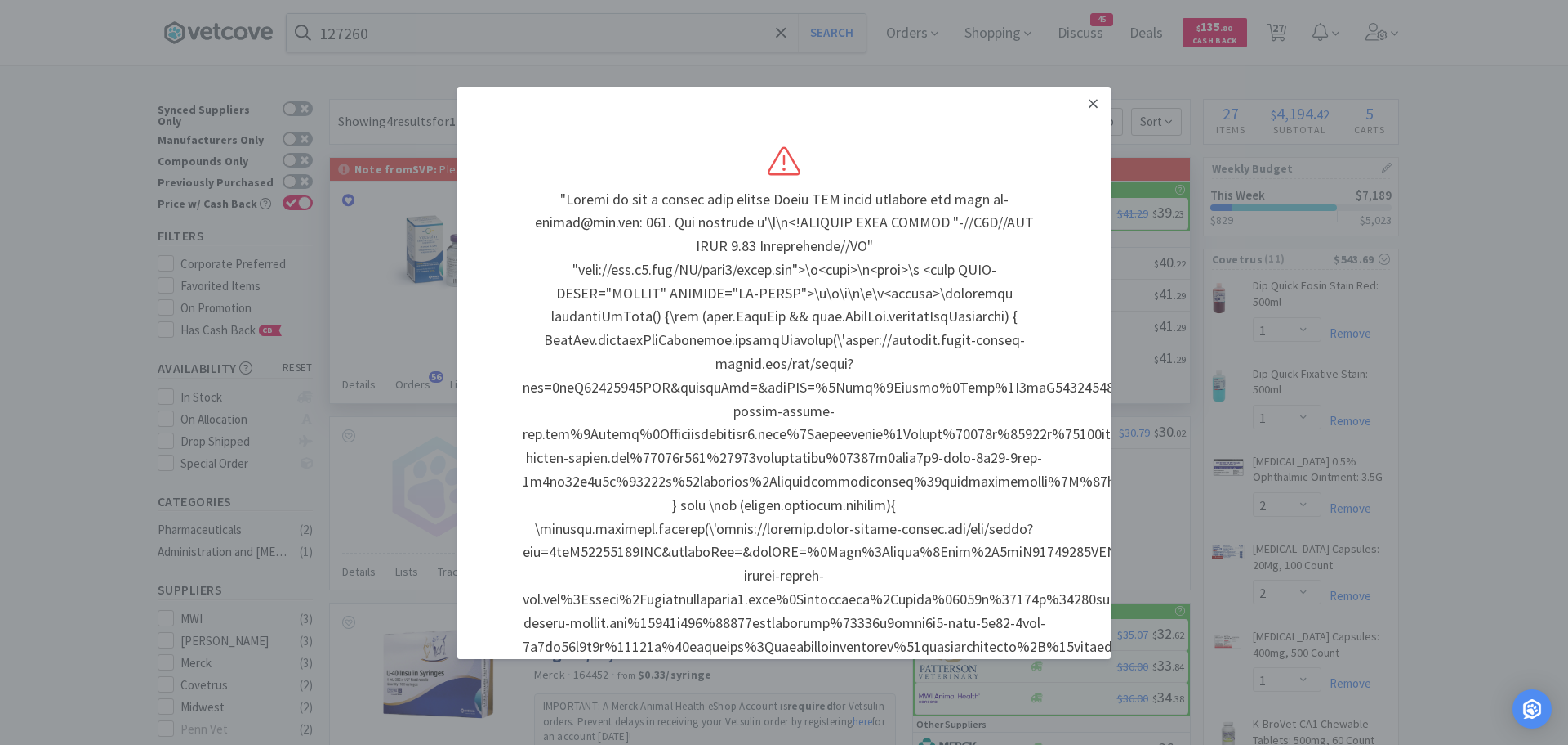
click at [1089, 101] on link at bounding box center [1094, 104] width 28 height 35
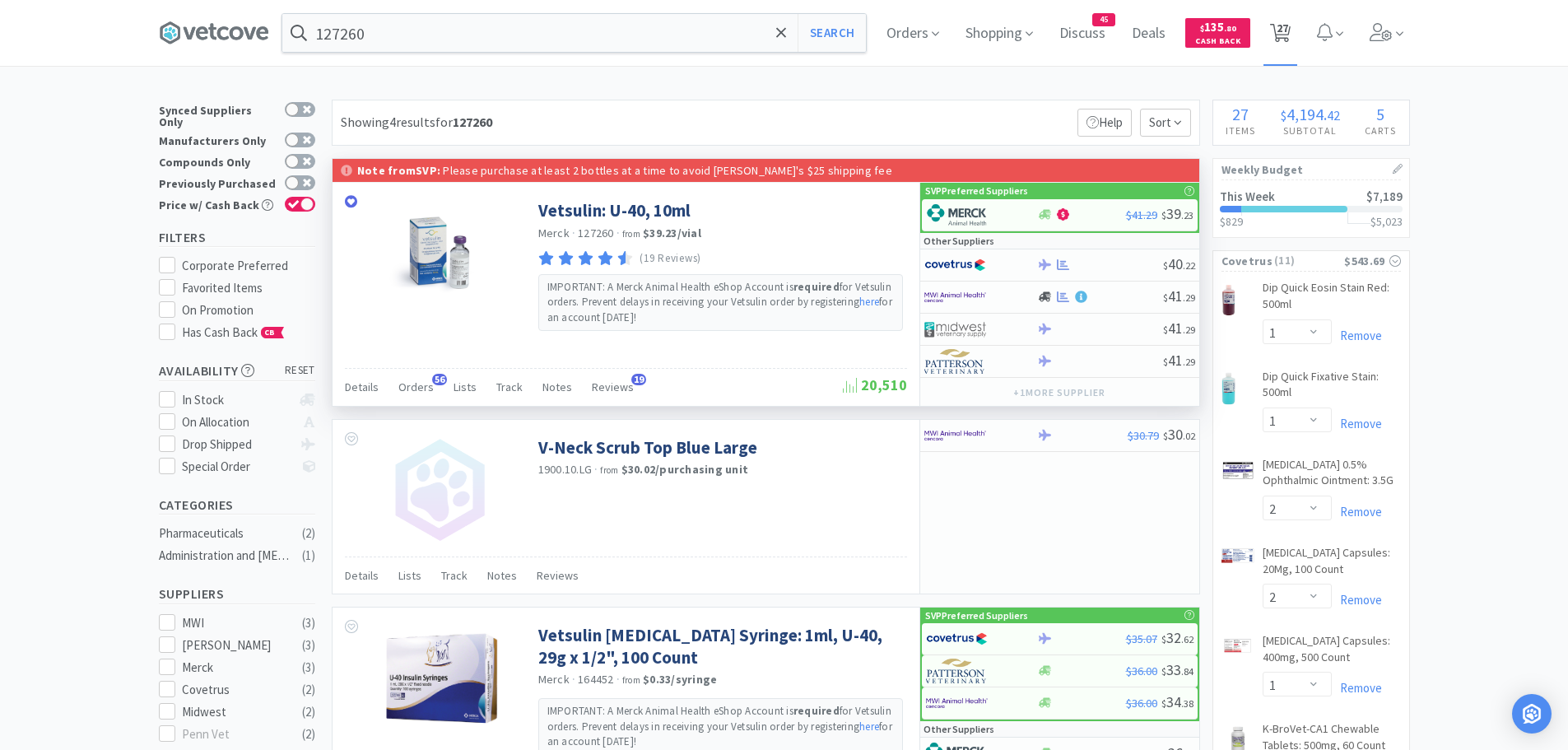
click at [1283, 28] on span "27" at bounding box center [1283, 28] width 12 height 66
select select "1"
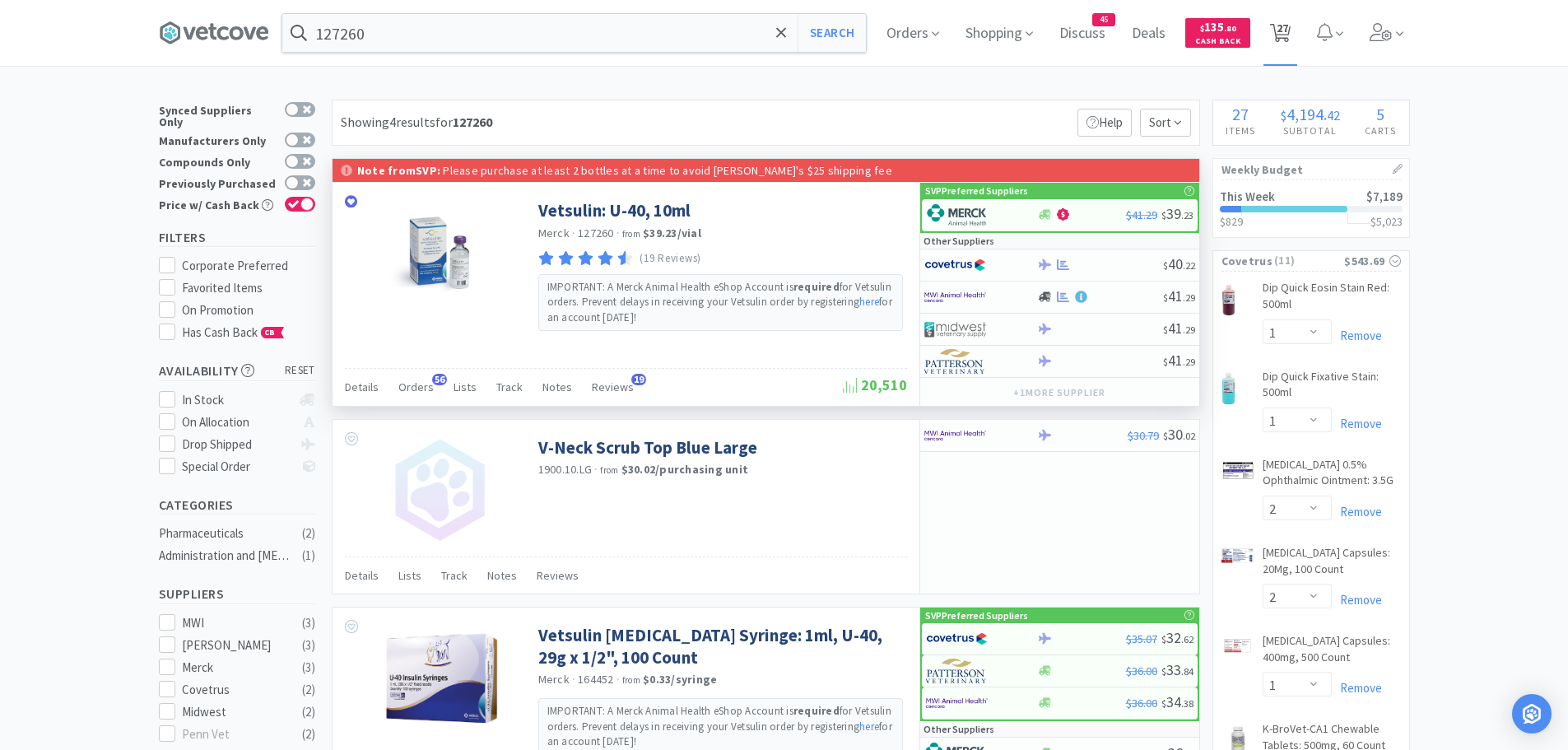
select select "2"
select select "1"
select select "3"
select select "2"
select select "1"
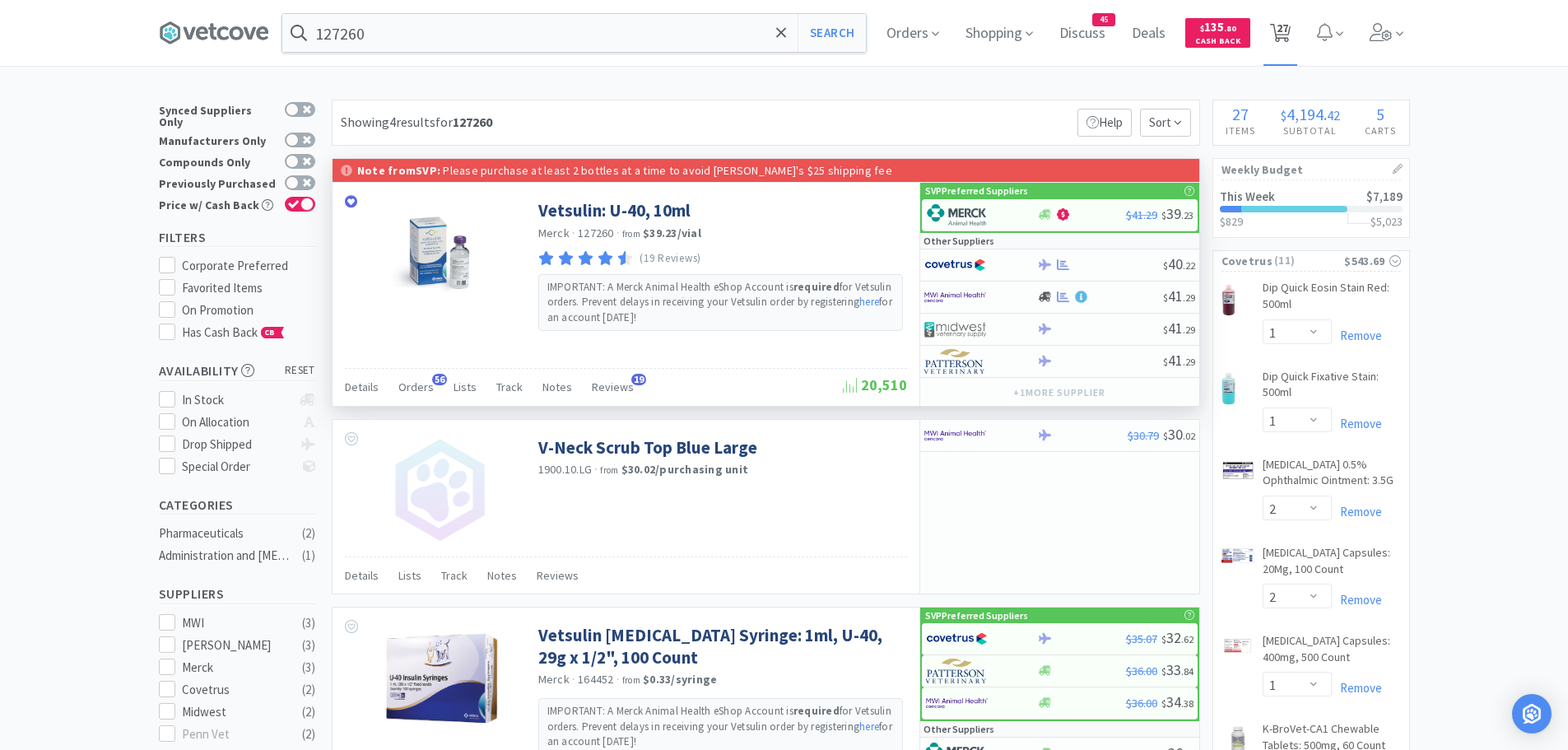
select select "1"
select select "2"
select select "1"
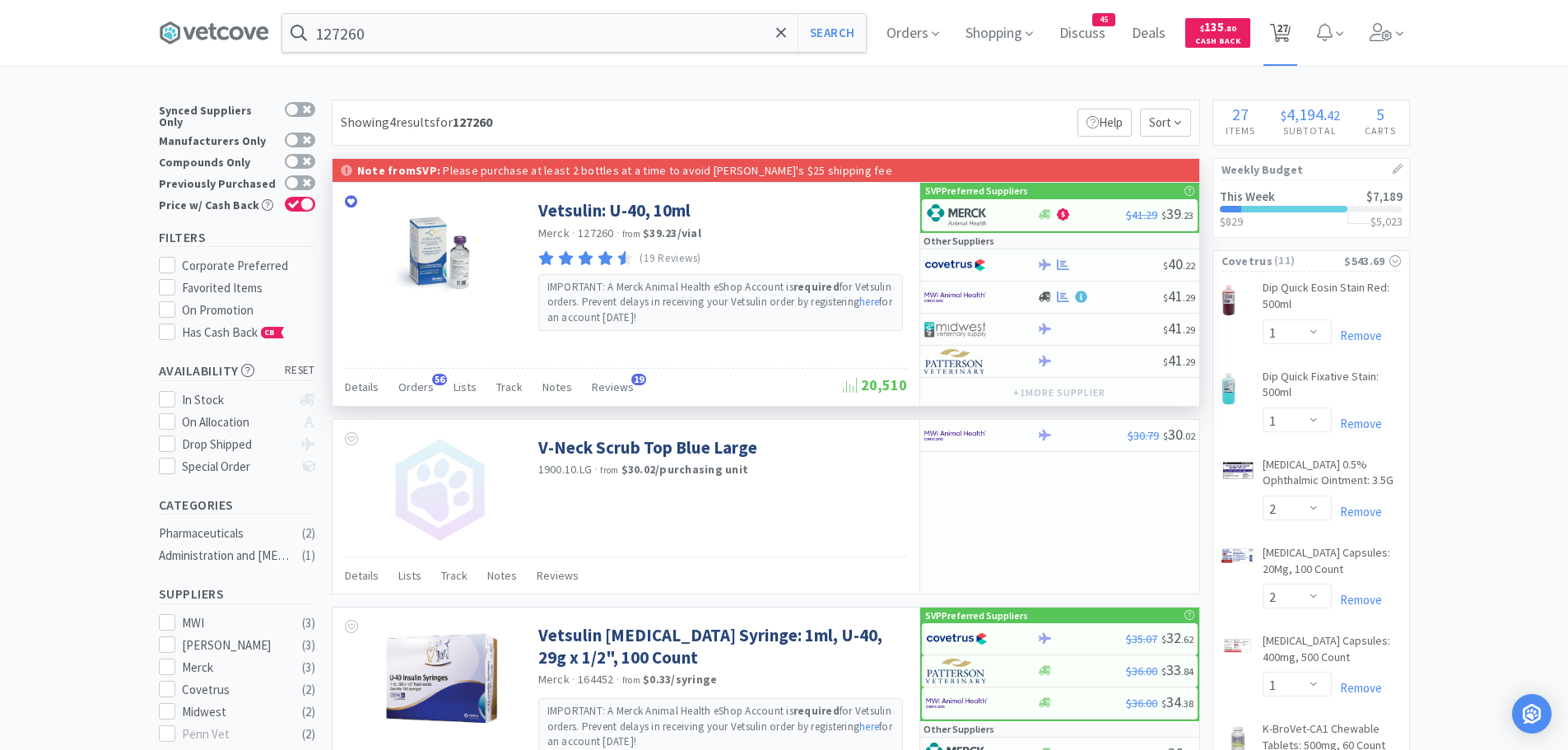
select select "2"
select select "3"
select select "12"
select select "1"
select select "12"
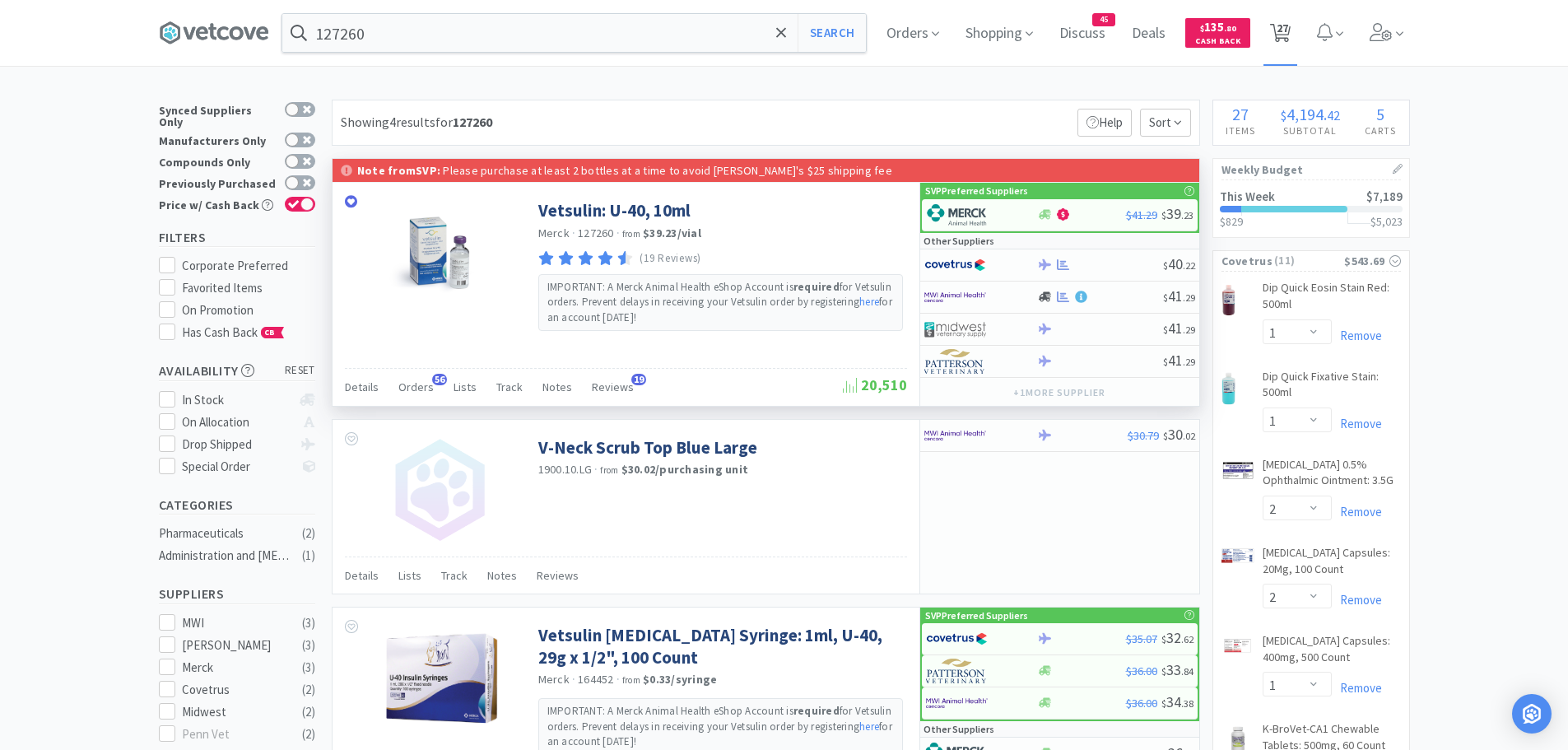
select select "1"
select select "3"
select select "1"
select select "3"
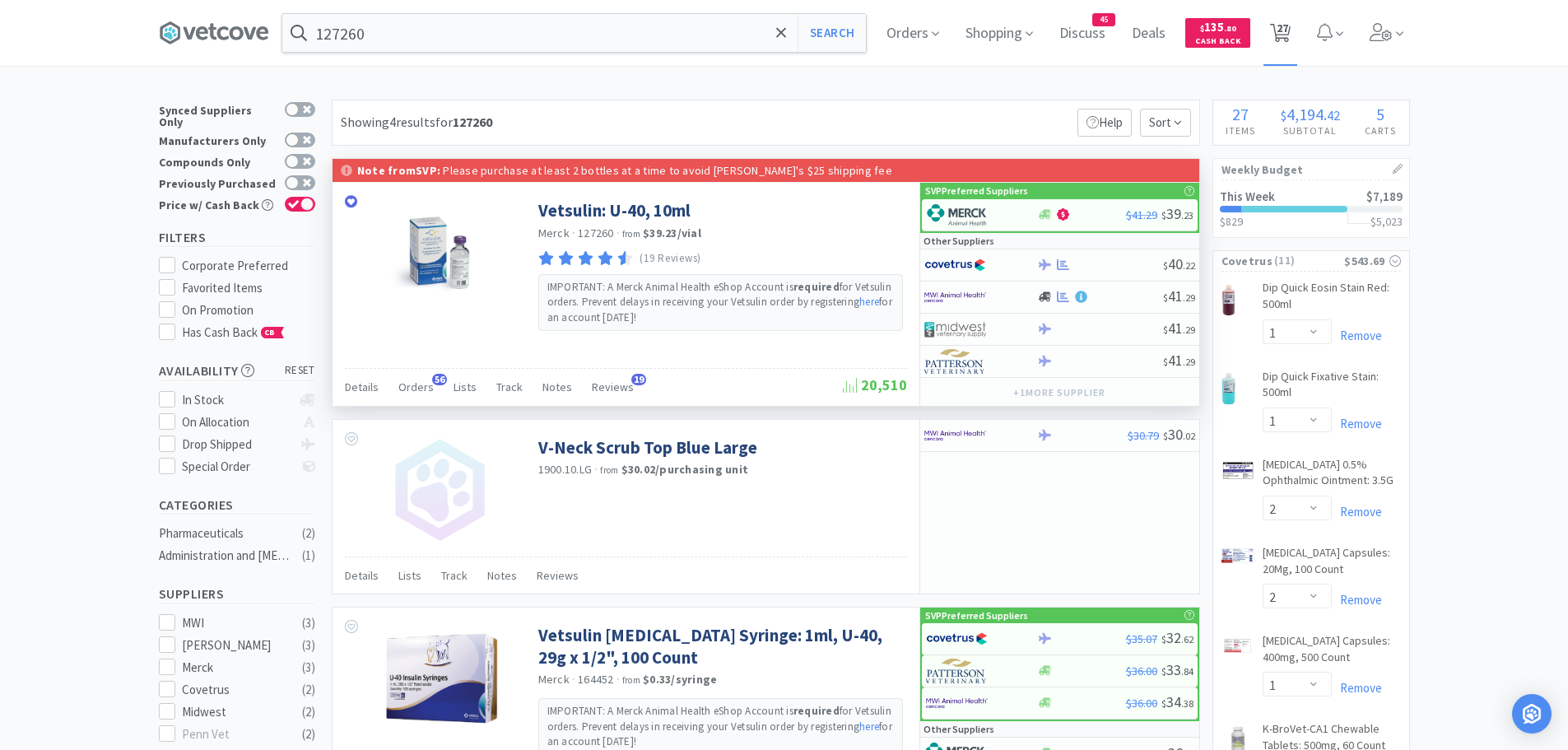
select select "12"
select select "1"
select select "2"
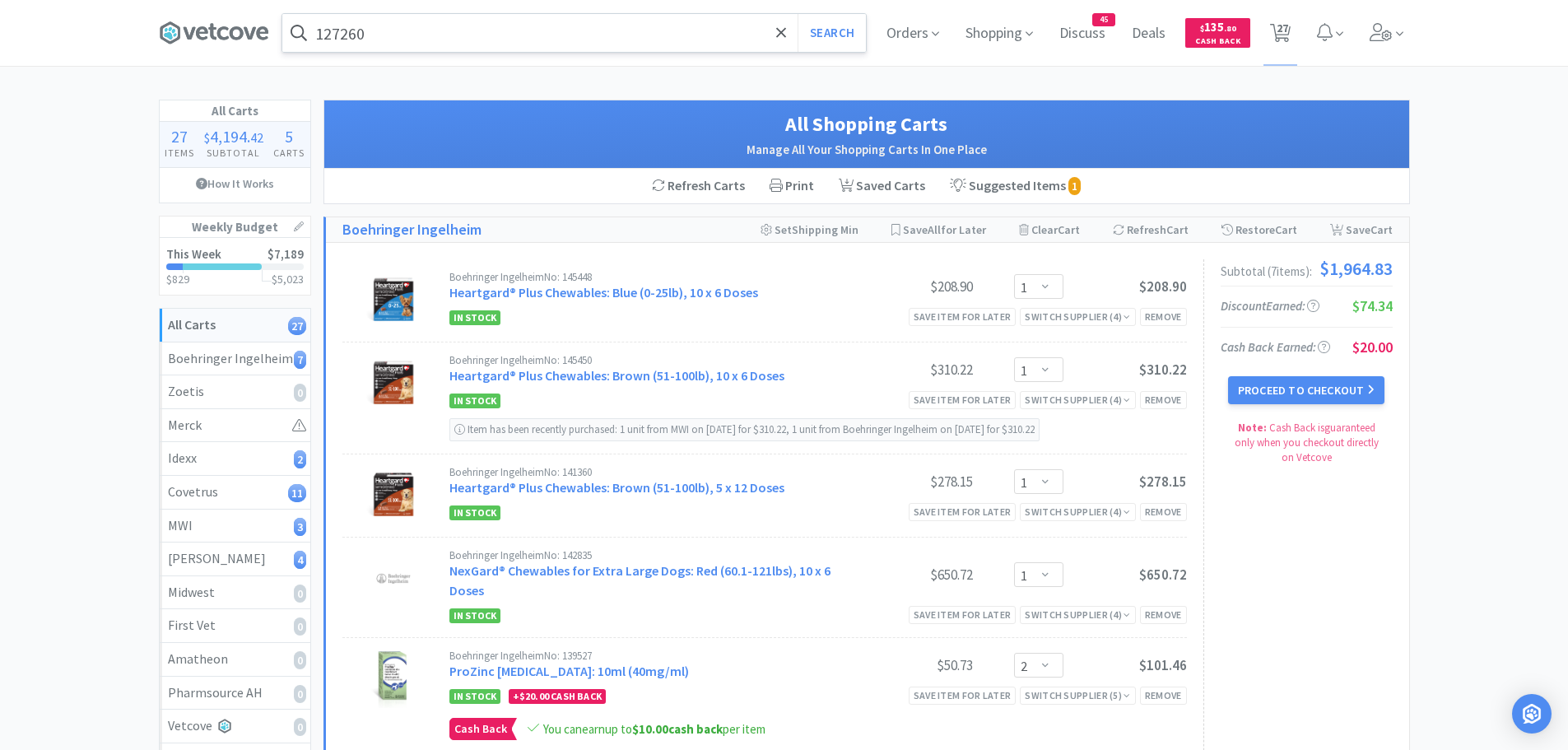
click at [374, 42] on input "127260" at bounding box center [573, 33] width 584 height 38
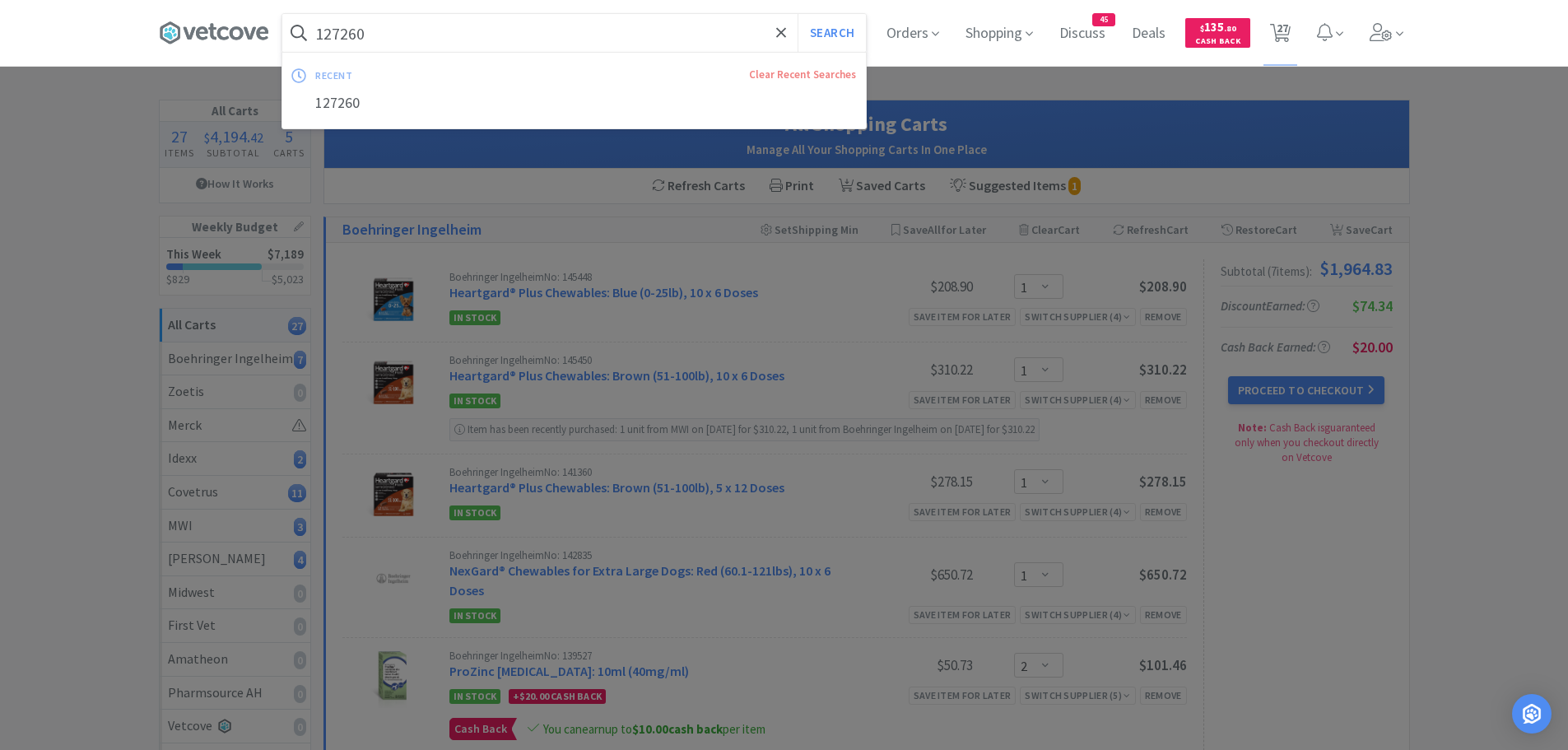
click at [798, 14] on button "Search" at bounding box center [832, 33] width 69 height 38
select select "1"
select select "2"
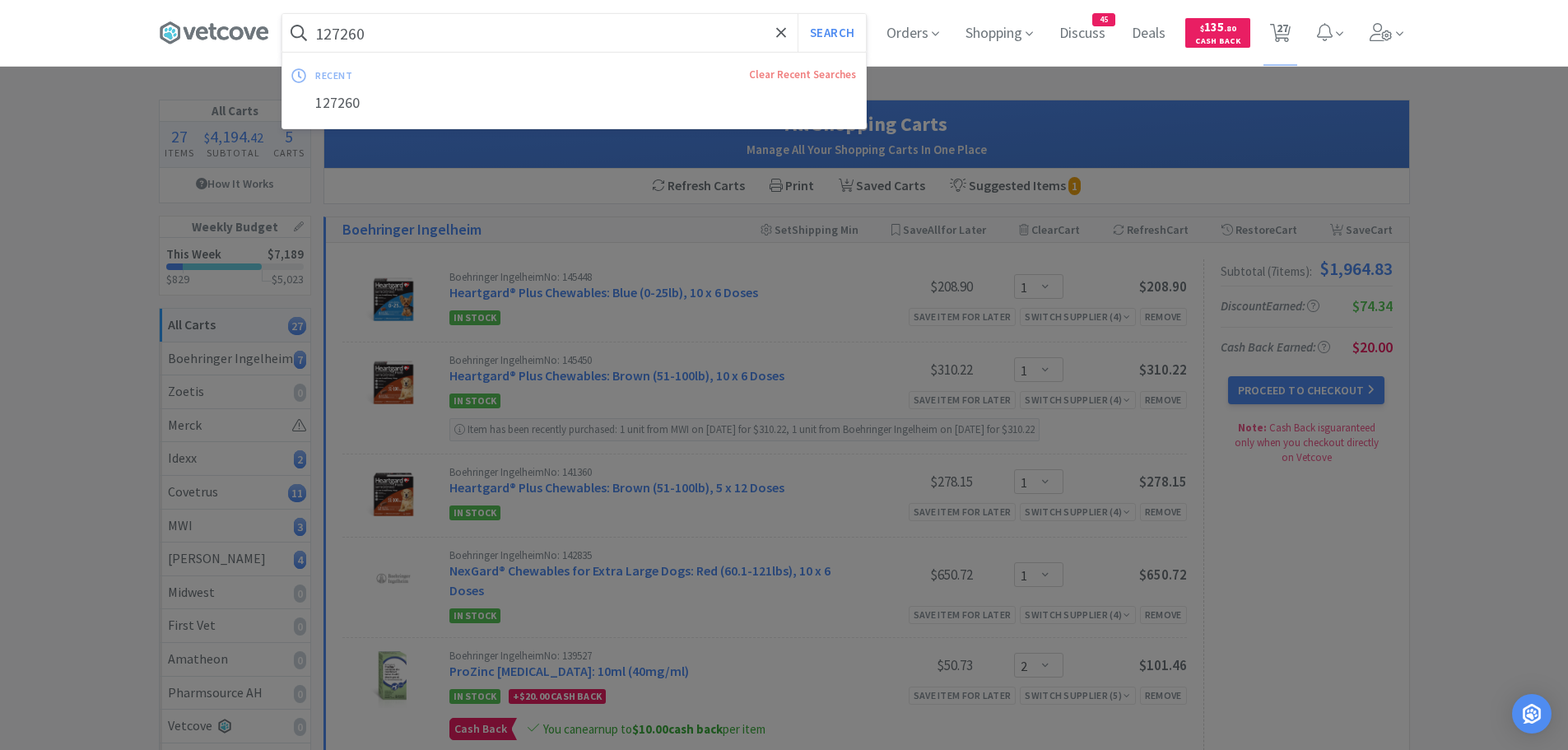
select select "1"
select select "2"
select select "3"
select select "12"
select select "1"
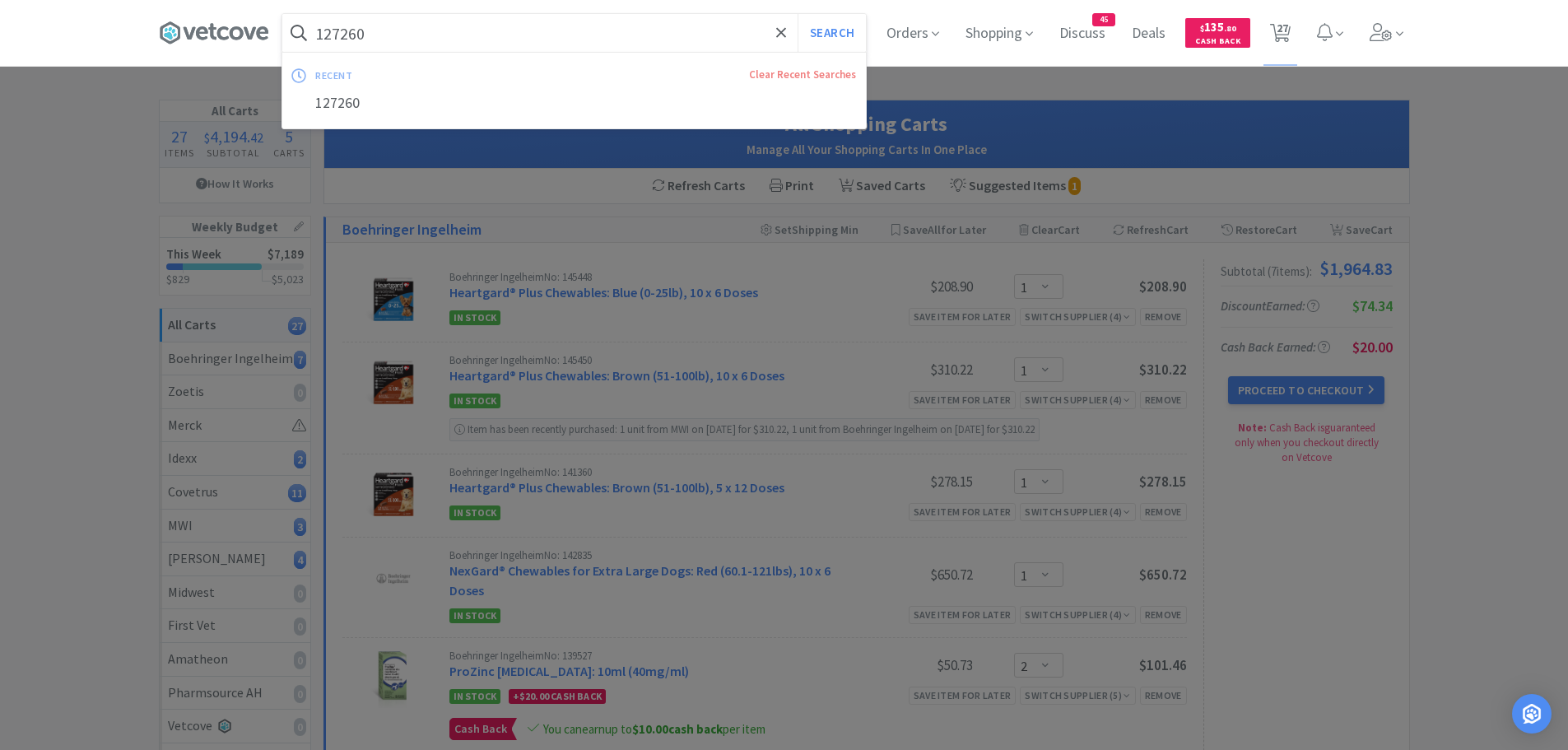
select select "12"
select select "1"
select select "3"
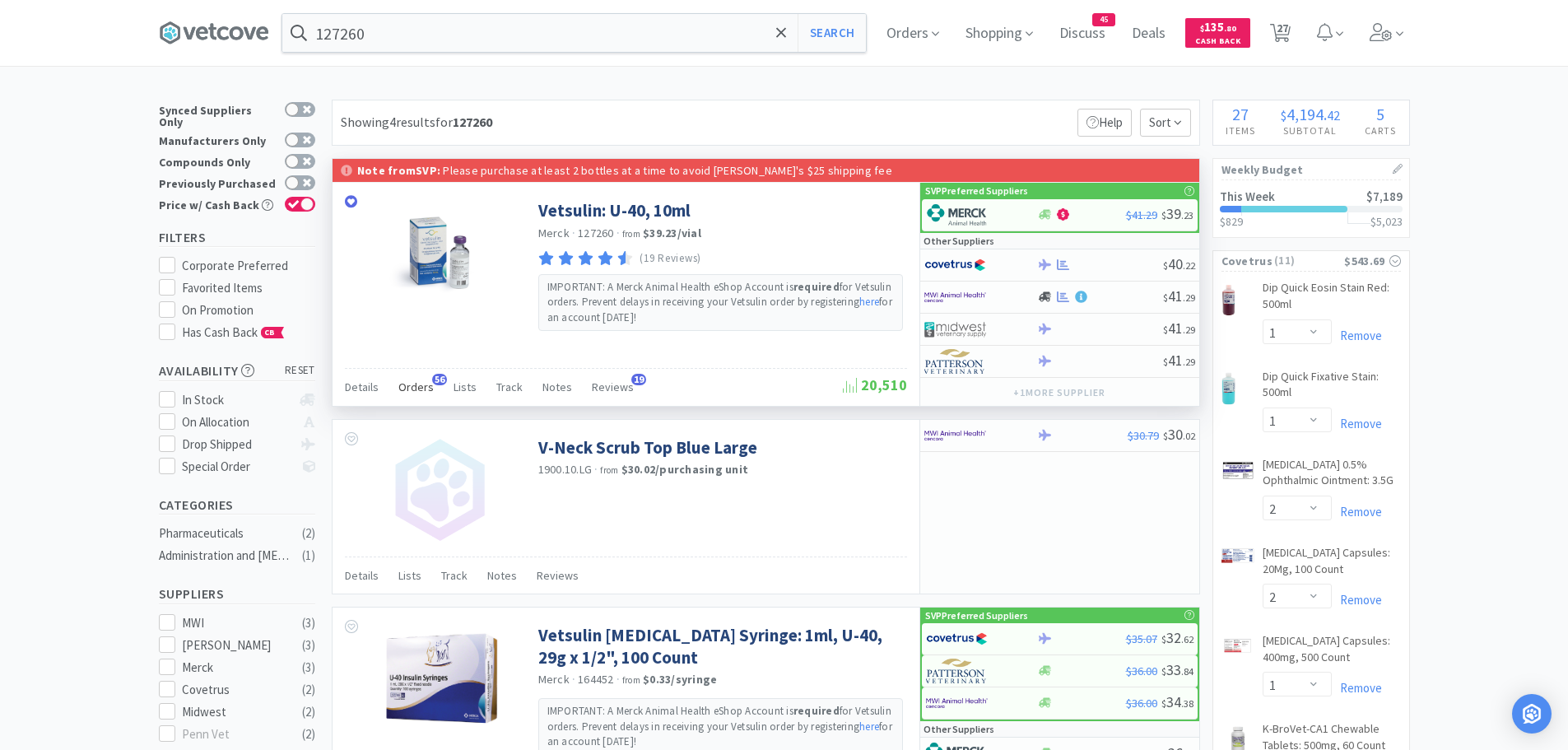
click at [424, 385] on span "Orders" at bounding box center [416, 387] width 35 height 15
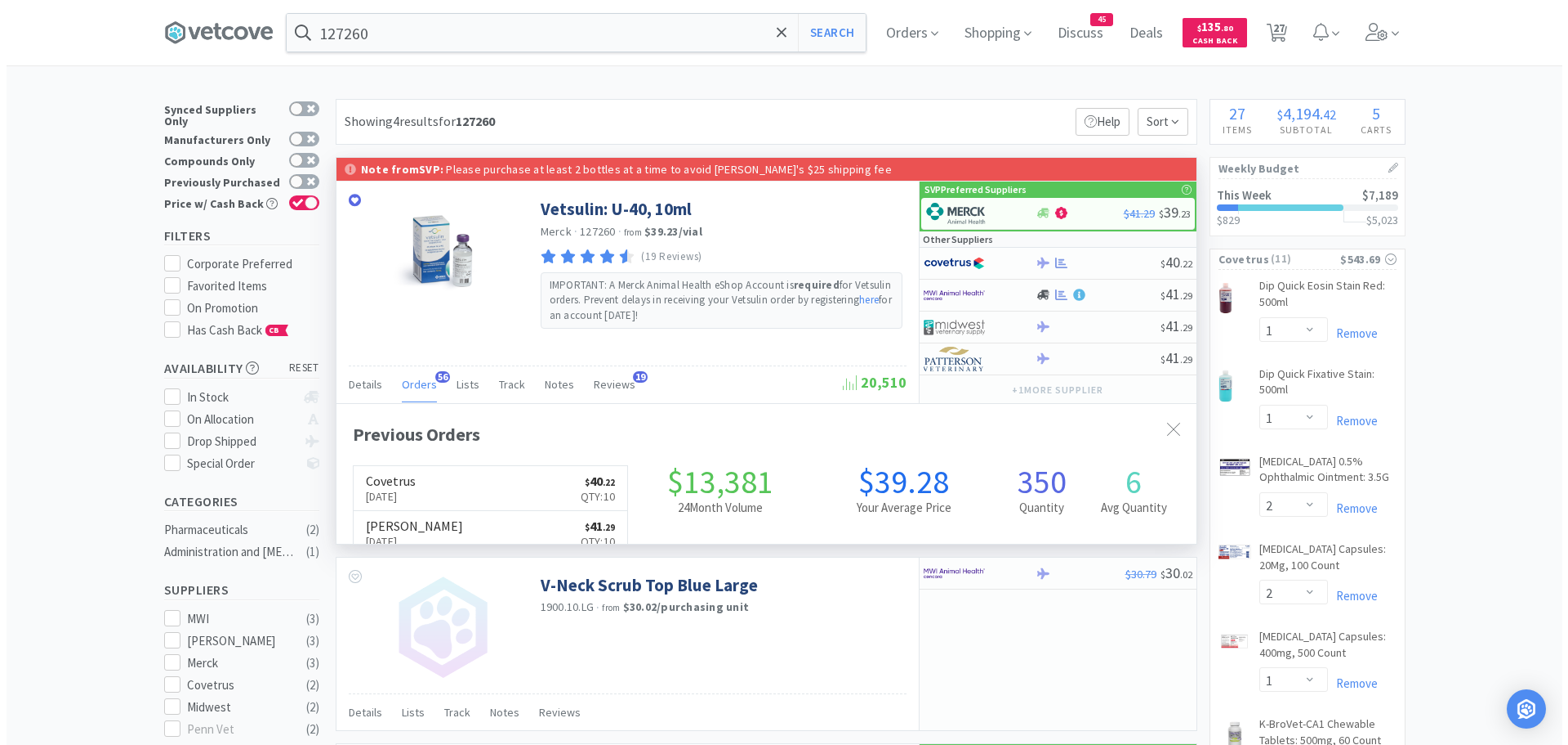
scroll to position [438, 860]
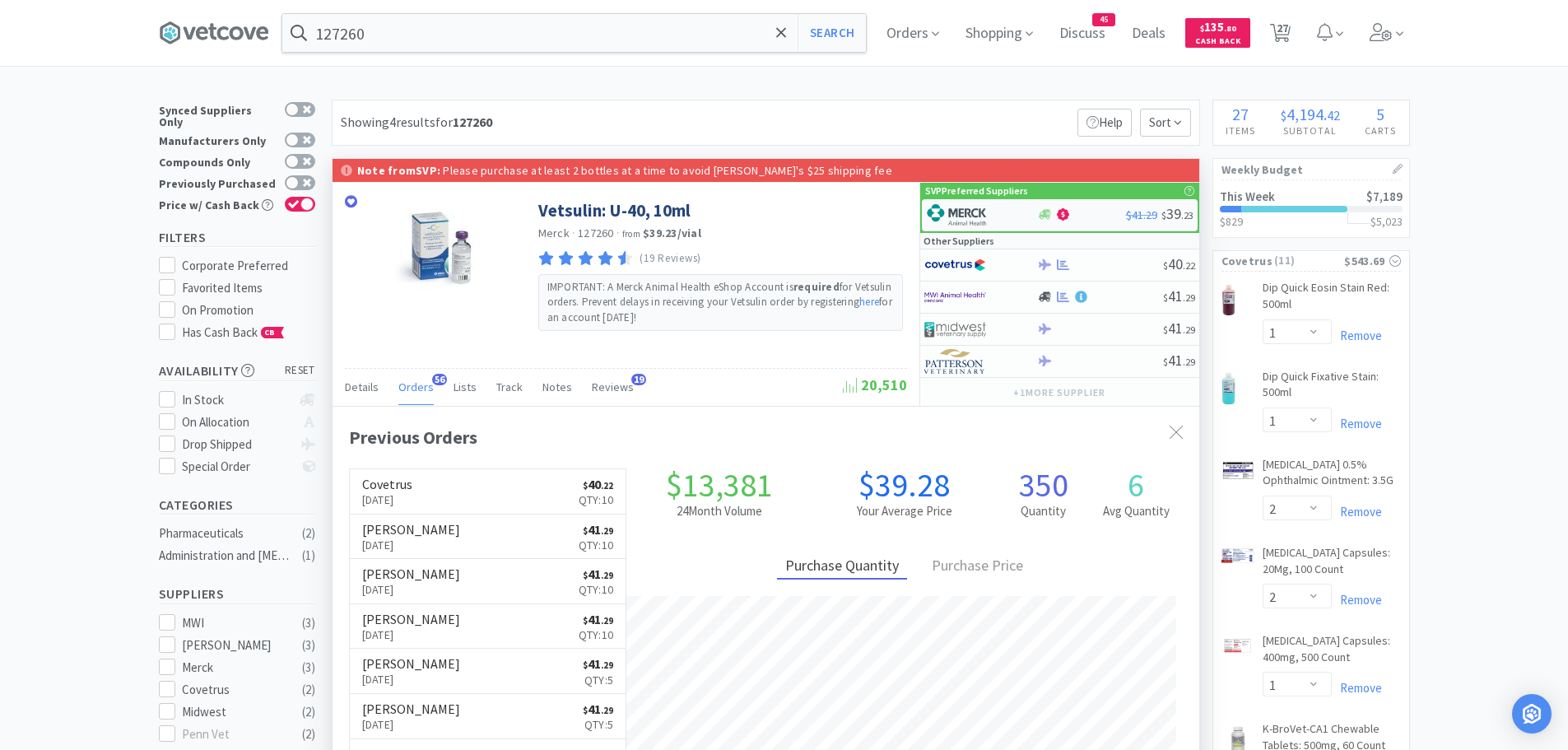
click at [995, 213] on div at bounding box center [971, 214] width 90 height 28
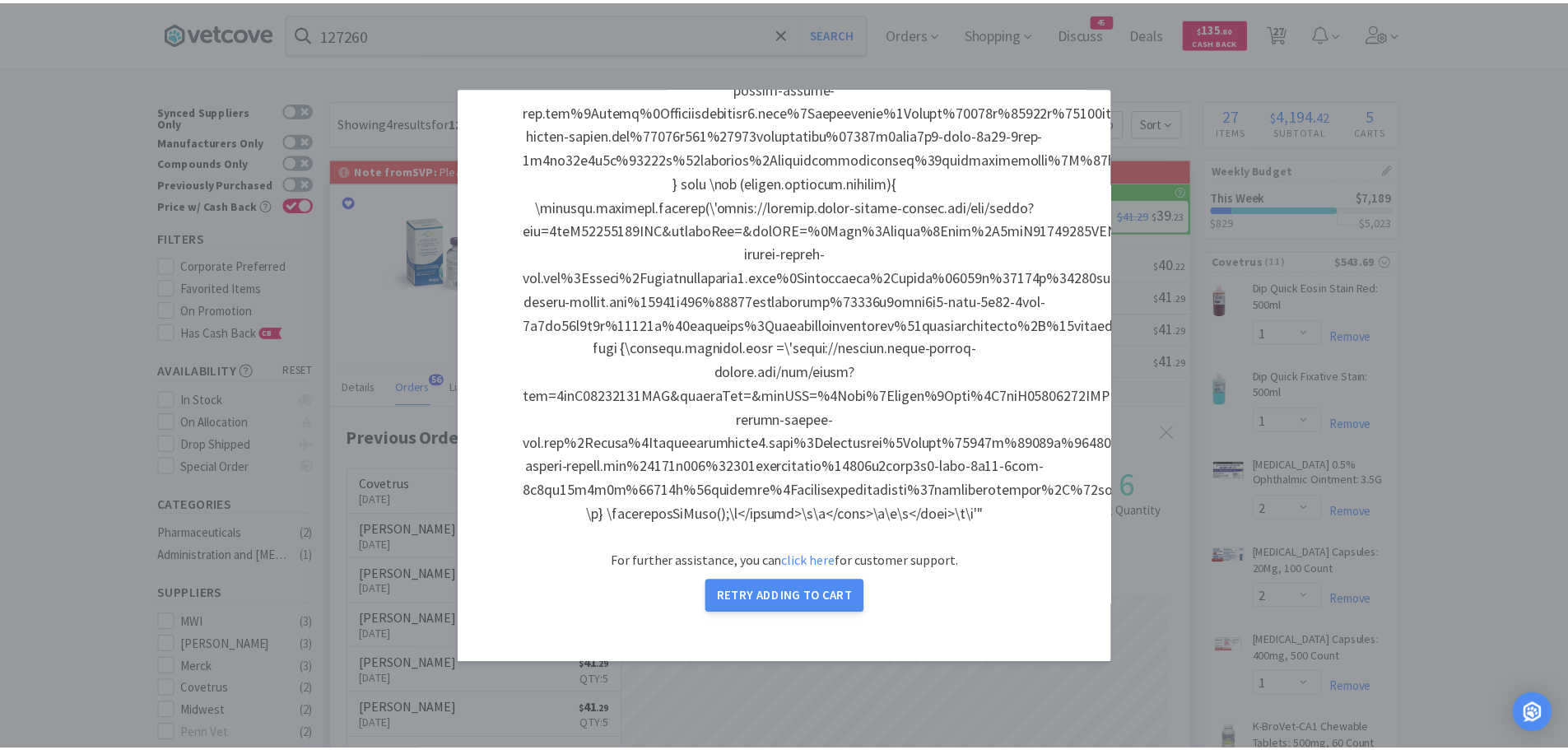
scroll to position [0, 0]
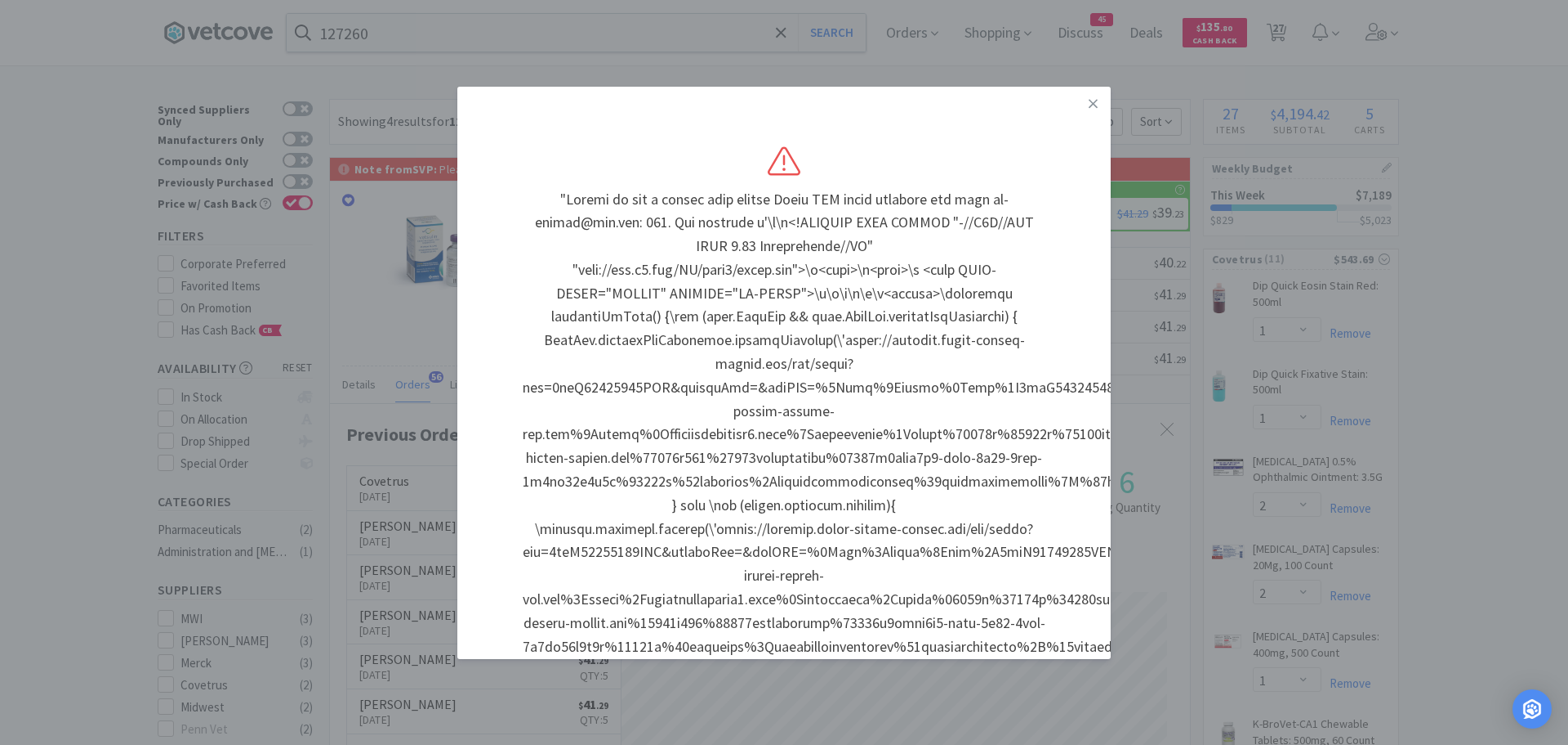
click at [1089, 102] on icon at bounding box center [1093, 104] width 9 height 15
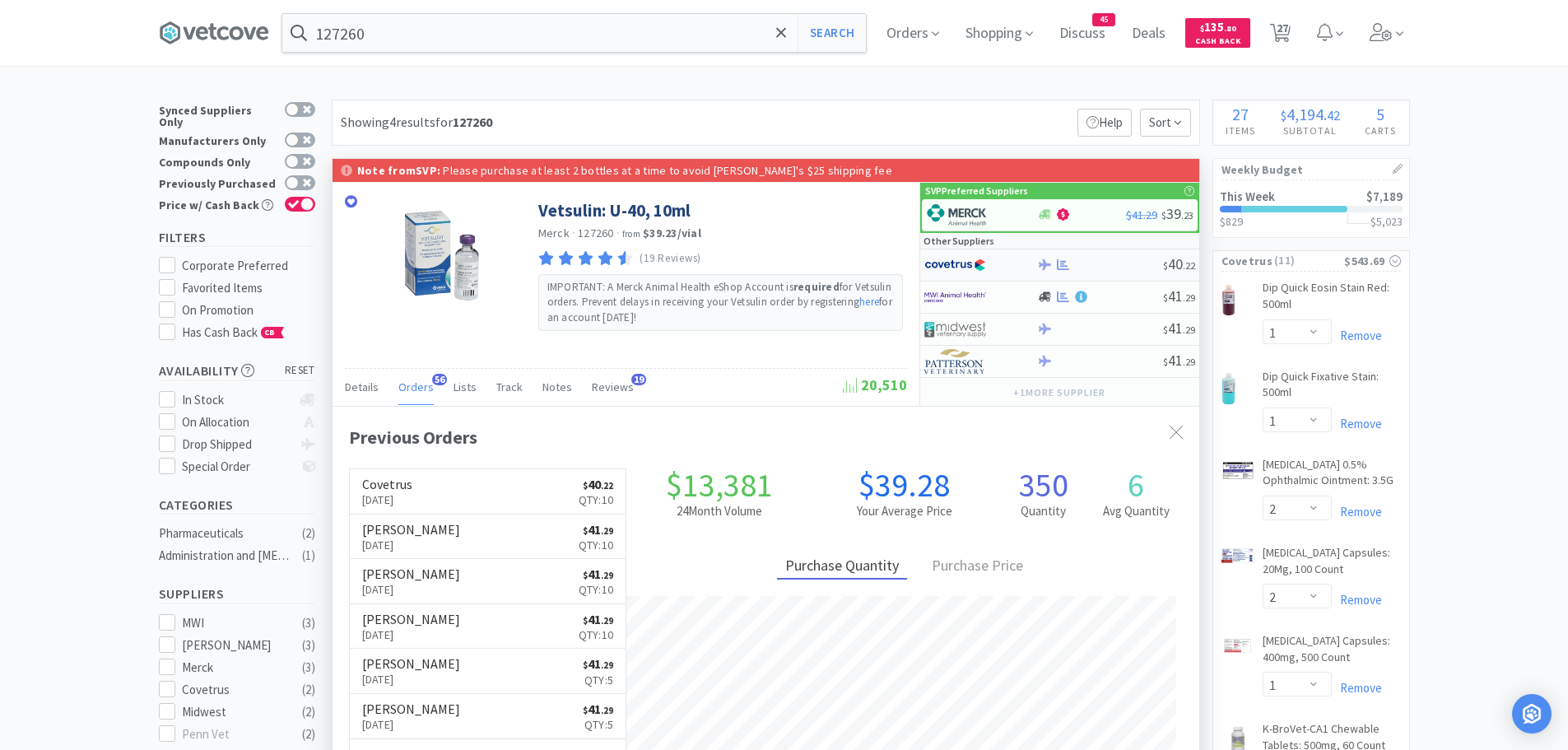
click at [975, 266] on img at bounding box center [955, 265] width 62 height 24
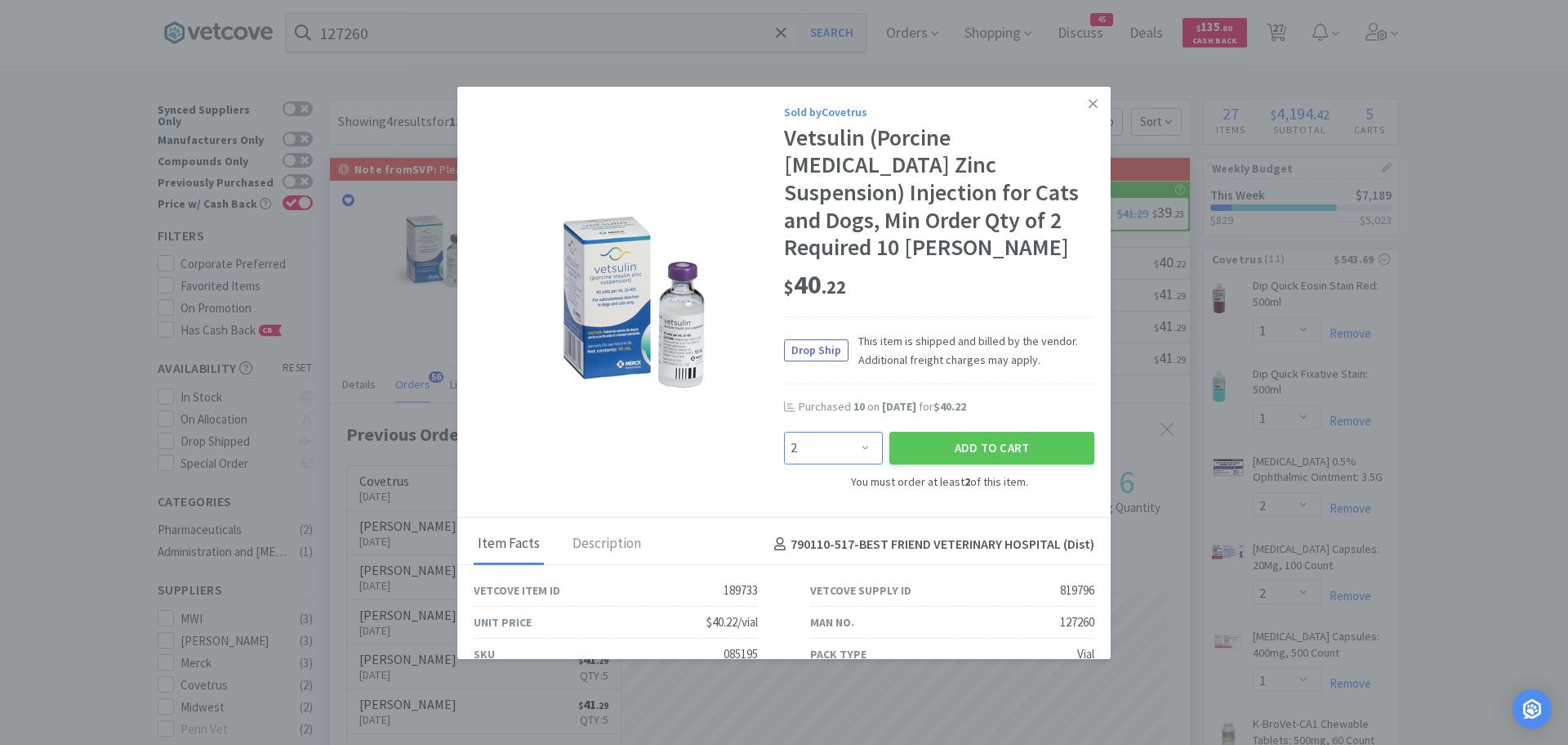
click at [850, 432] on select "Enter Quantity 2 3 4 5 6 7 8 9 10 11 12 13 14 15 16 17 18 19 20 21 Enter Quanti…" at bounding box center [833, 447] width 99 height 32
click at [784, 432] on select "Enter Quantity 2 3 4 5 6 7 8 9 10 11 12 13 14 15 16 17 18 19 20 21 Enter Quanti…" at bounding box center [833, 447] width 99 height 32
click at [902, 432] on button "Add to Cart" at bounding box center [991, 447] width 205 height 32
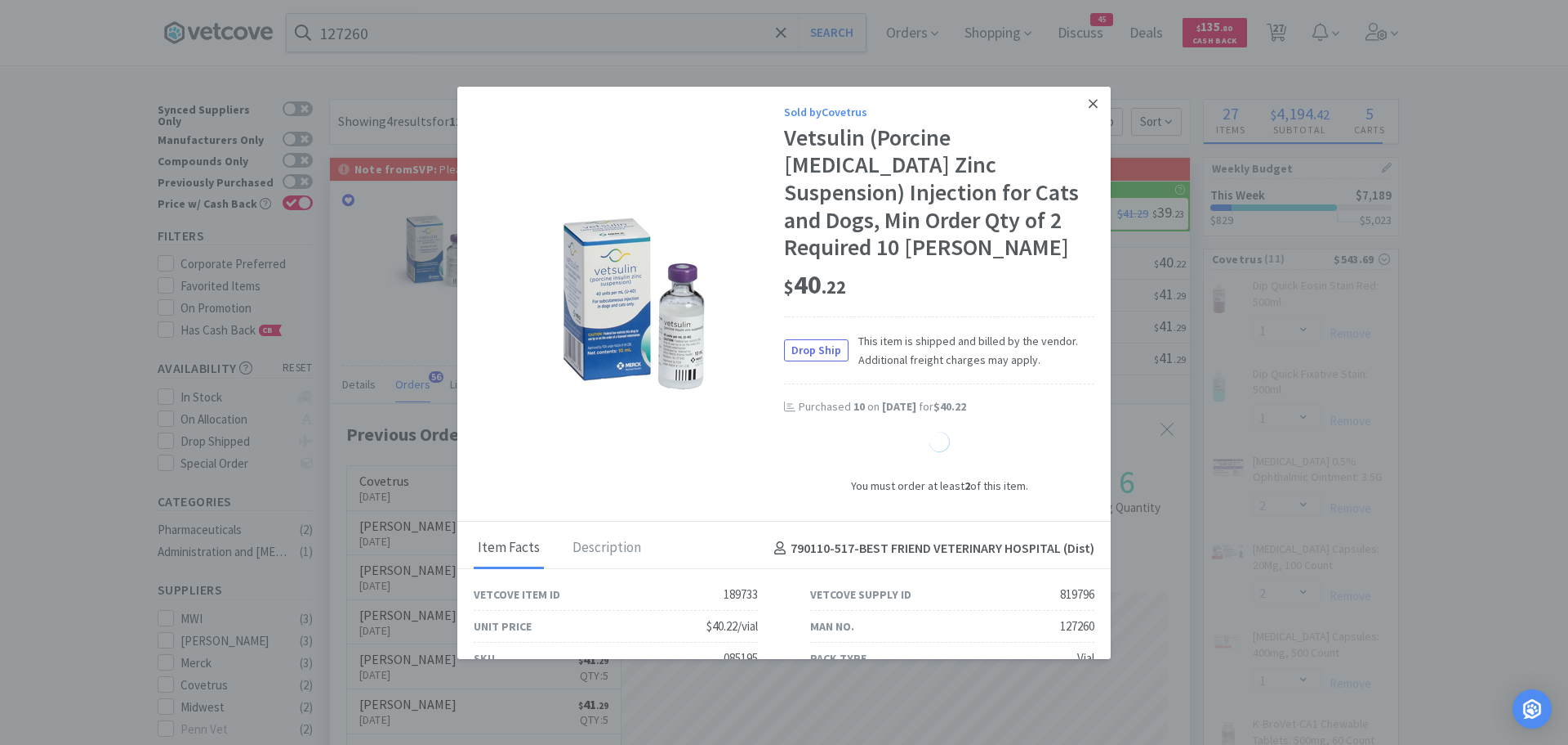
click at [1089, 101] on icon at bounding box center [1093, 103] width 9 height 9
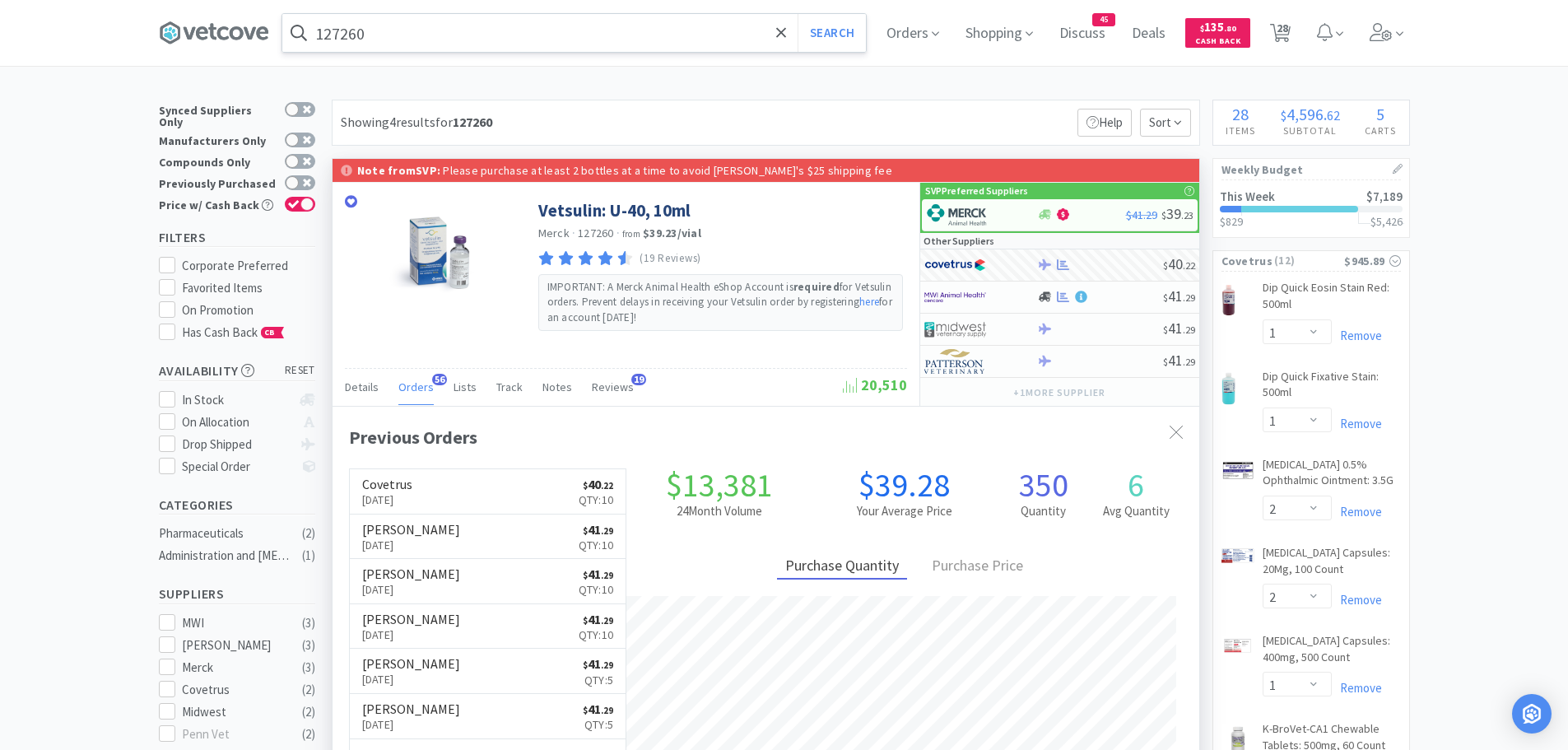
click at [440, 24] on input "127260" at bounding box center [573, 33] width 584 height 38
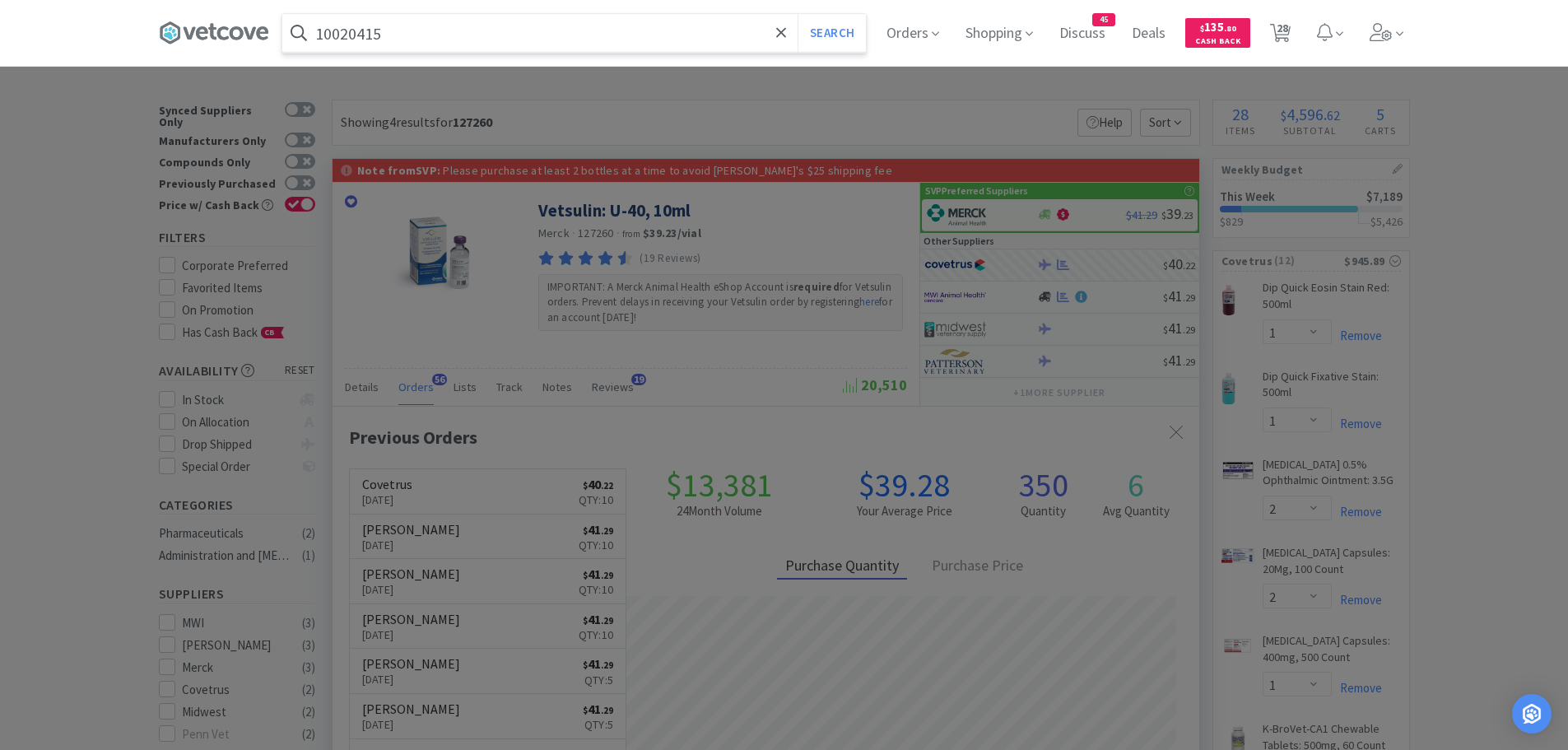
click at [798, 14] on button "Search" at bounding box center [832, 33] width 69 height 38
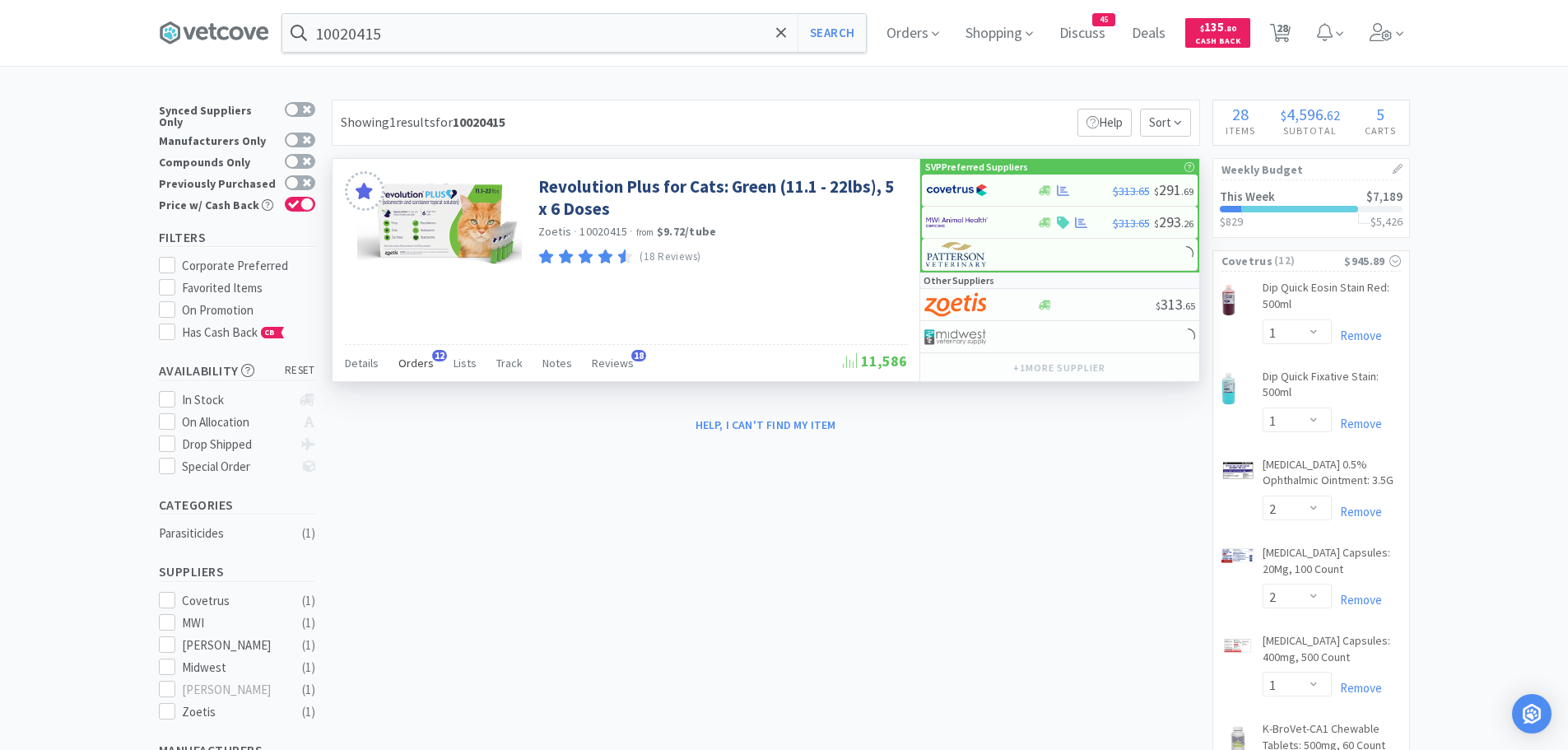
click at [424, 363] on span "Orders" at bounding box center [416, 363] width 35 height 15
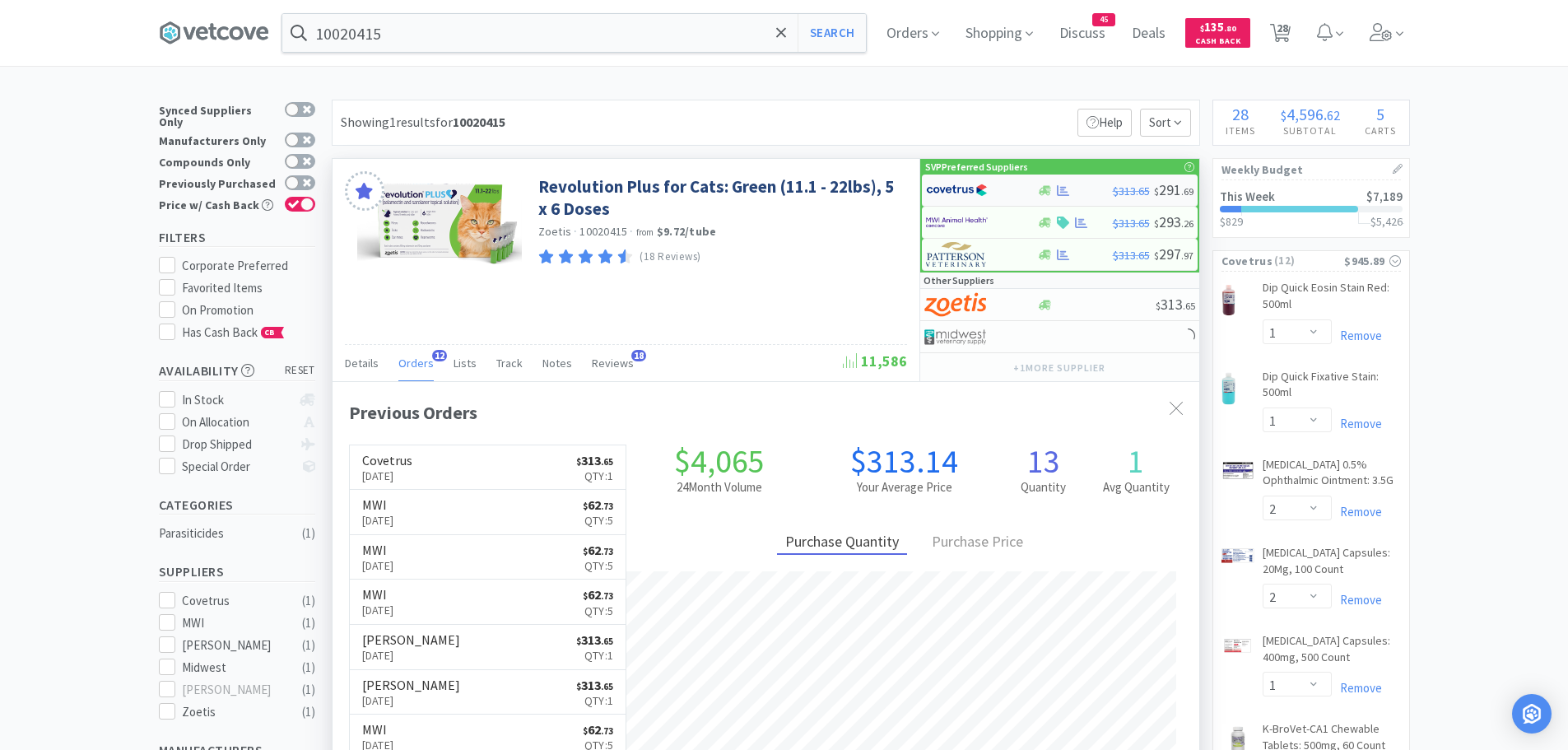
scroll to position [441, 866]
click at [967, 191] on img at bounding box center [957, 189] width 62 height 24
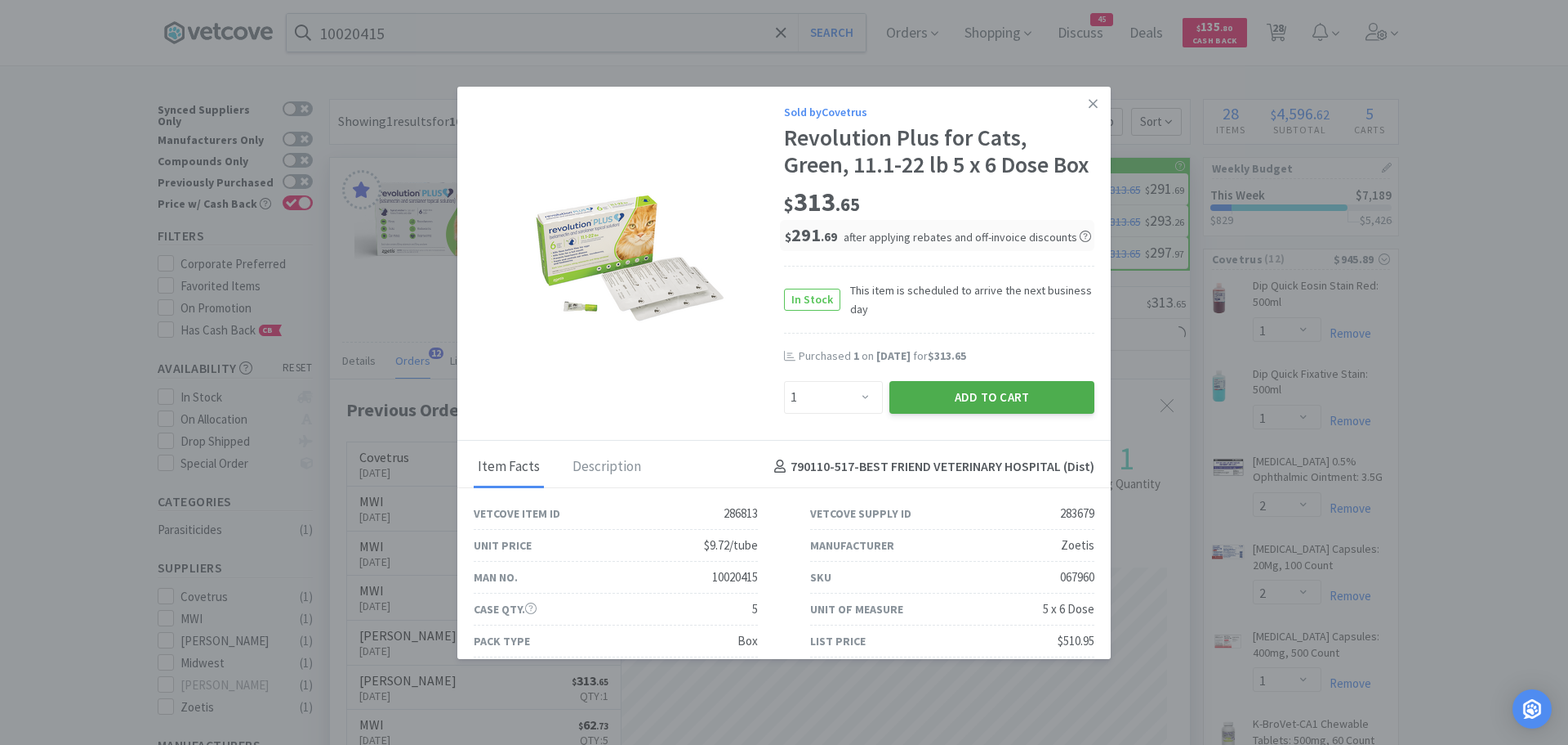
click at [901, 413] on button "Add to Cart" at bounding box center [991, 397] width 205 height 32
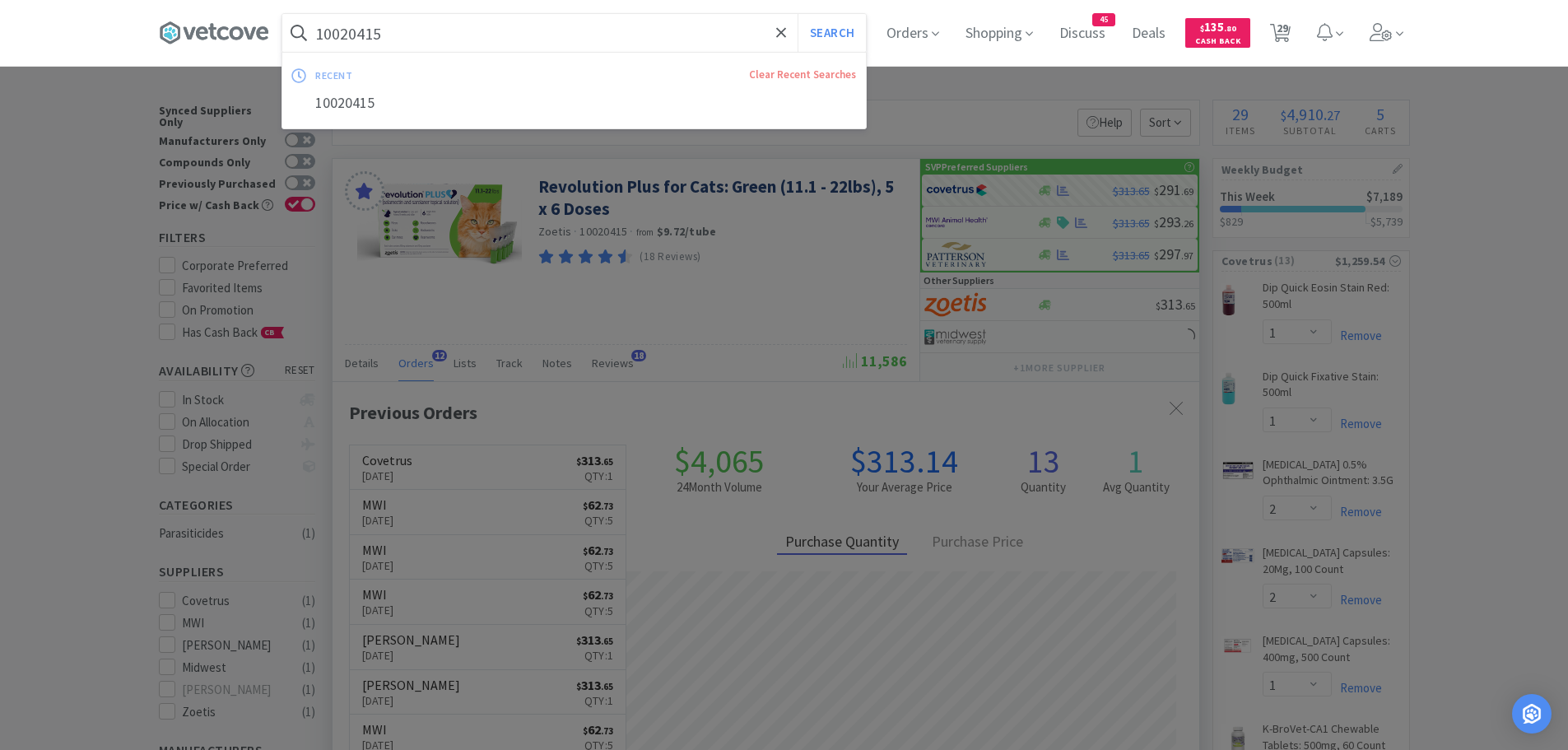
click at [411, 41] on input "10020415" at bounding box center [573, 33] width 584 height 38
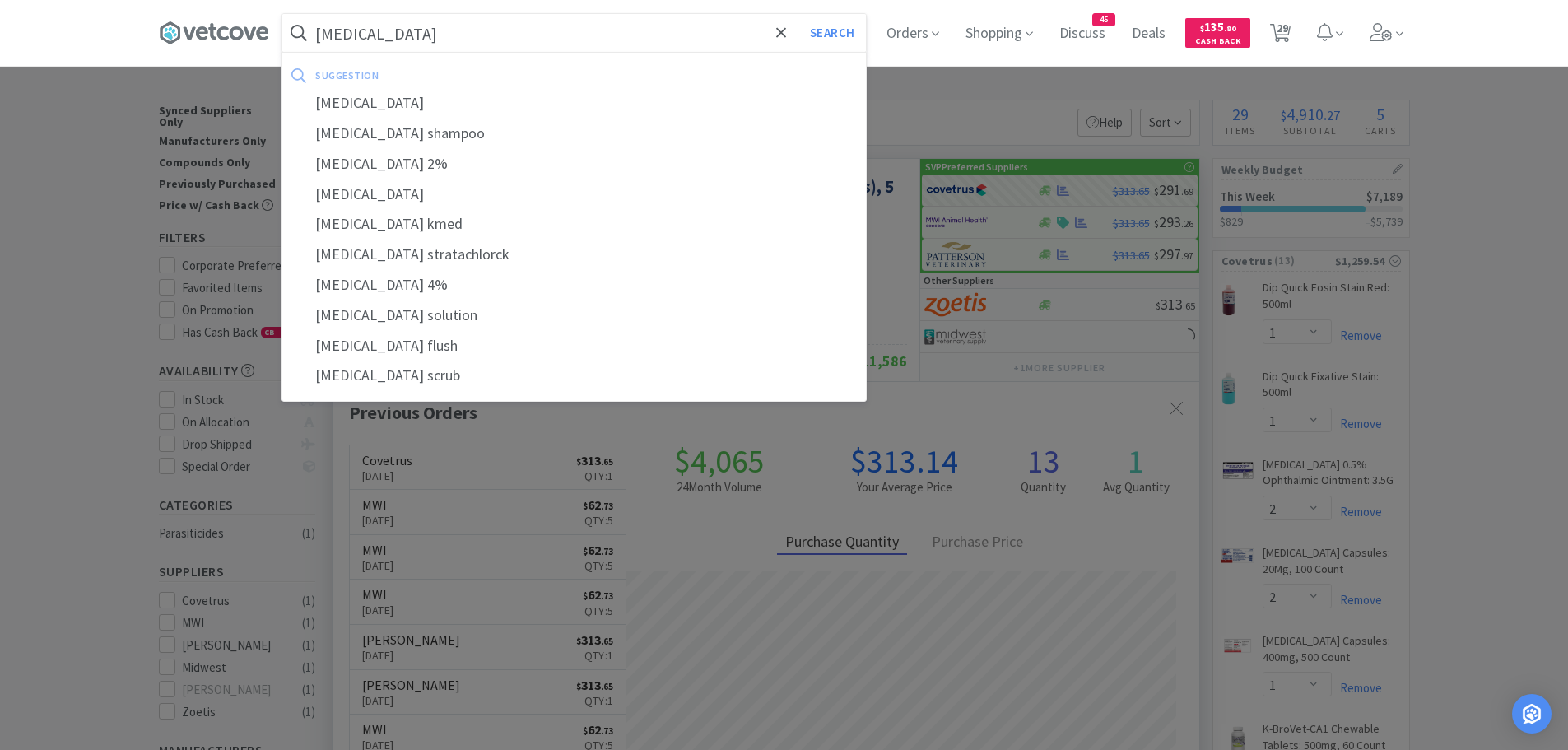
click at [798, 14] on button "Search" at bounding box center [832, 33] width 69 height 38
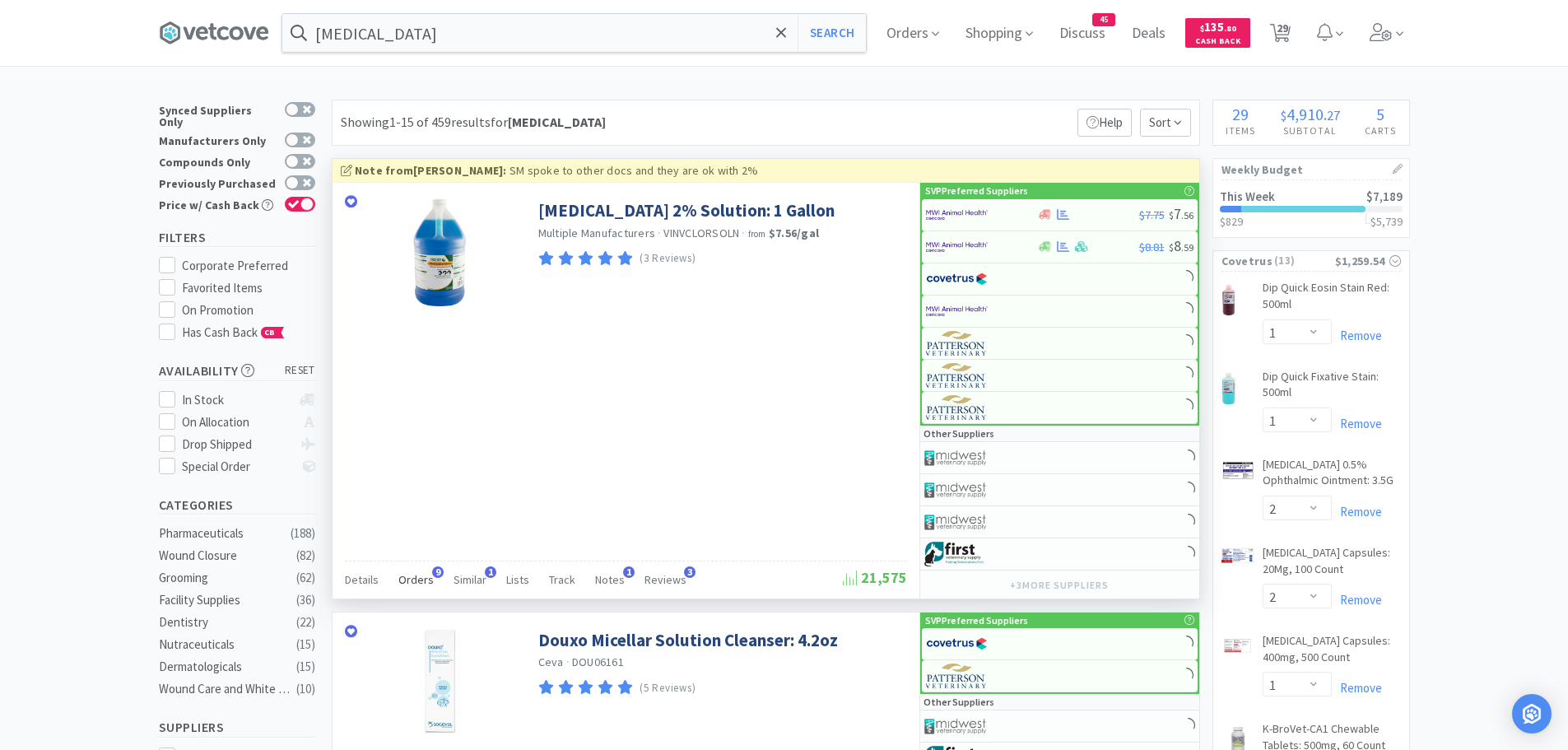
click at [411, 573] on span "Orders" at bounding box center [416, 579] width 35 height 15
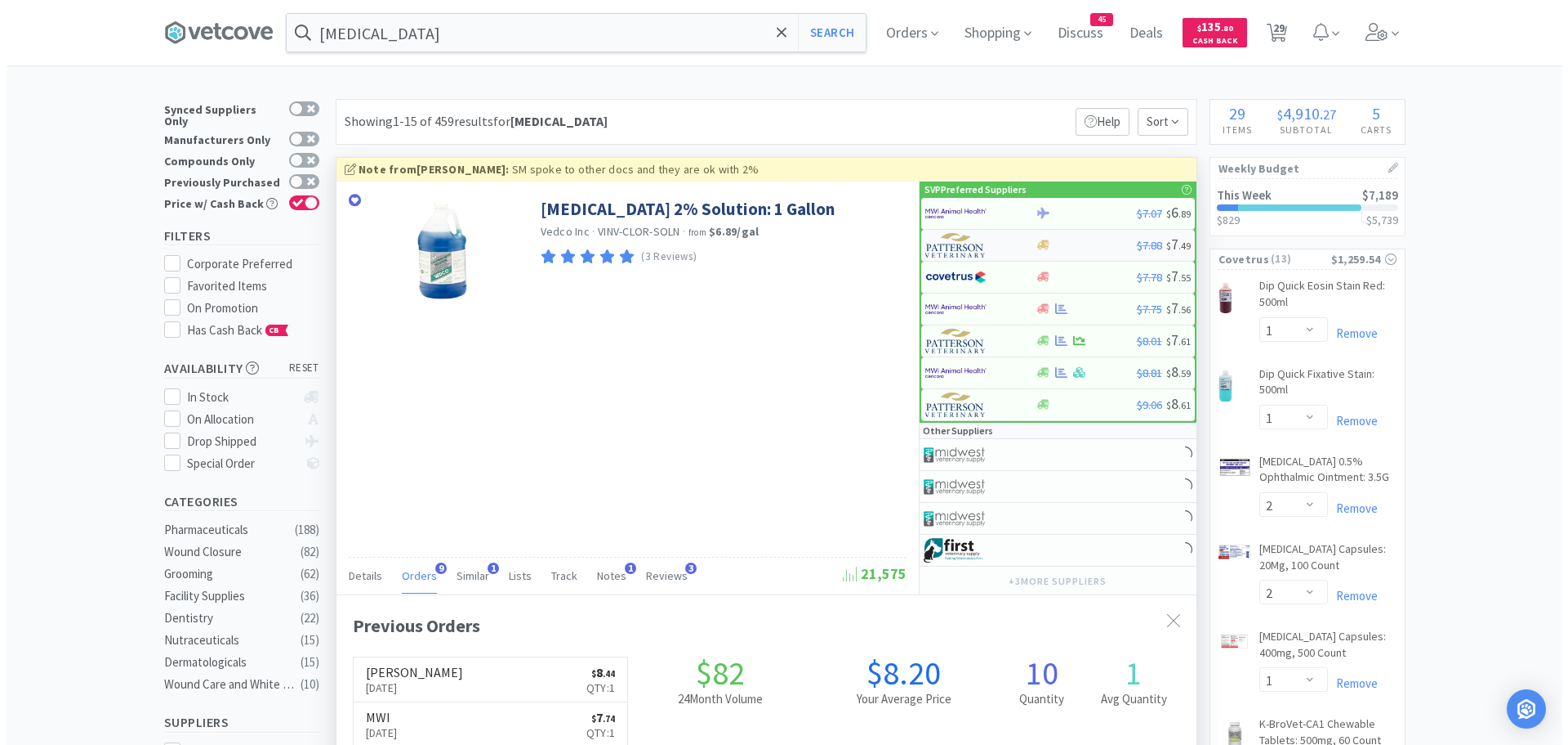
scroll to position [438, 860]
click at [966, 241] on img at bounding box center [950, 244] width 61 height 24
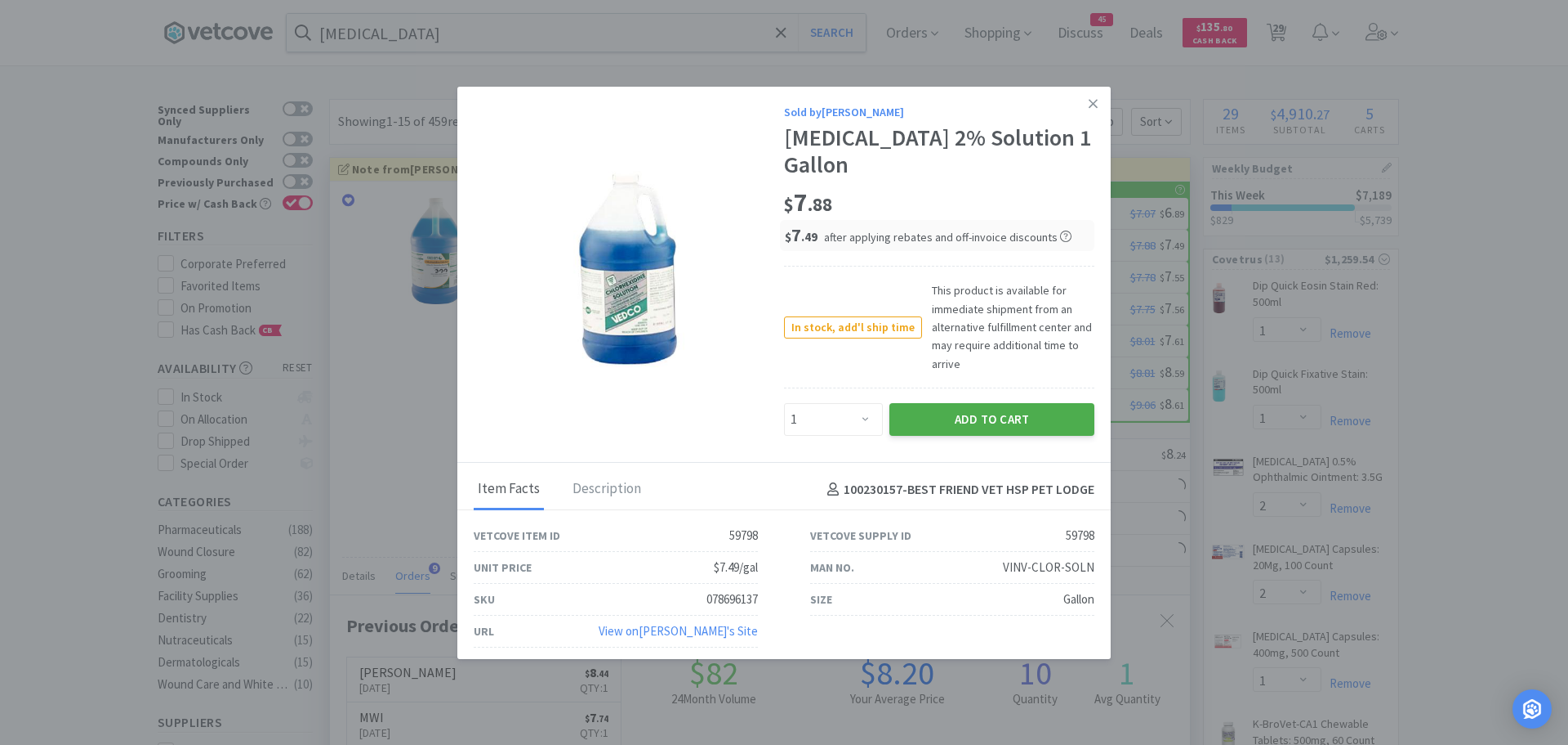
click at [930, 408] on button "Add to Cart" at bounding box center [991, 419] width 205 height 32
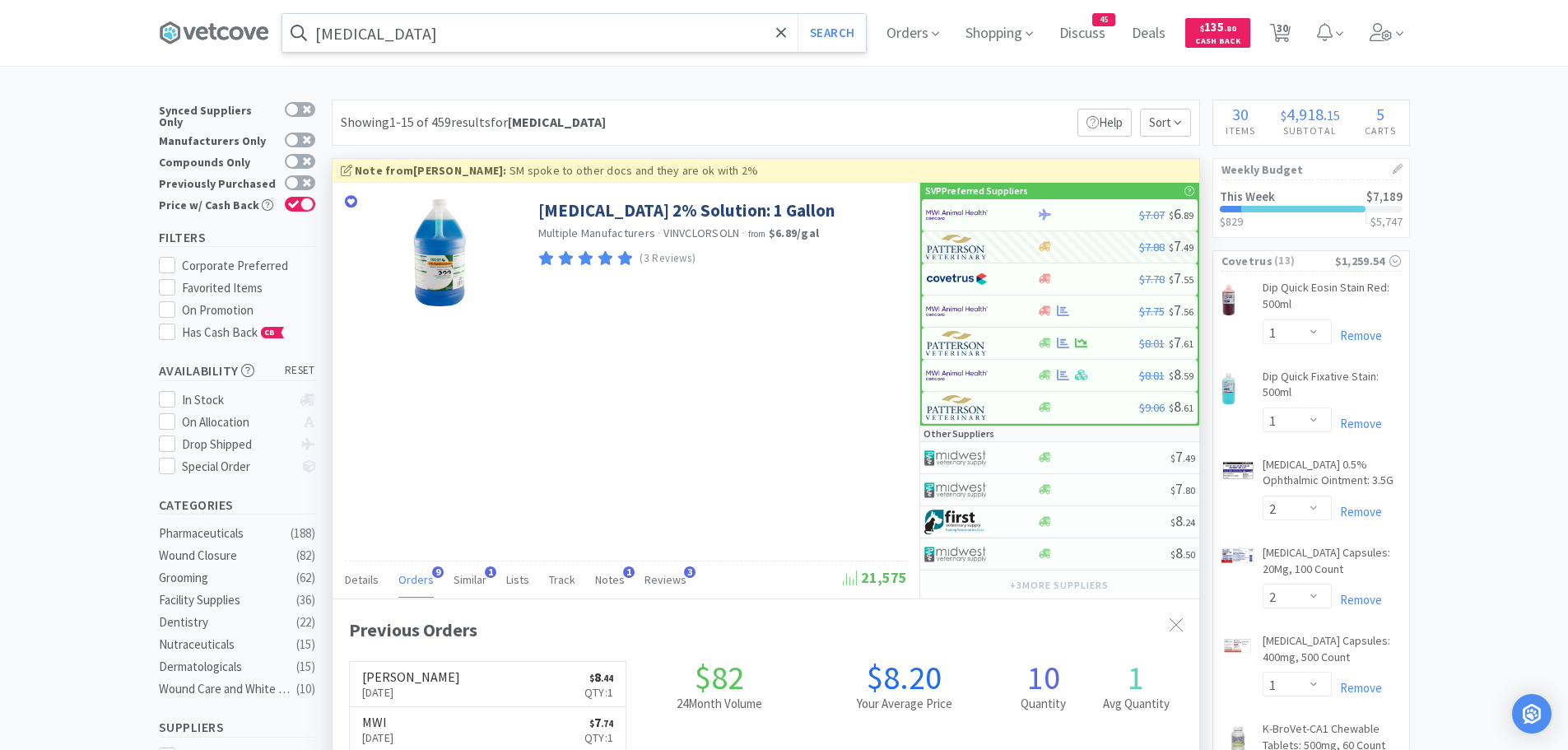
click at [446, 32] on input "[MEDICAL_DATA]" at bounding box center [573, 33] width 584 height 38
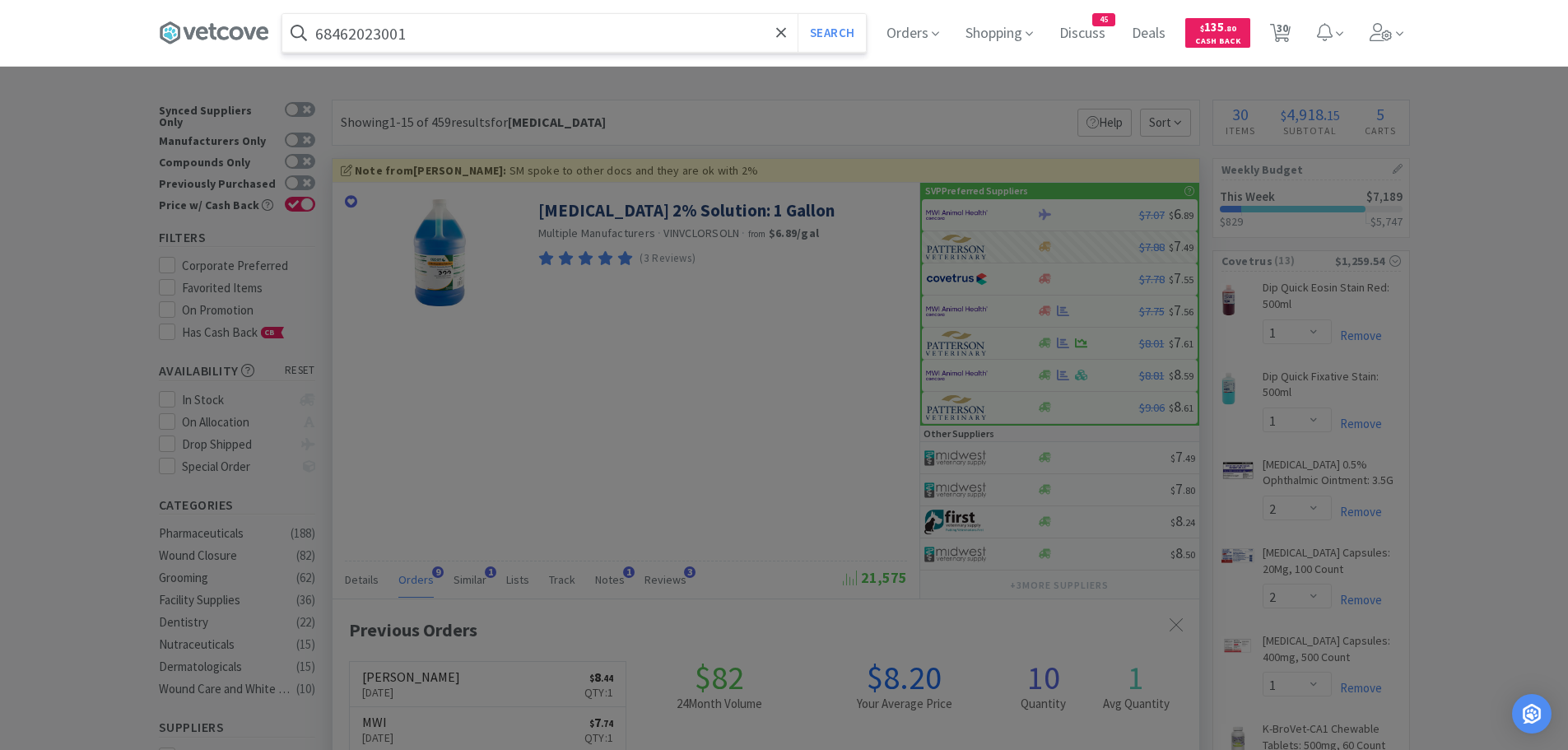
click at [798, 14] on button "Search" at bounding box center [832, 33] width 69 height 38
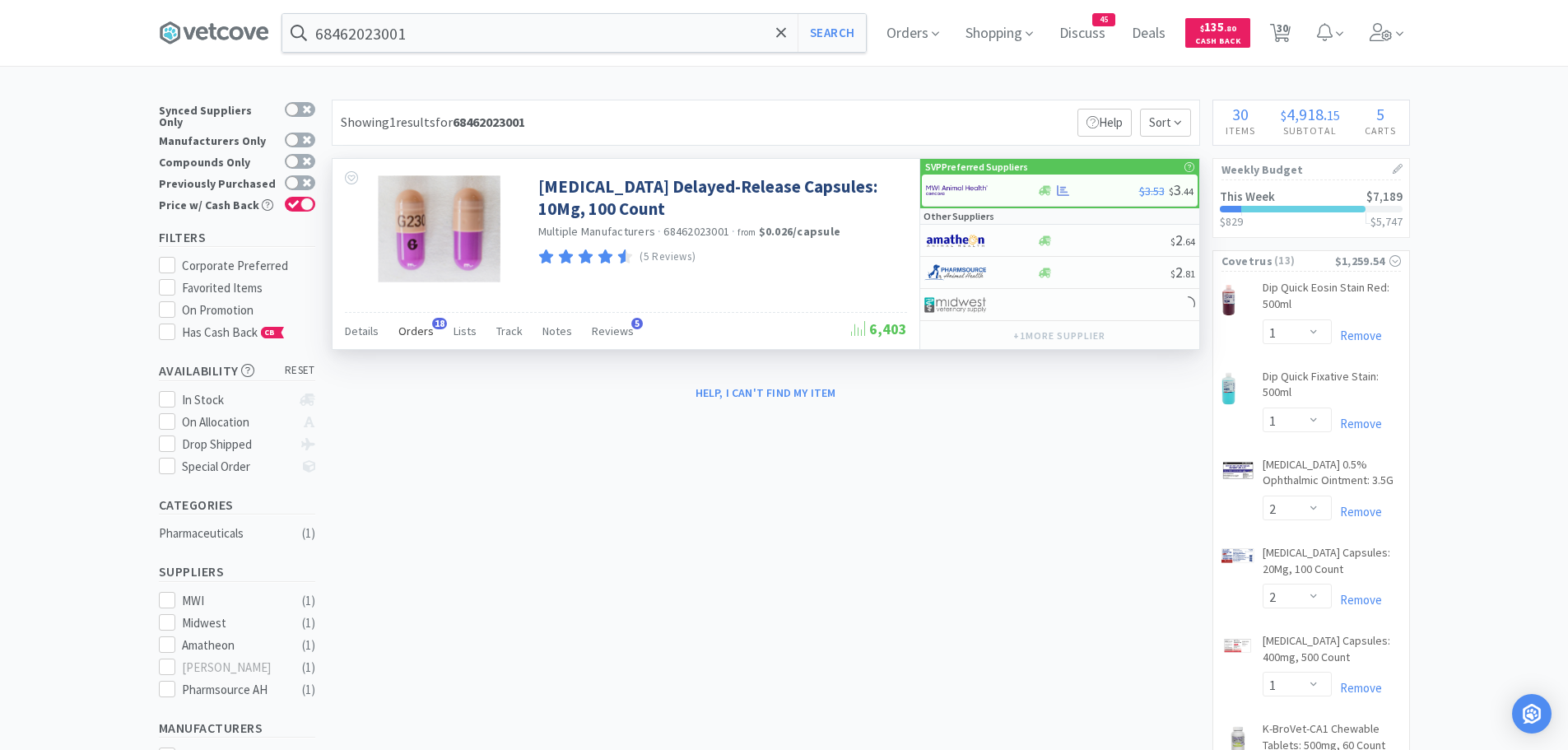
click at [411, 331] on span "Orders" at bounding box center [416, 331] width 35 height 15
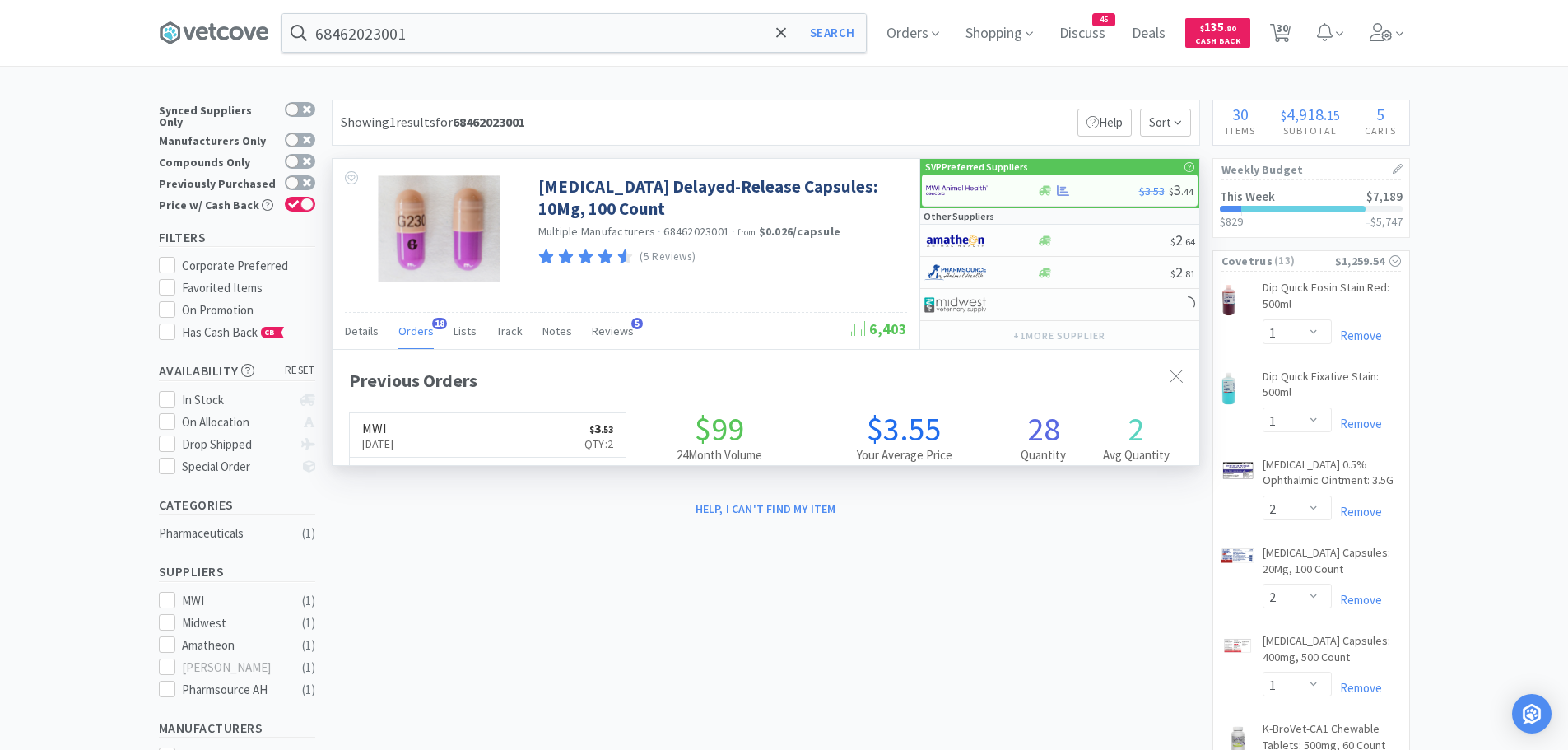
scroll to position [441, 866]
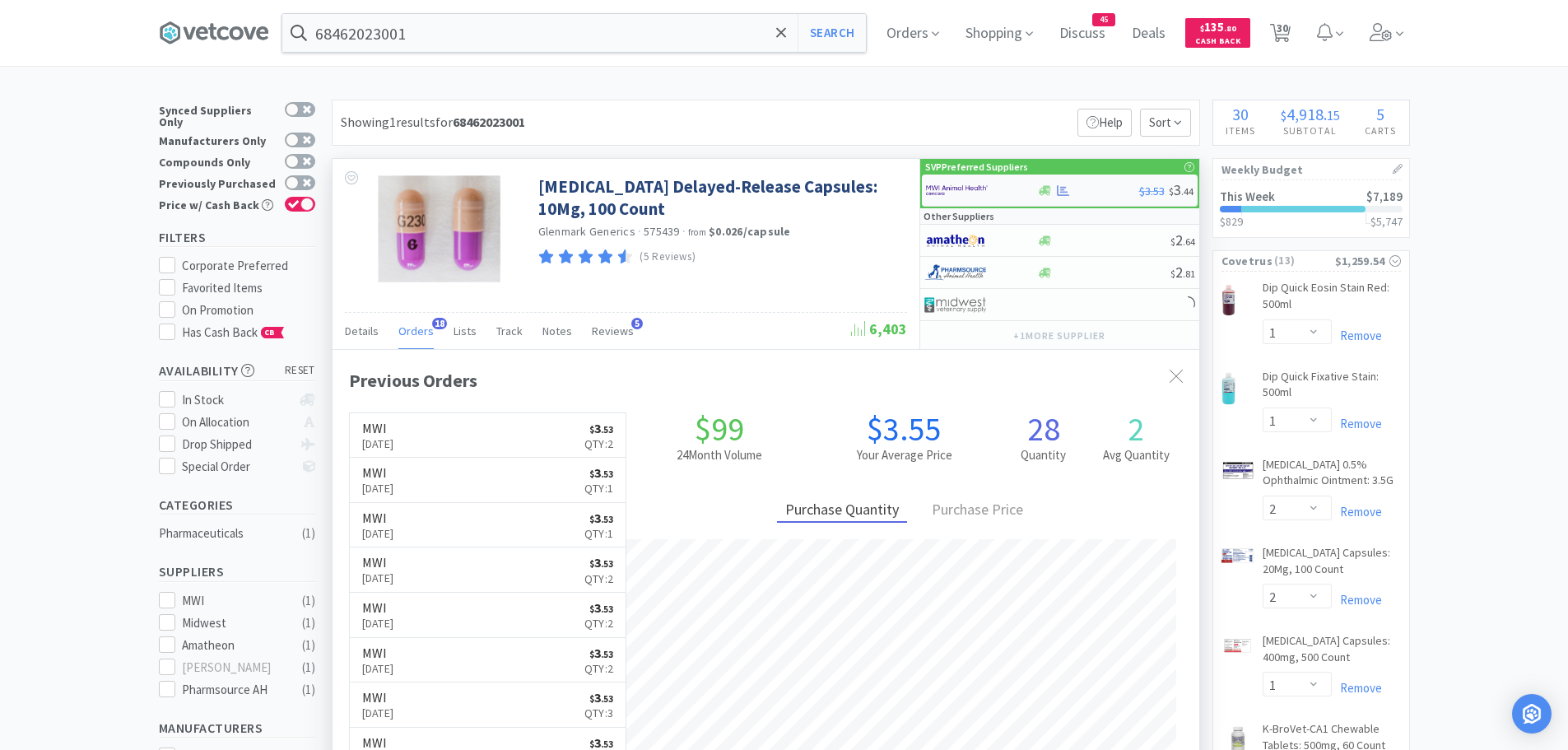
click at [969, 188] on img at bounding box center [957, 189] width 62 height 24
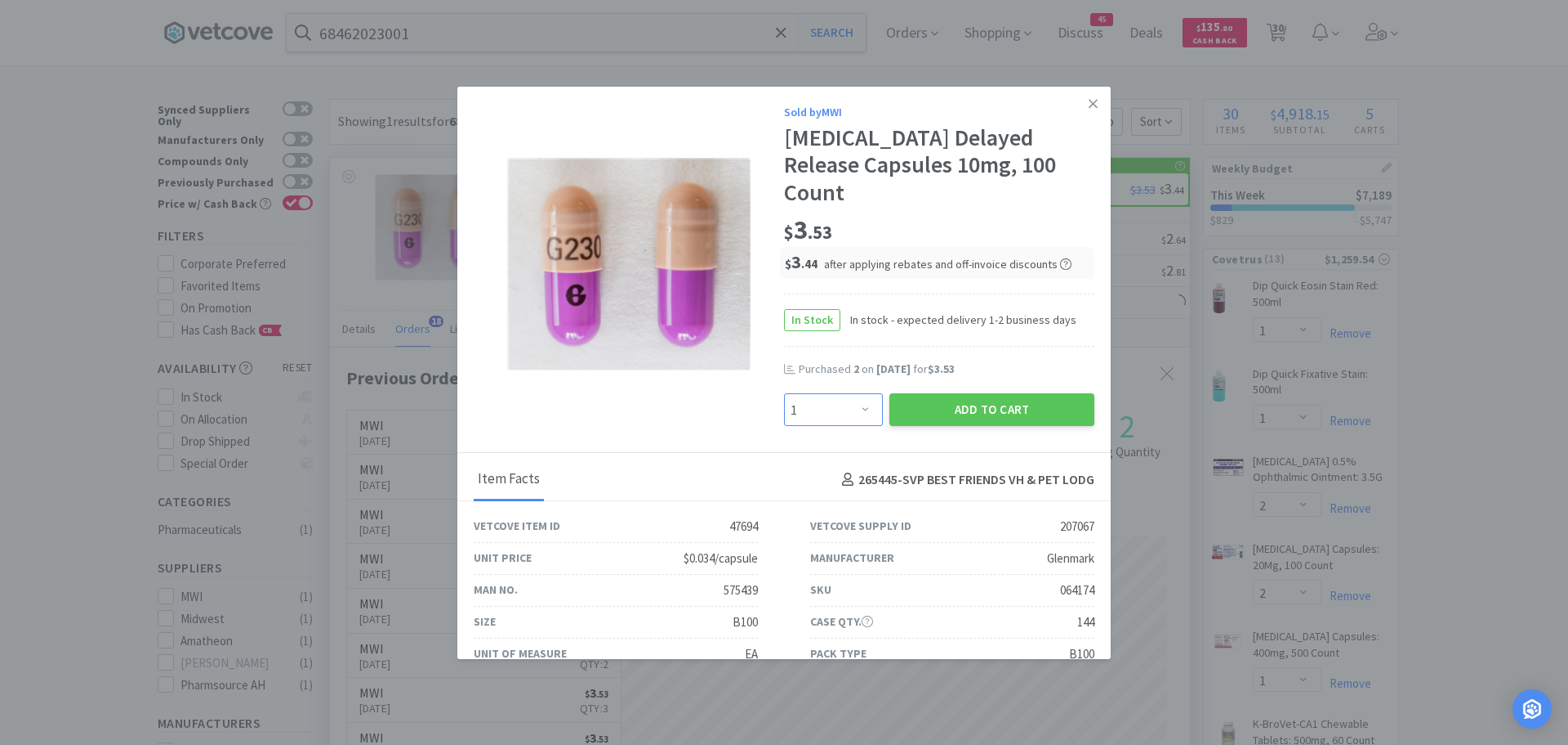
click at [848, 393] on select "Enter Quantity 1 2 3 4 5 6 7 8 9 10 11 12 13 14 15 16 17 18 19 20 Enter Quantity" at bounding box center [833, 409] width 99 height 32
click at [784, 393] on select "Enter Quantity 1 2 3 4 5 6 7 8 9 10 11 12 13 14 15 16 17 18 19 20 Enter Quantity" at bounding box center [833, 409] width 99 height 32
click at [943, 393] on button "Add to Cart" at bounding box center [991, 409] width 205 height 32
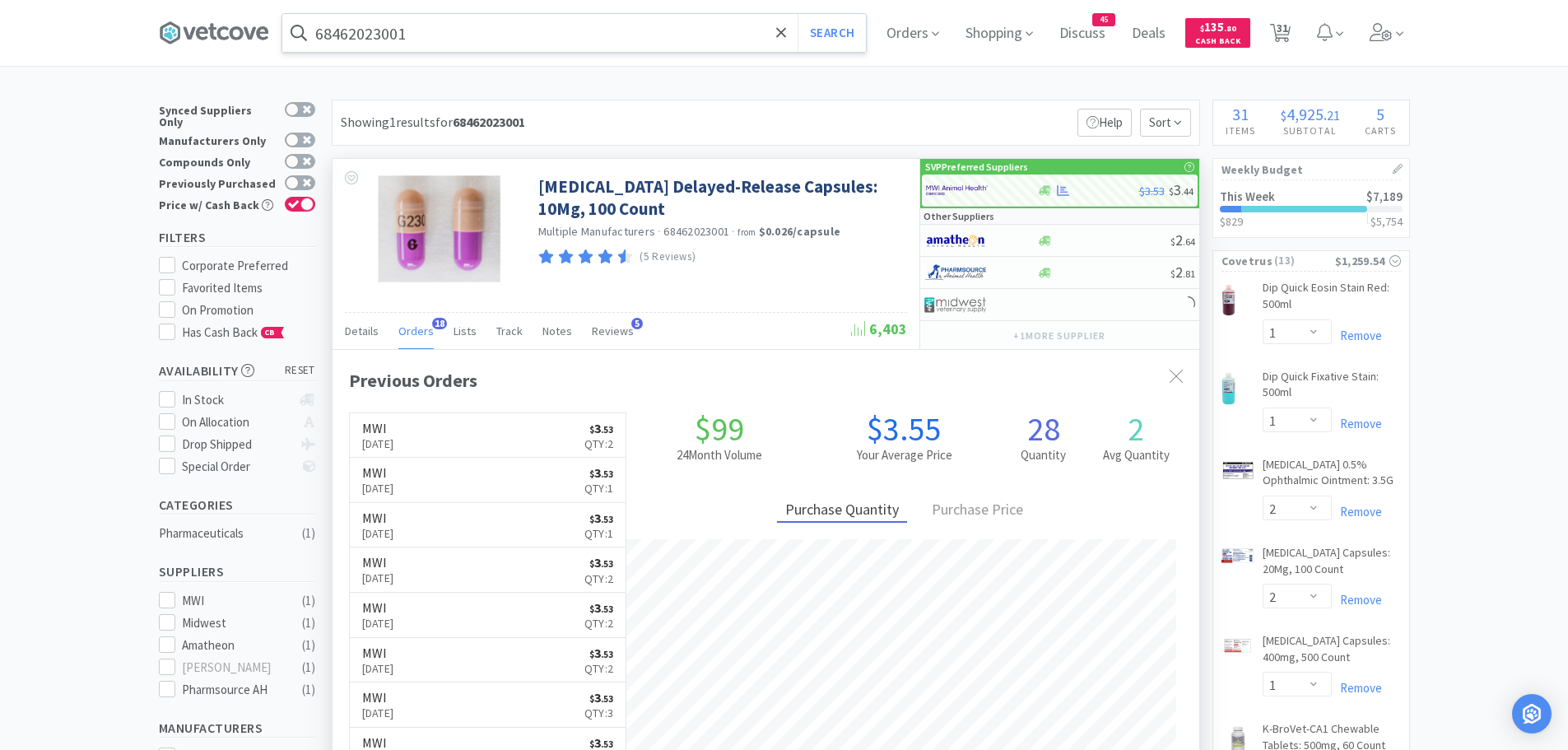
click at [426, 34] on input "68462023001" at bounding box center [573, 33] width 584 height 38
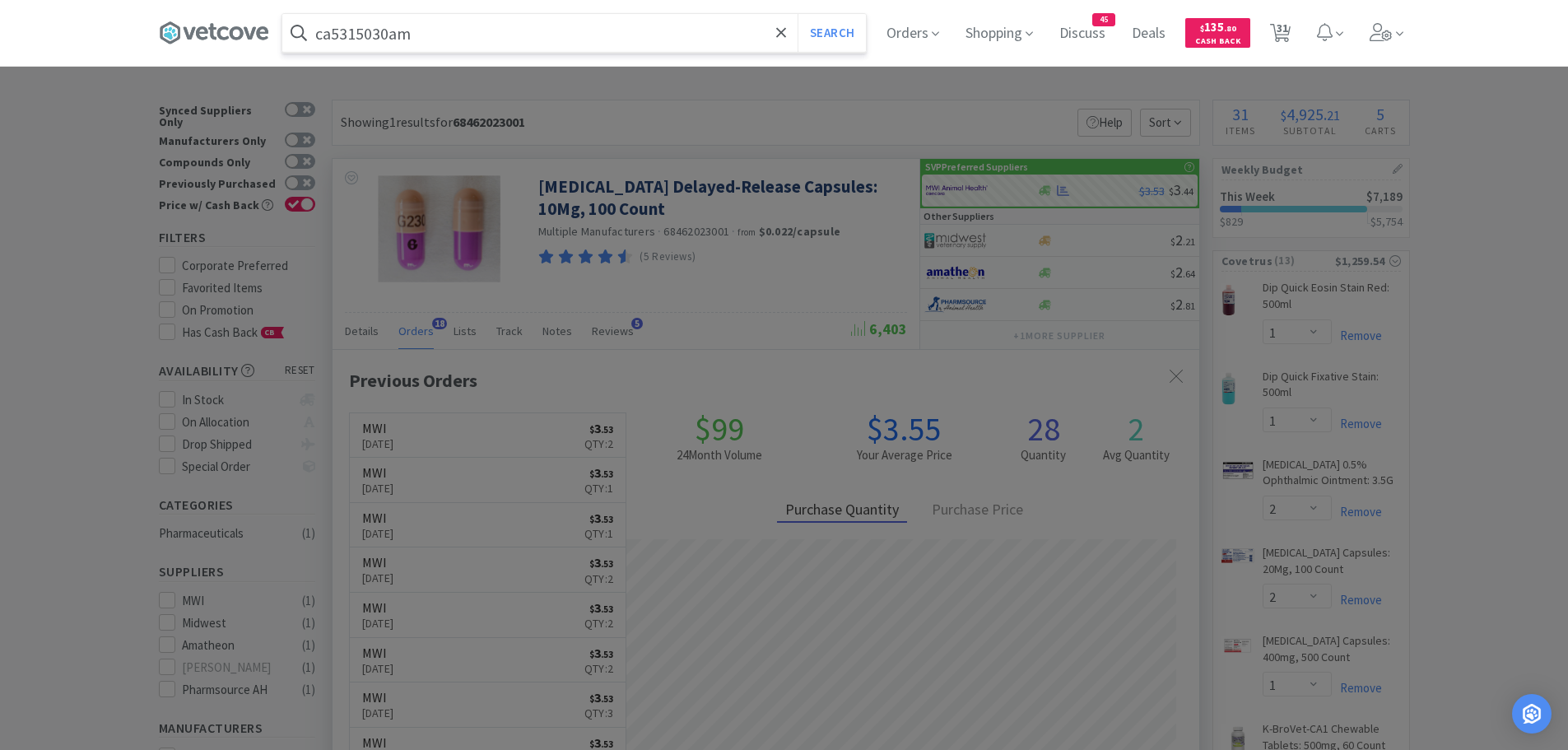
click at [798, 14] on button "Search" at bounding box center [832, 33] width 69 height 38
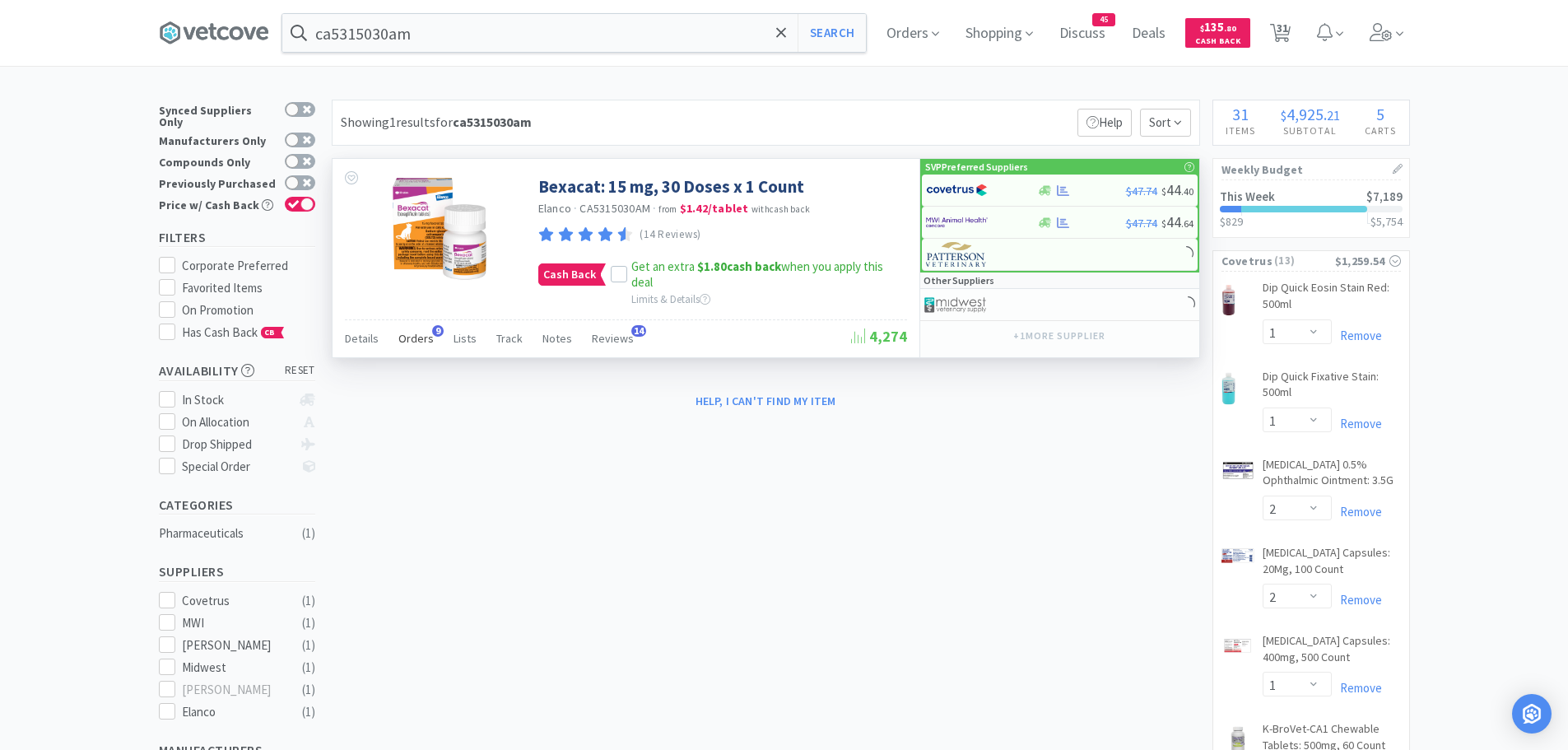
click at [409, 337] on span "Orders" at bounding box center [416, 338] width 35 height 15
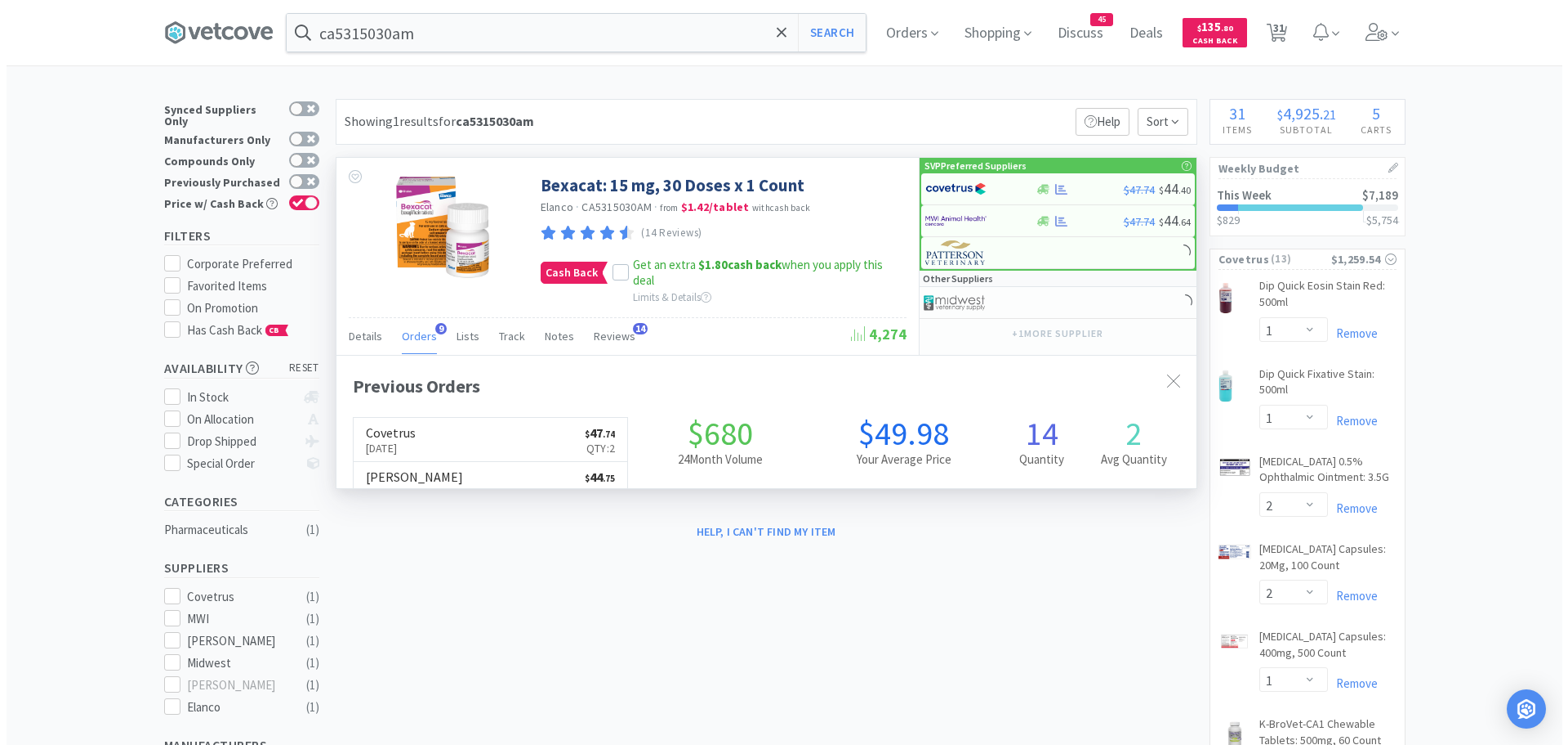
scroll to position [438, 860]
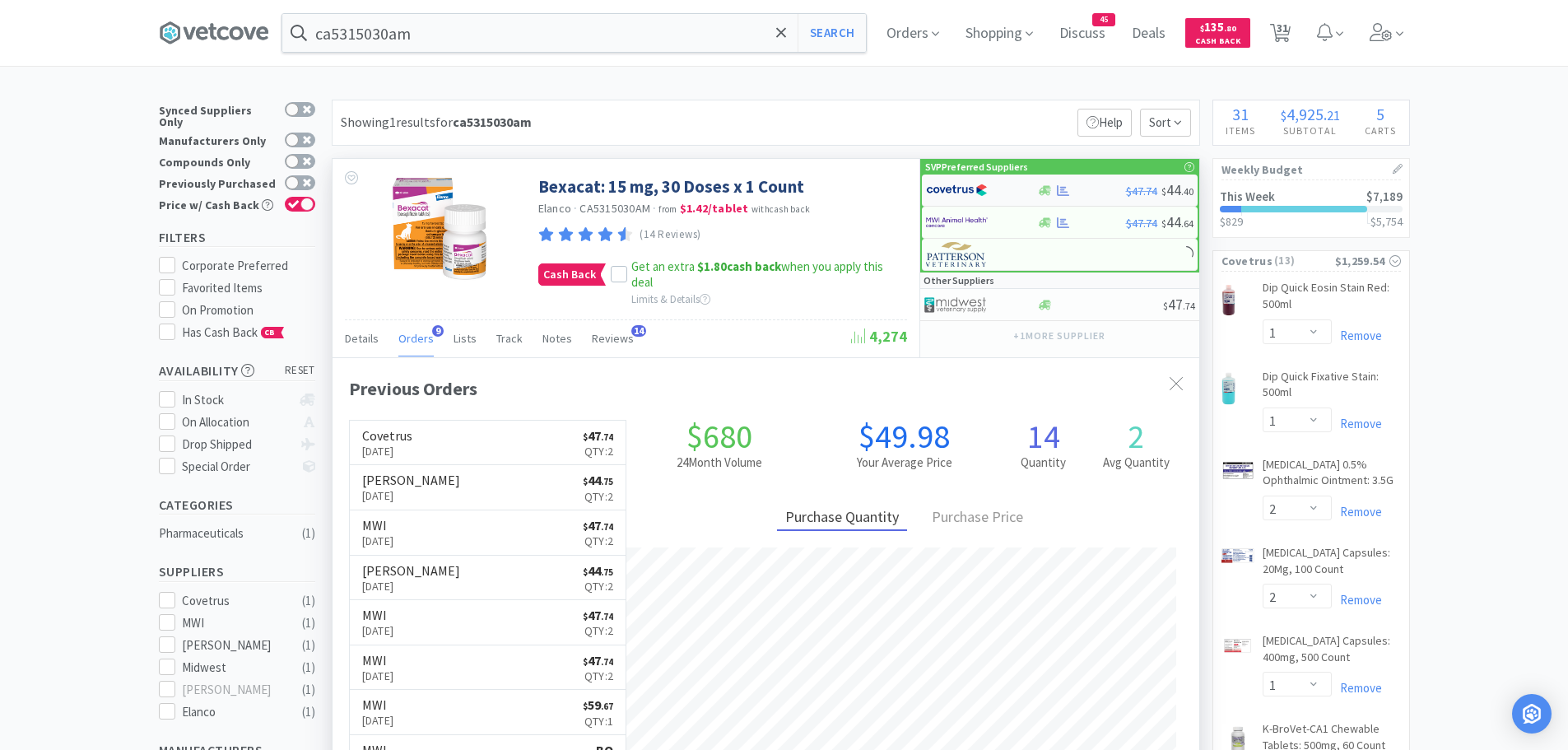
click at [959, 188] on img at bounding box center [957, 189] width 62 height 24
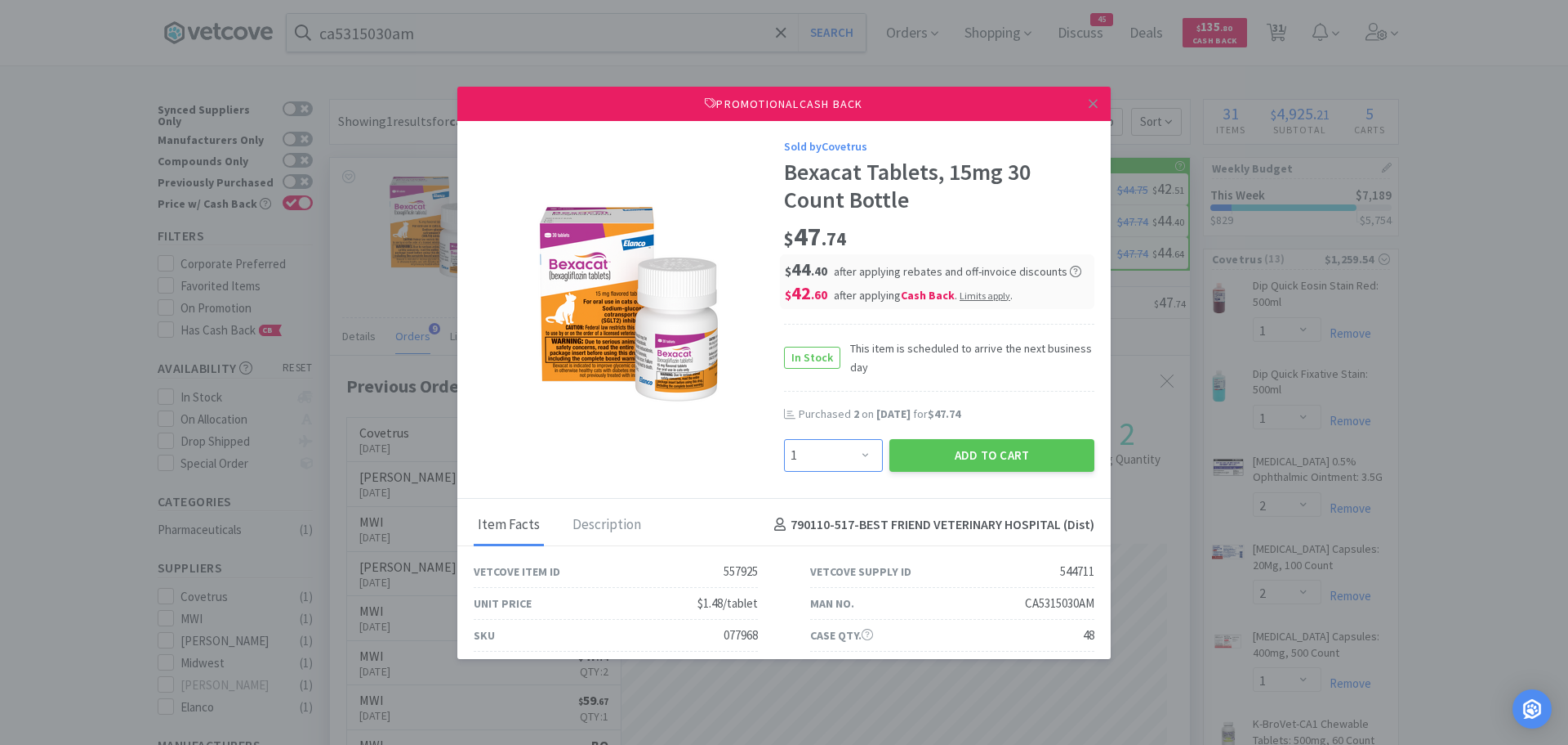
click at [844, 454] on select "Enter Quantity 1 2 3 4 5 6 7 8 9 10 11 12 13 14 15 16 17 18 19 20 Enter Quantity" at bounding box center [833, 455] width 99 height 32
click at [784, 439] on select "Enter Quantity 1 2 3 4 5 6 7 8 9 10 11 12 13 14 15 16 17 18 19 20 Enter Quantity" at bounding box center [833, 455] width 99 height 32
click at [979, 459] on button "Add to Cart" at bounding box center [991, 455] width 205 height 32
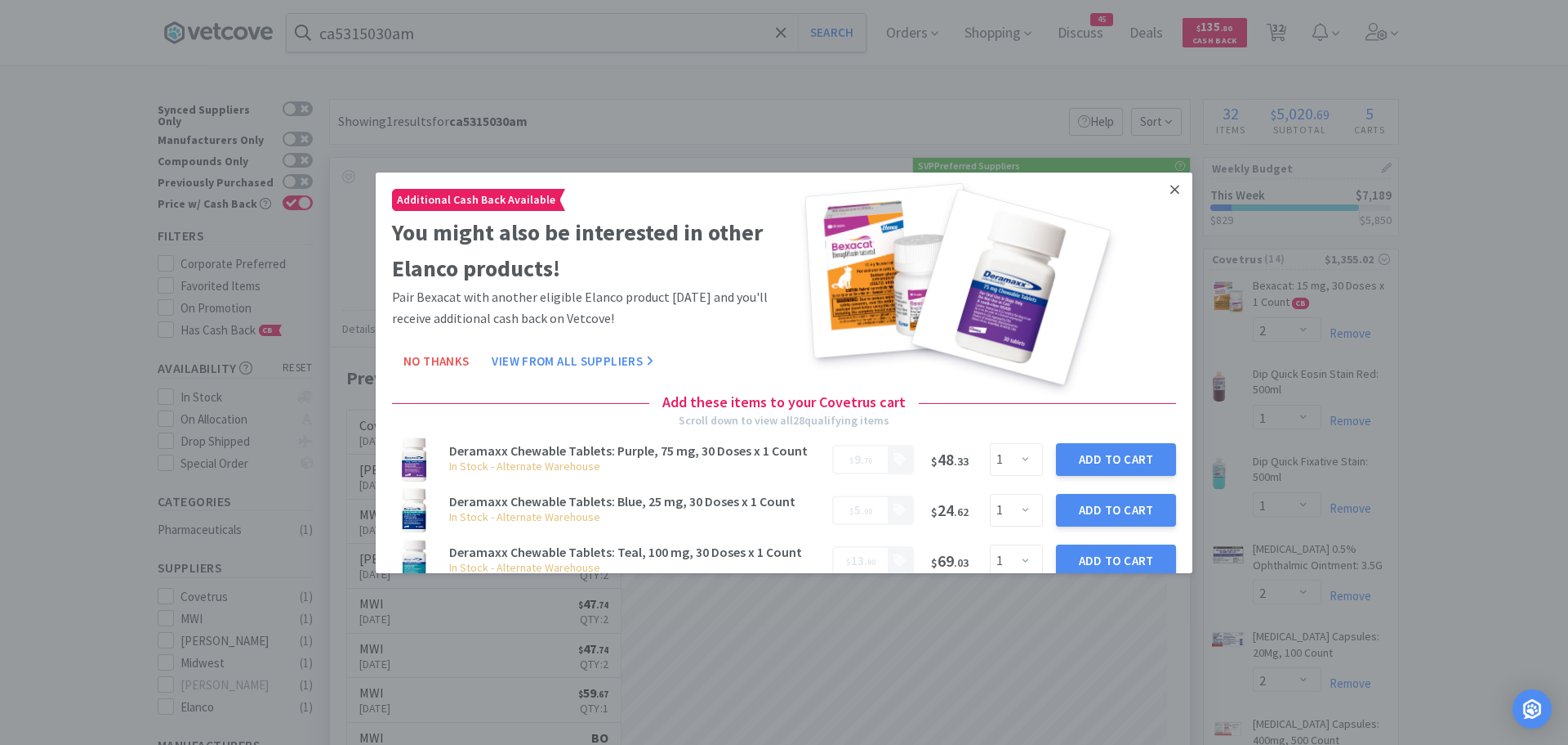
click at [1168, 185] on link at bounding box center [1175, 189] width 28 height 35
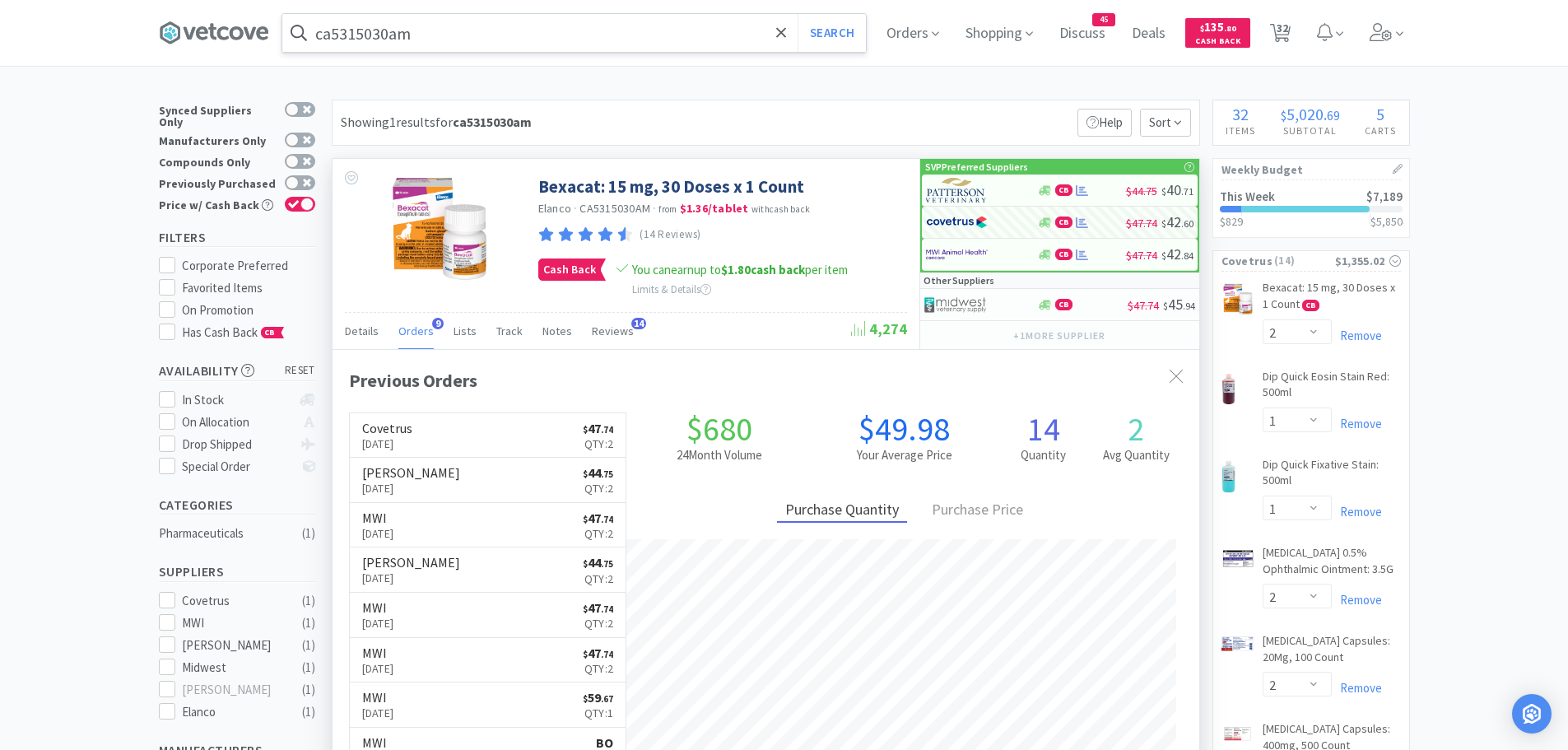
click at [464, 36] on input "ca5315030am" at bounding box center [573, 33] width 584 height 38
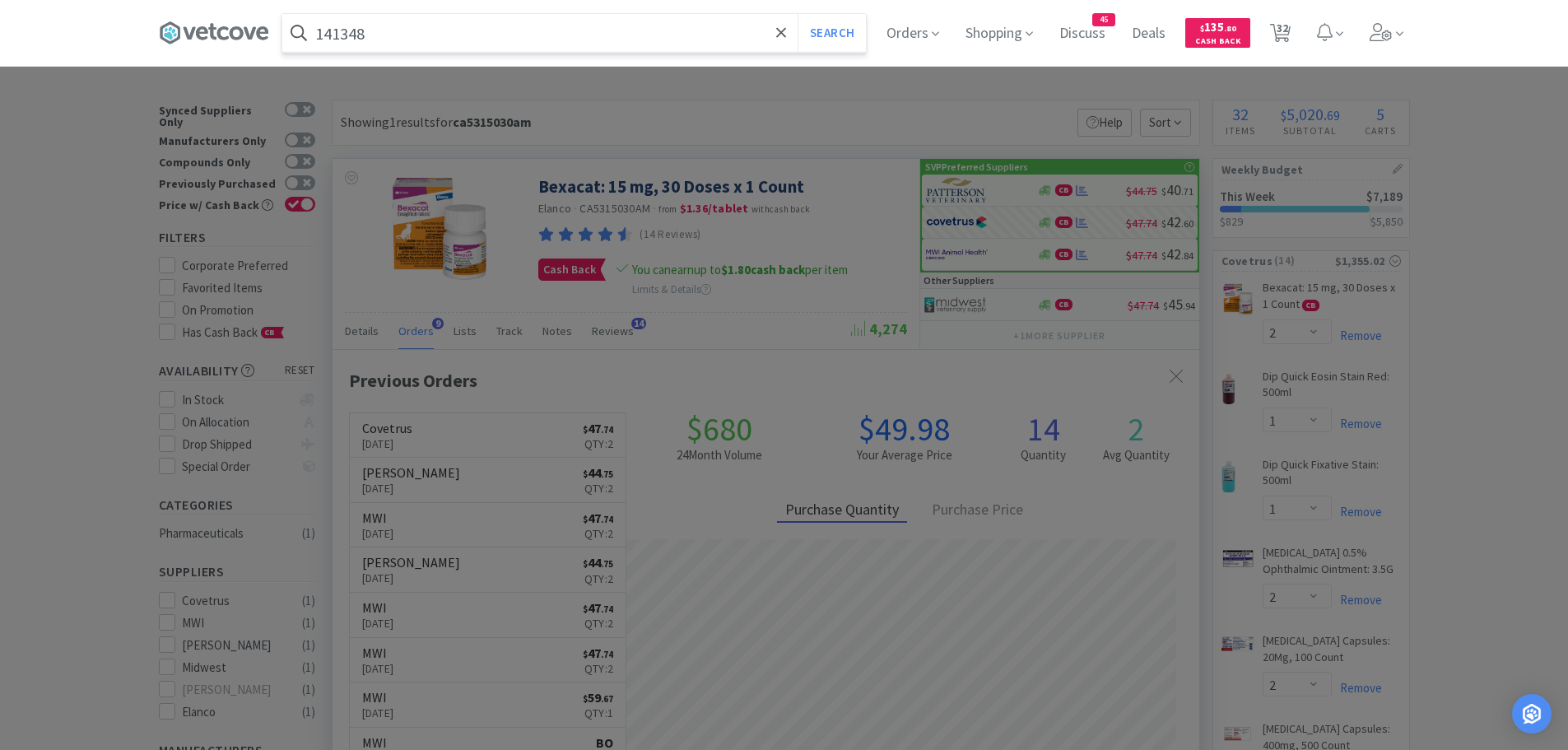
click at [798, 14] on button "Search" at bounding box center [832, 33] width 69 height 38
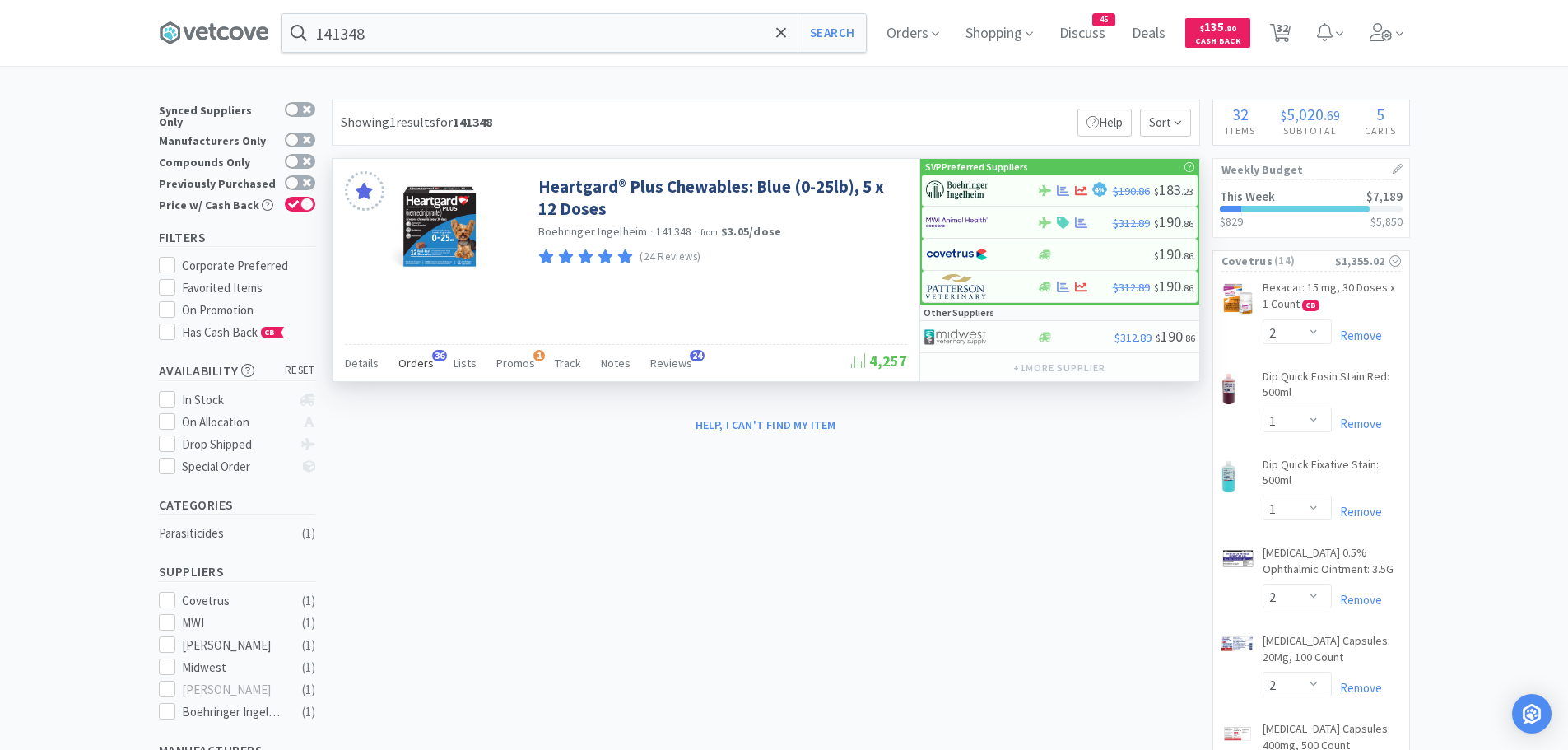
click at [419, 364] on span "Orders" at bounding box center [416, 363] width 35 height 15
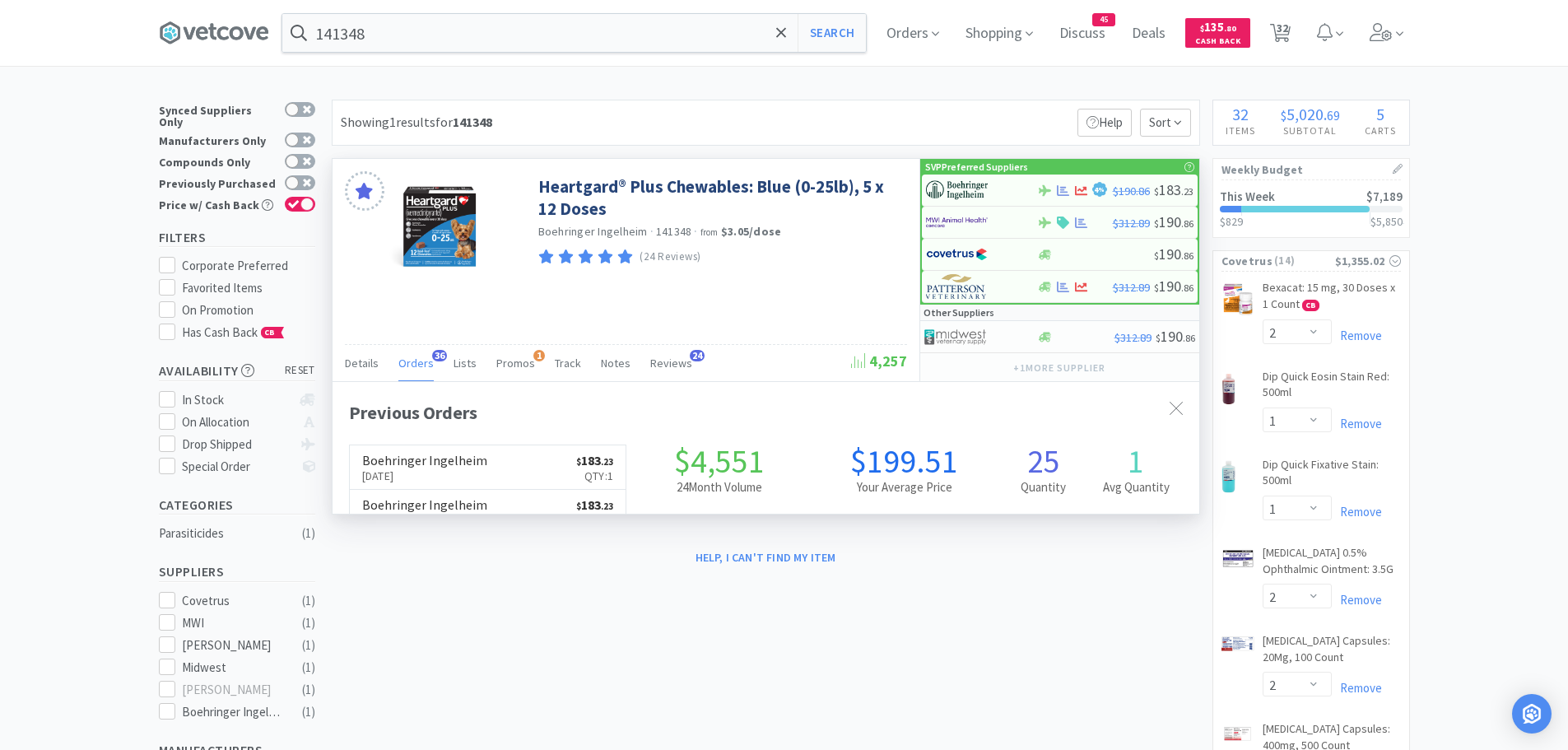
scroll to position [441, 866]
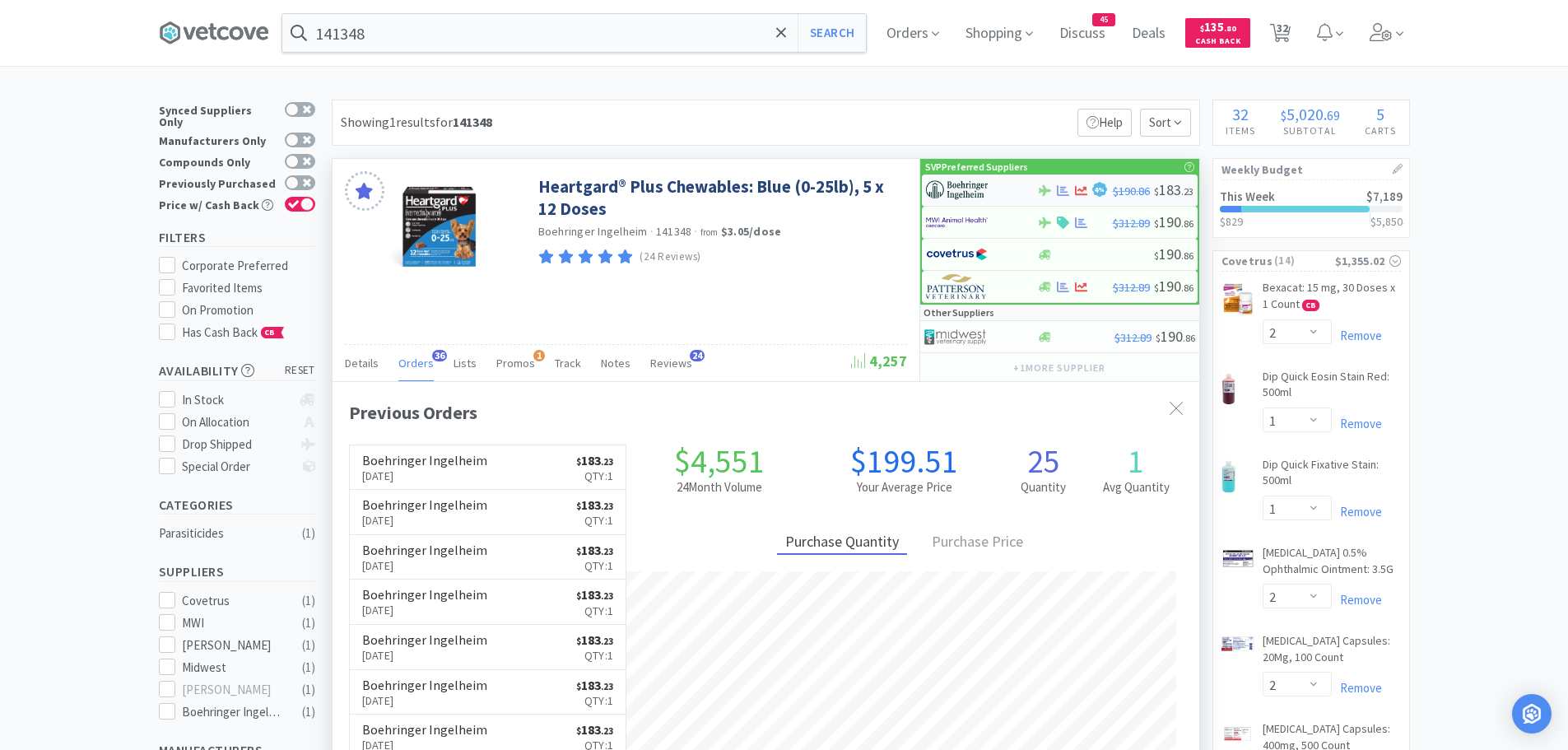
click at [974, 189] on img at bounding box center [957, 189] width 62 height 24
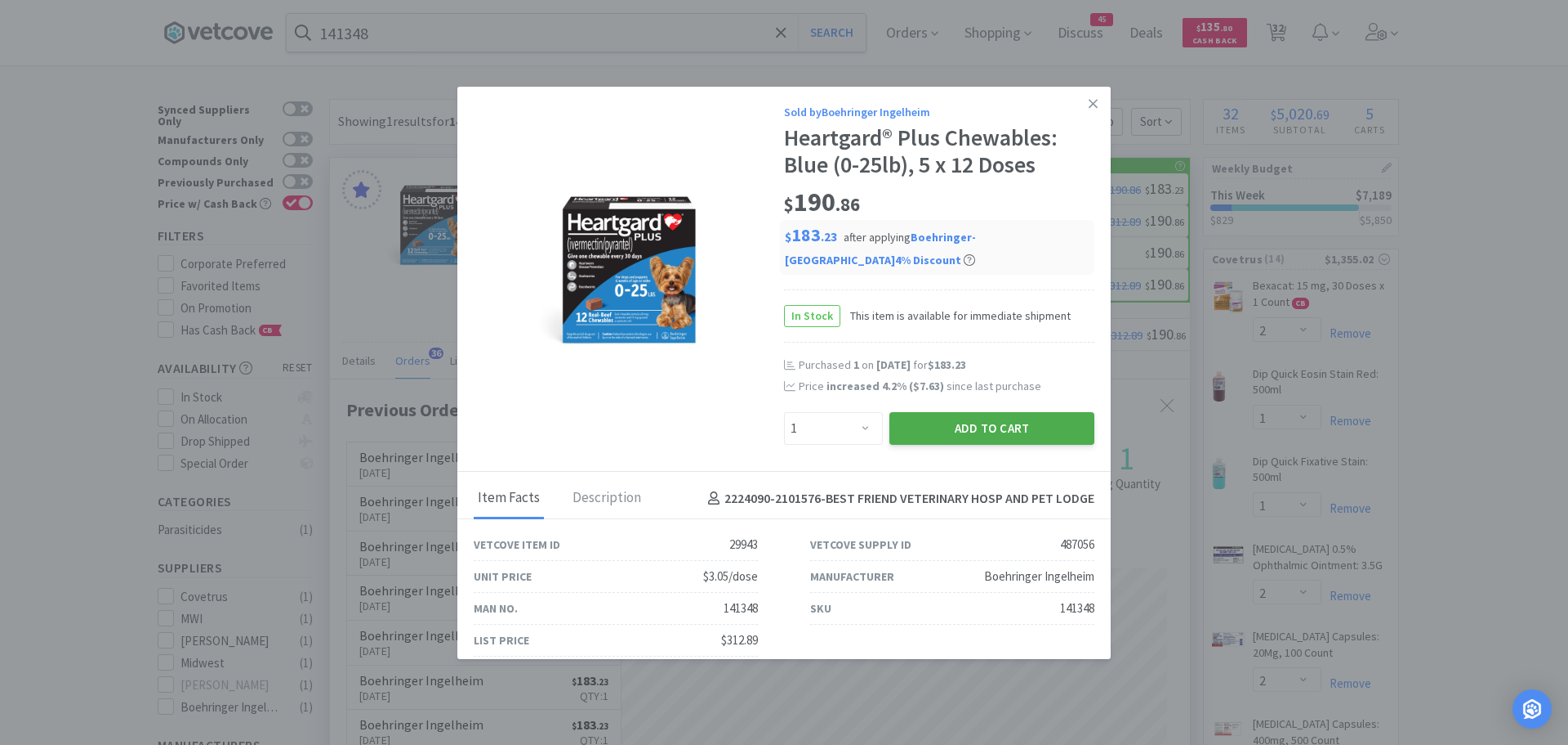
click at [908, 425] on button "Add to Cart" at bounding box center [991, 427] width 205 height 32
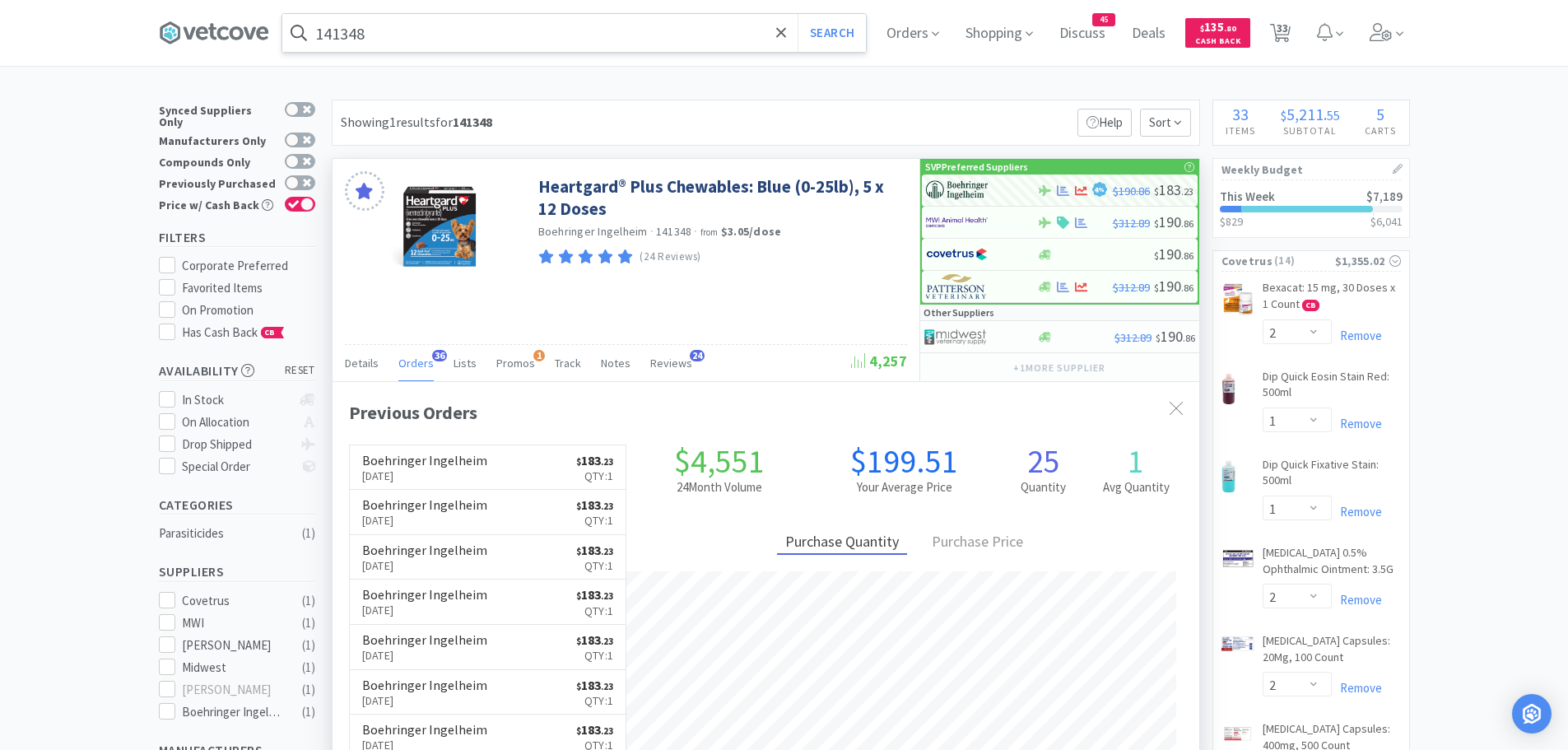
click at [431, 28] on input "141348" at bounding box center [573, 33] width 584 height 38
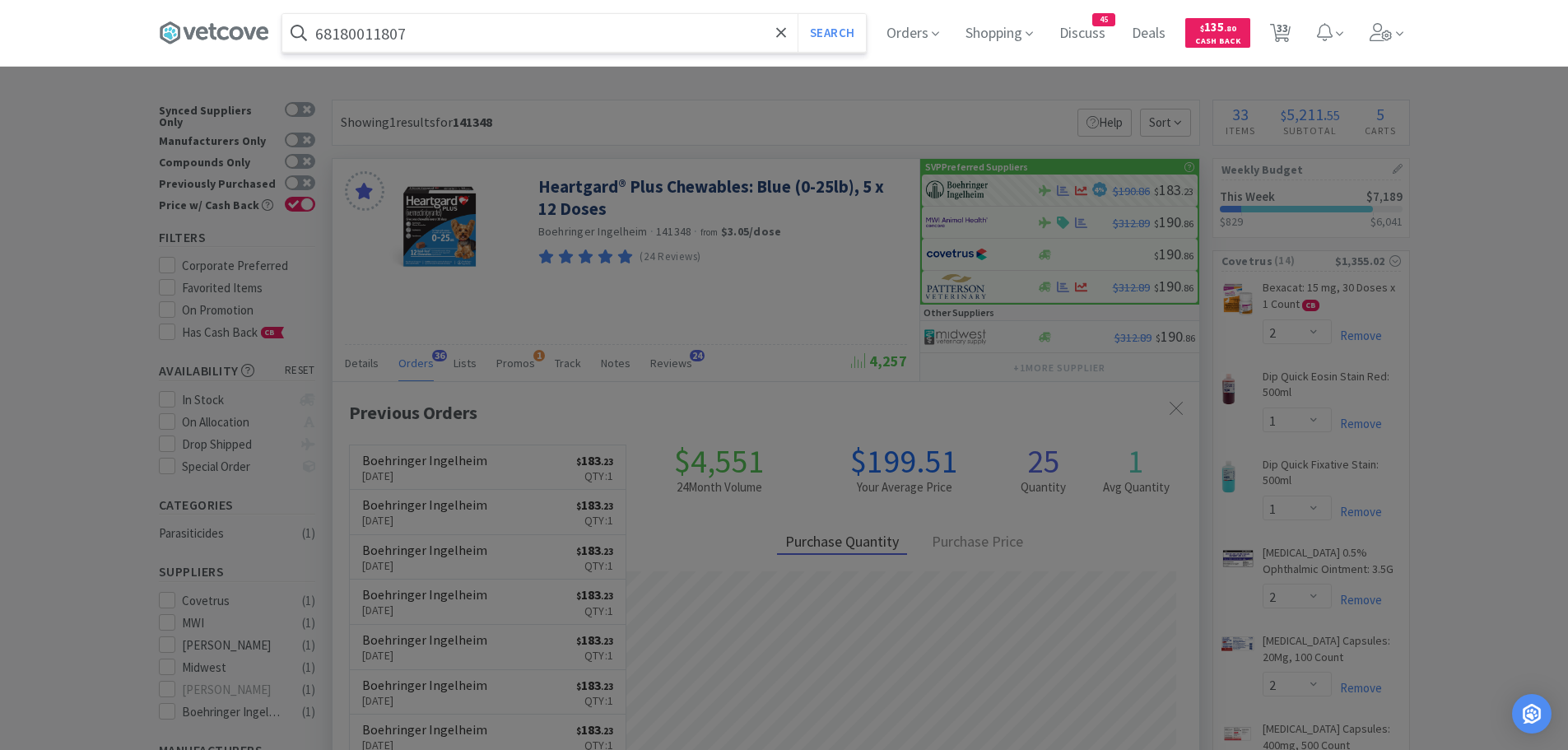
click at [798, 14] on button "Search" at bounding box center [832, 33] width 69 height 38
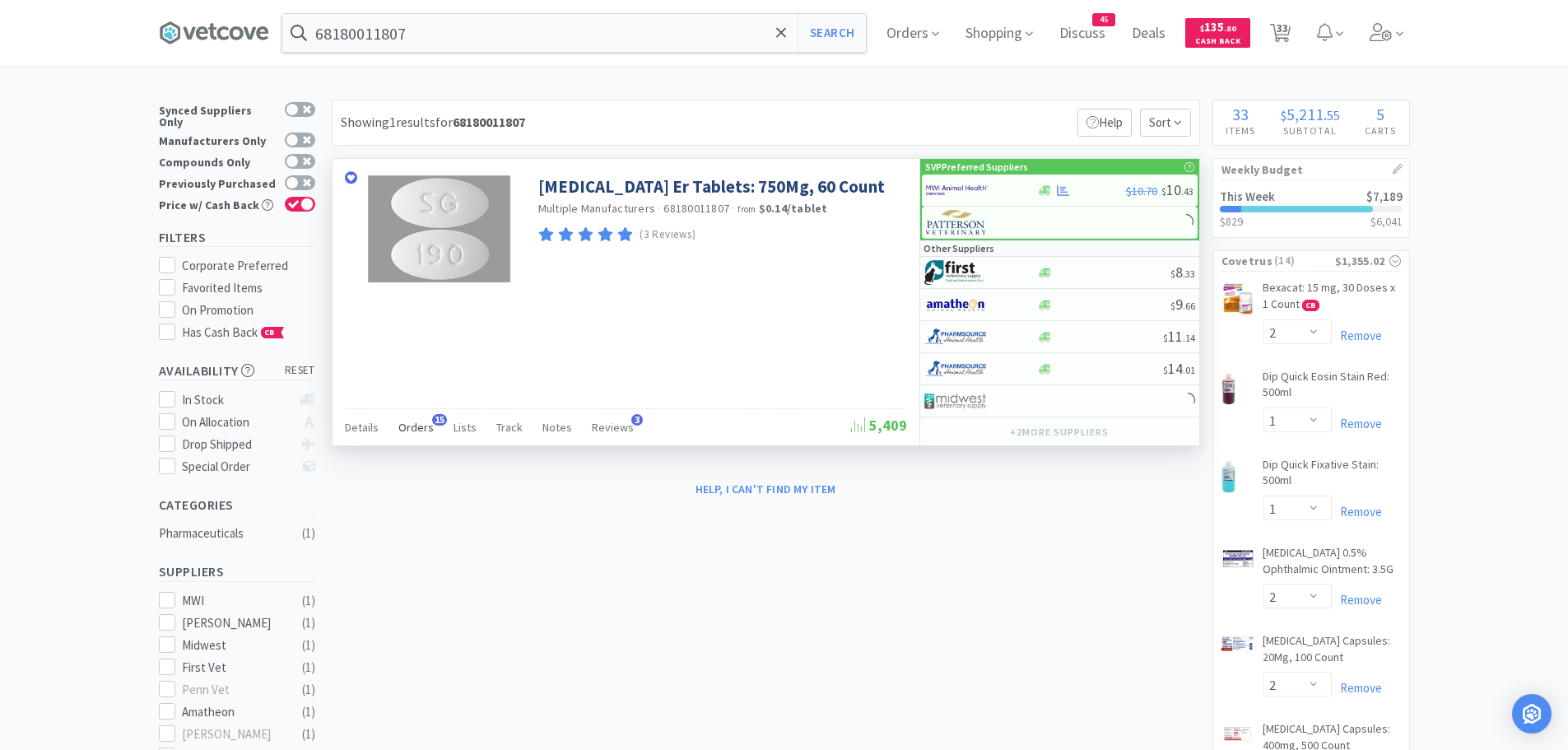
click at [414, 424] on span "Orders" at bounding box center [416, 427] width 35 height 15
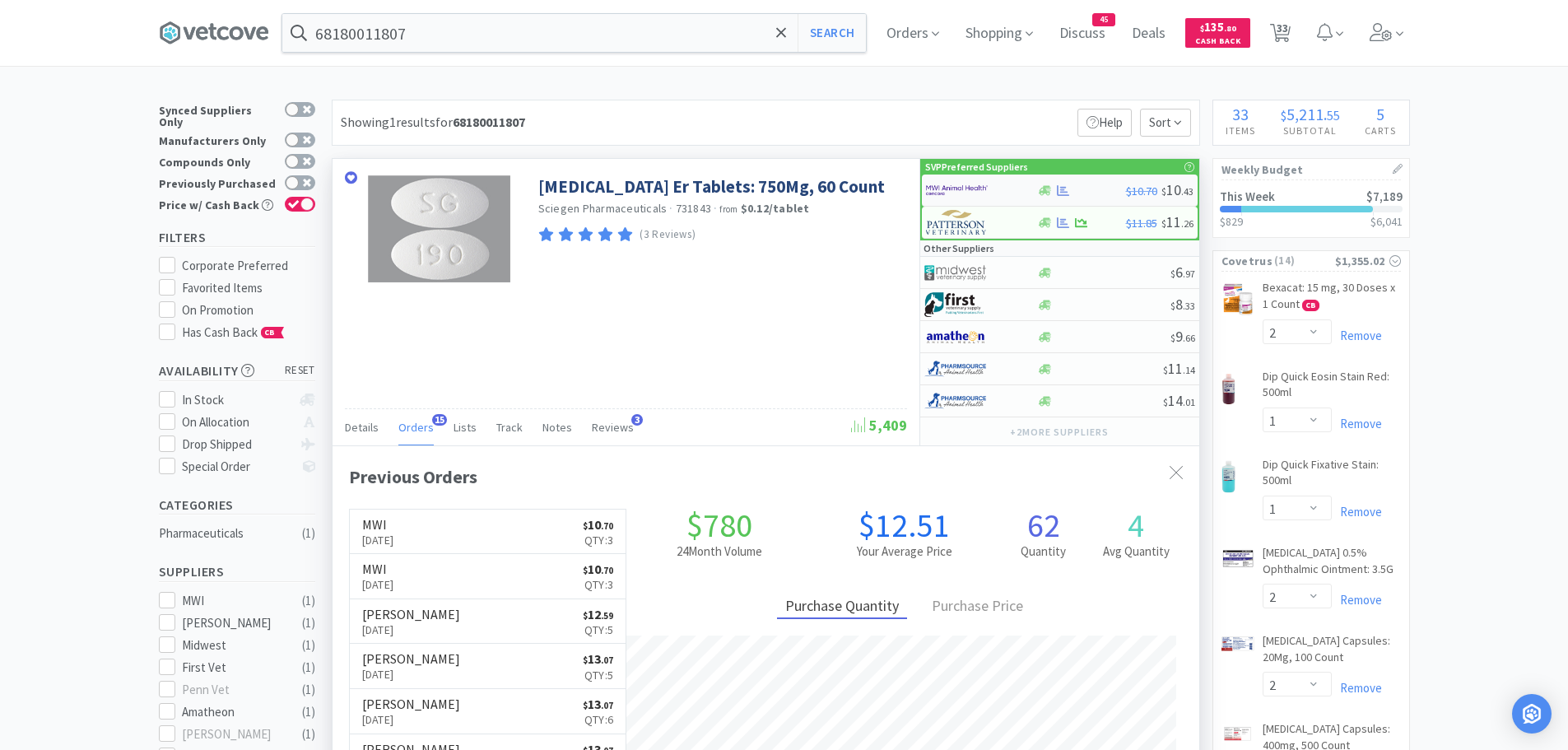
scroll to position [441, 866]
click at [953, 193] on img at bounding box center [957, 189] width 62 height 24
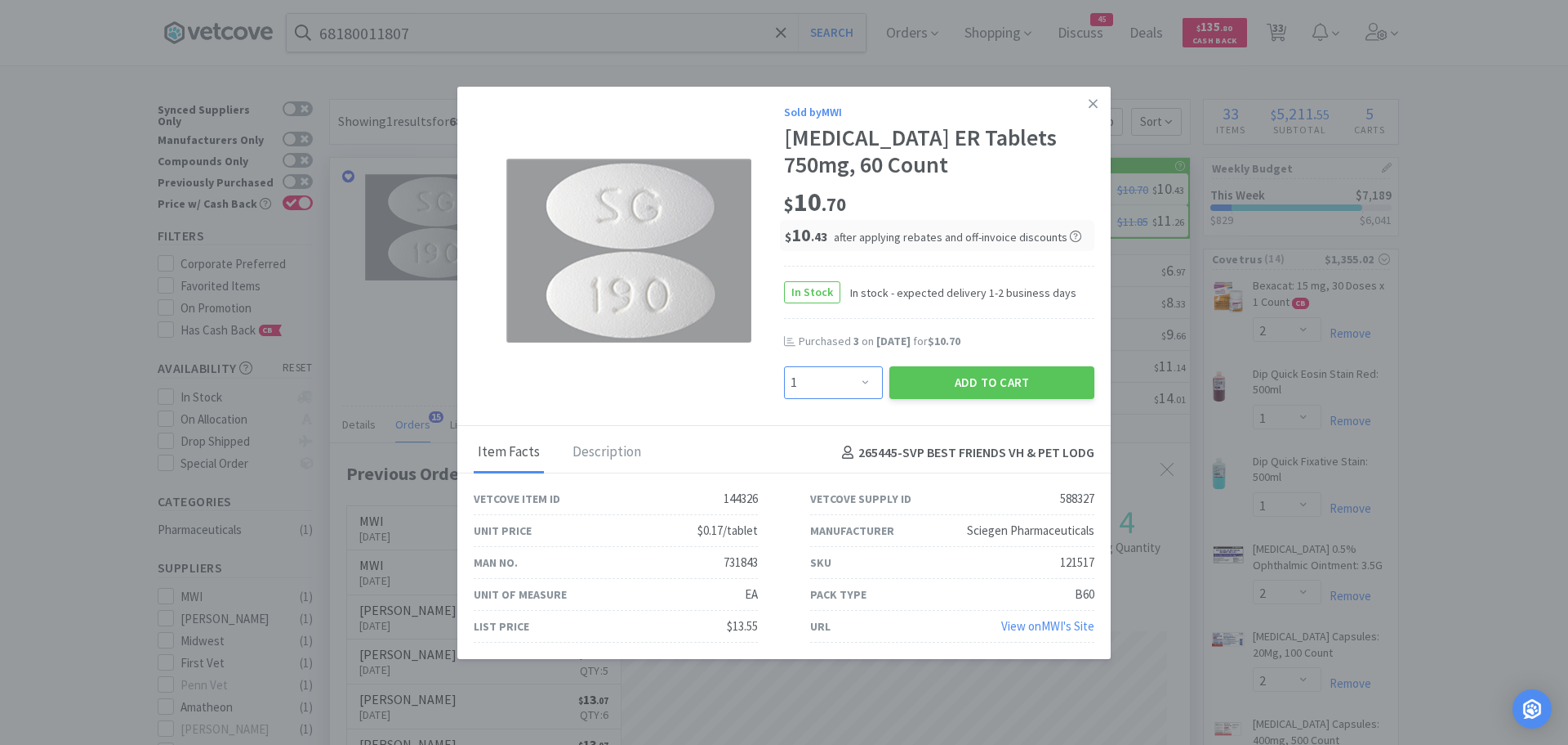
click at [837, 377] on select "Enter Quantity 1 2 3 4 5 6 7 8 9 10 11 12 13 14 15 16 17 18 19 20 Enter Quantity" at bounding box center [833, 382] width 99 height 32
click at [784, 366] on select "Enter Quantity 1 2 3 4 5 6 7 8 9 10 11 12 13 14 15 16 17 18 19 20 Enter Quantity" at bounding box center [833, 382] width 99 height 32
click at [972, 375] on button "Add to Cart" at bounding box center [991, 382] width 205 height 32
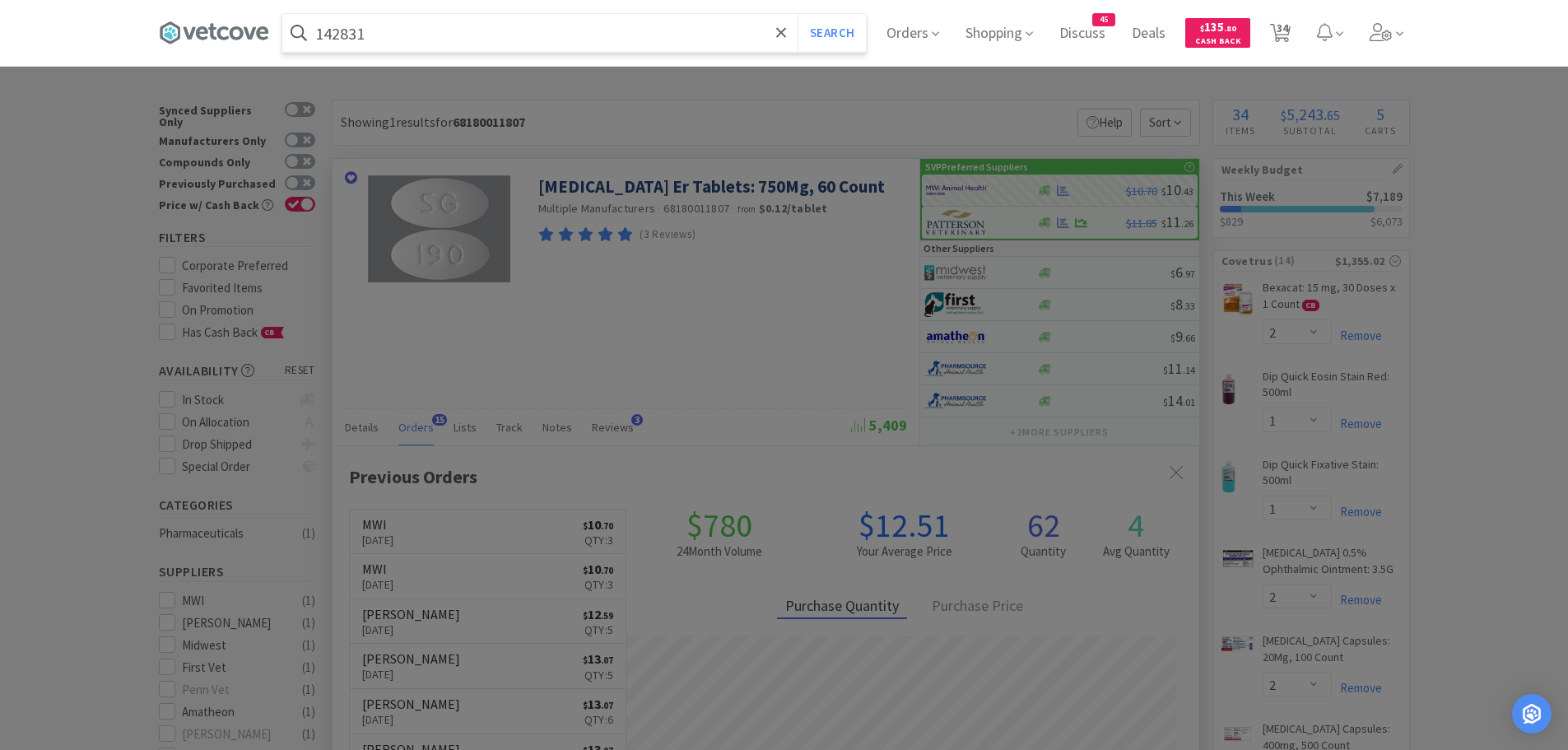
click at [798, 14] on button "Search" at bounding box center [832, 33] width 69 height 38
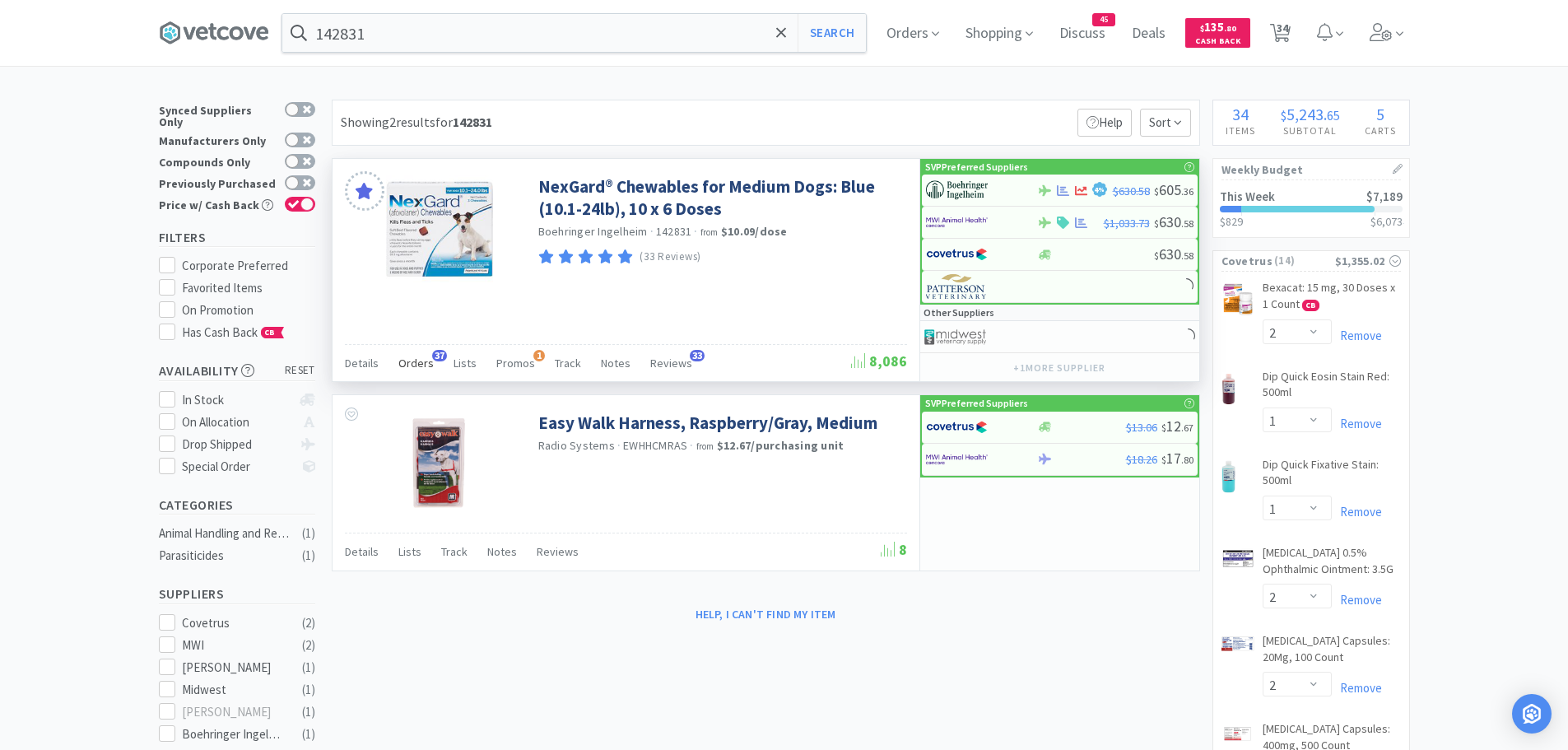
click at [424, 357] on span "Orders" at bounding box center [416, 363] width 35 height 15
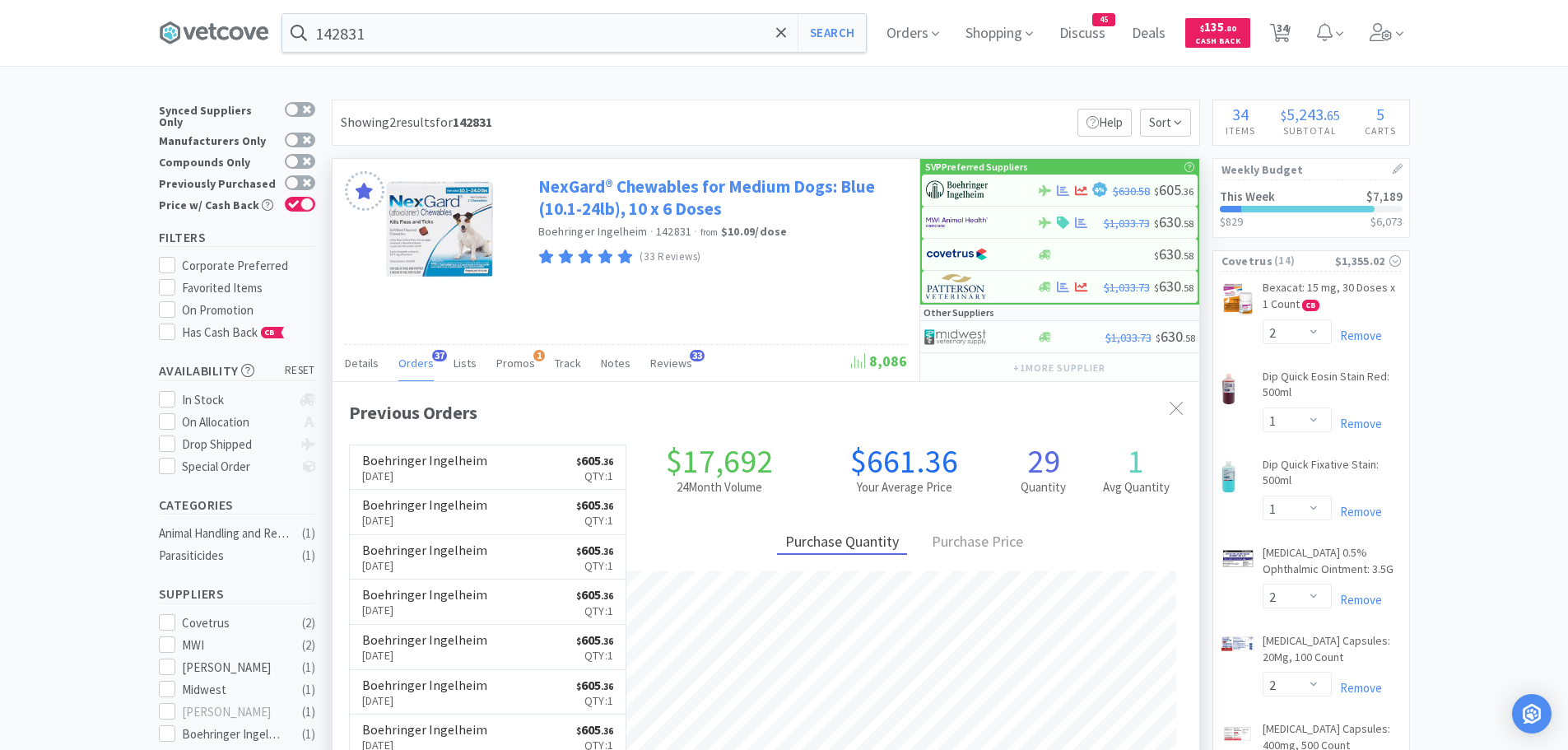
scroll to position [441, 866]
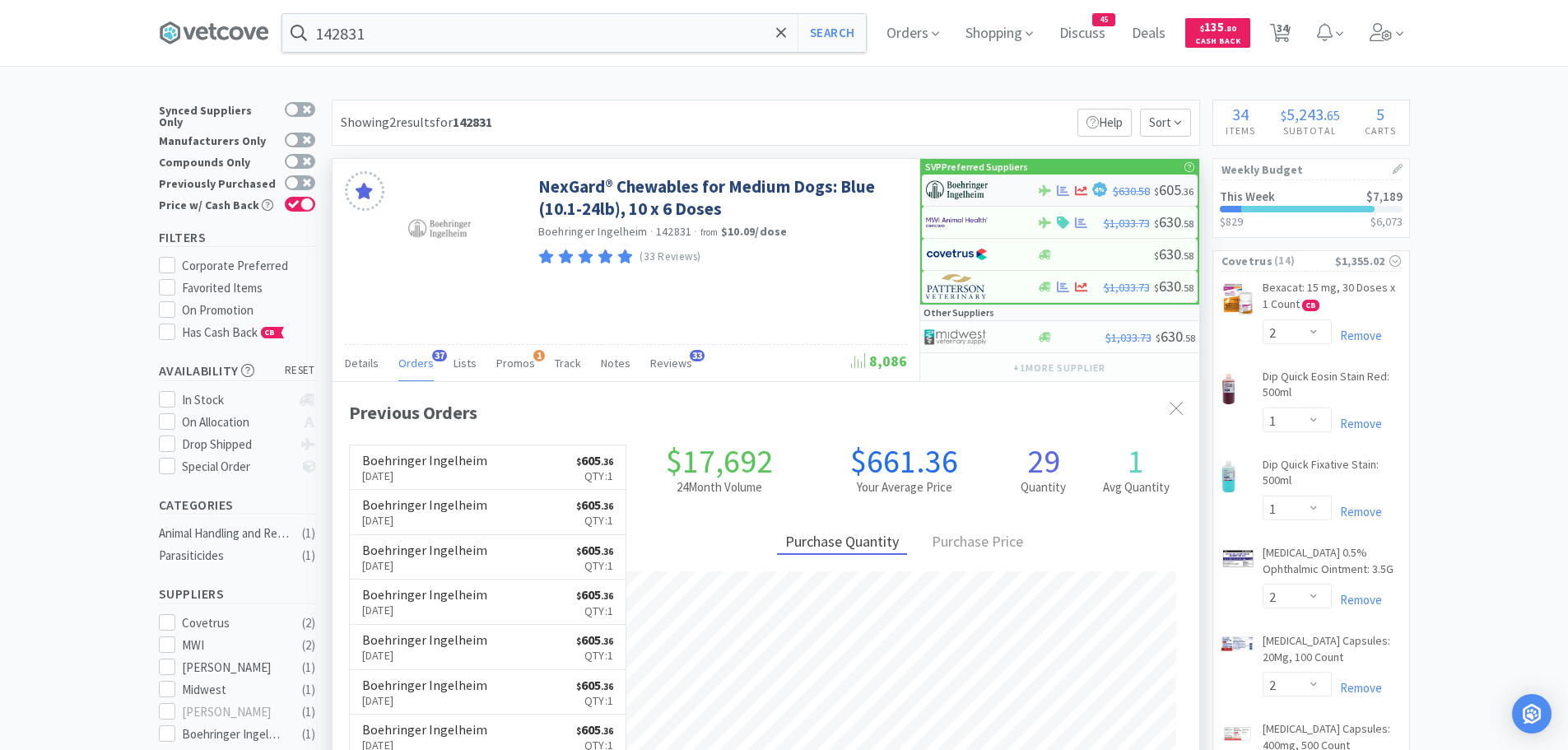
click at [990, 187] on div at bounding box center [971, 189] width 90 height 28
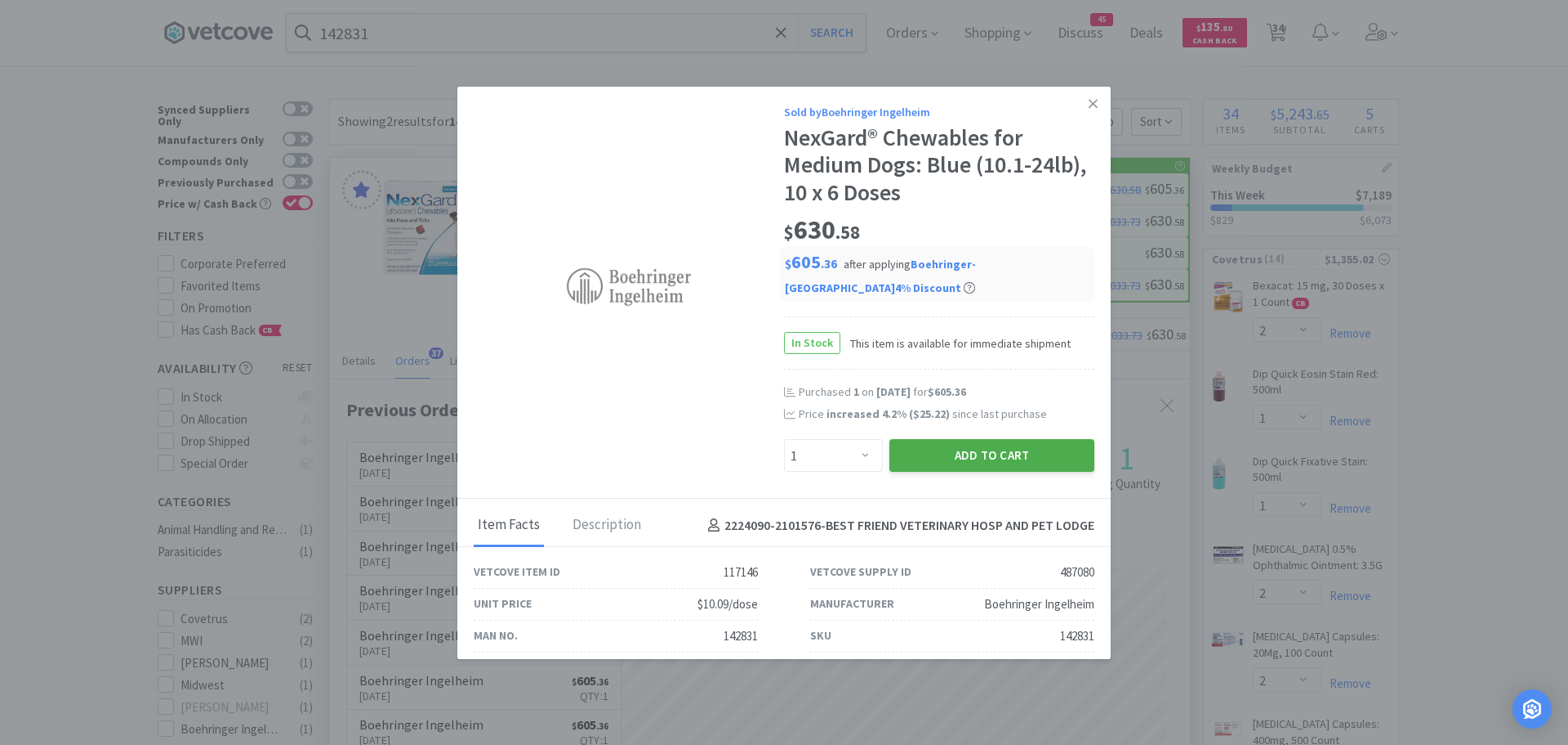
click at [910, 455] on button "Add to Cart" at bounding box center [991, 455] width 205 height 32
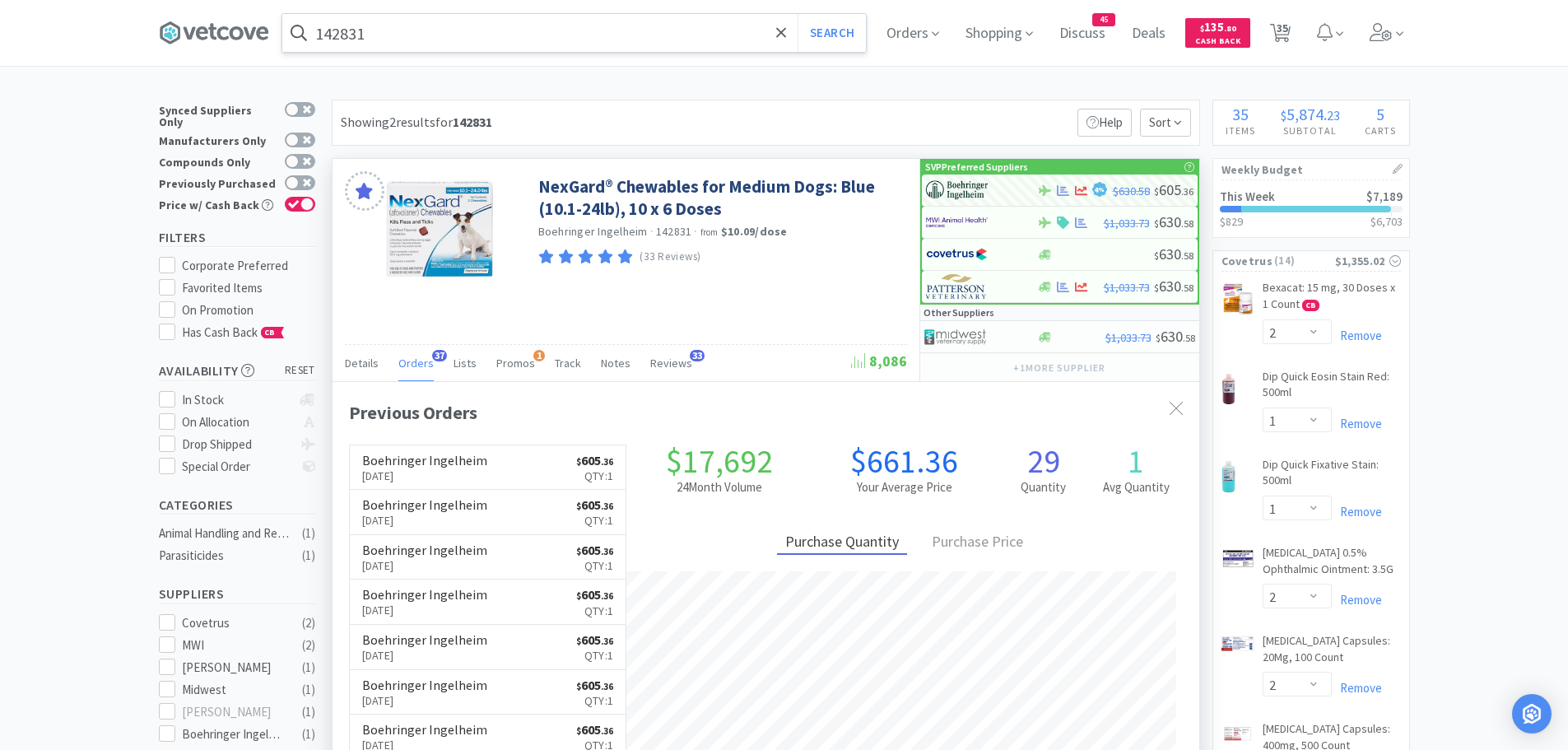
click at [429, 33] on input "142831" at bounding box center [573, 33] width 584 height 38
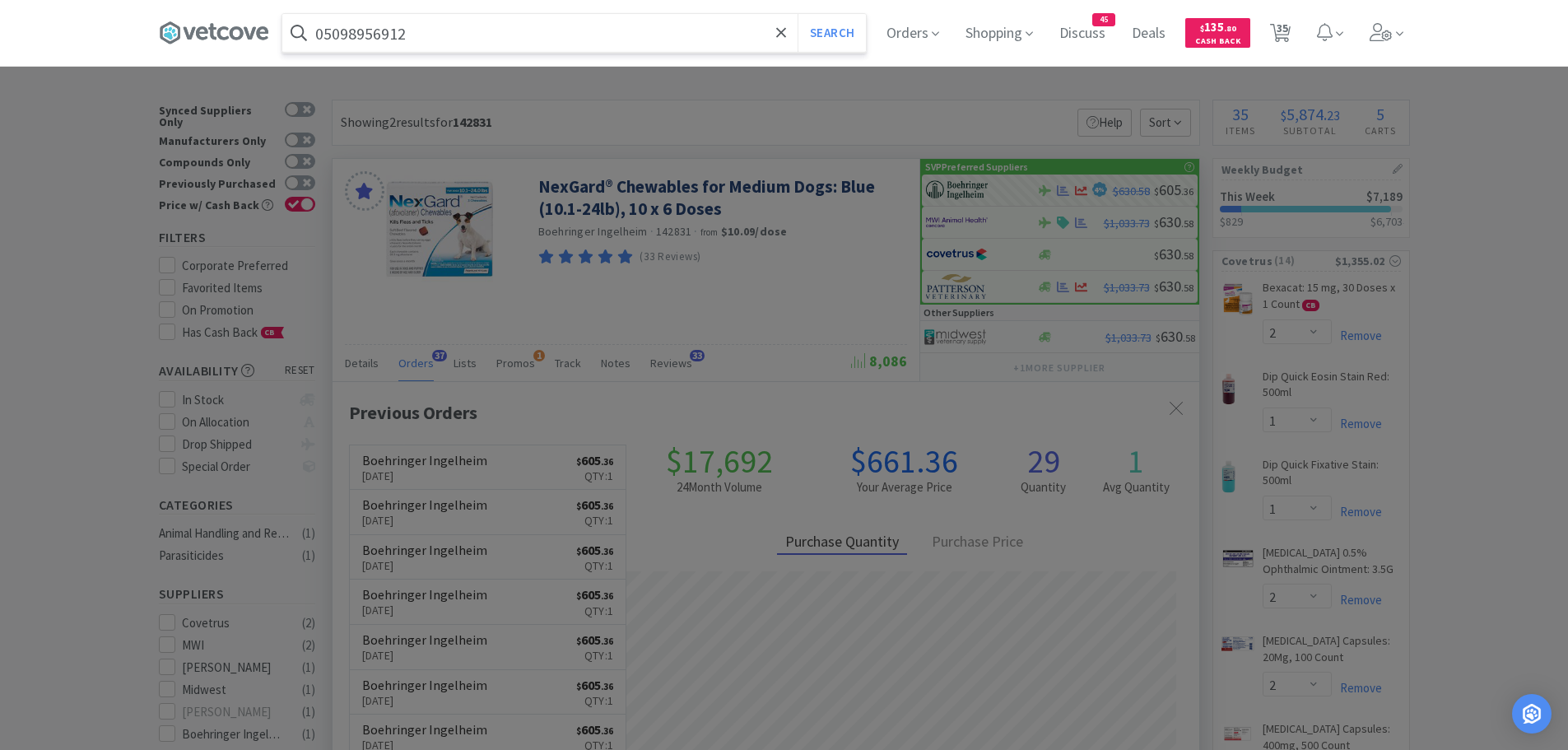
click at [798, 14] on button "Search" at bounding box center [832, 33] width 69 height 38
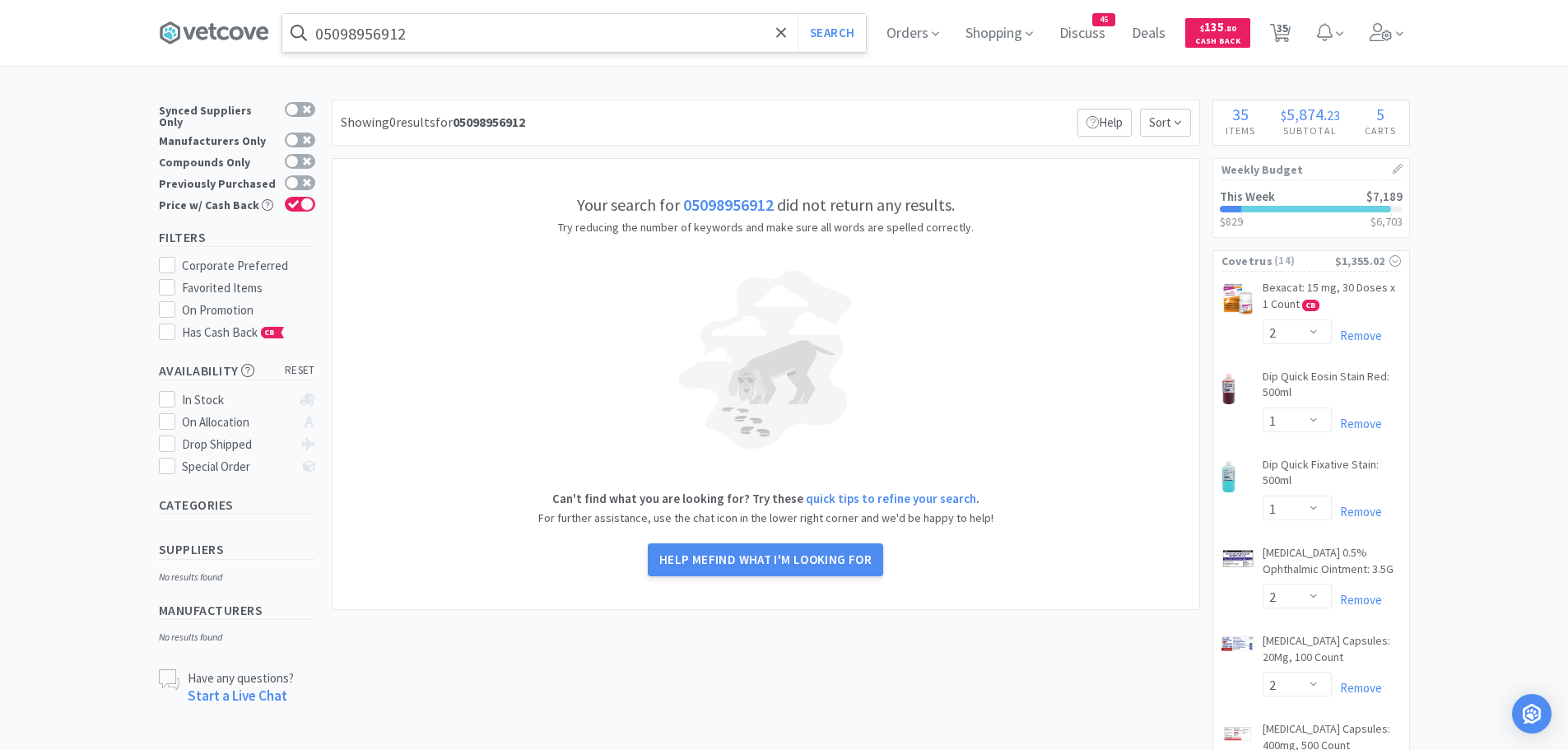
click at [441, 50] on input "05098956912" at bounding box center [573, 33] width 584 height 38
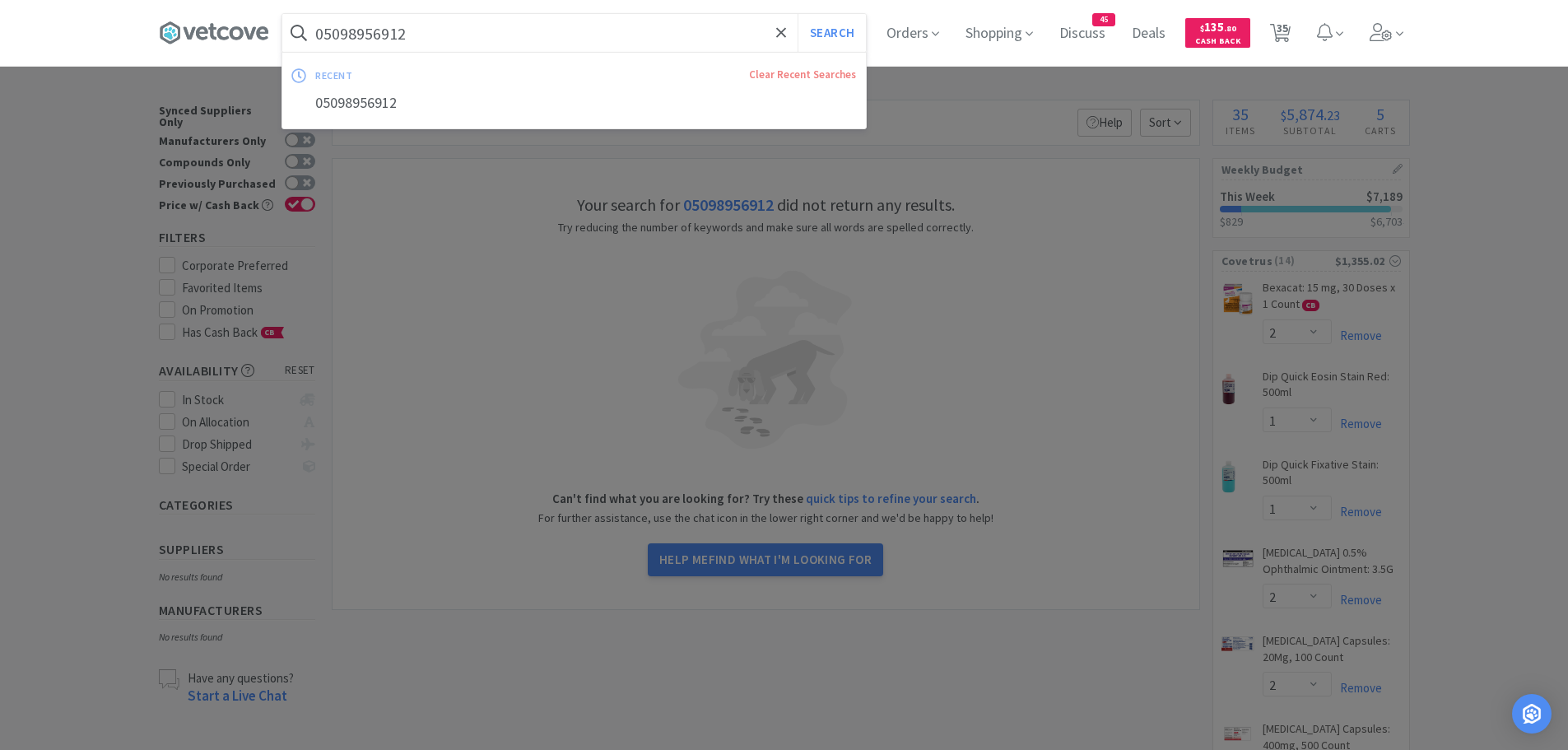
click at [798, 14] on button "Search" at bounding box center [832, 33] width 69 height 38
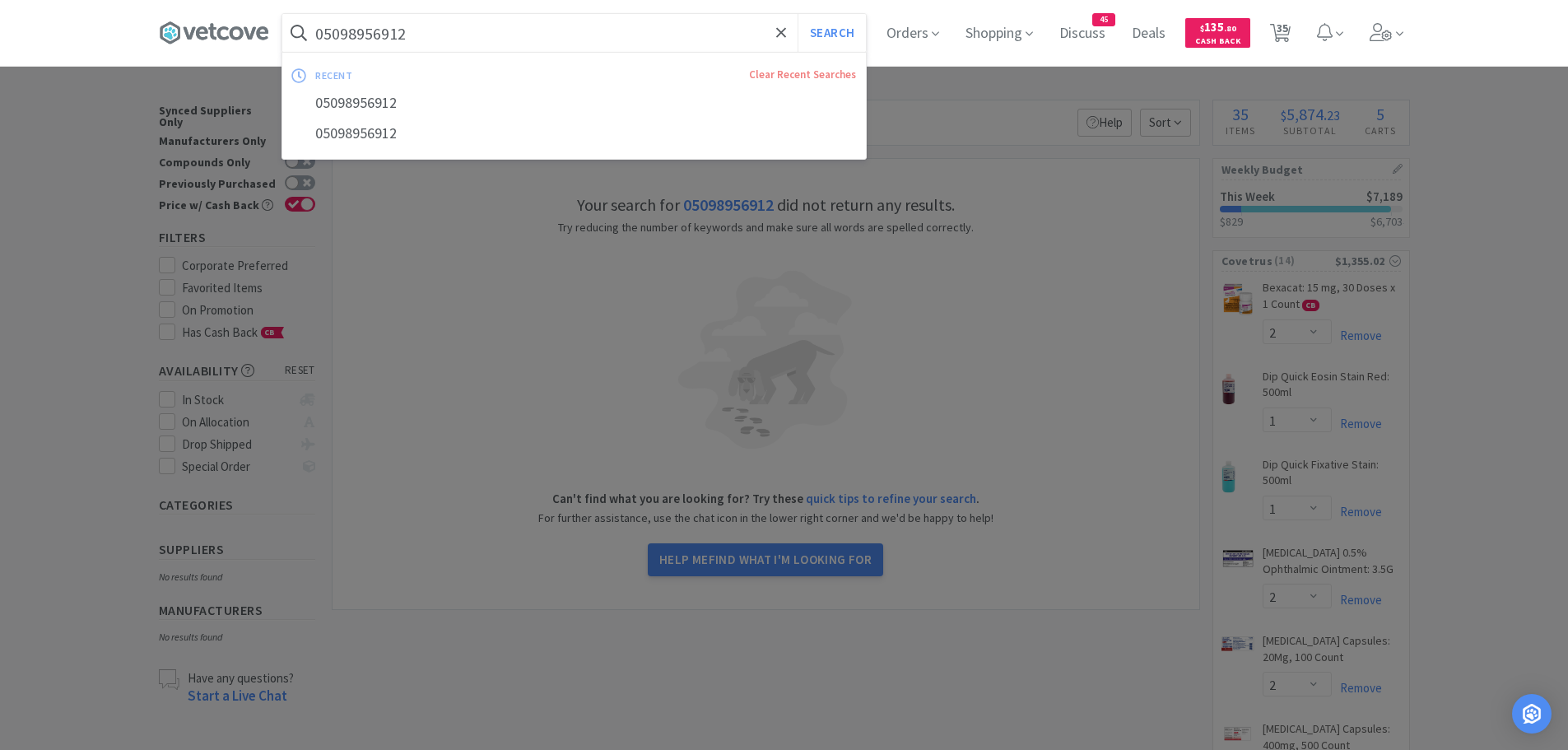
click at [451, 36] on input "05098956912" at bounding box center [573, 33] width 584 height 38
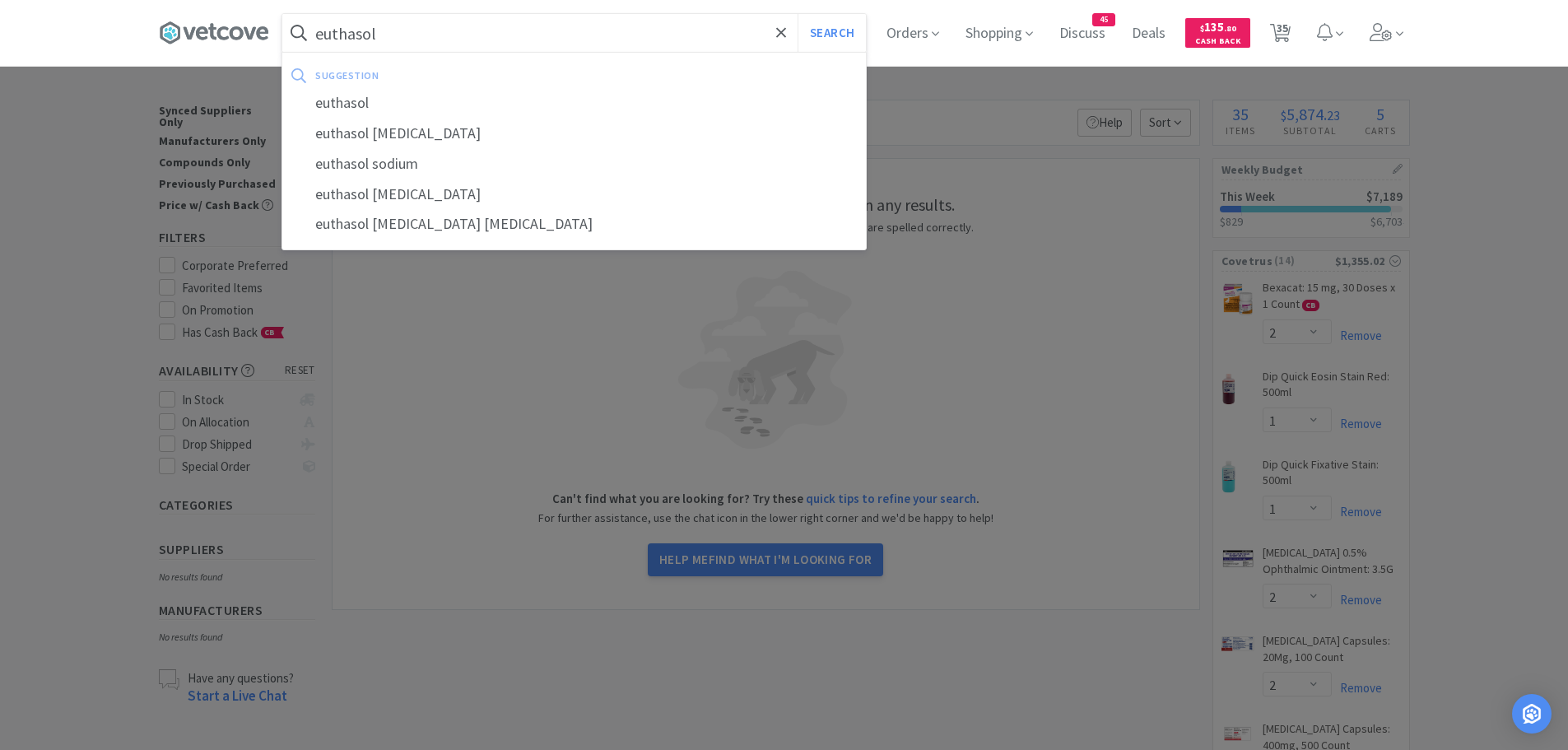
click at [798, 14] on button "Search" at bounding box center [832, 33] width 69 height 38
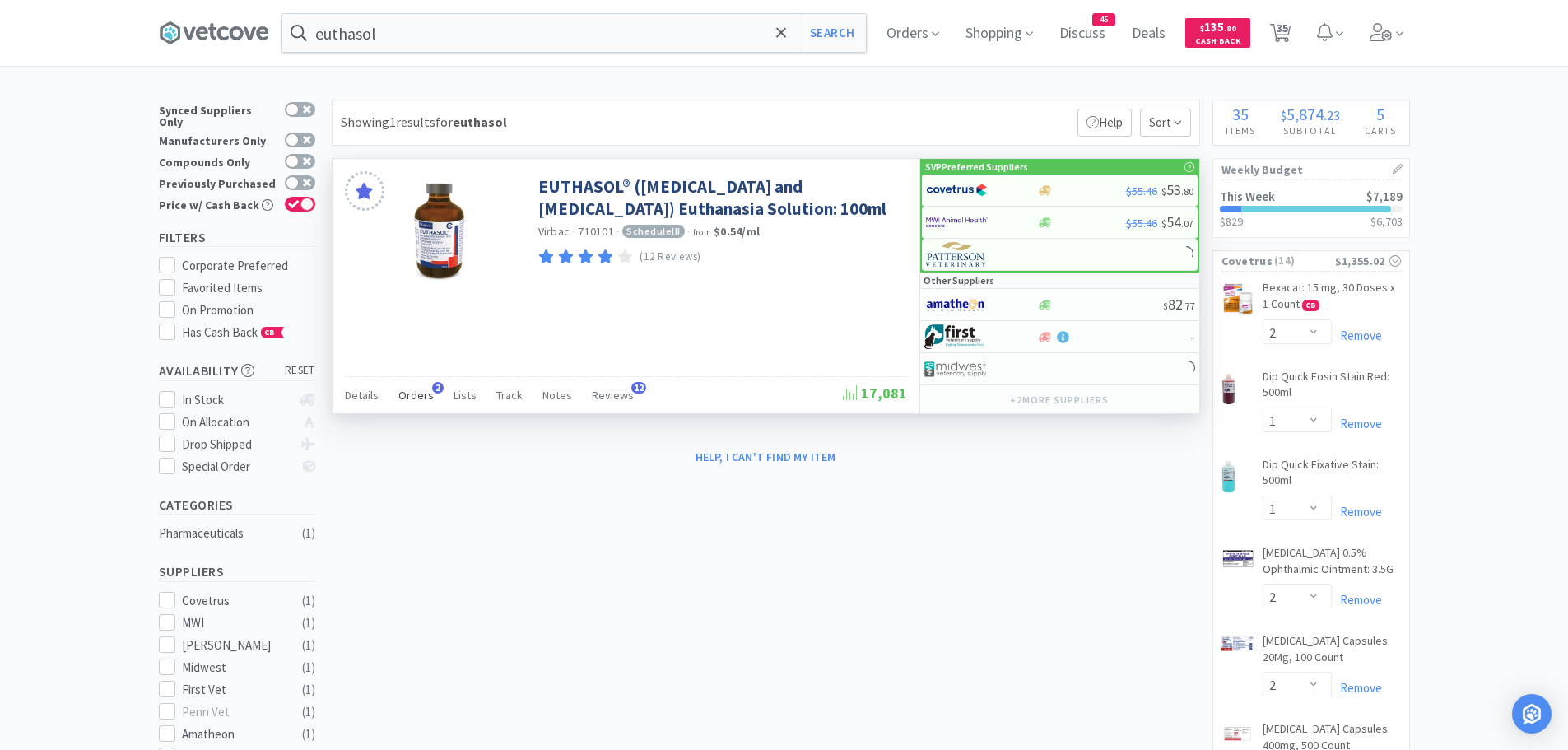
click at [425, 392] on span "Orders" at bounding box center [416, 395] width 35 height 15
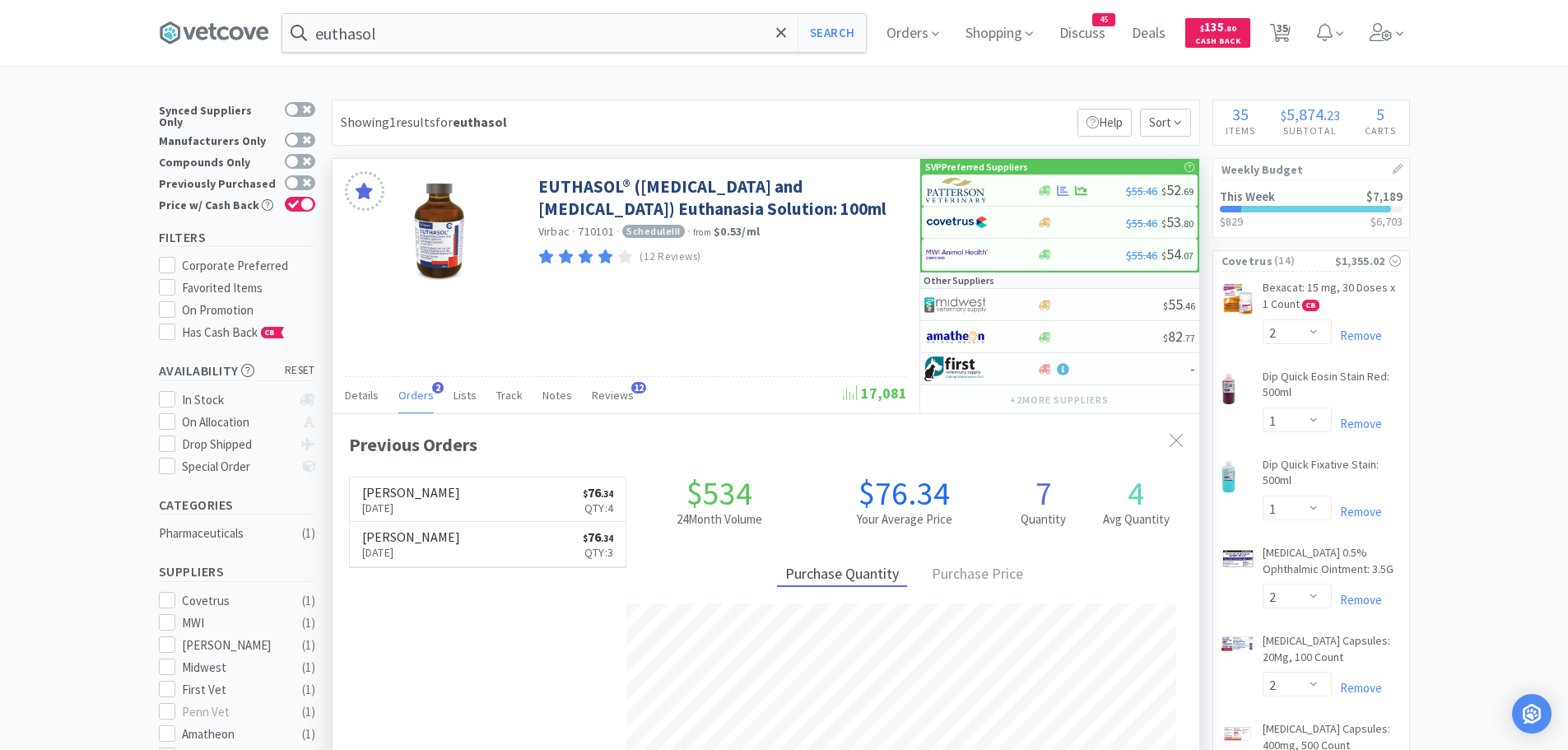
scroll to position [426, 866]
click at [970, 189] on img at bounding box center [957, 189] width 62 height 24
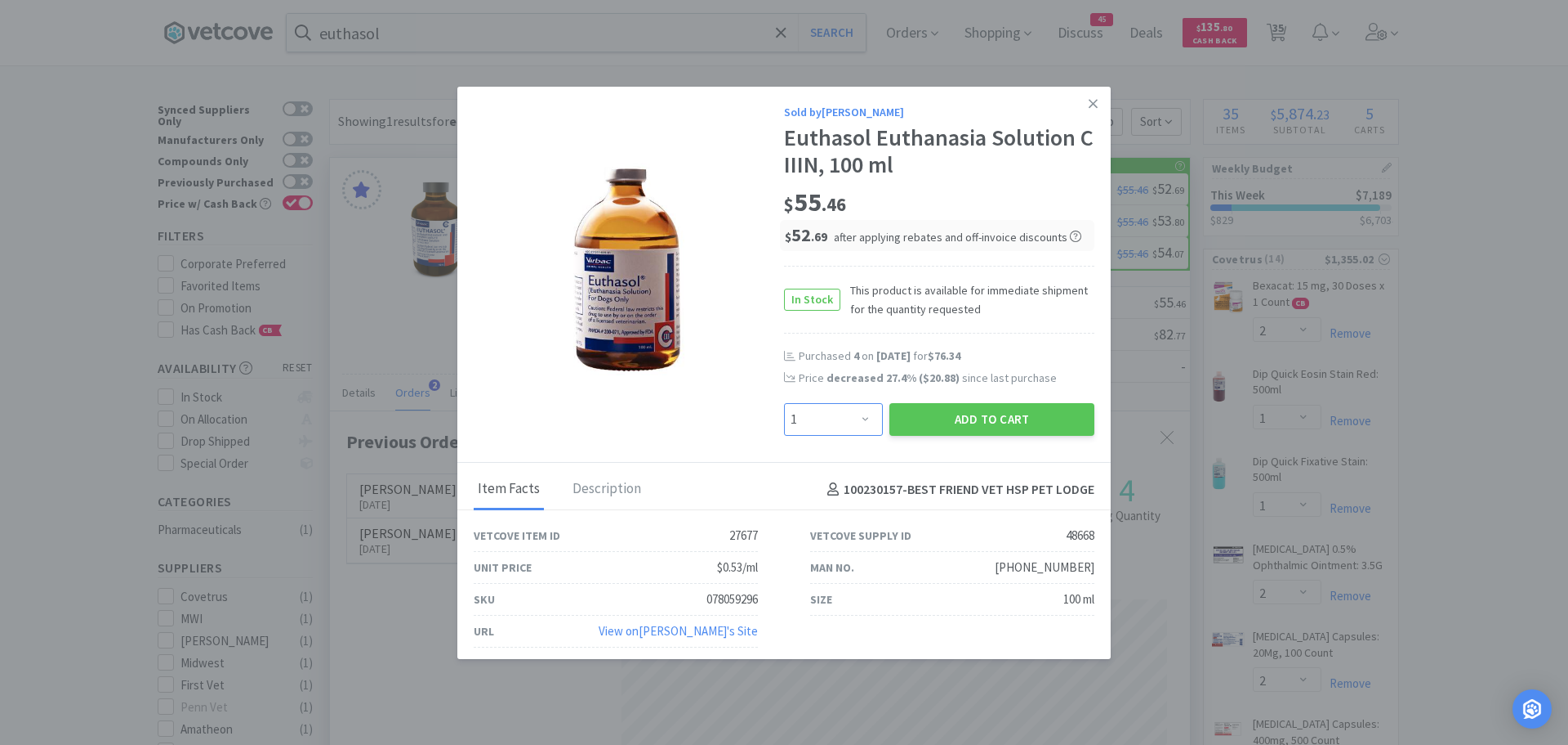
click at [854, 417] on select "Enter Quantity 1 2 3 4 5 6 7 8 9 10 11 12 13 14 15 16 17 18 19 20 Enter Quantity" at bounding box center [833, 419] width 99 height 32
click at [784, 403] on select "Enter Quantity 1 2 3 4 5 6 7 8 9 10 11 12 13 14 15 16 17 18 19 20 Enter Quantity" at bounding box center [833, 419] width 99 height 32
click at [922, 416] on button "Add to Cart" at bounding box center [991, 419] width 205 height 32
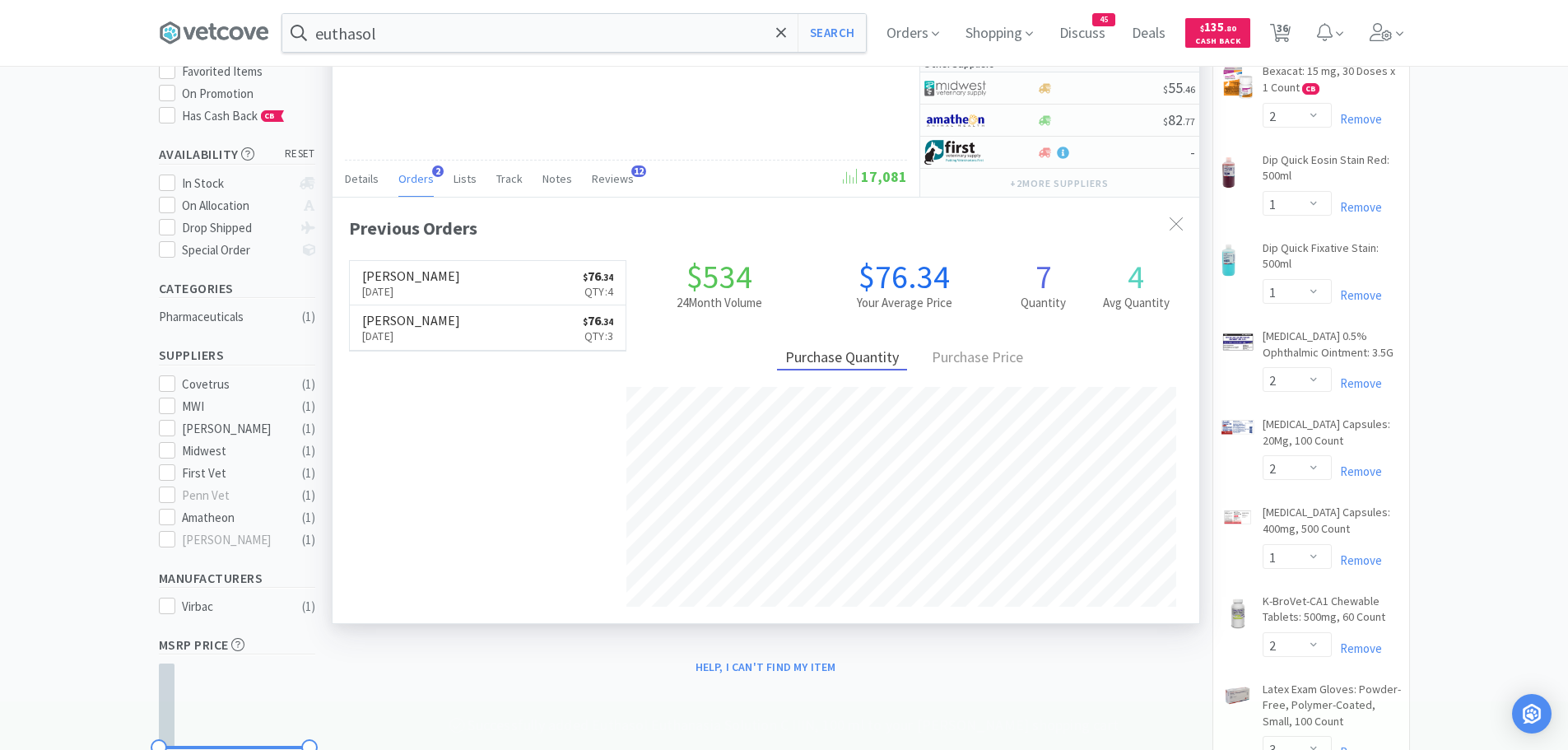
scroll to position [0, 0]
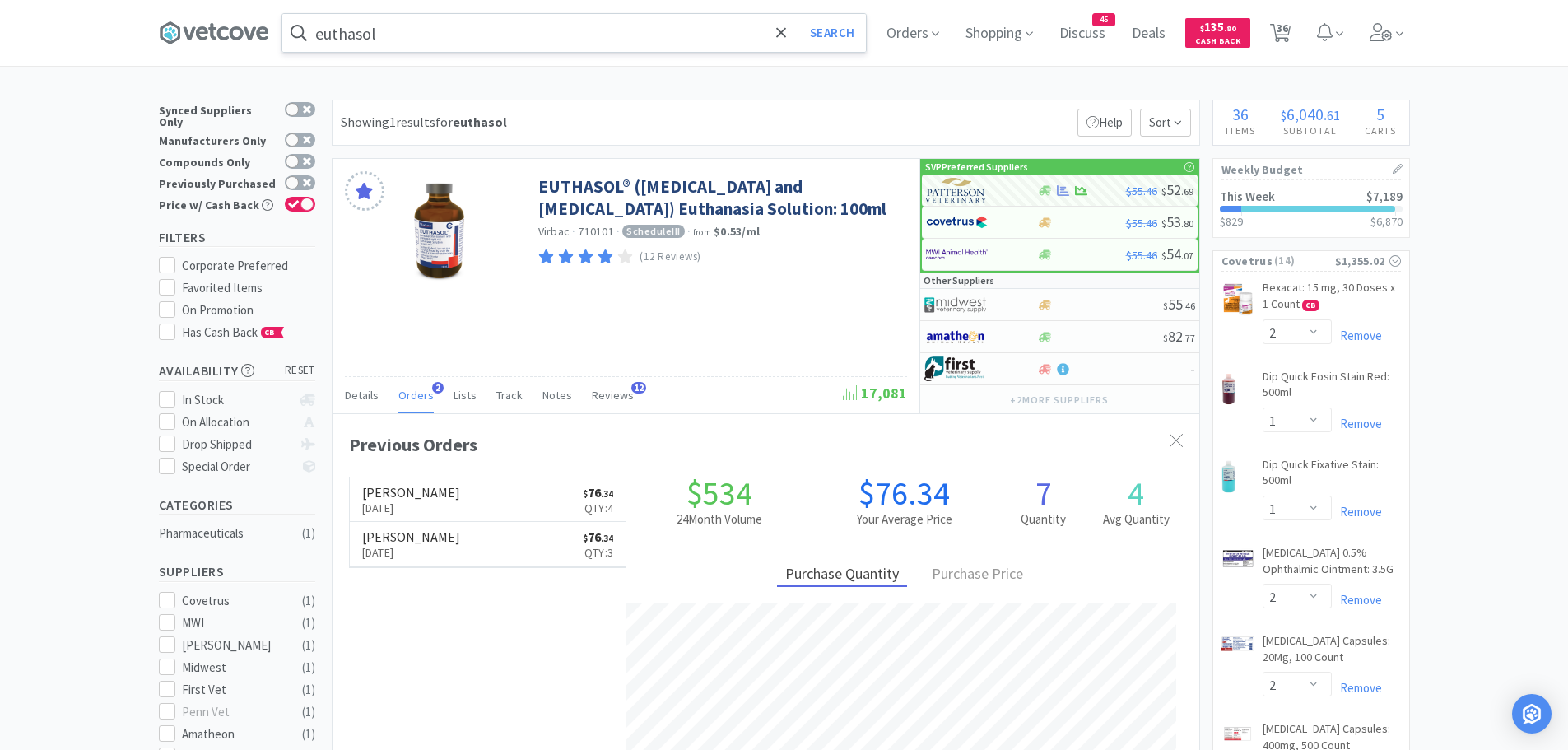
click at [398, 35] on input "euthasol" at bounding box center [573, 33] width 584 height 38
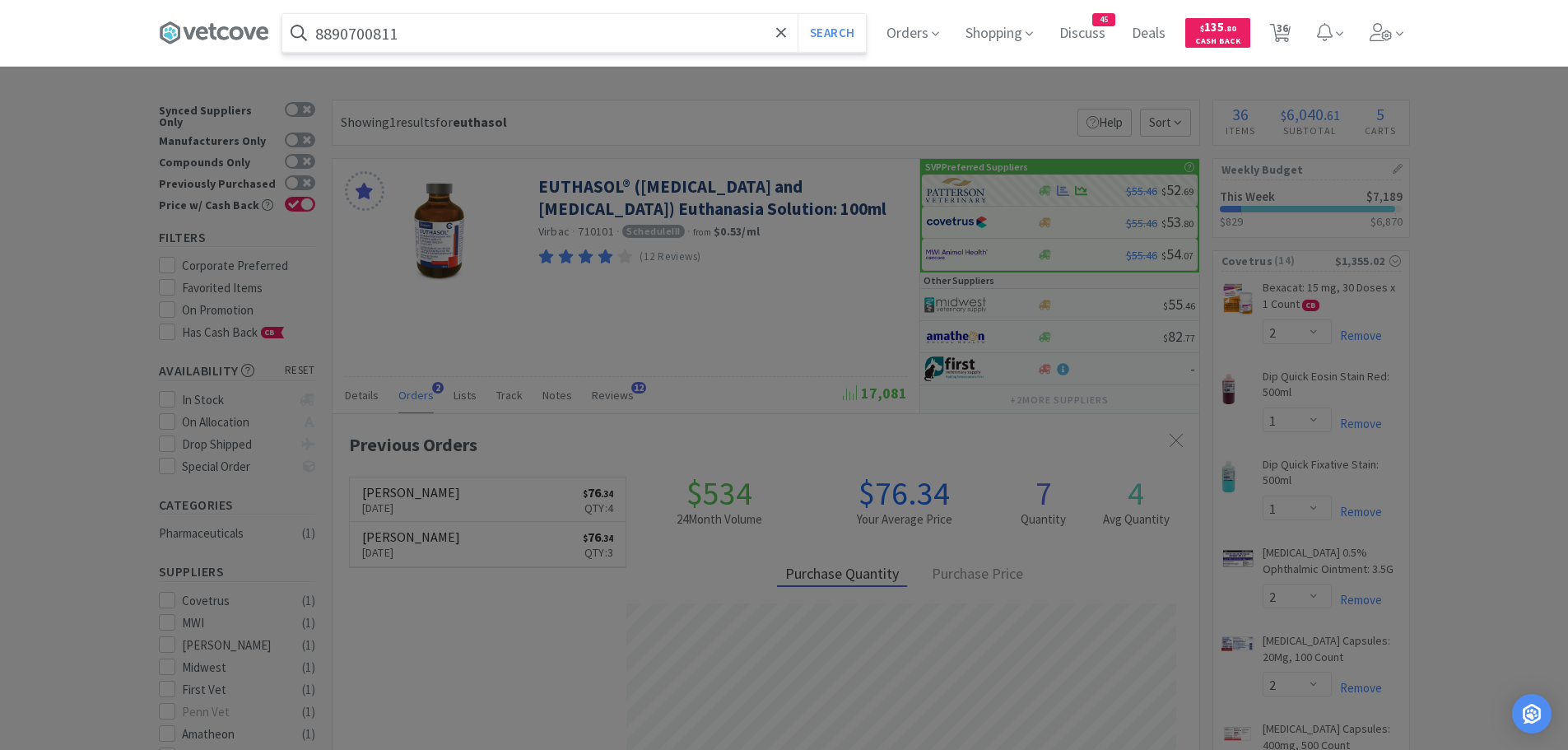
click at [798, 14] on button "Search" at bounding box center [832, 33] width 69 height 38
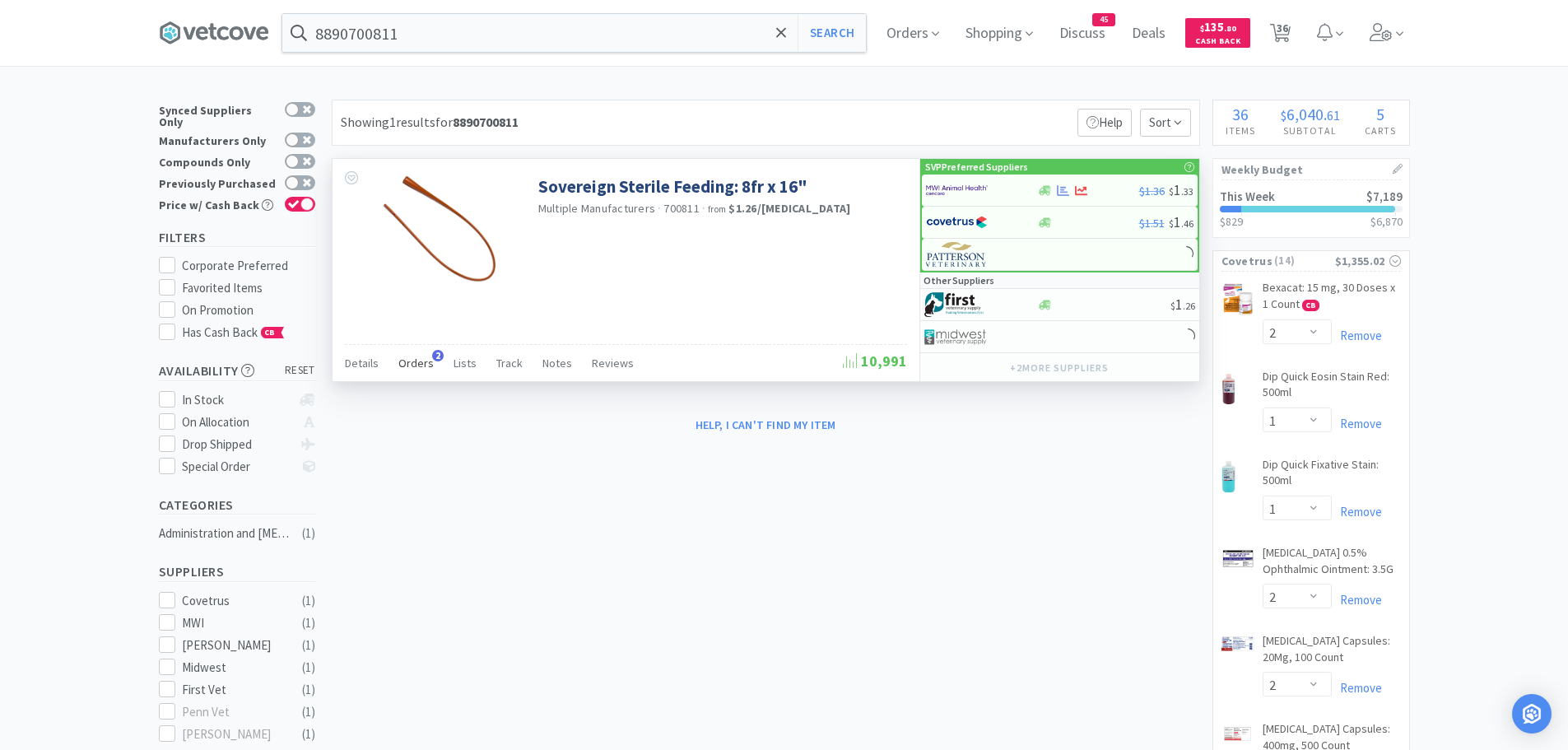
click at [399, 363] on span "Orders" at bounding box center [416, 363] width 35 height 15
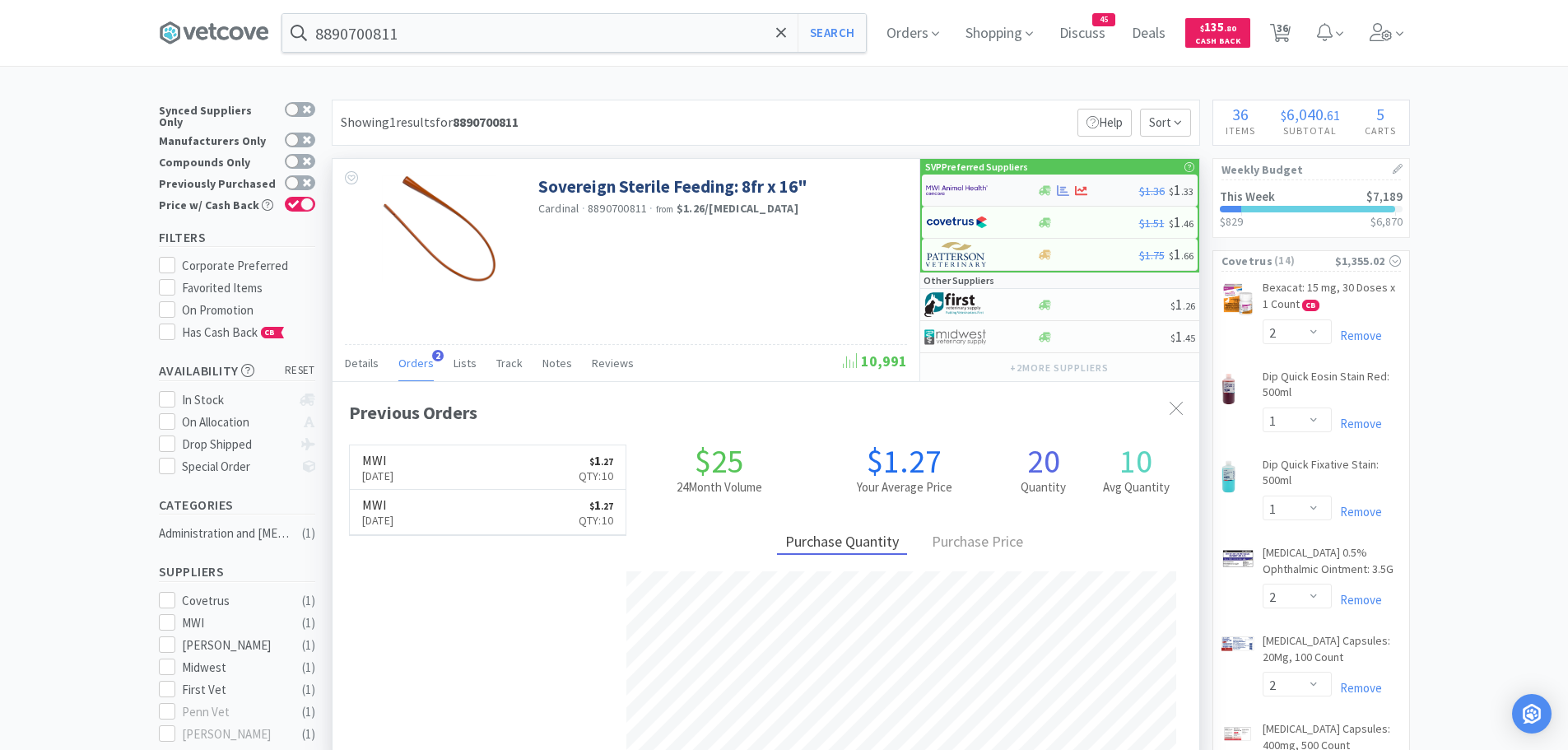
scroll to position [426, 866]
click at [959, 189] on img at bounding box center [957, 189] width 62 height 24
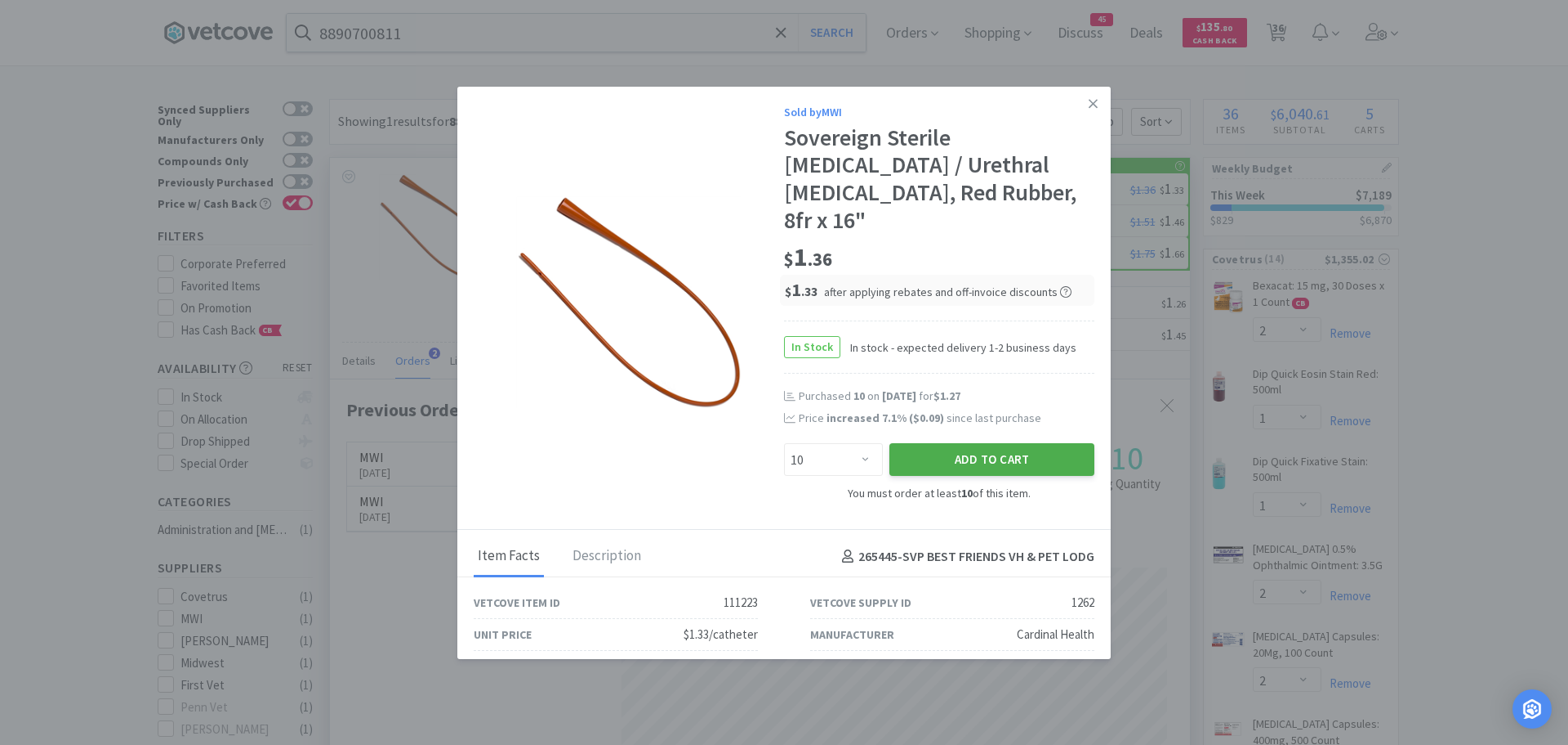
click at [919, 443] on button "Add to Cart" at bounding box center [991, 459] width 205 height 32
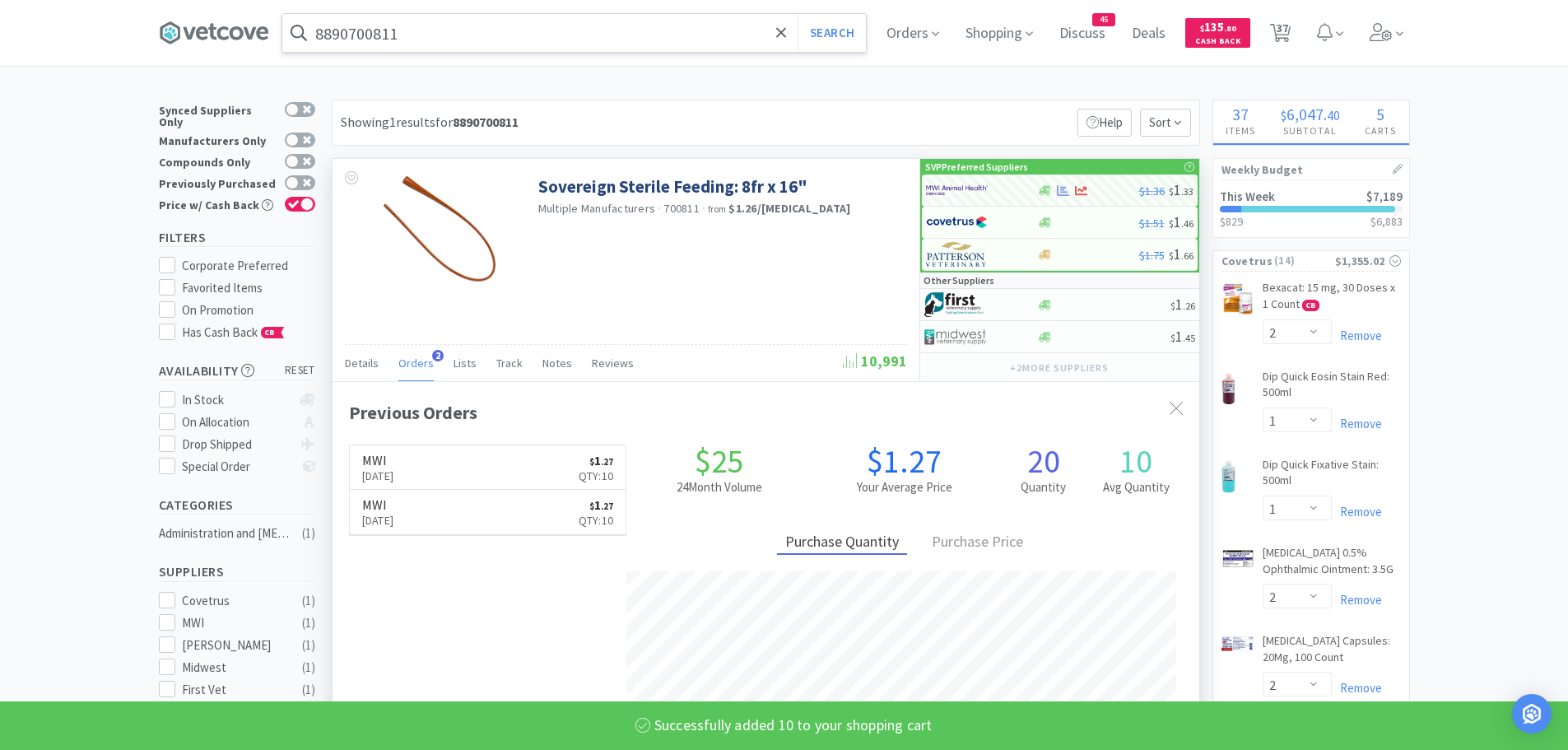
click at [446, 43] on input "8890700811" at bounding box center [573, 33] width 584 height 38
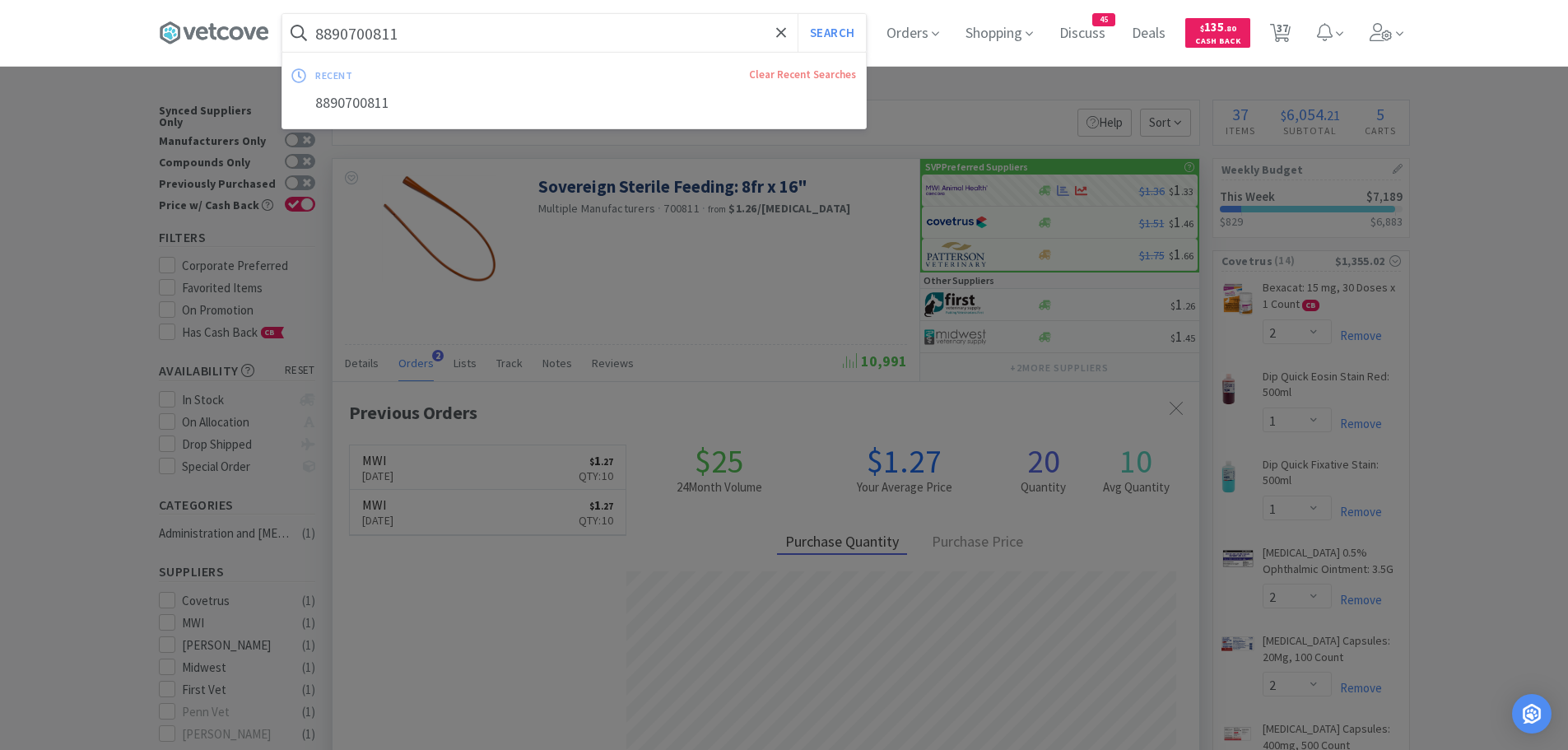
click at [110, 176] on div at bounding box center [784, 375] width 1568 height 750
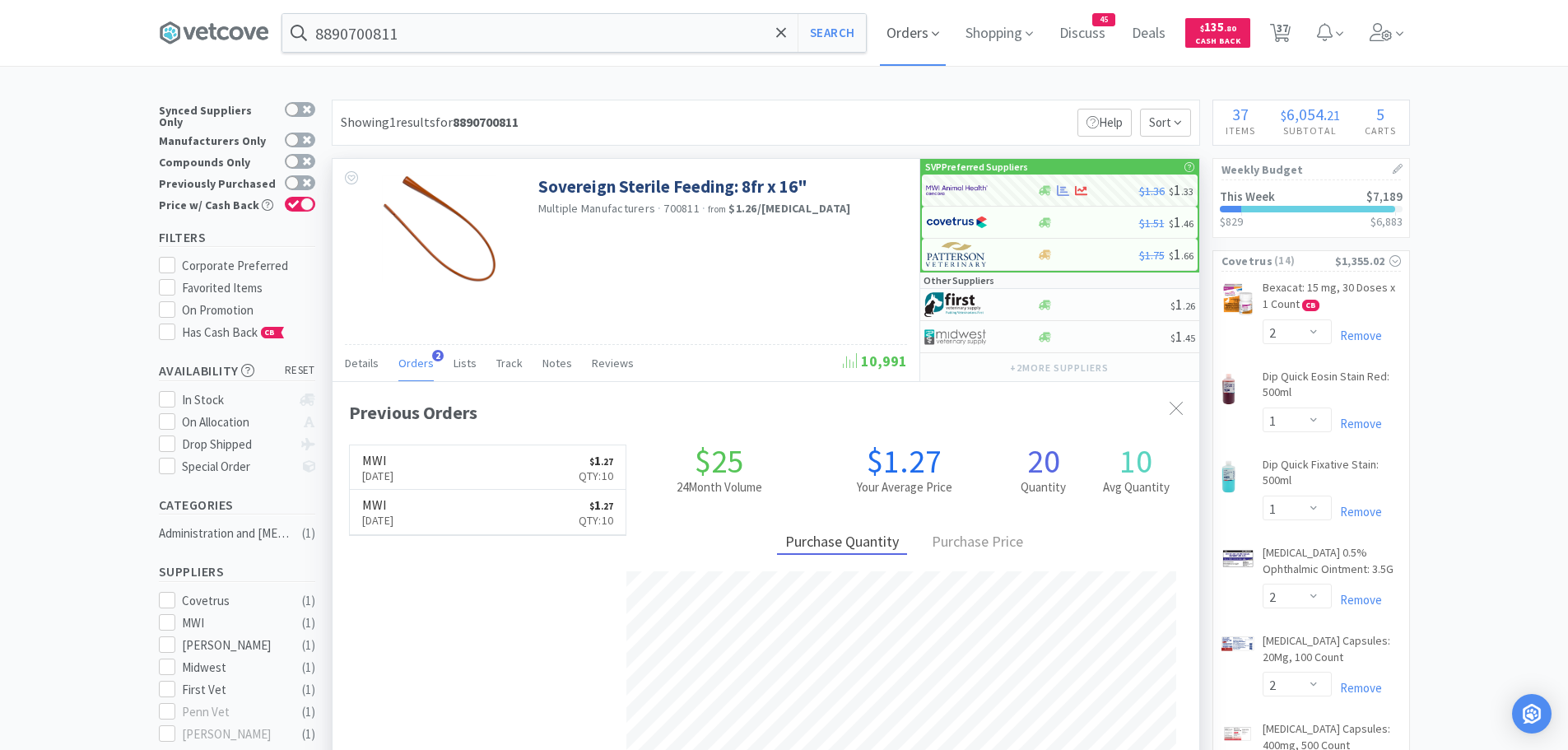
click at [933, 29] on span "Orders" at bounding box center [913, 33] width 66 height 66
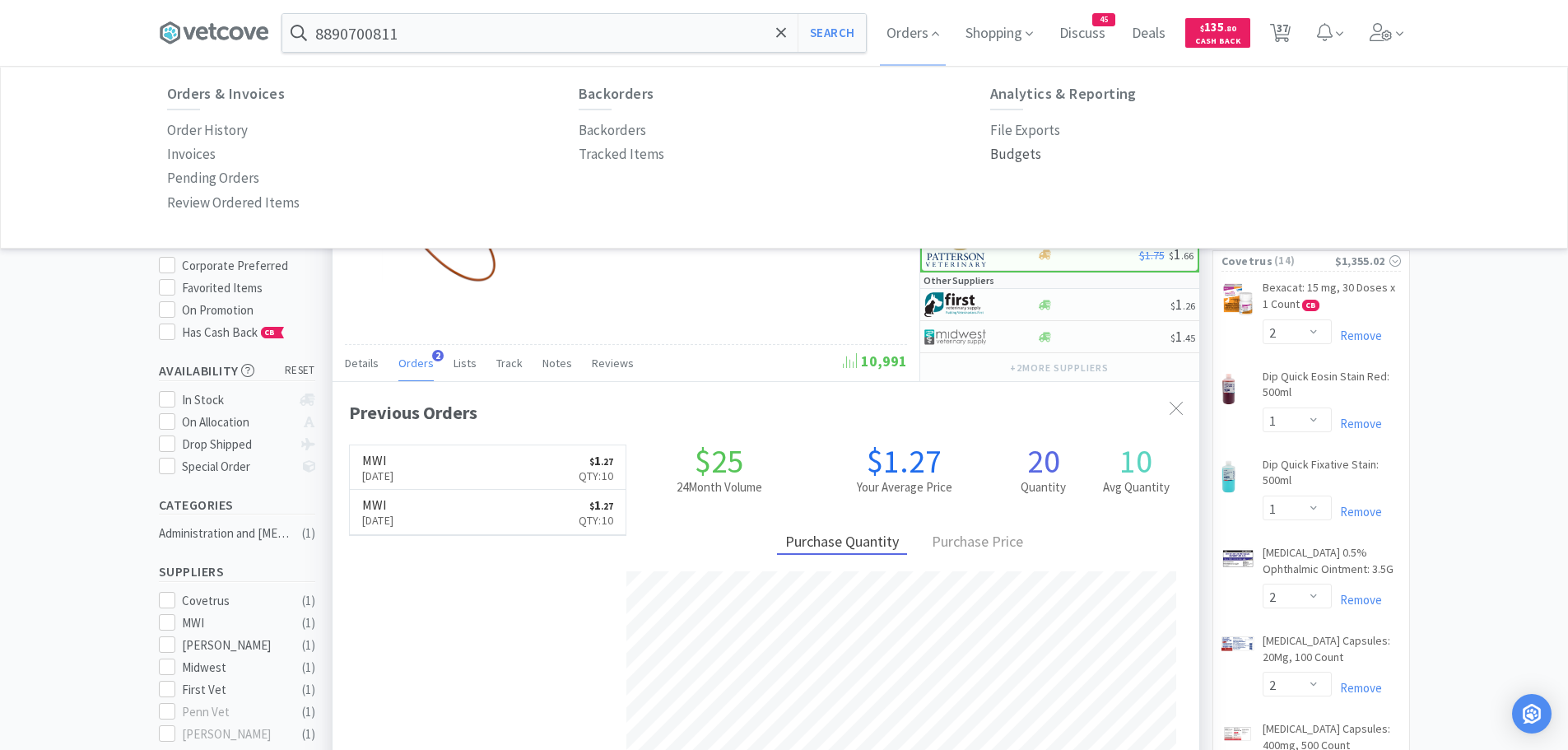
click at [1014, 149] on p "Budgets" at bounding box center [1015, 154] width 51 height 23
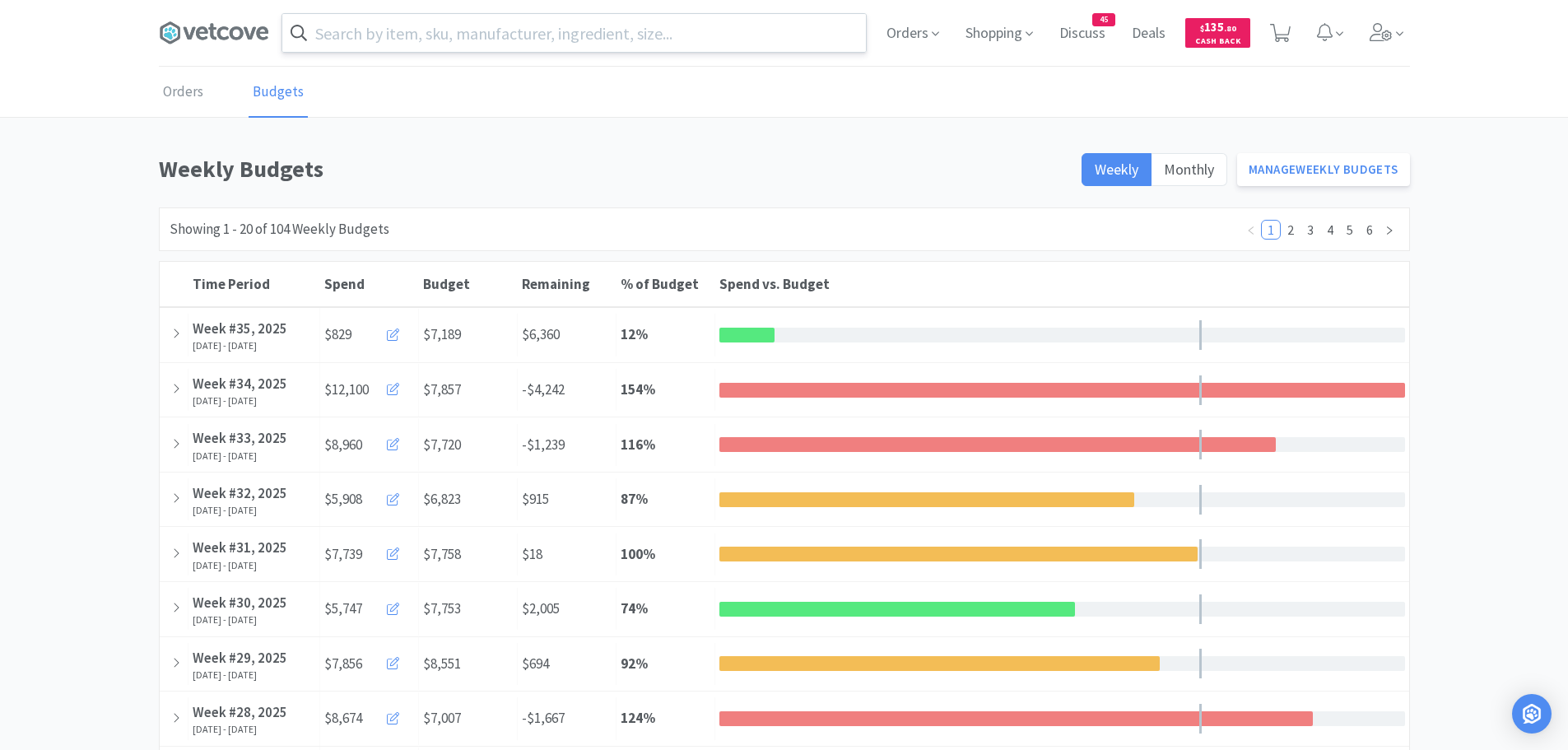
click at [470, 33] on input "text" at bounding box center [573, 33] width 584 height 38
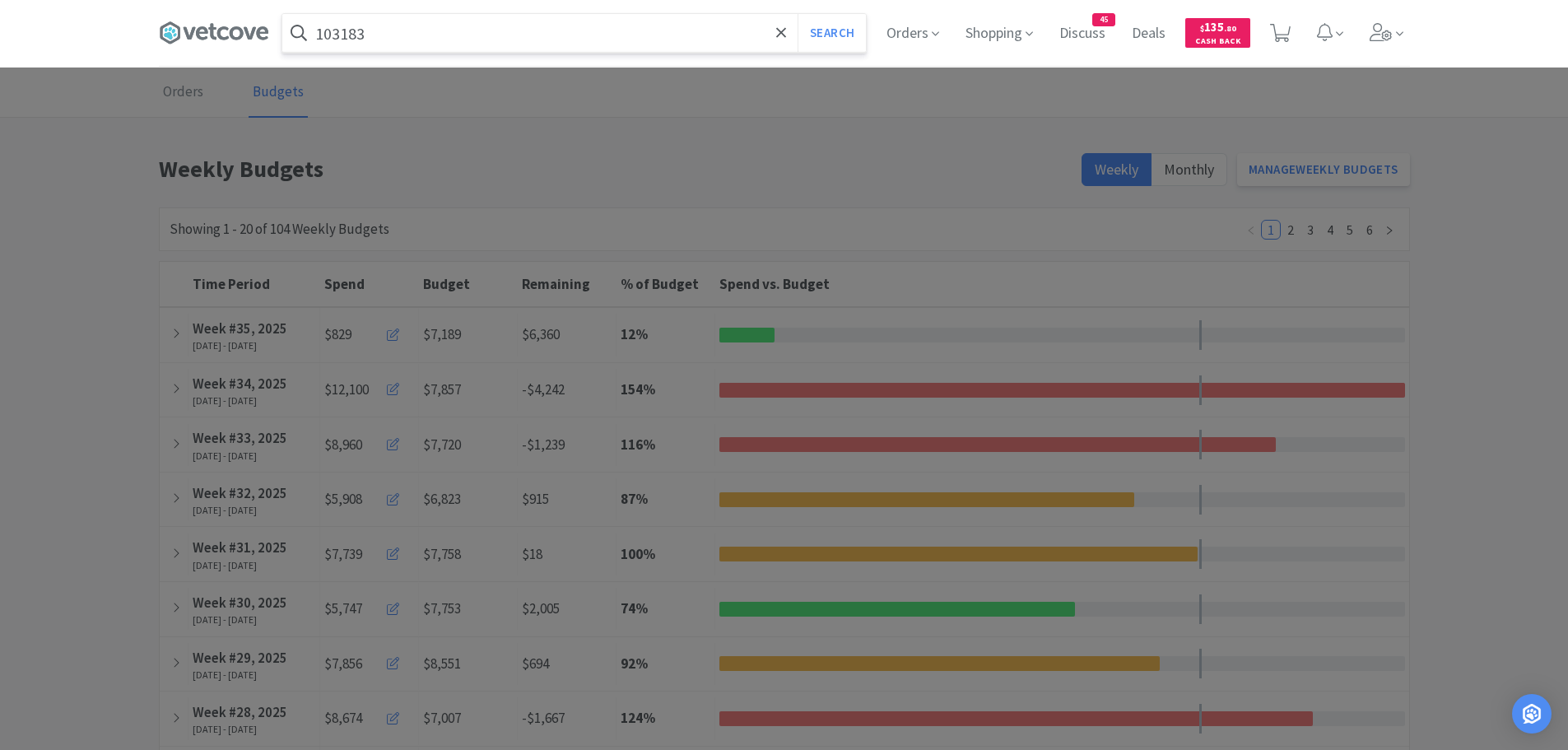
type input "103183"
click at [798, 14] on button "Search" at bounding box center [832, 33] width 69 height 38
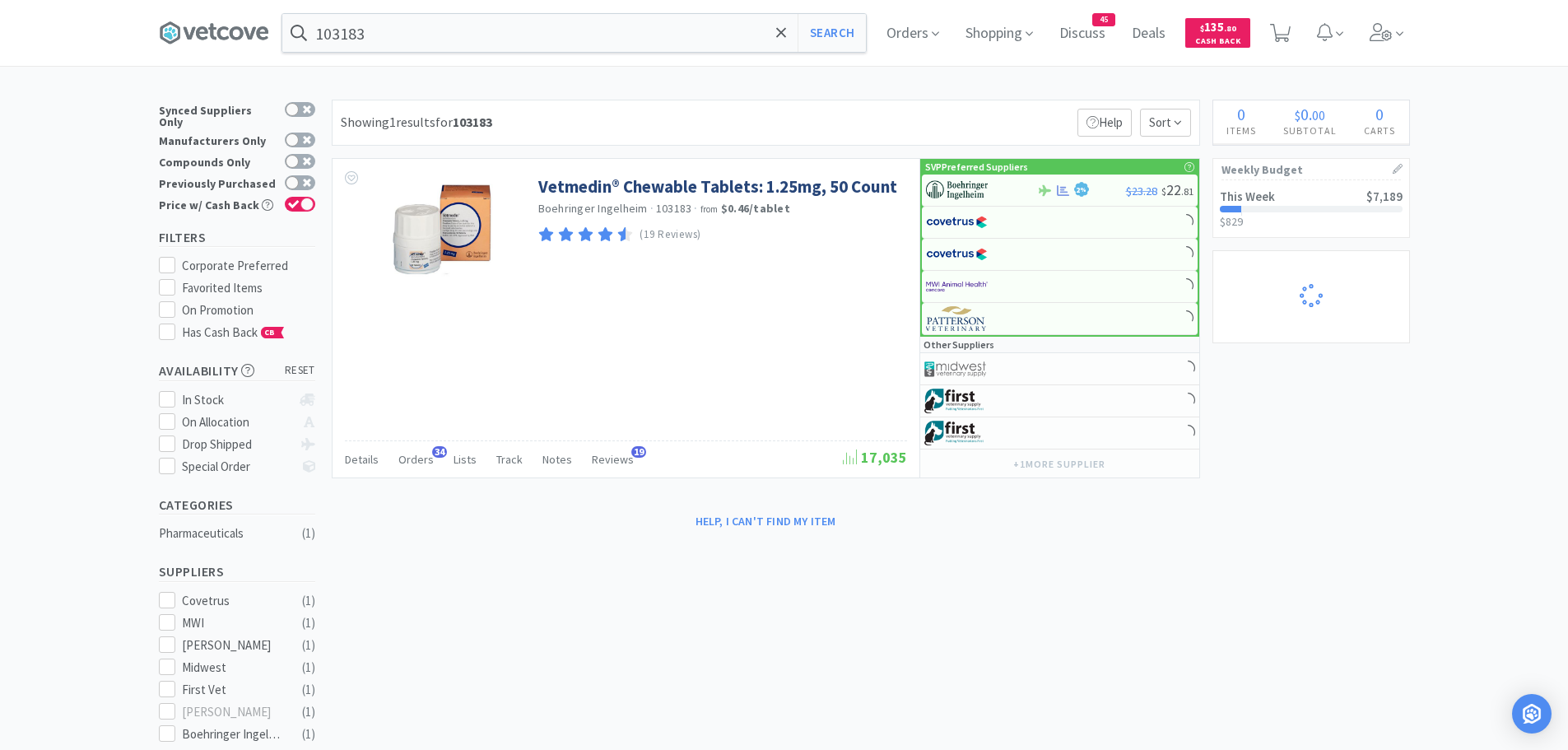
select select "2"
select select "1"
select select "2"
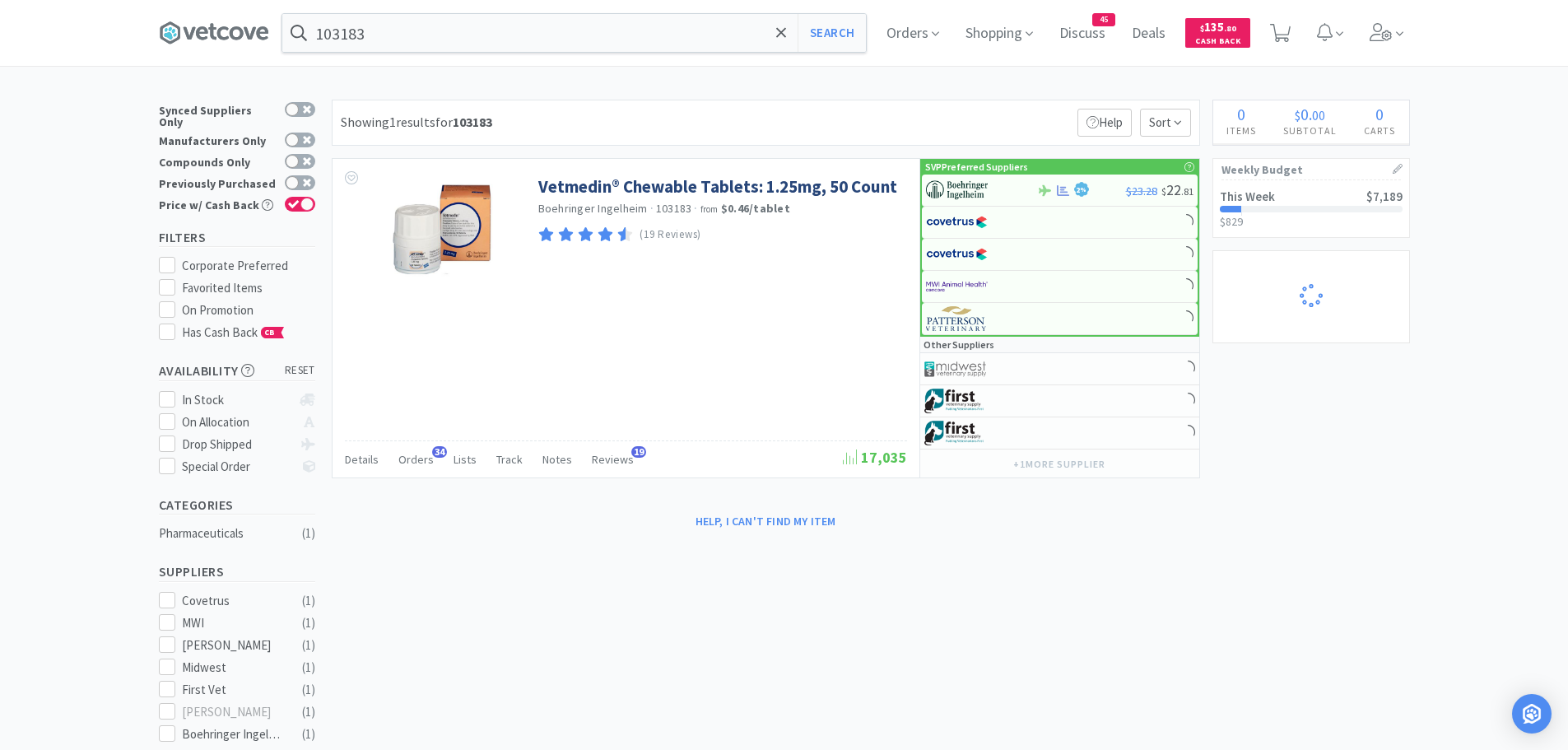
select select "1"
select select "2"
select select "3"
select select "12"
select select "1"
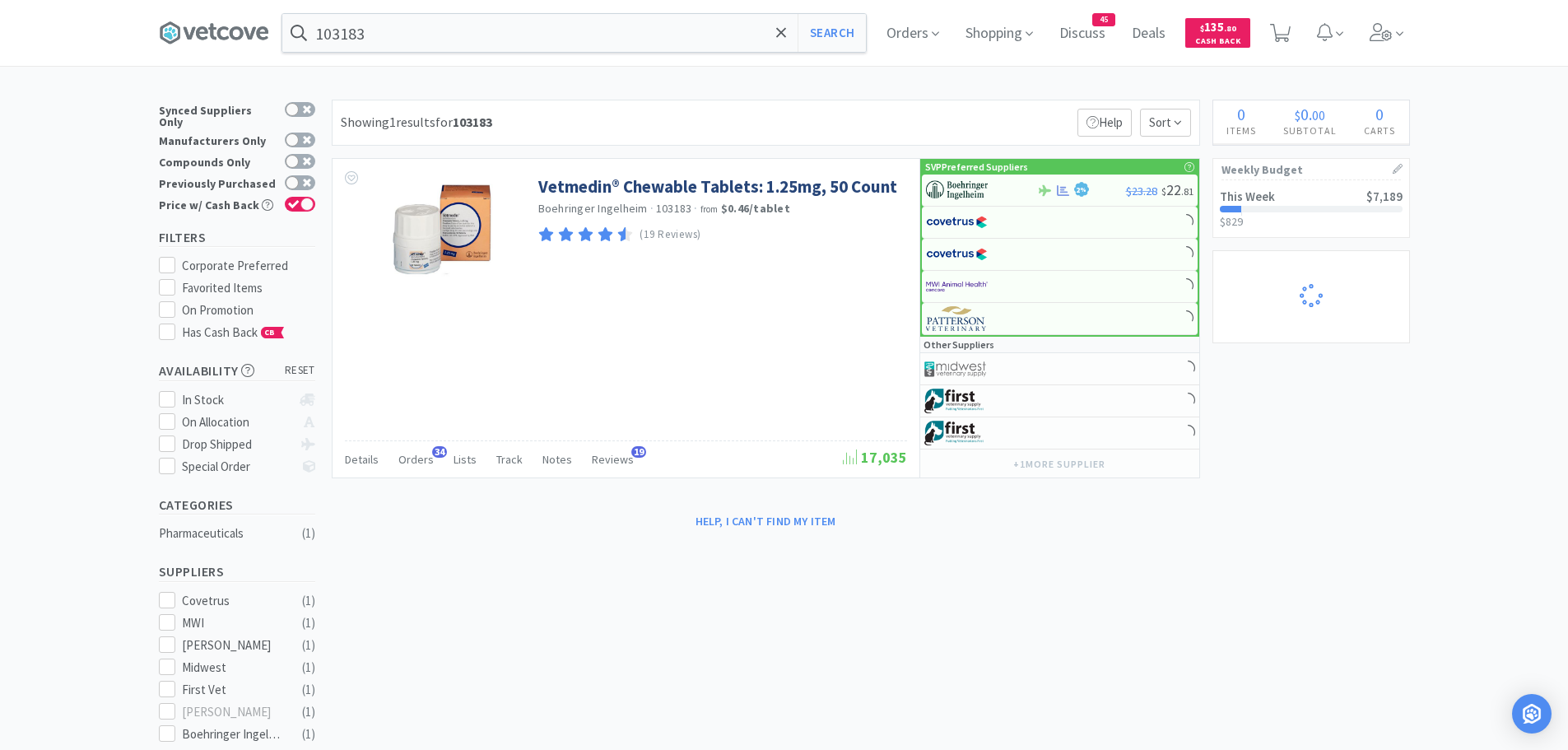
select select "1"
select select "12"
select select "1"
select select "10"
select select "3"
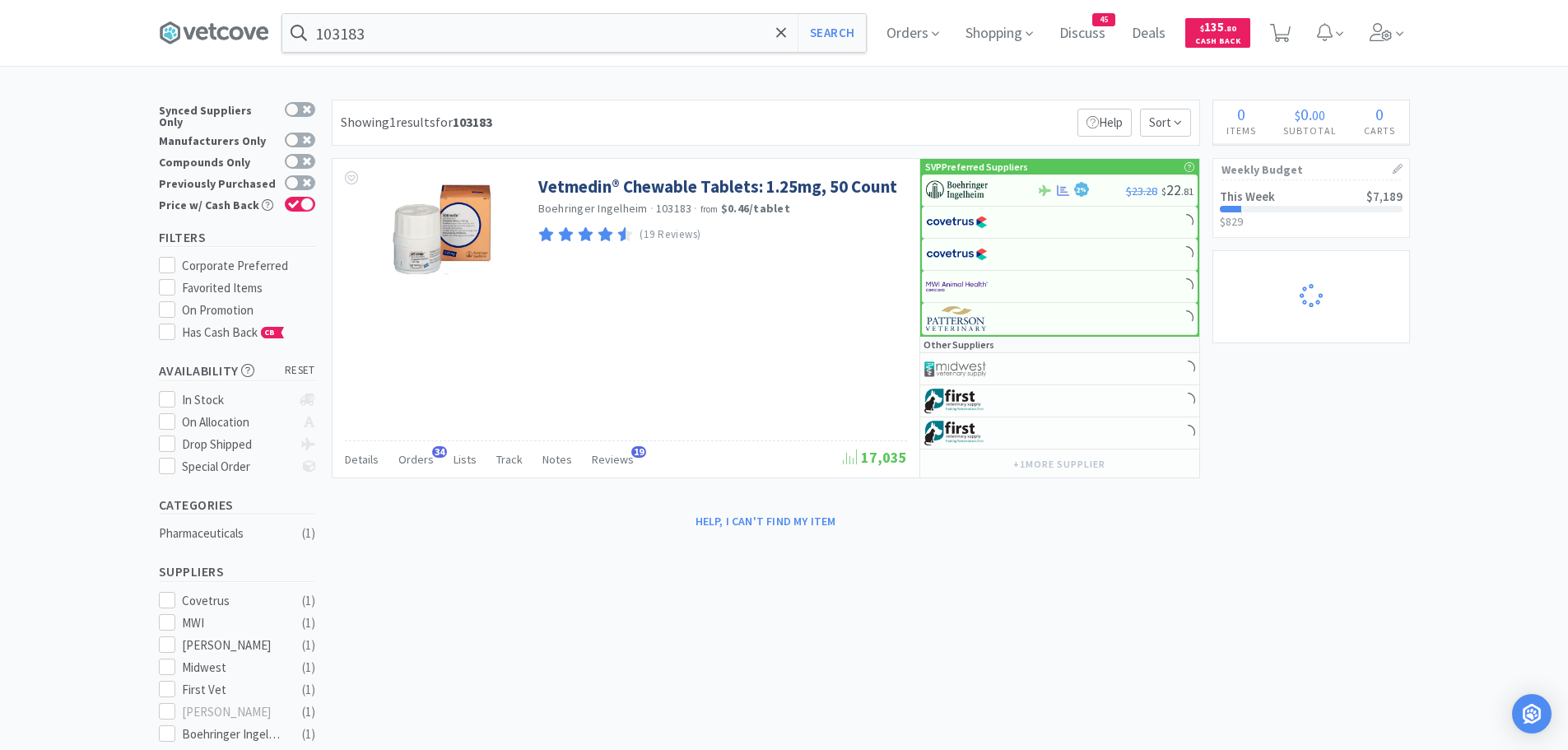
select select "3"
select select "2"
select select "1"
select select "3"
select select "10"
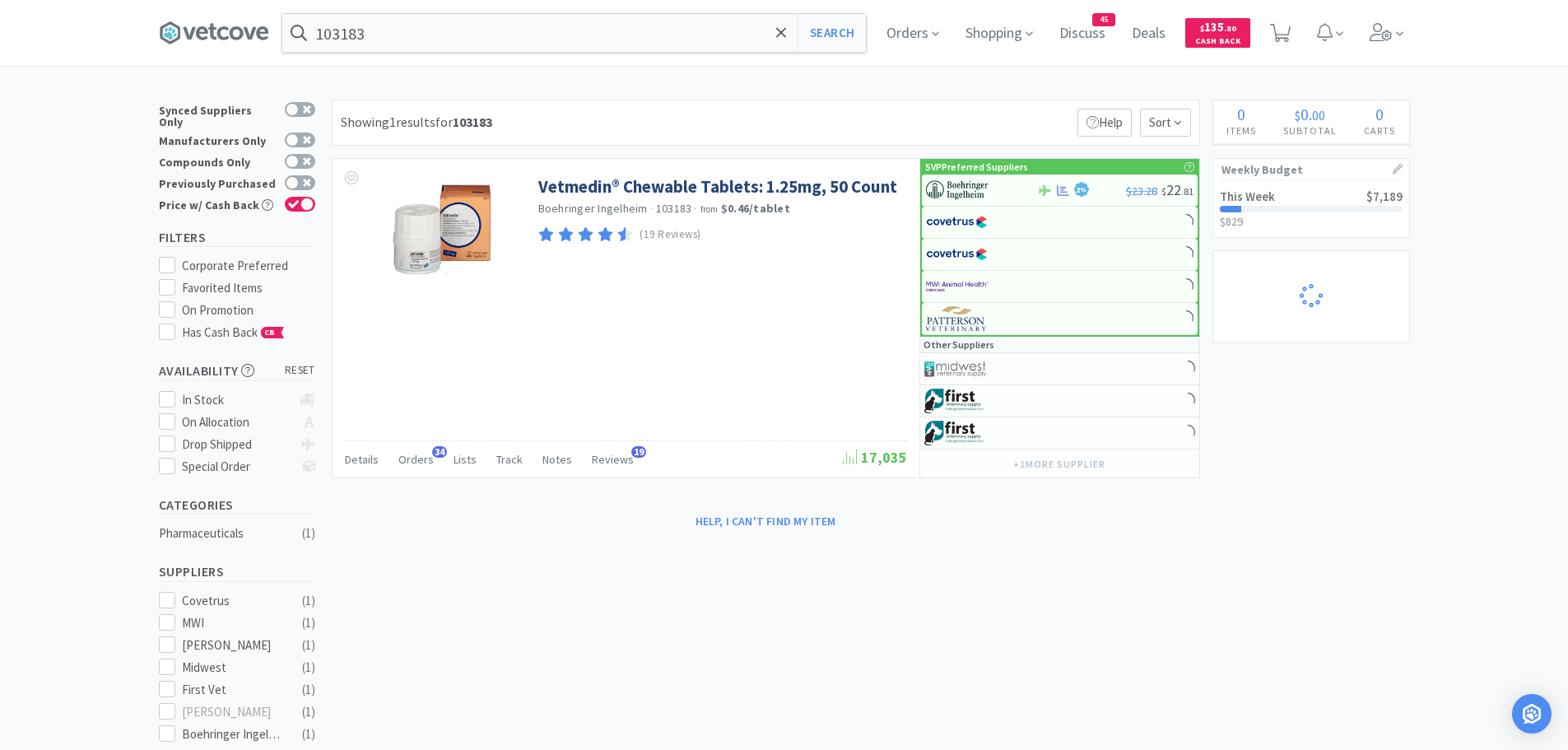
select select "1"
select select "3"
select select "12"
select select "1"
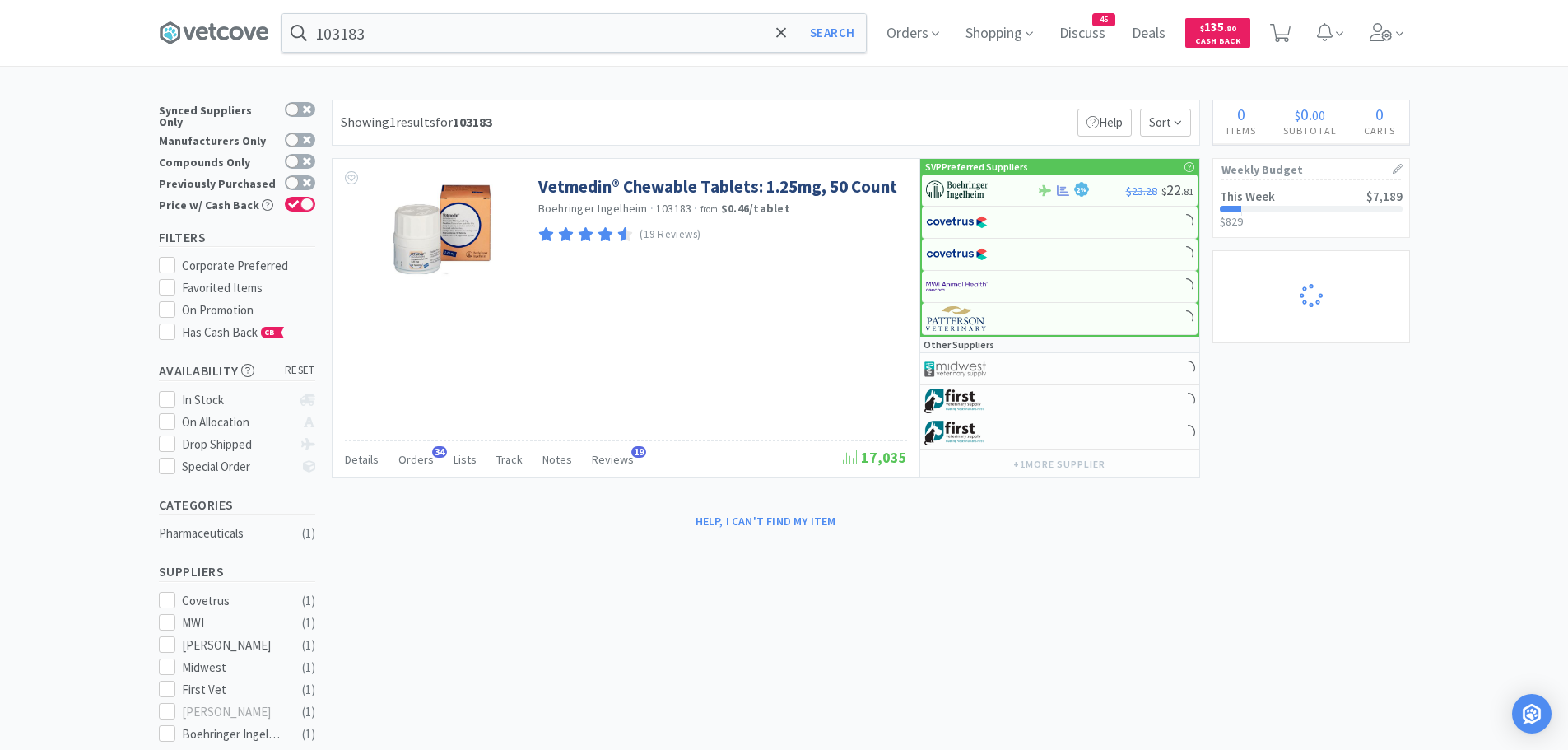
select select "2"
select select "1"
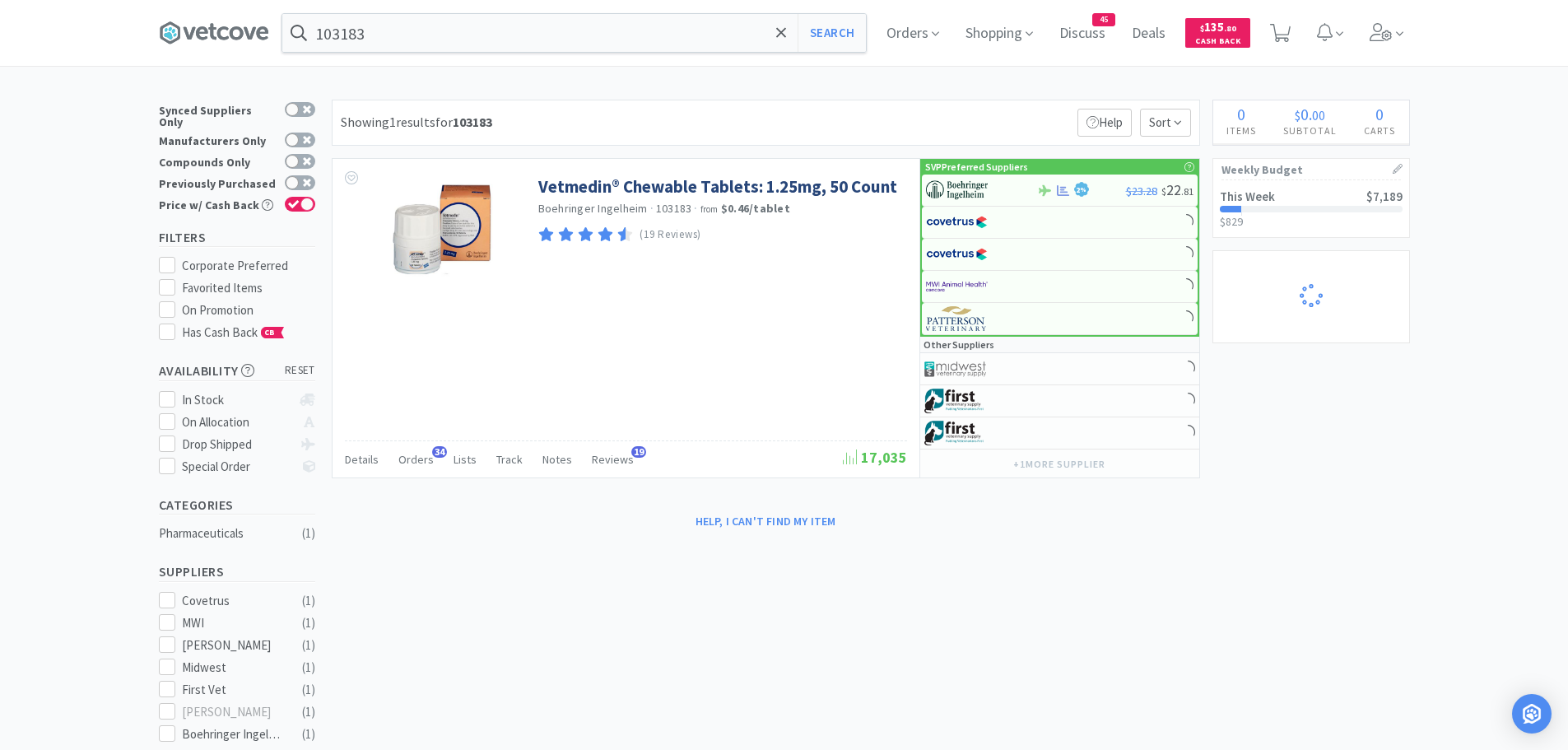
select select "1"
select select "2"
select select "1"
select select "3"
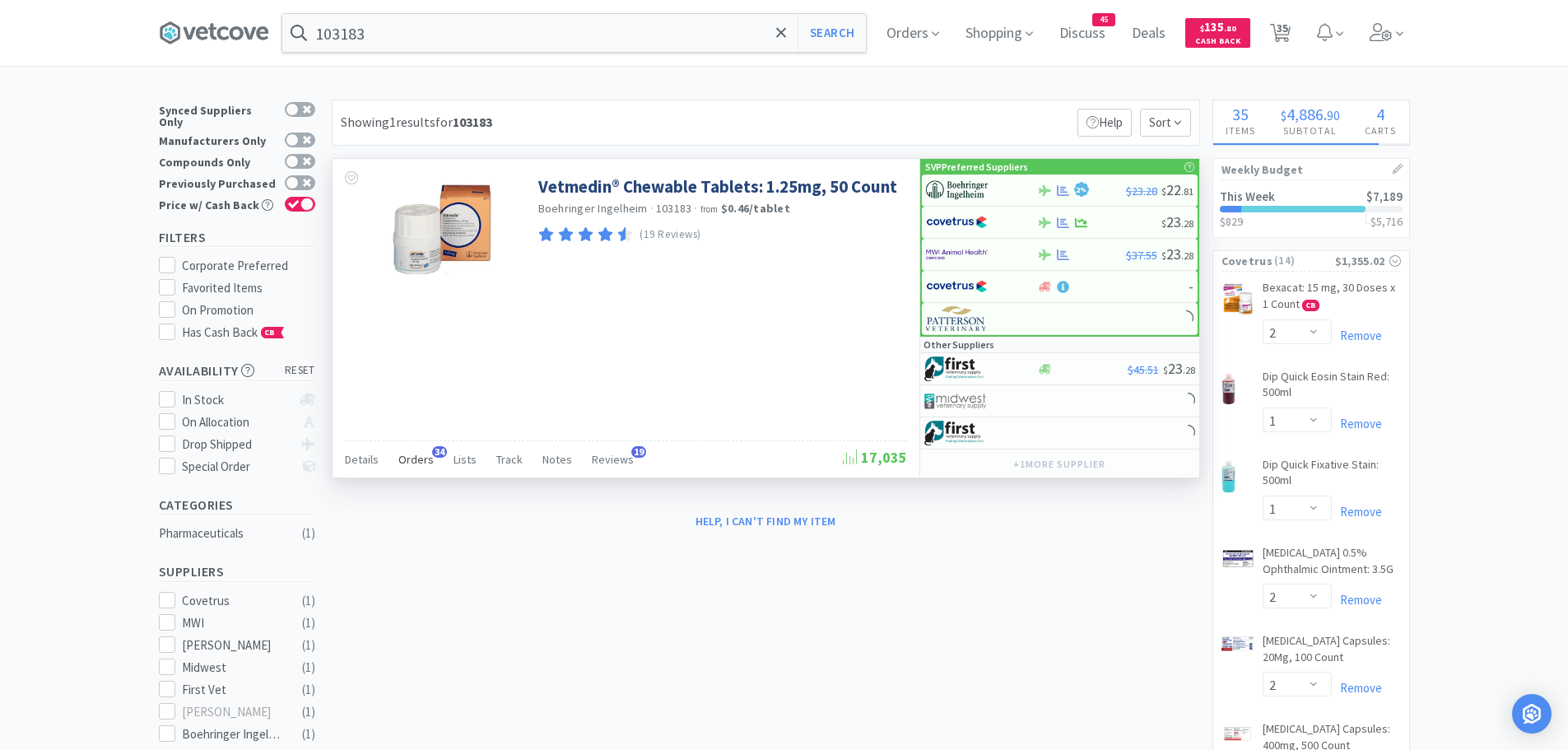
click at [422, 466] on div "Orders 34" at bounding box center [416, 461] width 35 height 31
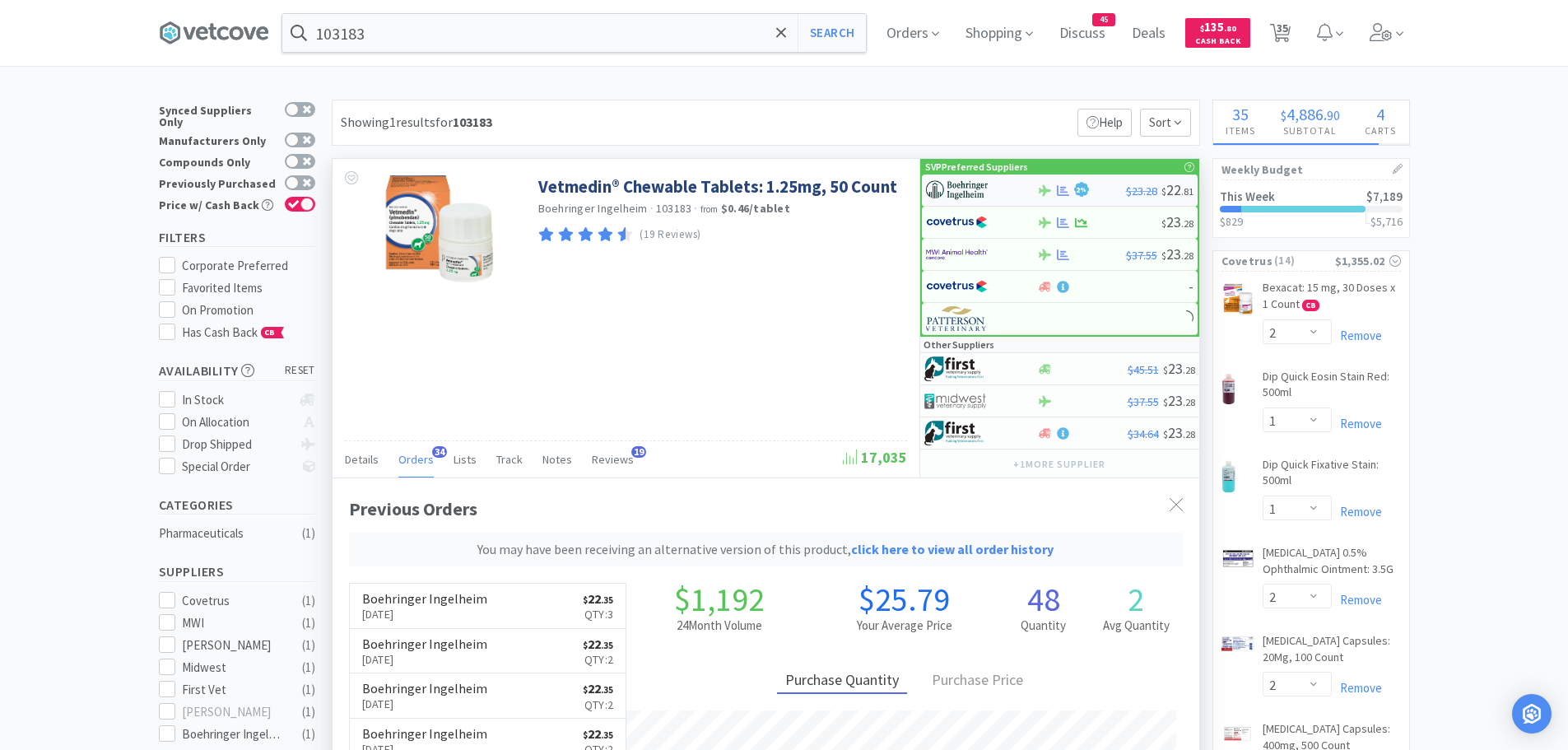
scroll to position [484, 866]
click at [976, 188] on img at bounding box center [957, 189] width 62 height 24
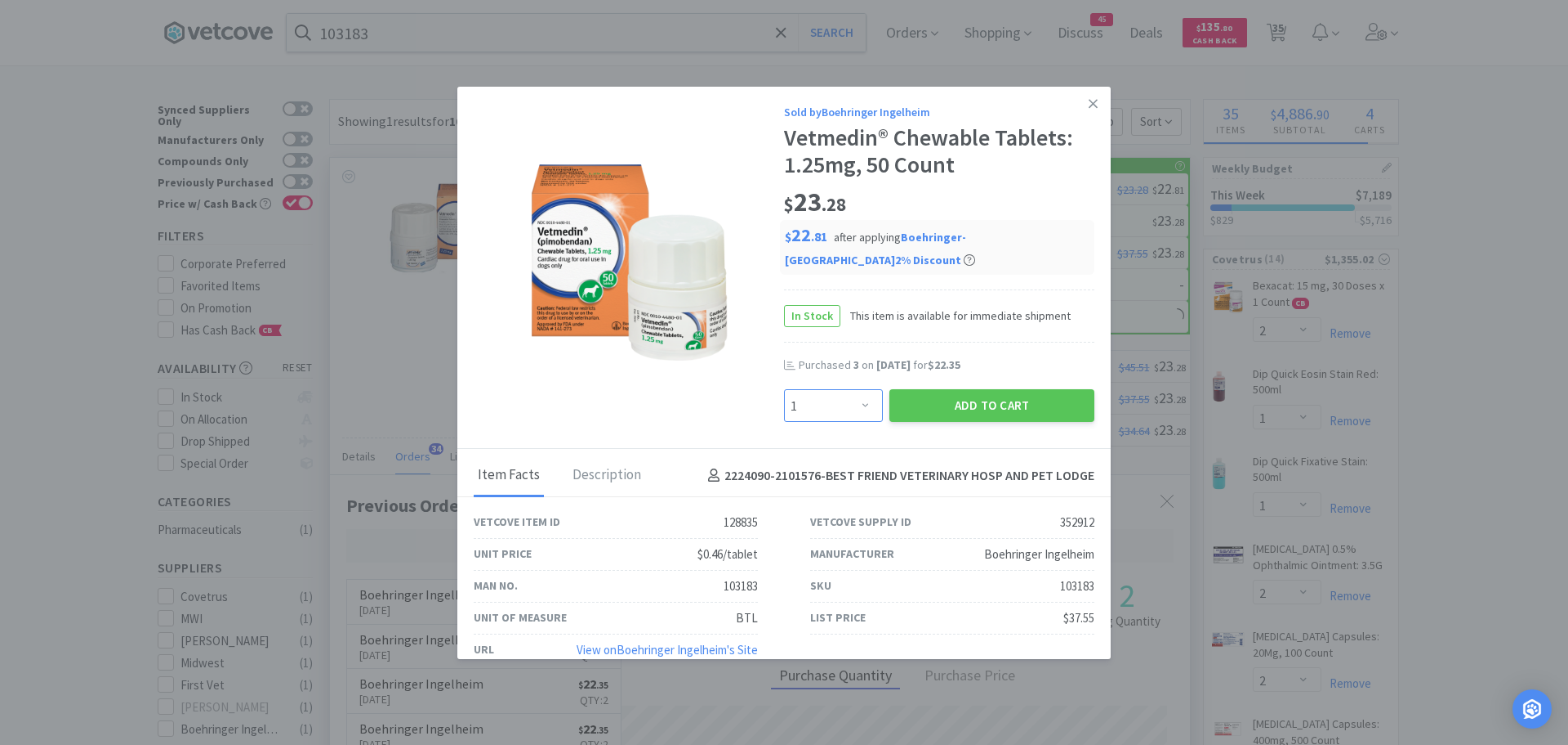
click at [838, 408] on select "Enter Quantity 1 2 3 4 5 6 7 8 9 10 11 12 13 14 15 16 17 18 19 20 Enter Quantity" at bounding box center [833, 405] width 99 height 32
select select "3"
click at [784, 389] on select "Enter Quantity 1 2 3 4 5 6 7 8 9 10 11 12 13 14 15 16 17 18 19 20 Enter Quantity" at bounding box center [833, 405] width 99 height 32
click at [946, 397] on button "Add to Cart" at bounding box center [991, 405] width 205 height 32
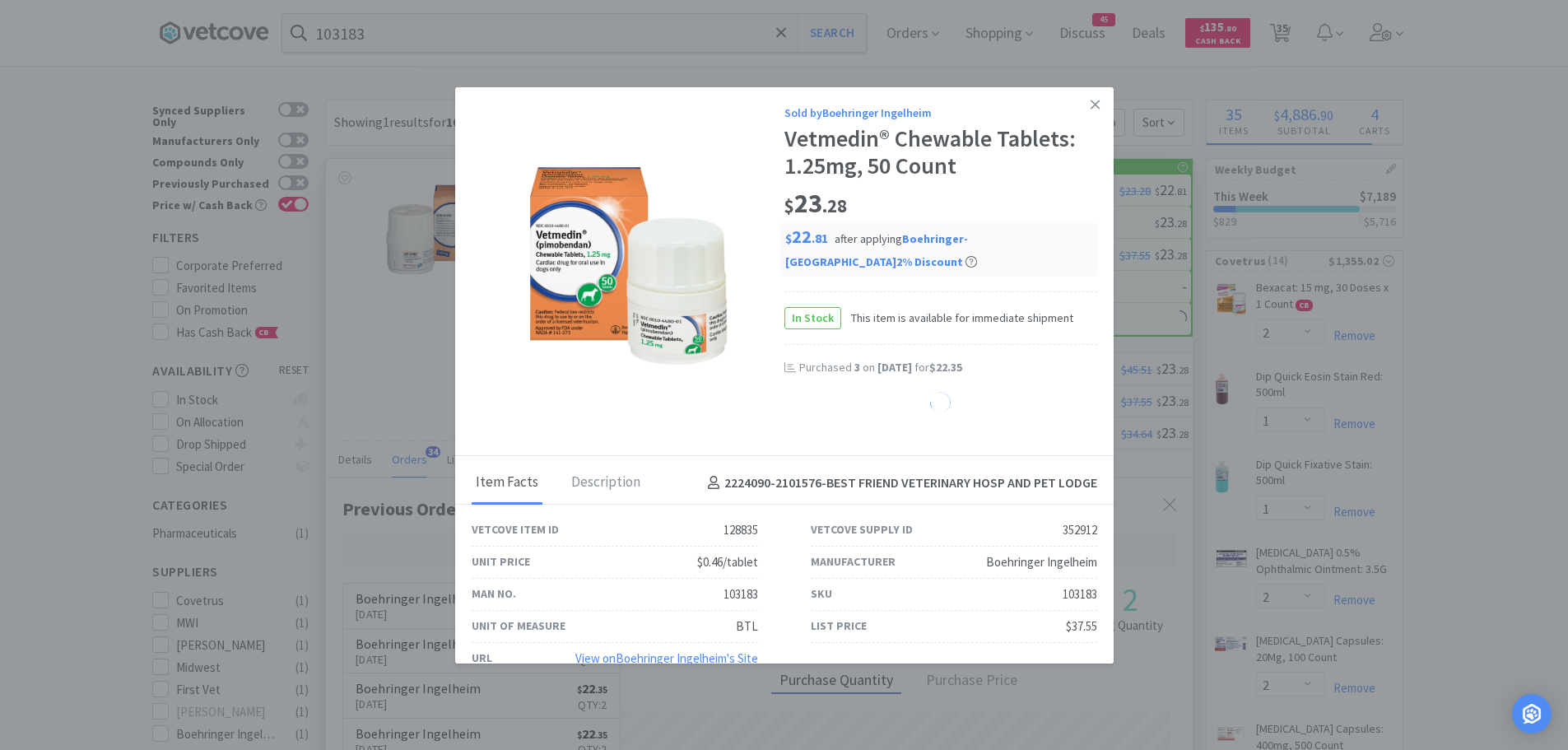
select select "3"
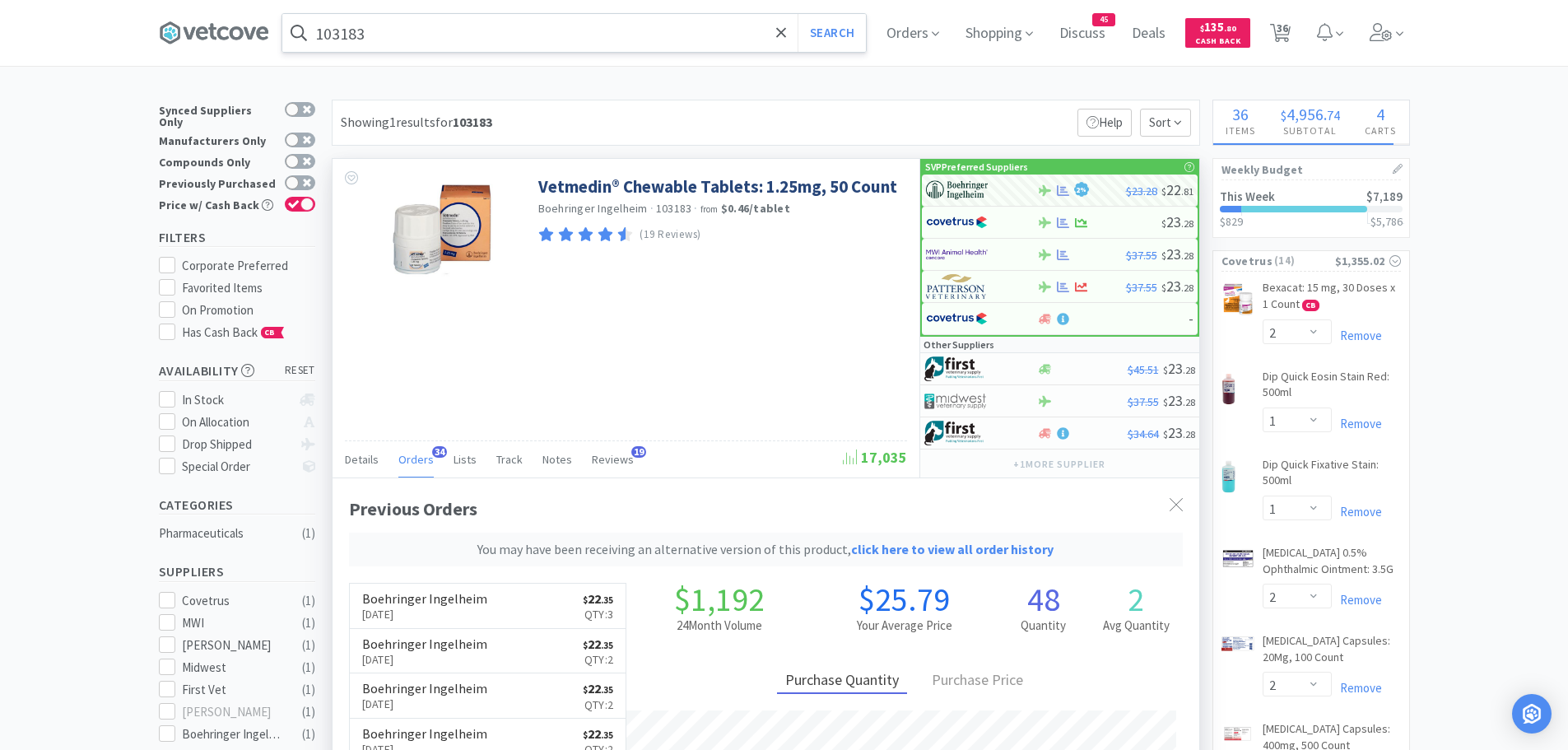
click at [423, 45] on input "103183" at bounding box center [573, 33] width 584 height 38
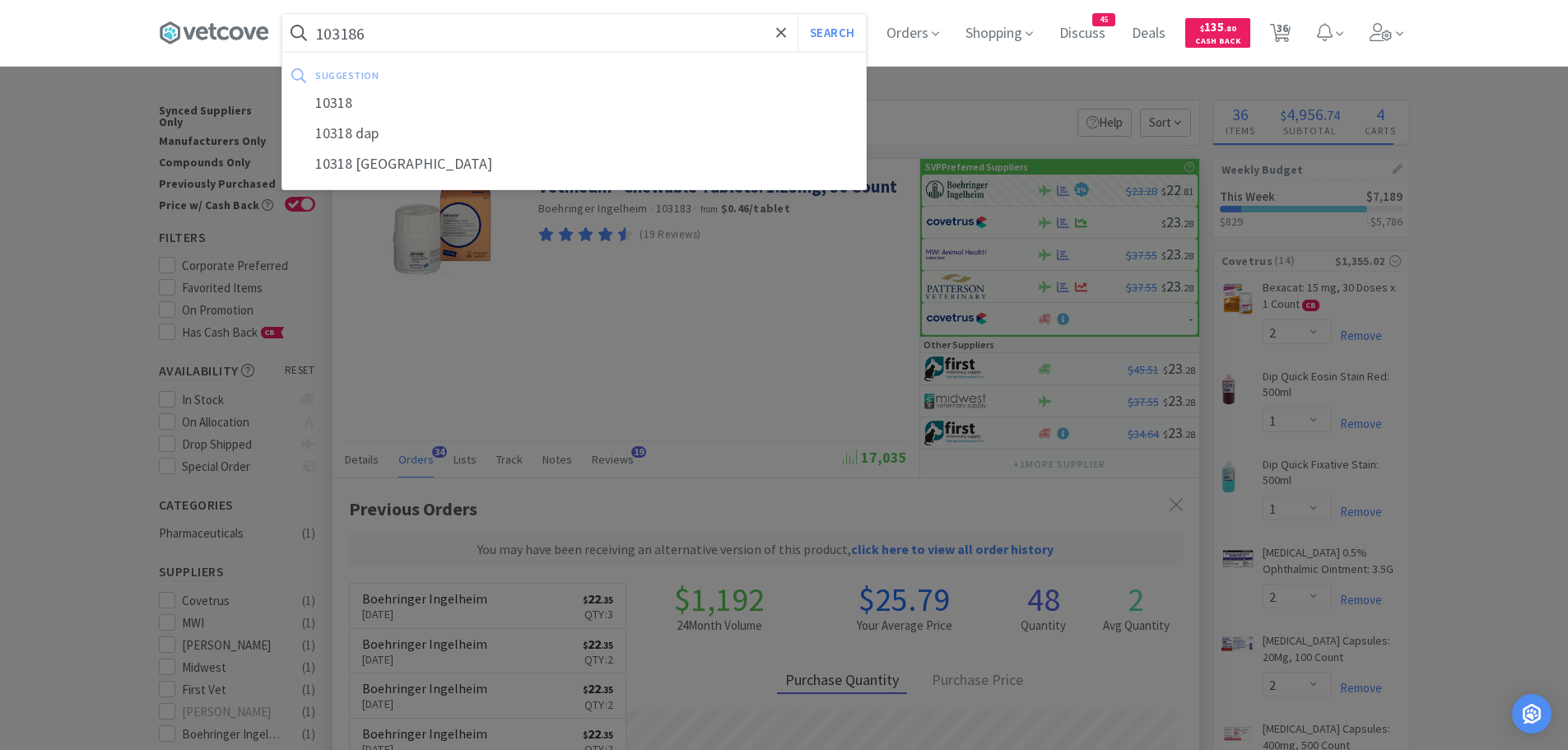
type input "103186"
click at [798, 14] on button "Search" at bounding box center [832, 33] width 69 height 38
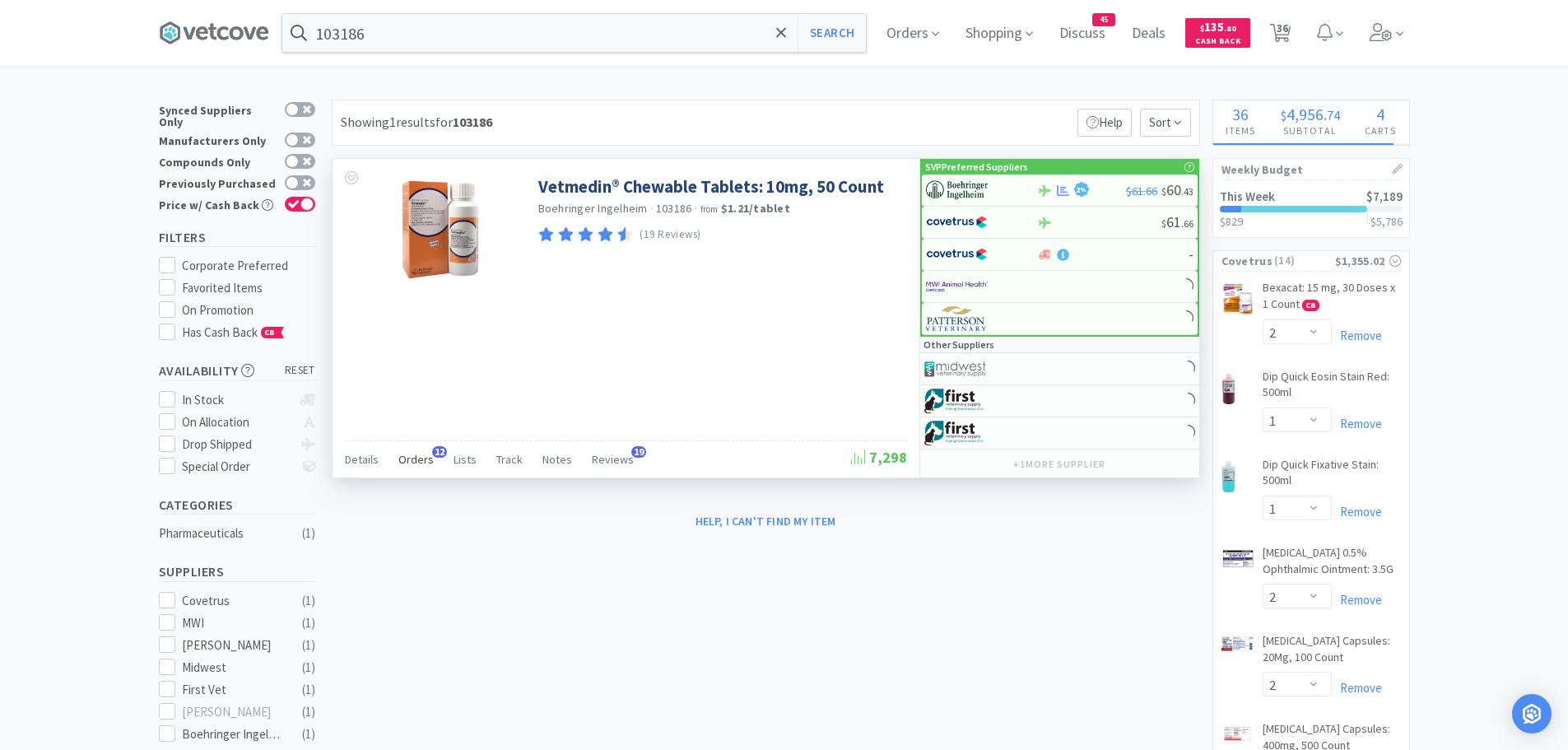
select select "2"
select select "1"
click at [418, 449] on div "Orders 12" at bounding box center [416, 461] width 35 height 31
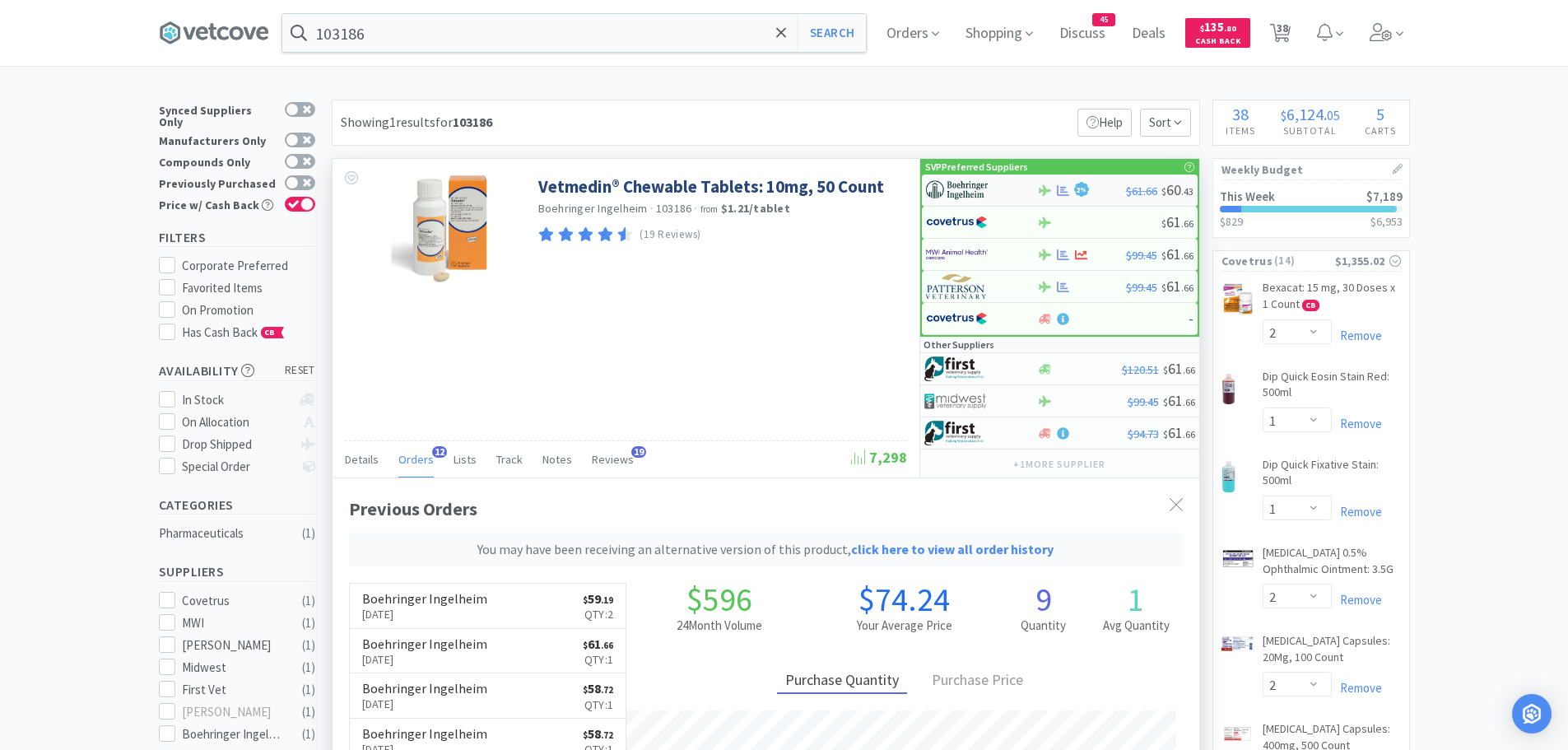
scroll to position [482, 866]
click at [987, 187] on img at bounding box center [957, 189] width 62 height 24
select select "1"
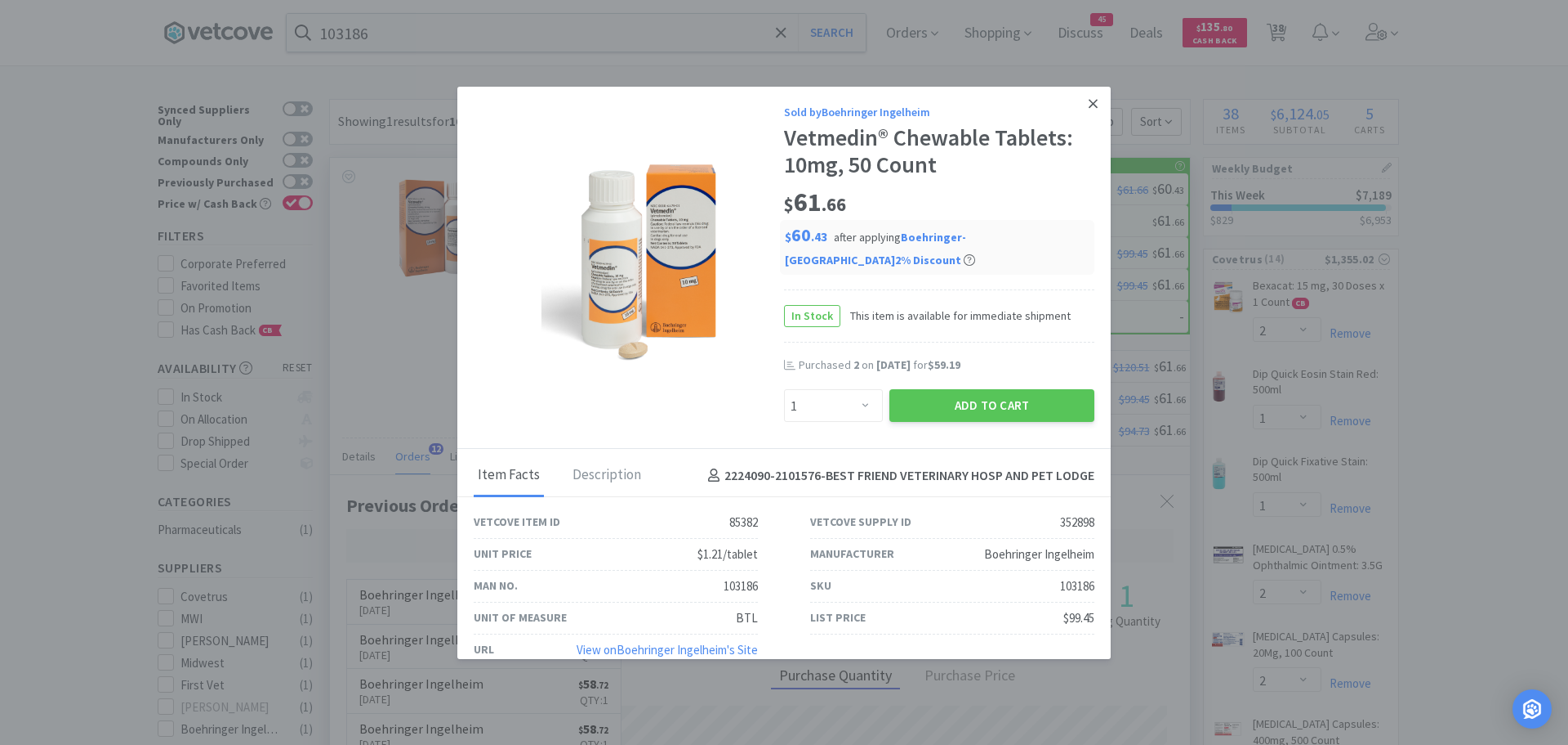
click at [1089, 104] on icon at bounding box center [1093, 104] width 9 height 15
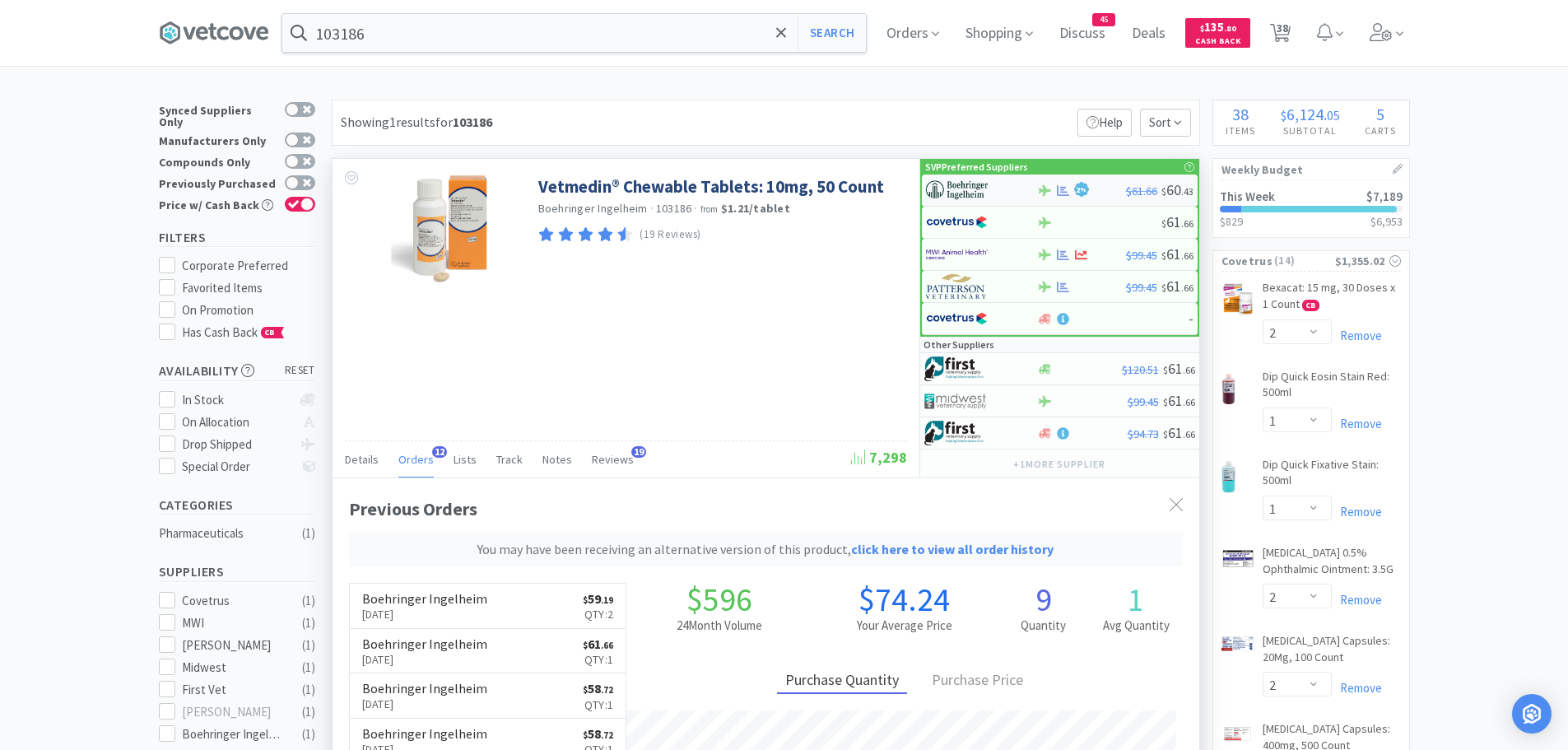
click at [960, 190] on img at bounding box center [957, 189] width 62 height 24
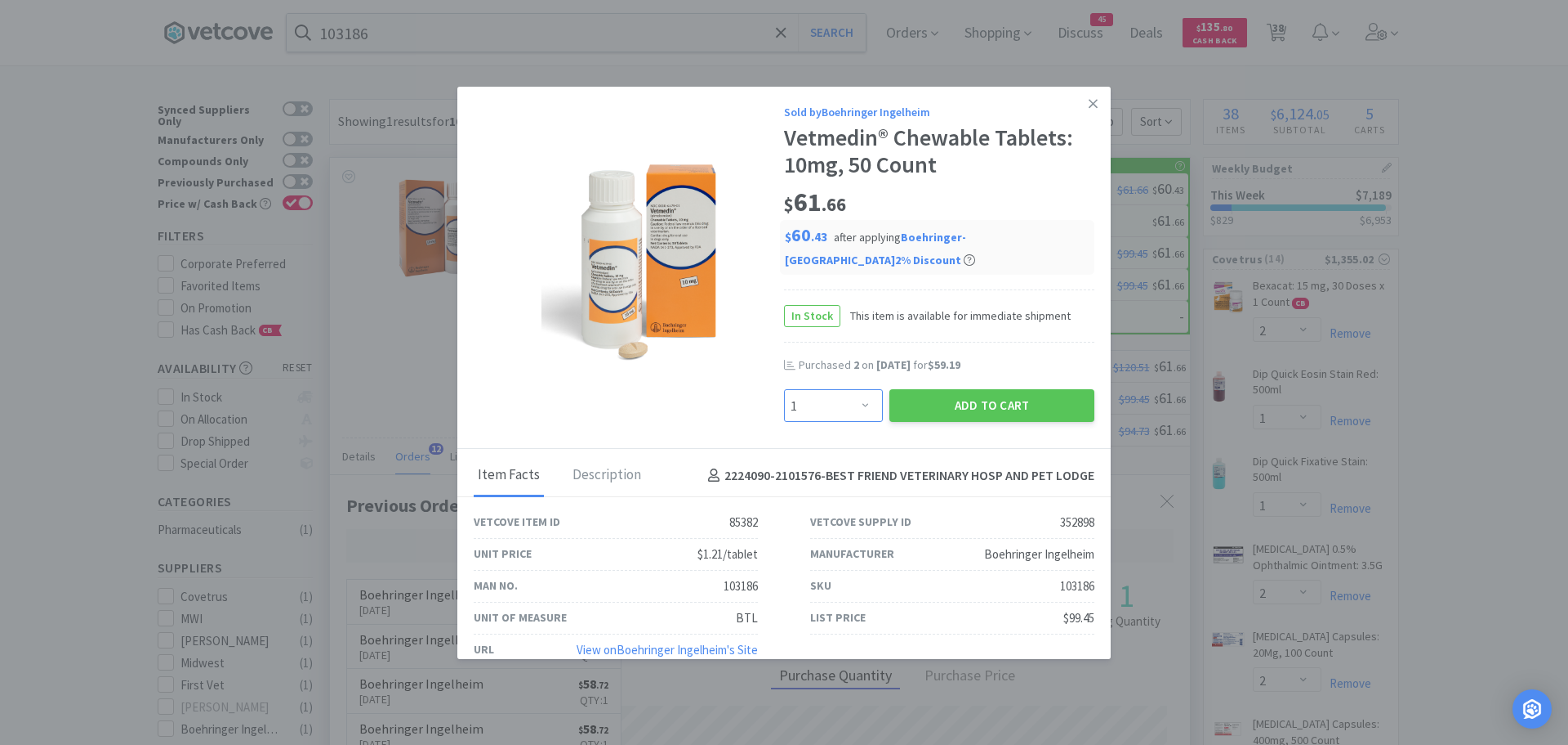
click at [851, 410] on select "Enter Quantity 1 2 3 4 5 6 7 8 9 10 11 12 13 14 15 16 17 18 19 20 Enter Quantity" at bounding box center [833, 405] width 99 height 32
select select "2"
click at [784, 389] on select "Enter Quantity 1 2 3 4 5 6 7 8 9 10 11 12 13 14 15 16 17 18 19 20 Enter Quantity" at bounding box center [833, 405] width 99 height 32
click at [908, 397] on button "Add to Cart" at bounding box center [991, 405] width 205 height 32
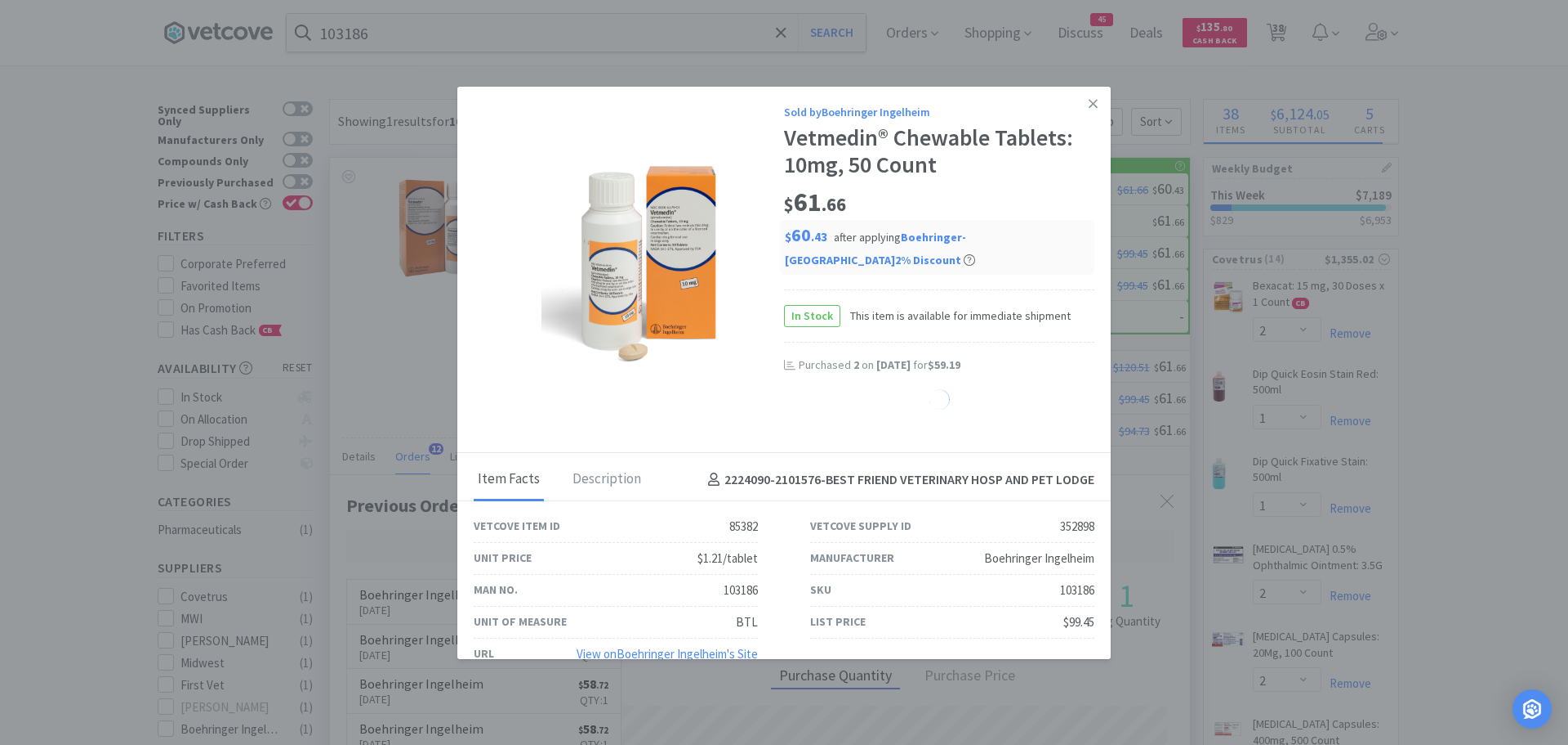
select select "2"
select select "3"
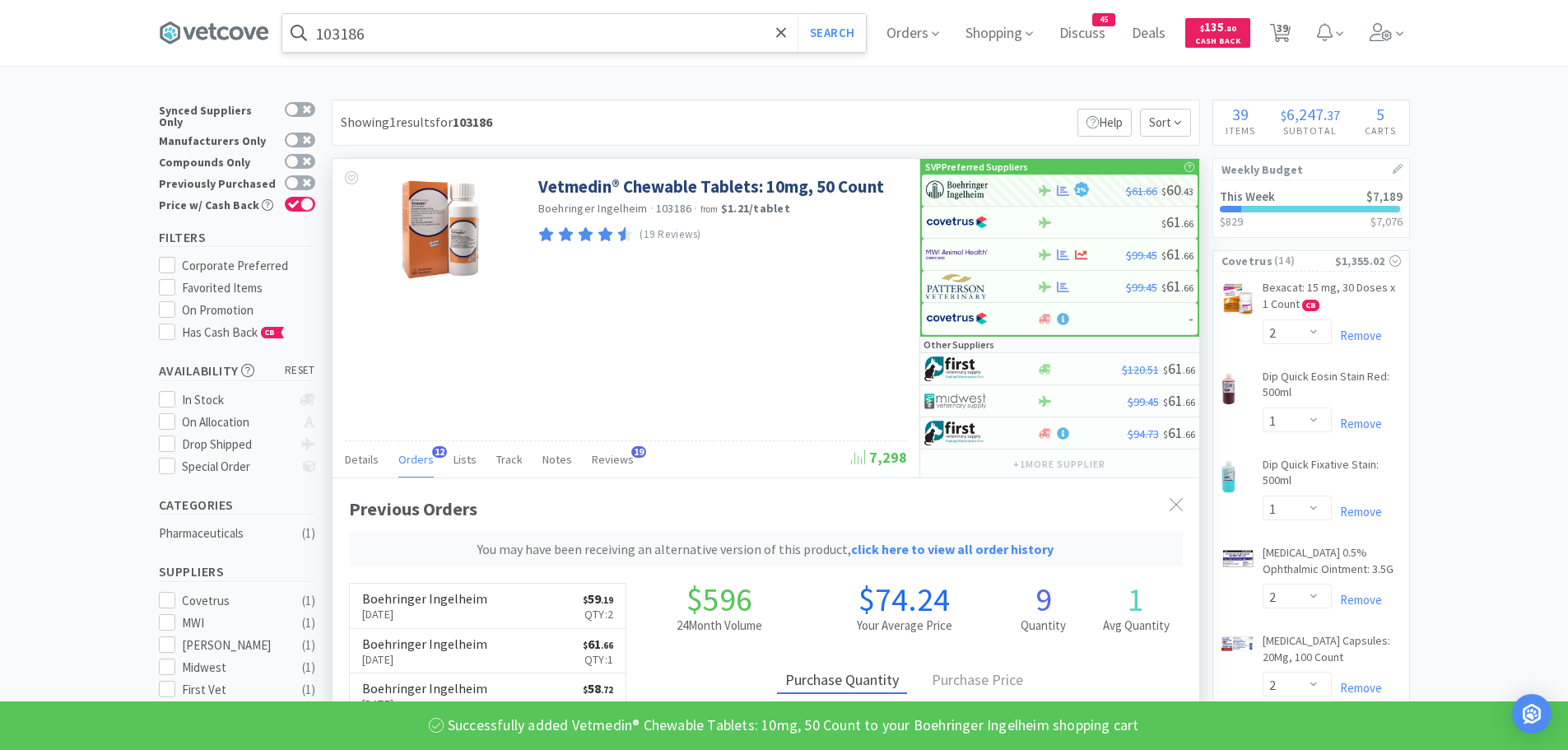
click at [389, 34] on input "103186" at bounding box center [573, 33] width 584 height 38
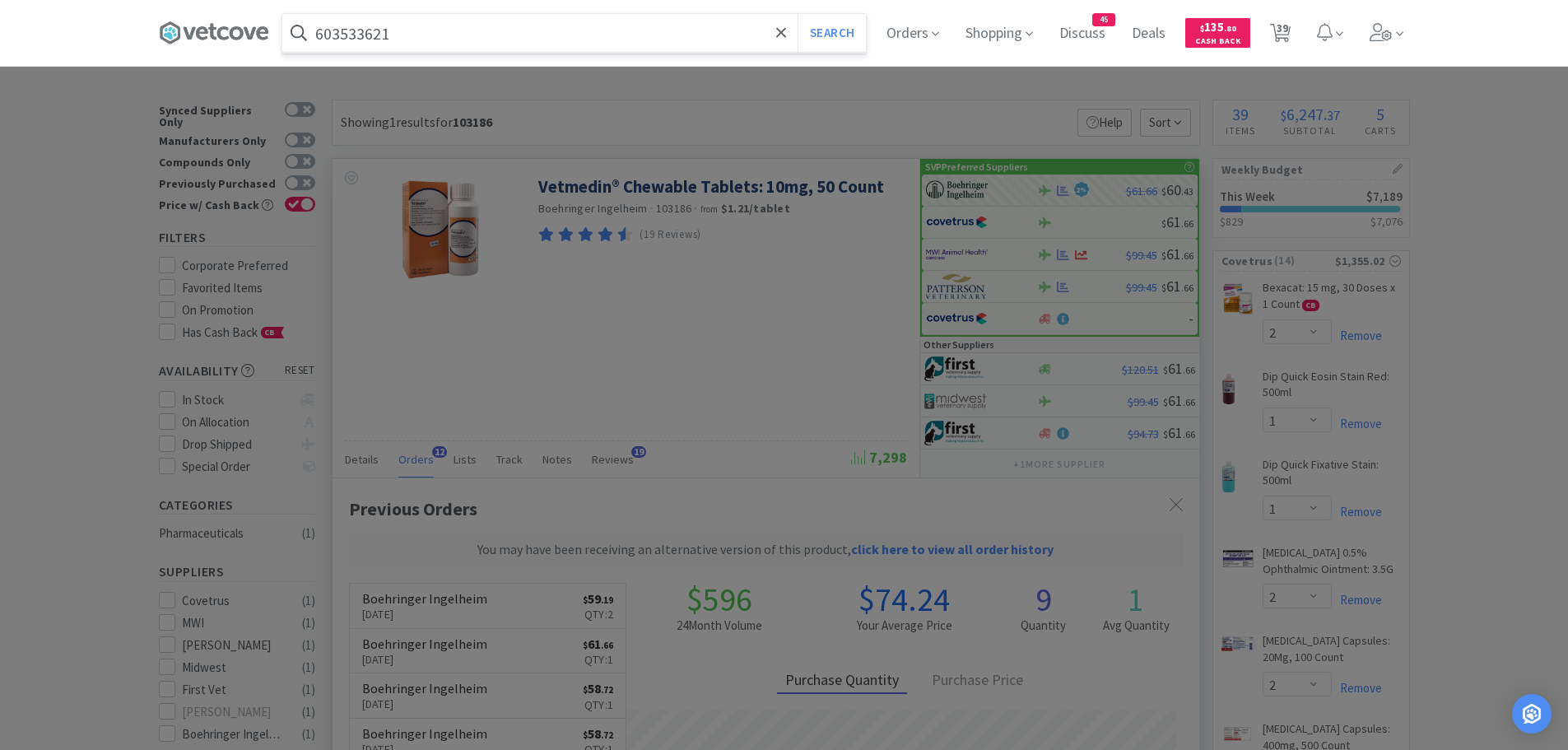
type input "603533621"
click at [798, 14] on button "Search" at bounding box center [832, 33] width 69 height 38
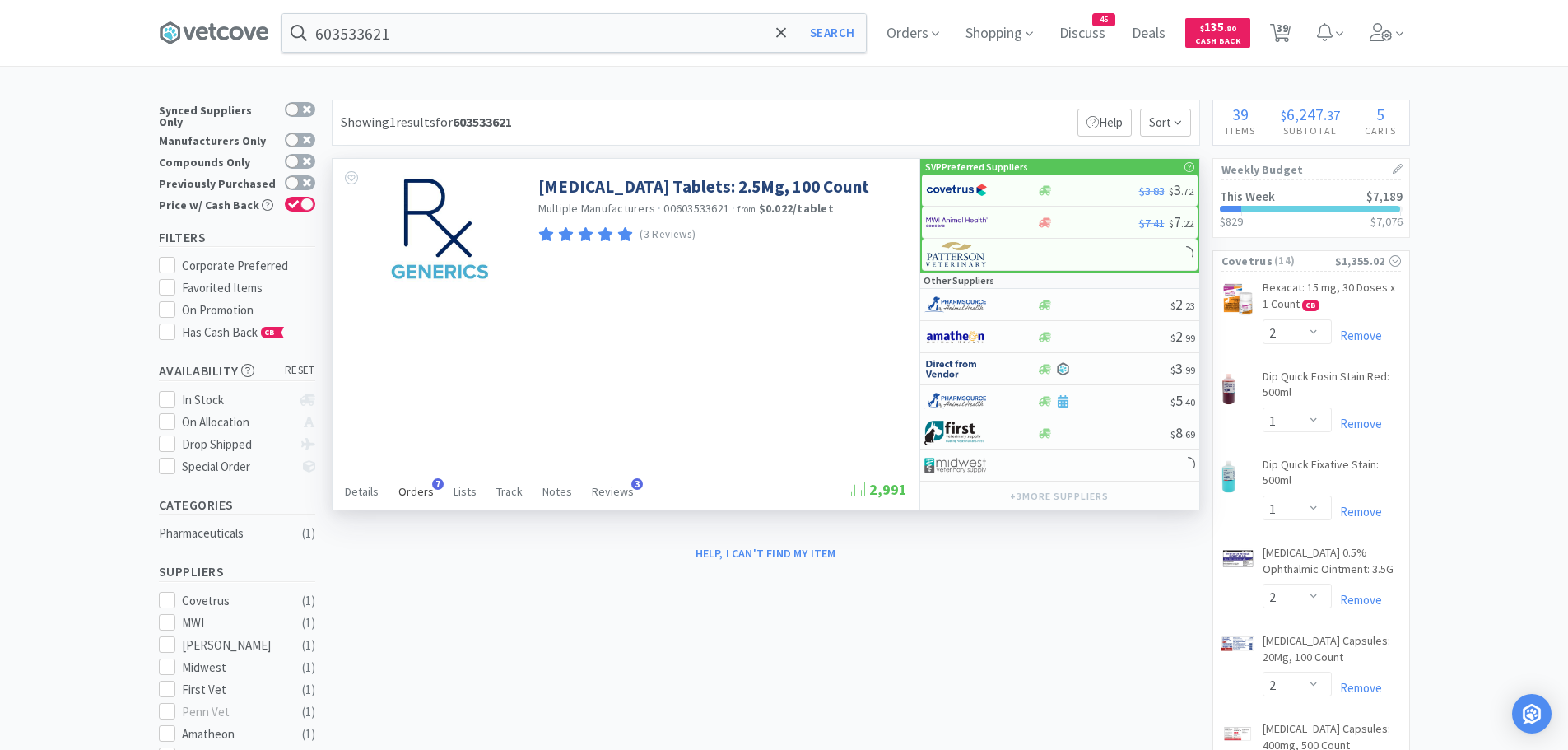
click at [409, 491] on span "Orders" at bounding box center [416, 491] width 35 height 15
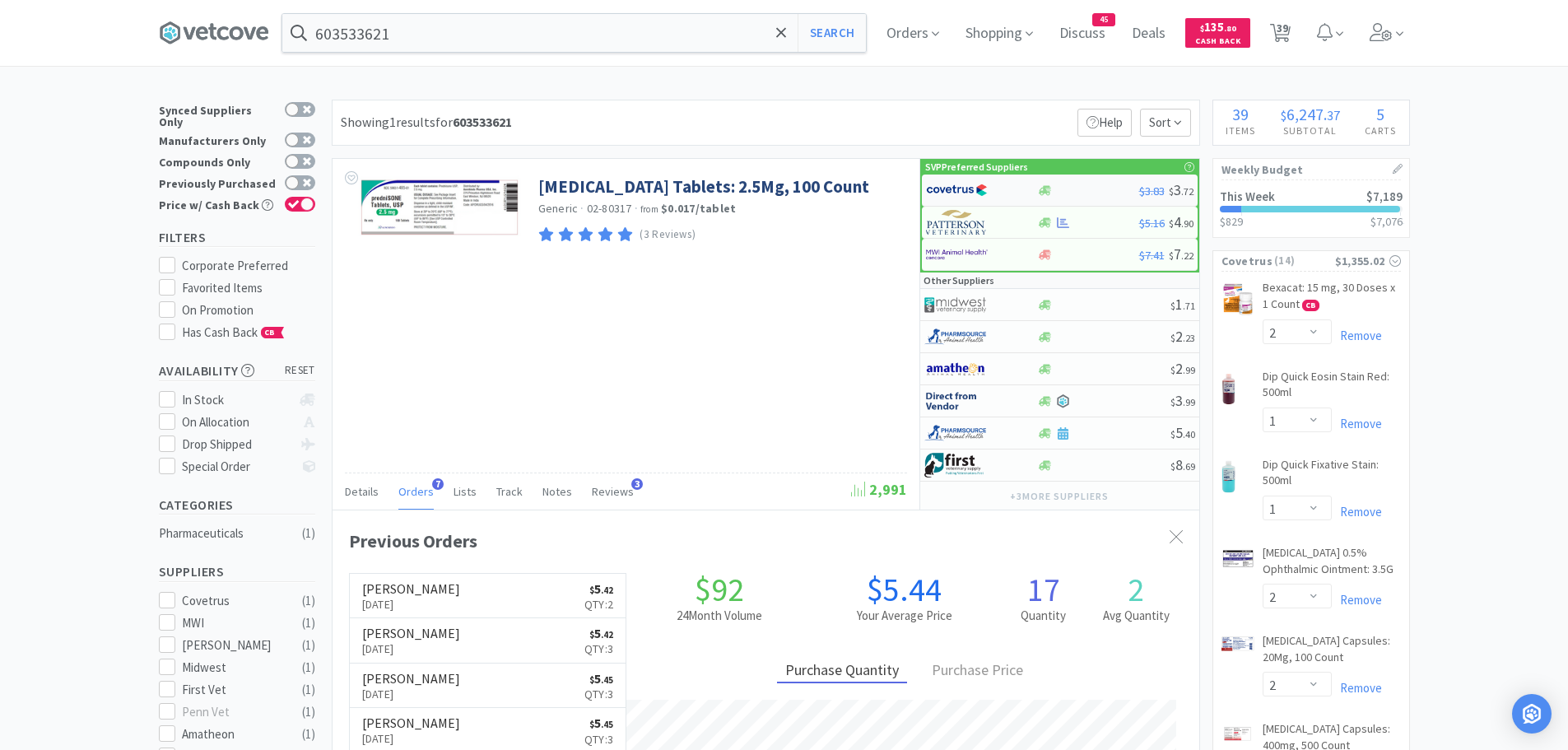
scroll to position [426, 866]
click at [948, 188] on img at bounding box center [957, 189] width 62 height 24
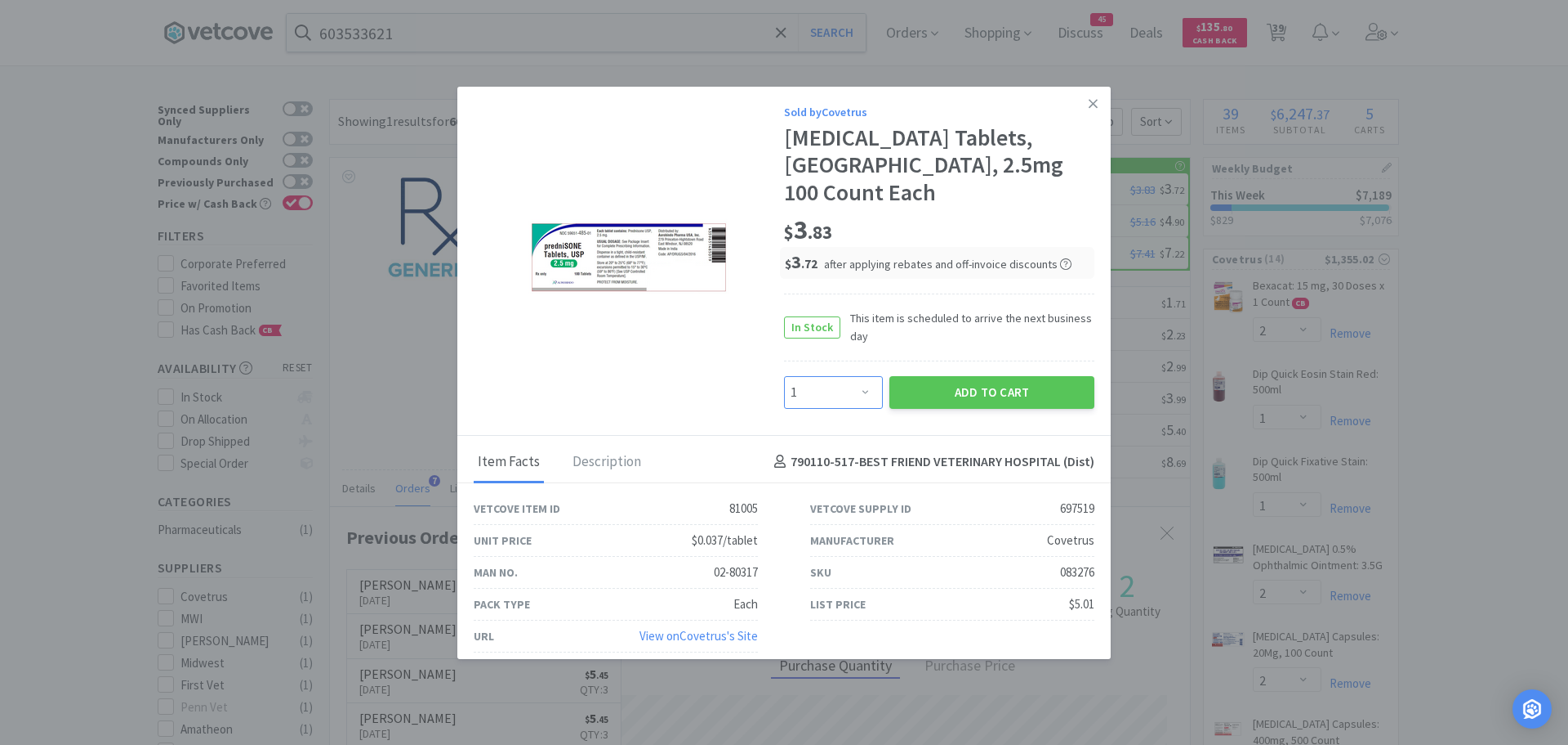
click at [867, 376] on select "Enter Quantity 1 2 3 4 5 6 7 8 9 10 11 12 13 14 15 16 17 18 19 20 Enter Quantity" at bounding box center [833, 392] width 99 height 32
select select "2"
click at [784, 376] on select "Enter Quantity 1 2 3 4 5 6 7 8 9 10 11 12 13 14 15 16 17 18 19 20 Enter Quantity" at bounding box center [833, 392] width 99 height 32
click at [931, 376] on button "Add to Cart" at bounding box center [991, 392] width 205 height 32
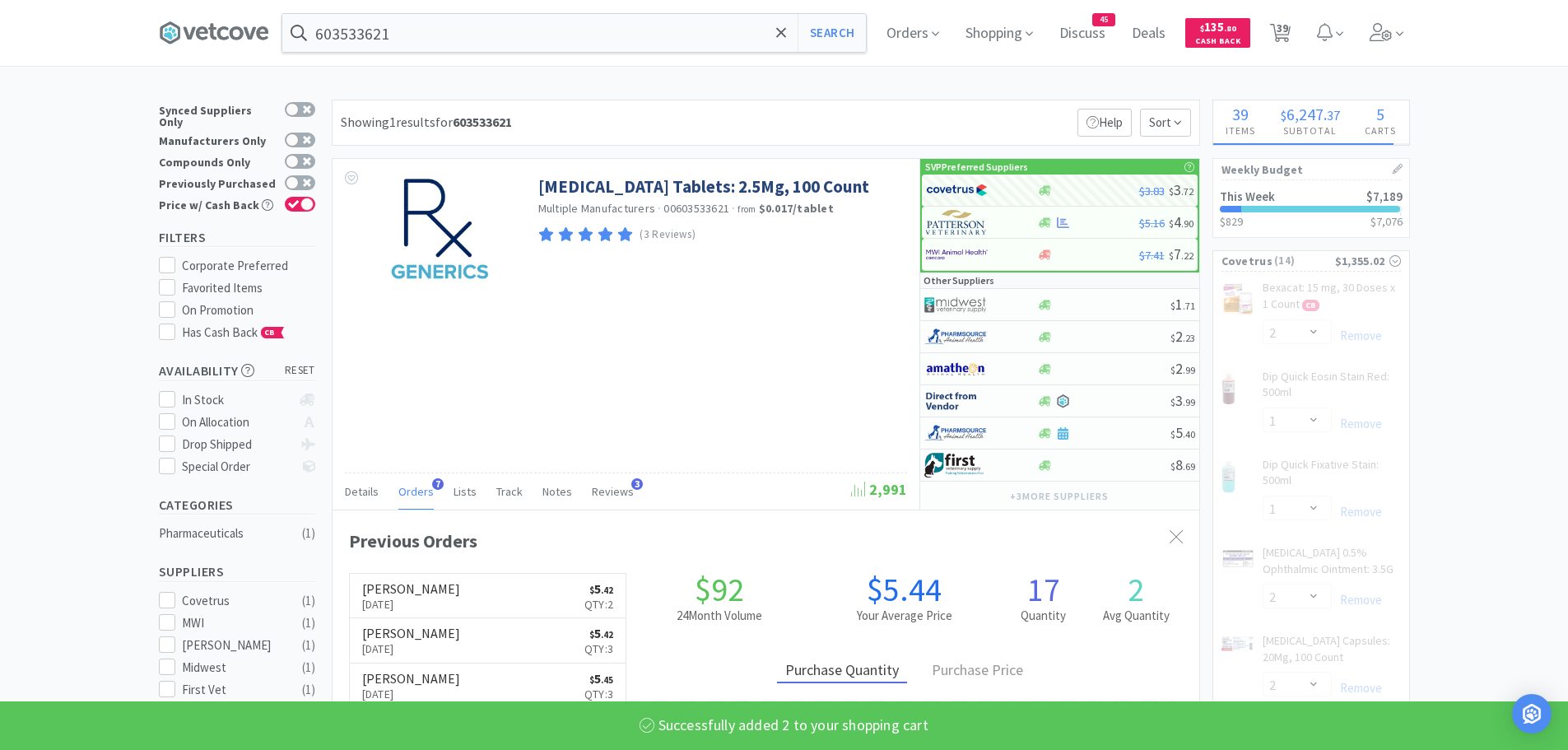
select select "2"
select select "1"
select select "12"
select select "1"
select select "10"
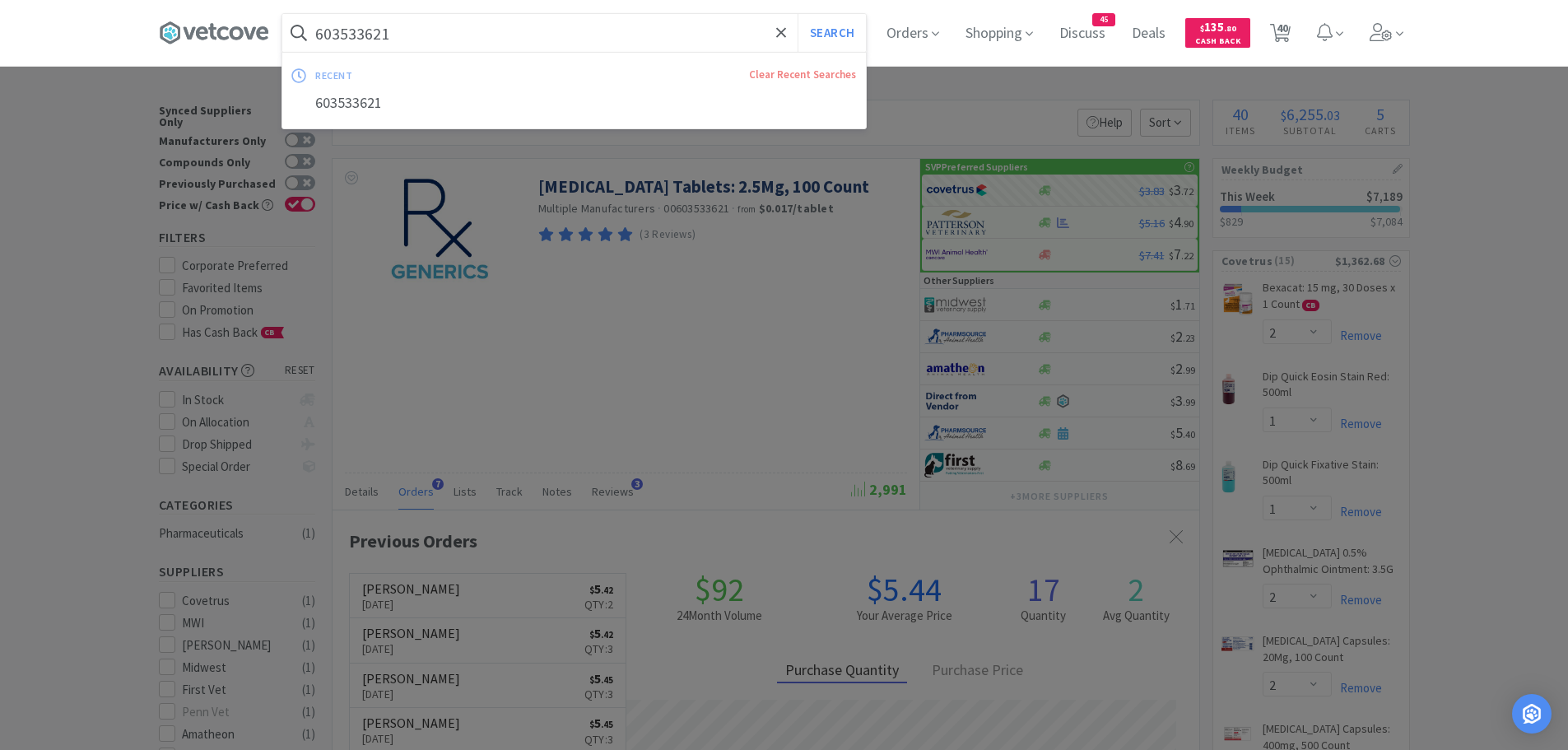
click at [397, 32] on input "603533621" at bounding box center [573, 33] width 584 height 38
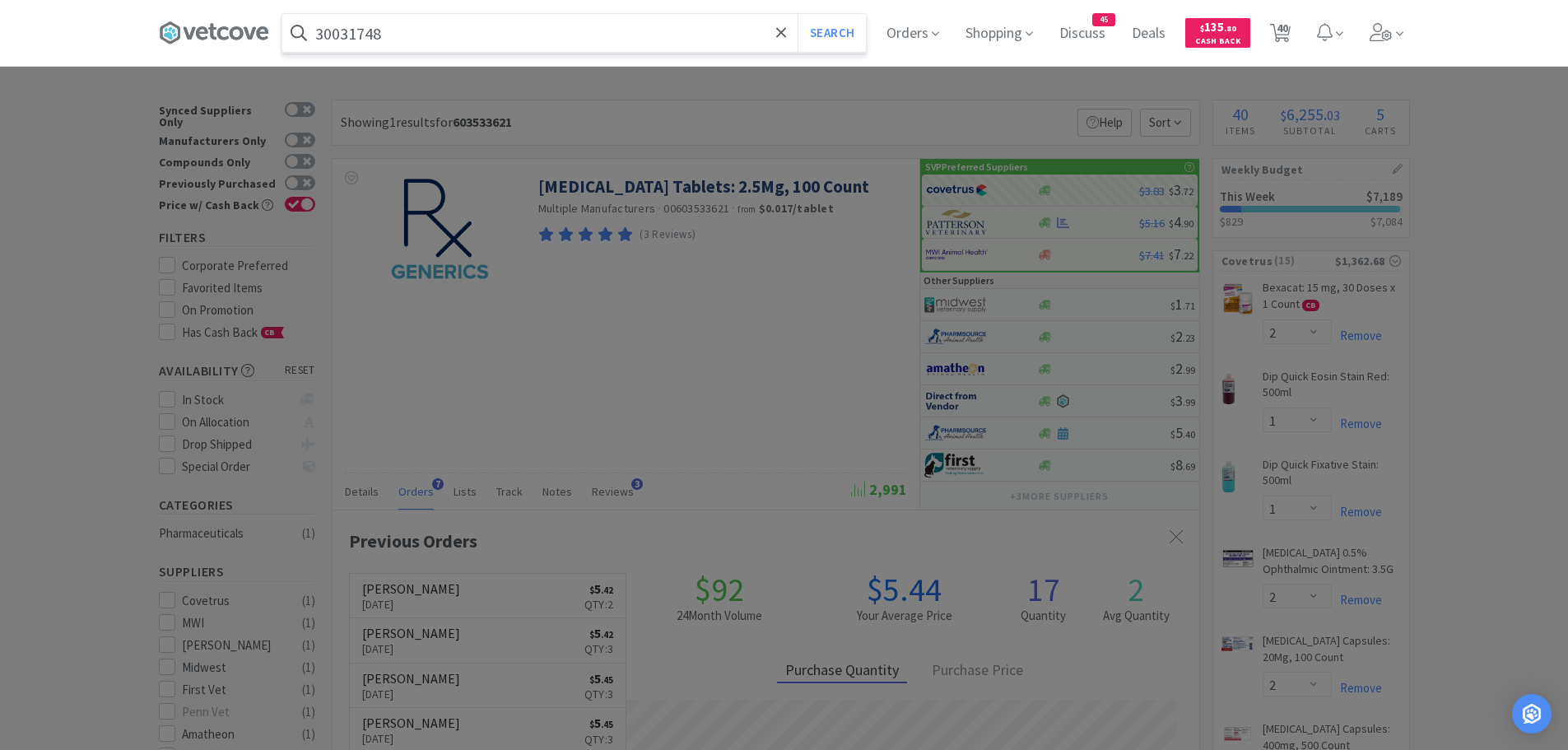
type input "30031748"
click at [798, 14] on button "Search" at bounding box center [832, 33] width 69 height 38
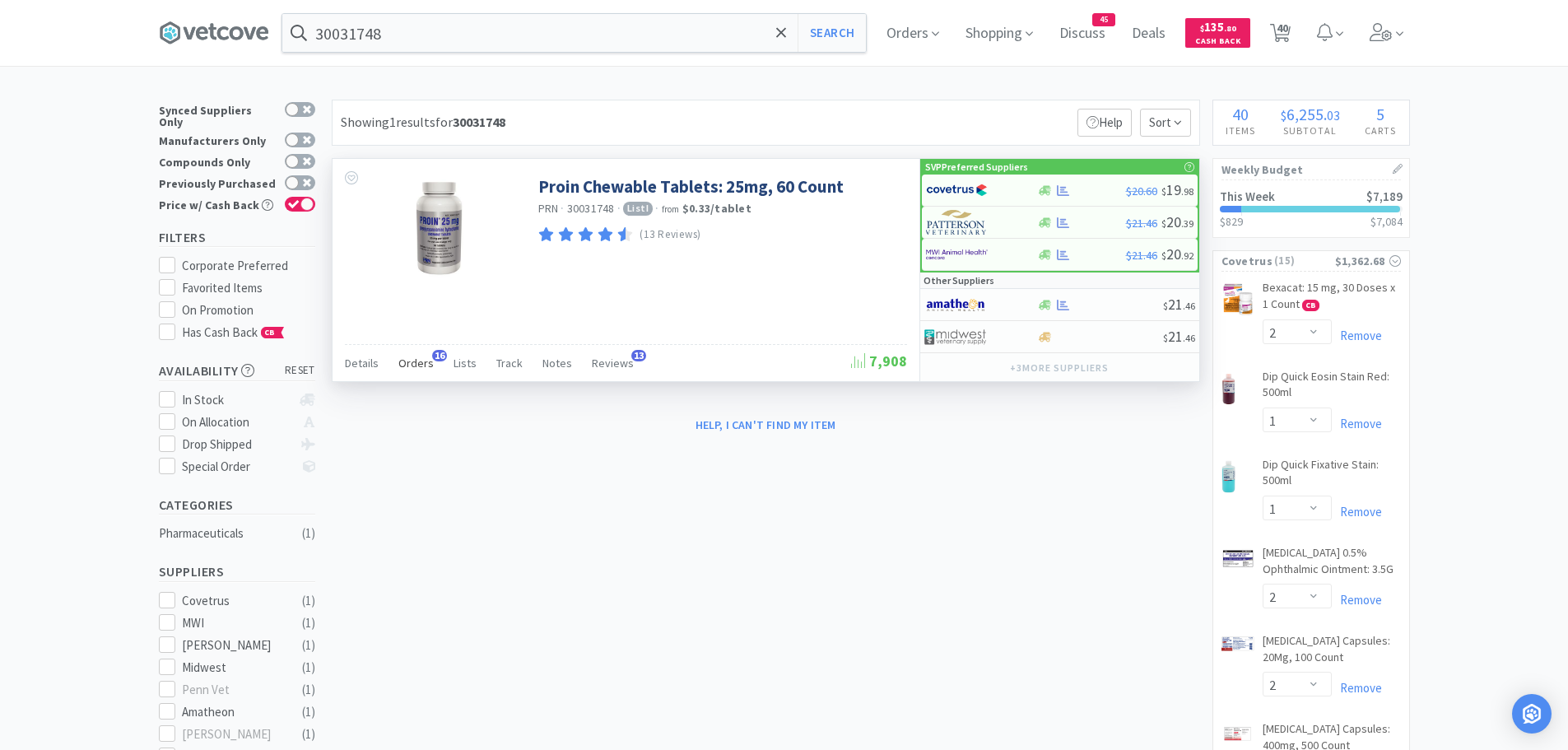
click at [424, 362] on span "Orders" at bounding box center [416, 363] width 35 height 15
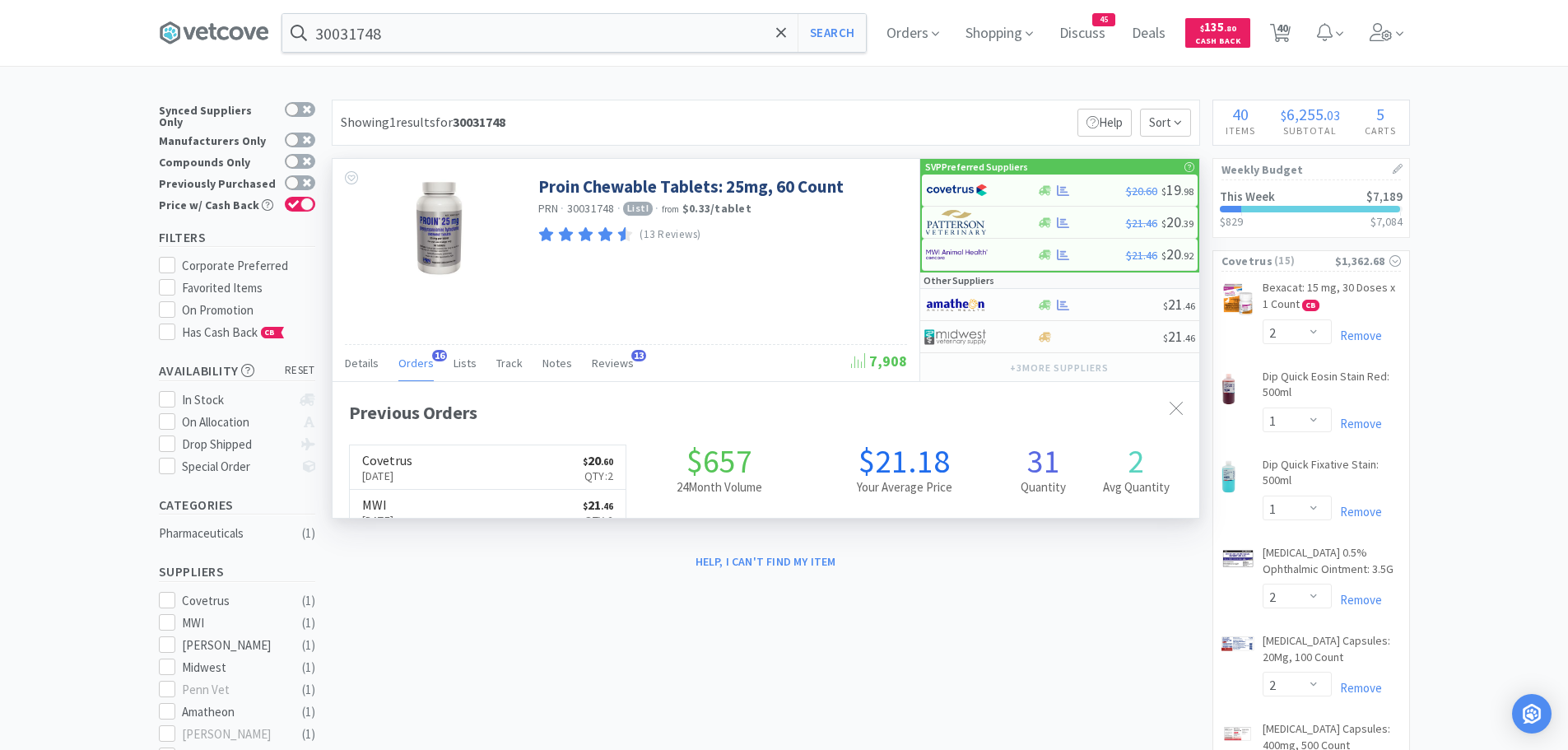
scroll to position [441, 866]
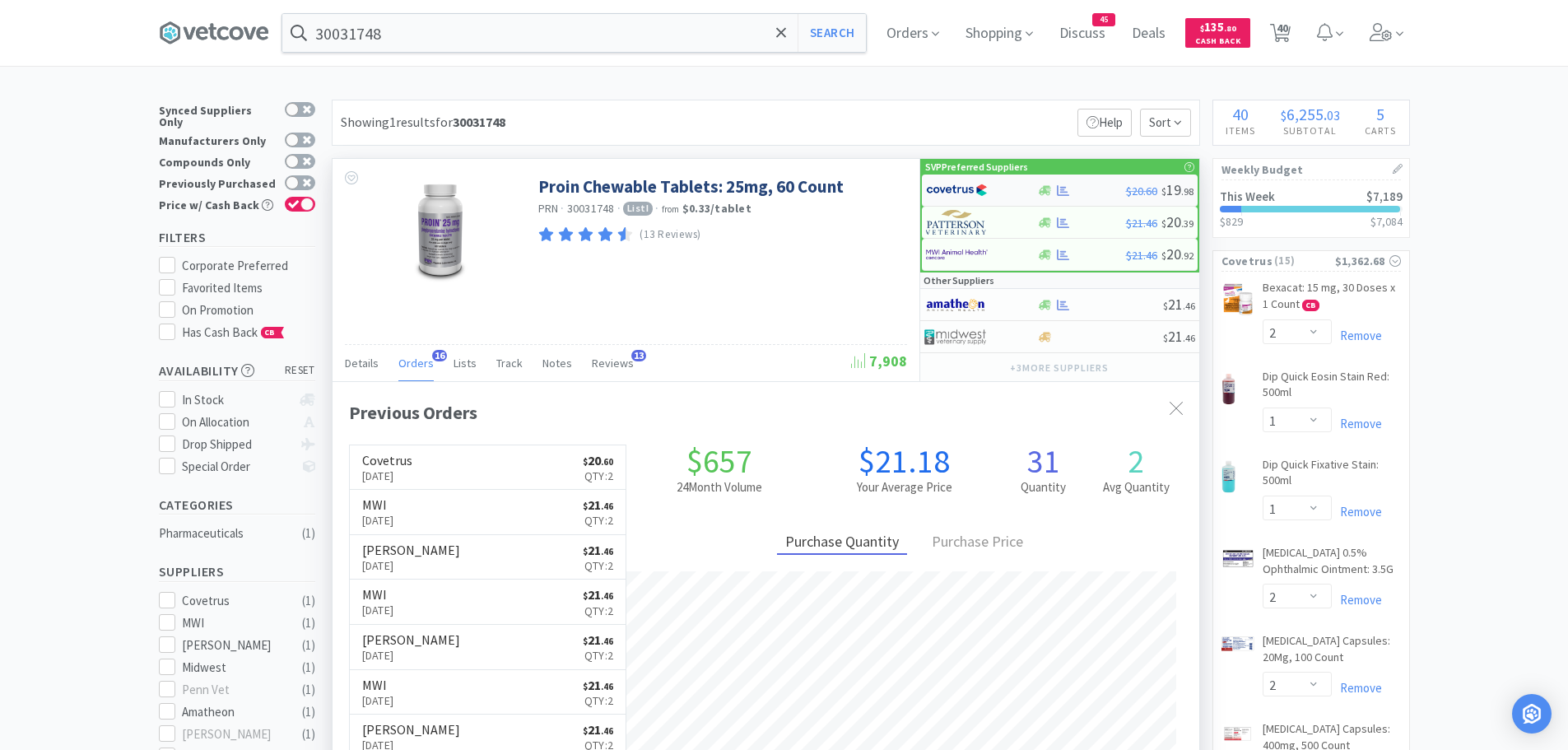
click at [954, 194] on img at bounding box center [957, 189] width 62 height 24
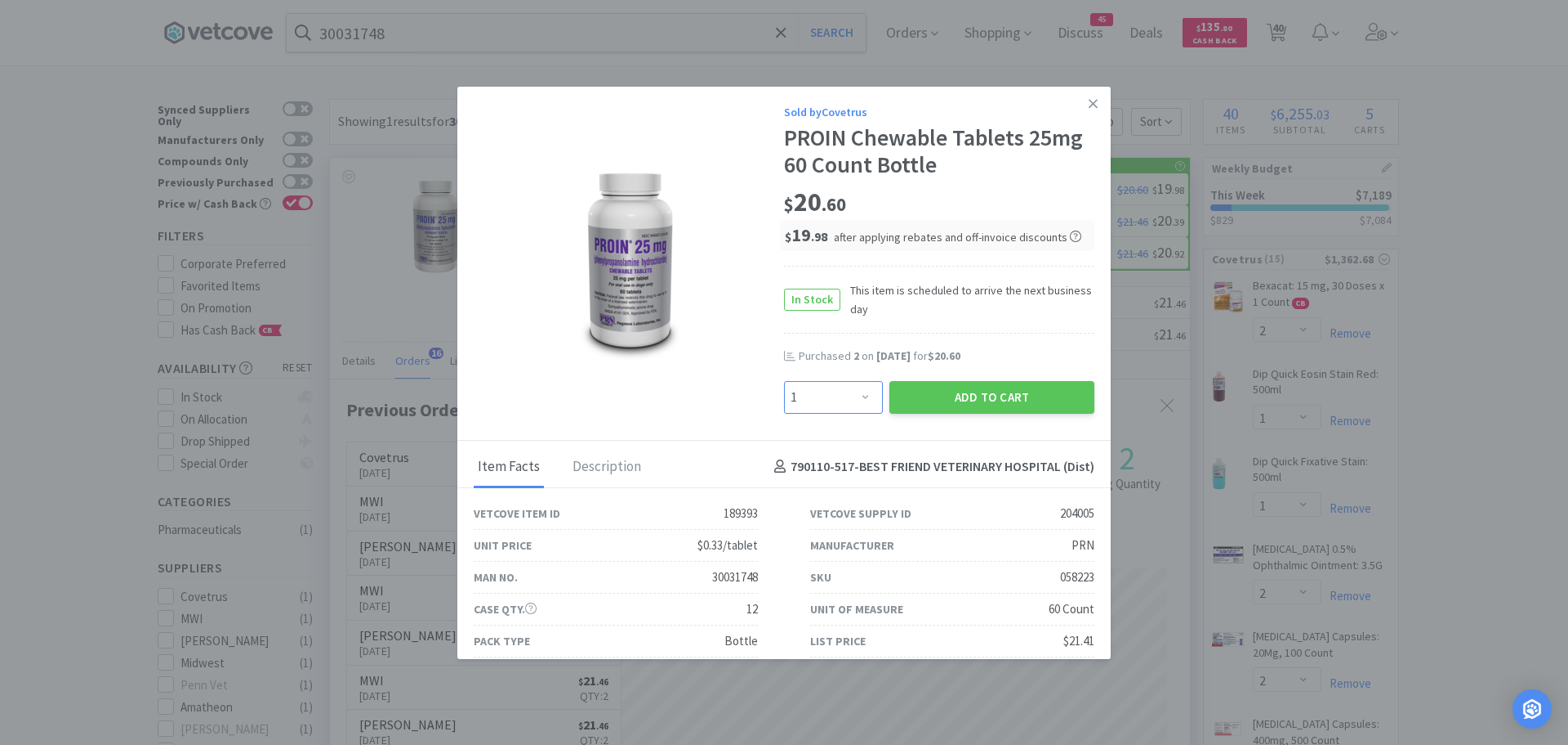
click at [854, 399] on select "Enter Quantity 1 2 3 4 5 6 7 8 9 10 11 12 13 14 15 16 17 18 19 20 Enter Quantity" at bounding box center [833, 397] width 99 height 32
select select "2"
click at [784, 381] on select "Enter Quantity 1 2 3 4 5 6 7 8 9 10 11 12 13 14 15 16 17 18 19 20 Enter Quantity" at bounding box center [833, 397] width 99 height 32
click at [916, 389] on button "Add to Cart" at bounding box center [991, 397] width 205 height 32
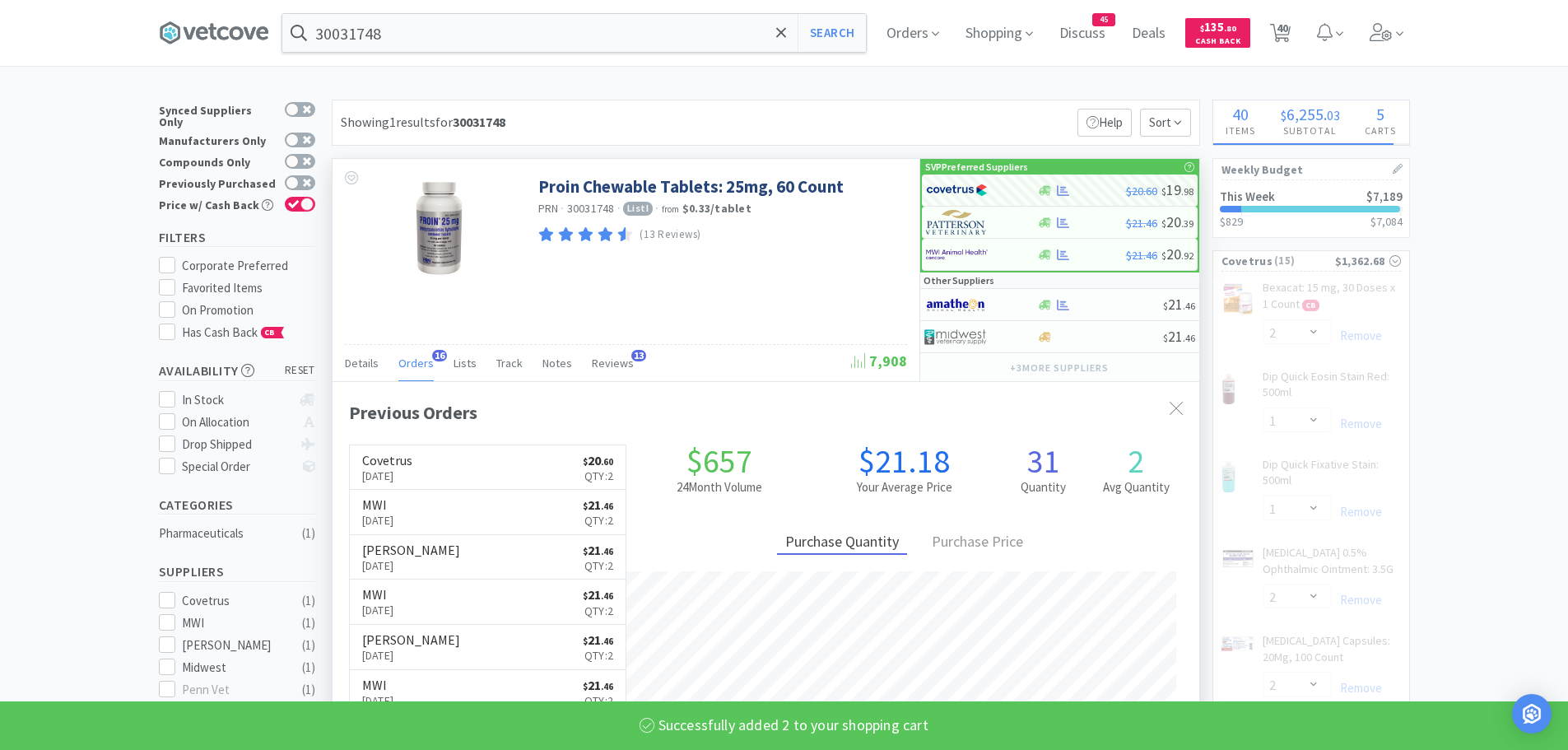
select select "2"
select select "1"
select select "12"
select select "1"
select select "10"
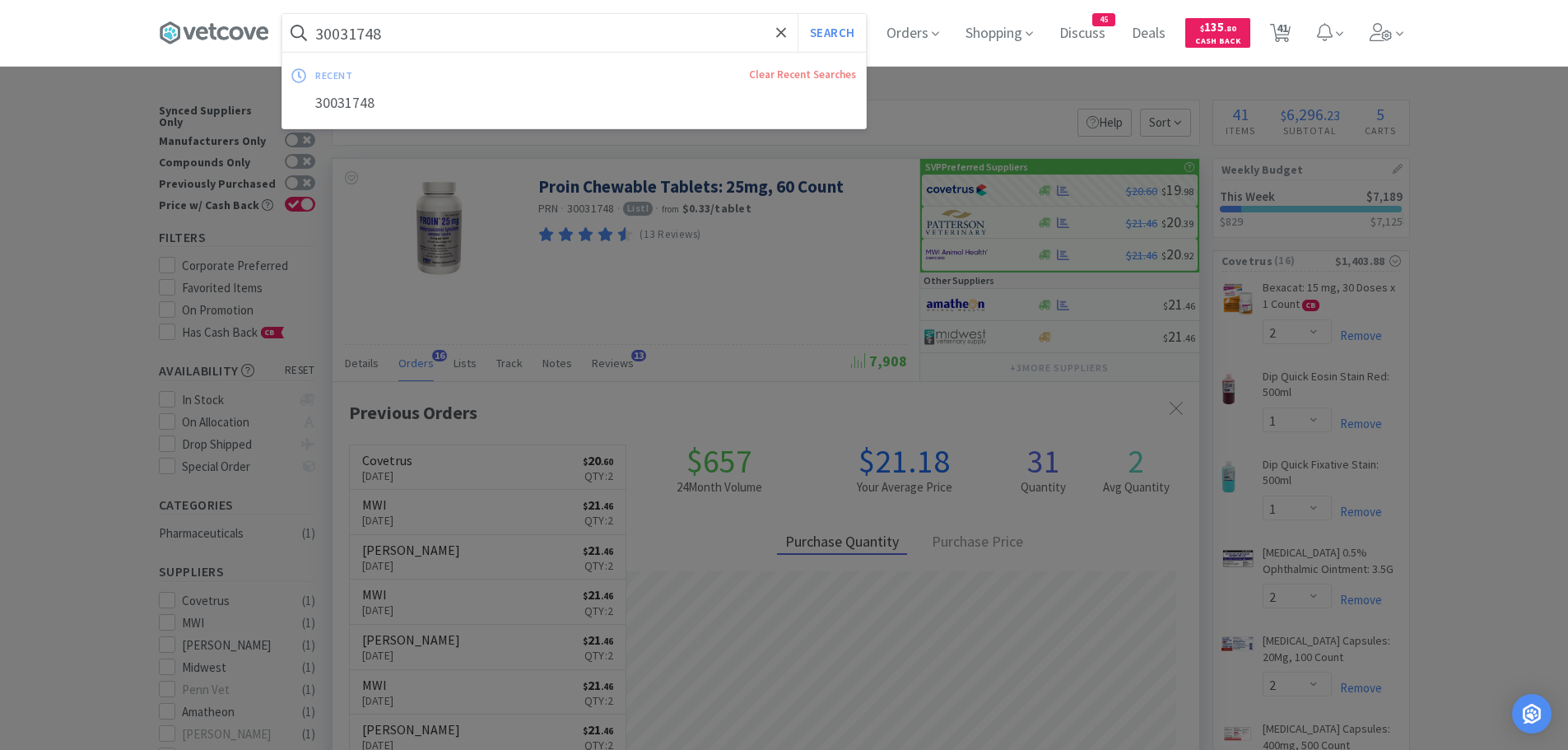
click at [440, 32] on input "30031748" at bounding box center [573, 33] width 584 height 38
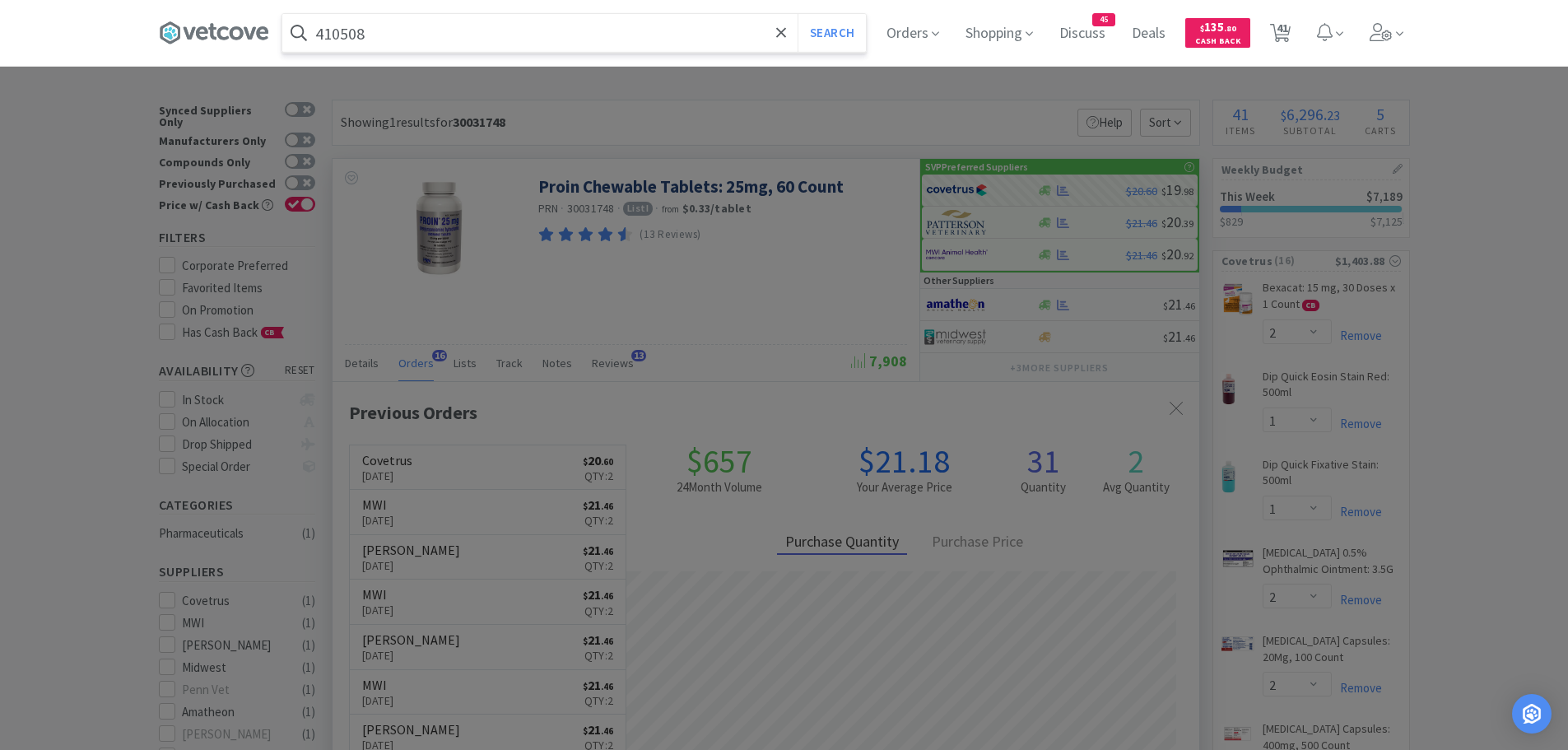
type input "410508"
click at [798, 14] on button "Search" at bounding box center [832, 33] width 69 height 38
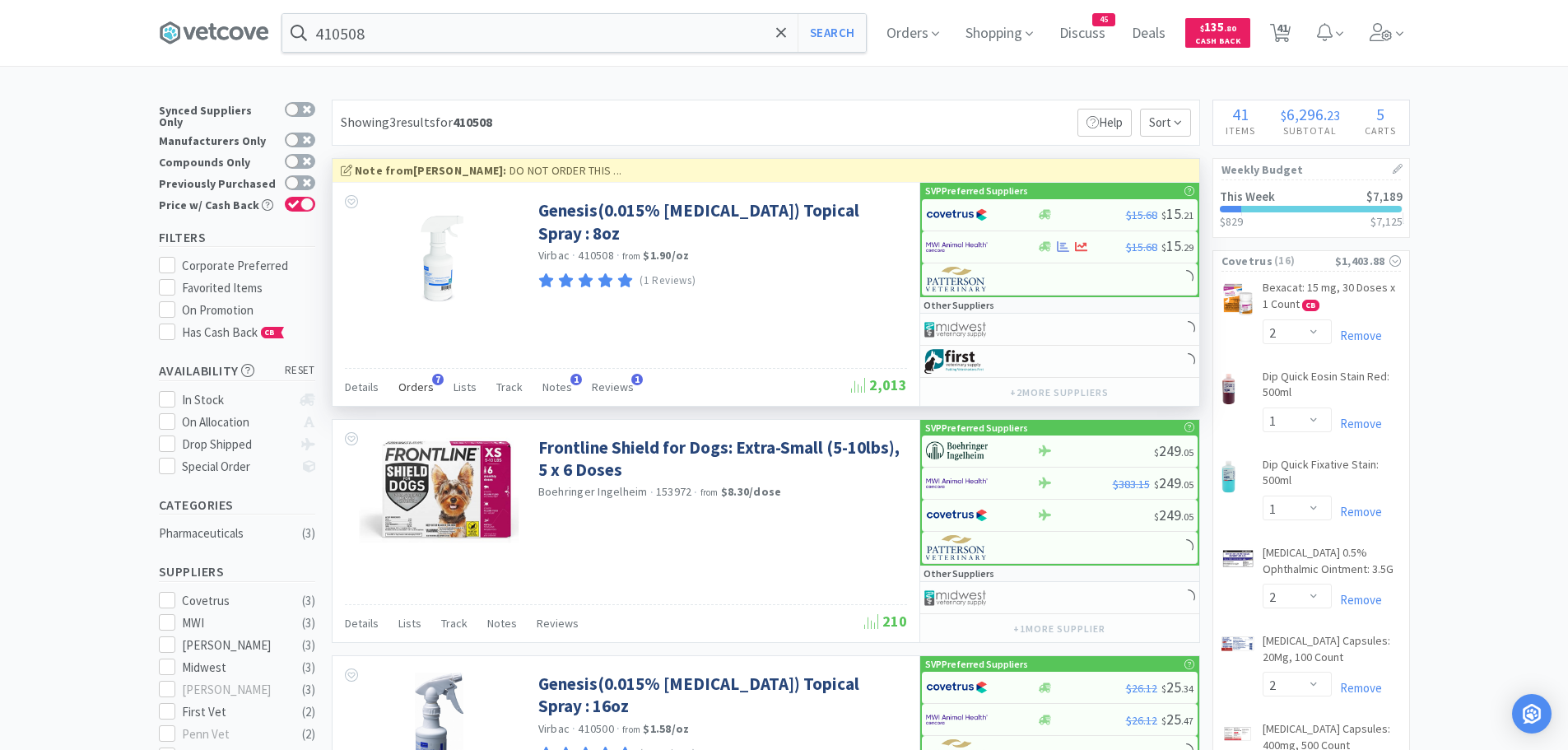
click at [424, 379] on span "Orders" at bounding box center [416, 387] width 35 height 15
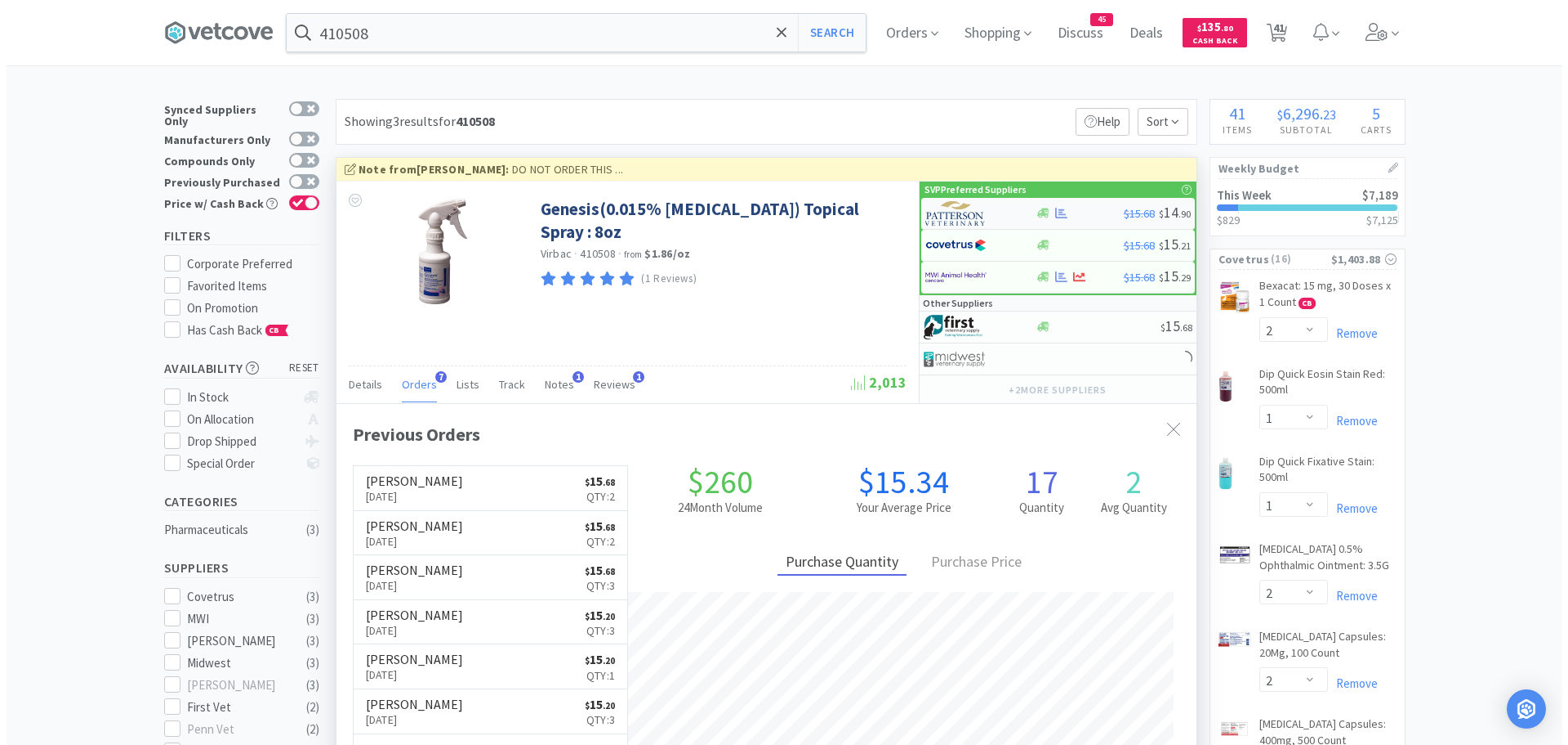
scroll to position [423, 860]
click at [955, 211] on img at bounding box center [950, 213] width 61 height 24
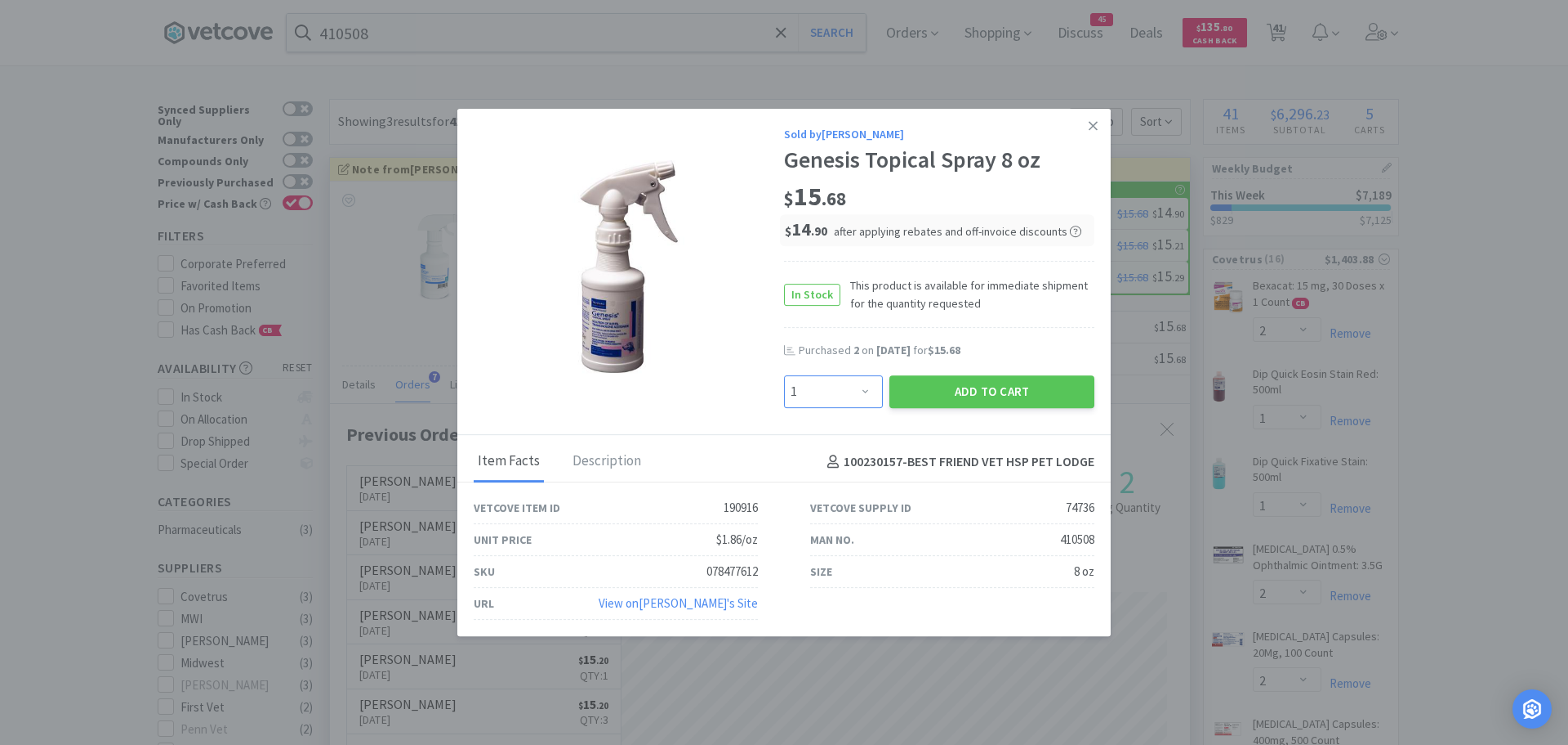
click at [838, 392] on select "Enter Quantity 1 2 3 4 5 6 7 8 9 10 11 12 13 14 15 16 17 18 19 20 Enter Quantity" at bounding box center [833, 391] width 99 height 32
select select "2"
click at [784, 375] on select "Enter Quantity 1 2 3 4 5 6 7 8 9 10 11 12 13 14 15 16 17 18 19 20 Enter Quantity" at bounding box center [833, 391] width 99 height 32
click at [936, 387] on button "Add to Cart" at bounding box center [991, 391] width 205 height 32
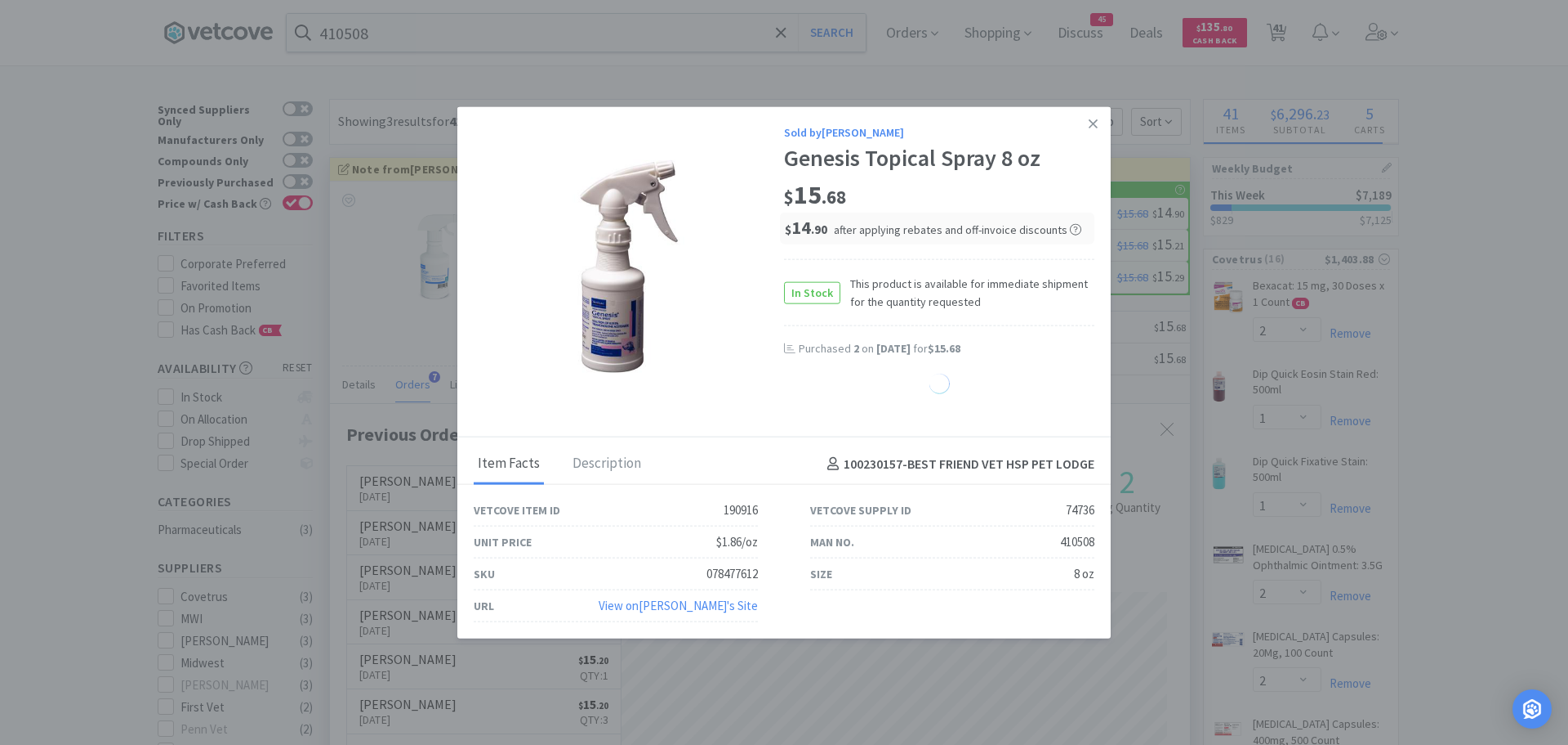
select select "2"
select select "12"
select select "1"
select select "2"
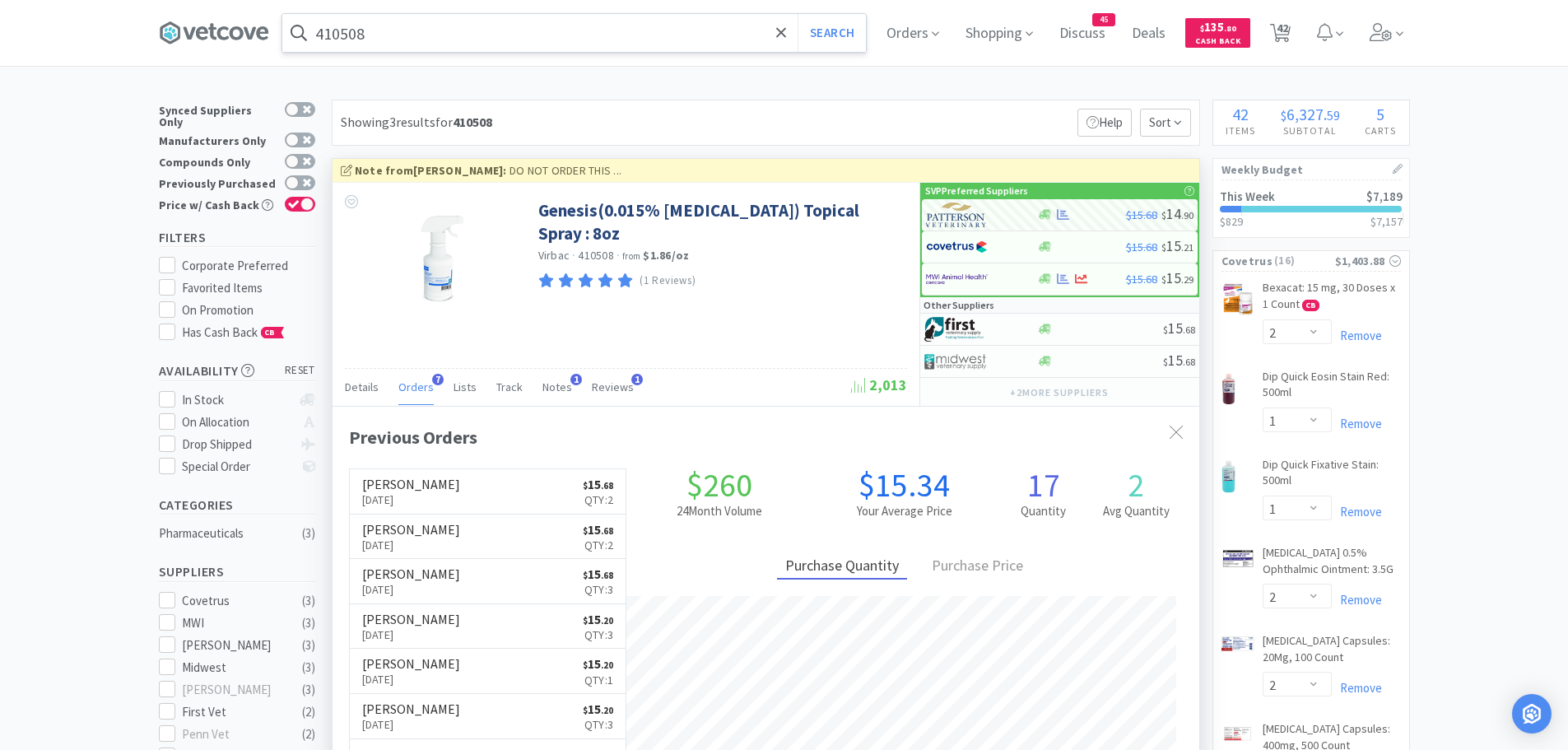
click at [379, 37] on input "410508" at bounding box center [573, 33] width 584 height 38
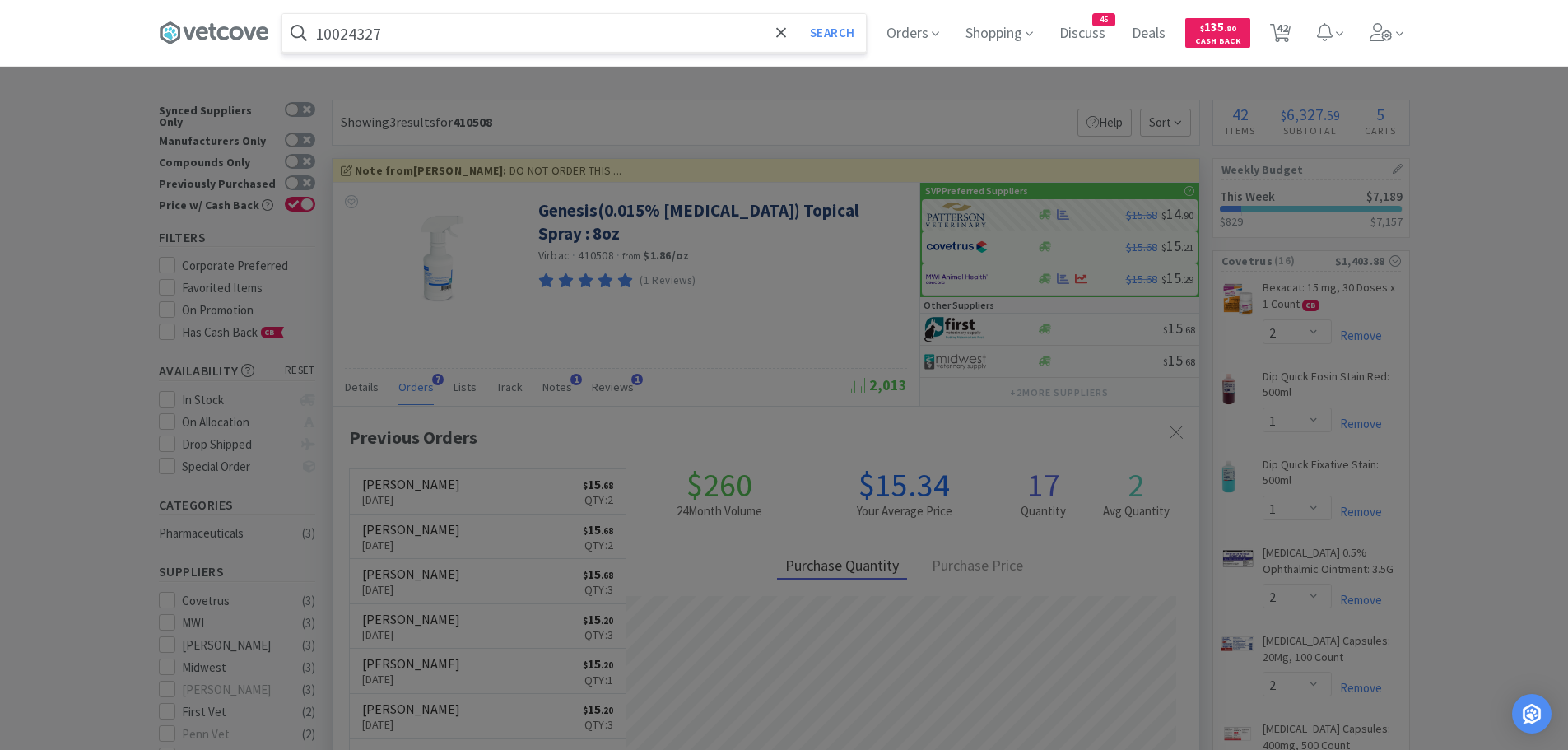
type input "10024327"
click at [798, 14] on button "Search" at bounding box center [832, 33] width 69 height 38
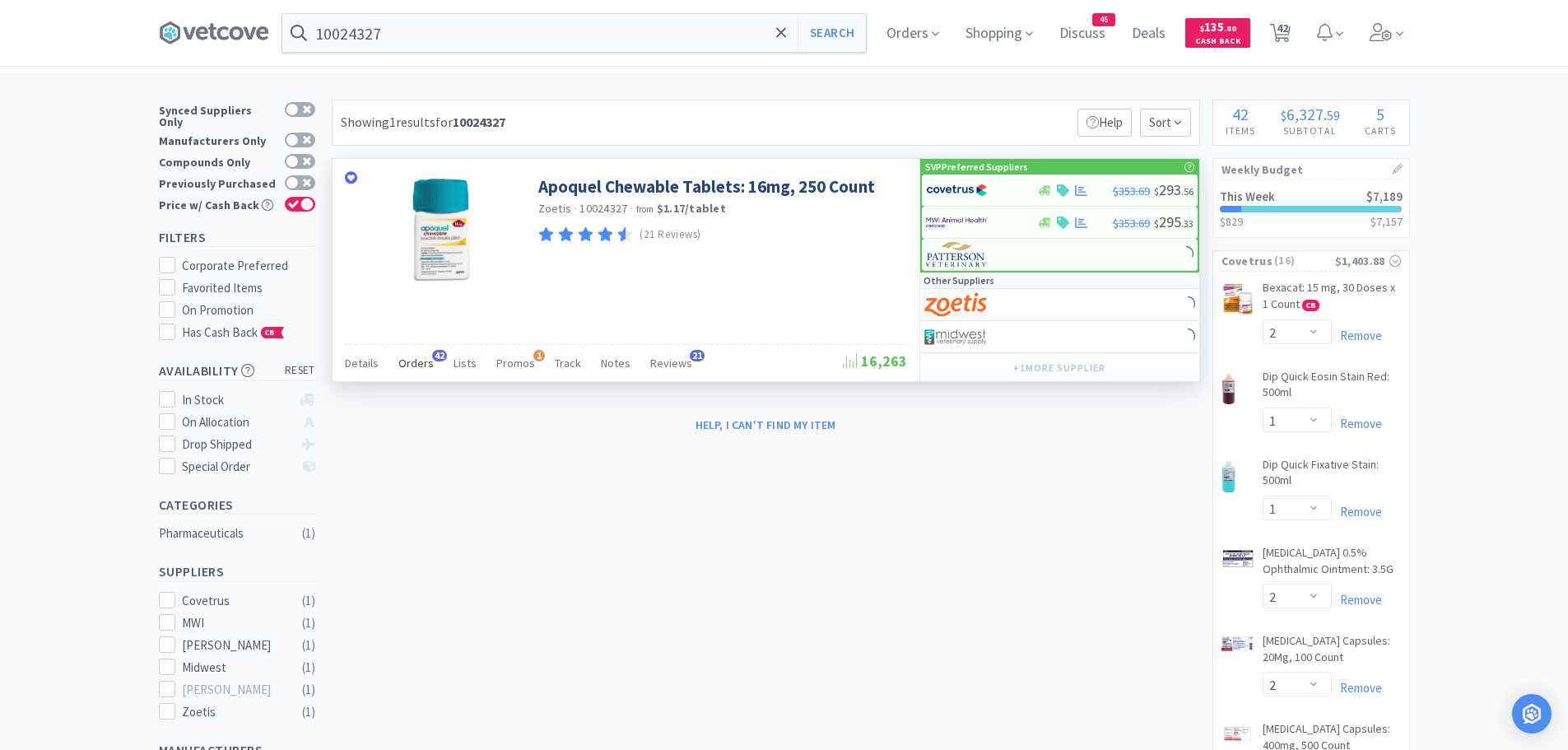
click at [426, 354] on div "Orders 42" at bounding box center [416, 365] width 35 height 31
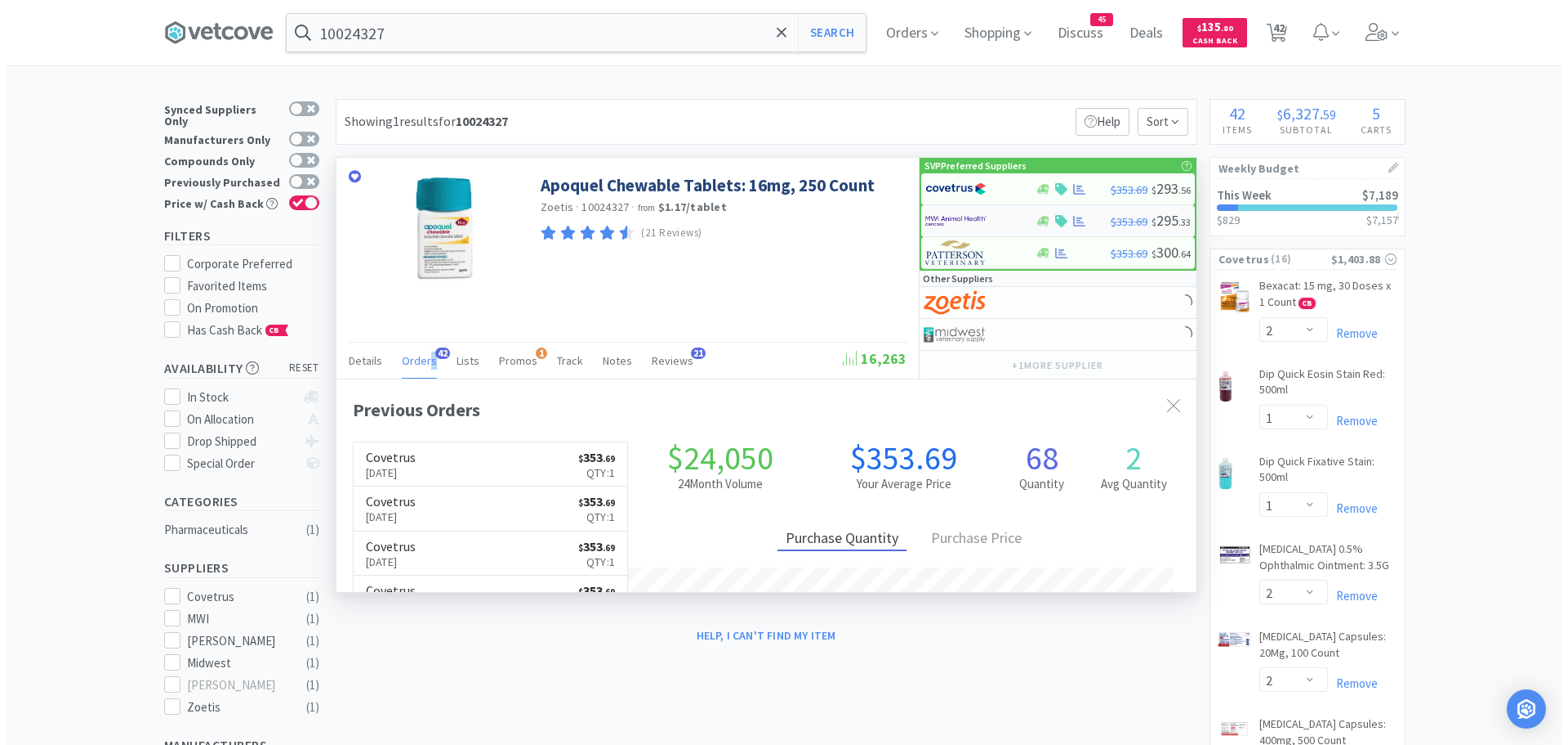
scroll to position [438, 860]
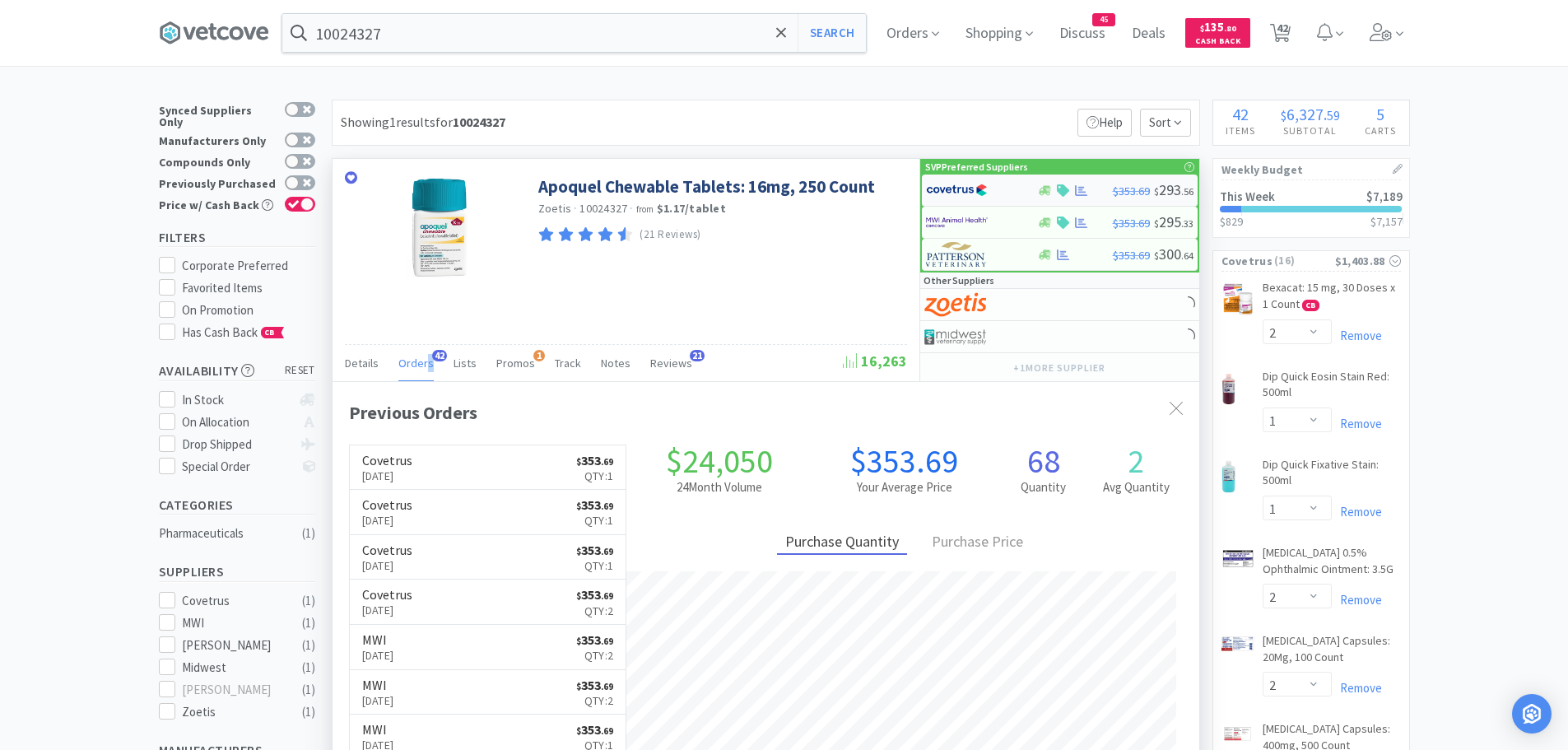
click at [958, 188] on img at bounding box center [957, 189] width 62 height 24
select select "1"
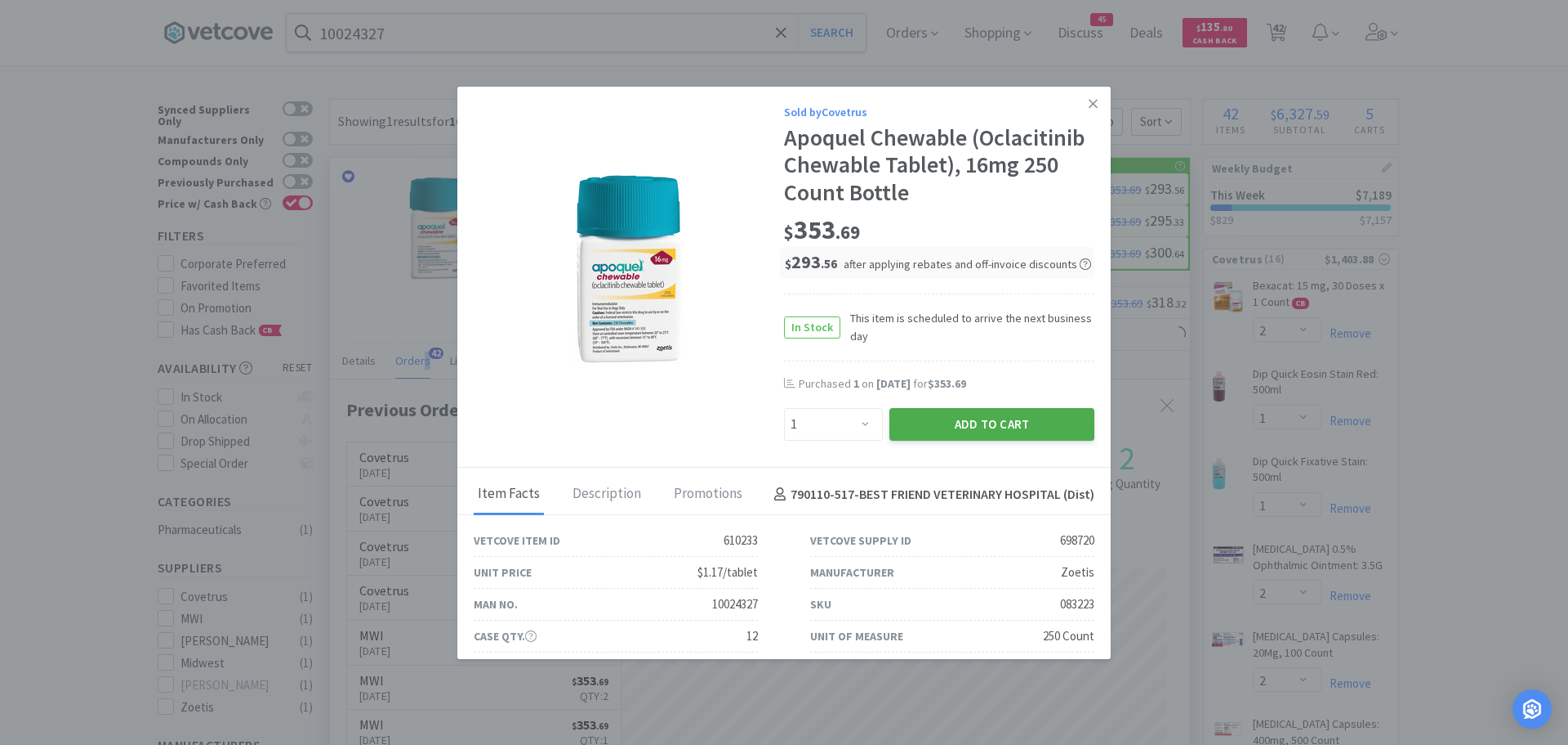
click at [923, 417] on button "Add to Cart" at bounding box center [991, 424] width 205 height 32
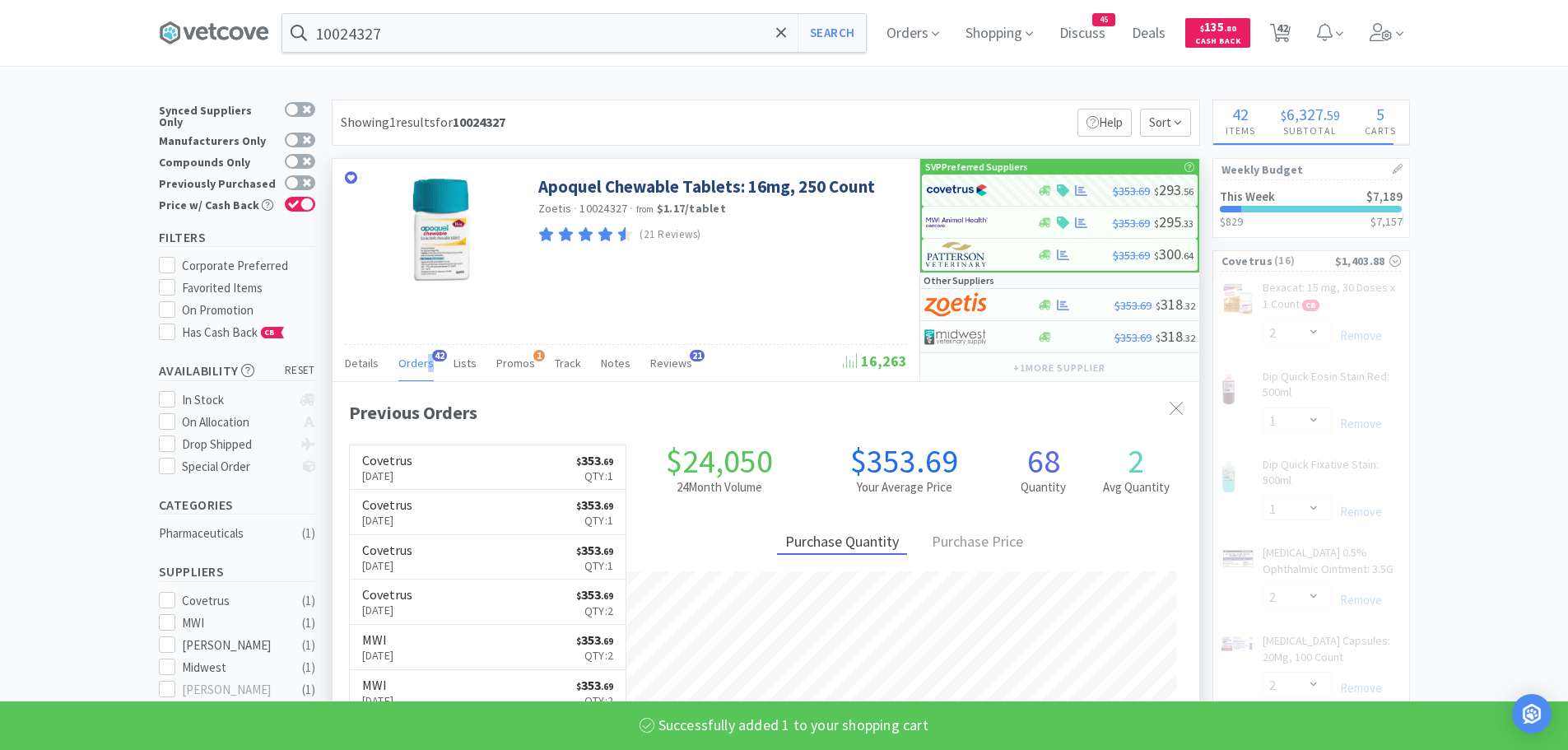
select select "1"
select select "2"
select select "1"
select select "2"
select select "1"
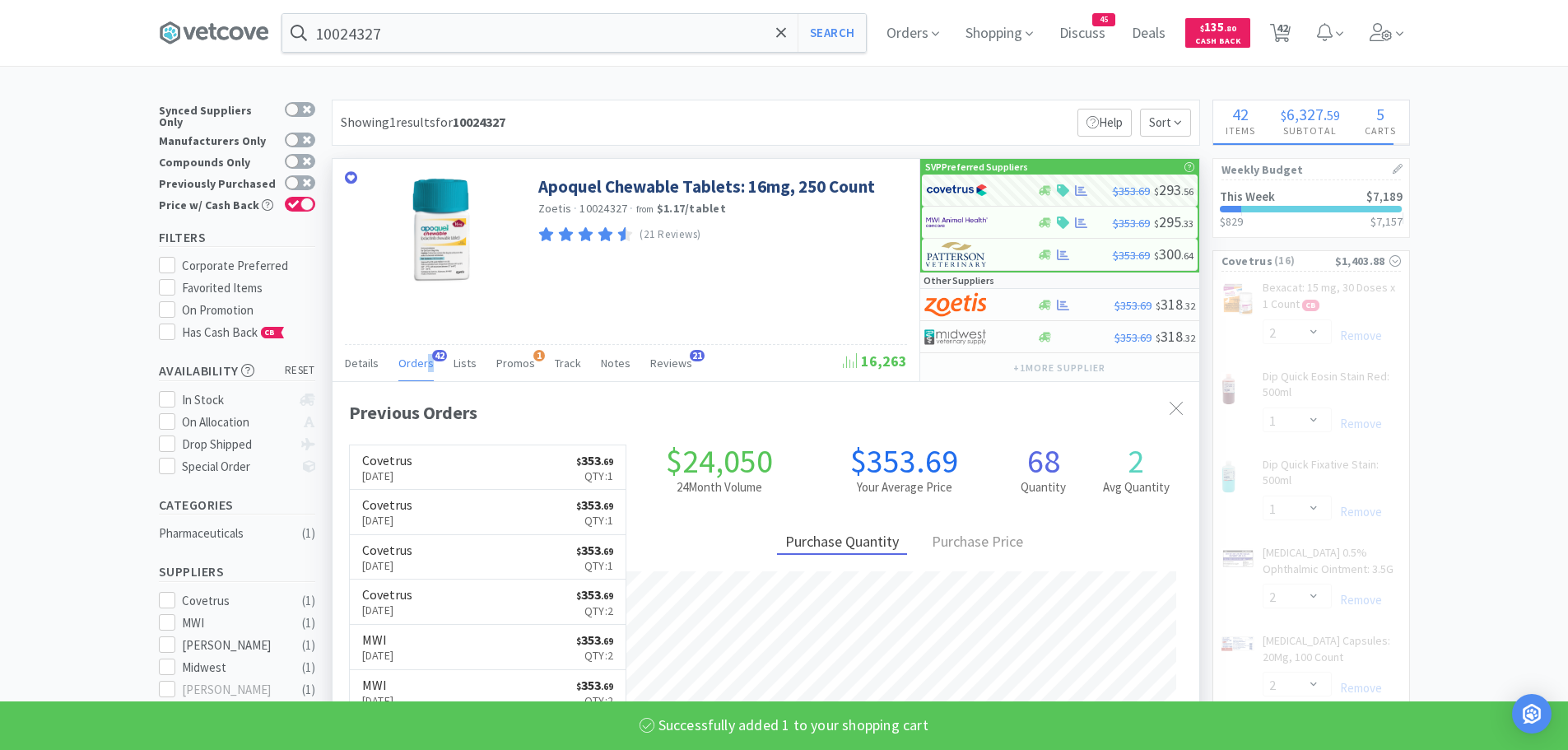
select select "2"
select select "3"
select select "12"
select select "2"
select select "1"
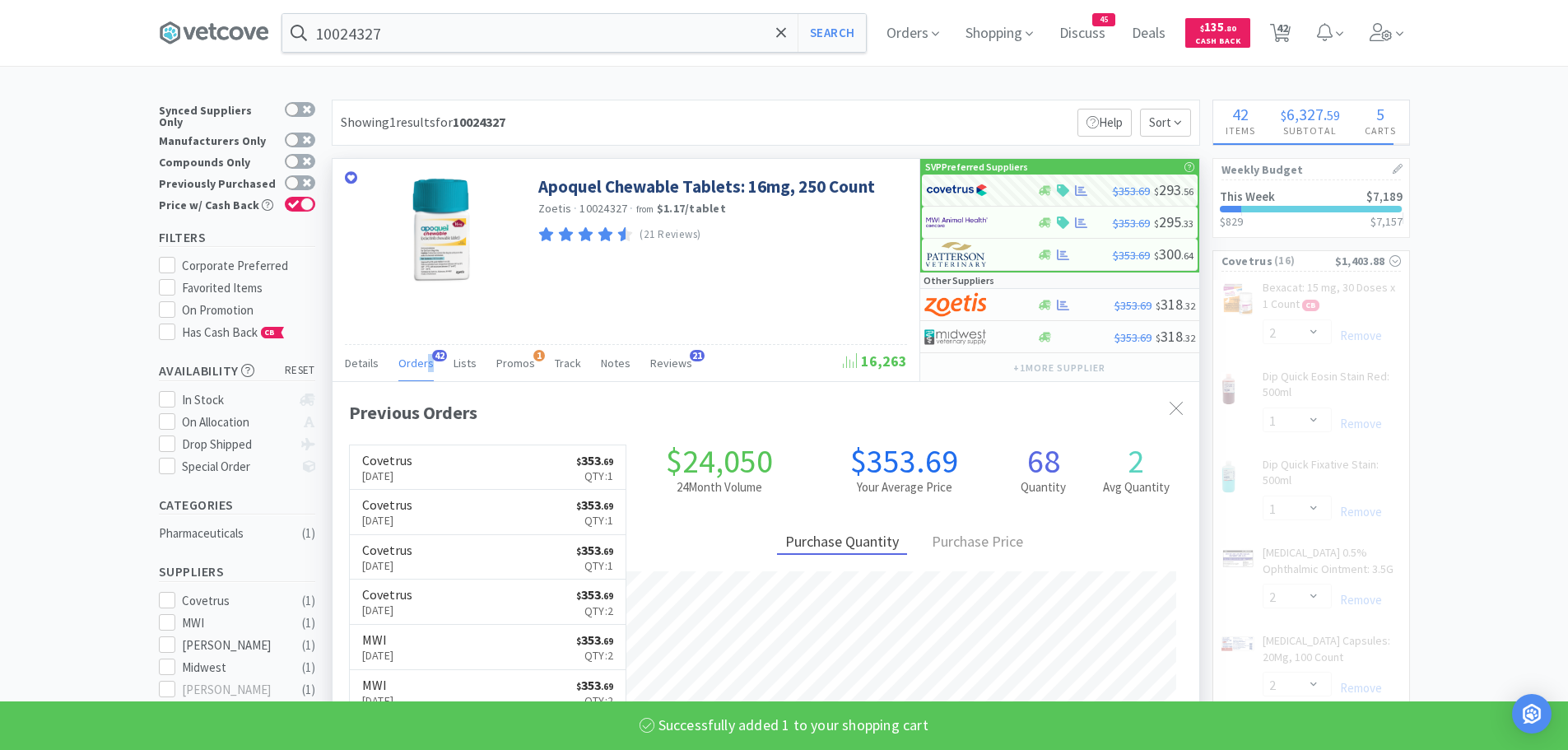
select select "12"
select select "1"
select select "10"
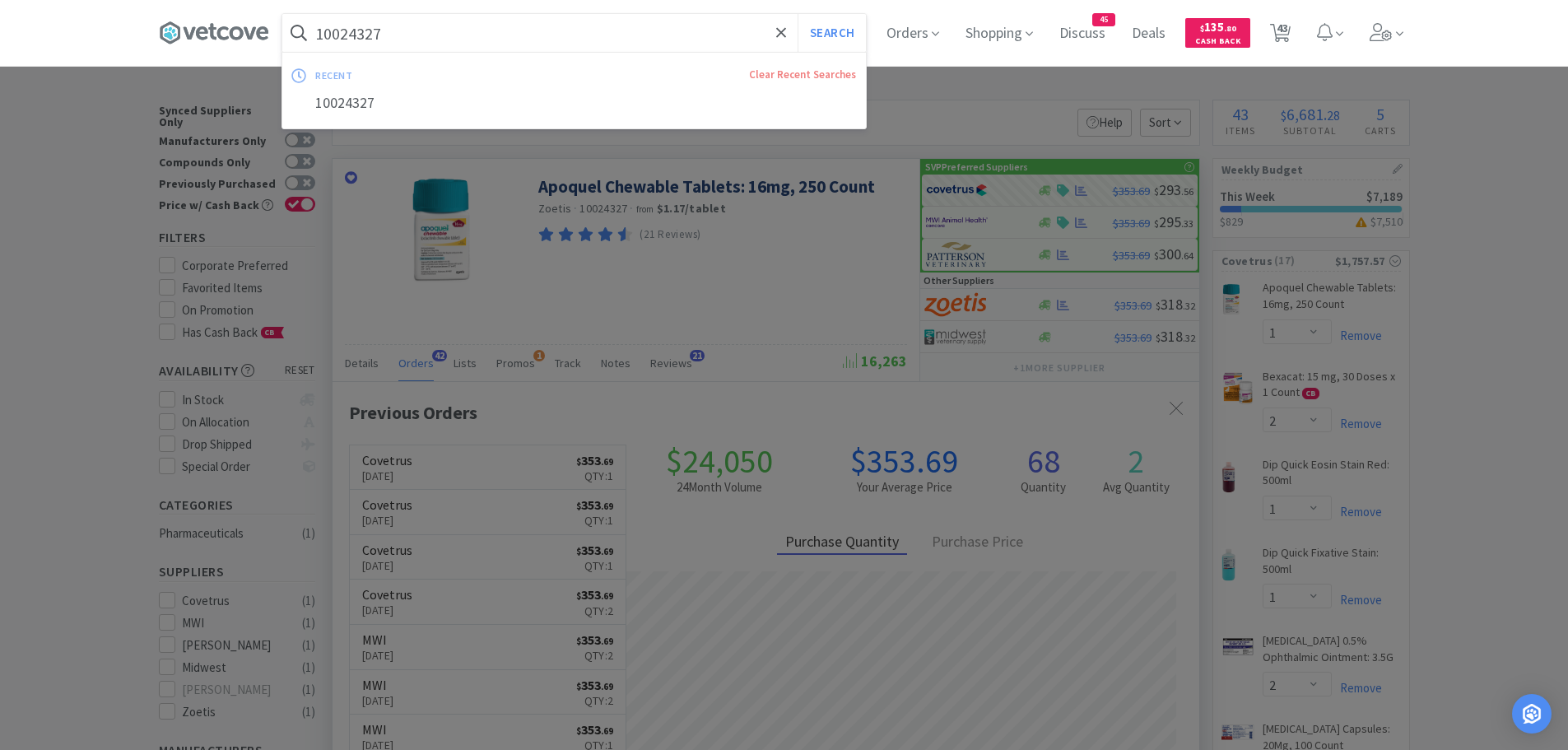
click at [402, 37] on input "10024327" at bounding box center [573, 33] width 584 height 38
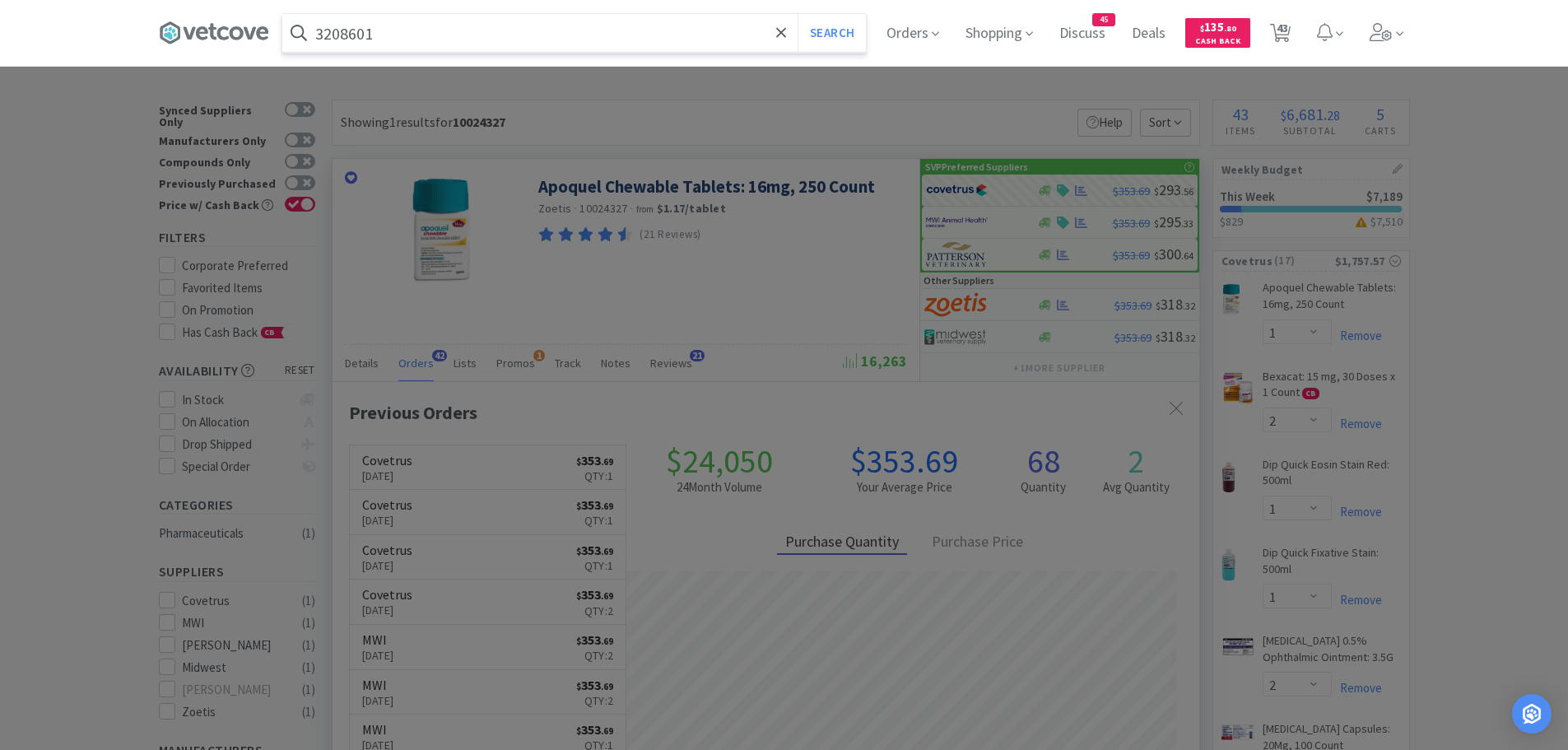
type input "3208601"
click at [798, 14] on button "Search" at bounding box center [832, 33] width 69 height 38
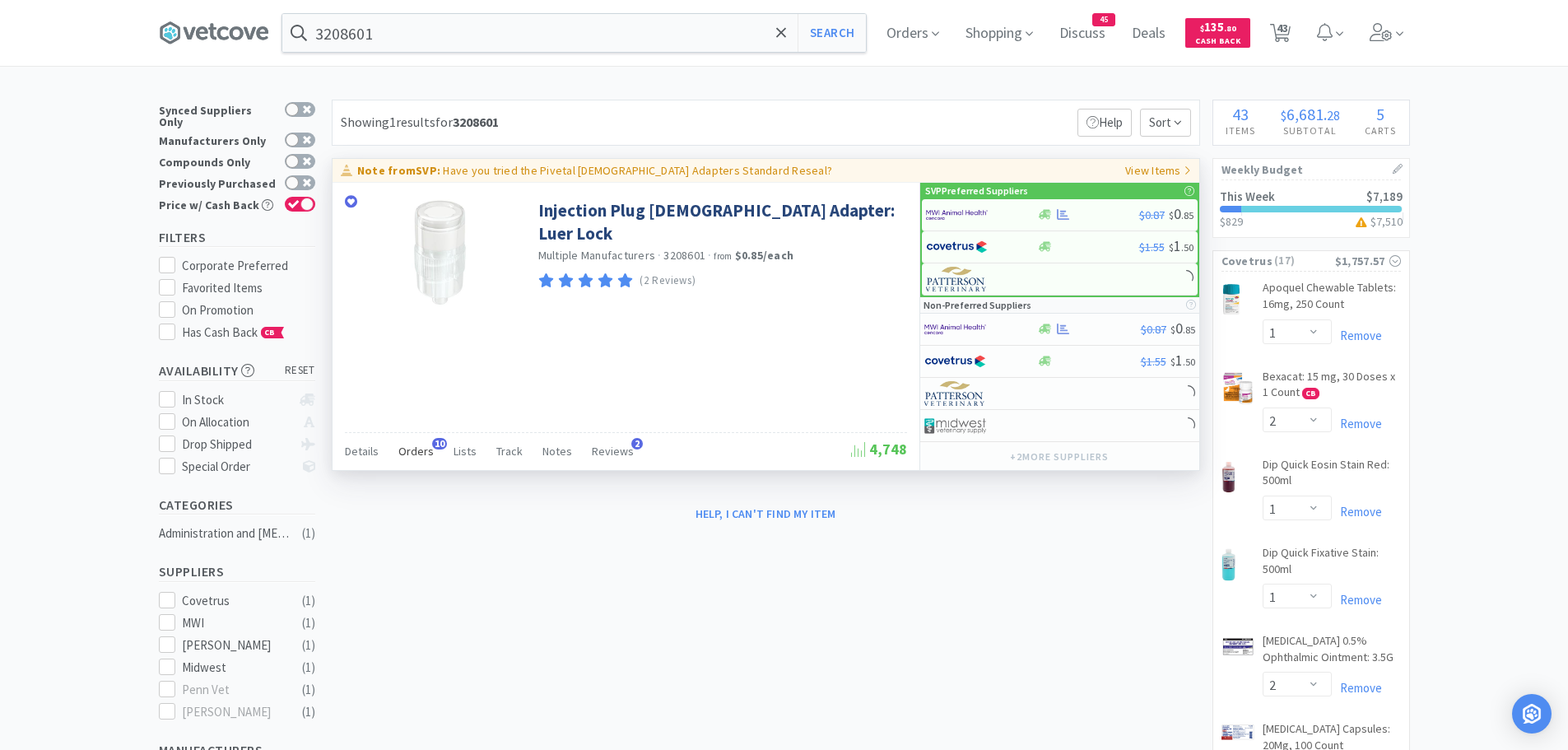
click at [432, 445] on span "10" at bounding box center [440, 444] width 15 height 12
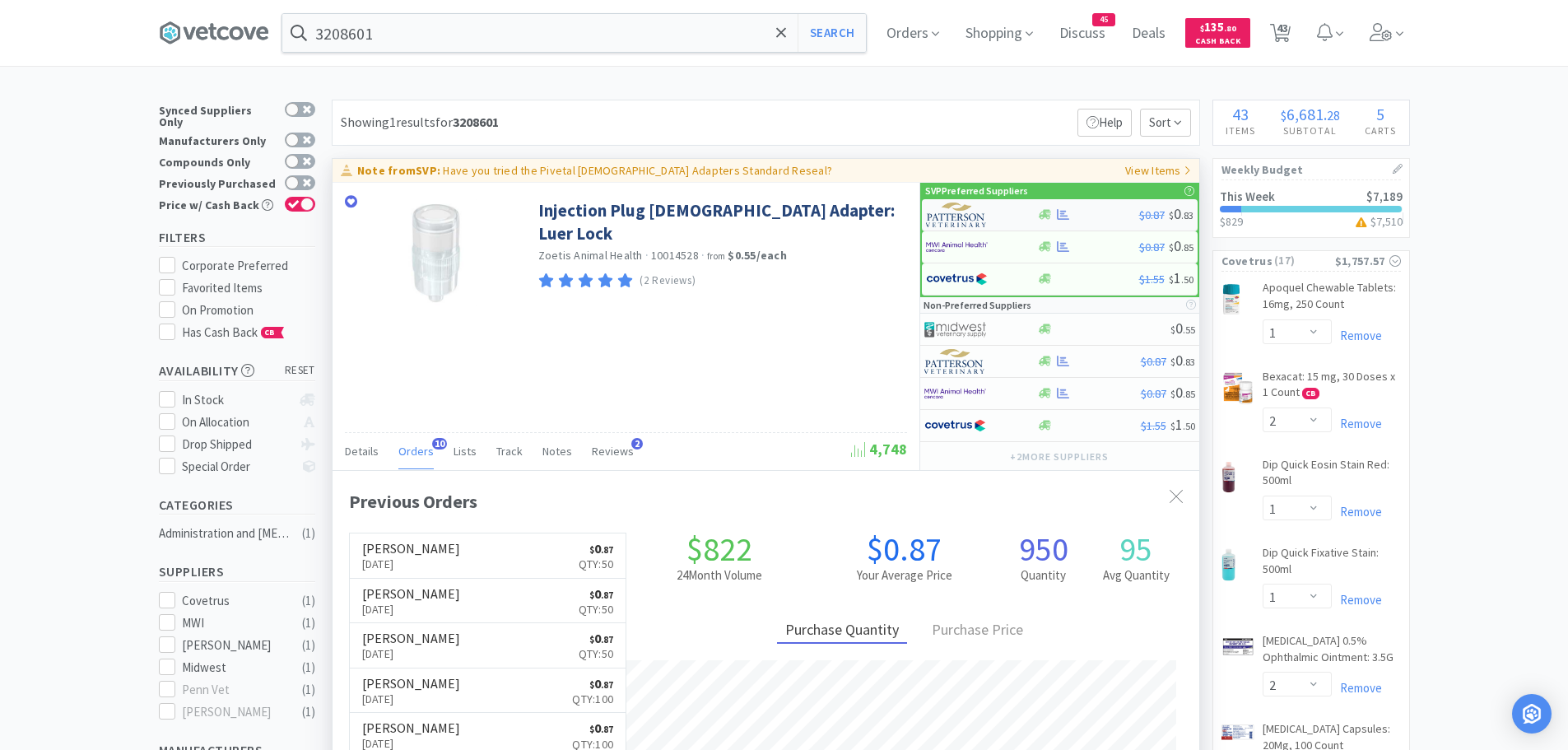
scroll to position [441, 866]
click at [974, 218] on img at bounding box center [957, 214] width 62 height 24
select select "1"
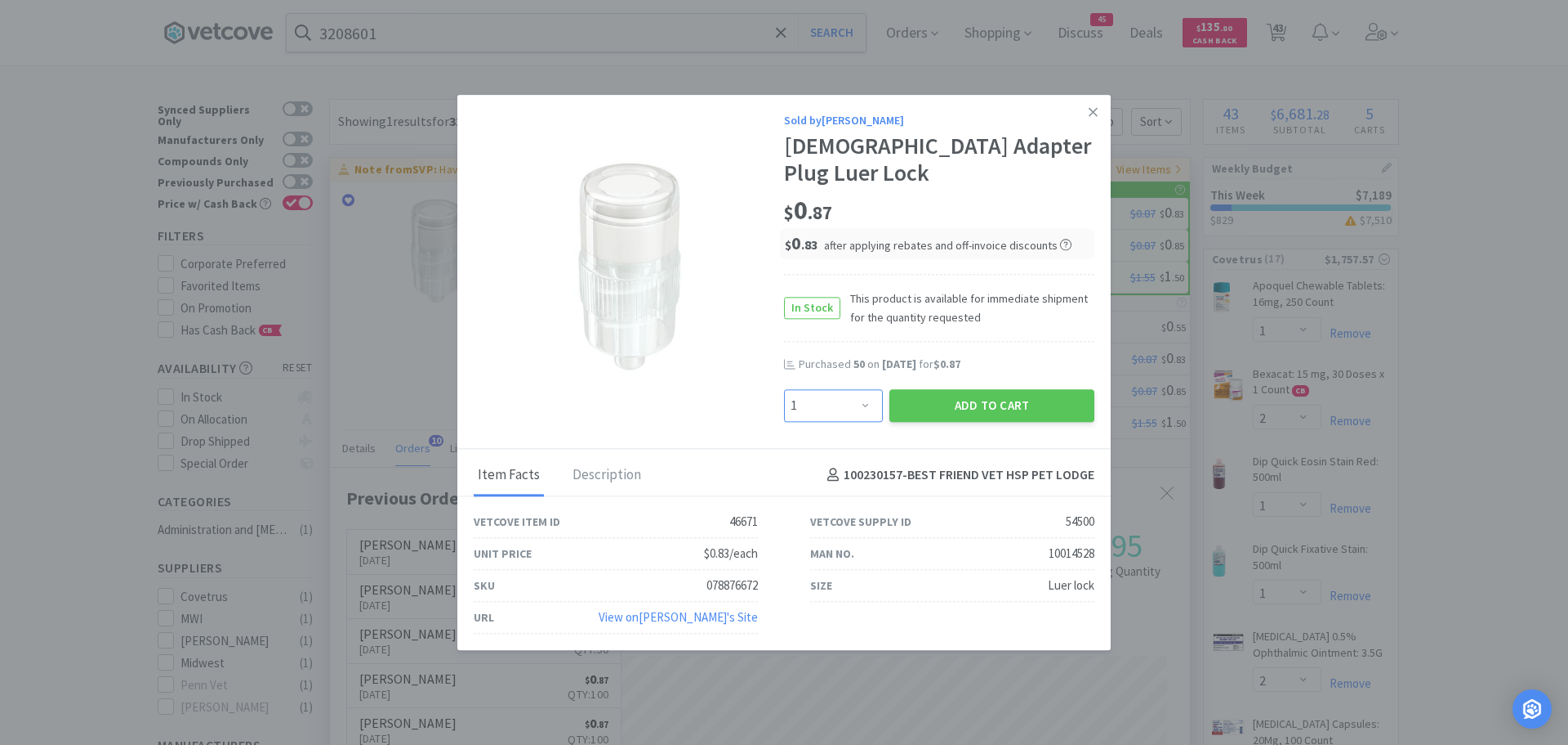
click at [867, 394] on select "Enter Quantity 1 2 3 4 5 6 7 8 9 10 11 12 13 14 15 16 17 18 19 20 Enter Quantity" at bounding box center [833, 405] width 99 height 32
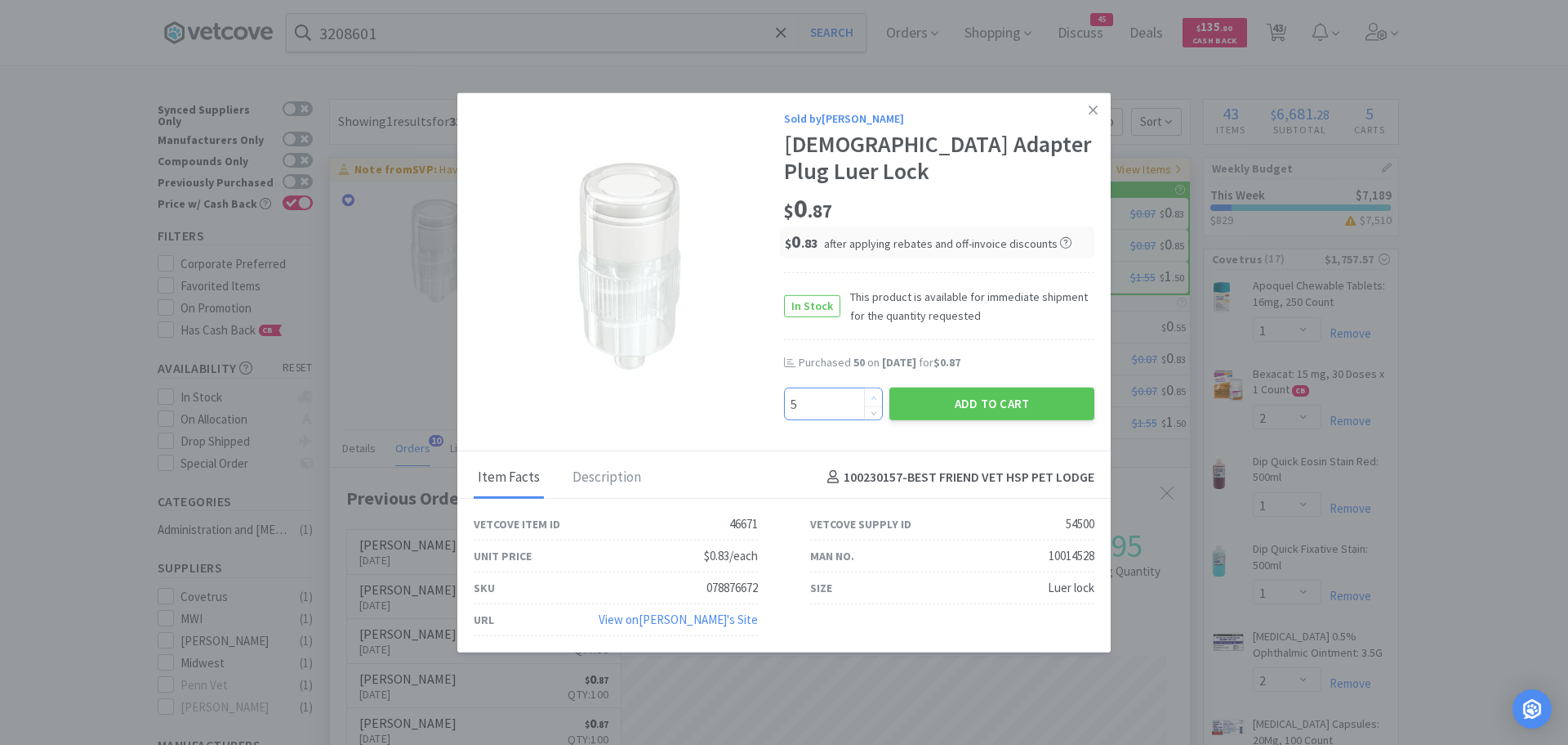
type input "50"
select select "50"
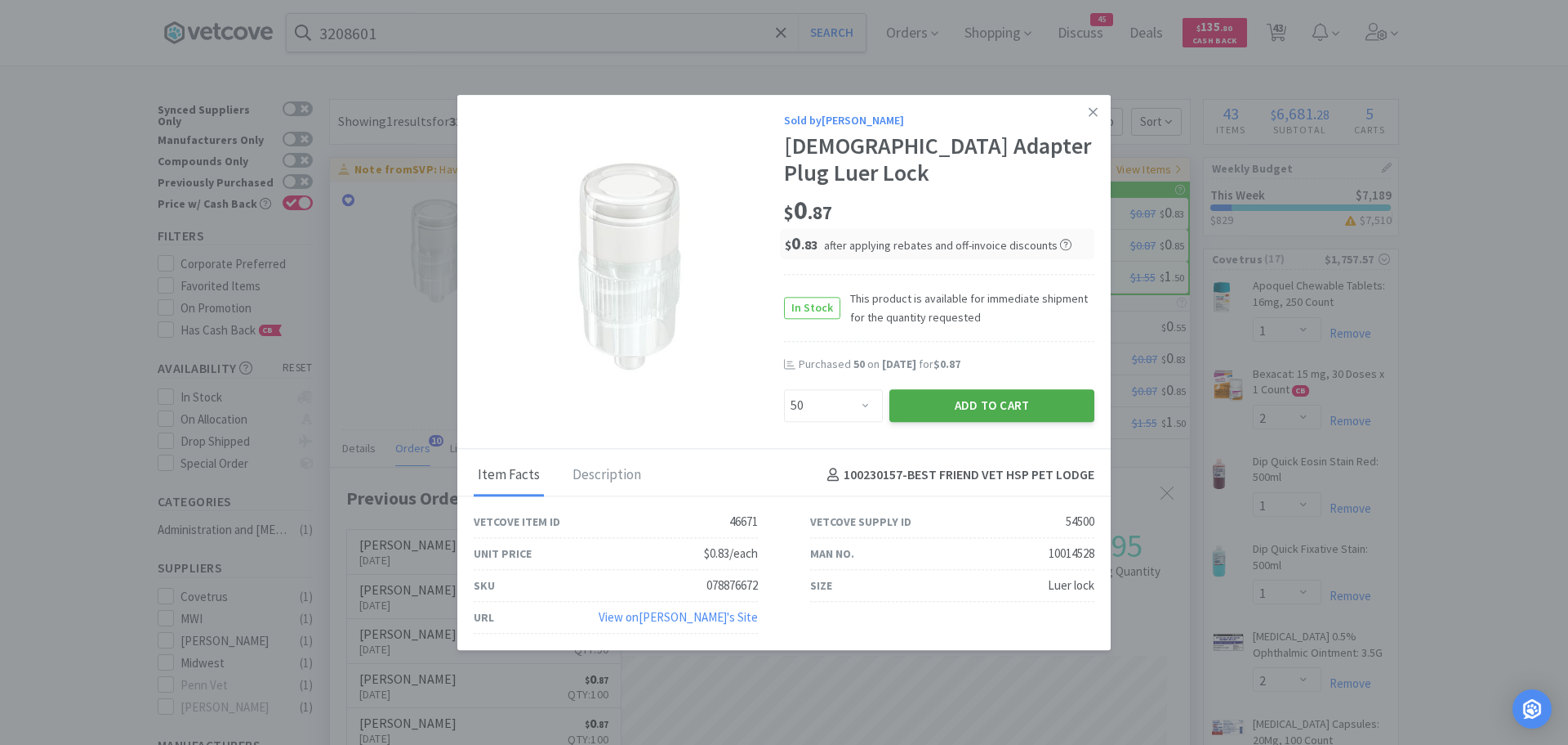
click at [937, 392] on button "Add to Cart" at bounding box center [991, 405] width 205 height 32
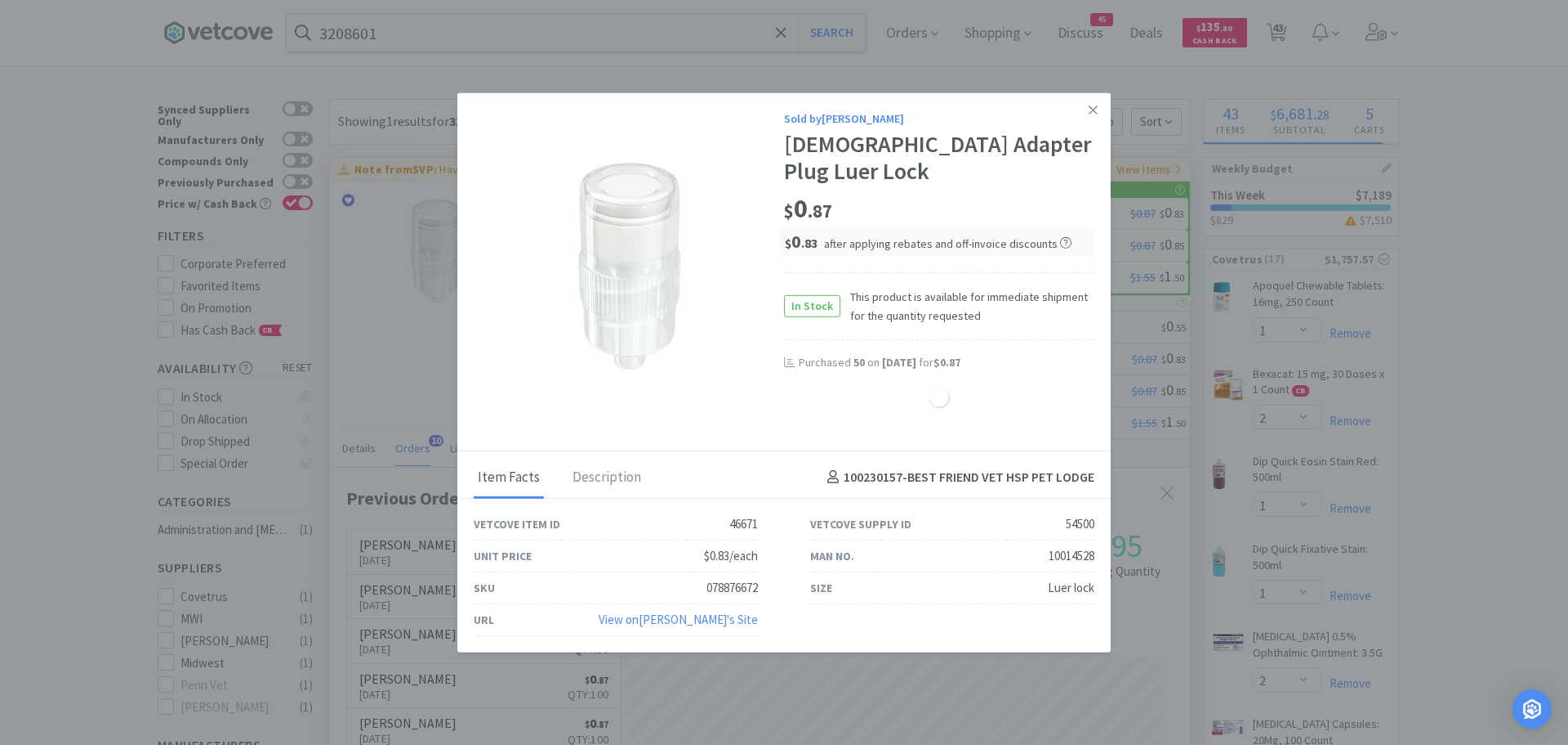
select select "12"
select select "1"
select select "50"
select select "2"
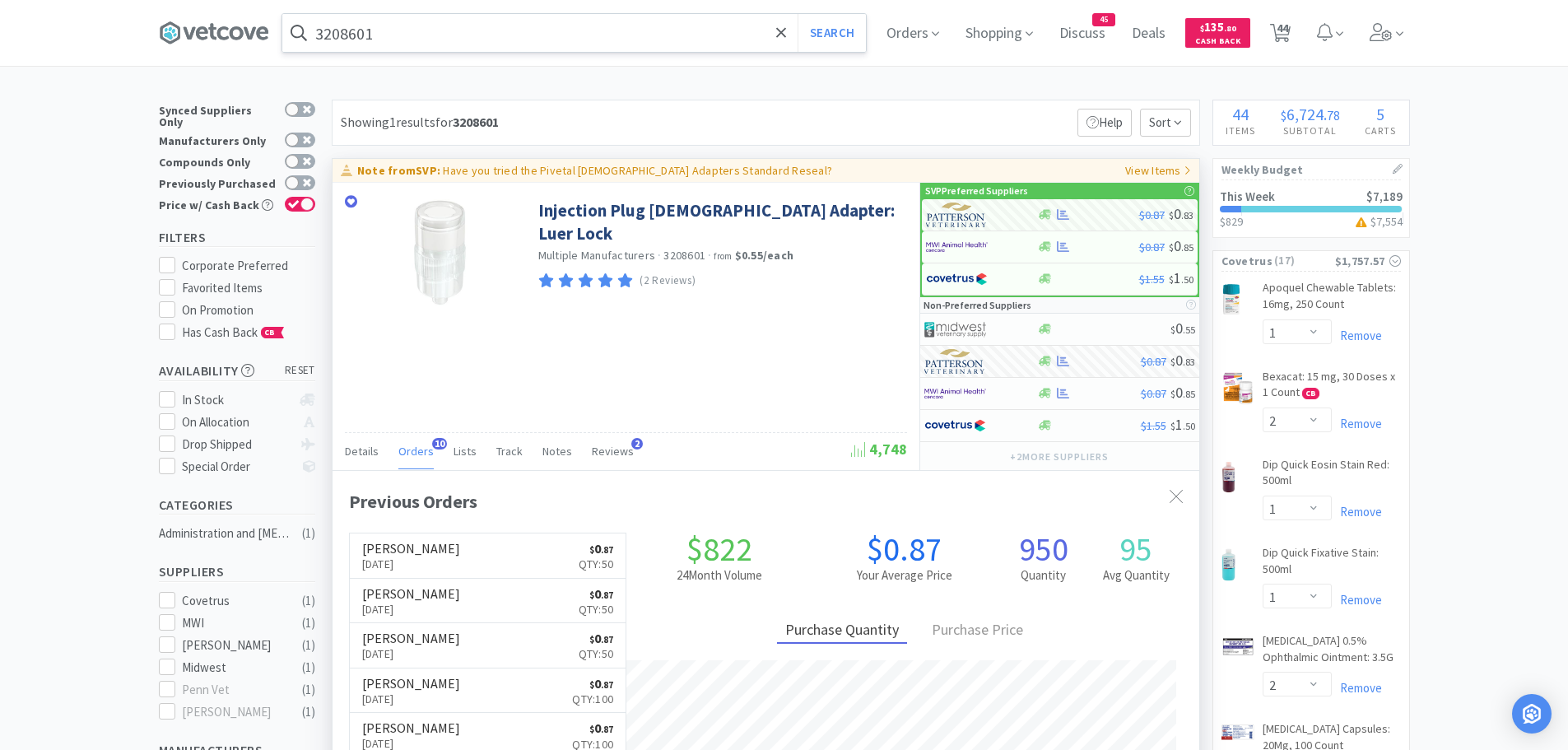
click at [438, 37] on input "3208601" at bounding box center [573, 33] width 584 height 38
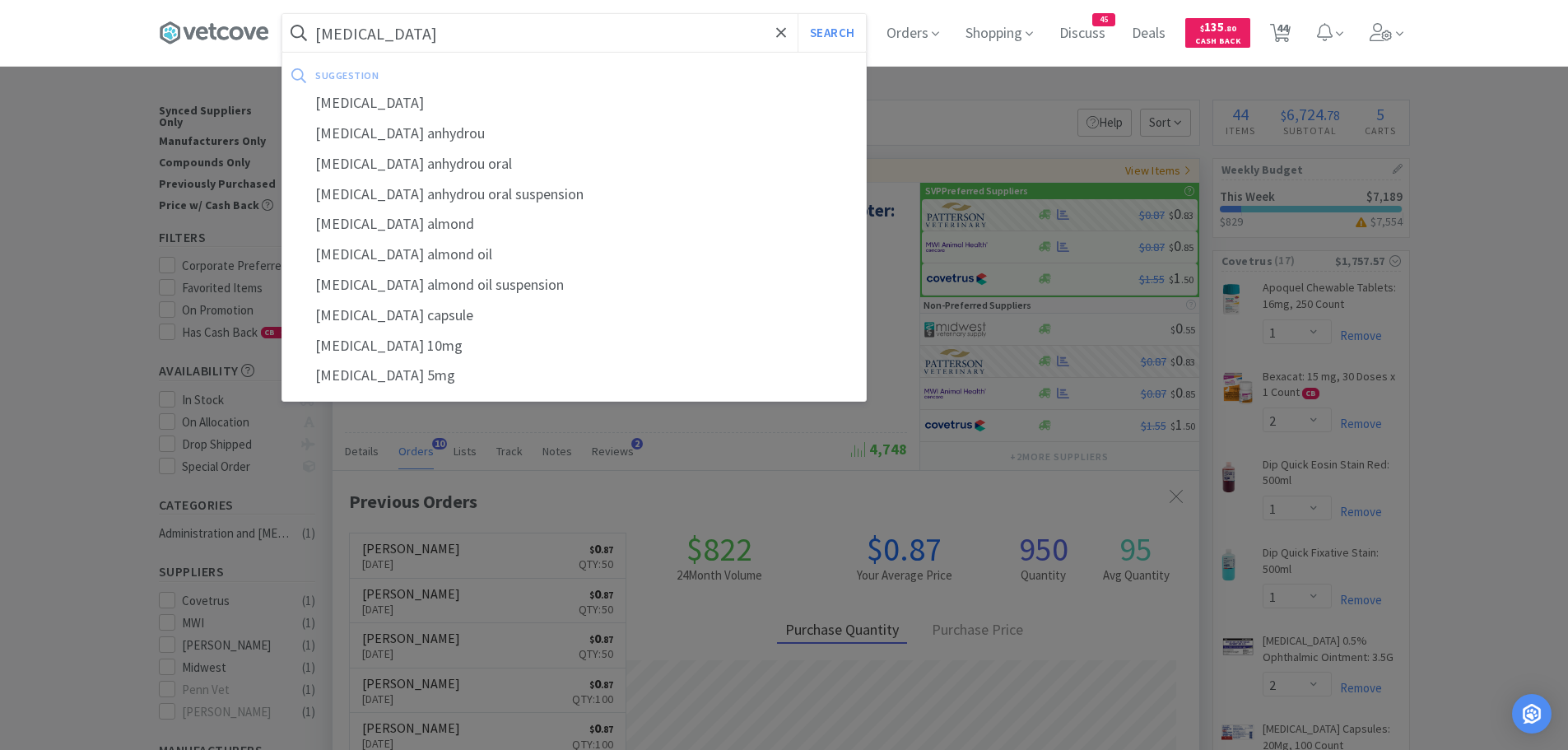
type input "prednisone"
click at [798, 14] on button "Search" at bounding box center [832, 33] width 69 height 38
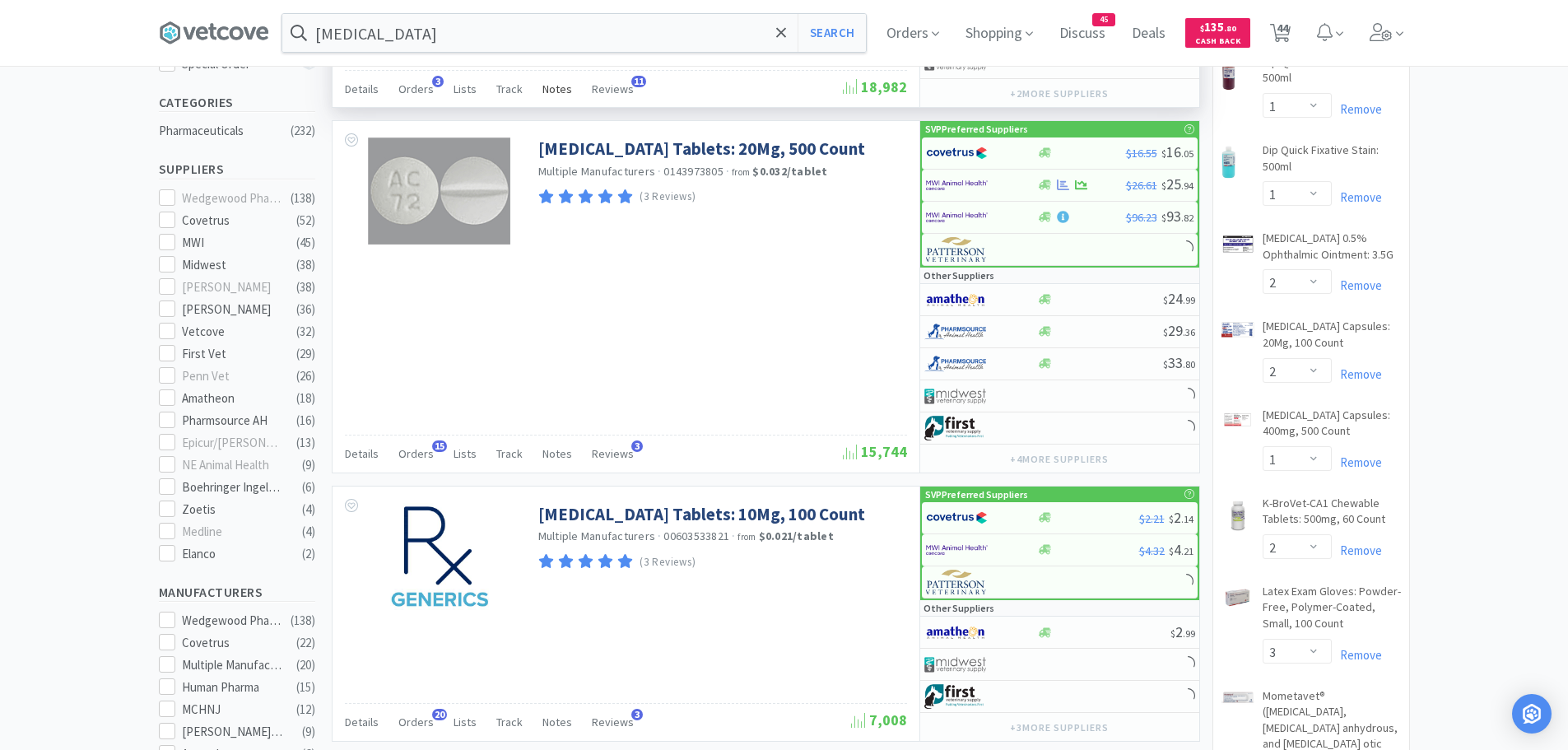
scroll to position [411, 0]
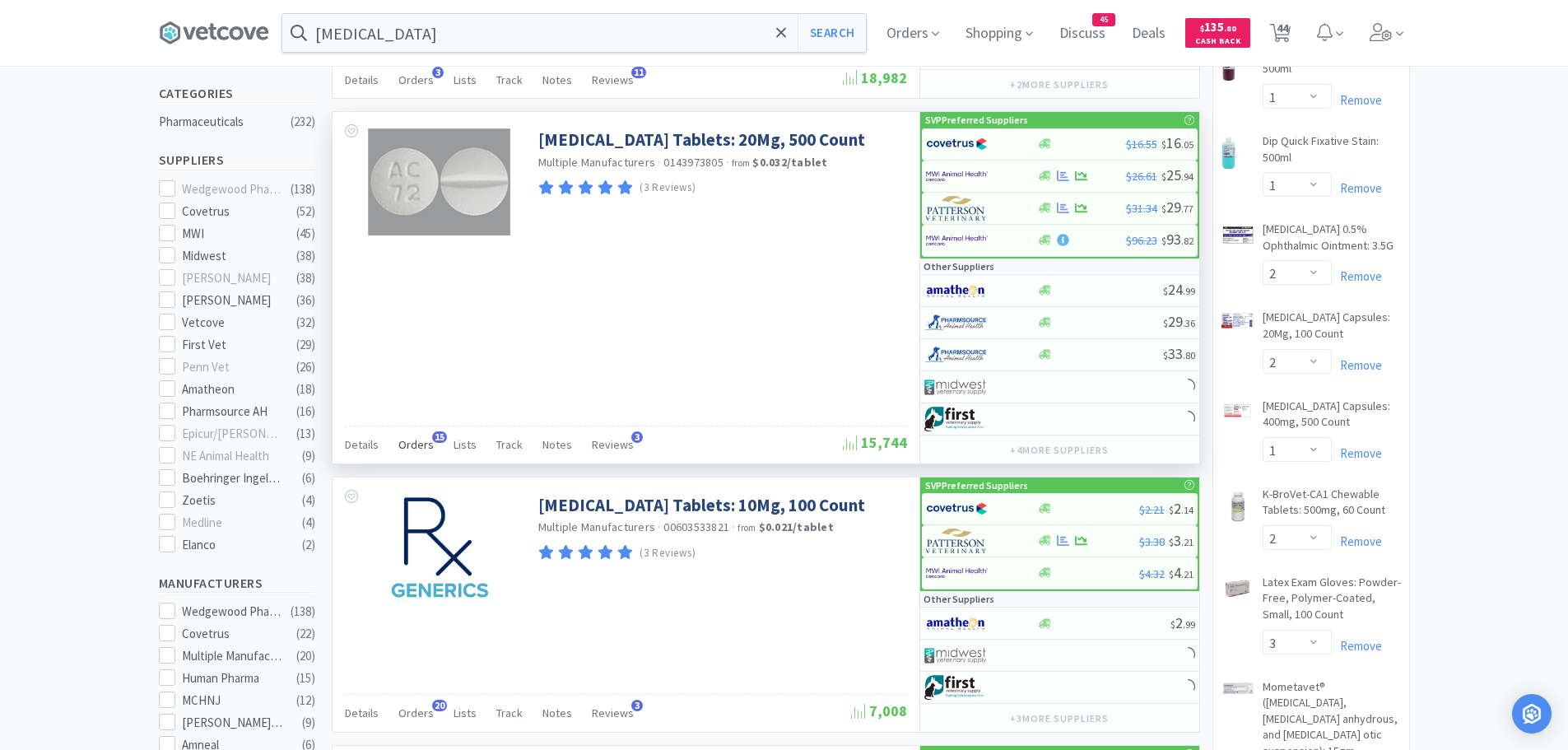
click at [402, 442] on span "Orders" at bounding box center [416, 444] width 35 height 15
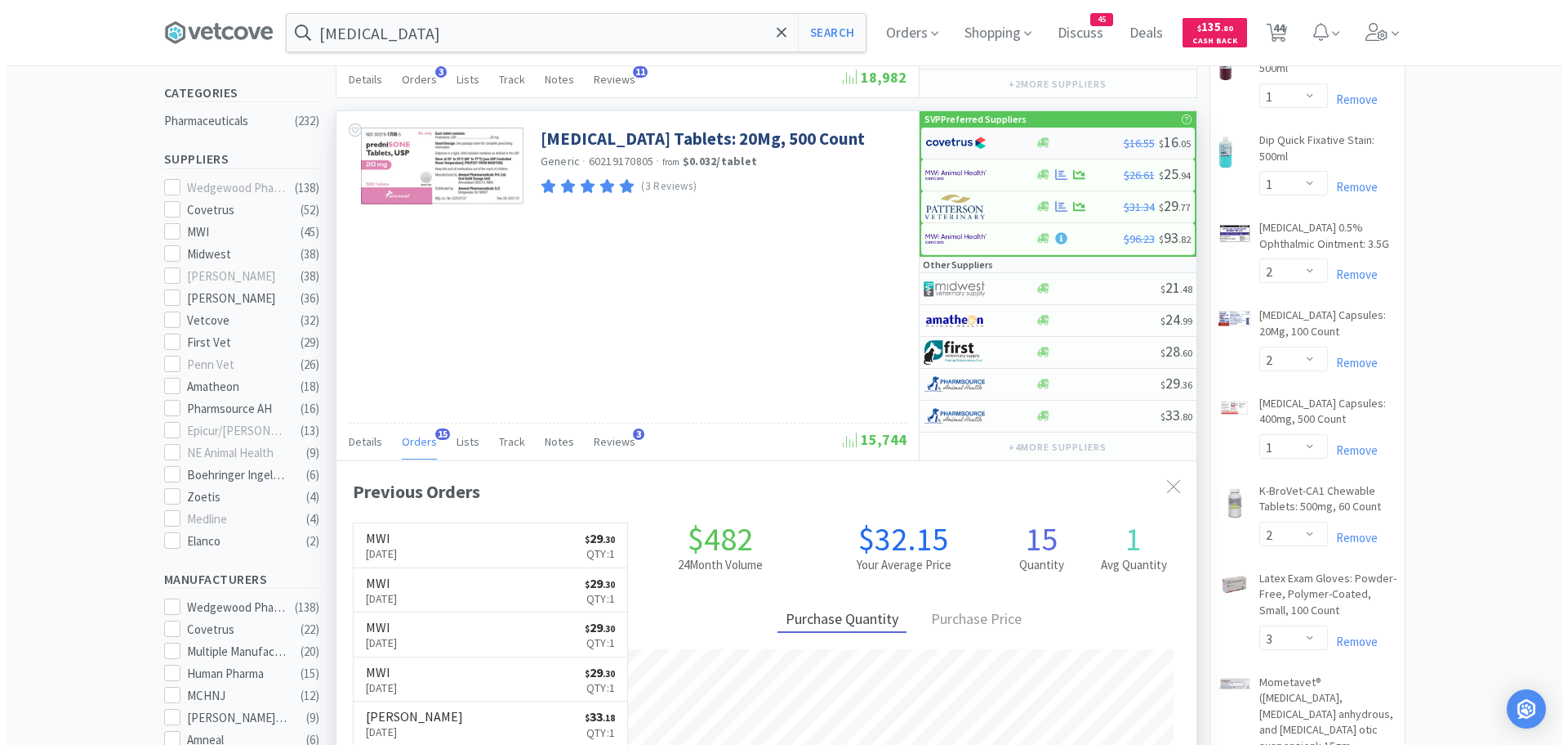
scroll to position [438, 860]
click at [960, 149] on img at bounding box center [950, 142] width 61 height 24
select select "1"
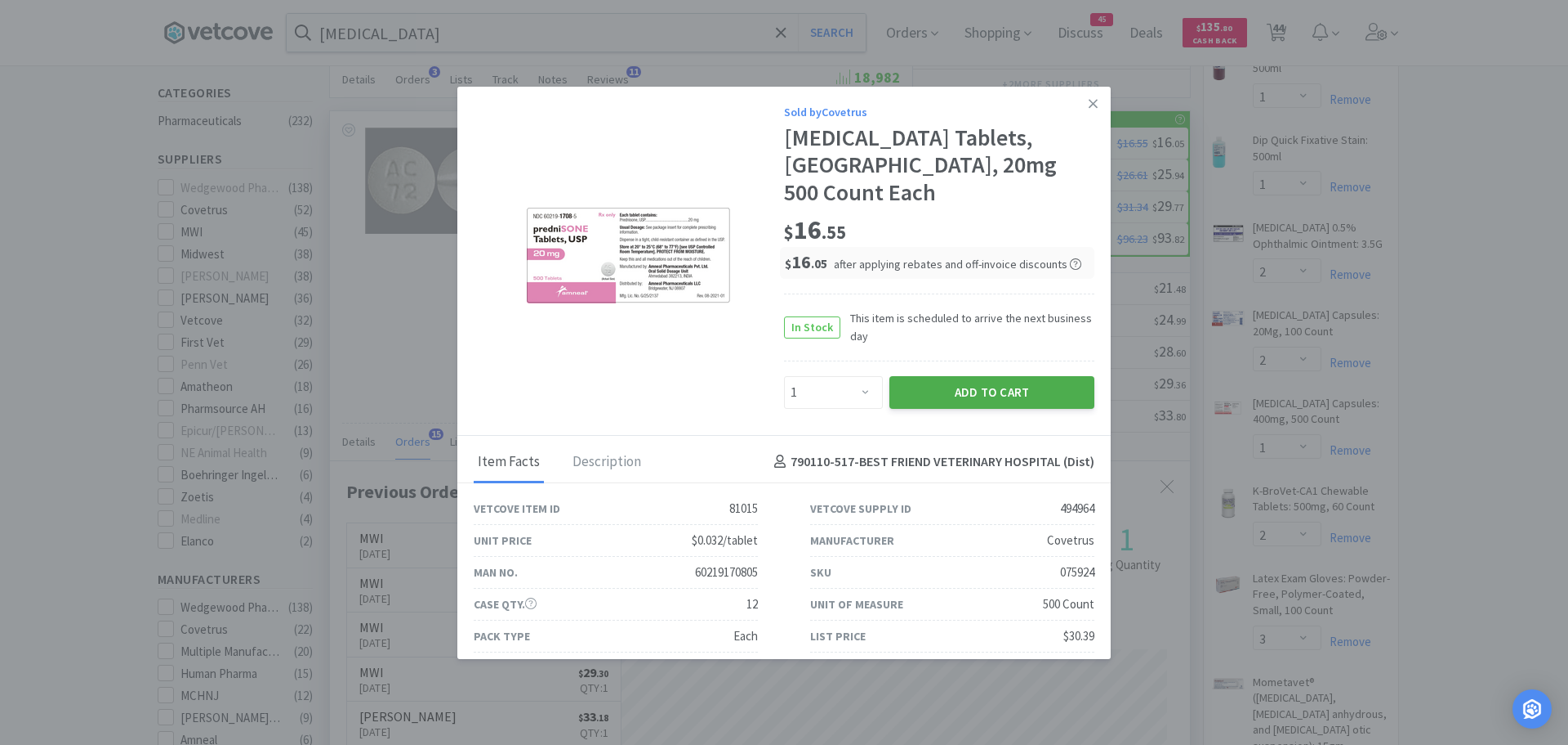
click at [895, 376] on button "Add to Cart" at bounding box center [991, 392] width 205 height 32
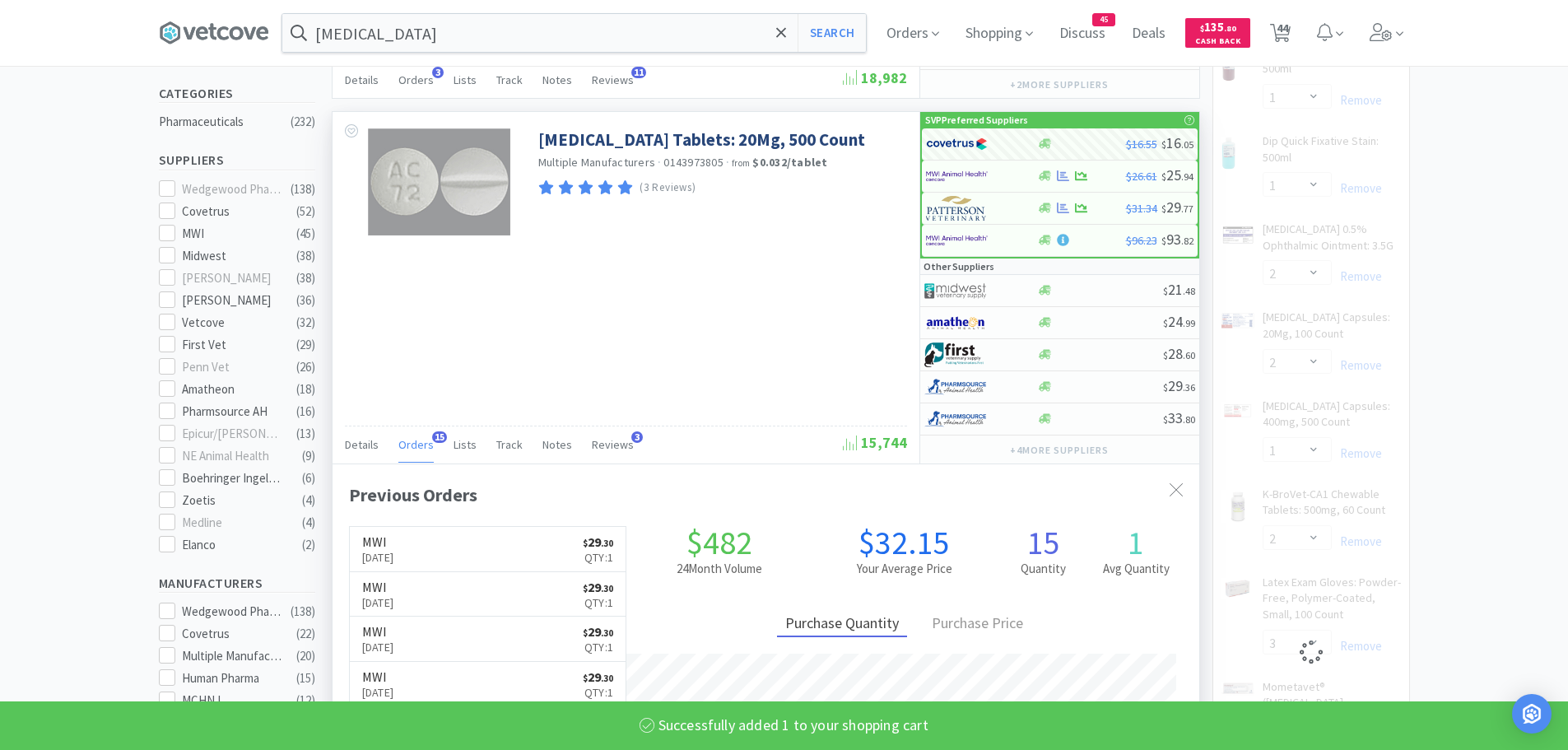
select select "1"
select select "2"
select select "1"
select select "12"
select select "1"
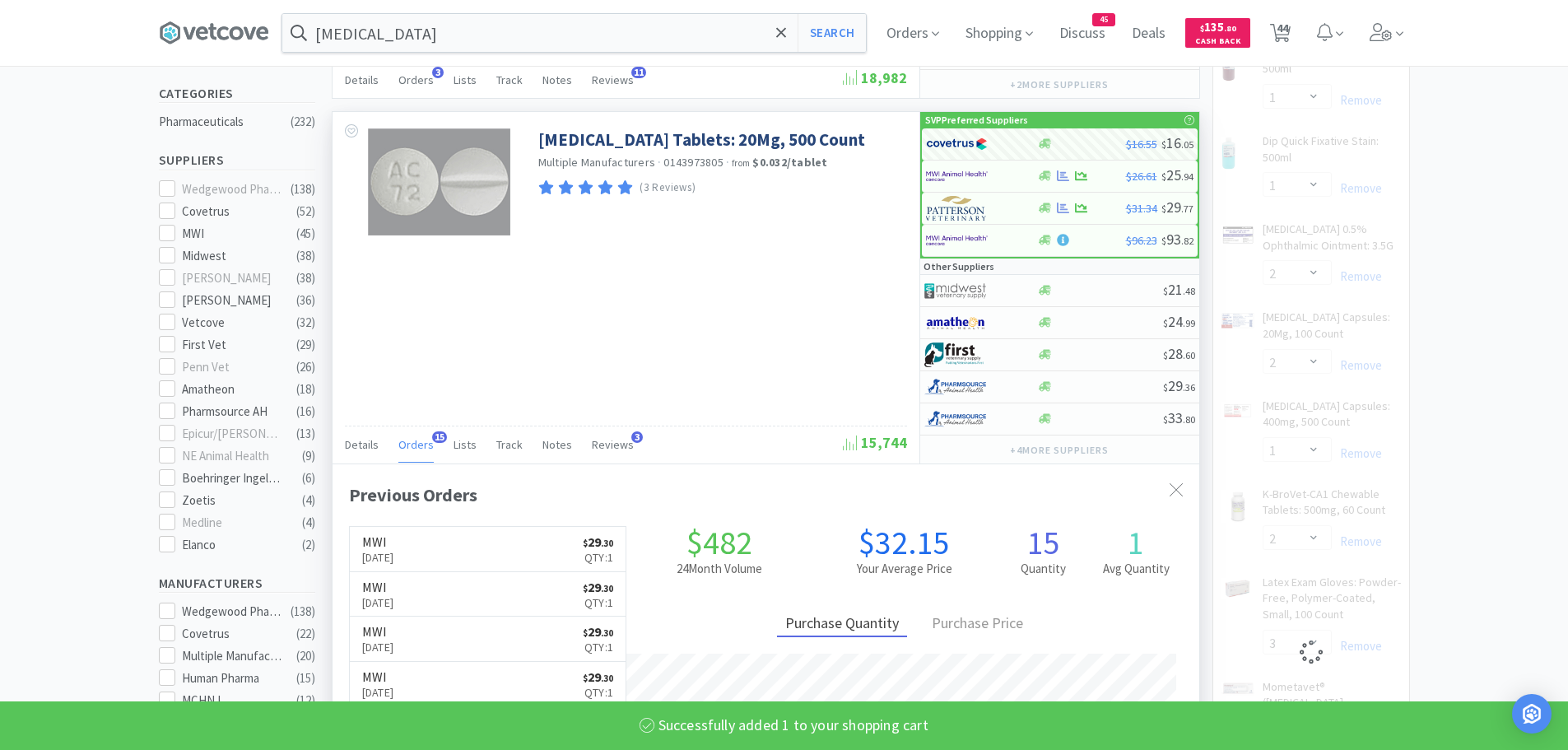
select select "10"
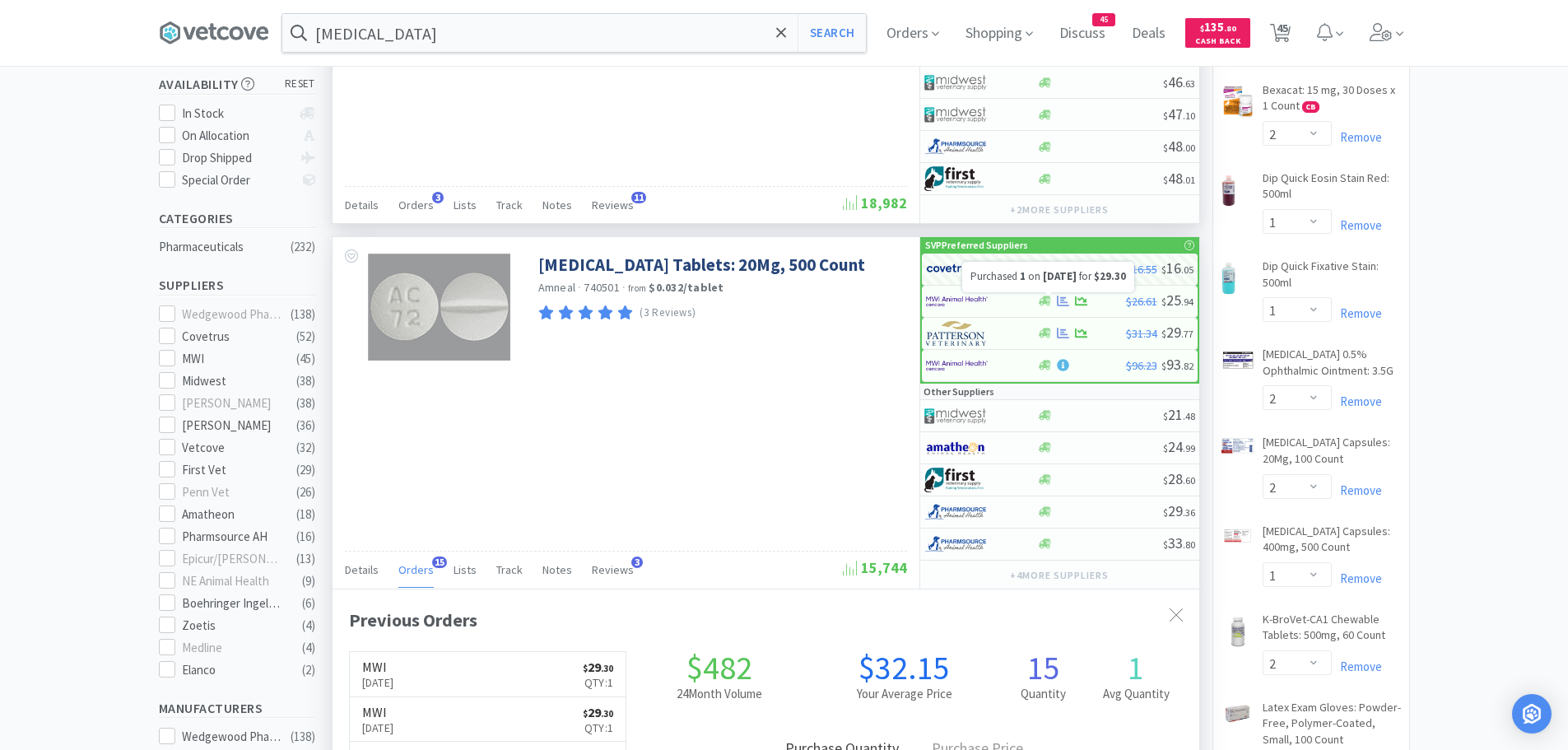
scroll to position [0, 0]
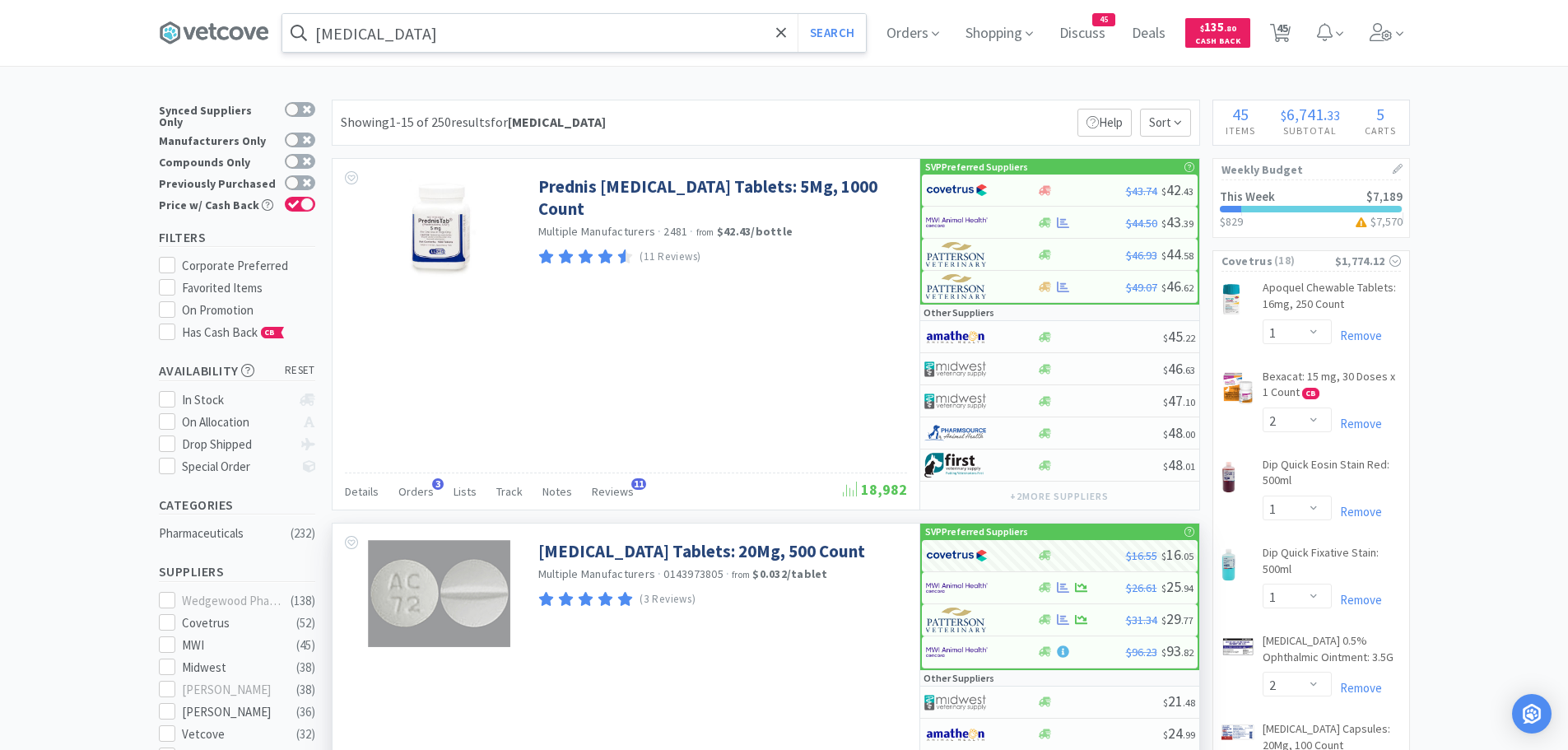
click at [476, 44] on input "prednisone" at bounding box center [573, 33] width 584 height 38
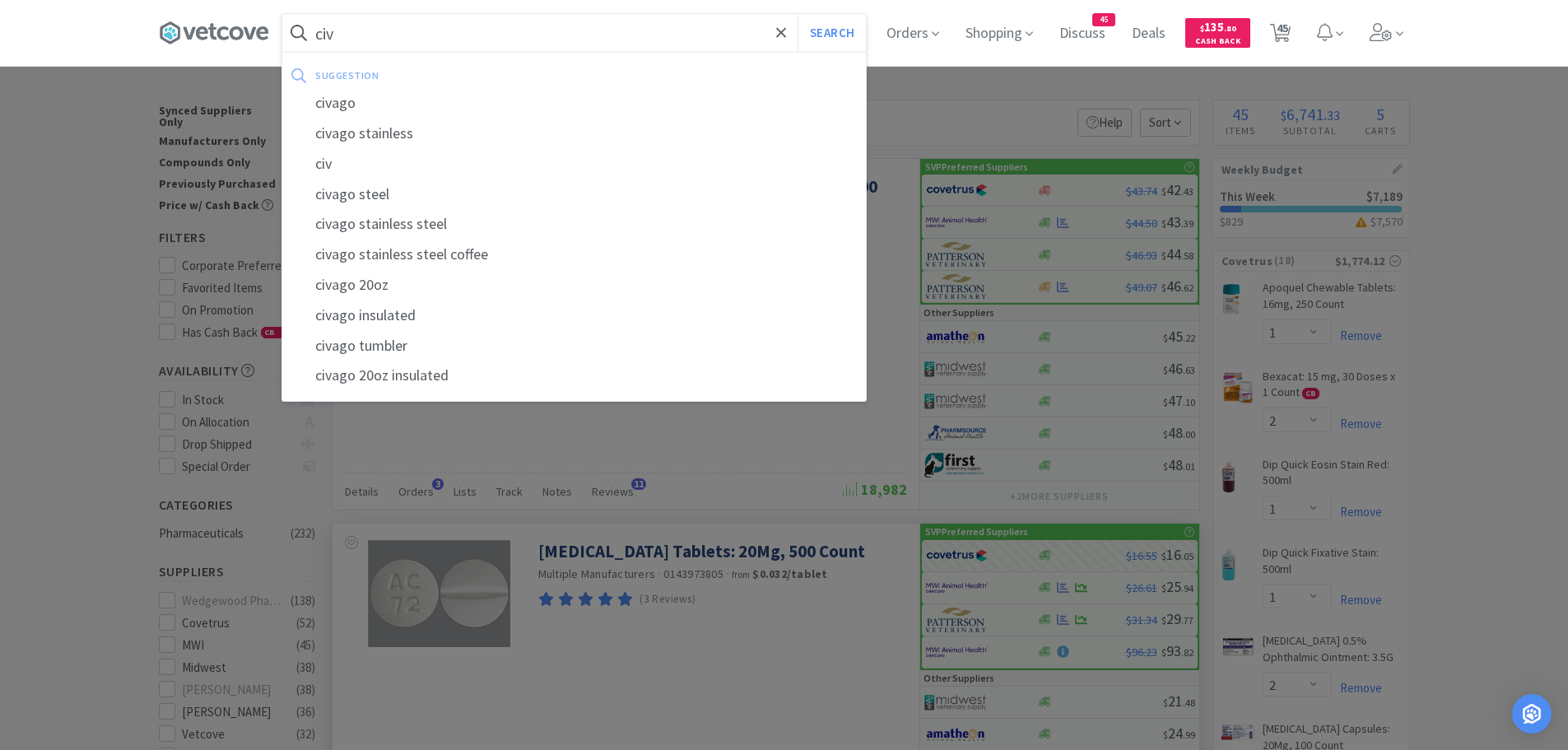
type input "civ"
click at [798, 14] on button "Search" at bounding box center [832, 33] width 69 height 38
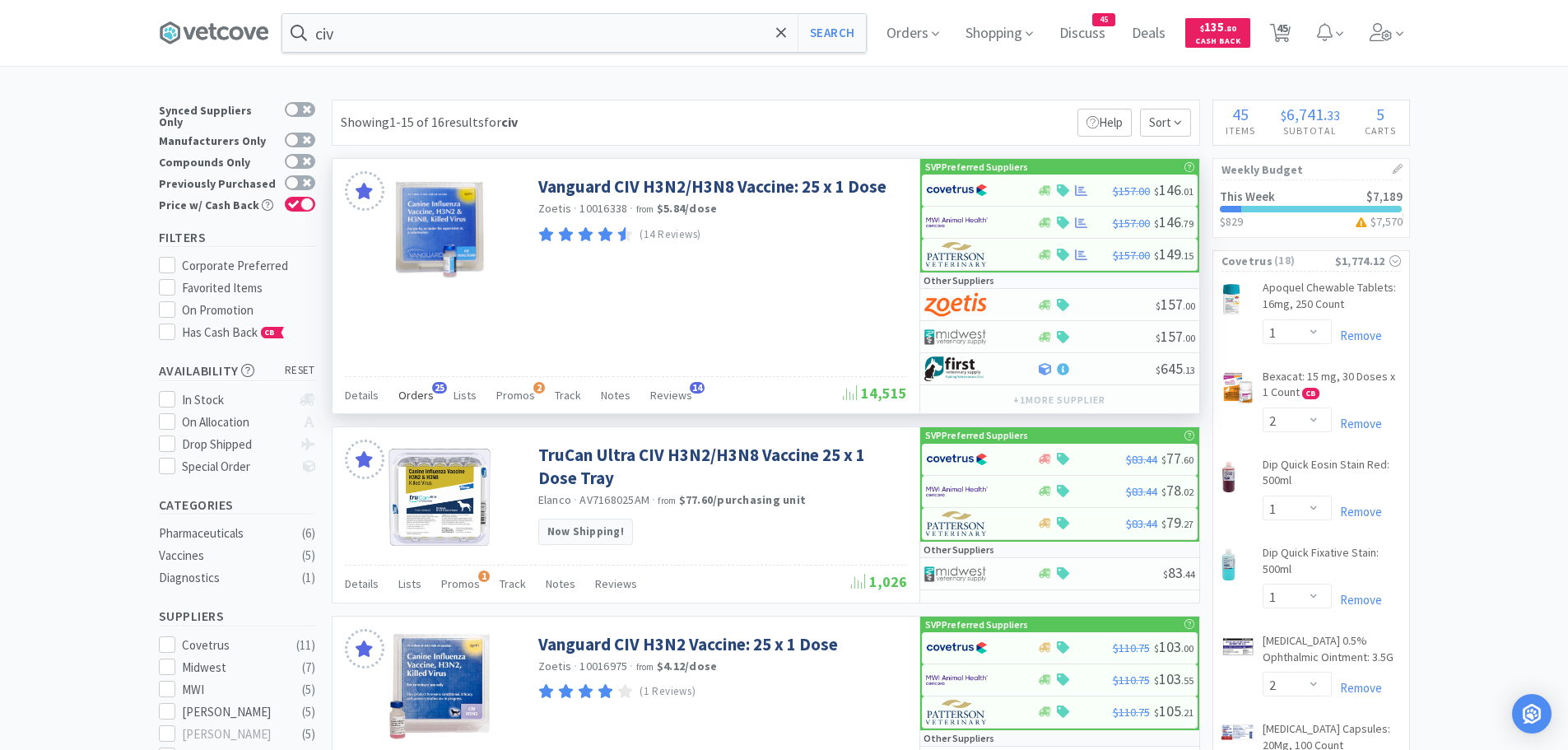
click at [423, 398] on span "Orders" at bounding box center [416, 395] width 35 height 15
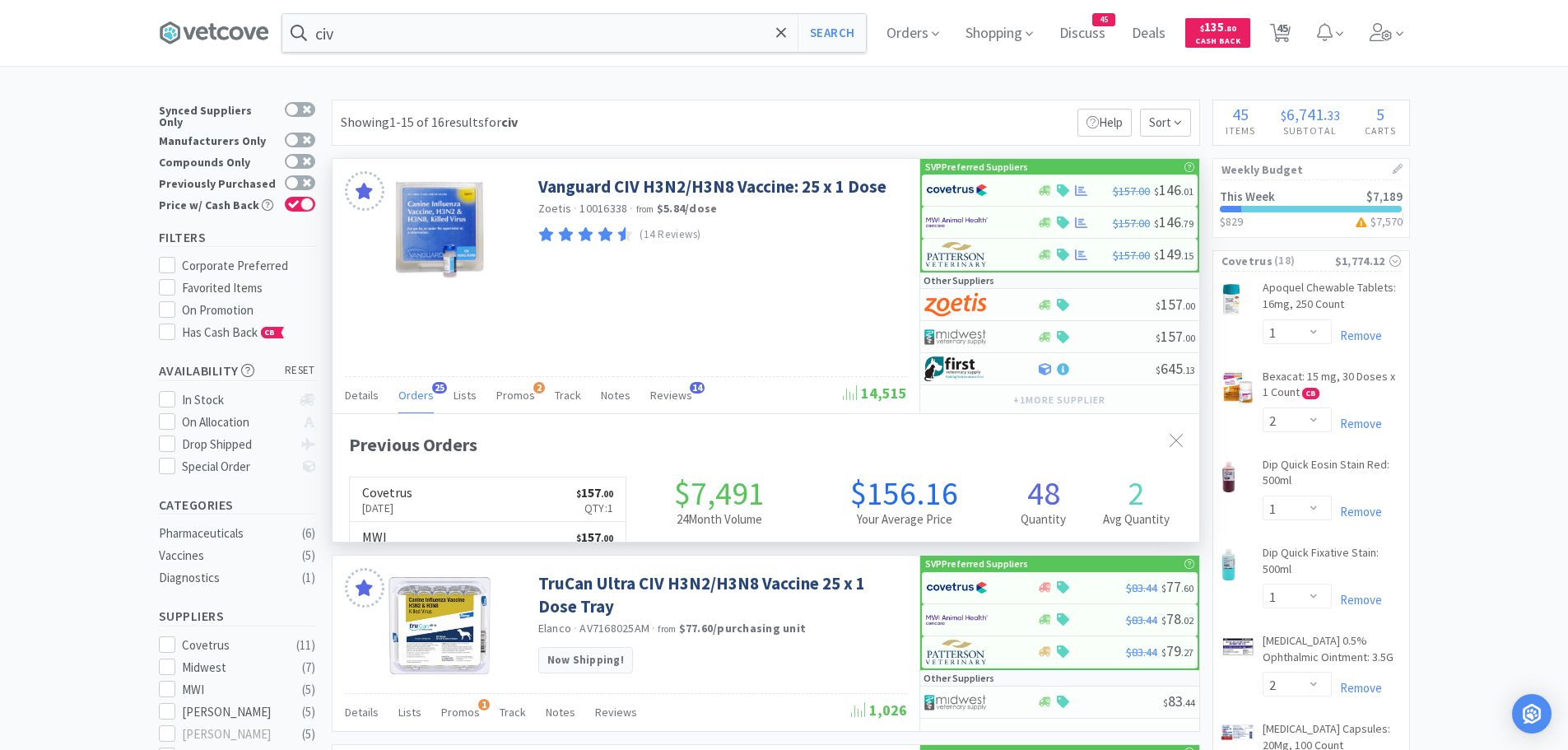
scroll to position [441, 866]
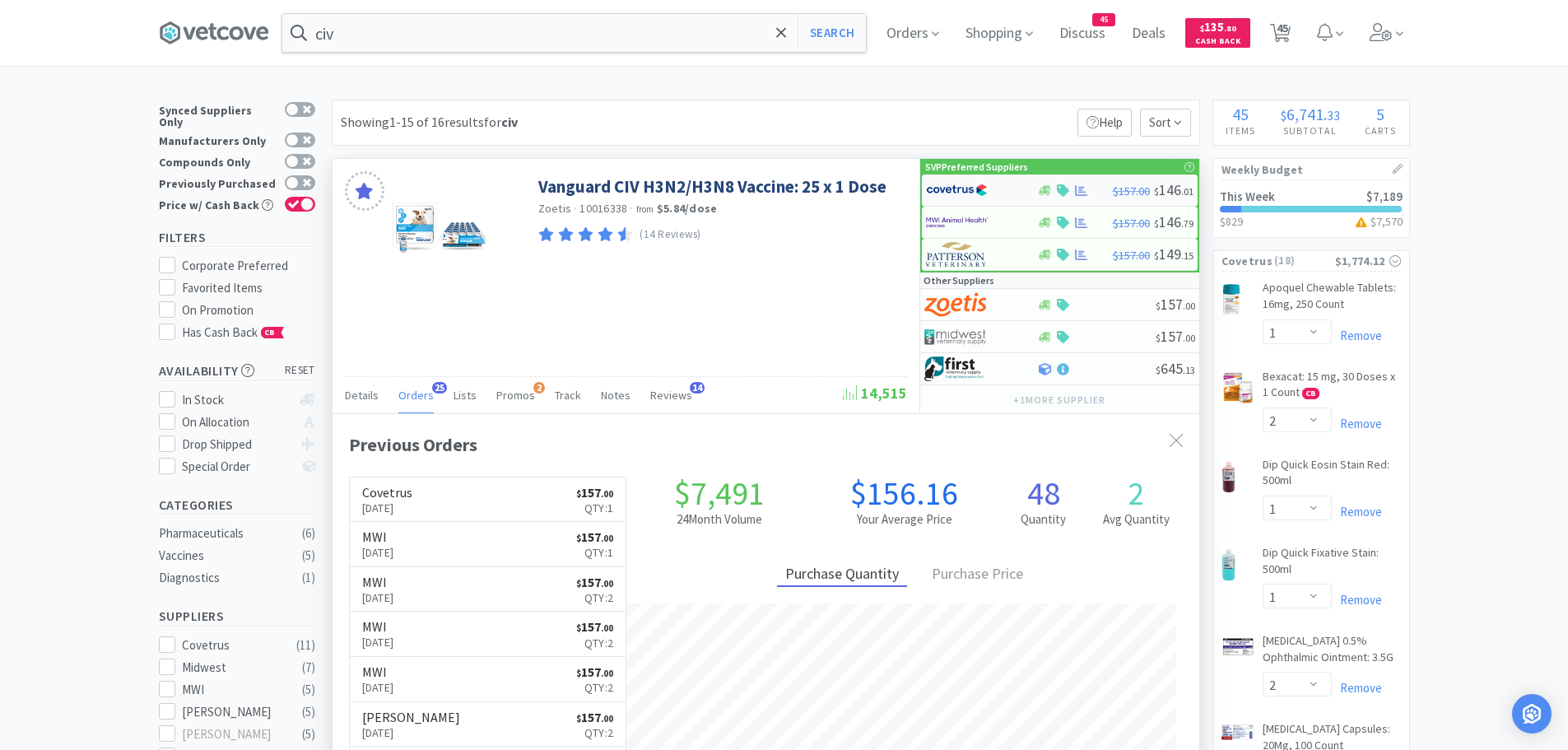
click at [969, 188] on img at bounding box center [957, 189] width 62 height 24
select select "1"
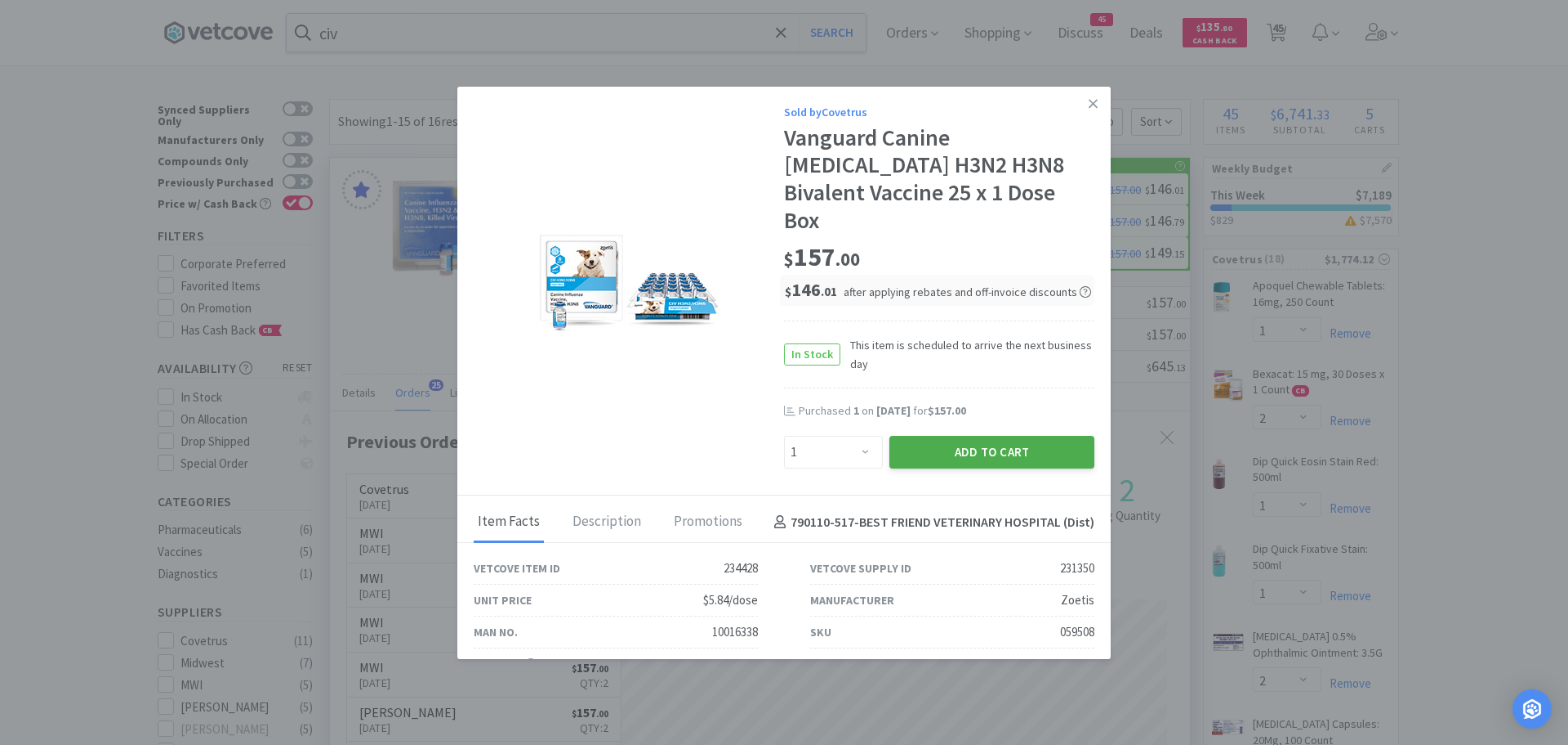
click at [907, 436] on button "Add to Cart" at bounding box center [991, 451] width 205 height 32
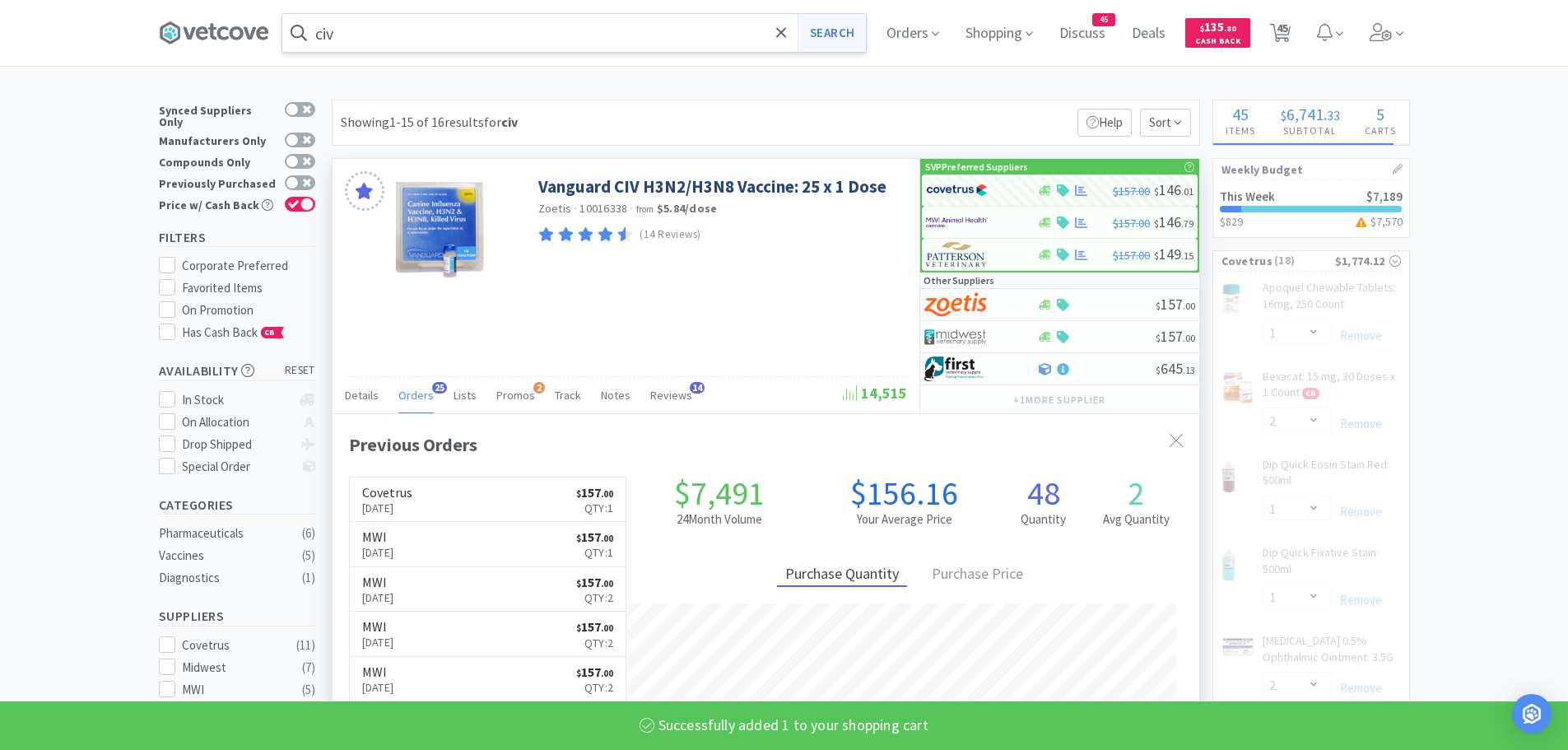
select select "1"
select select "10"
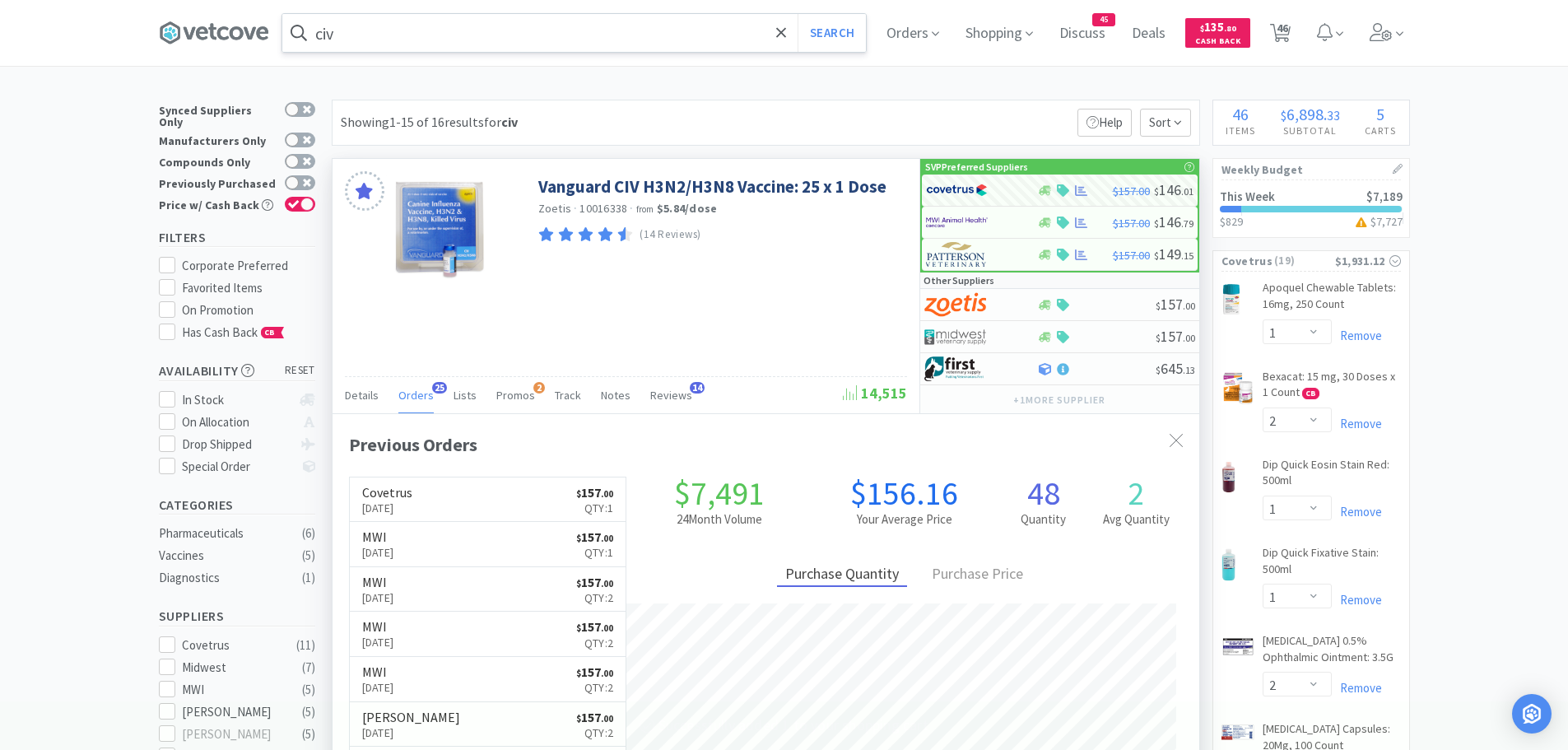
click at [455, 26] on input "civ" at bounding box center [573, 33] width 584 height 38
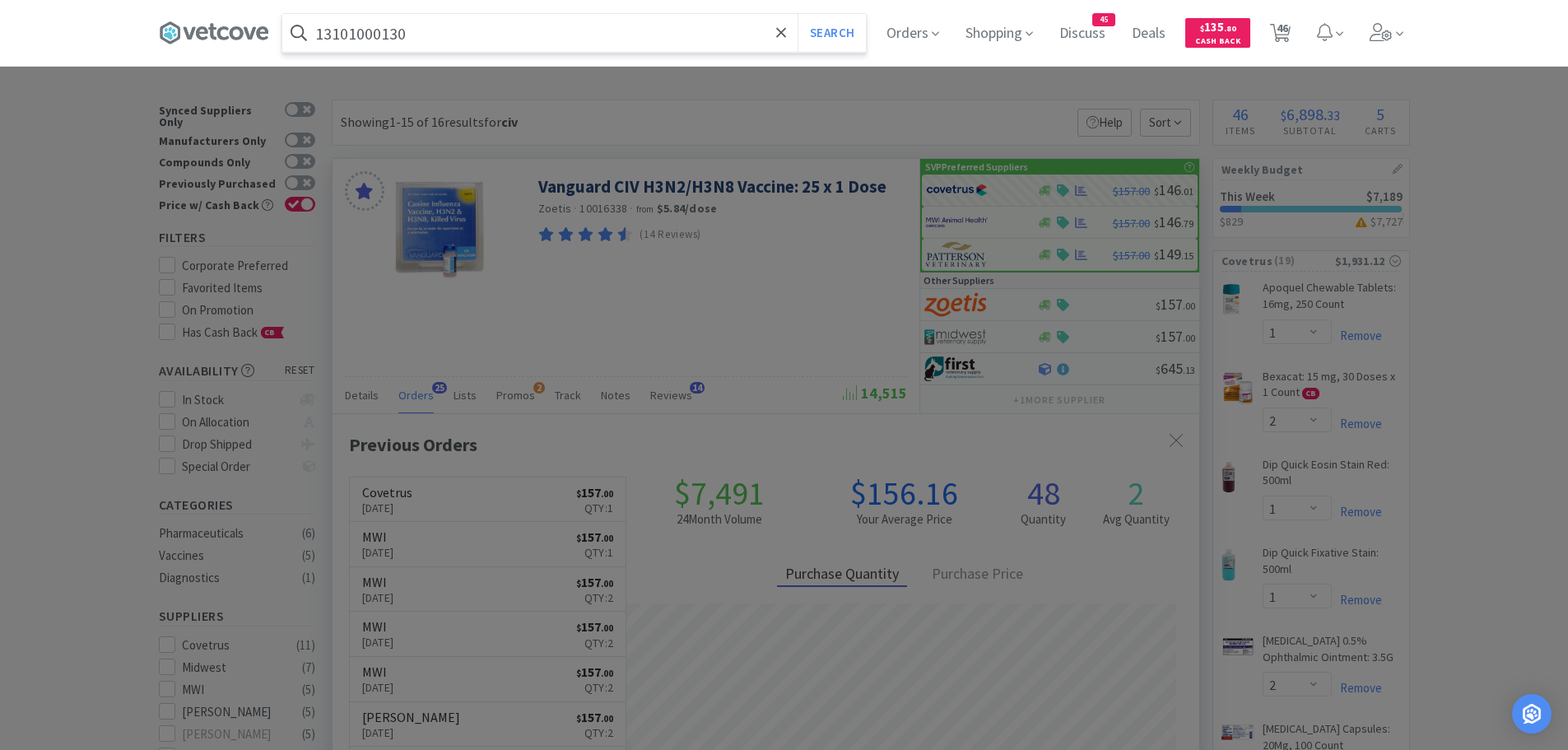
click at [798, 14] on button "Search" at bounding box center [832, 33] width 69 height 38
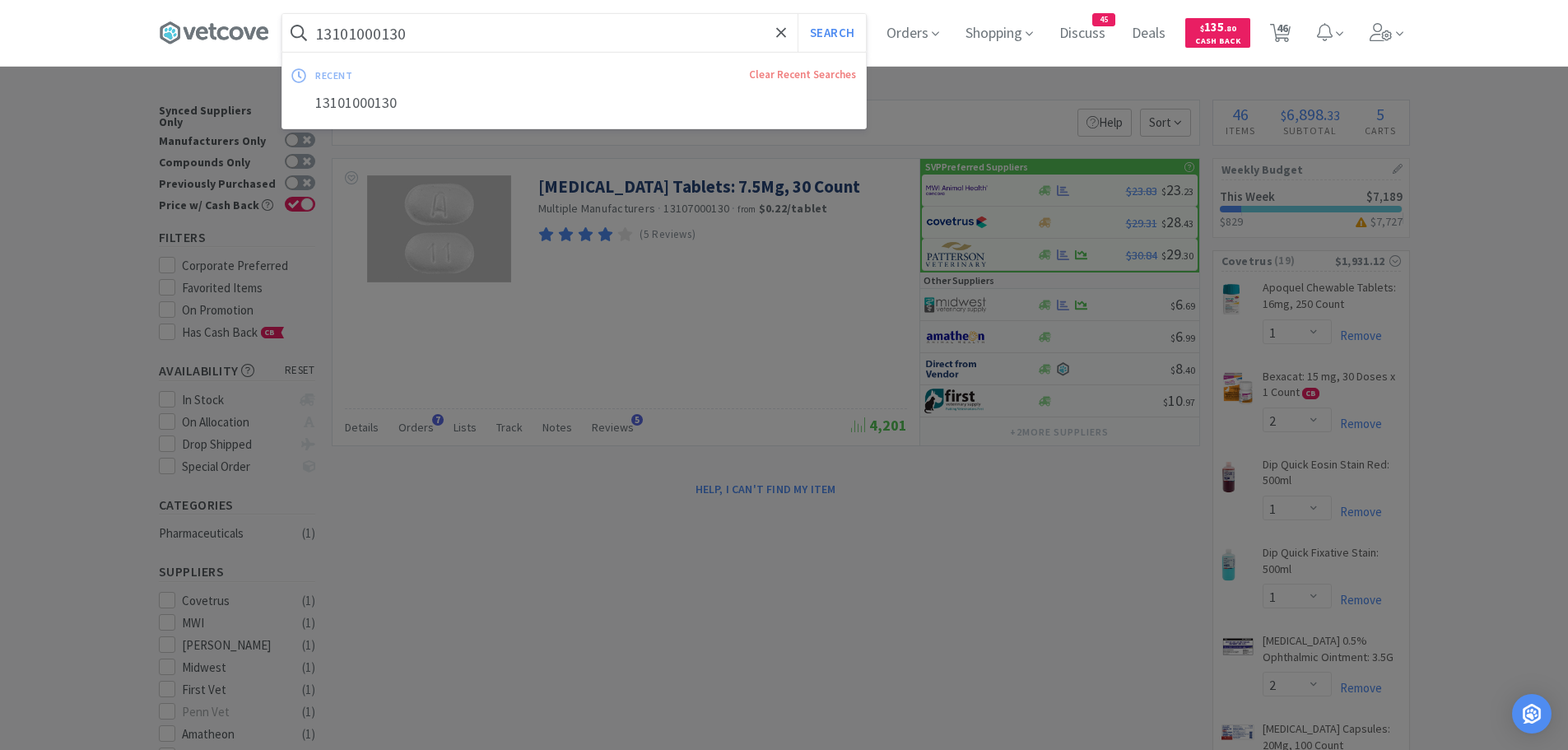
click at [433, 39] on input "13101000130" at bounding box center [573, 33] width 584 height 38
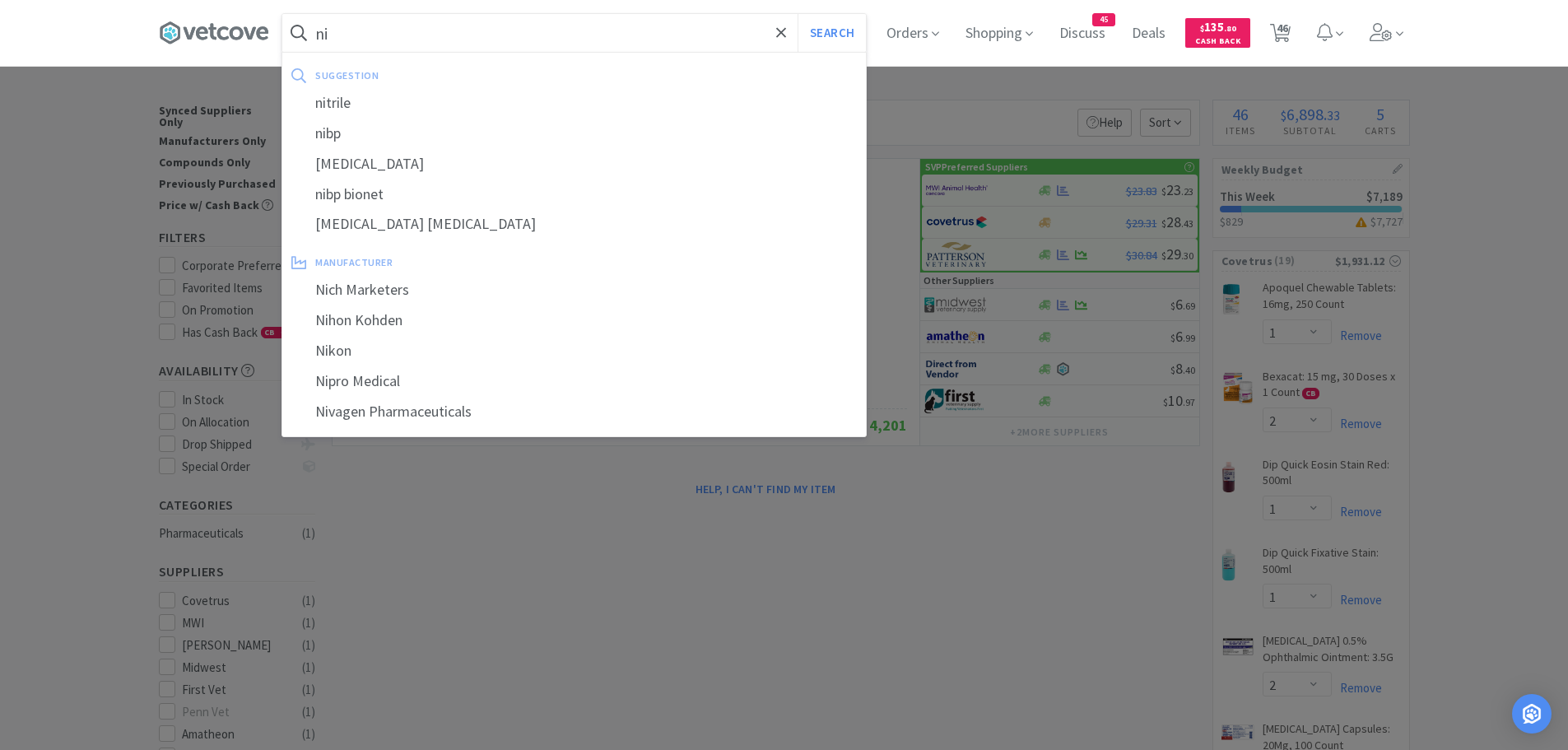
type input "n"
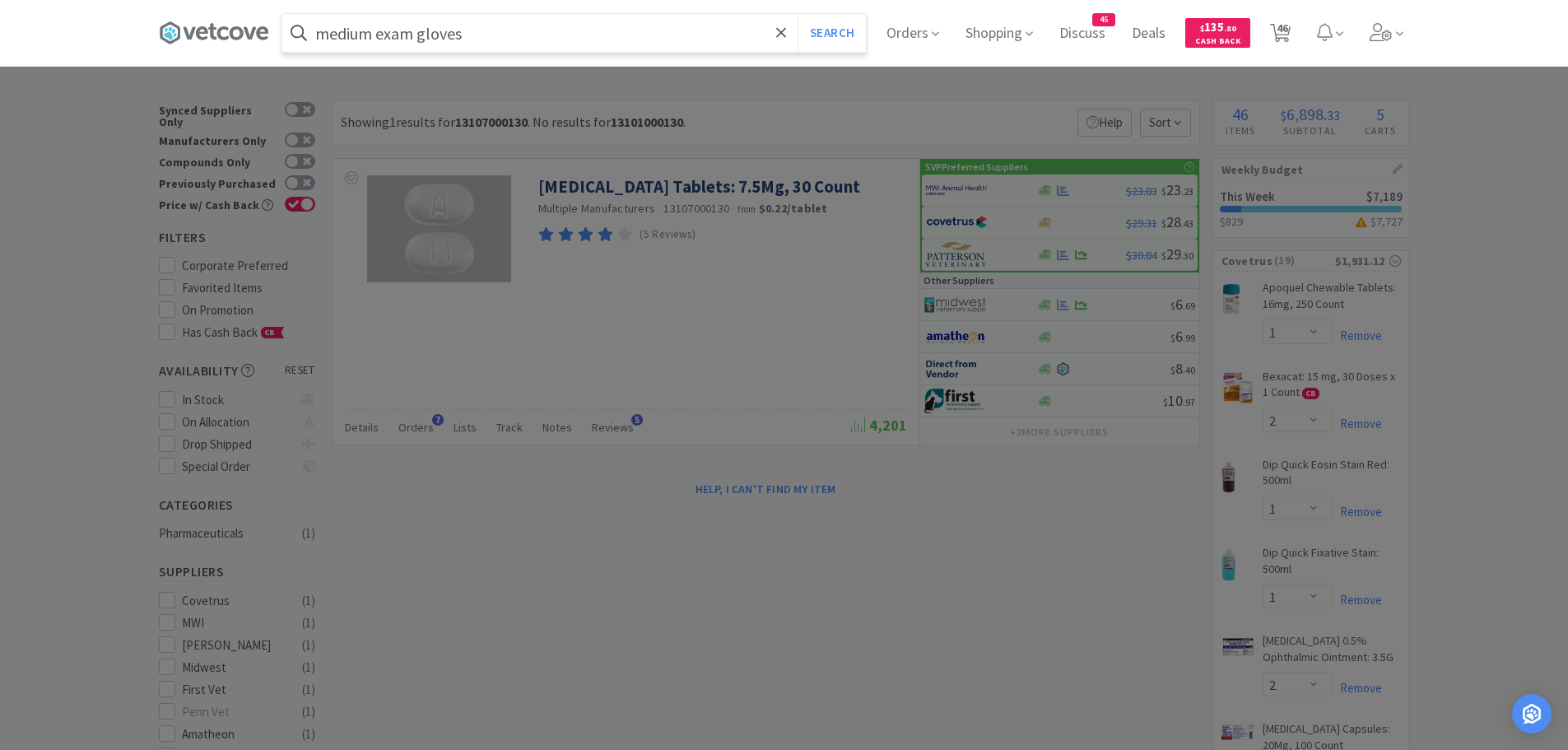
type input "medium exam gloves"
click at [798, 14] on button "Search" at bounding box center [832, 33] width 69 height 38
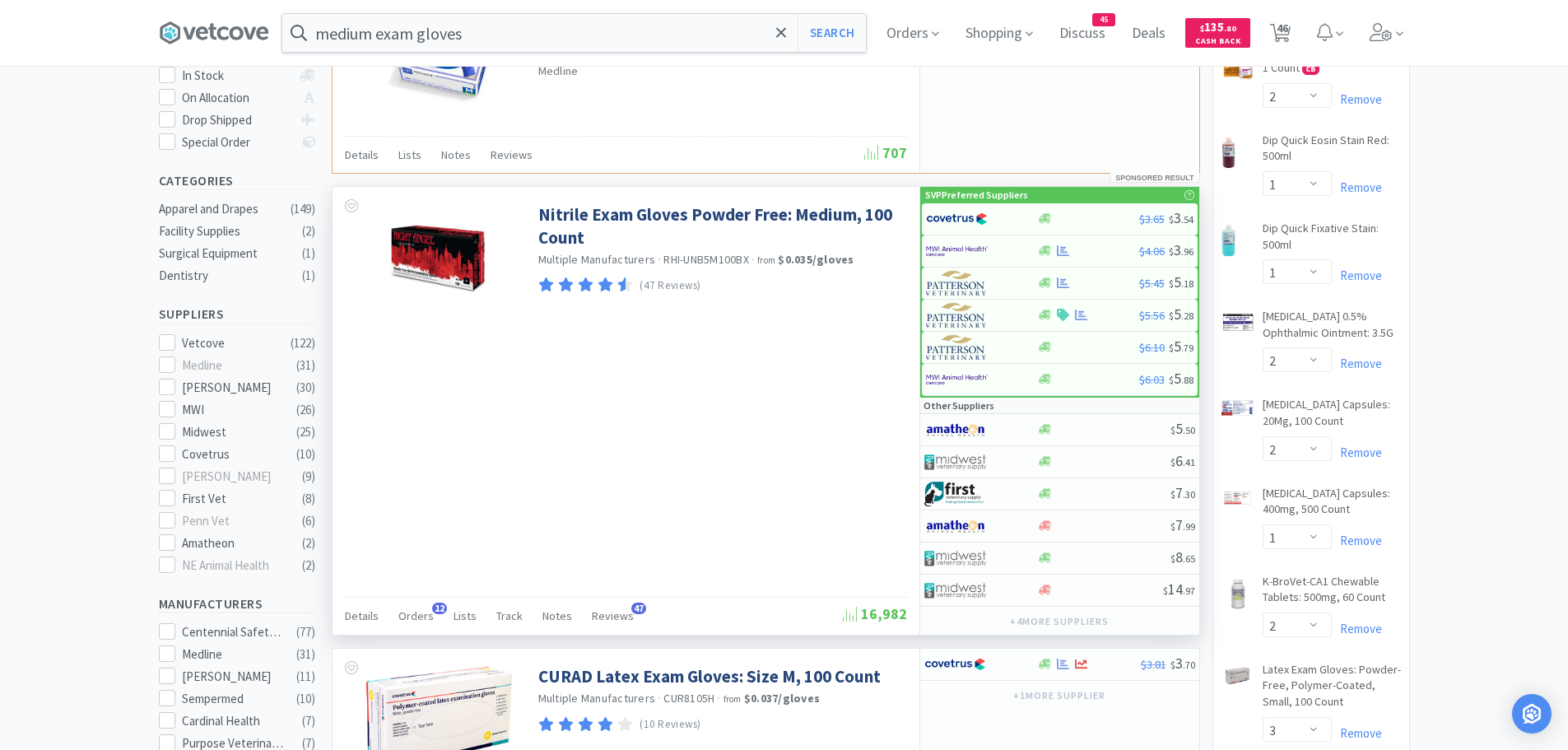
scroll to position [329, 0]
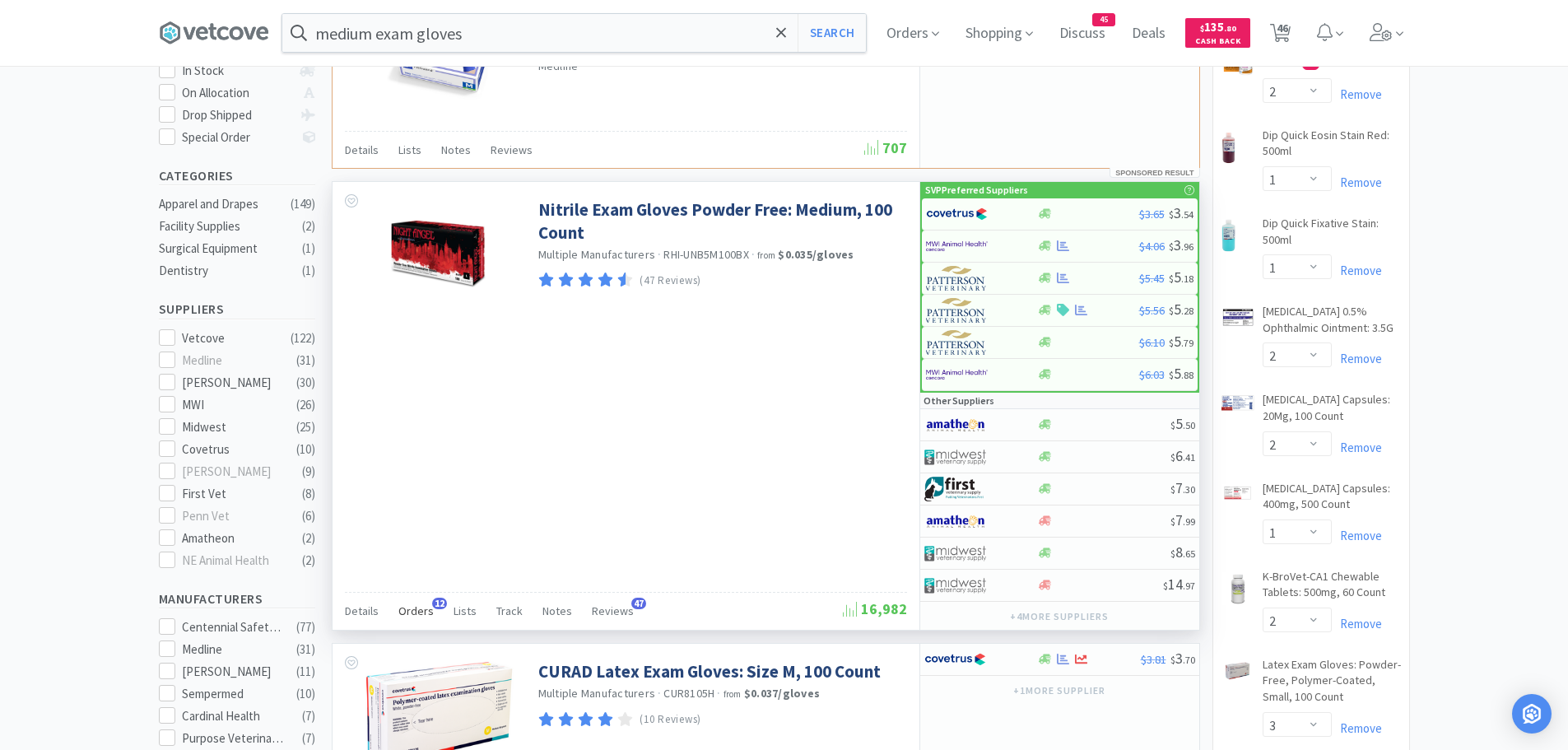
click at [422, 604] on span "Orders" at bounding box center [416, 611] width 35 height 15
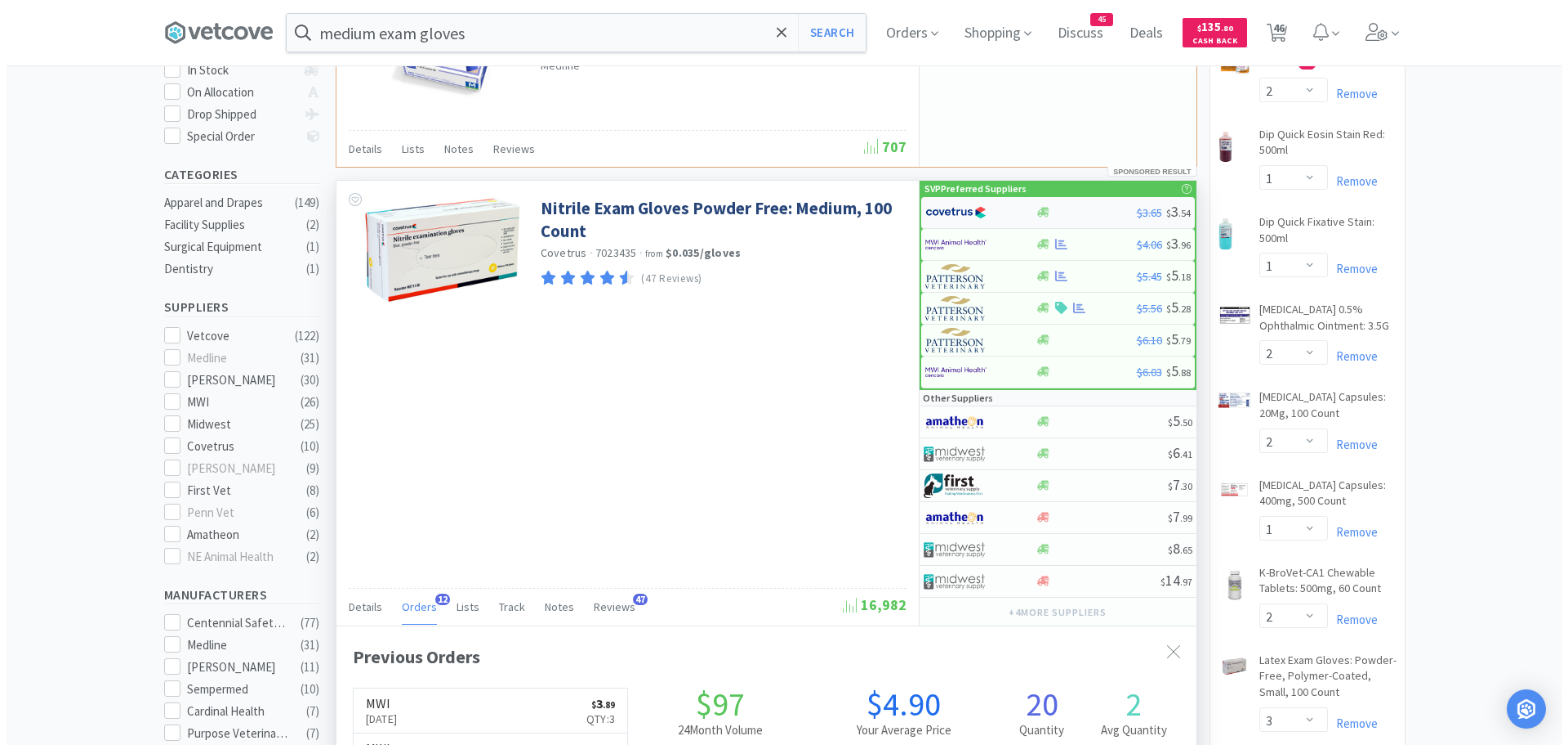
scroll to position [438, 860]
click at [964, 216] on img at bounding box center [950, 212] width 61 height 24
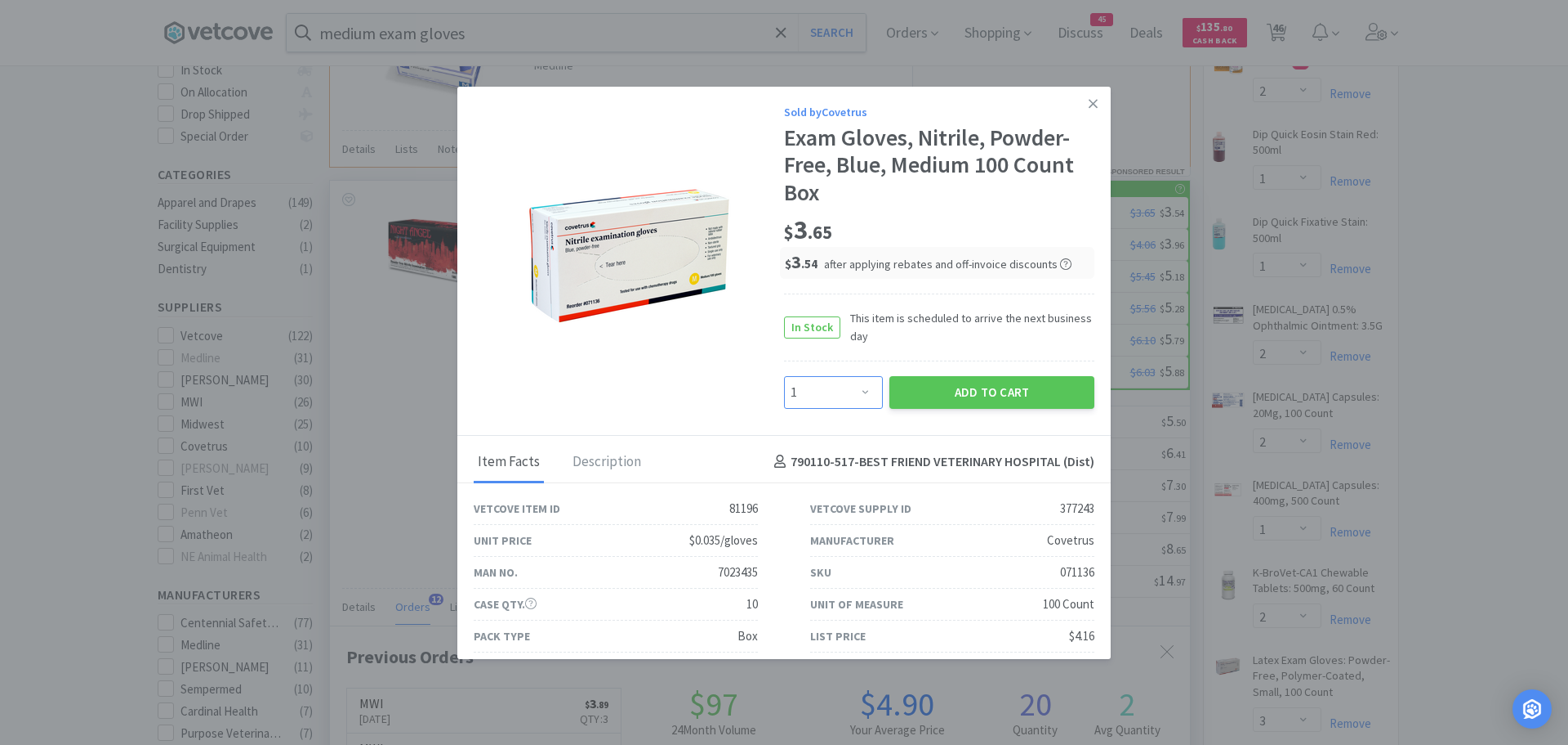
click at [868, 392] on select "Enter Quantity 1 2 3 4 5 6 7 8 9 10 11 12 13 14 15 16 17 18 19 20 Enter Quantity" at bounding box center [833, 392] width 99 height 32
select select "3"
click at [784, 376] on select "Enter Quantity 1 2 3 4 5 6 7 8 9 10 11 12 13 14 15 16 17 18 19 20 Enter Quantity" at bounding box center [833, 392] width 99 height 32
click at [940, 390] on button "Add to Cart" at bounding box center [991, 392] width 205 height 32
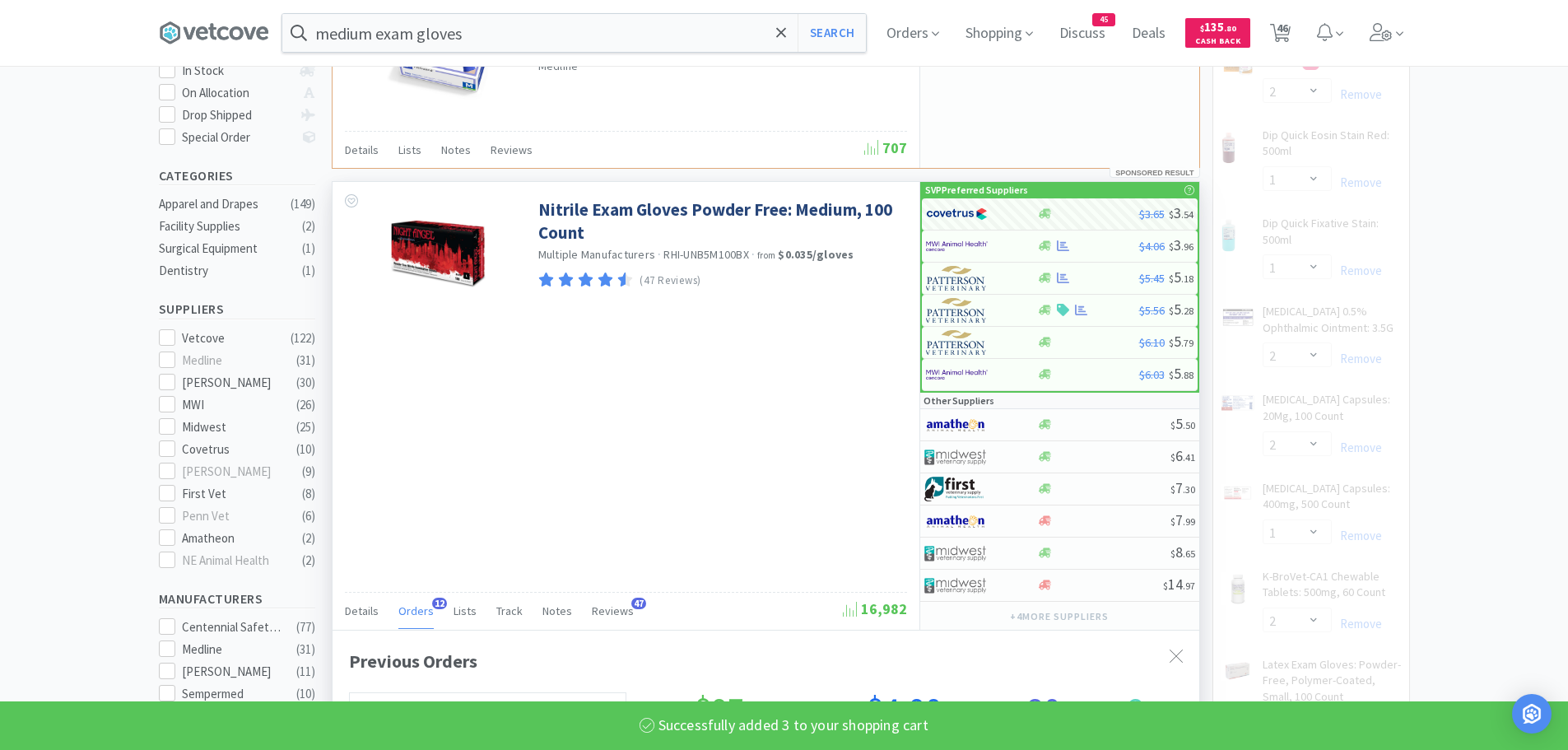
select select "3"
select select "2"
select select "1"
select select "2"
select select "1"
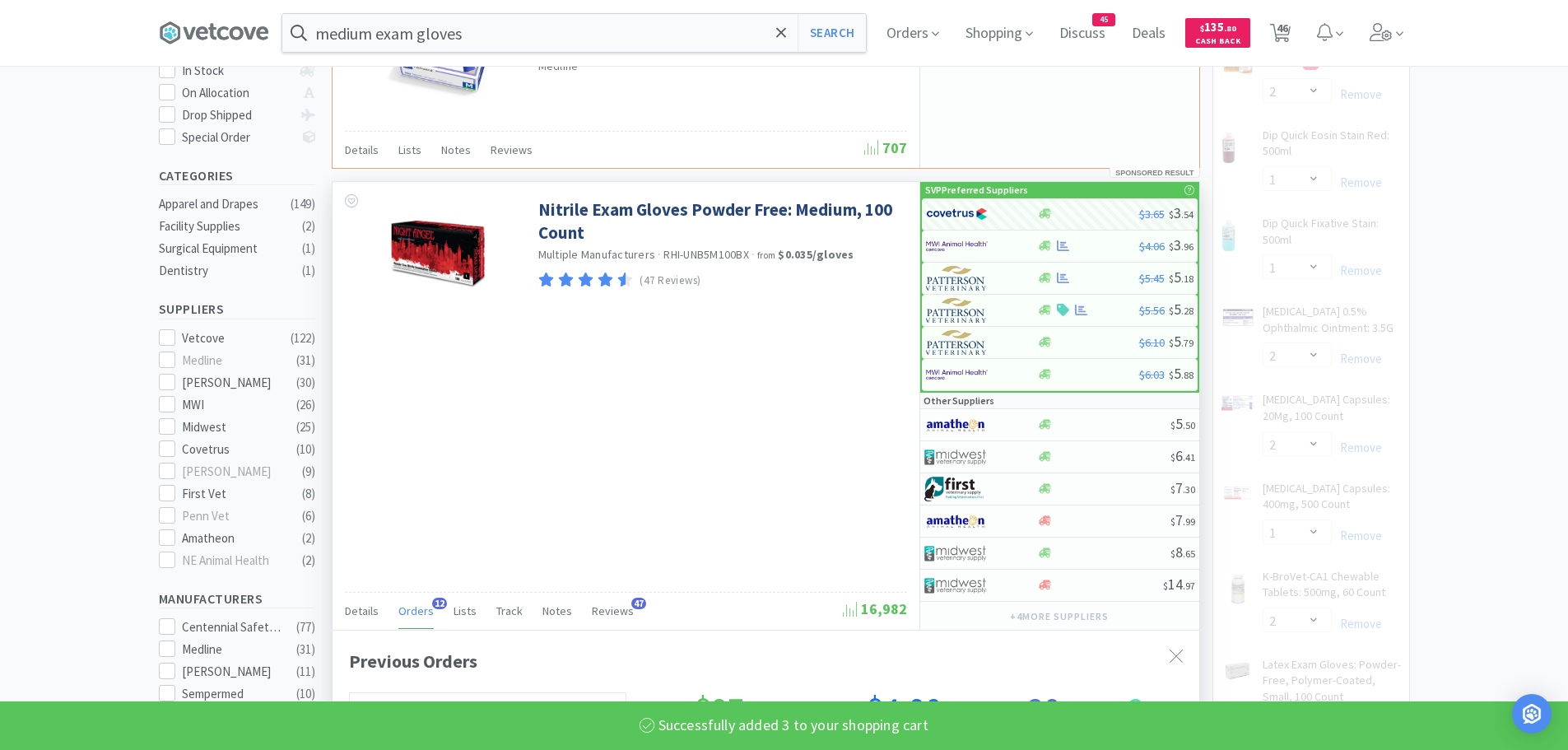
select select "12"
select select "1"
select select "10"
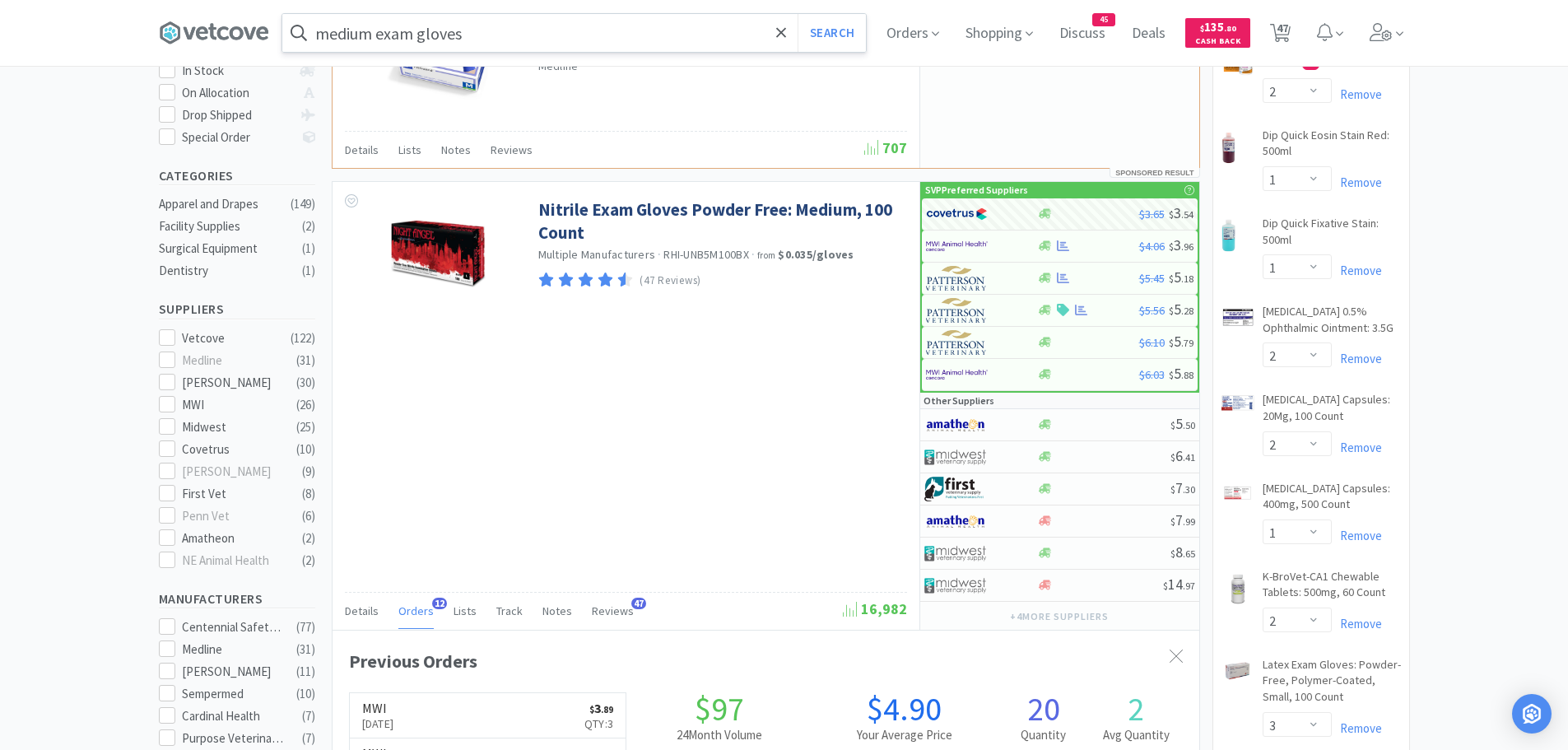
click at [490, 37] on input "medium exam gloves" at bounding box center [573, 33] width 584 height 38
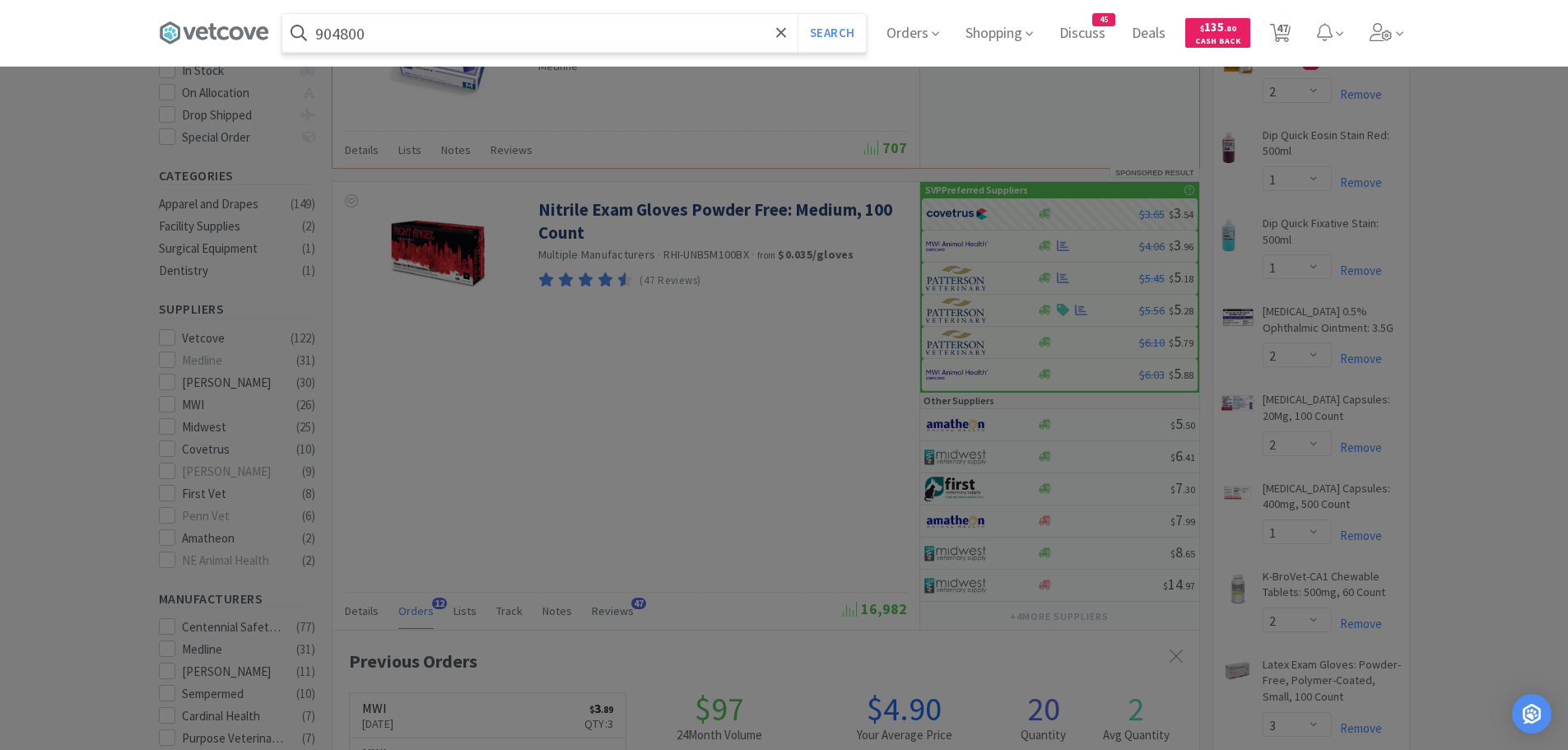
type input "904800"
click at [798, 14] on button "Search" at bounding box center [832, 33] width 69 height 38
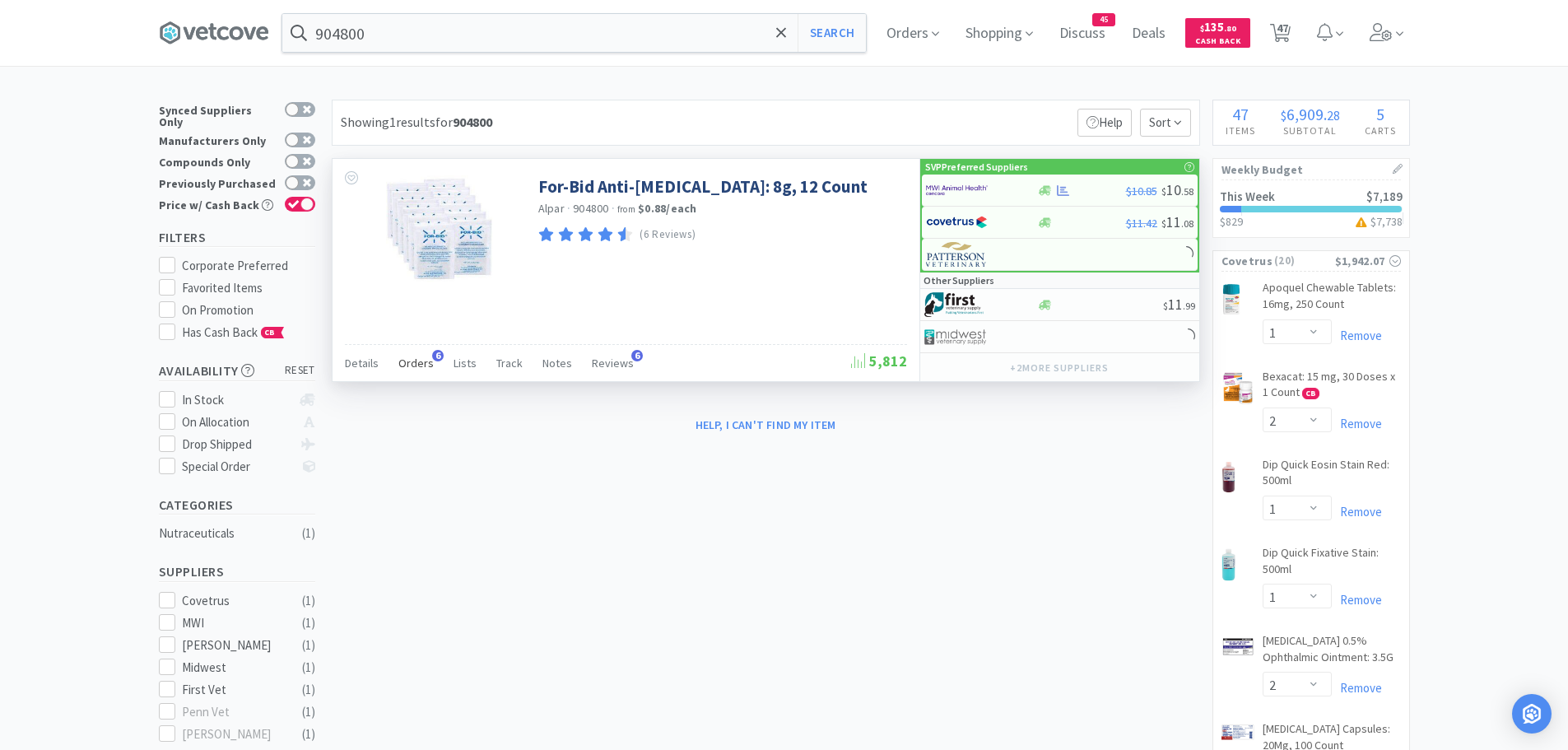
click at [425, 357] on span "Orders" at bounding box center [416, 363] width 35 height 15
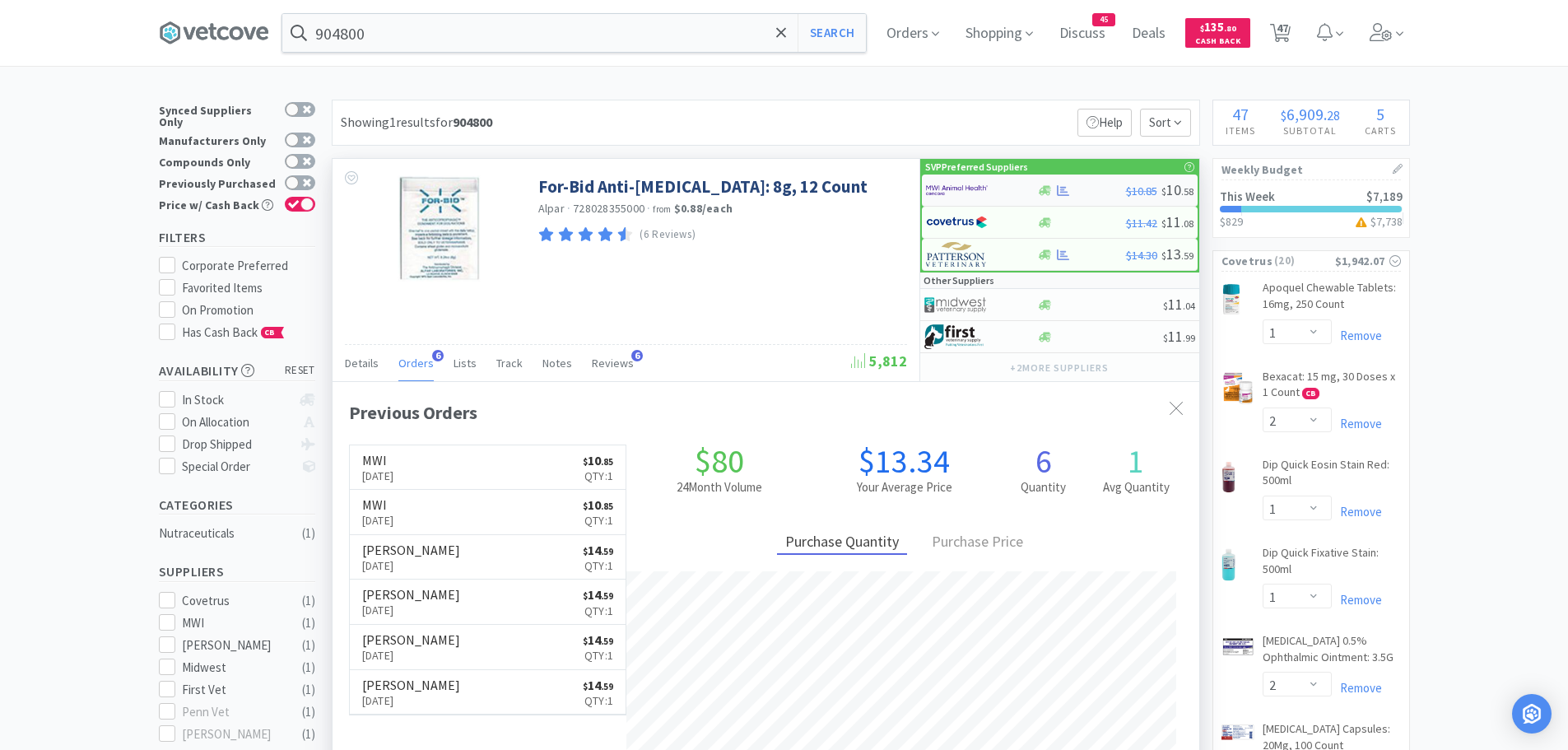
scroll to position [426, 866]
click at [971, 188] on img at bounding box center [957, 189] width 62 height 24
select select "1"
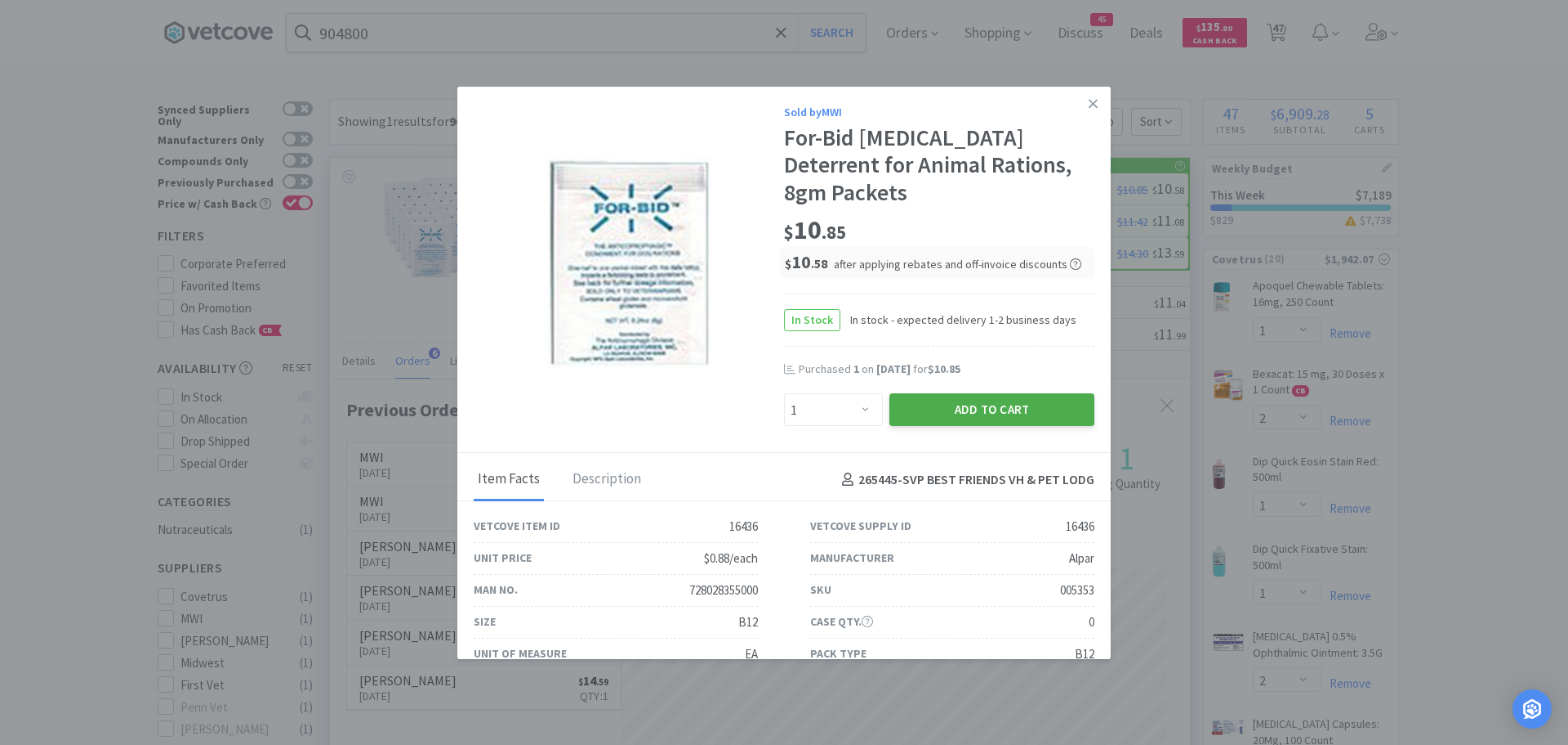
click at [927, 405] on button "Add to Cart" at bounding box center [991, 409] width 205 height 32
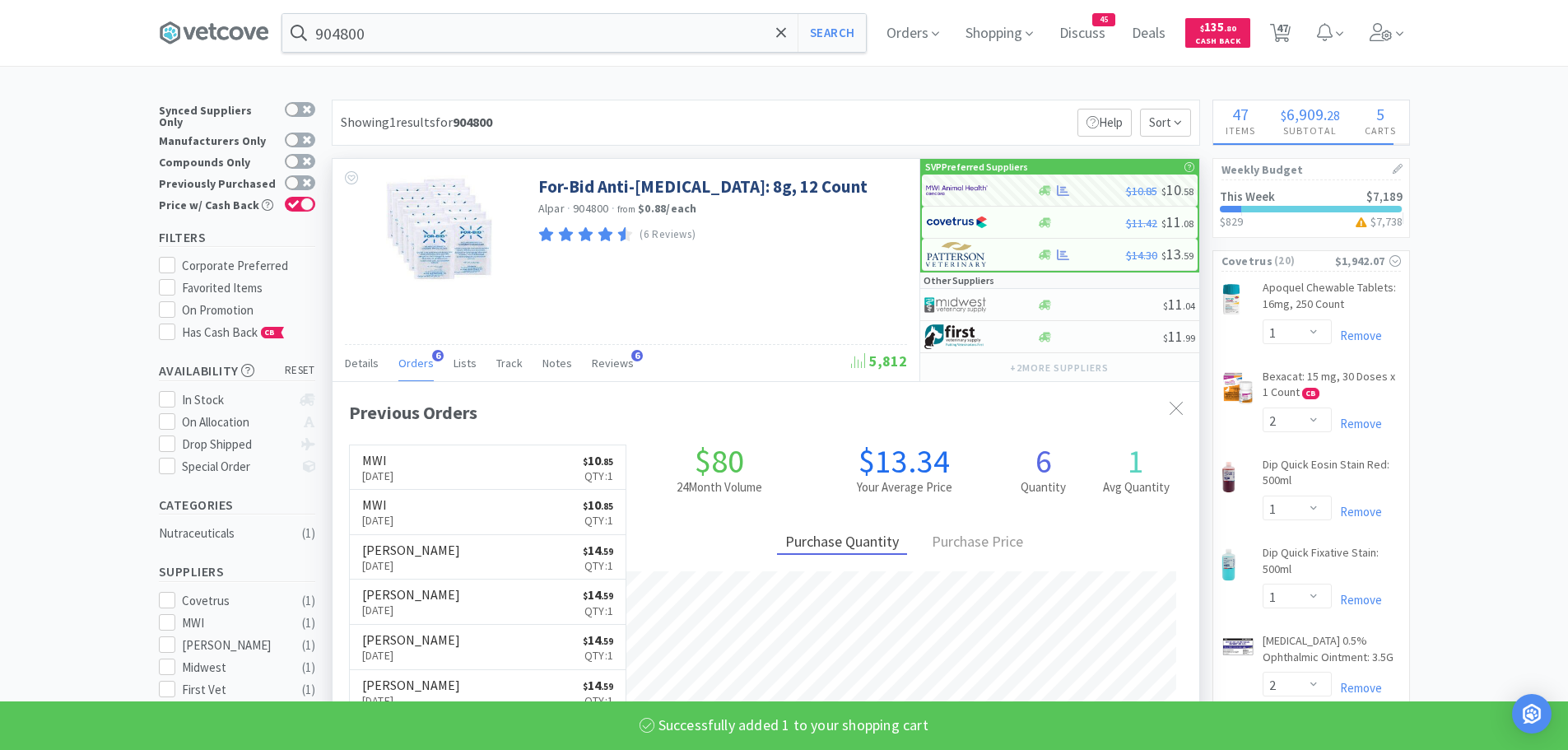
select select "1"
select select "3"
select select "2"
select select "1"
select select "3"
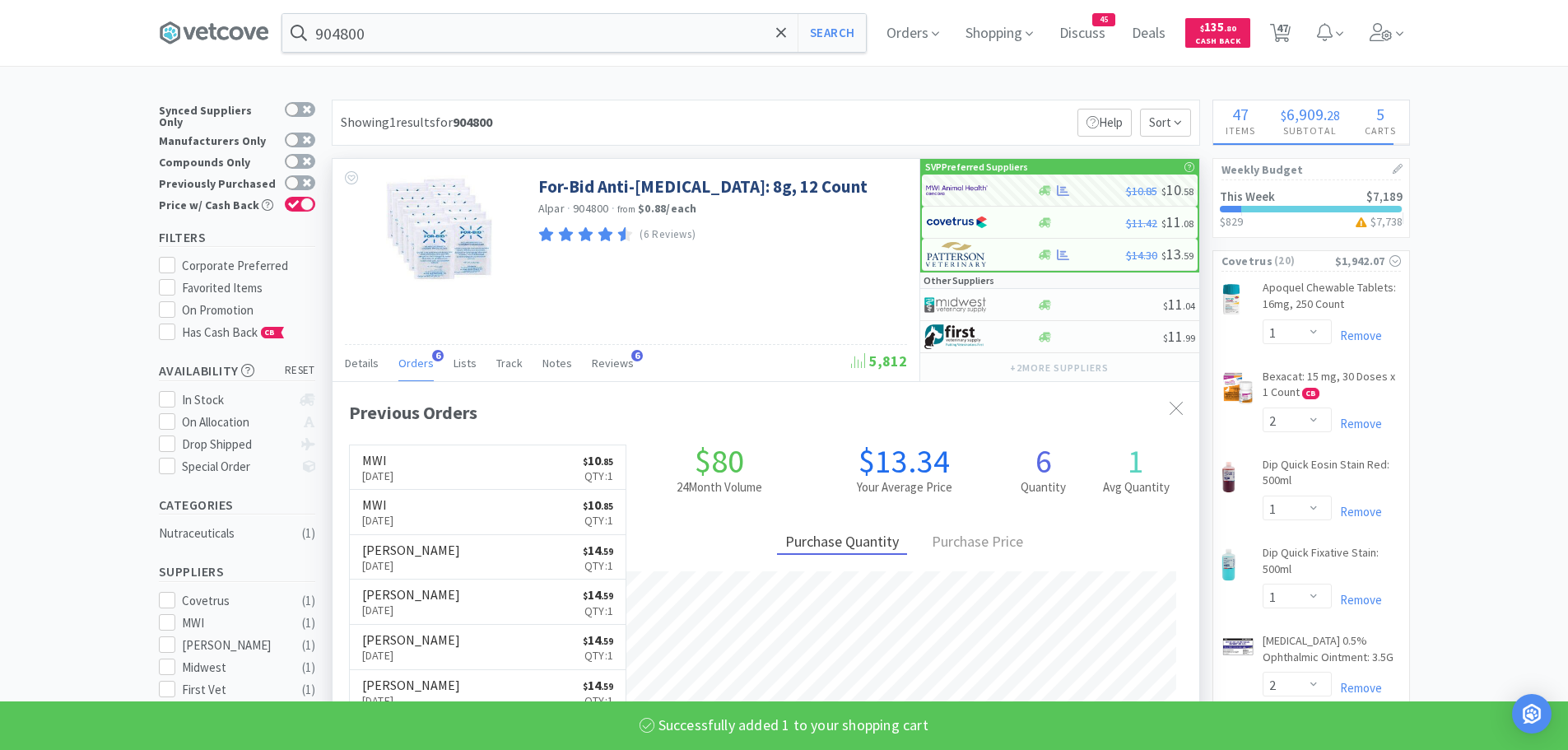
select select "10"
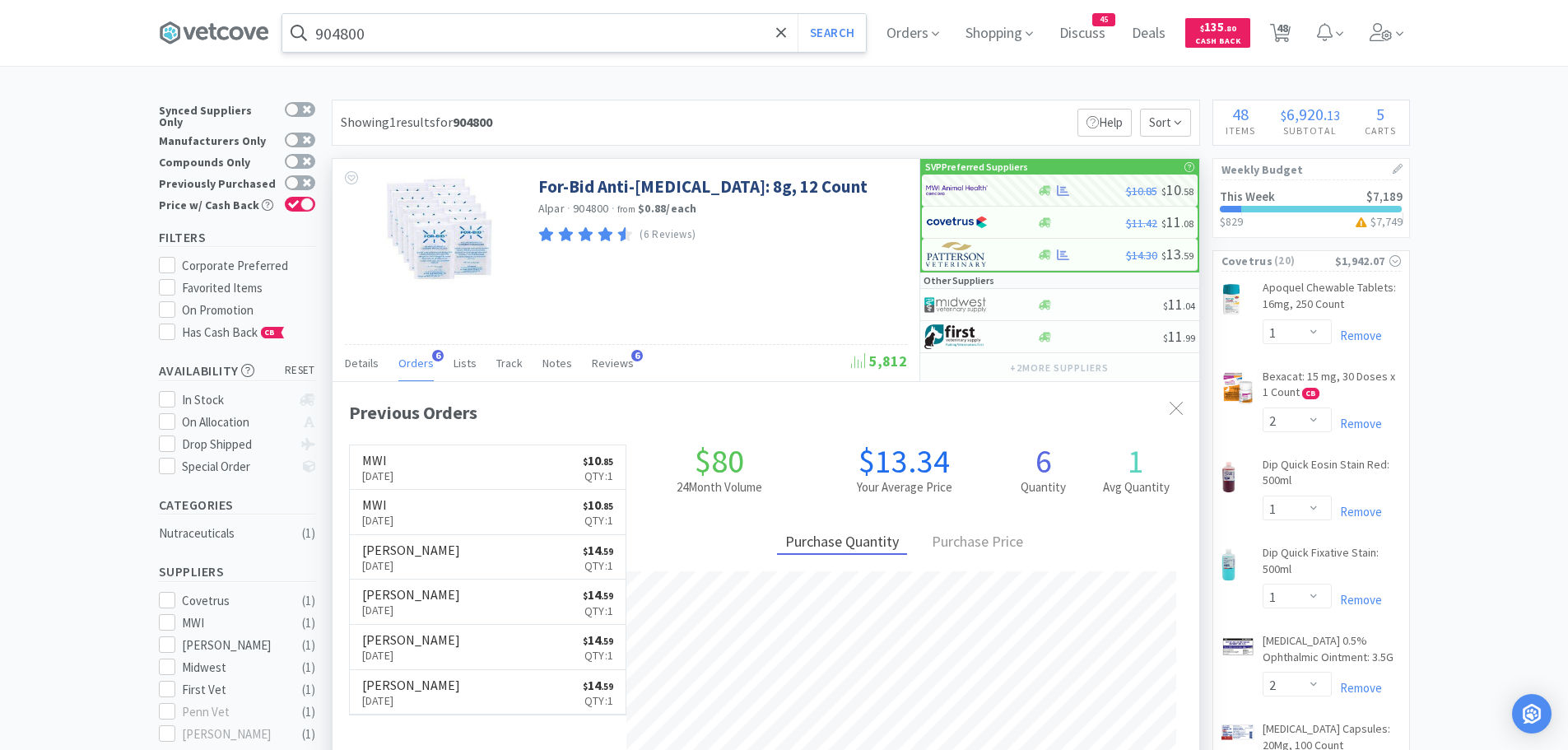
click at [485, 39] on input "904800" at bounding box center [573, 33] width 584 height 38
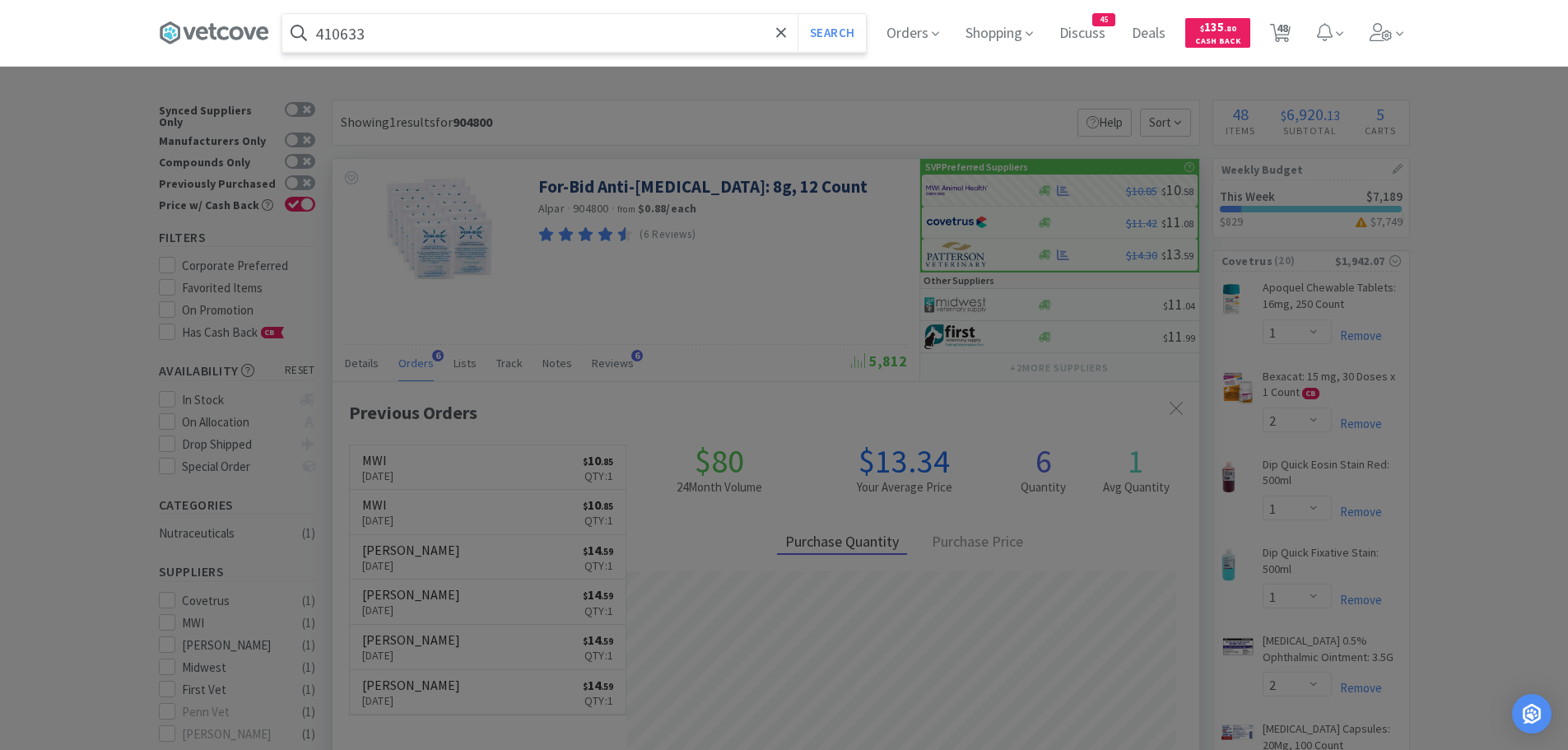
type input "410633"
click at [798, 14] on button "Search" at bounding box center [832, 33] width 69 height 38
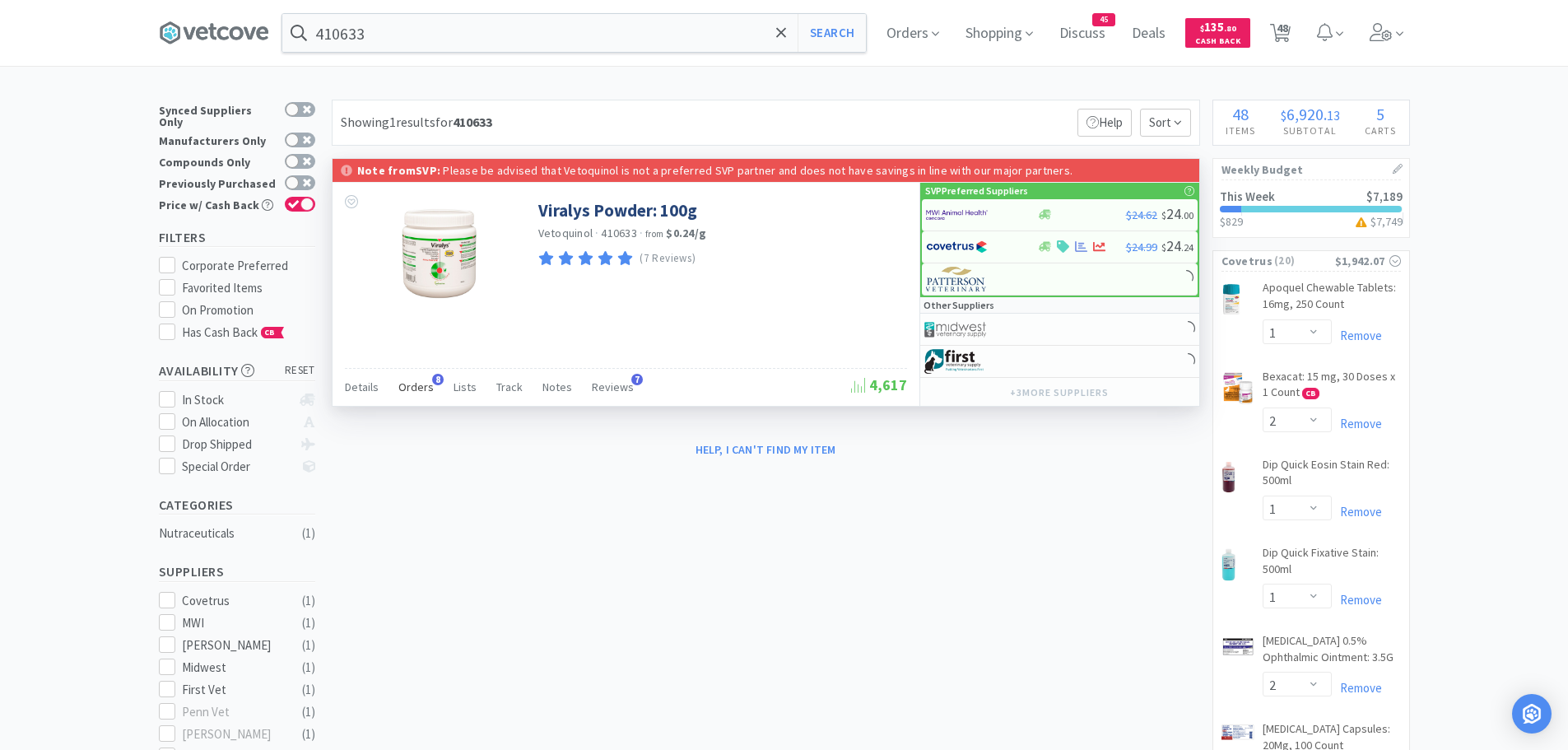
click at [426, 387] on span "Orders" at bounding box center [416, 387] width 35 height 15
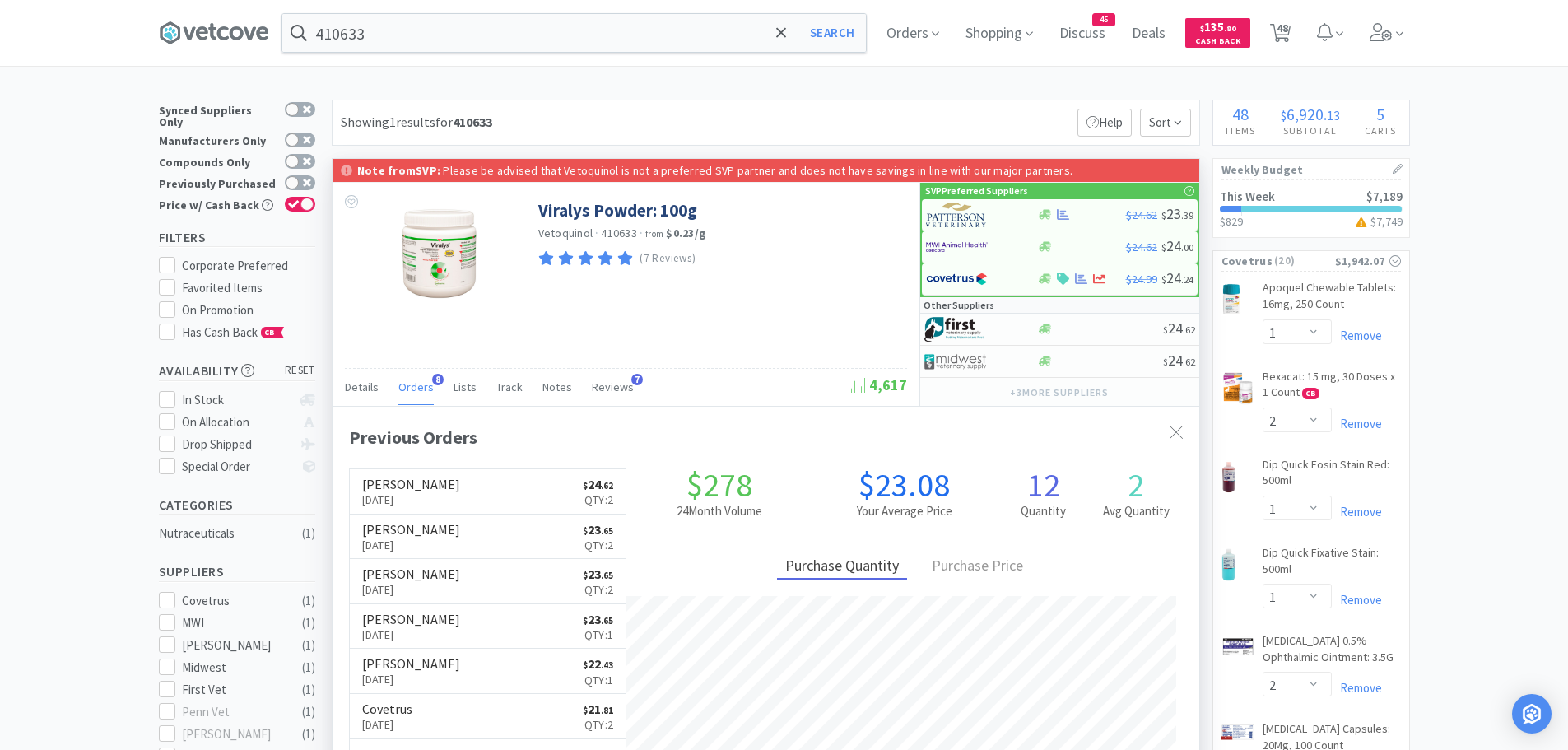
scroll to position [440, 866]
click at [968, 217] on img at bounding box center [957, 214] width 62 height 24
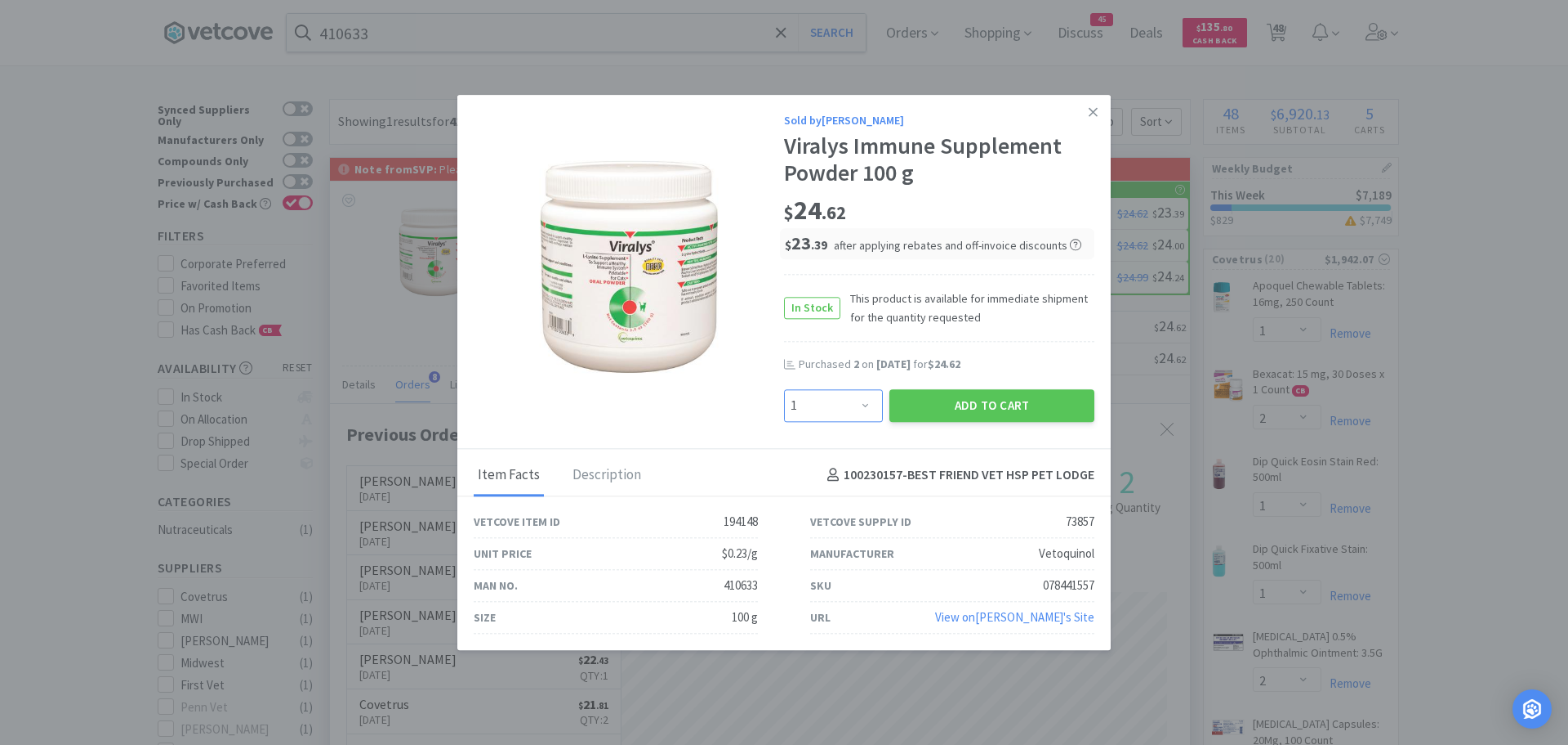
click at [853, 409] on select "Enter Quantity 1 2 3 4 5 6 7 8 9 10 11 12 13 14 15 16 17 18 19 20 Enter Quantity" at bounding box center [833, 405] width 99 height 32
select select "2"
click at [784, 389] on select "Enter Quantity 1 2 3 4 5 6 7 8 9 10 11 12 13 14 15 16 17 18 19 20 Enter Quantity" at bounding box center [833, 405] width 99 height 32
click at [903, 404] on button "Add to Cart" at bounding box center [991, 405] width 205 height 32
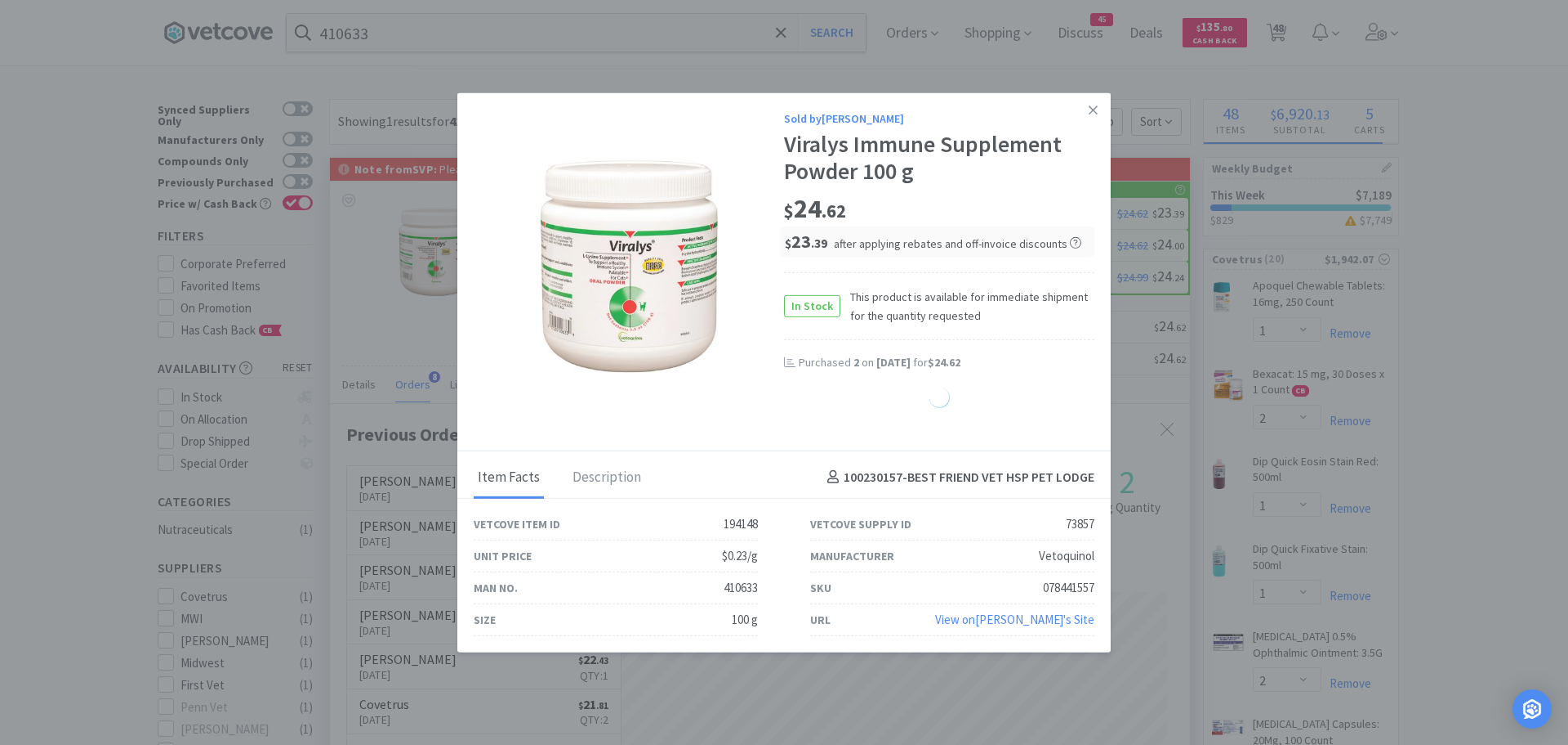
select select "2"
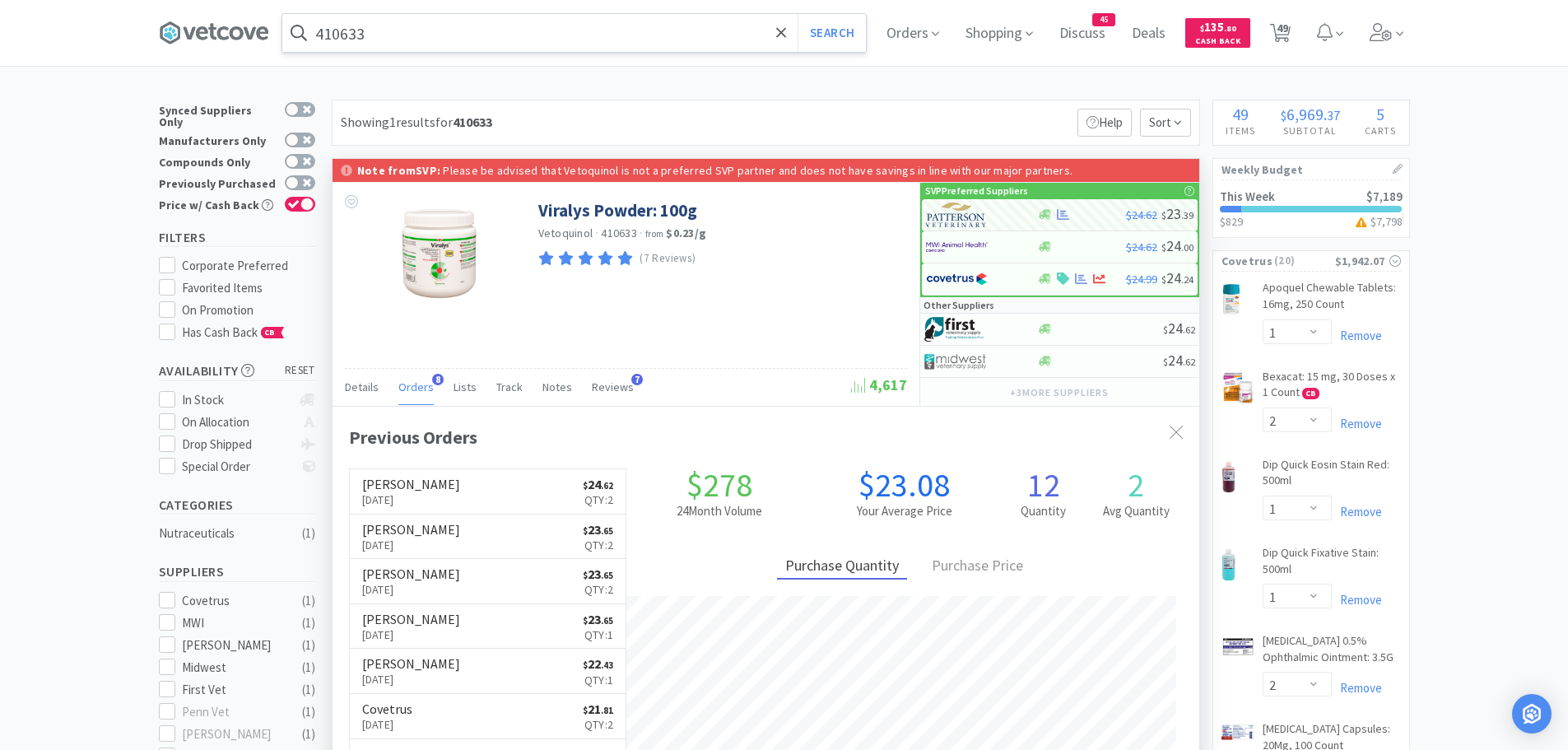
click at [465, 43] on input "410633" at bounding box center [573, 33] width 584 height 38
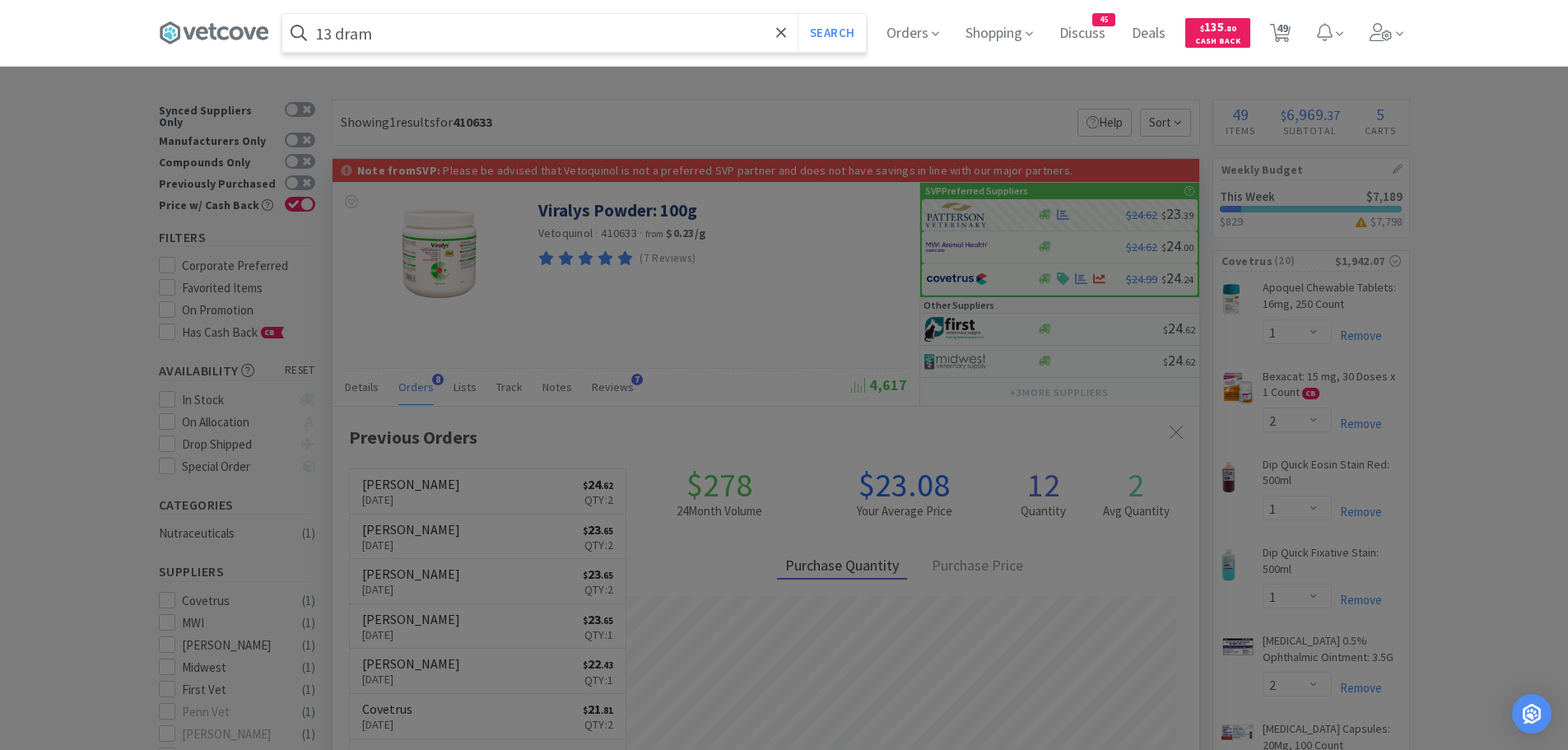
type input "13 dram"
click at [798, 14] on button "Search" at bounding box center [832, 33] width 69 height 38
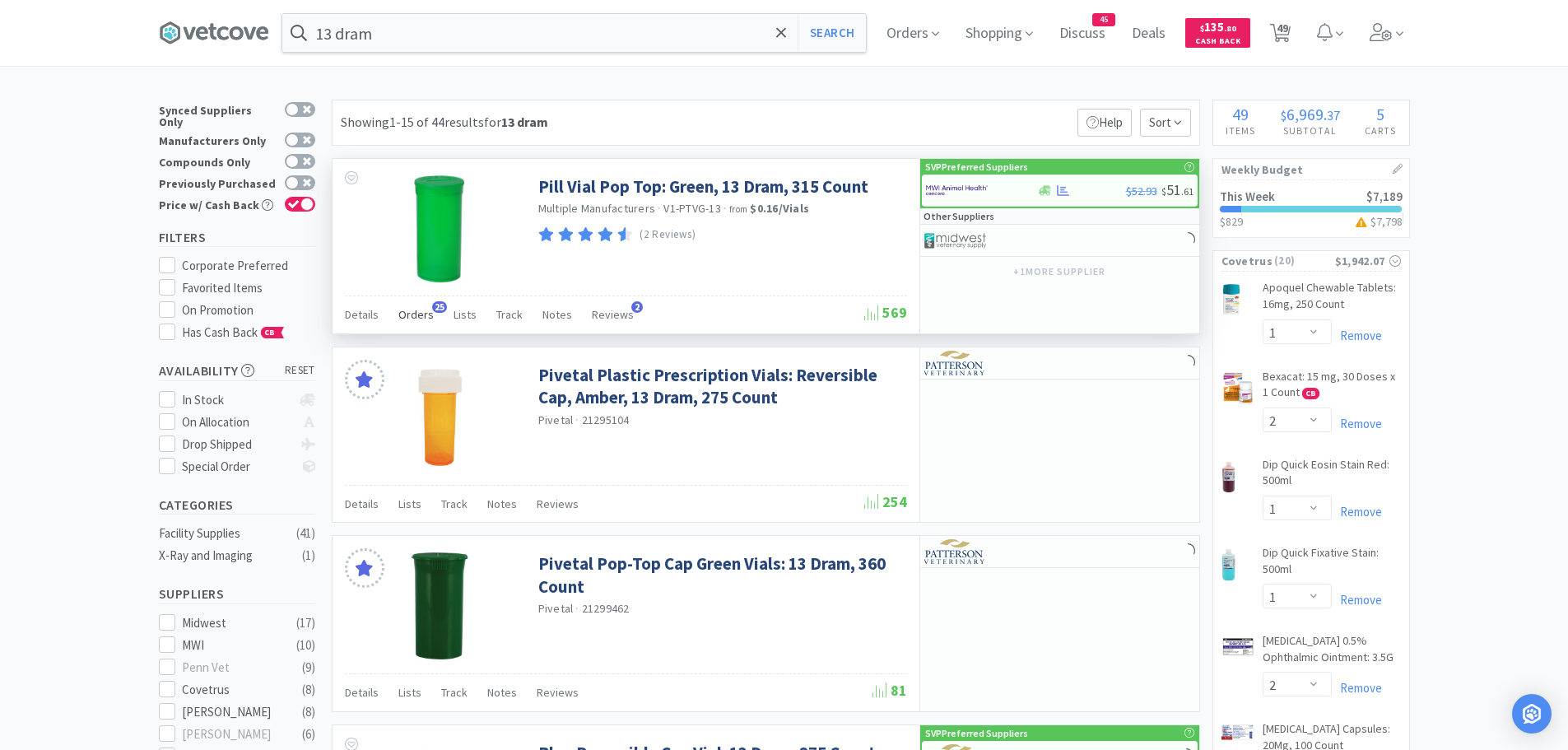
click at [417, 315] on span "Orders" at bounding box center [416, 315] width 35 height 15
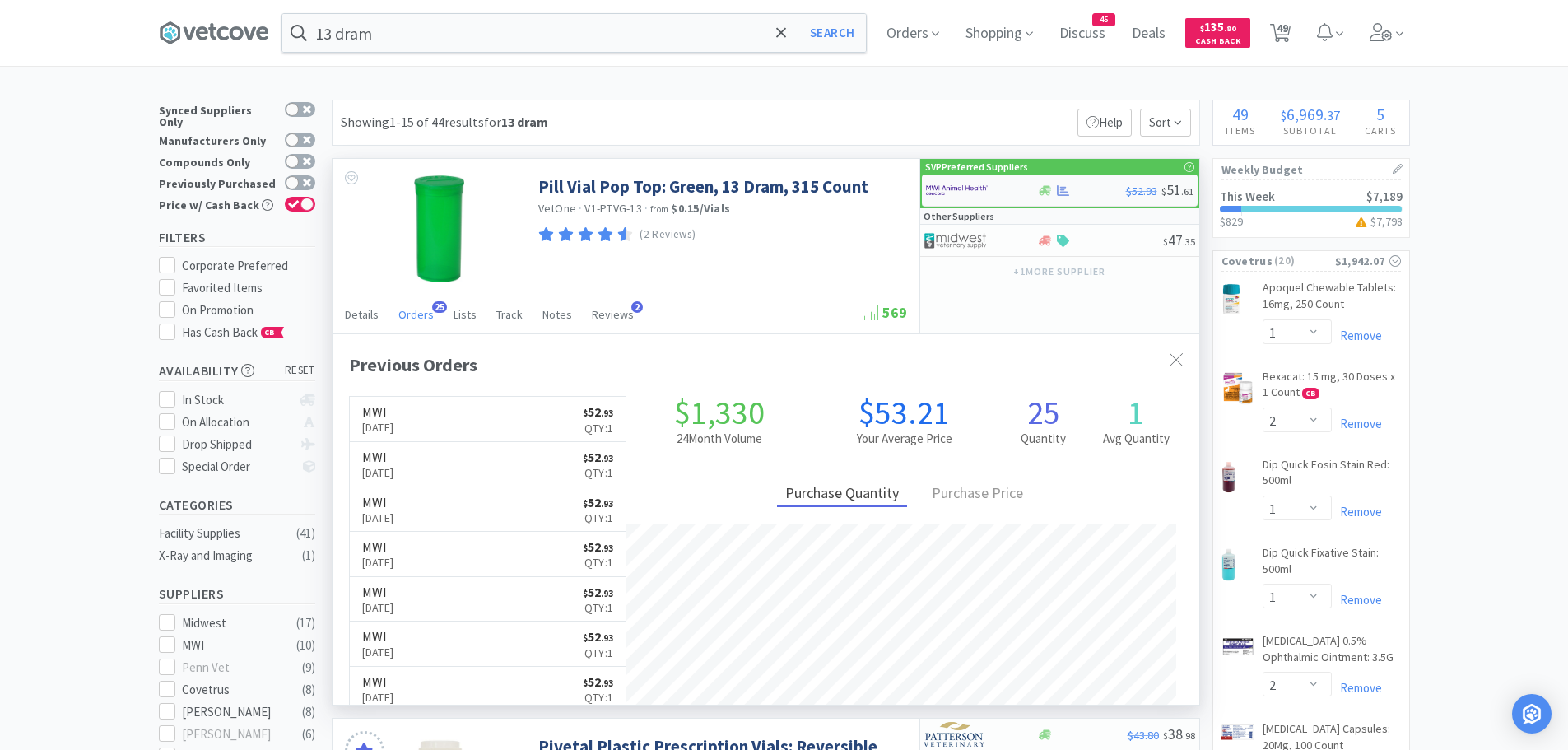
scroll to position [441, 866]
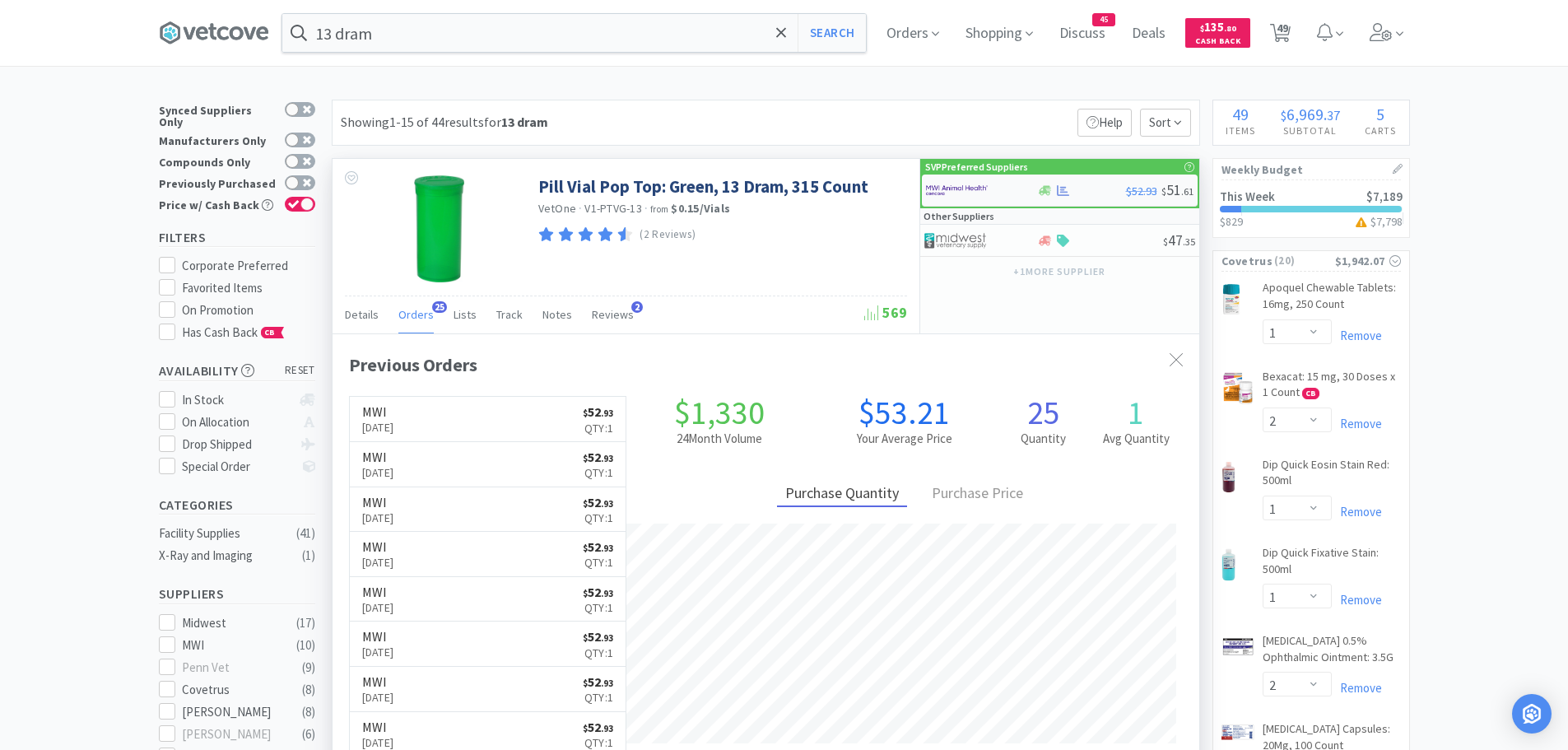
click at [971, 189] on img at bounding box center [957, 189] width 62 height 24
select select "1"
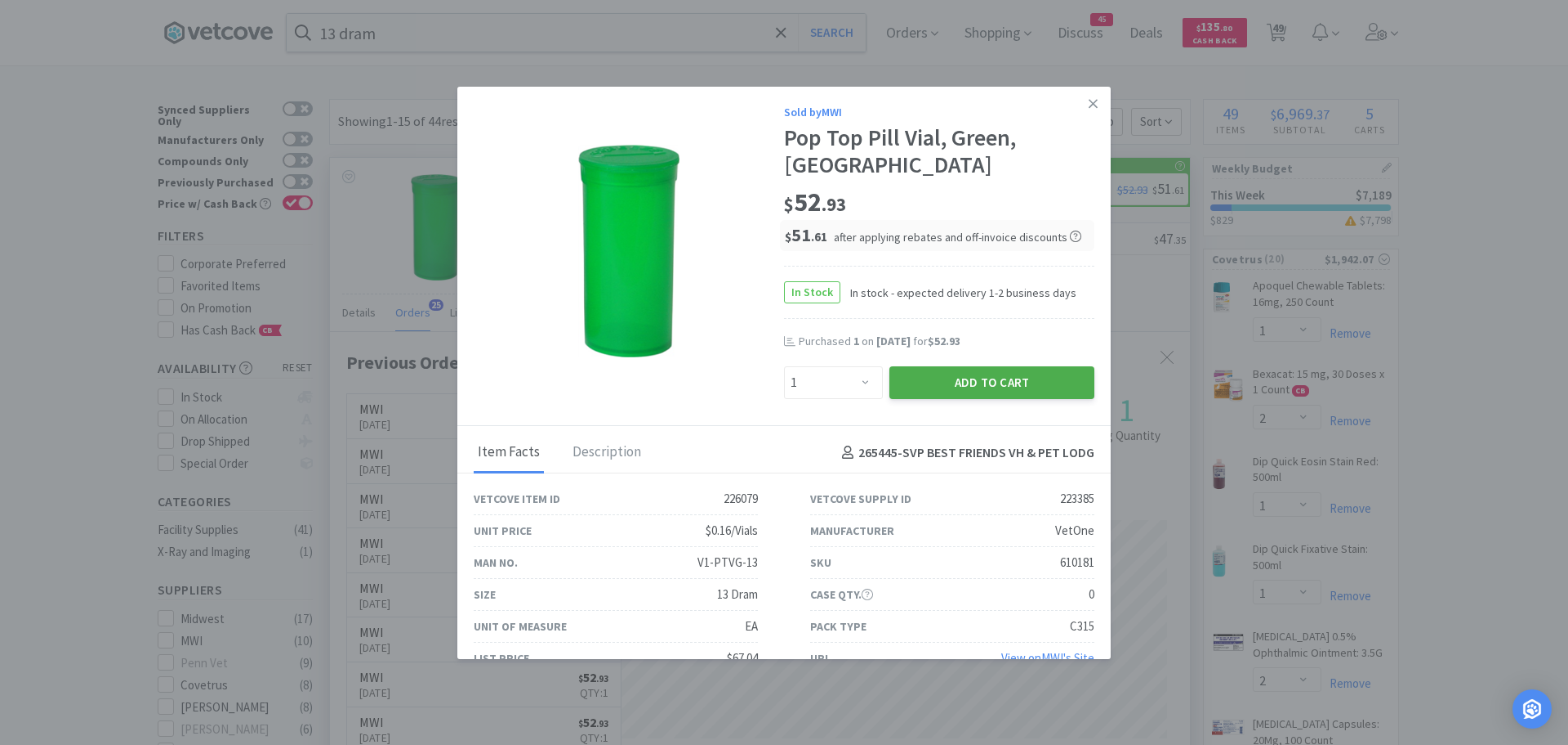
click at [913, 378] on button "Add to Cart" at bounding box center [991, 382] width 205 height 32
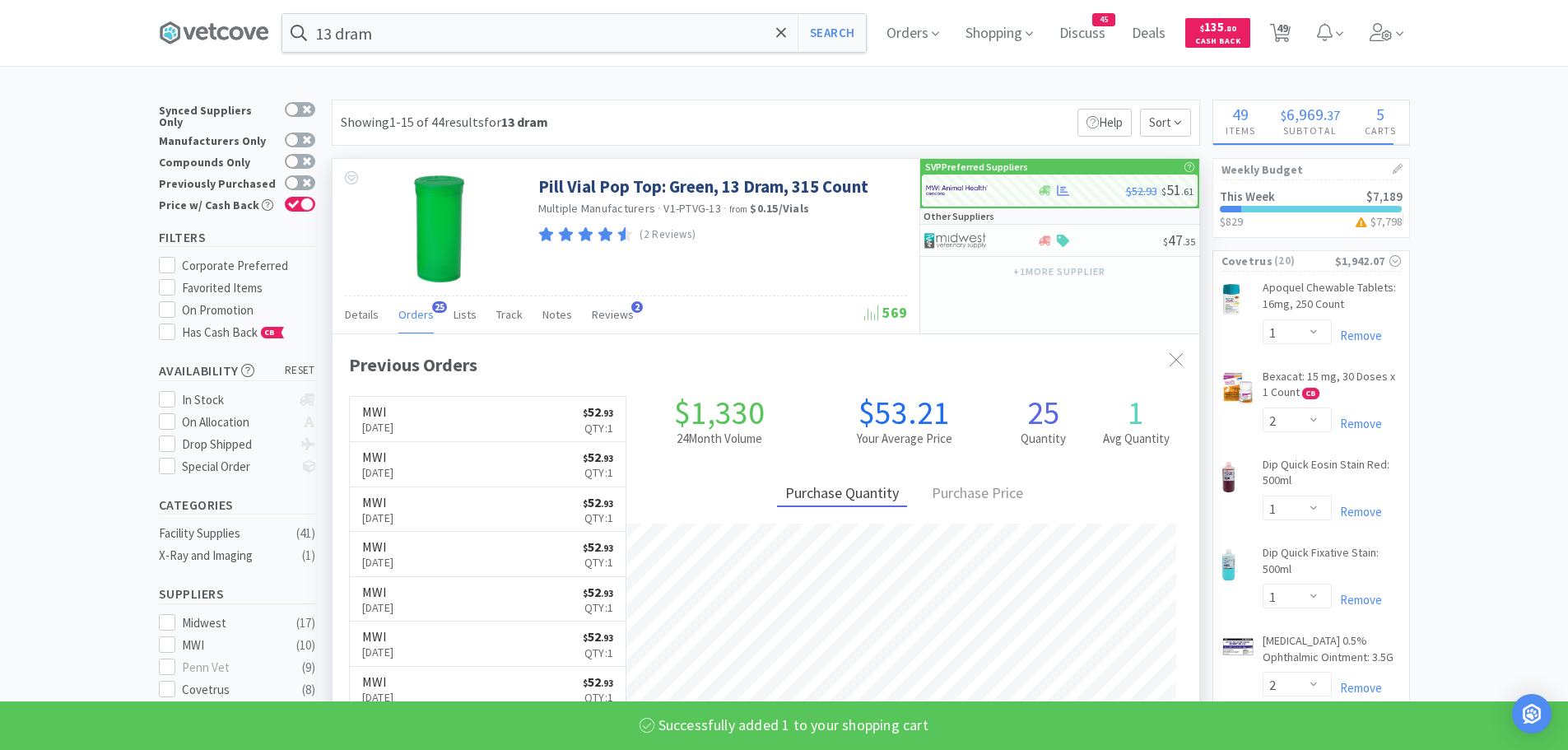
select select "1"
select select "10"
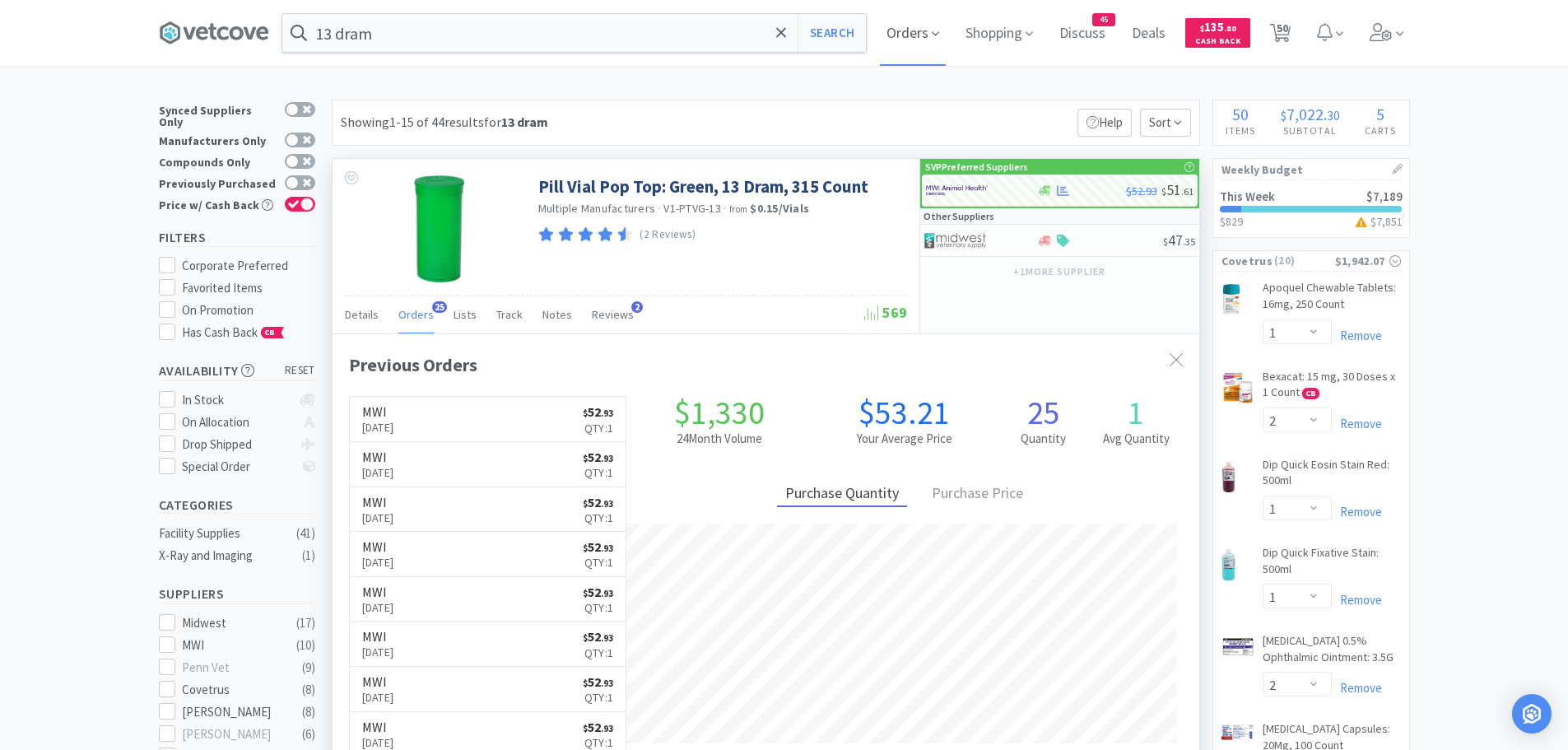
click at [930, 39] on span "Orders" at bounding box center [913, 33] width 66 height 66
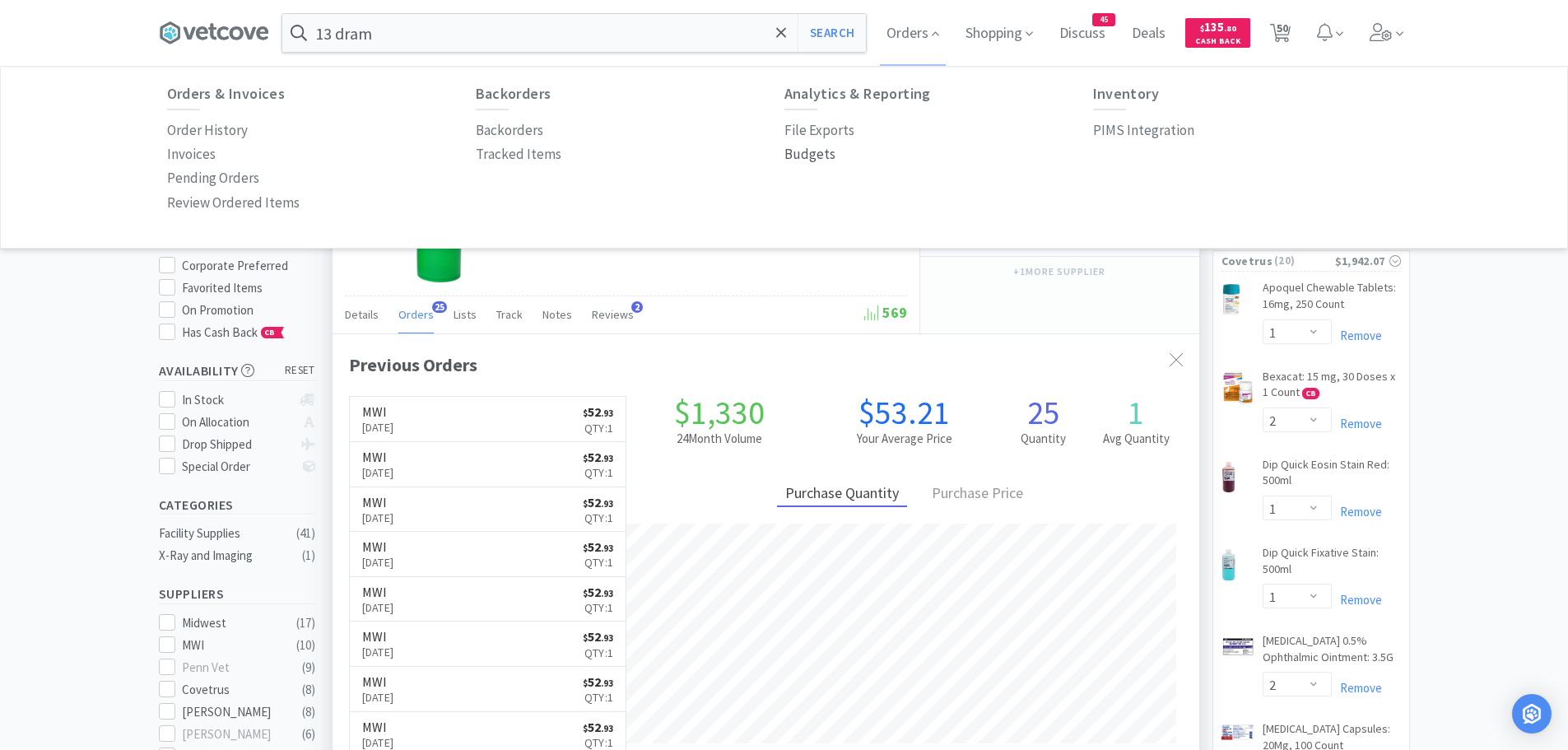
click at [802, 153] on p "Budgets" at bounding box center [810, 154] width 51 height 23
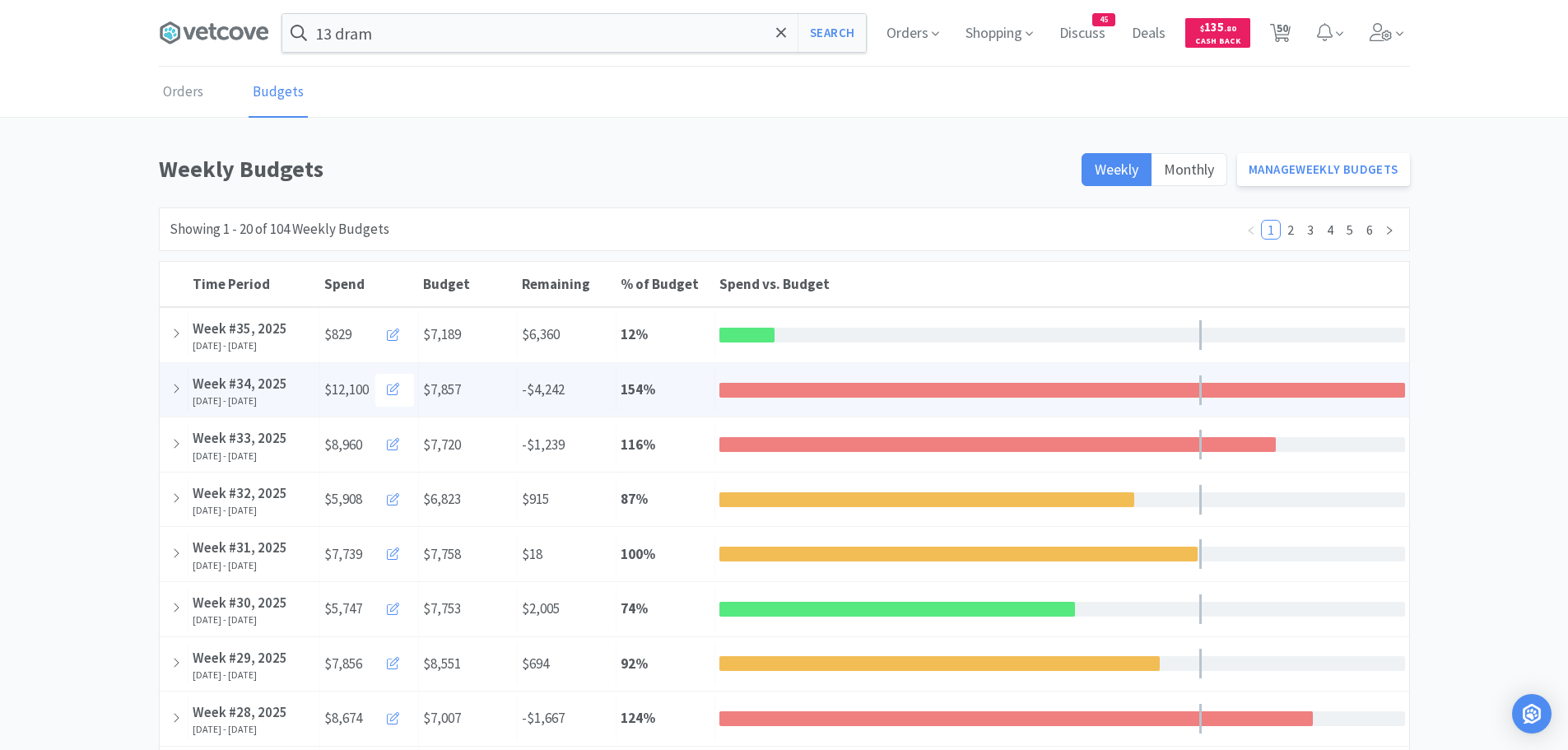
click at [973, 393] on div at bounding box center [1062, 390] width 686 height 15
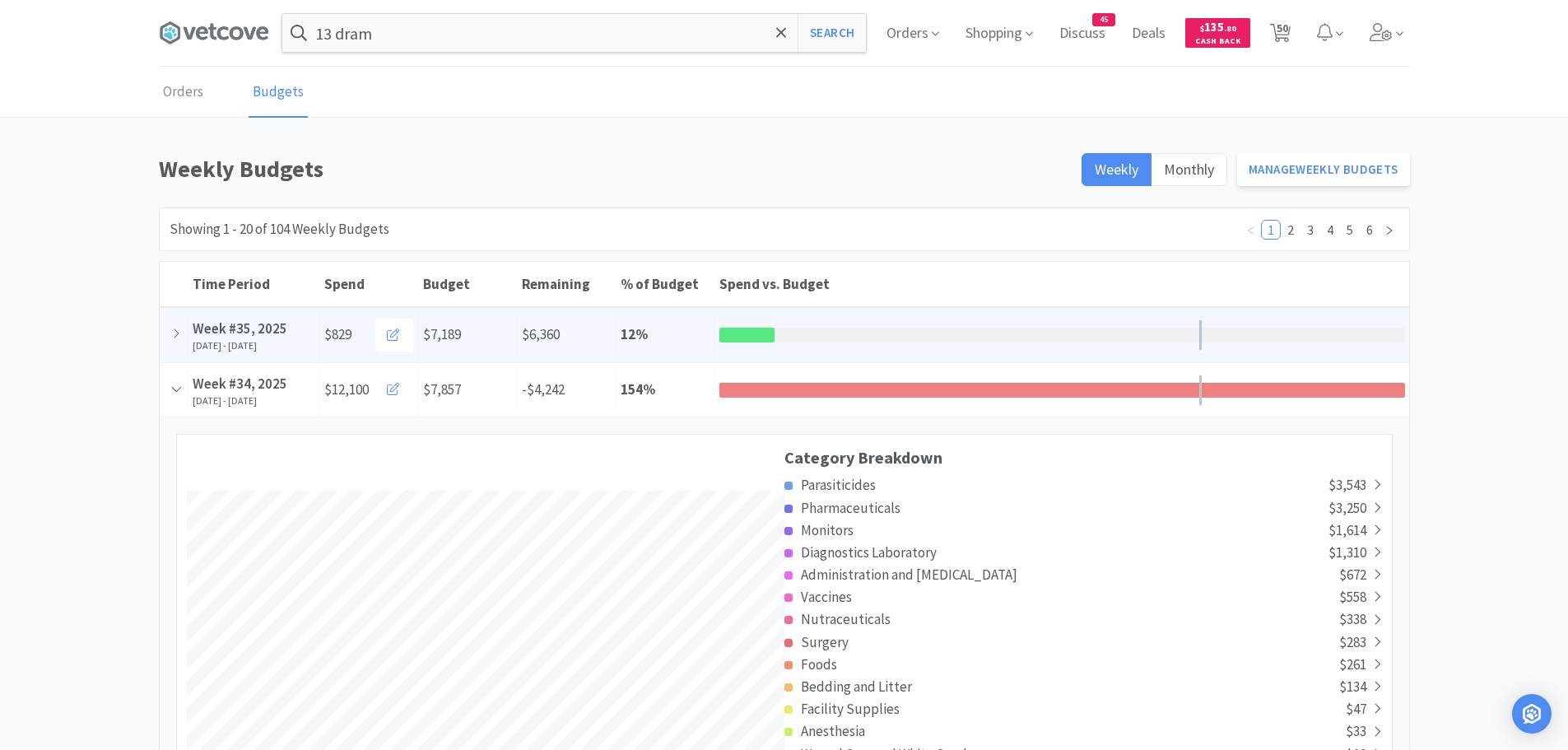
click at [777, 327] on div at bounding box center [1062, 335] width 686 height 15
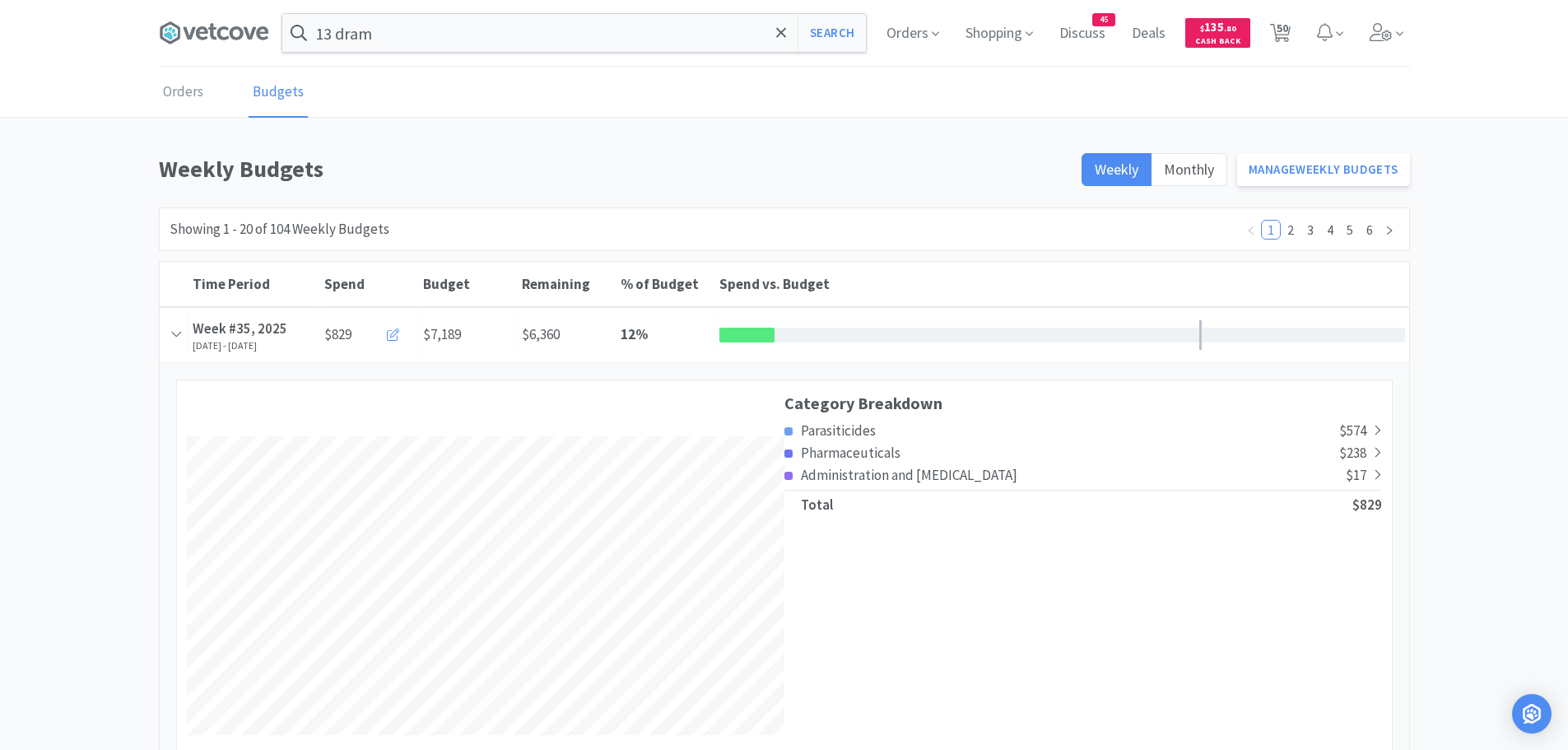
select select "1"
select select "2"
select select "1"
select select "2"
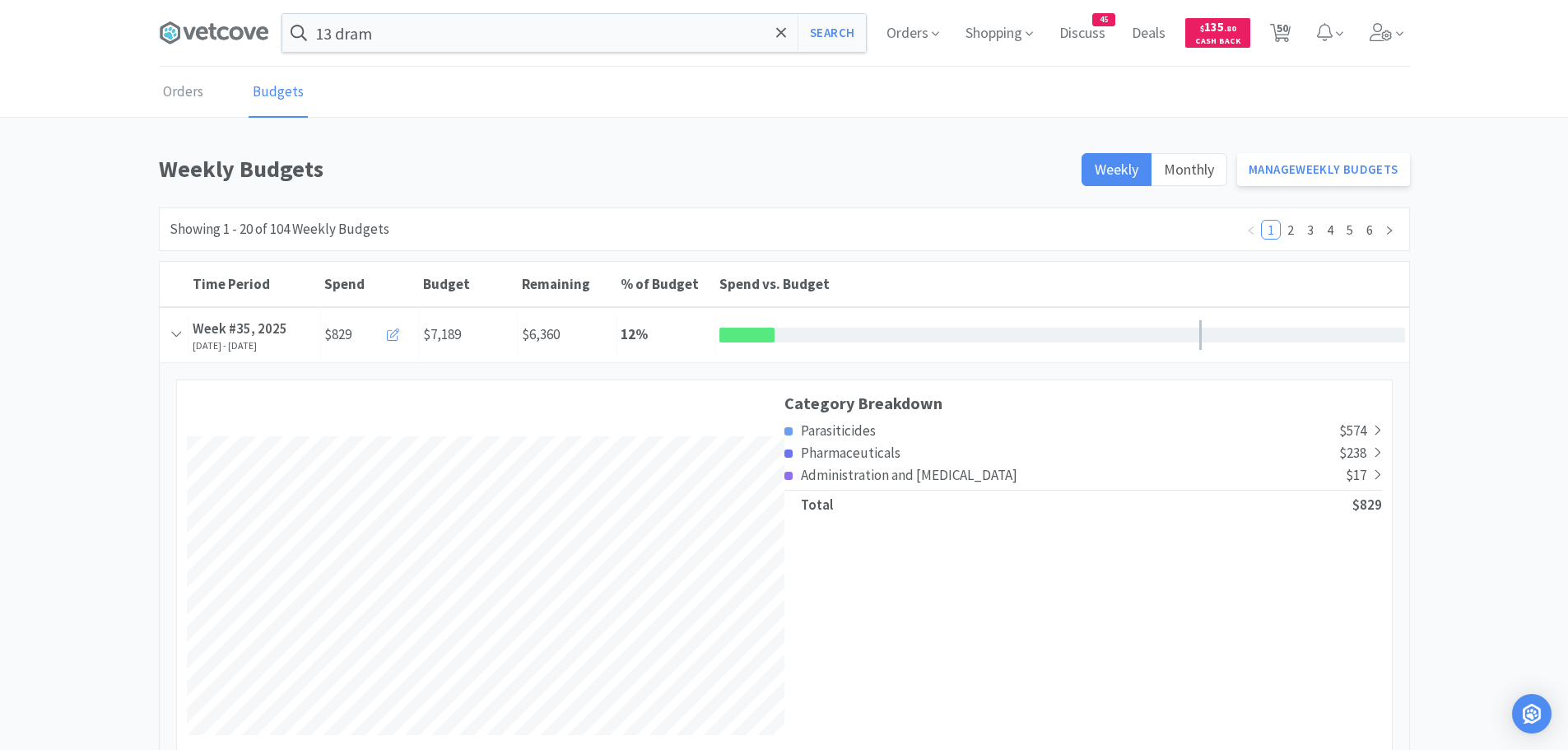
select select "2"
select select "1"
select select "2"
select select "3"
select select "12"
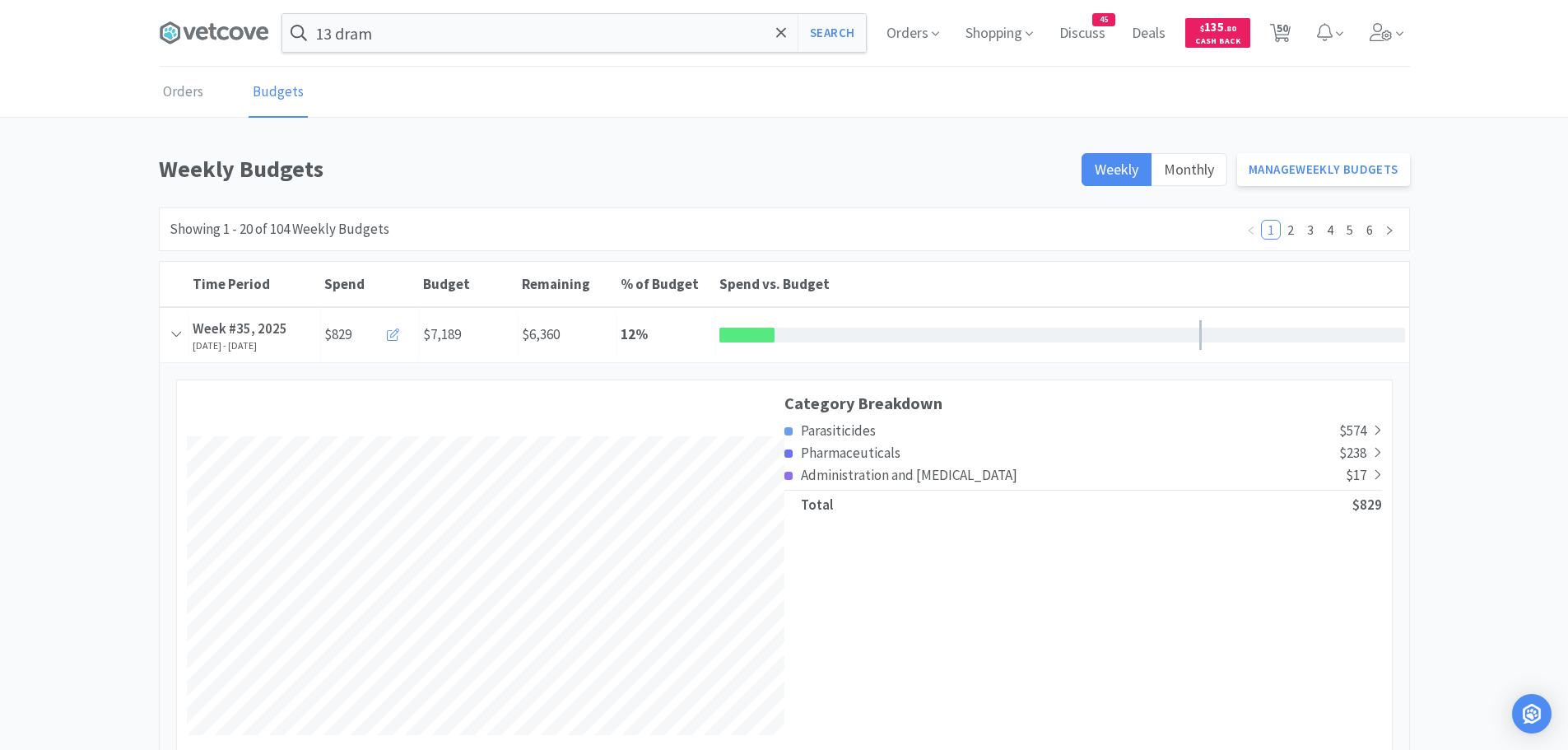
select select "3"
select select "2"
select select "1"
select select "2"
select select "1"
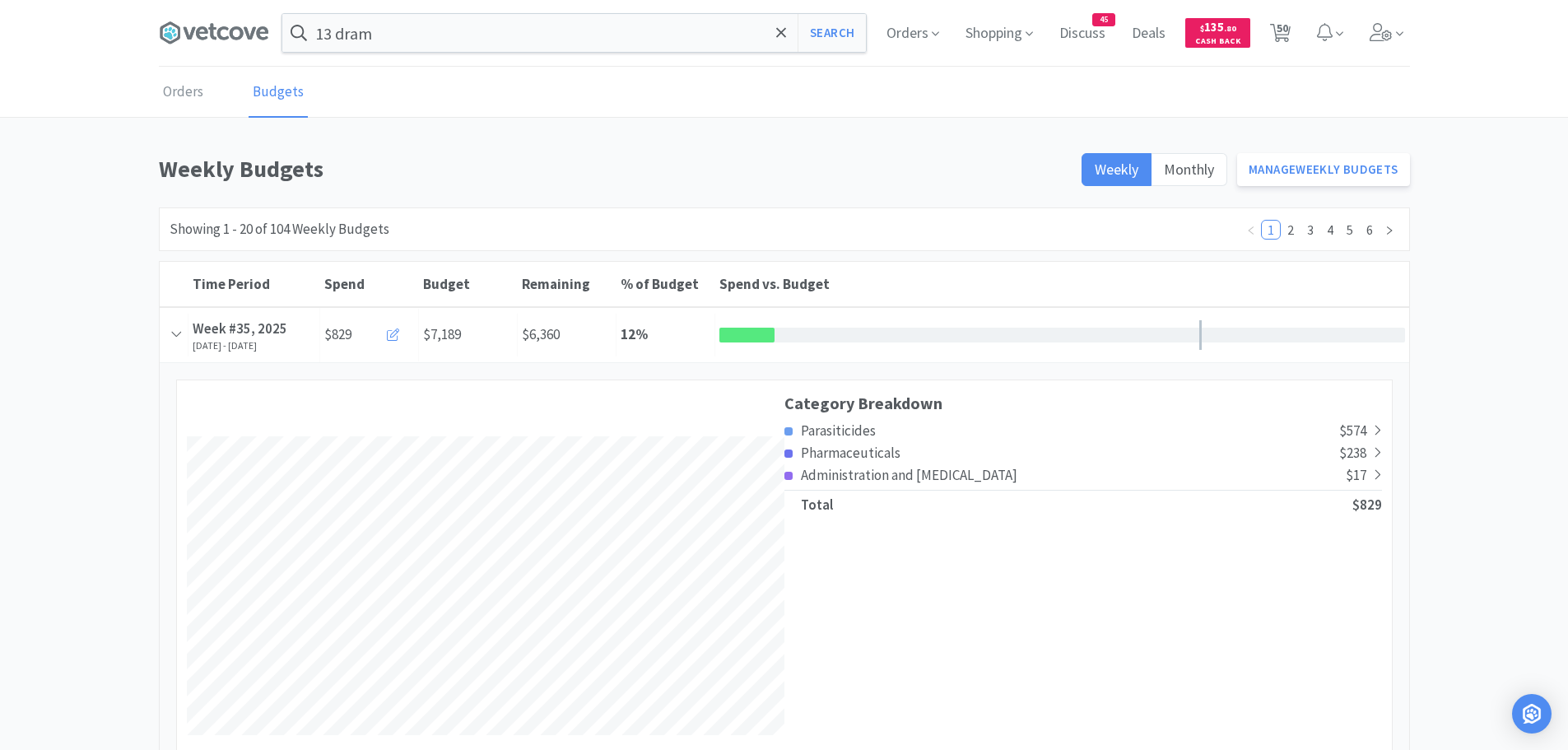
select select "1"
select select "12"
select select "1"
select select "10"
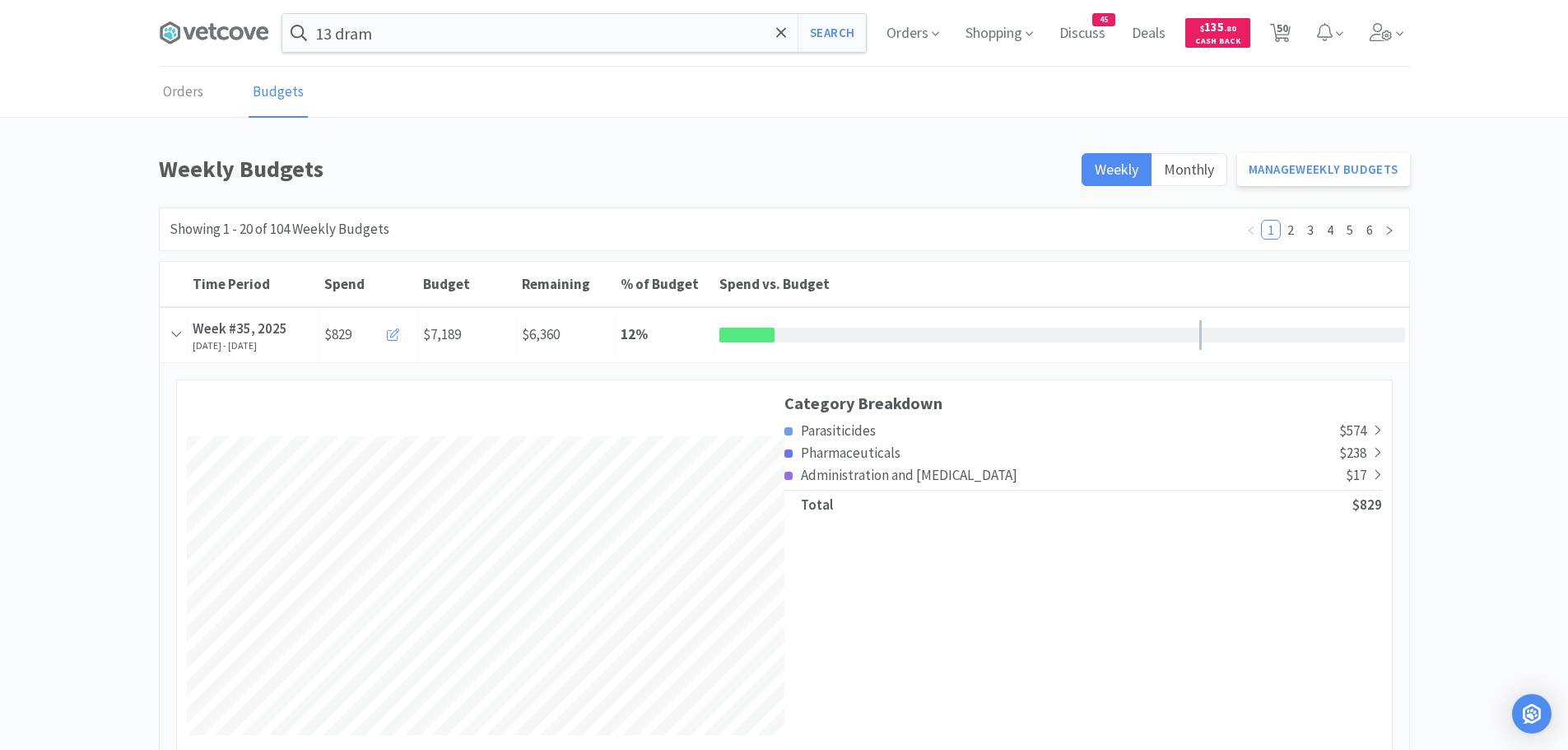
select select "3"
select select "1"
select select "3"
select select "2"
select select "1"
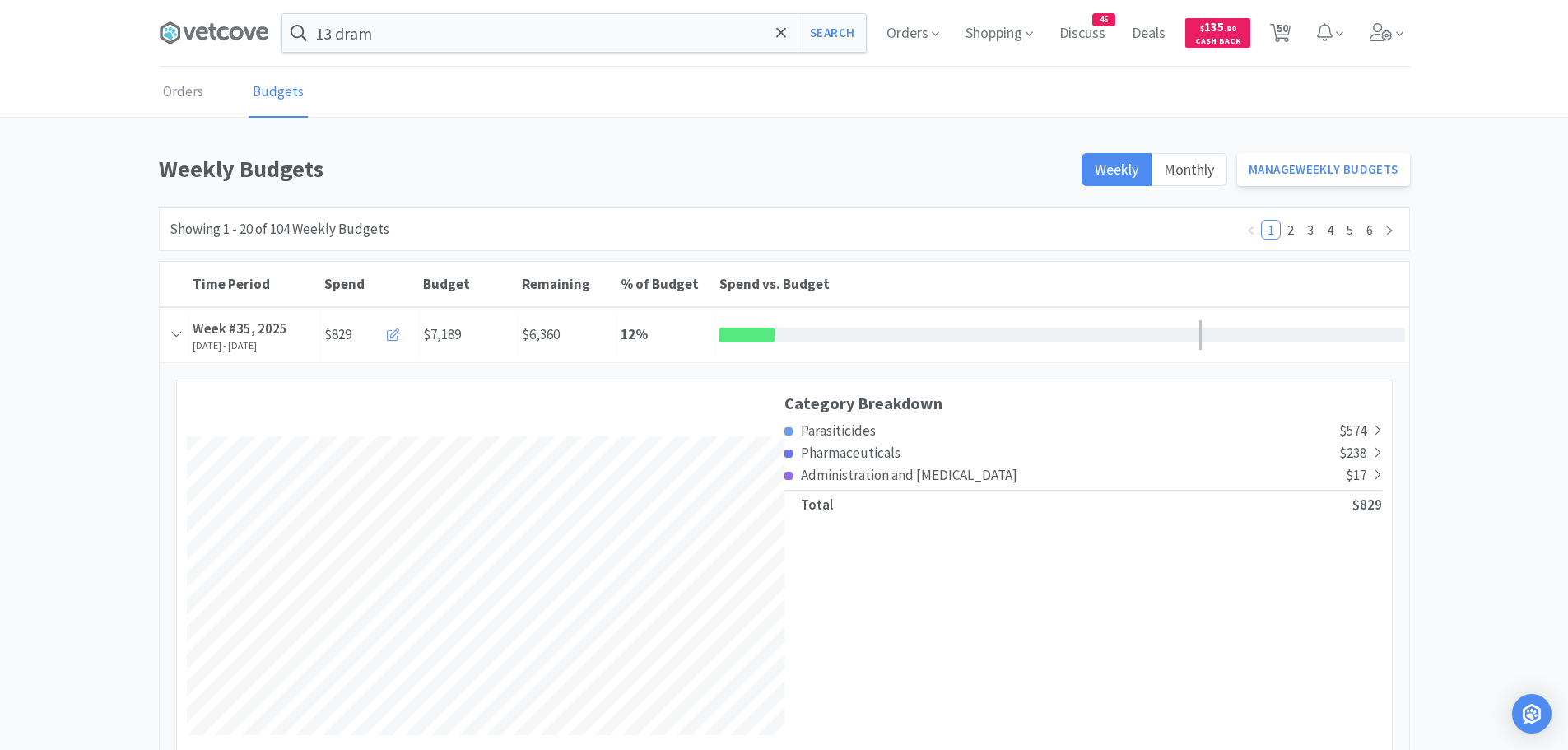
select select "3"
select select "1"
select select "10"
select select "1"
select select "3"
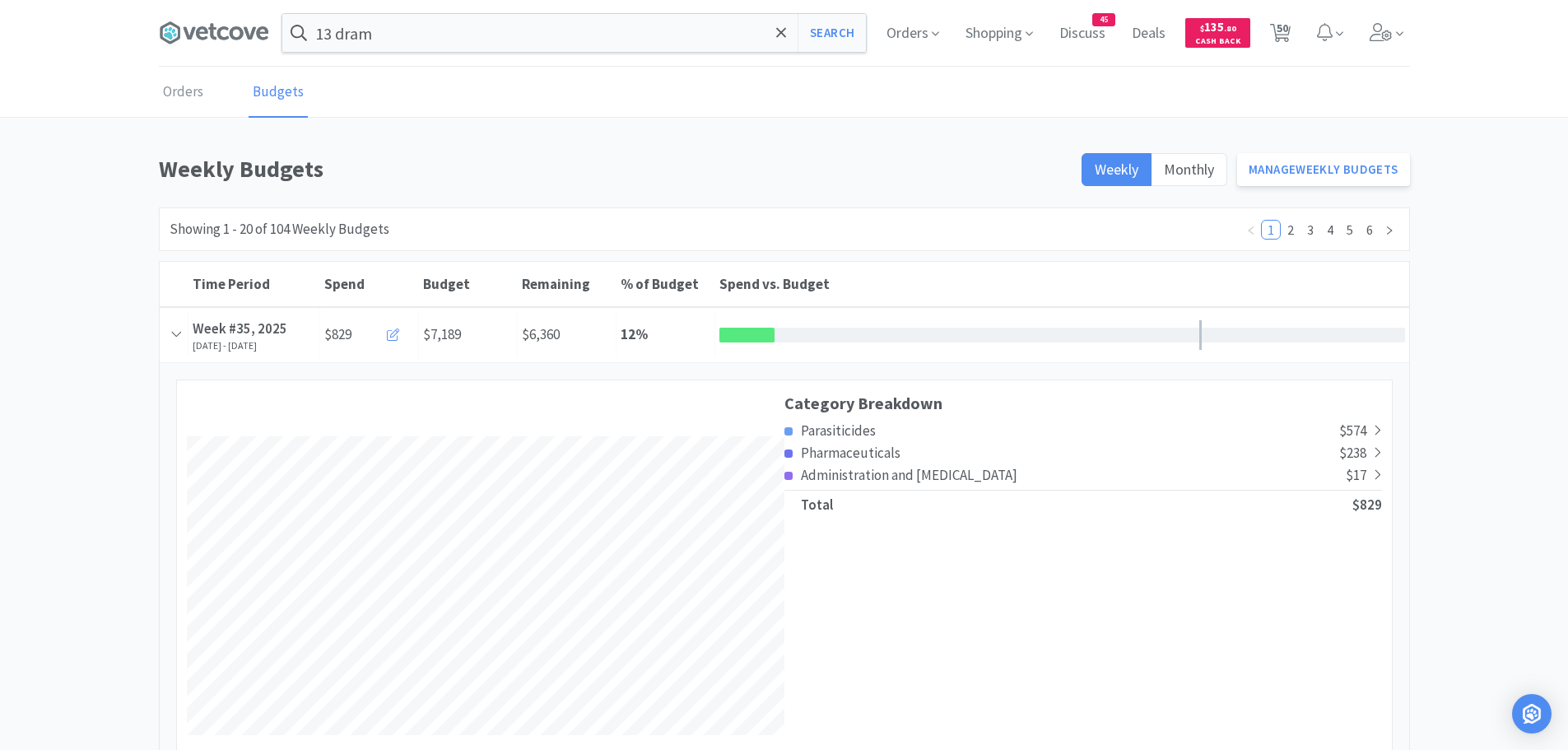
select select "3"
select select "2"
select select "50"
select select "12"
select select "1"
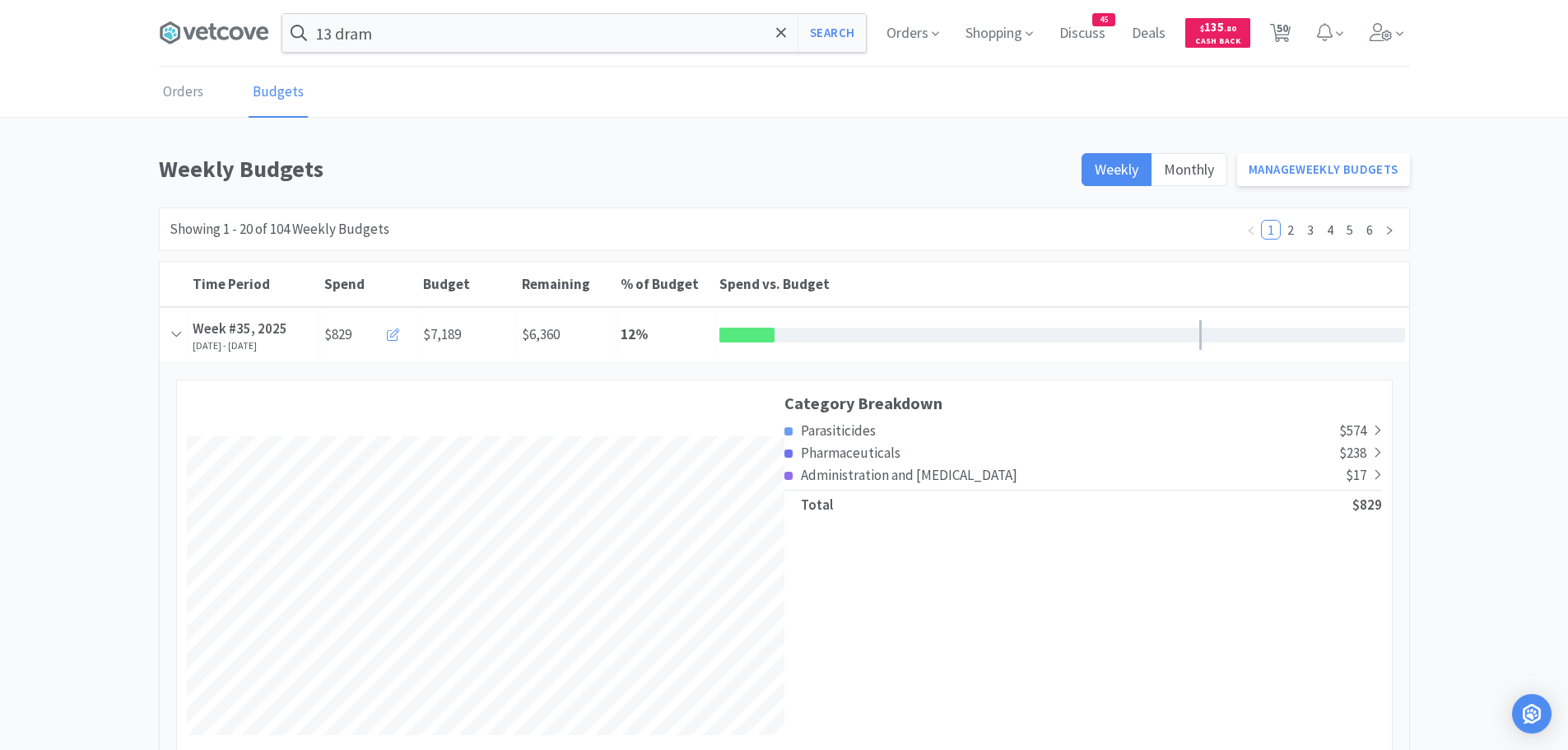
select select "2"
select select "1"
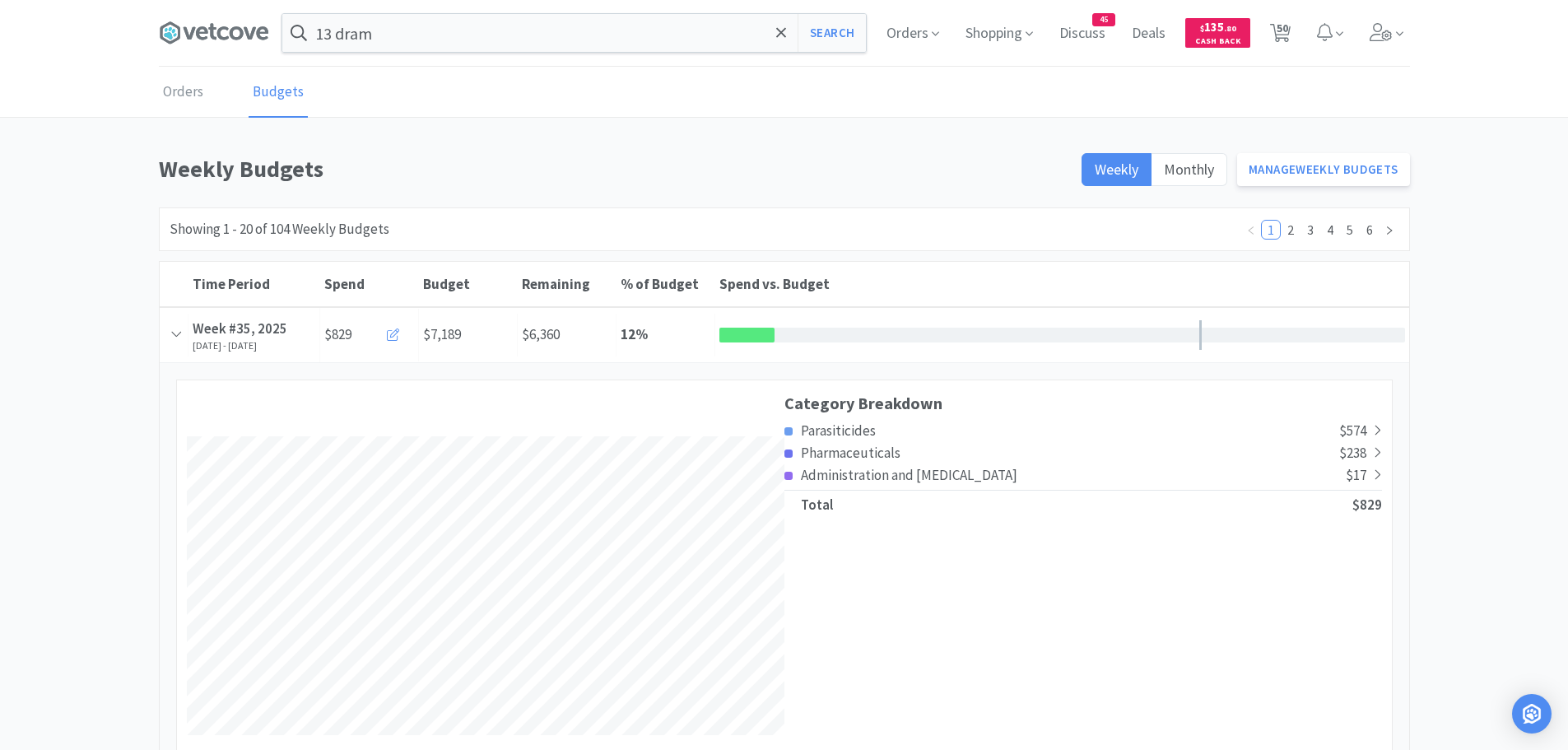
select select "1"
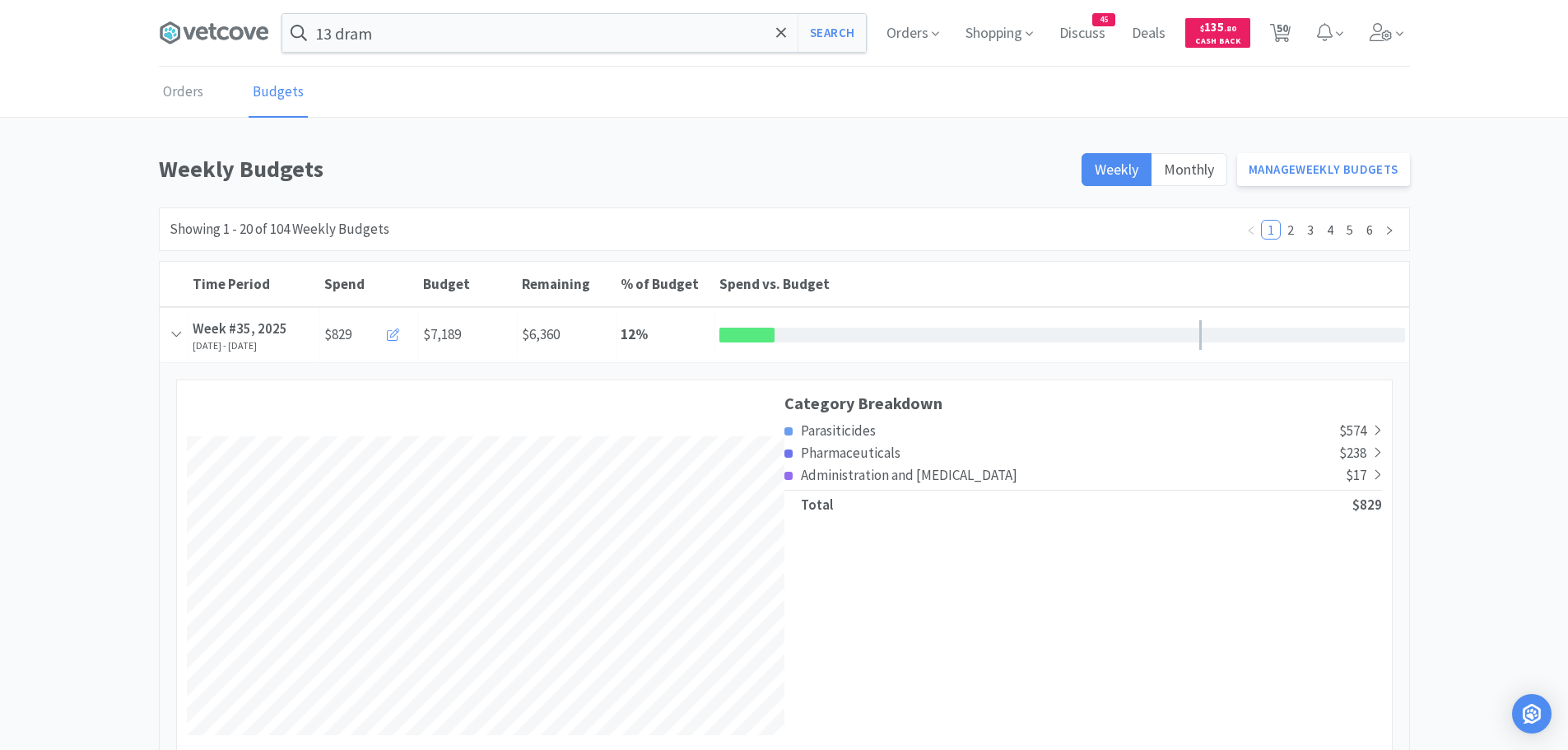
select select "2"
select select "1"
select select "3"
select select "2"
select select "3"
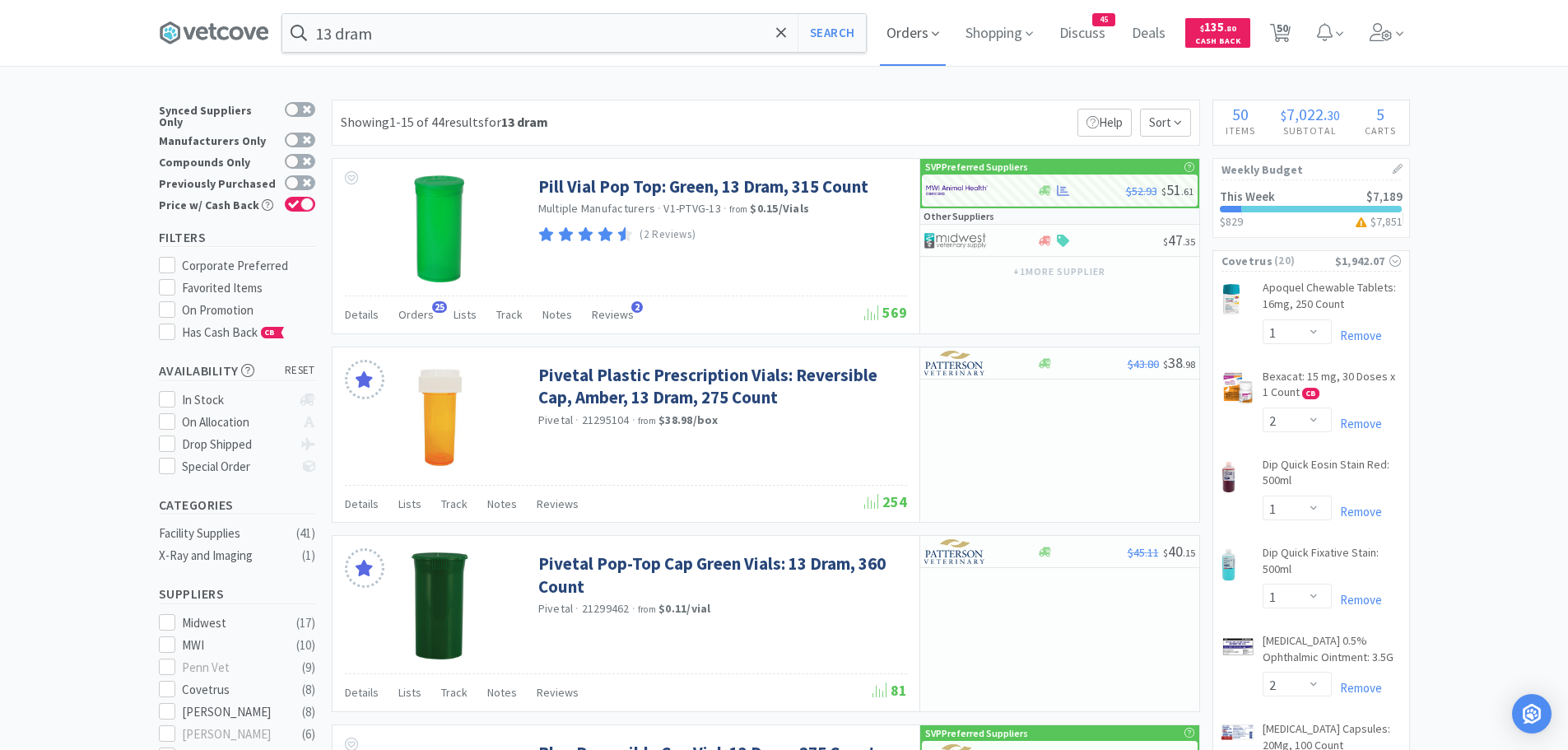
click at [935, 34] on span "Orders" at bounding box center [913, 33] width 66 height 66
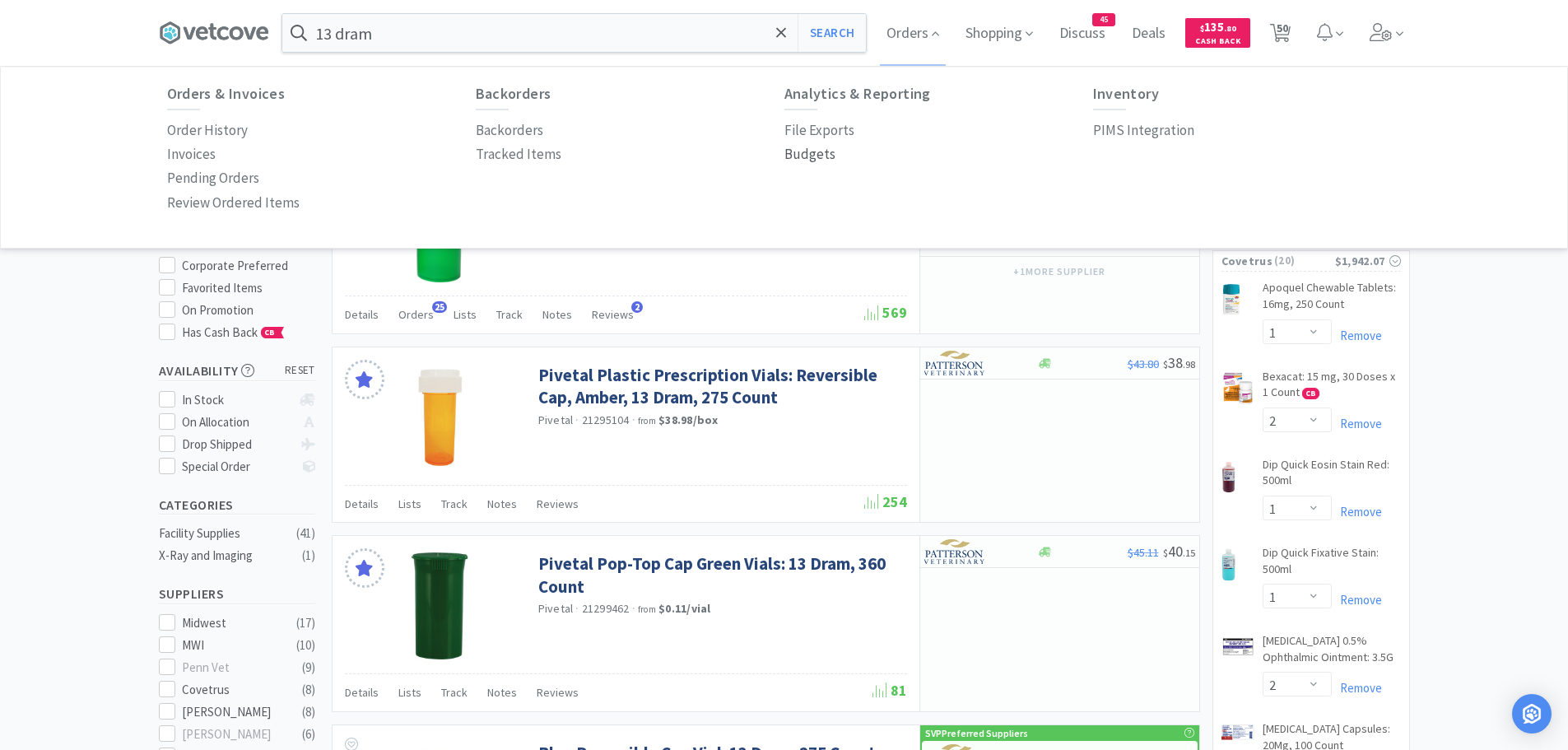
click at [792, 152] on p "Budgets" at bounding box center [810, 154] width 51 height 23
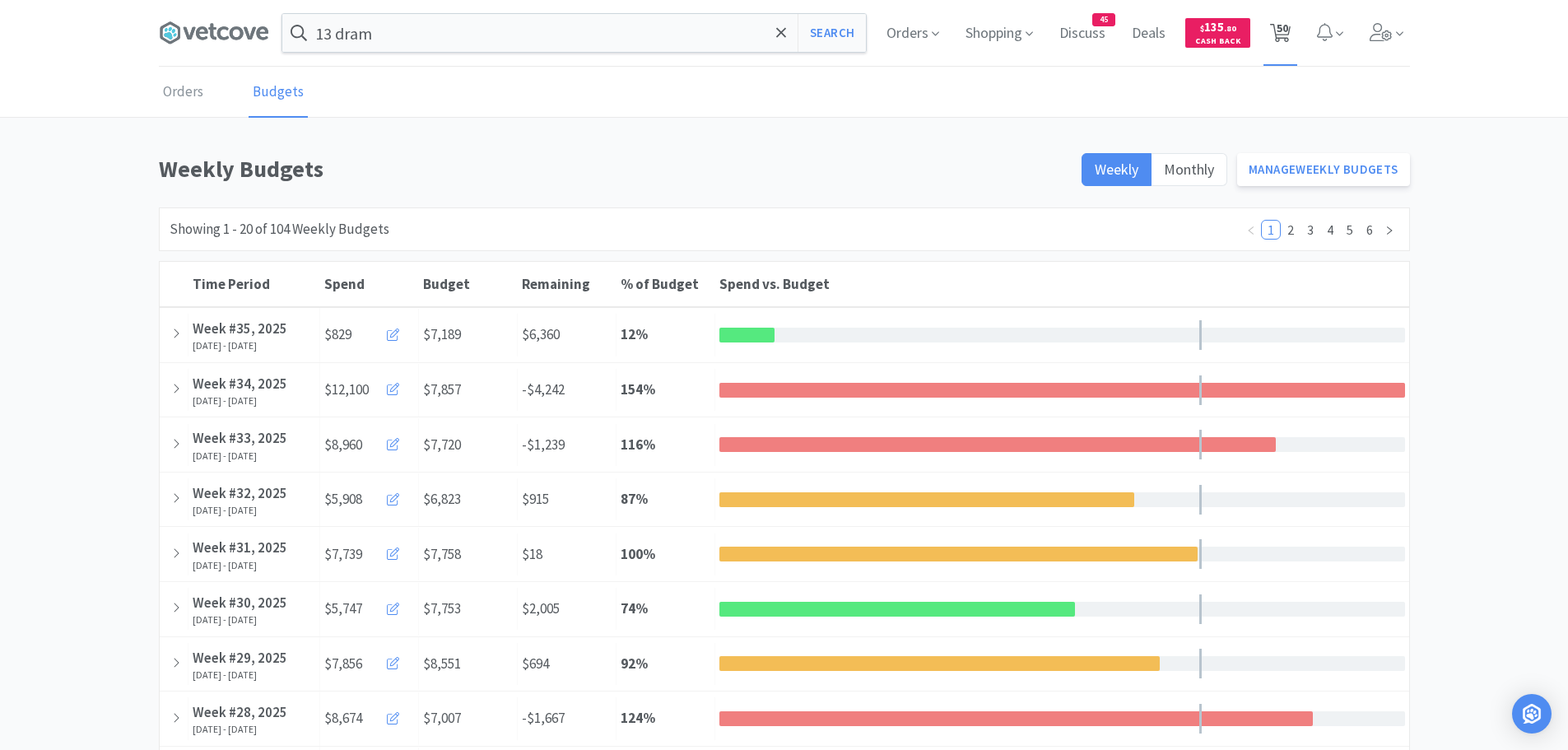
click at [1282, 34] on span "50" at bounding box center [1283, 28] width 12 height 66
select select "1"
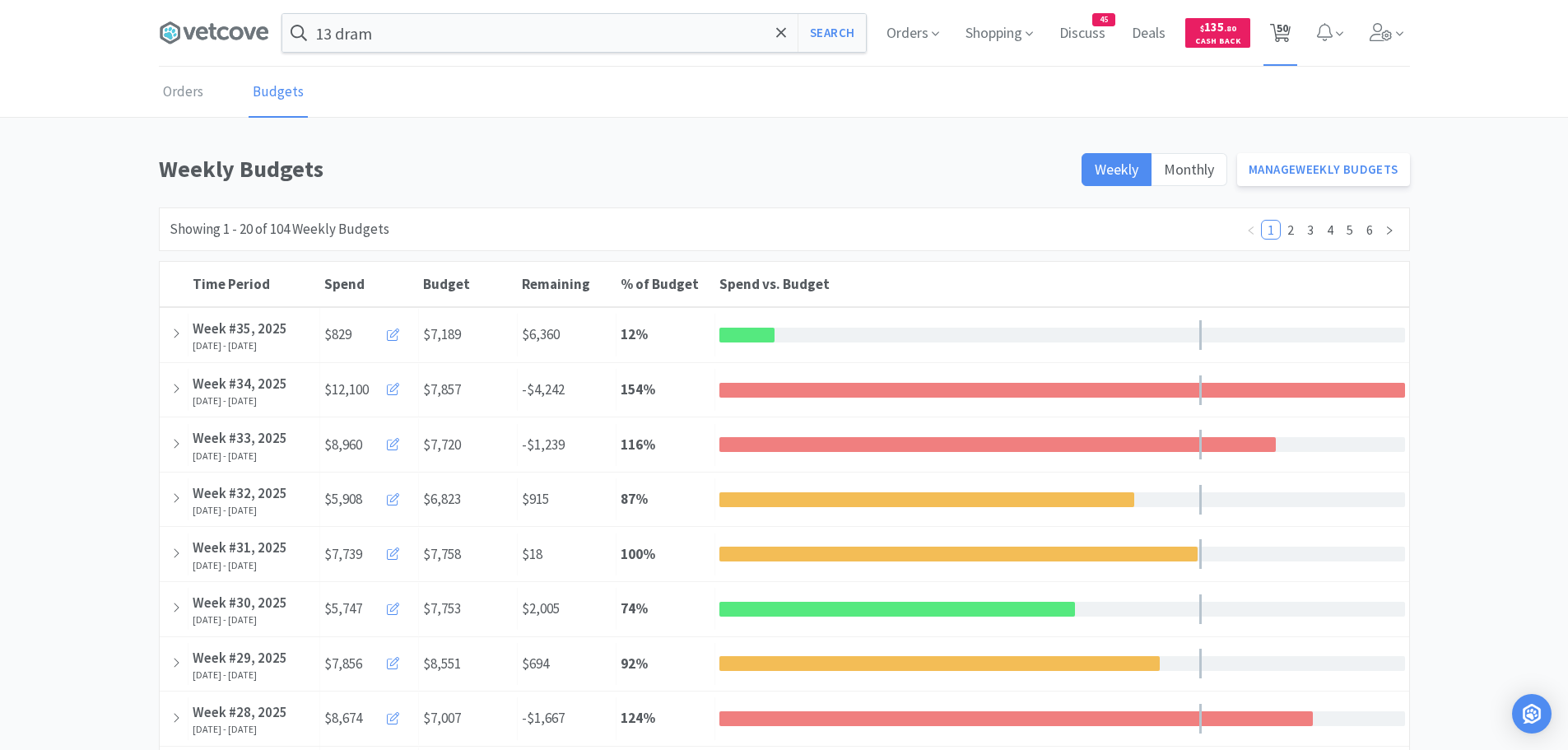
select select "1"
select select "2"
select select "1"
select select "3"
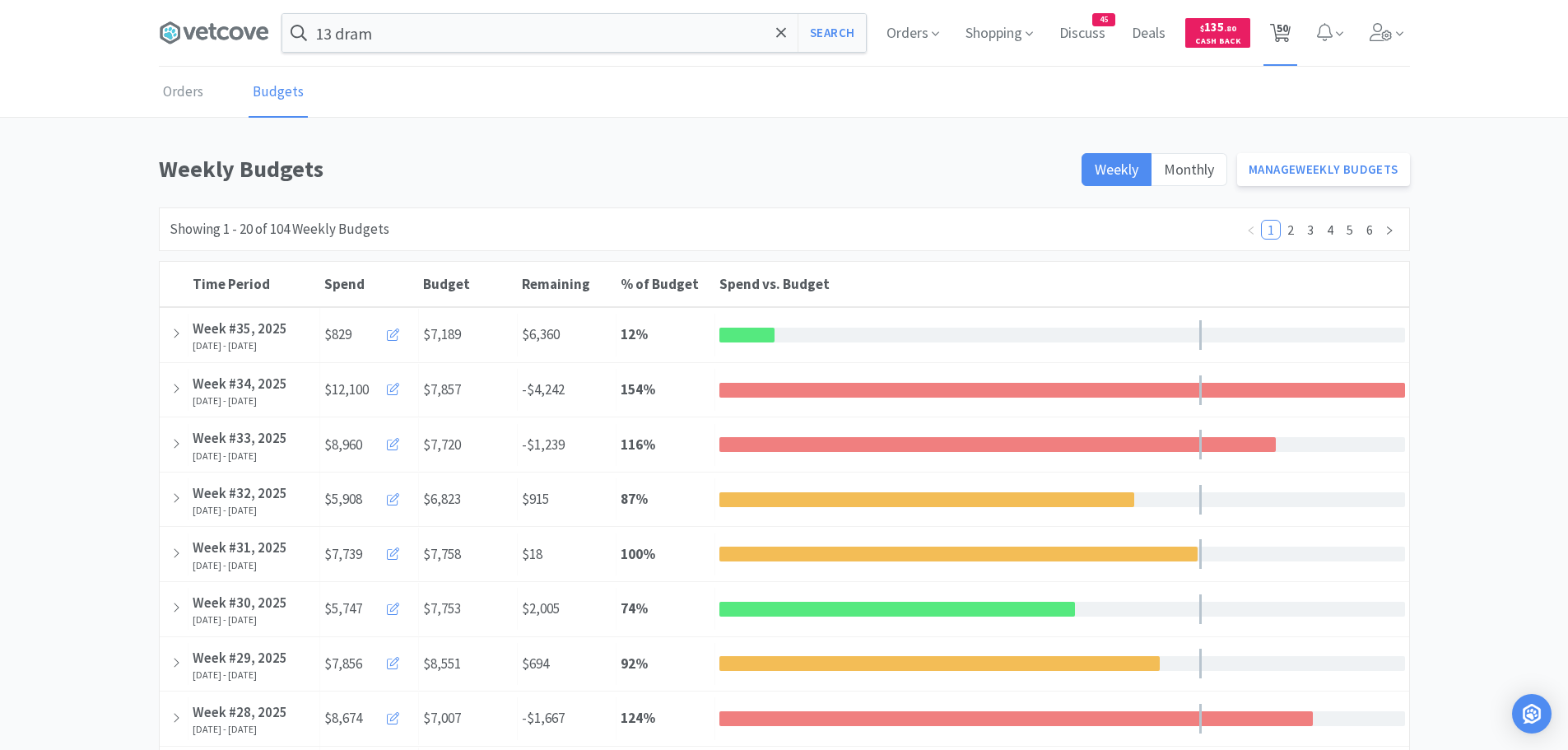
select select "2"
select select "3"
select select "2"
select select "1"
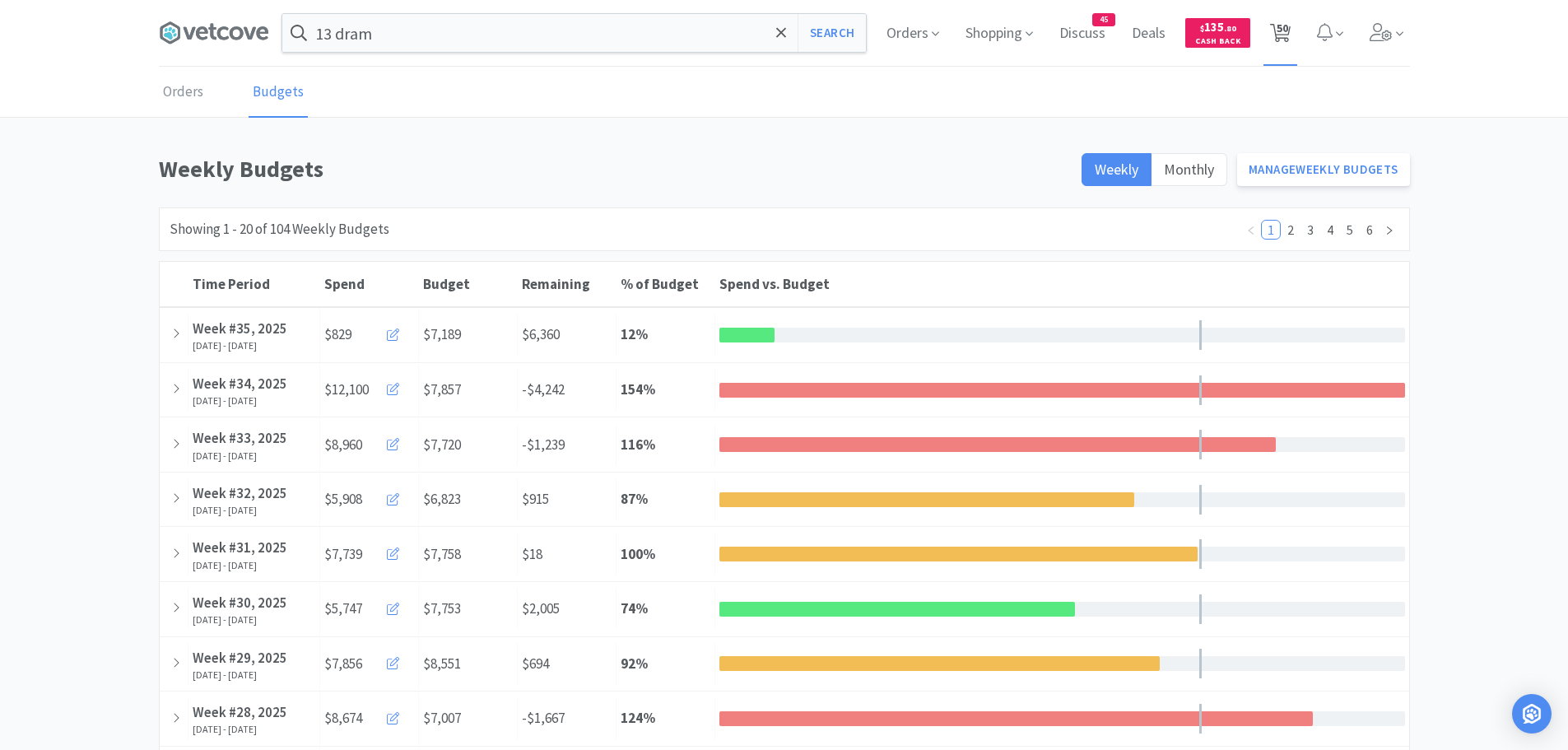
select select "2"
select select "1"
select select "2"
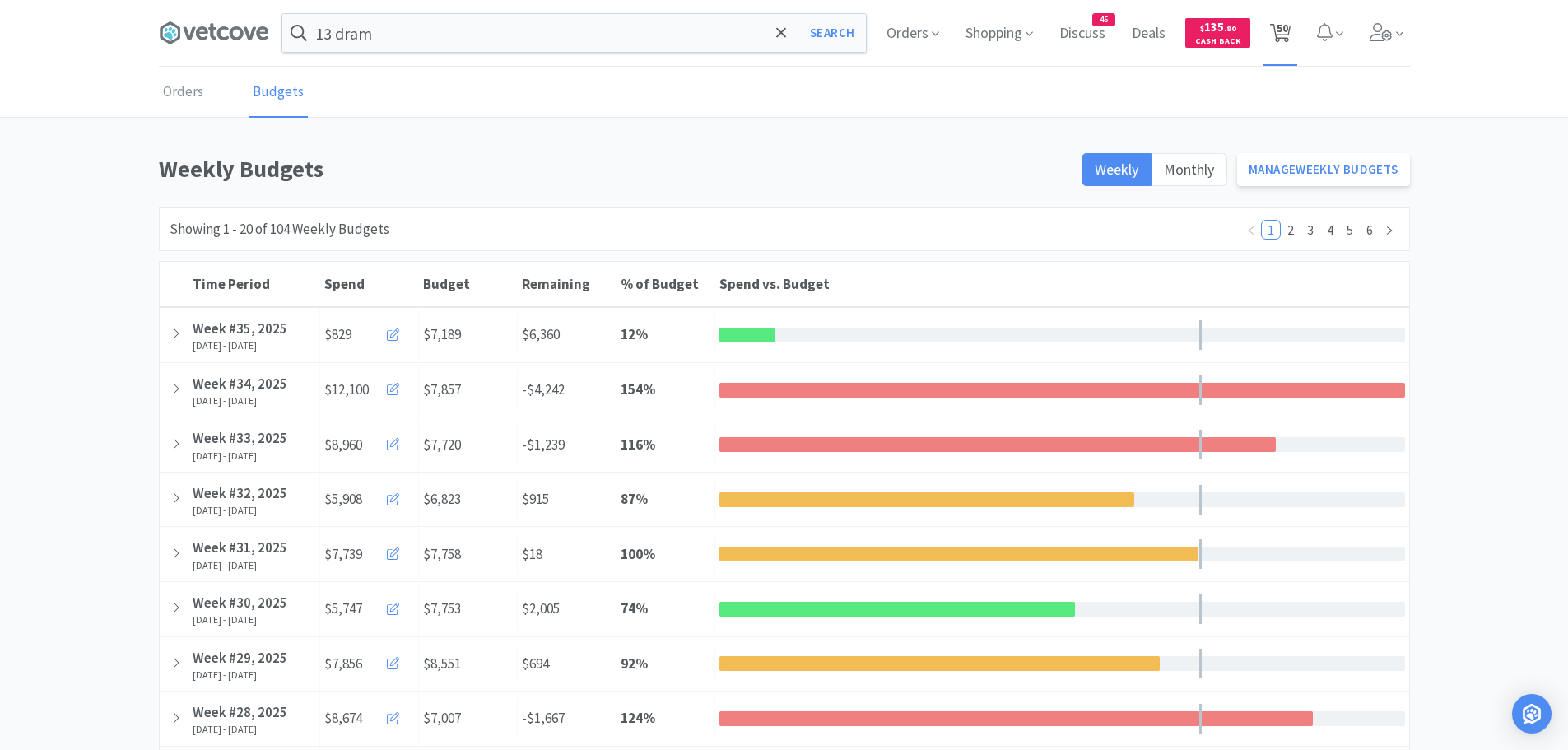
select select "1"
select select "2"
select select "3"
select select "12"
select select "3"
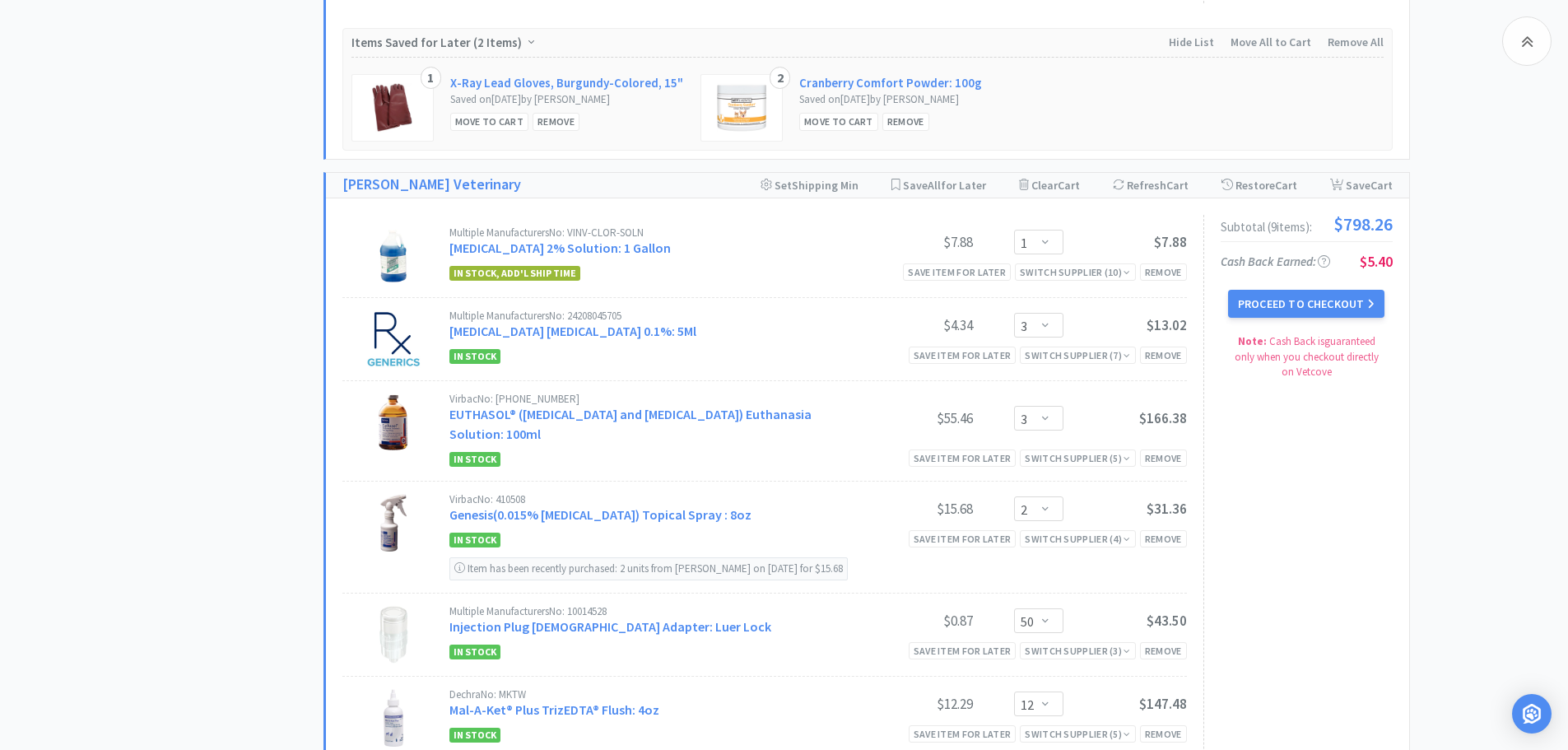
scroll to position [4214, 0]
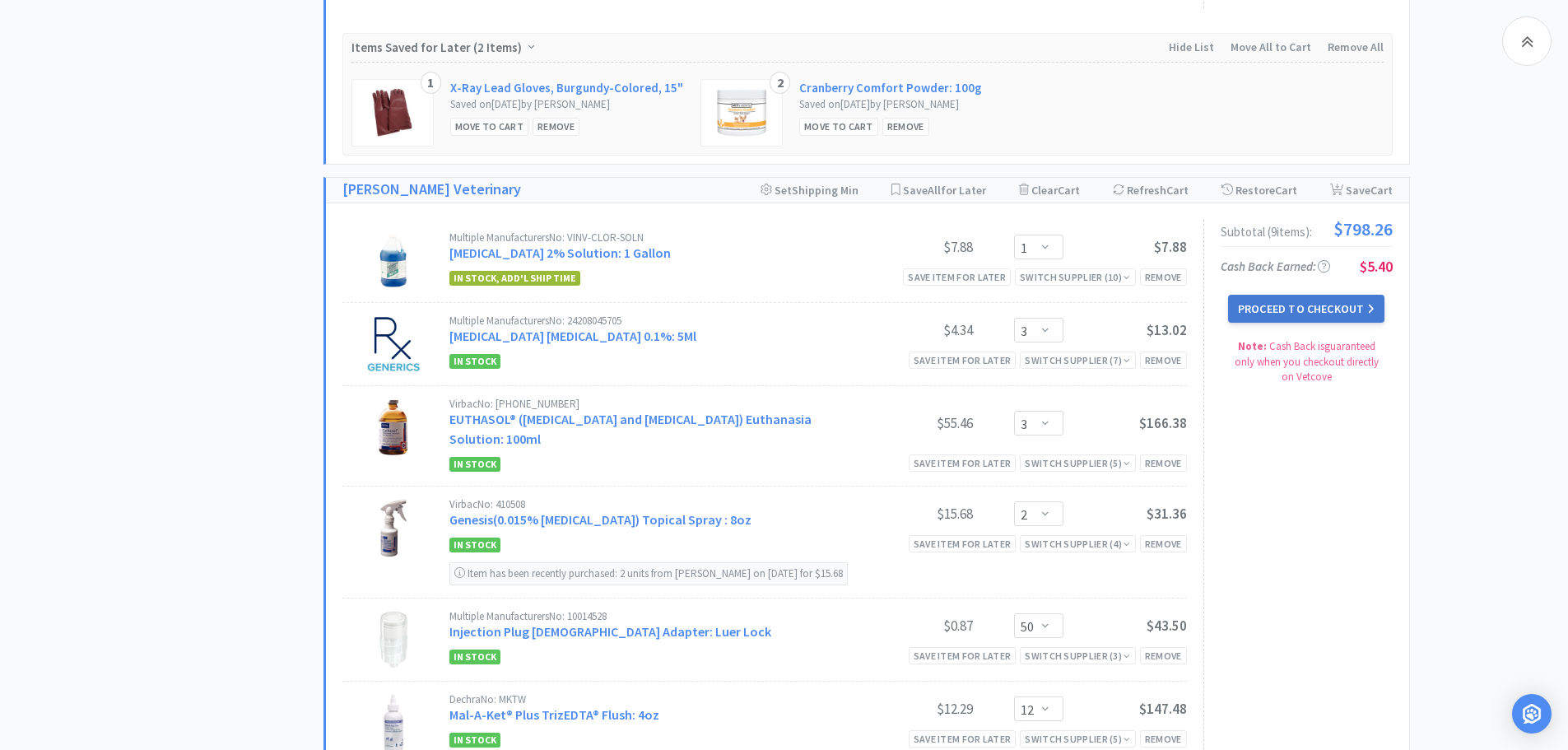
click at [1304, 303] on button "Proceed to Checkout" at bounding box center [1306, 308] width 157 height 28
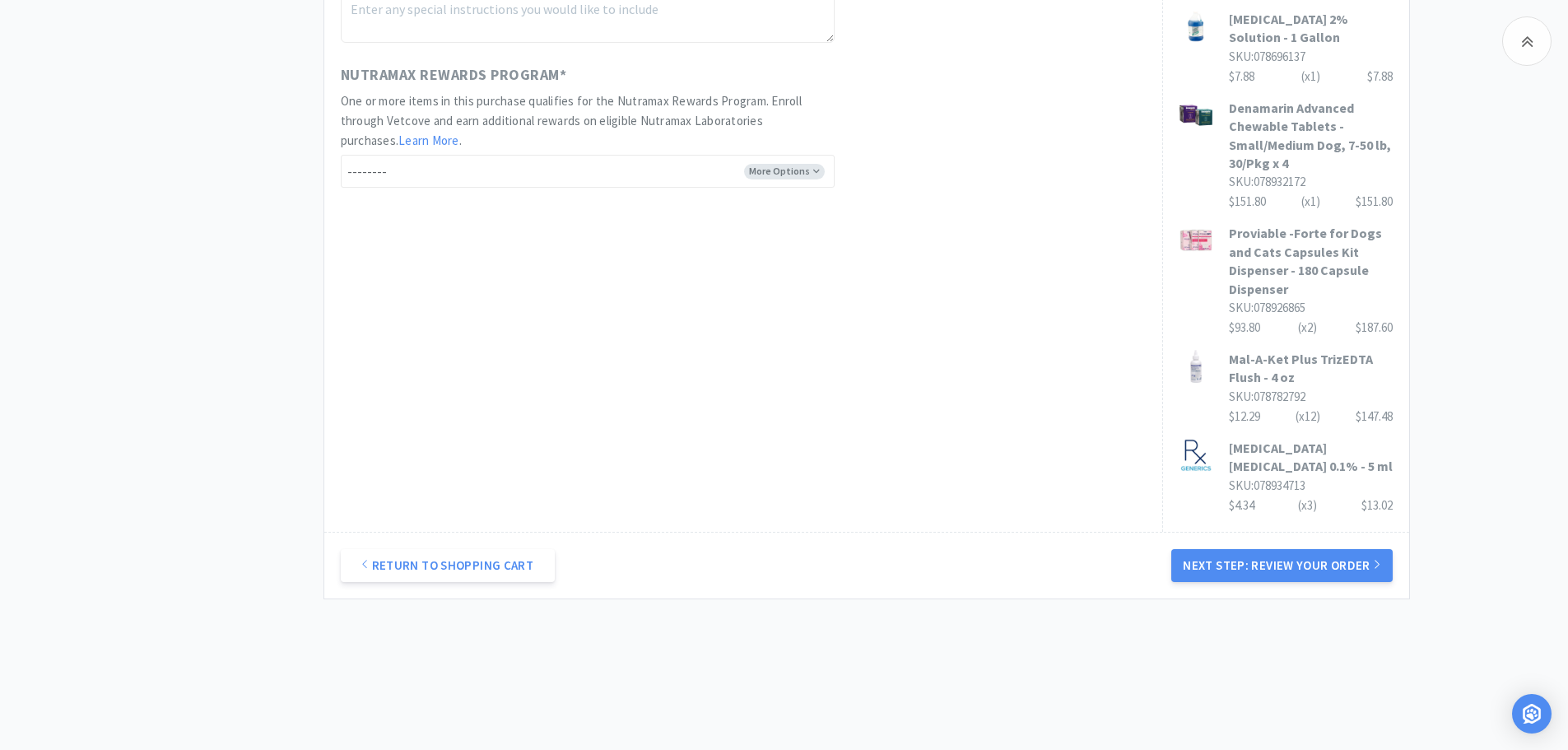
scroll to position [933, 0]
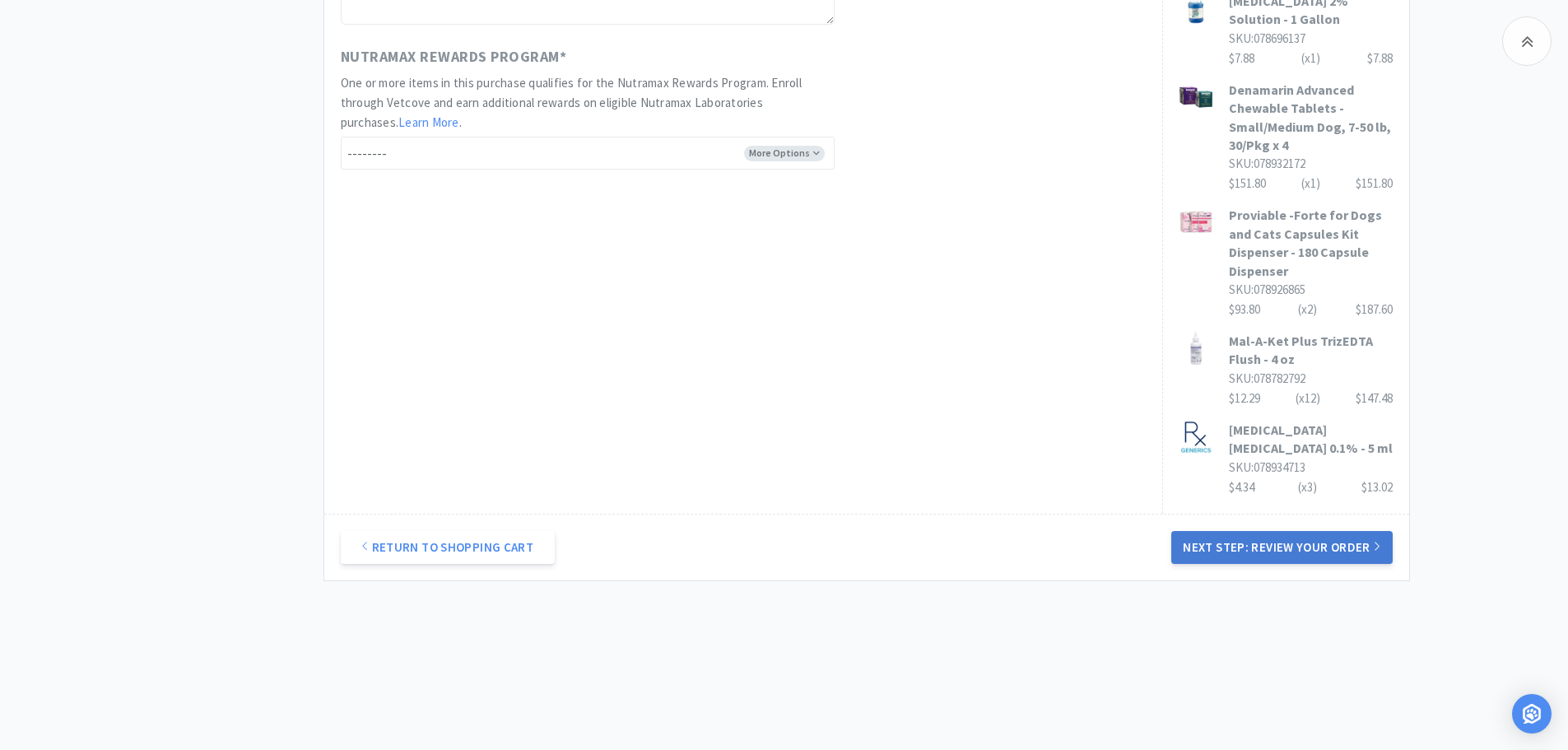
click at [1236, 540] on button "Next Step: Review Your Order" at bounding box center [1281, 547] width 220 height 33
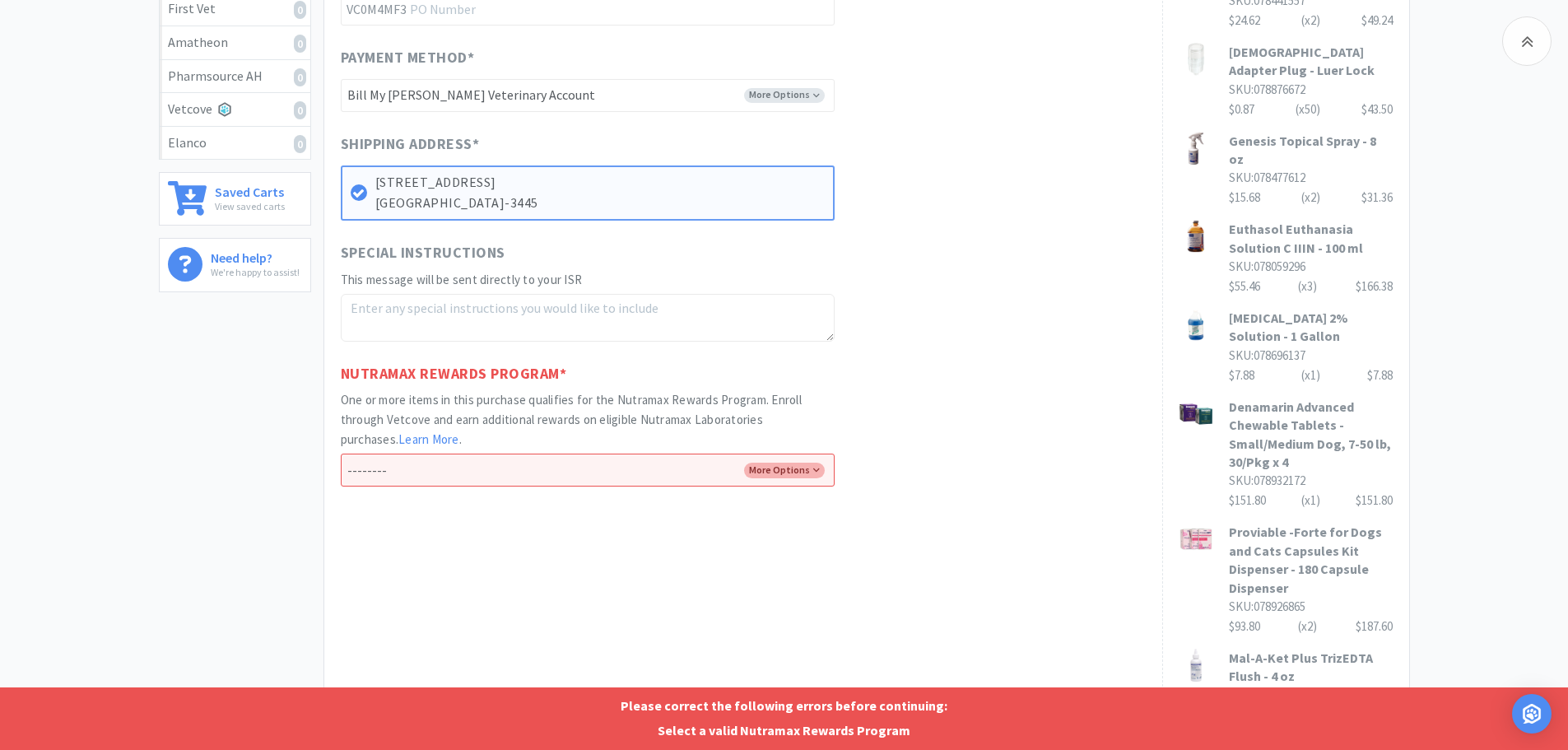
scroll to position [521, 0]
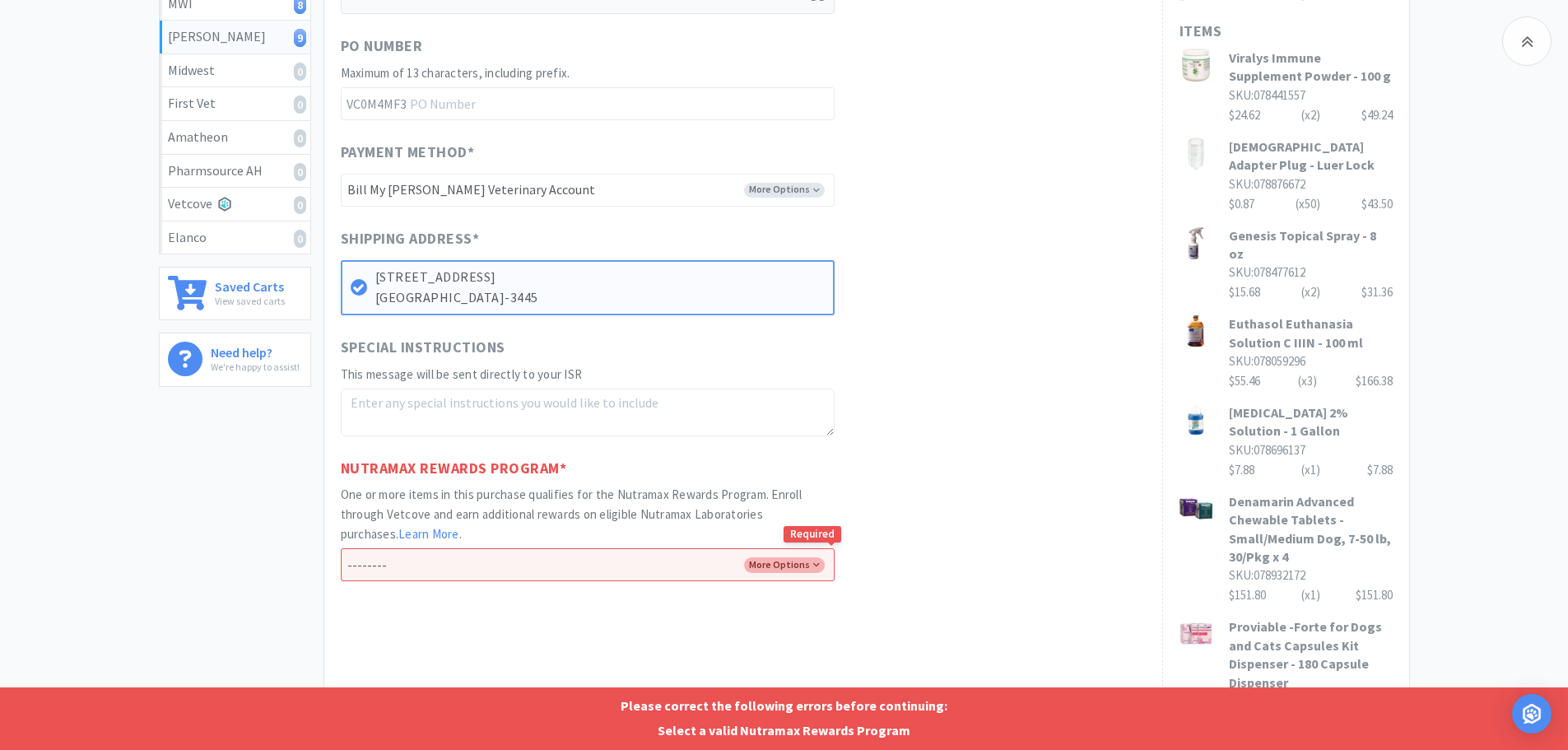
click at [810, 565] on select "-------- Enroll me in the Nutramax Rewards Program No thank you" at bounding box center [588, 564] width 494 height 33
click at [341, 548] on select "-------- Enroll me in the Nutramax Rewards Program No thank you" at bounding box center [588, 564] width 494 height 33
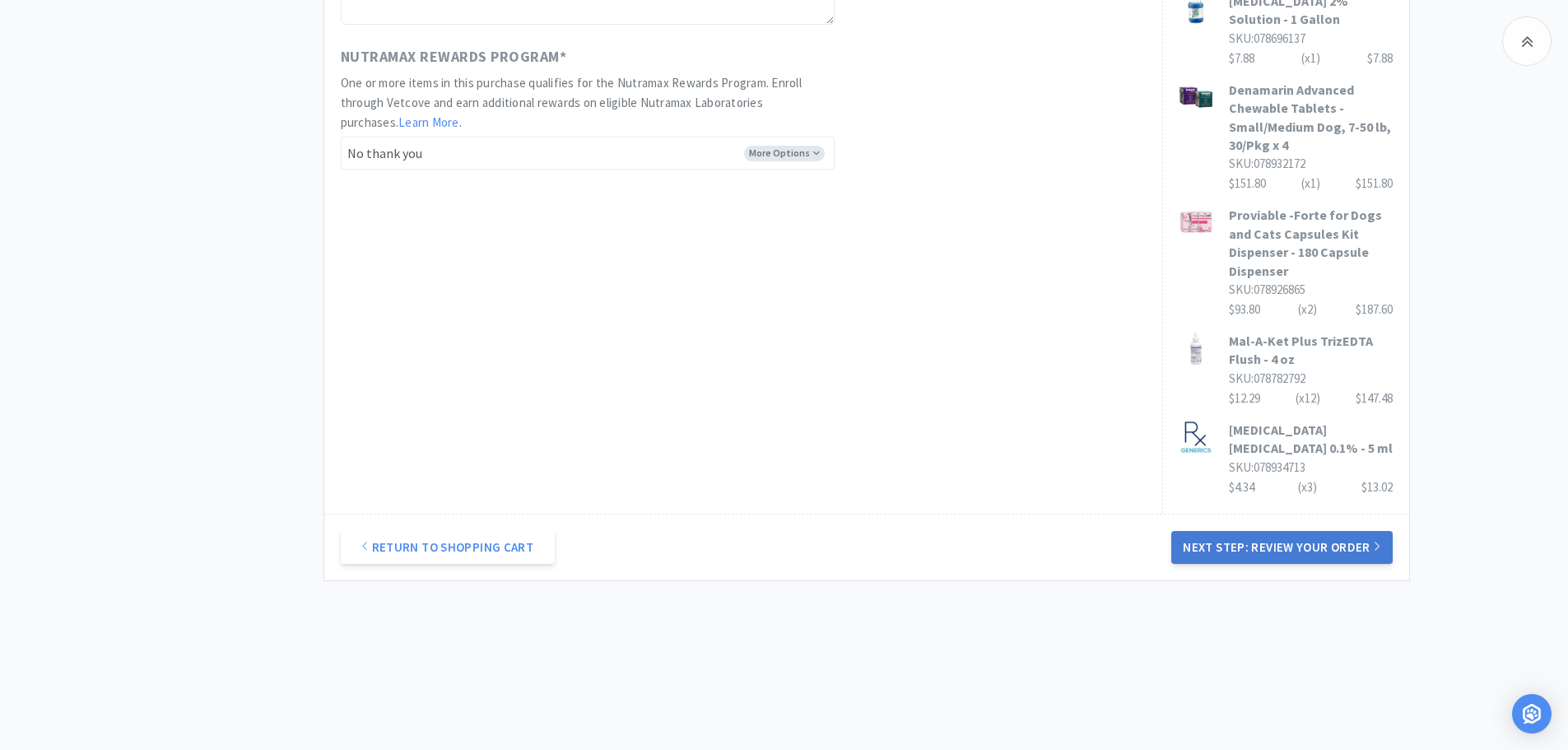
click at [1216, 541] on button "Next Step: Review Your Order" at bounding box center [1281, 547] width 220 height 33
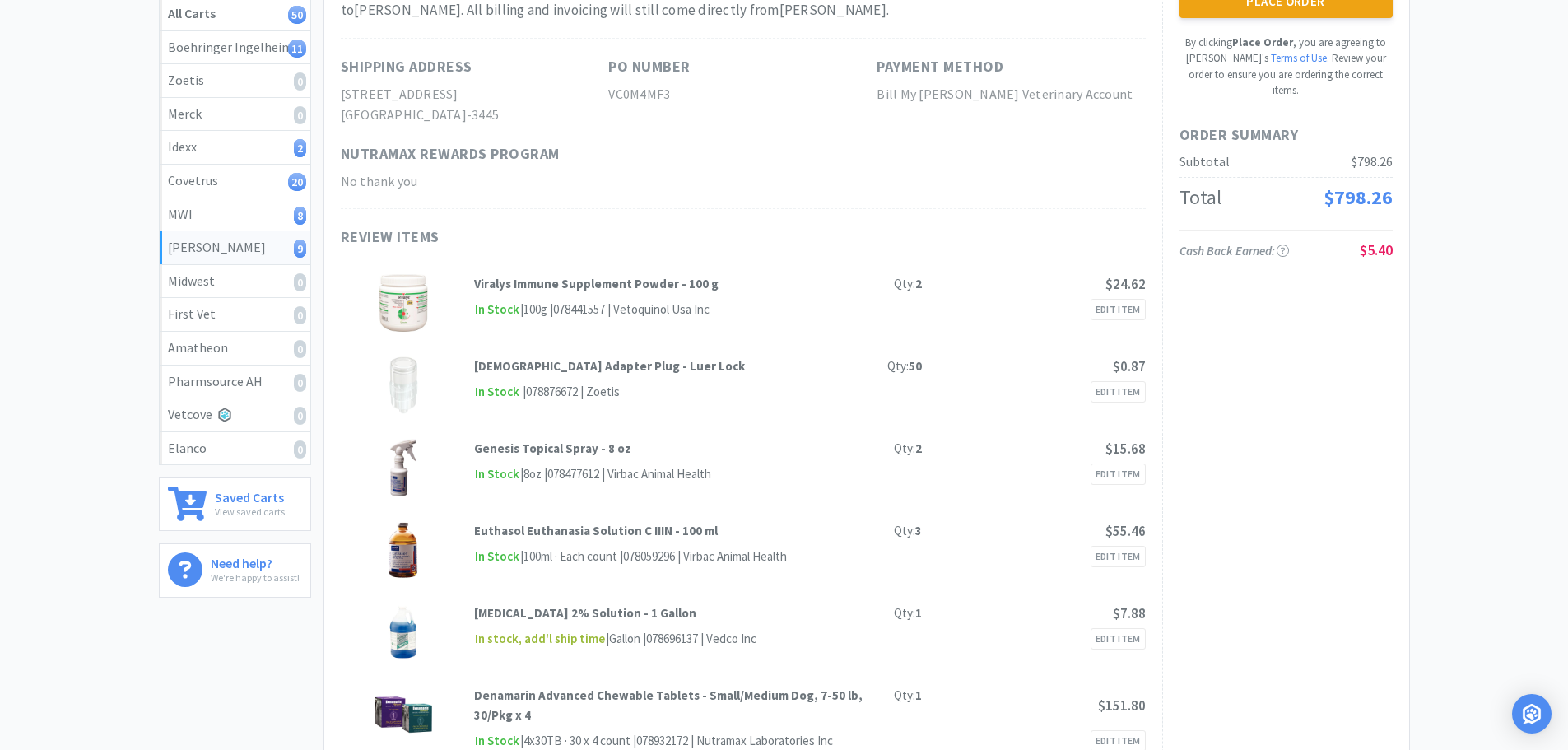
scroll to position [0, 0]
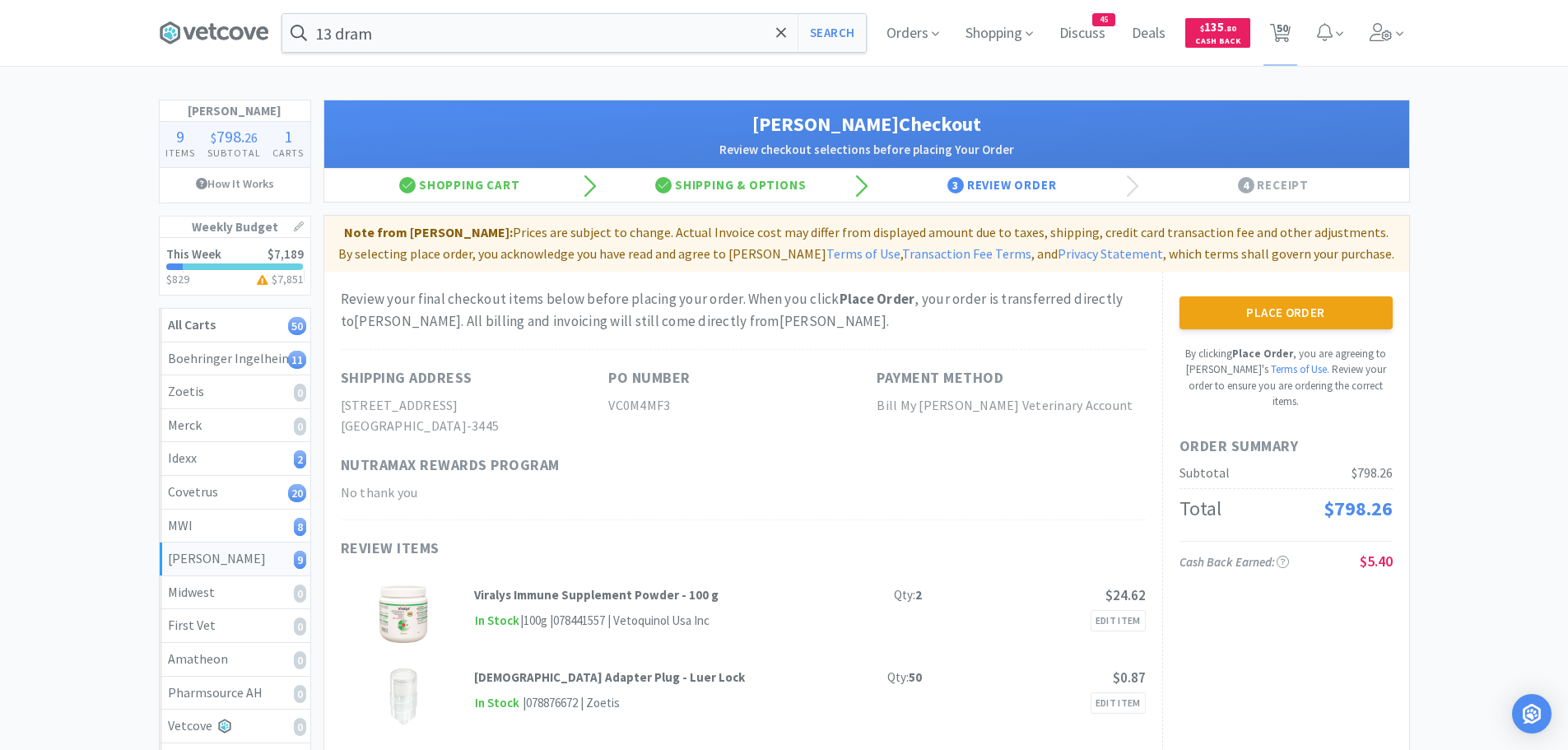
click at [1248, 308] on button "Place Order" at bounding box center [1286, 312] width 213 height 33
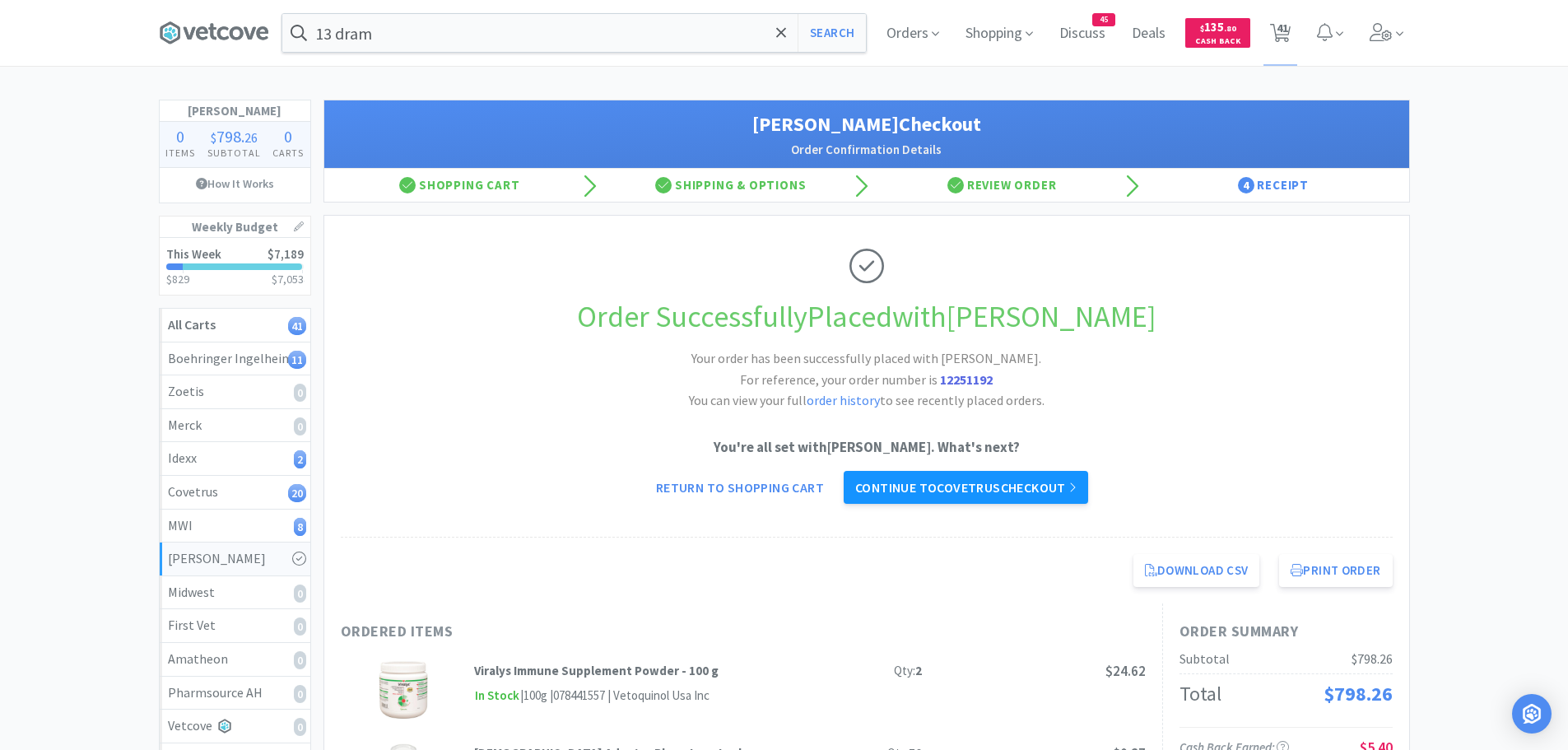
click at [939, 485] on link "Continue to Covetrus checkout" at bounding box center [966, 486] width 244 height 33
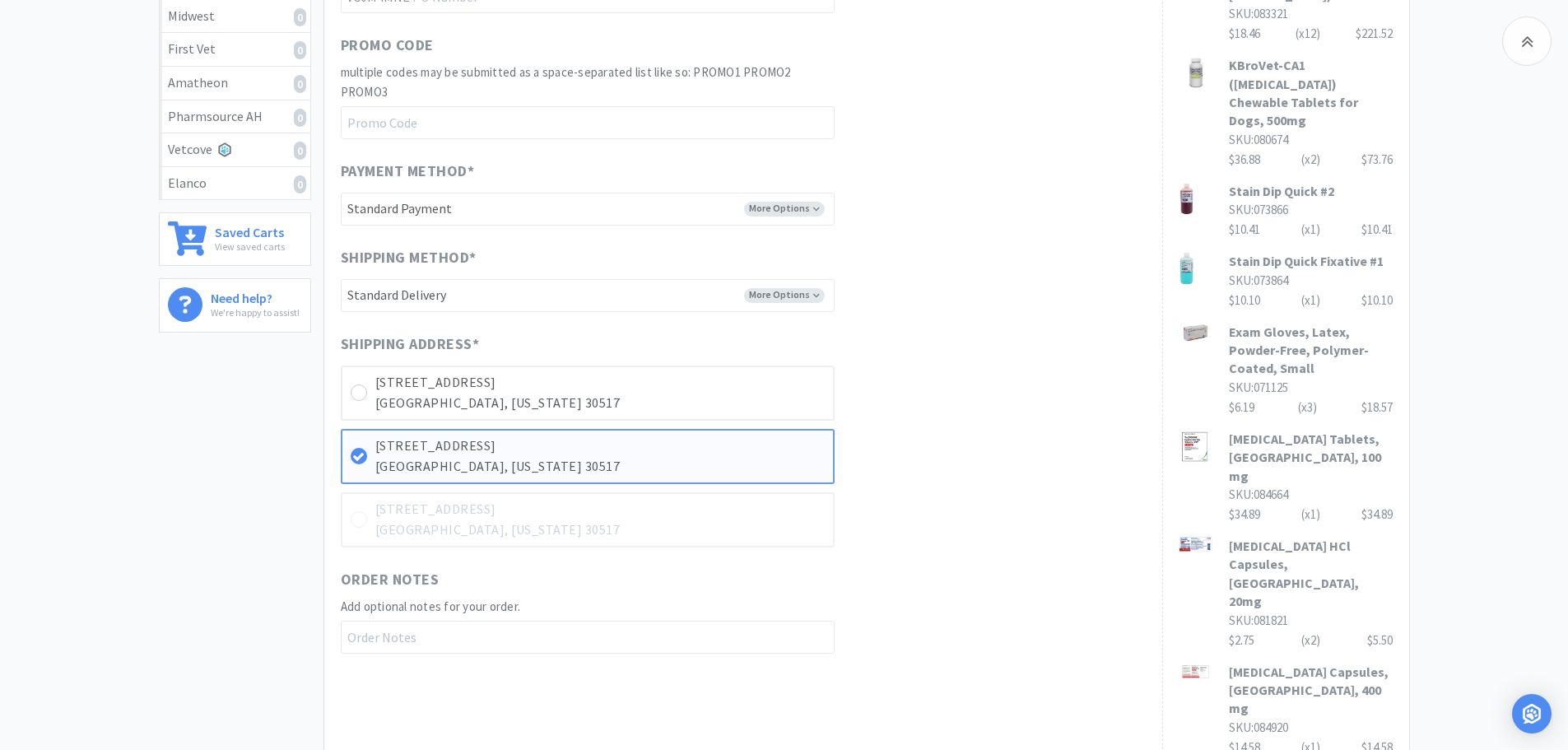
scroll to position [925, 0]
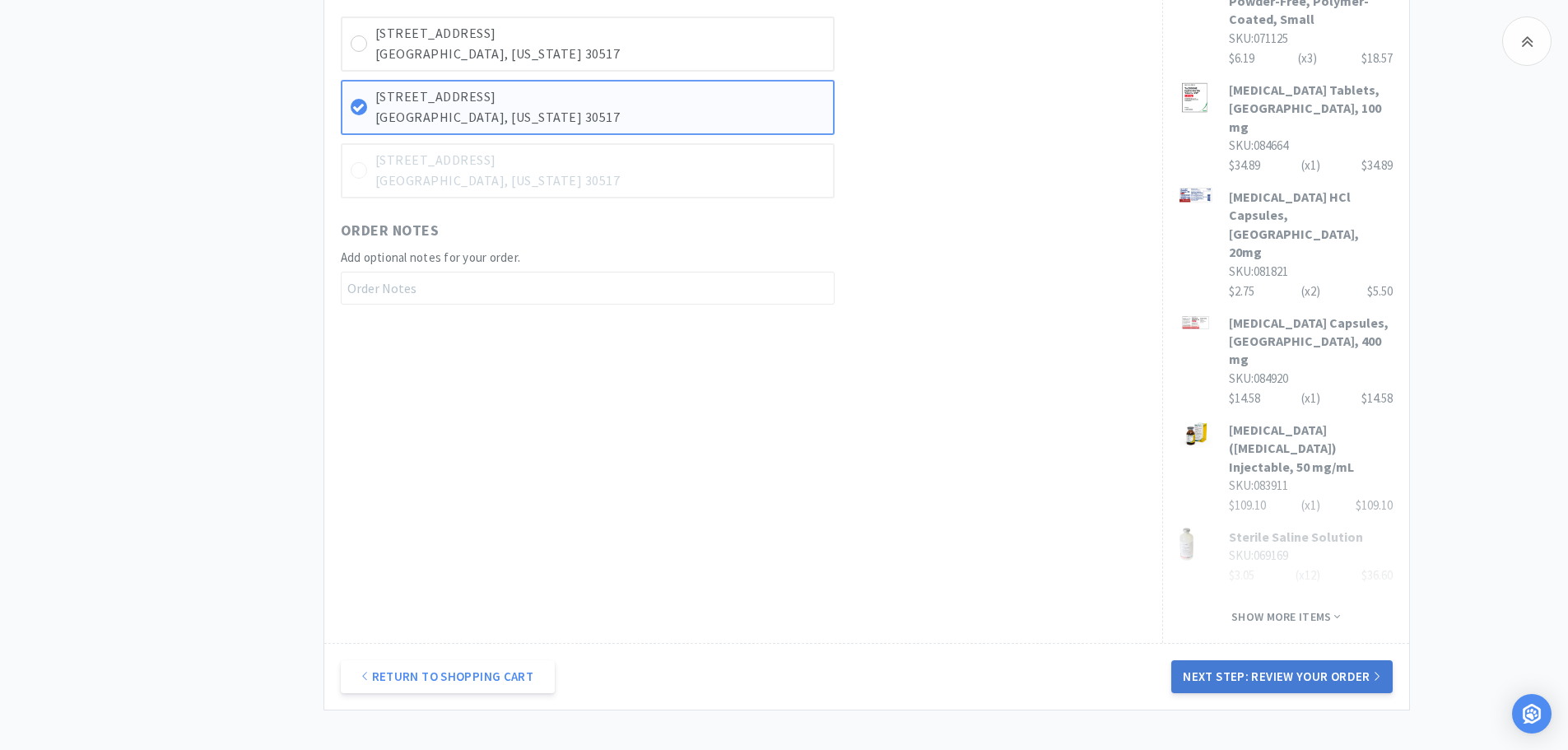
click at [1325, 660] on button "Next Step: Review Your Order" at bounding box center [1281, 676] width 220 height 33
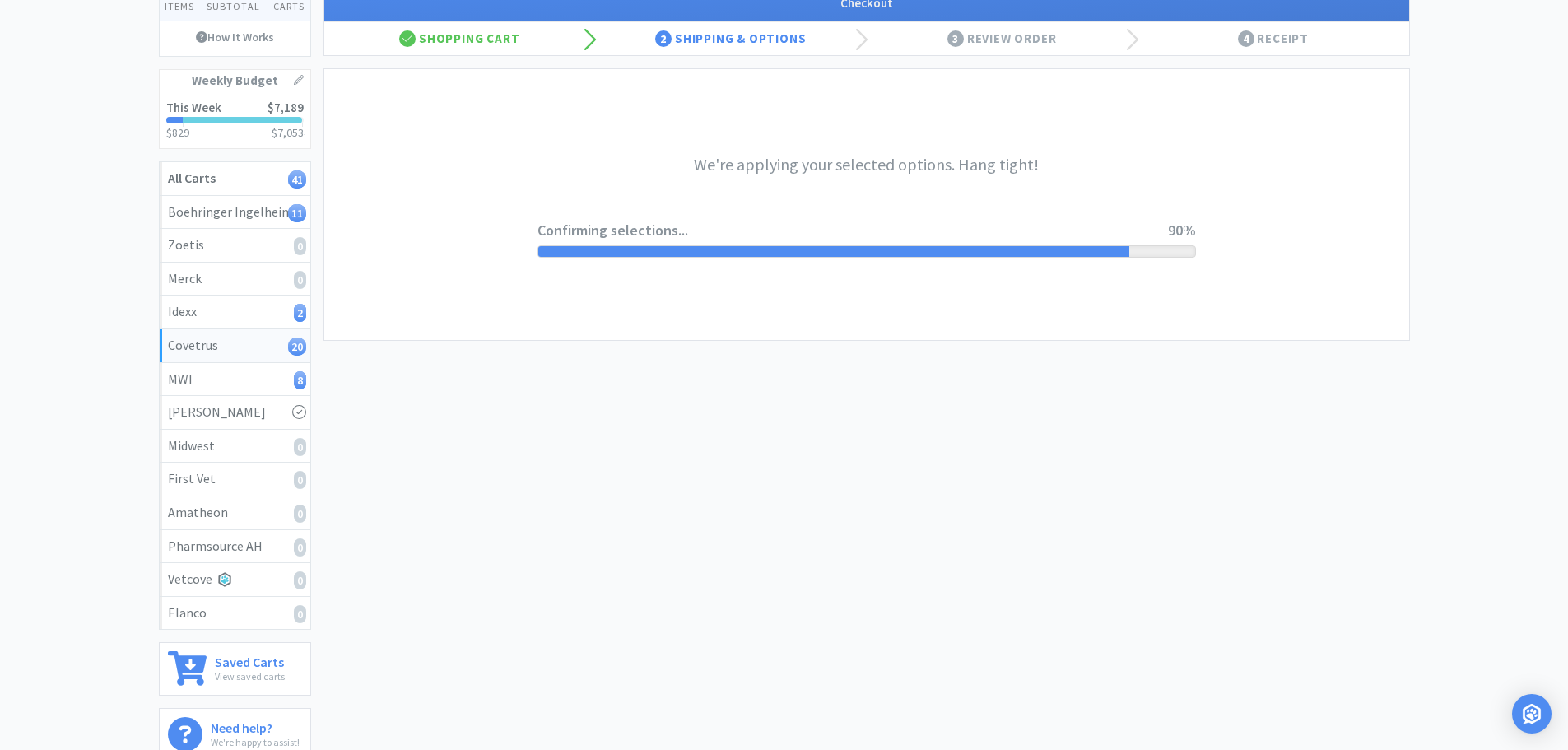
scroll to position [0, 0]
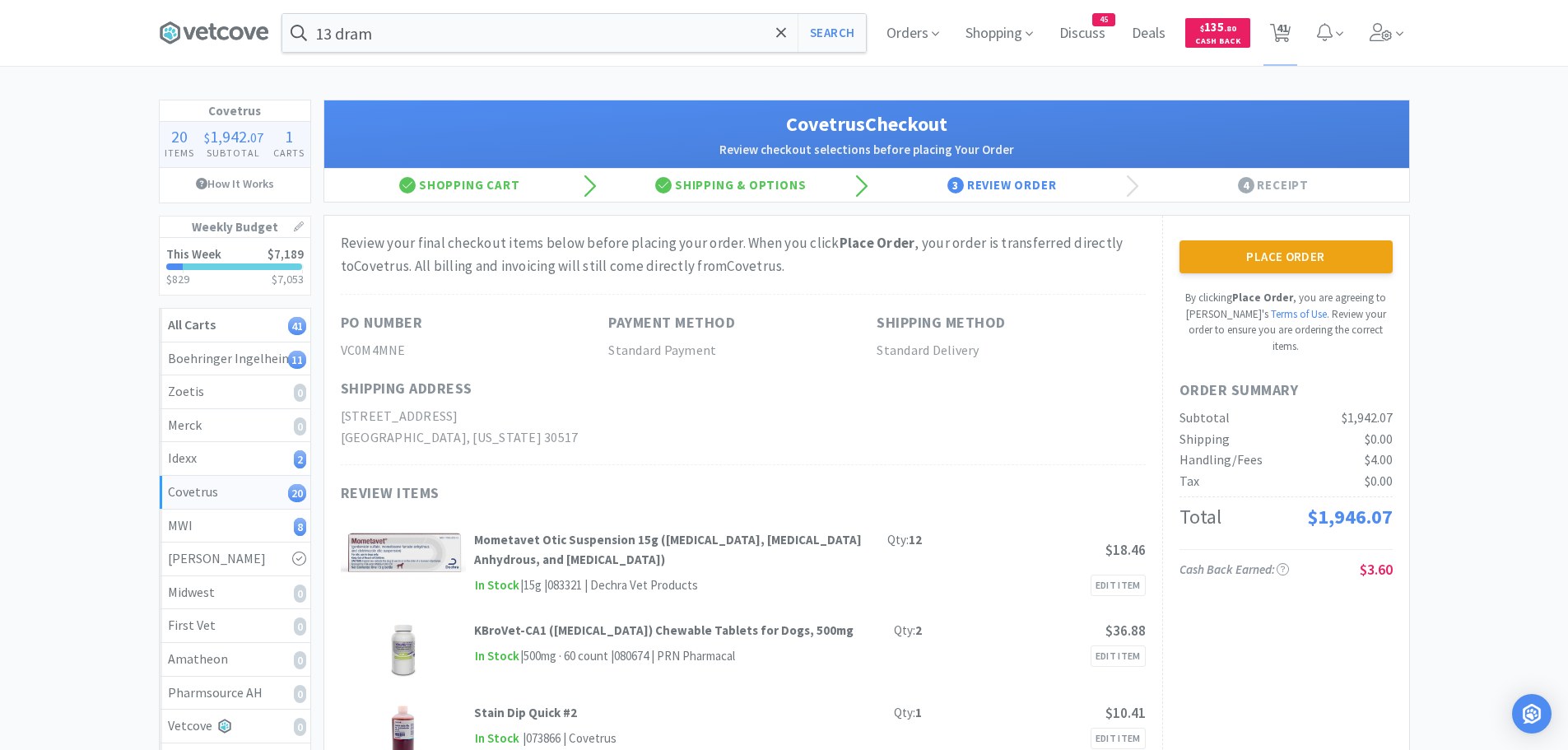
click at [1325, 259] on button "Place Order" at bounding box center [1286, 256] width 213 height 33
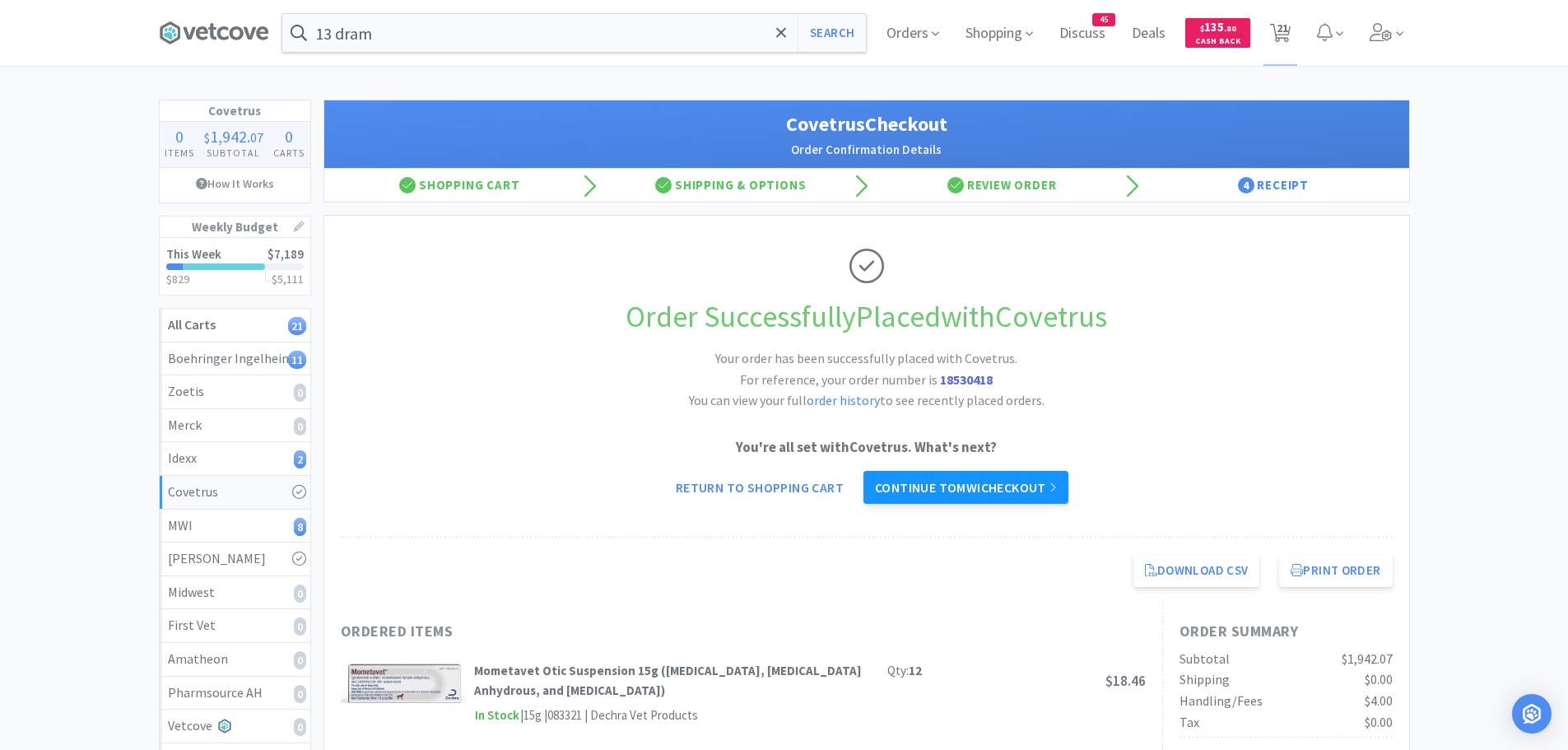
click at [1039, 487] on link "Continue to MWI checkout" at bounding box center [965, 486] width 205 height 33
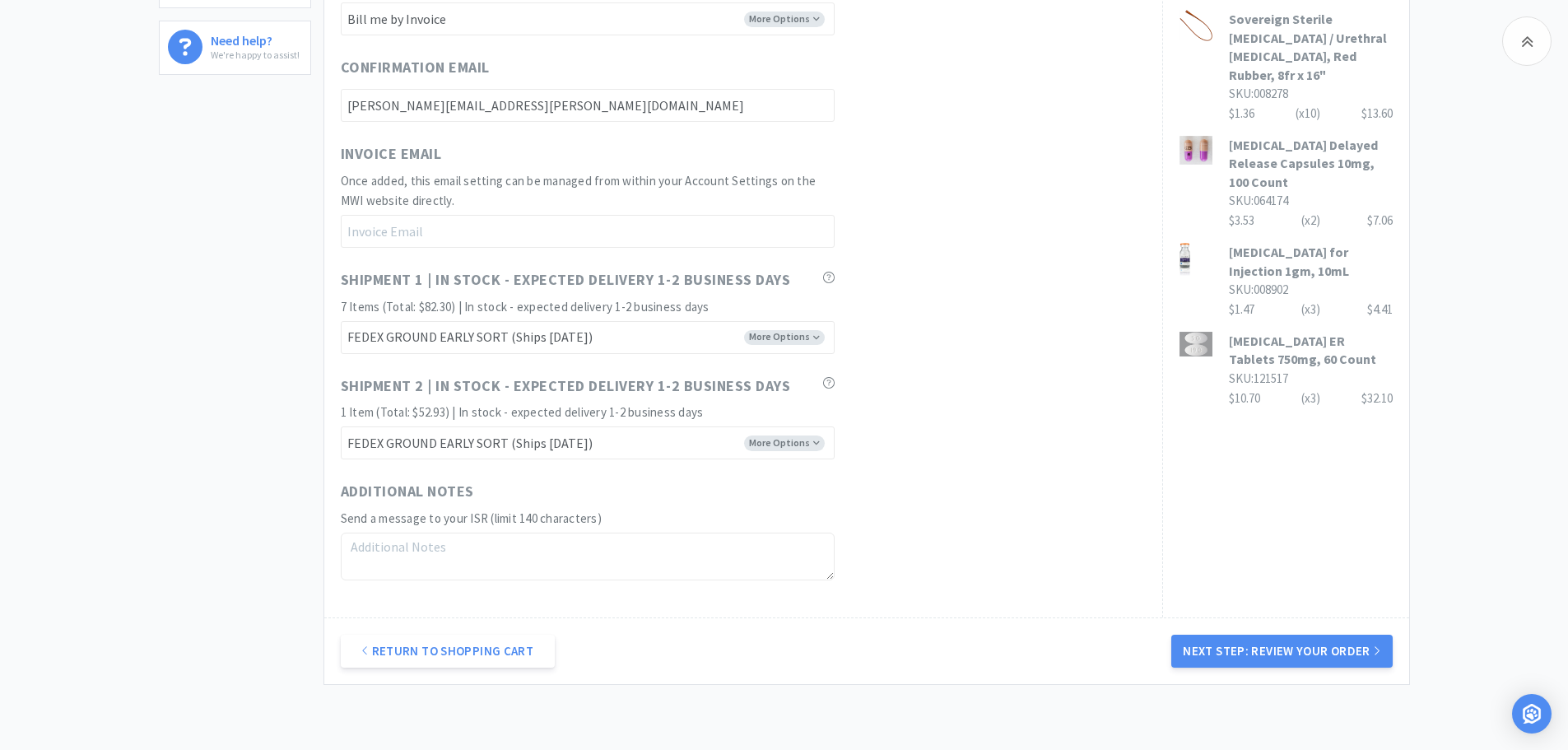
scroll to position [938, 0]
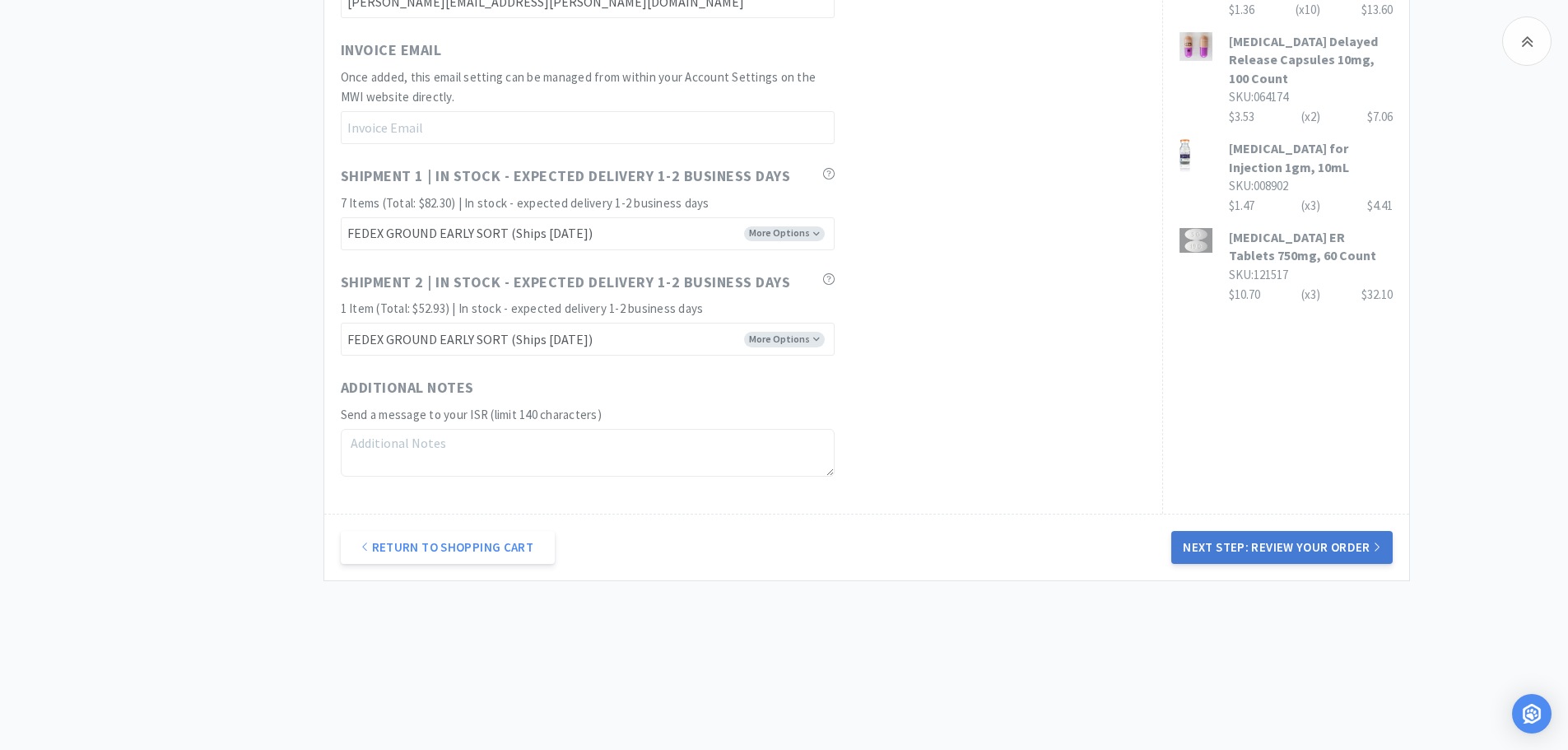
click at [1339, 536] on button "Next Step: Review Your Order" at bounding box center [1281, 547] width 220 height 33
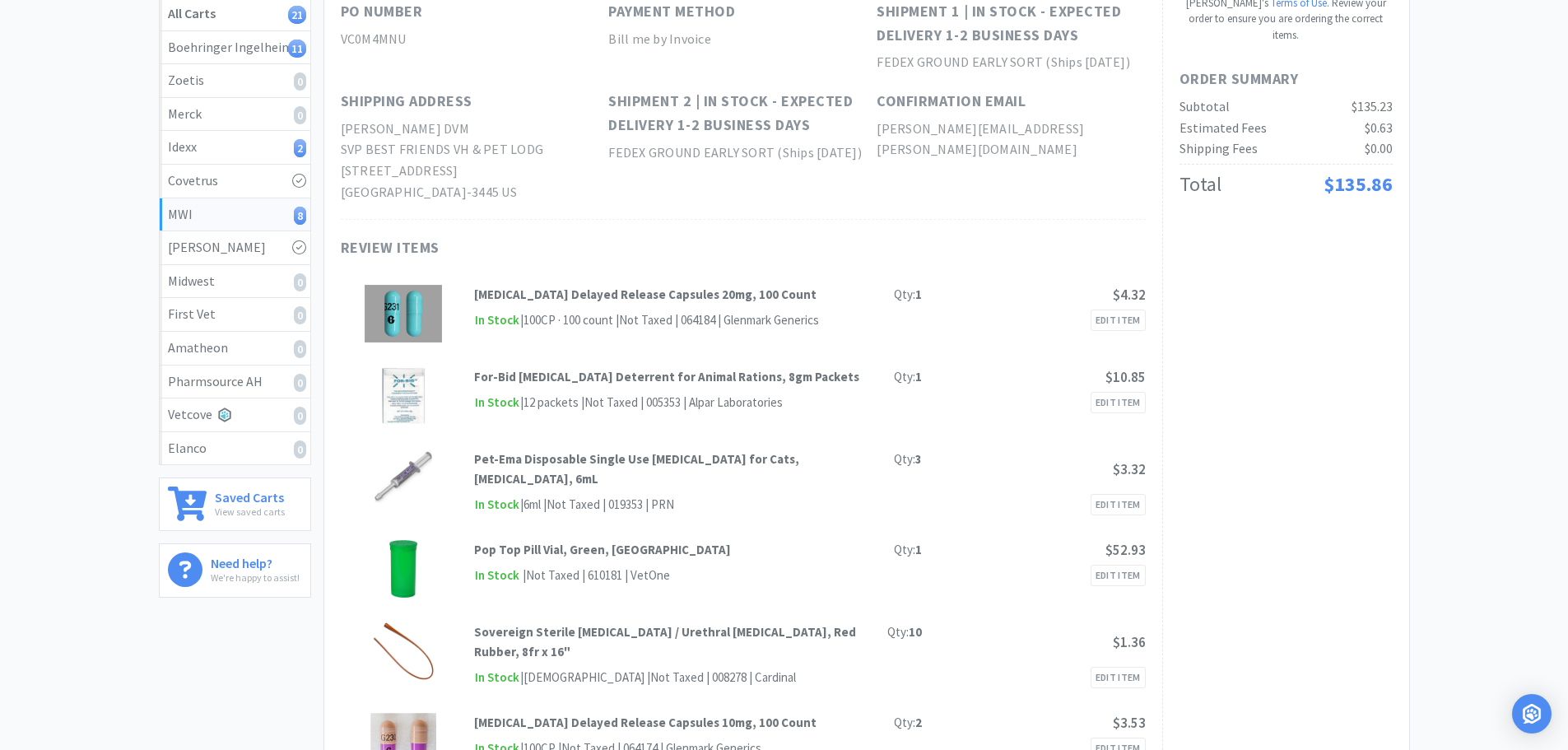
scroll to position [0, 0]
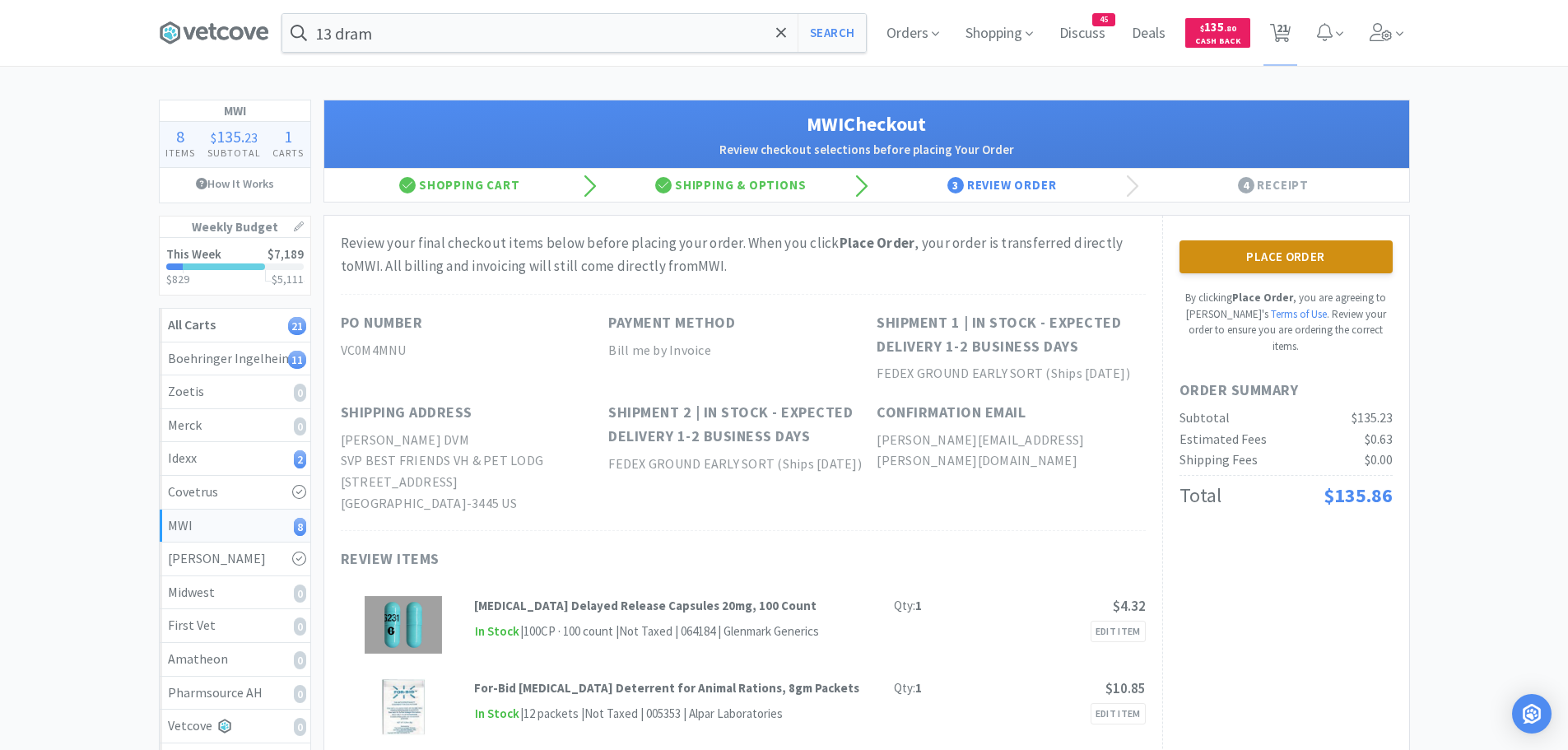
click at [1280, 254] on button "Place Order" at bounding box center [1286, 256] width 213 height 33
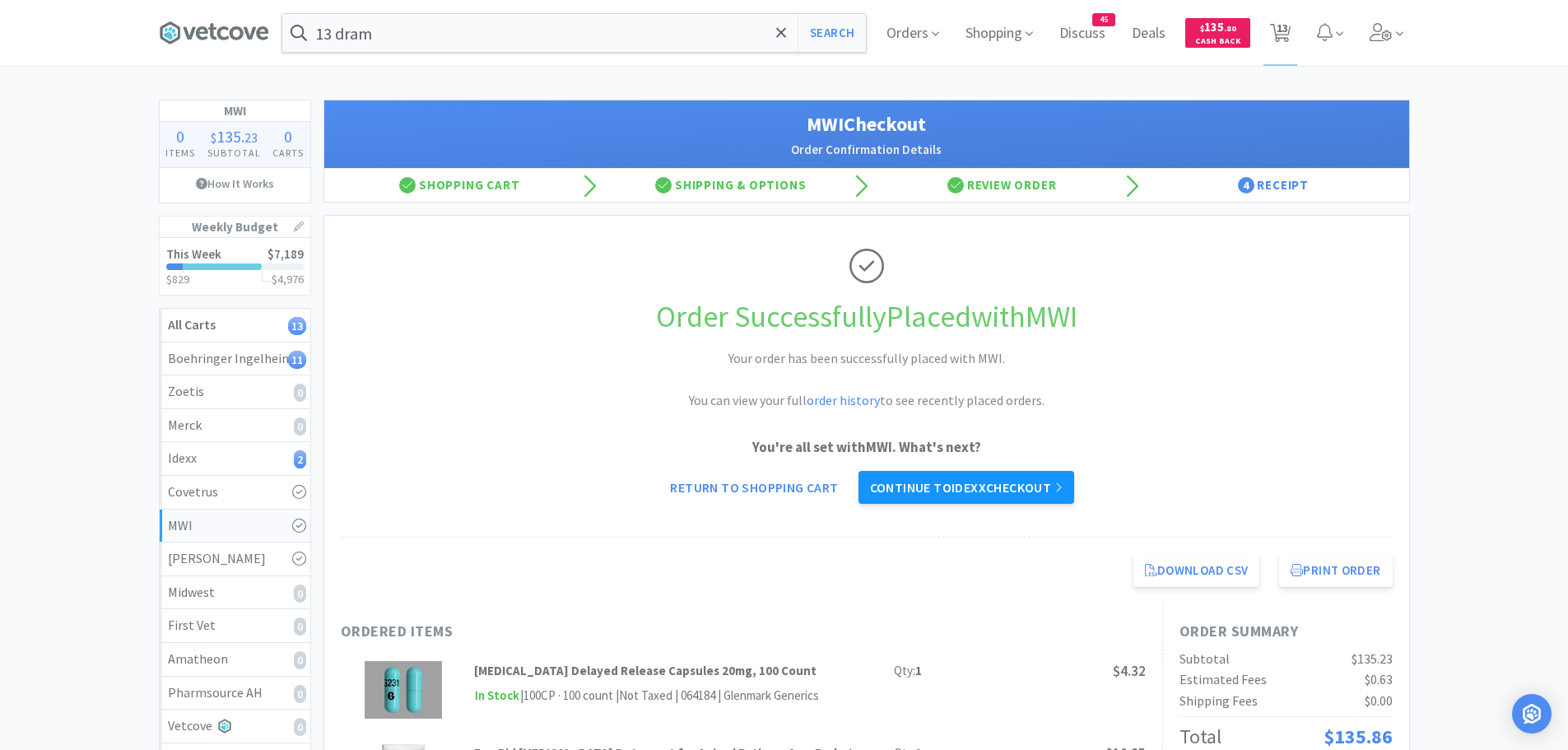
click at [975, 480] on link "Continue to Idexx checkout" at bounding box center [966, 486] width 216 height 33
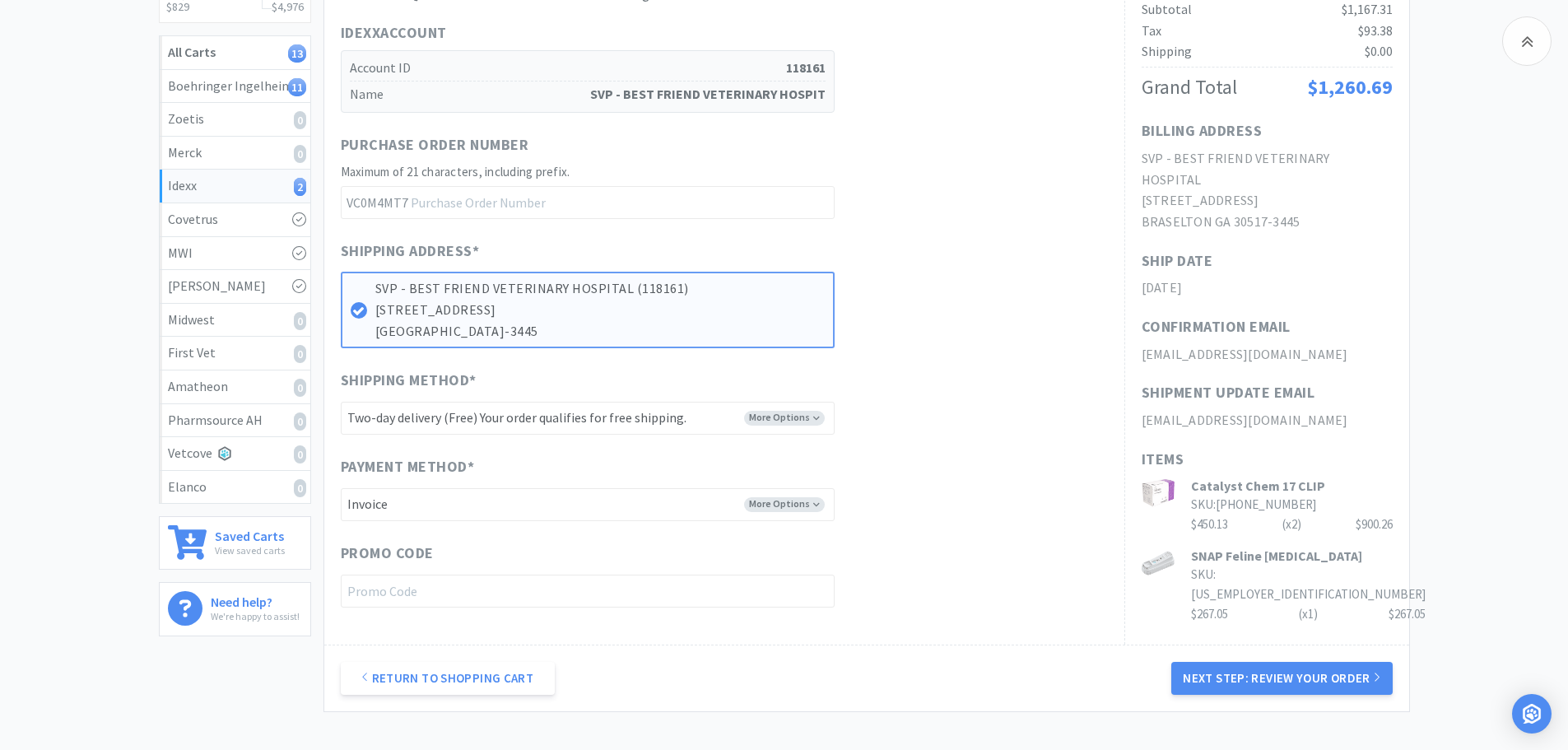
scroll to position [403, 0]
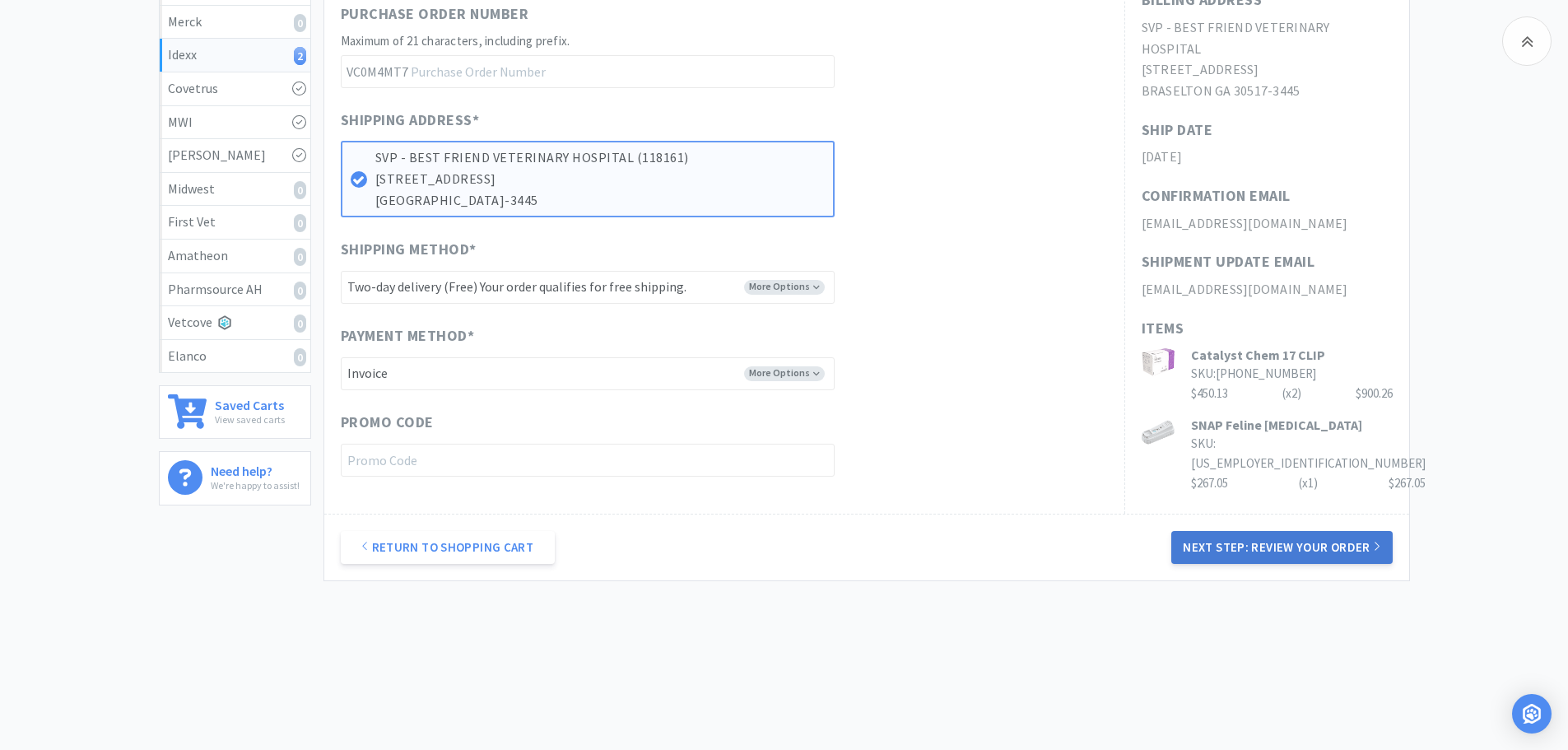
click at [1272, 552] on button "Next Step: Review Your Order" at bounding box center [1281, 547] width 220 height 33
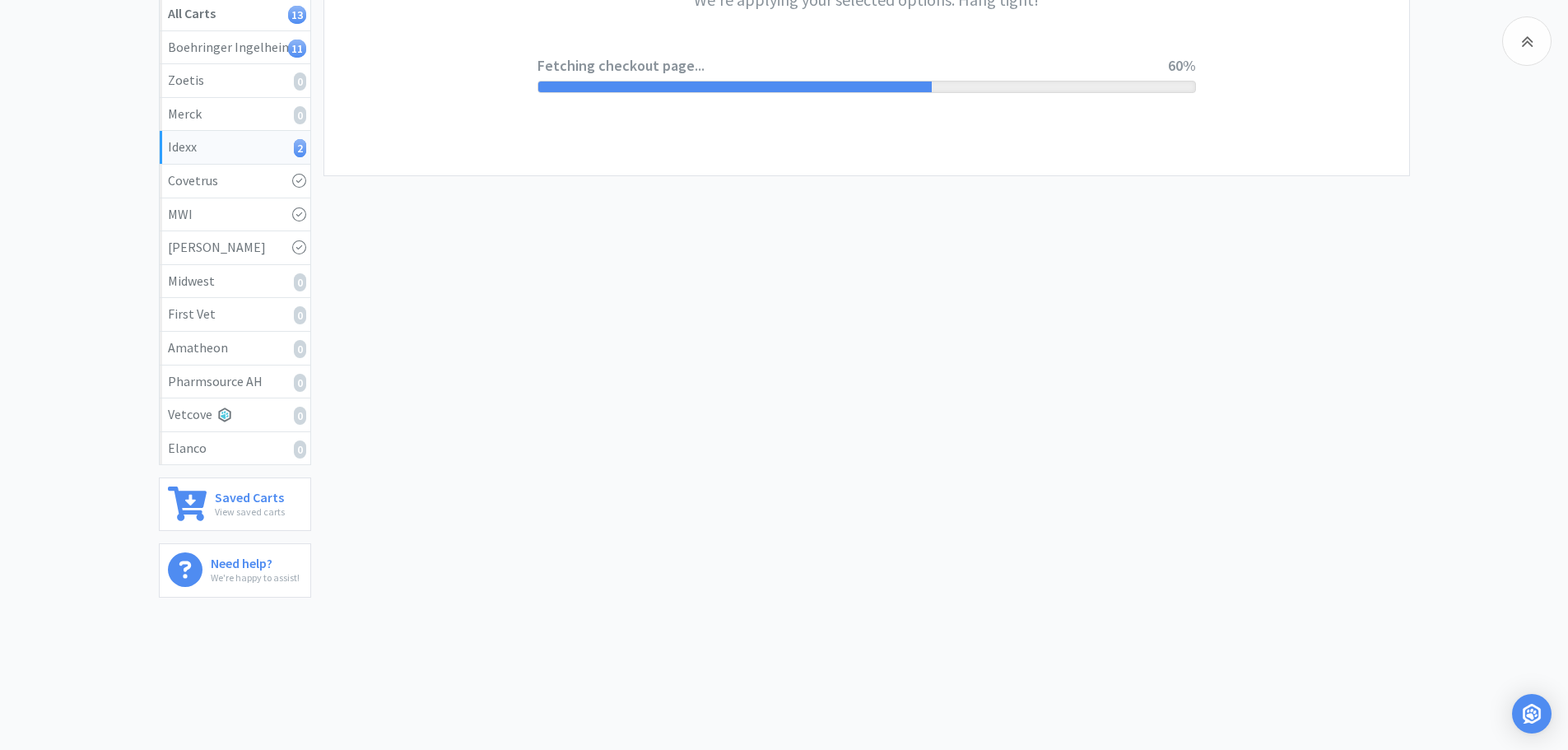
scroll to position [0, 0]
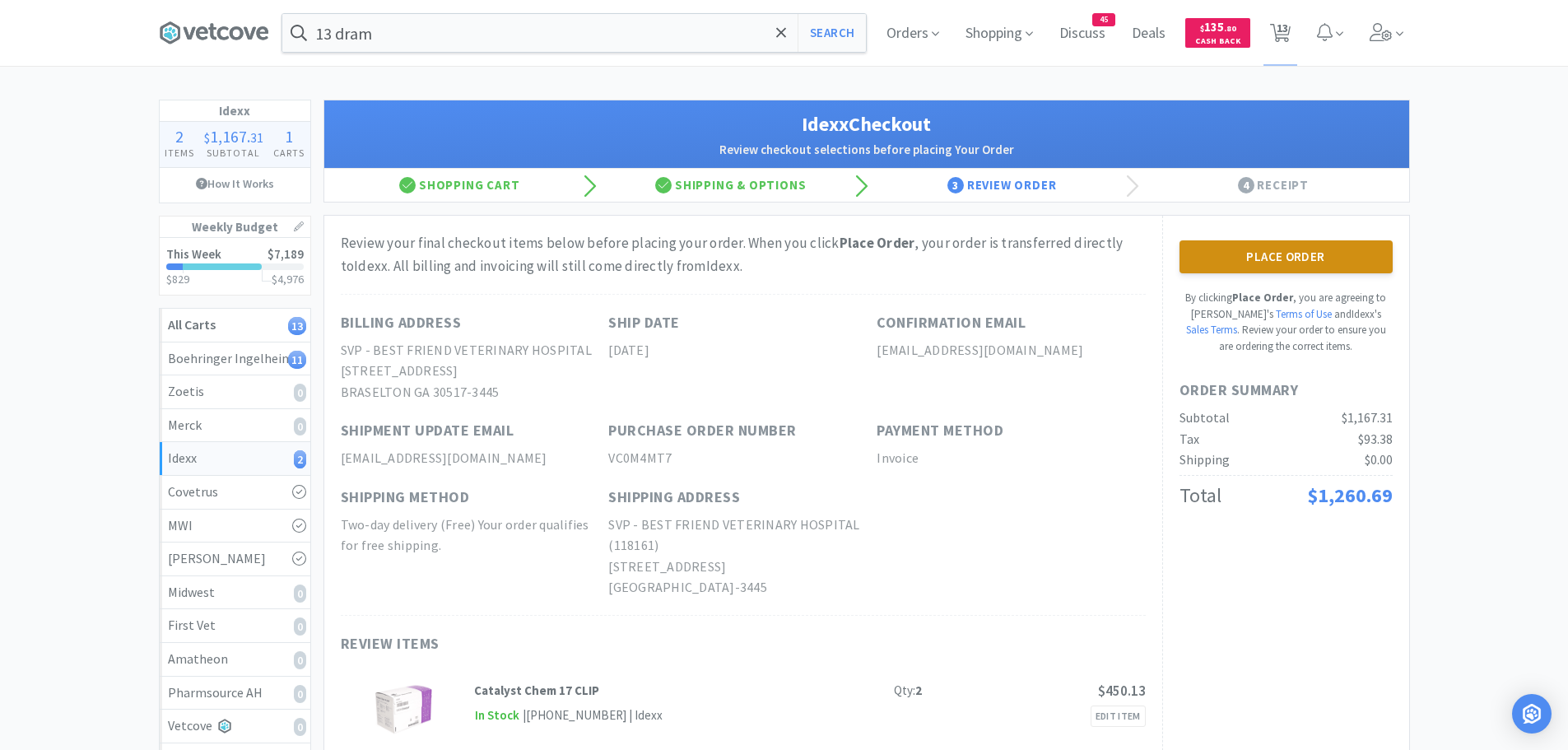
click at [1296, 268] on button "Place Order" at bounding box center [1286, 256] width 213 height 33
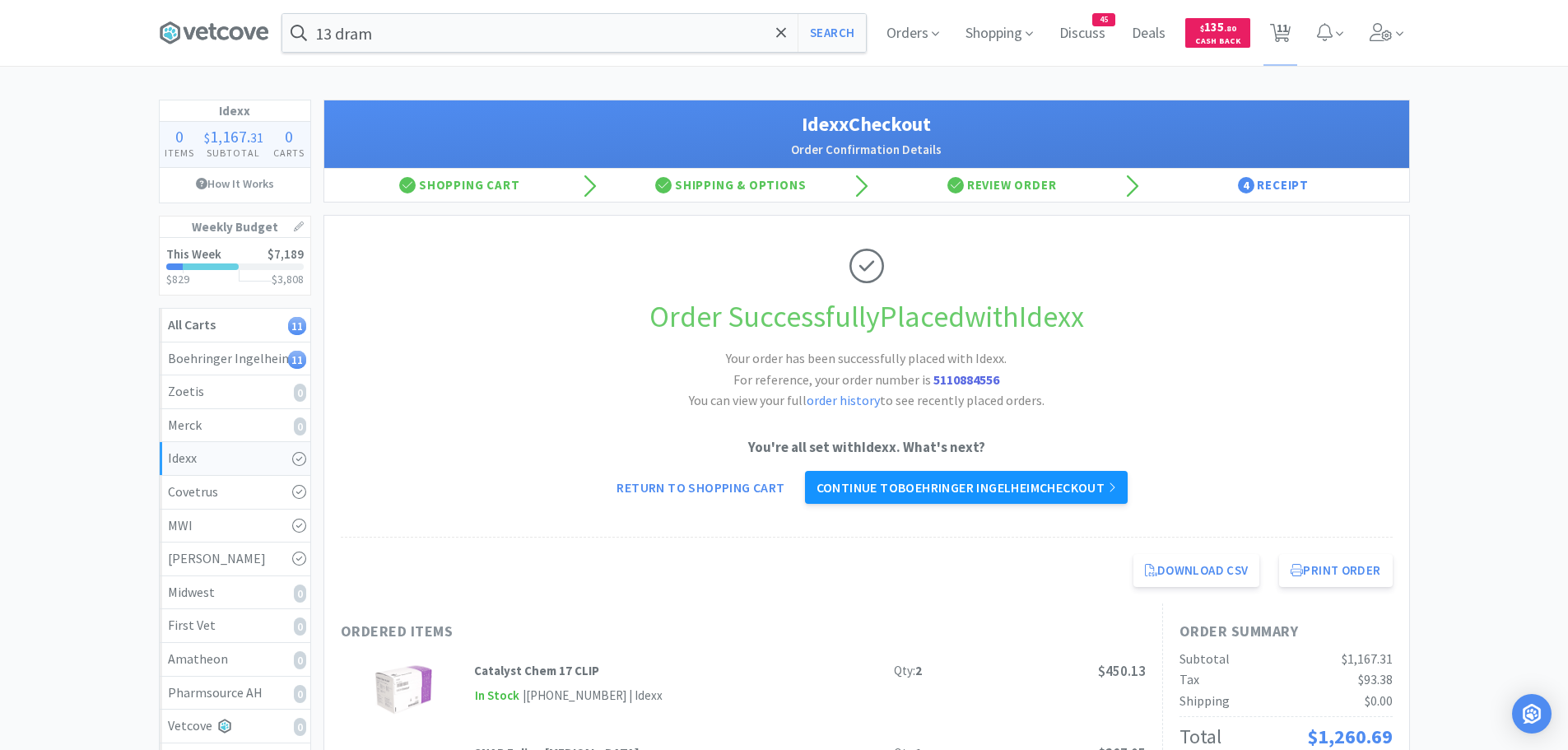
click at [954, 491] on link "Continue to Boehringer Ingelheim checkout" at bounding box center [965, 486] width 322 height 33
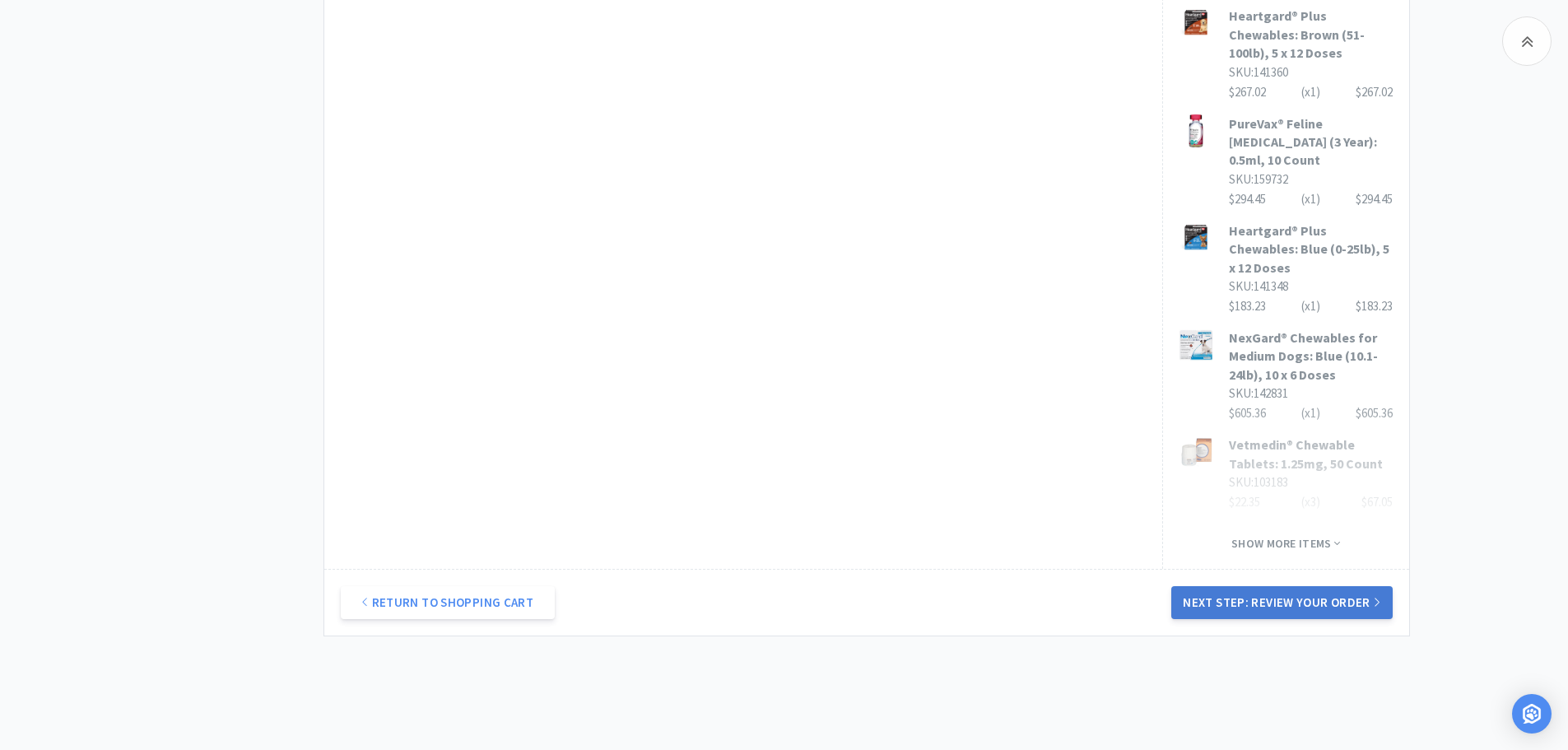
click at [1231, 586] on button "Next Step: Review Your Order" at bounding box center [1281, 602] width 220 height 33
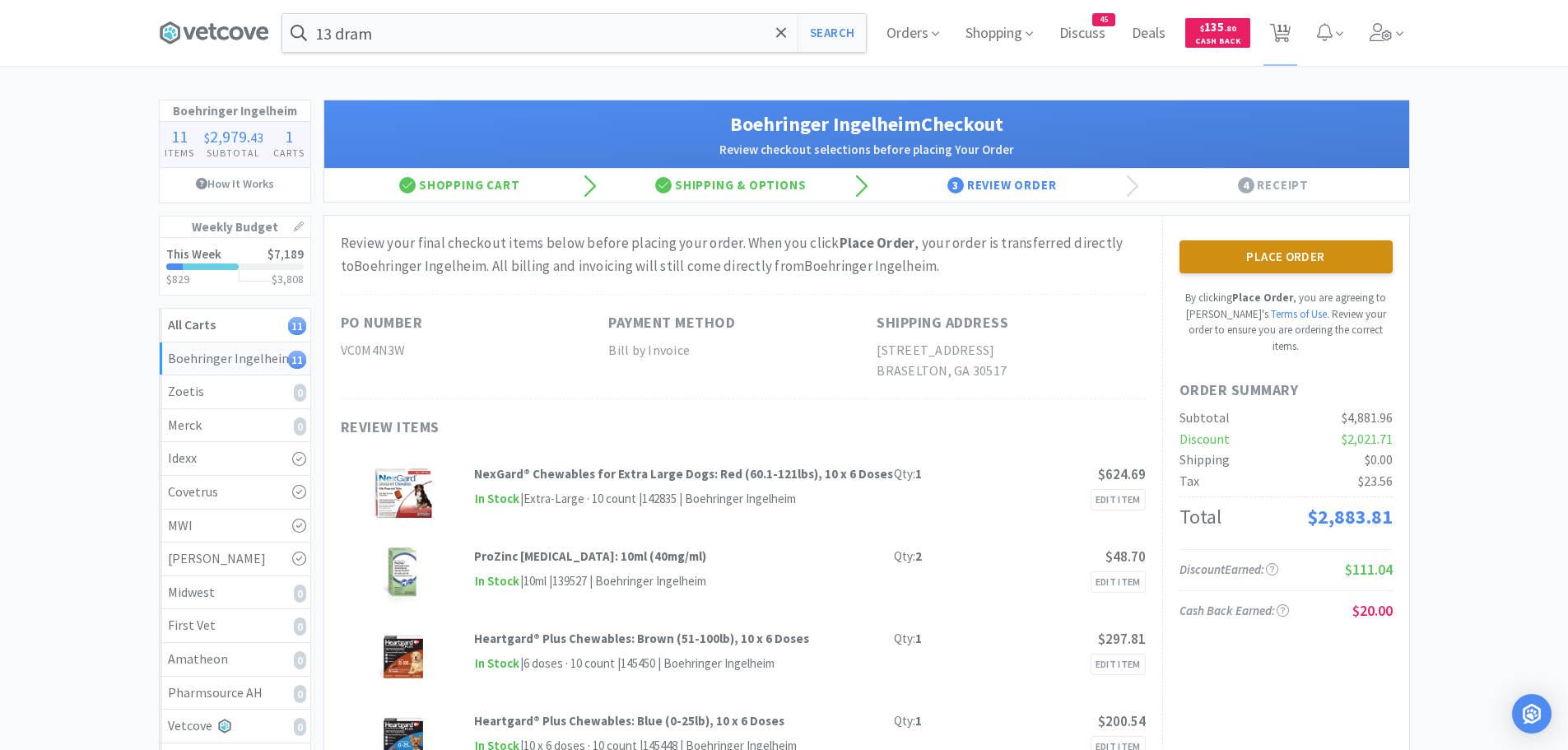
click at [1223, 254] on button "Place Order" at bounding box center [1286, 256] width 213 height 33
